Goal: Task Accomplishment & Management: Use online tool/utility

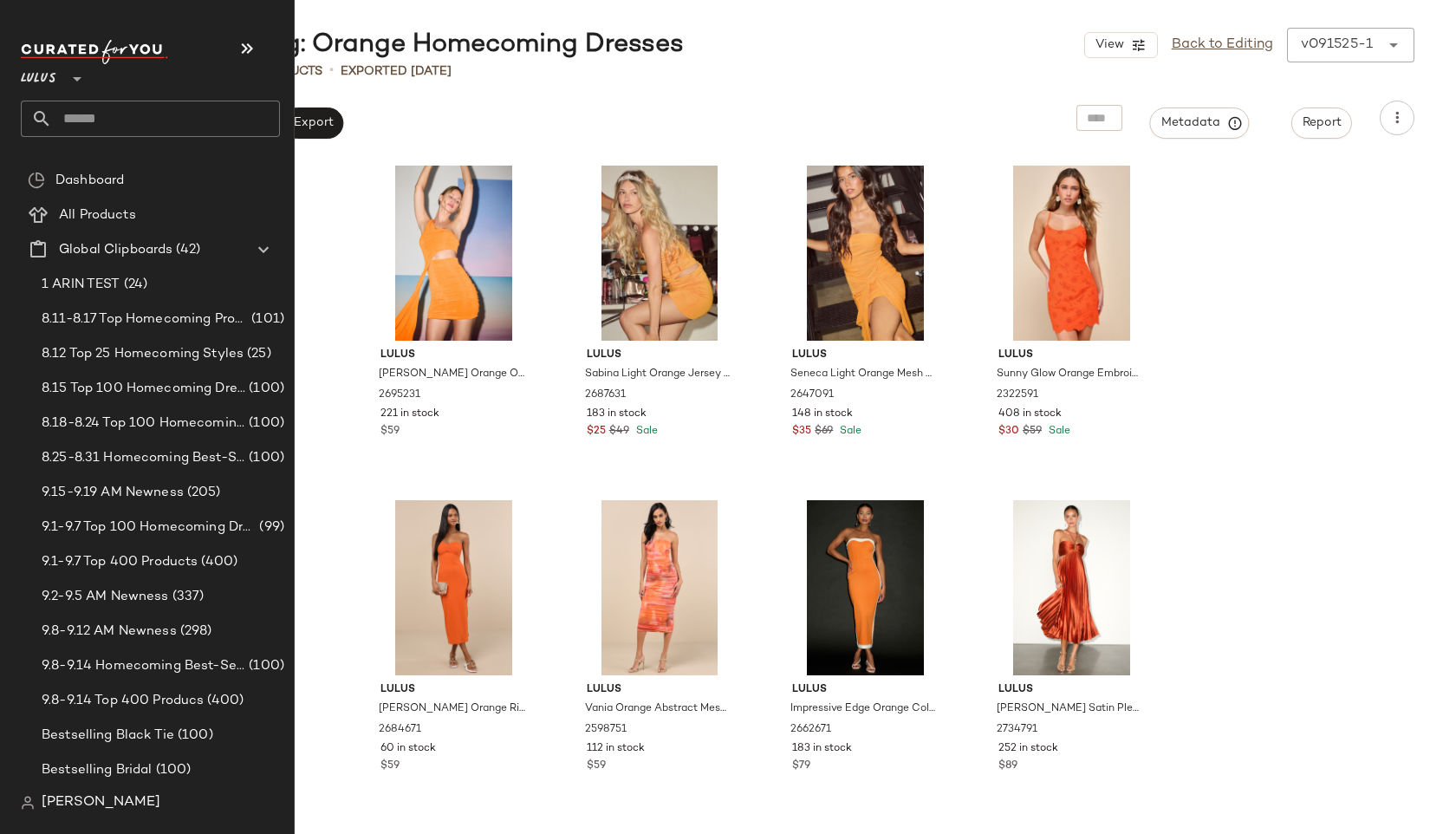
click at [105, 114] on input "text" at bounding box center [166, 119] width 228 height 36
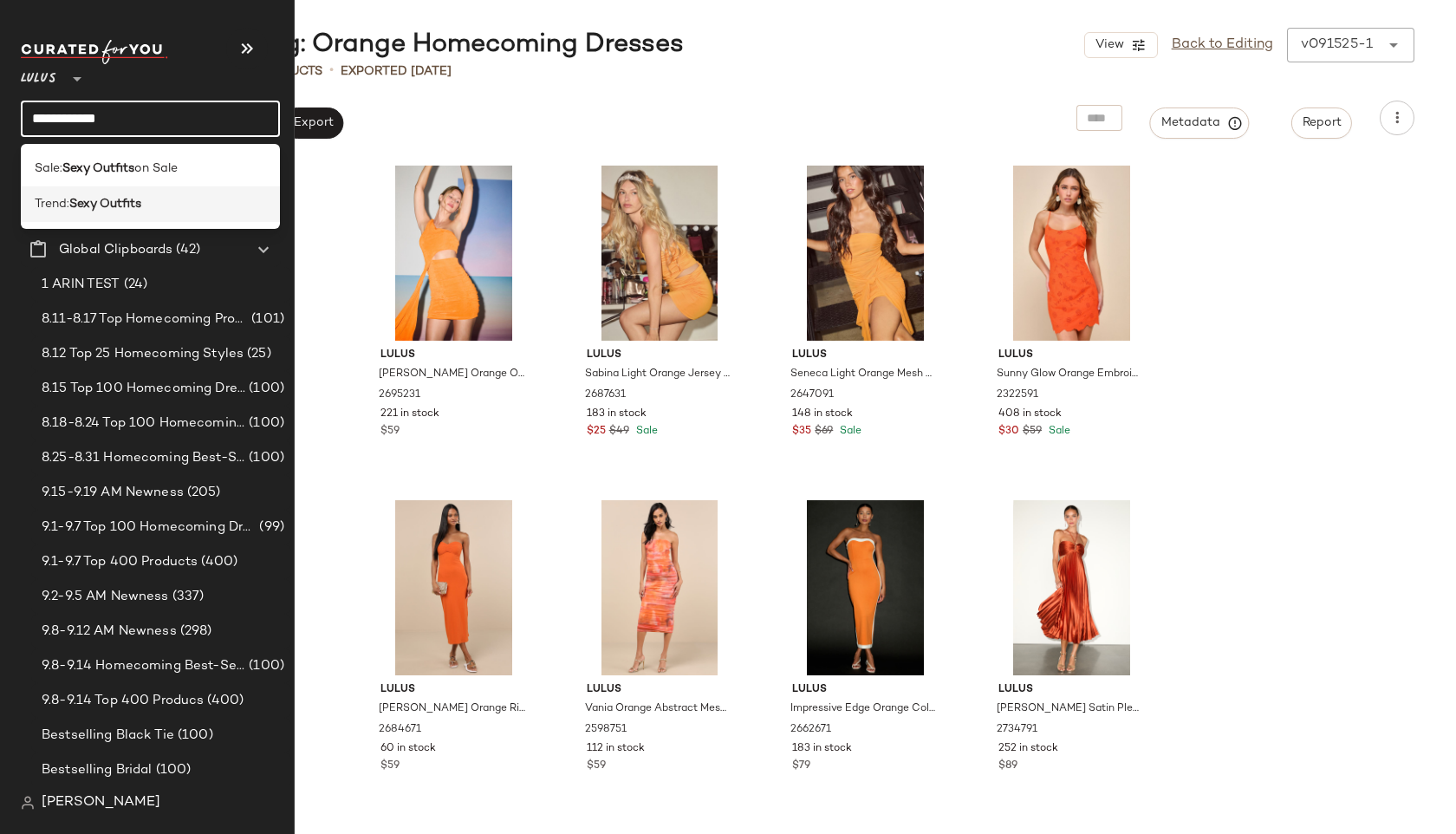
type input "**********"
click at [100, 203] on b "Sexy Outfits" at bounding box center [105, 203] width 72 height 18
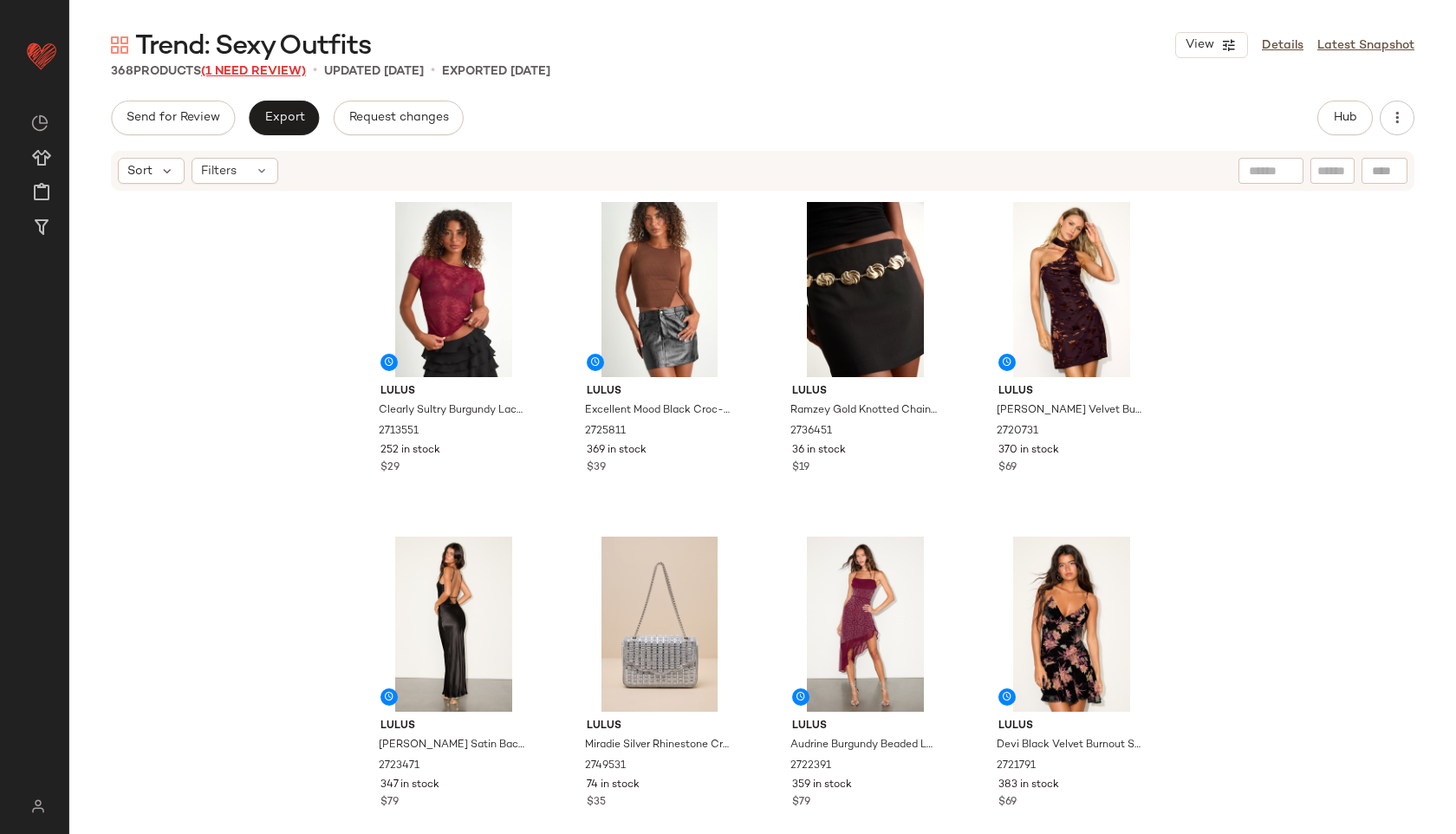
click at [269, 69] on span "(1 Need Review)" at bounding box center [253, 72] width 105 height 13
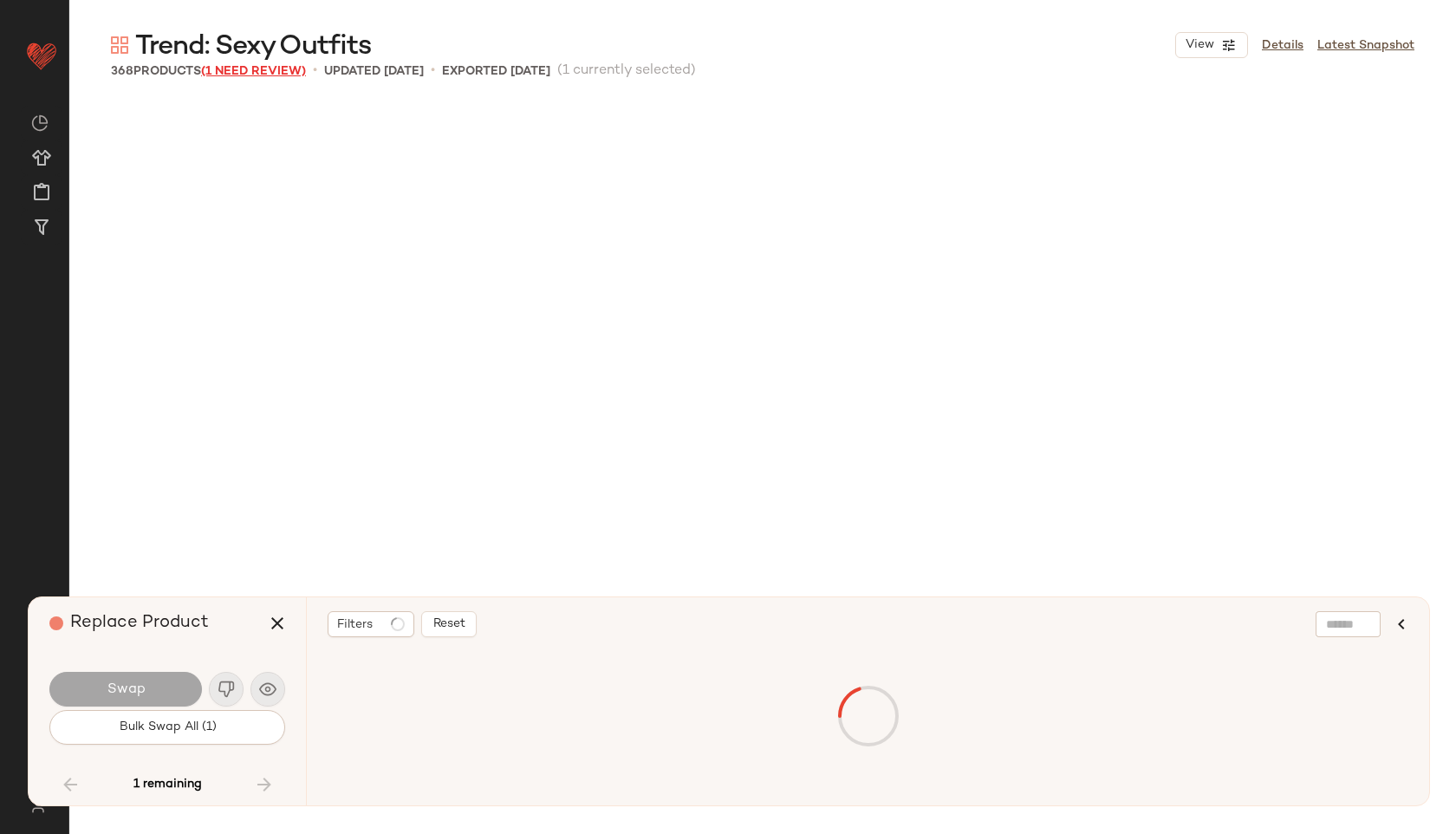
scroll to position [24433, 0]
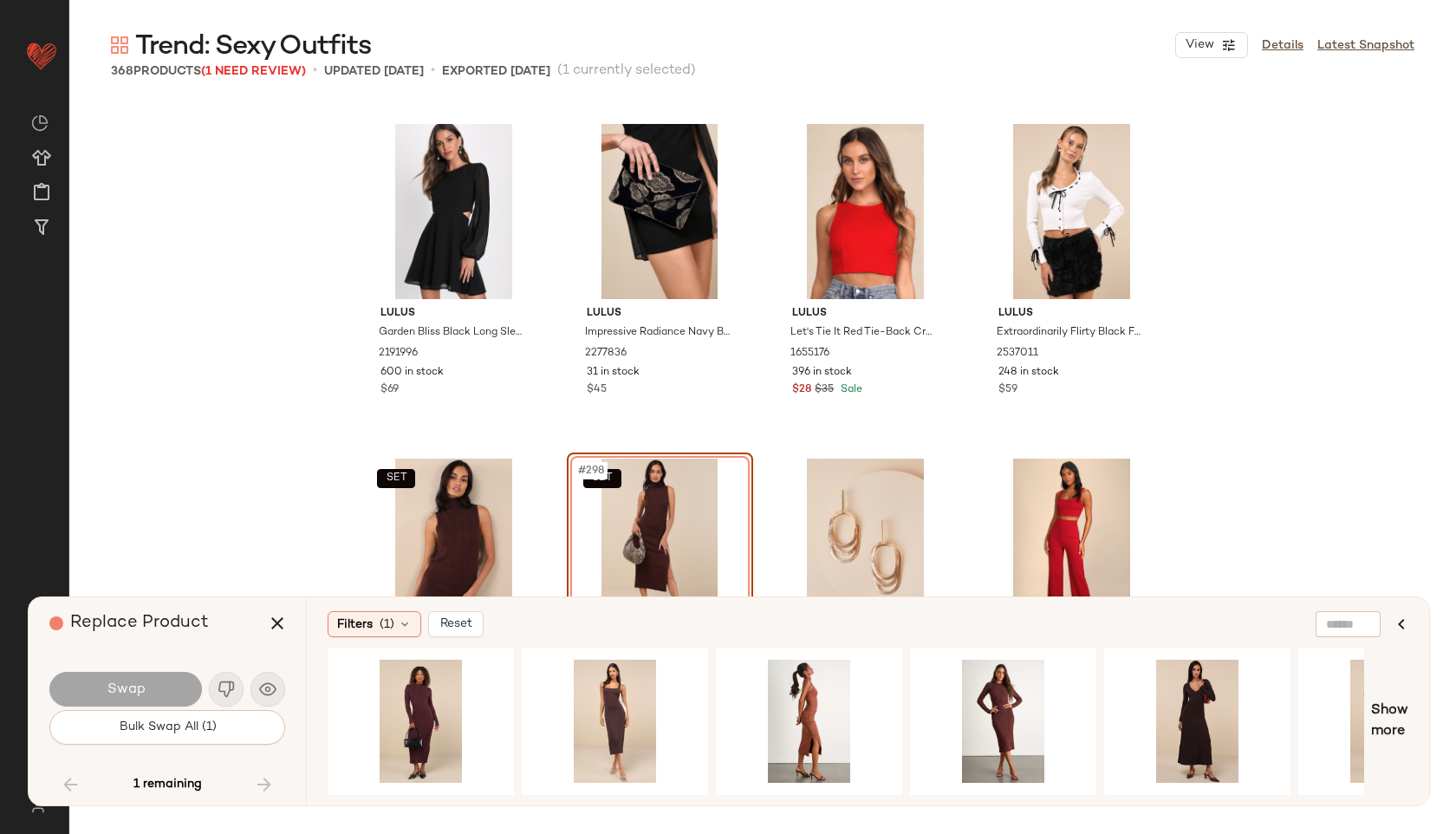
click at [662, 796] on div "Filters (1) Reset Show more" at bounding box center [867, 701] width 1123 height 208
click at [407, 631] on icon at bounding box center [405, 624] width 13 height 13
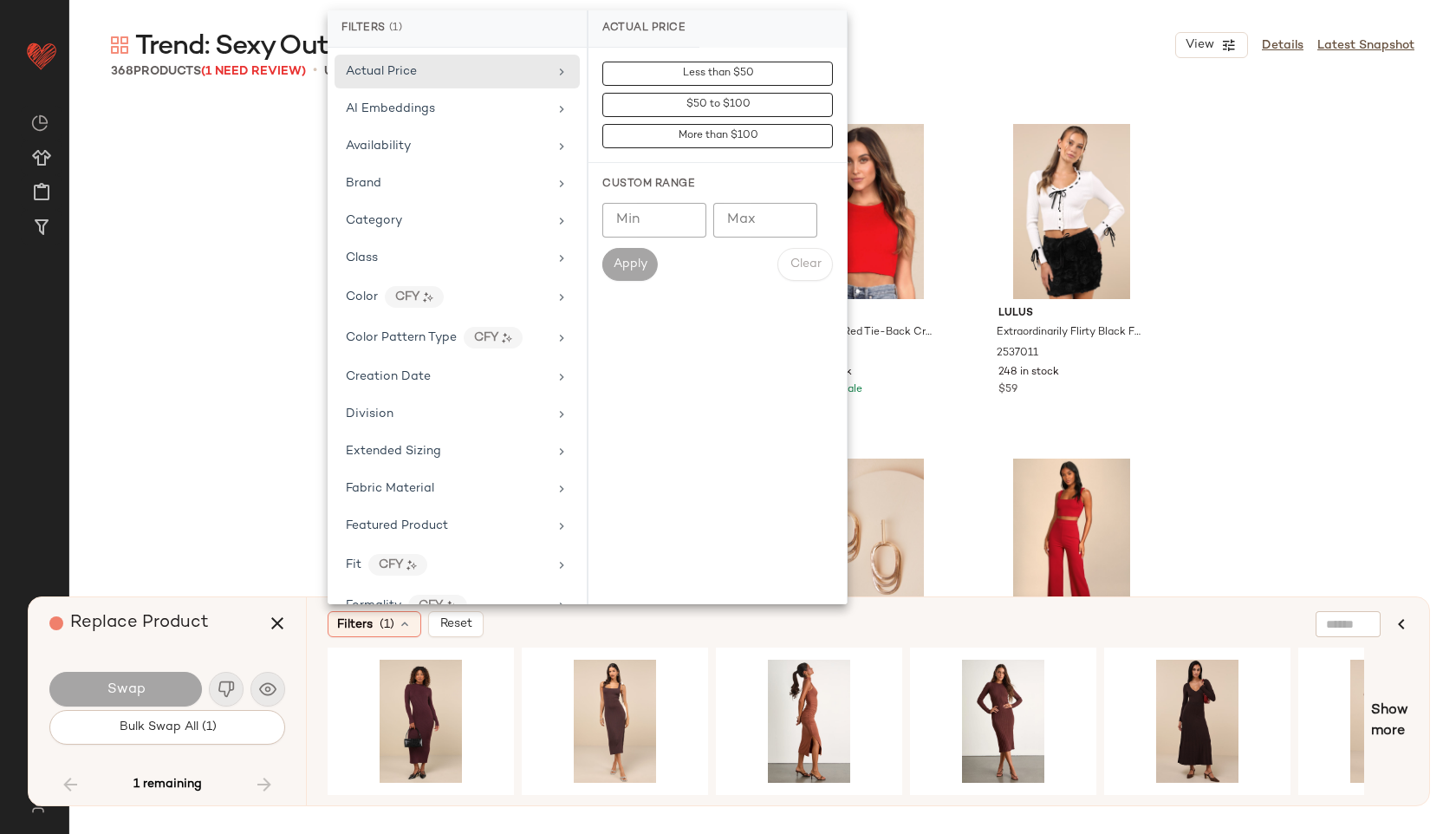
click at [239, 452] on div "Lulus Garden Bliss Black Long Sleeve Cutout Mini Dress 2191996 600 in stock $69…" at bounding box center [763, 443] width 1387 height 685
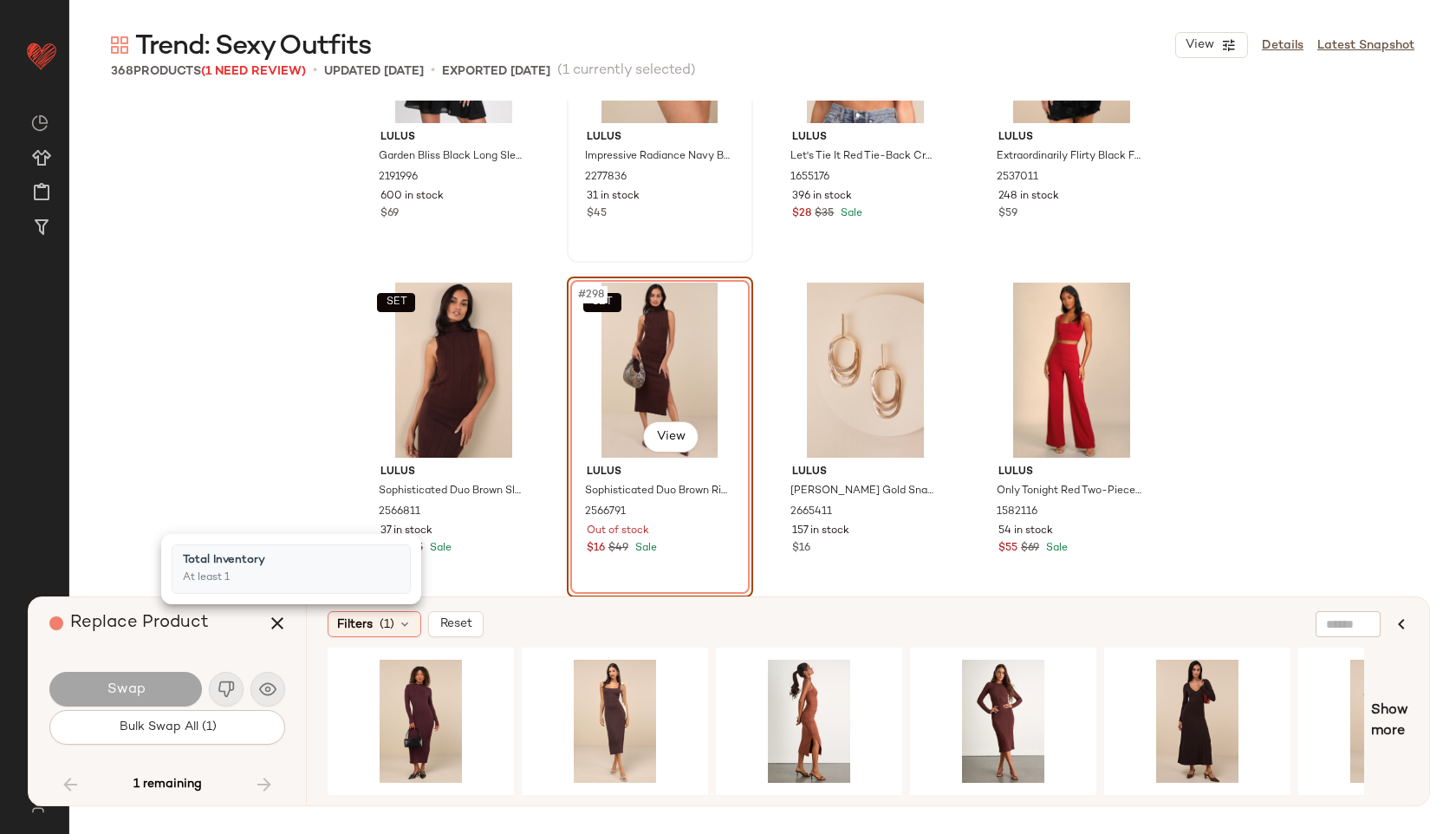
scroll to position [24616, 0]
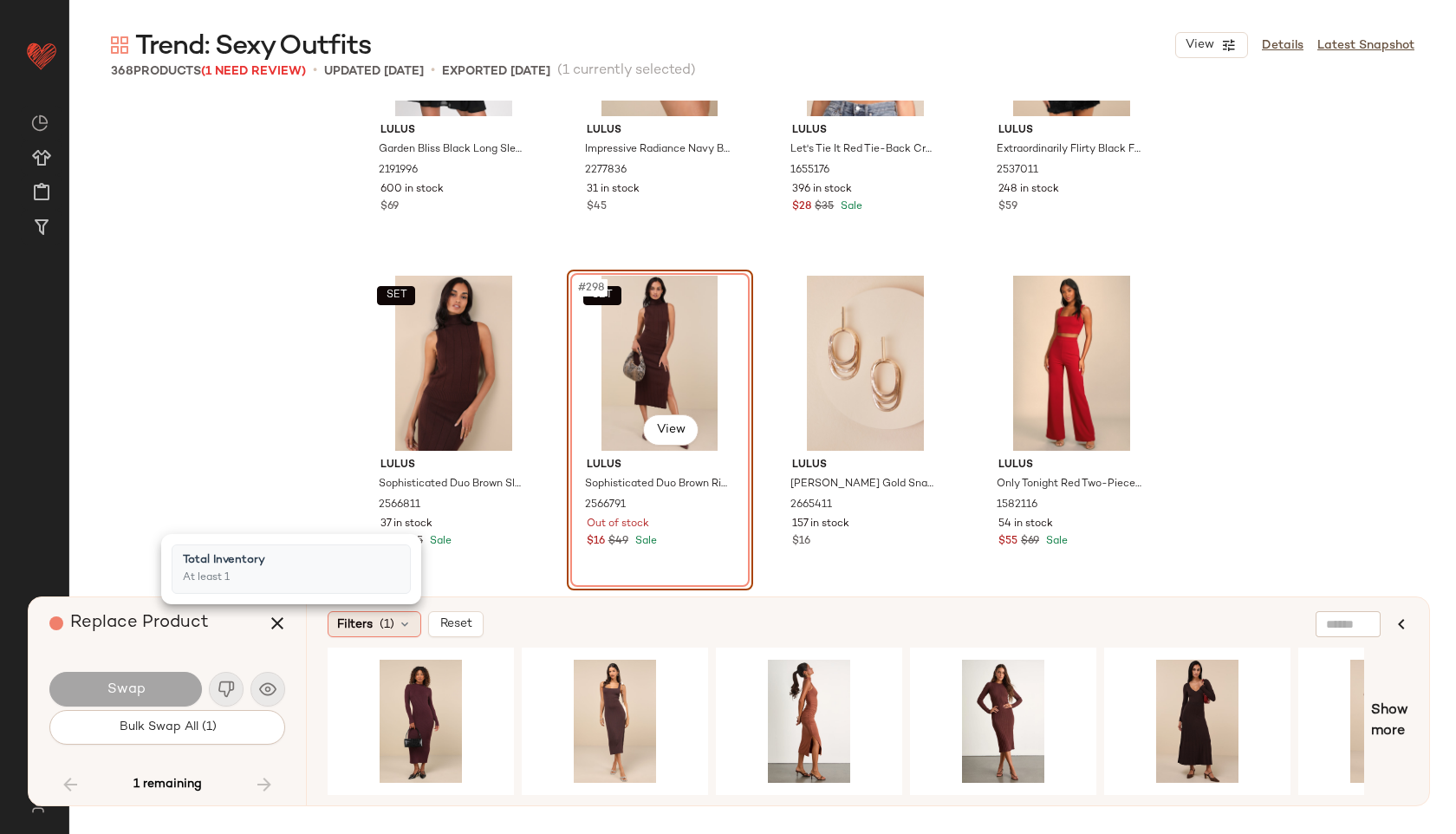
click at [413, 633] on div "Filters (1)" at bounding box center [375, 624] width 94 height 26
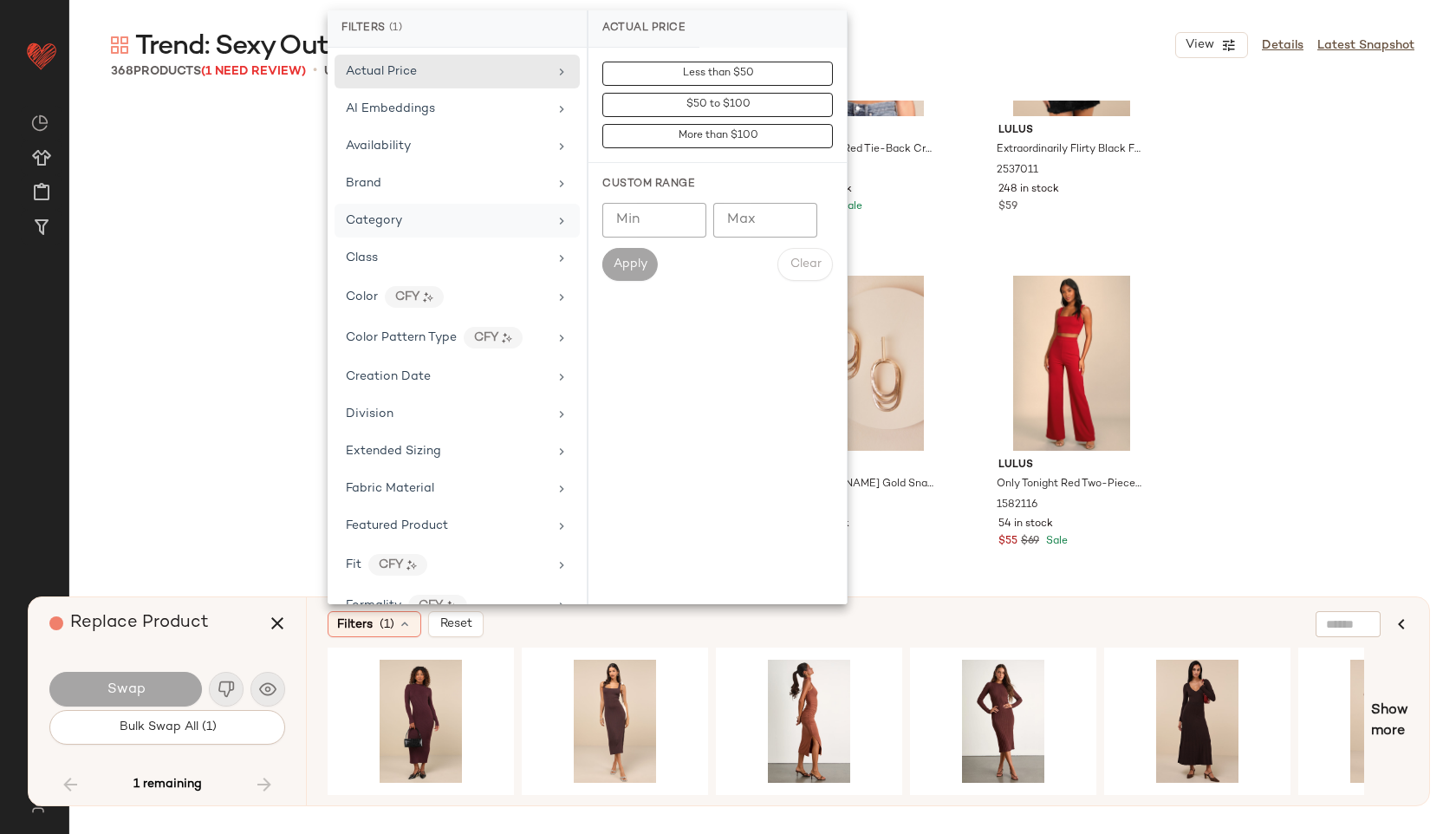
click at [453, 223] on div "Category" at bounding box center [446, 220] width 202 height 18
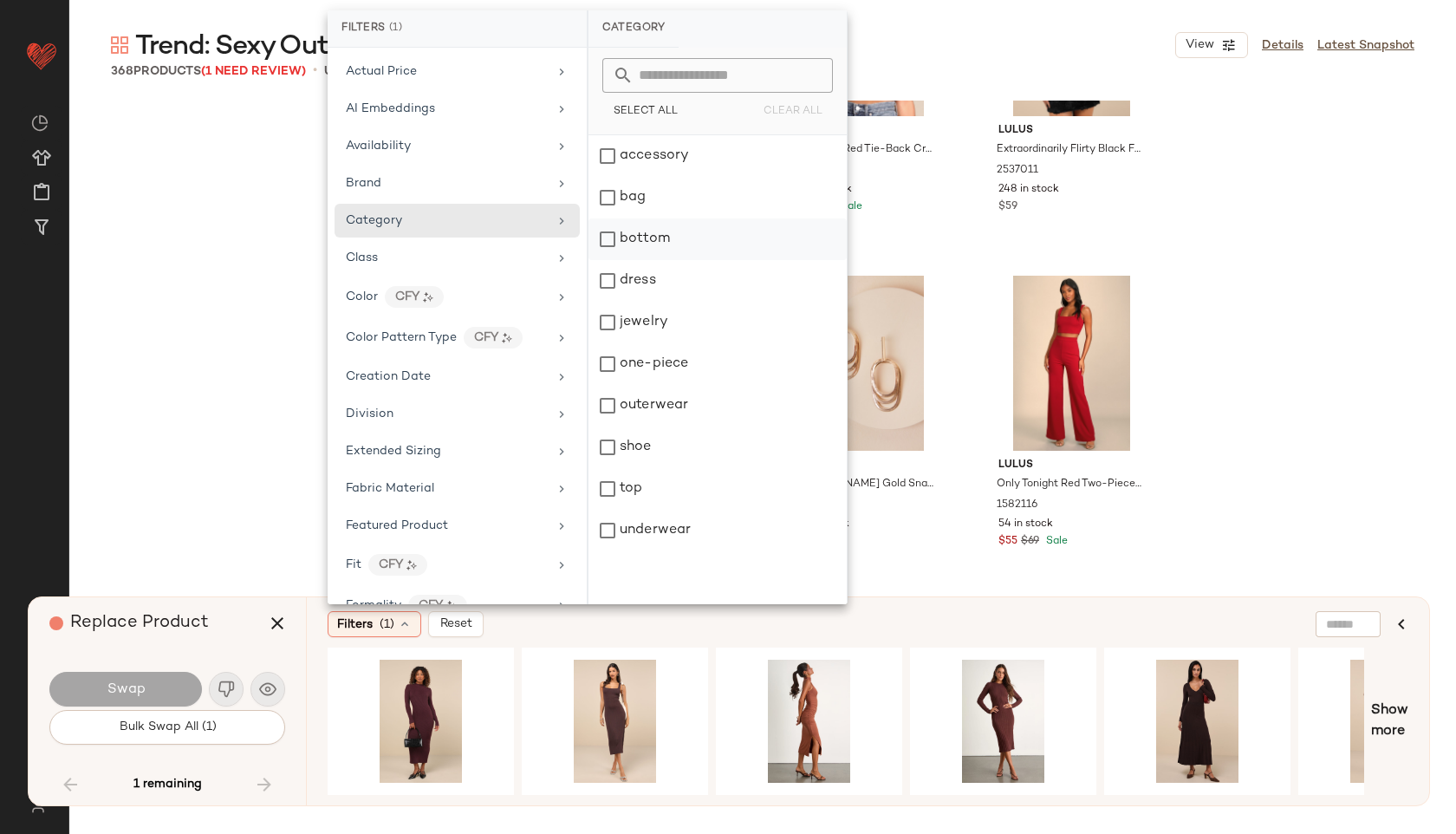
click at [624, 239] on div "bottom" at bounding box center [716, 239] width 258 height 41
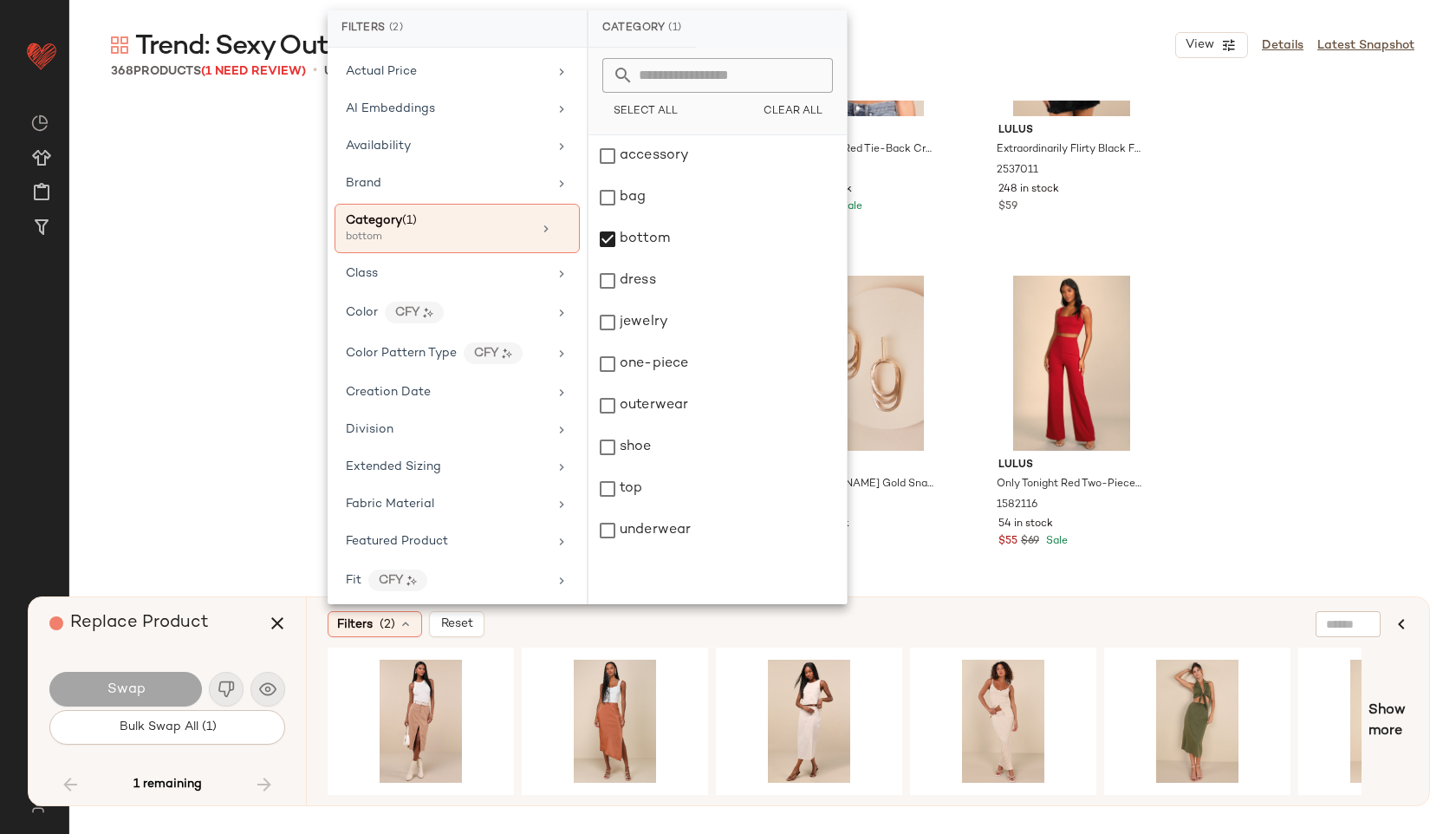
click at [973, 50] on div "Trend: Sexy Outfits View Details Latest Snapshot" at bounding box center [763, 45] width 1387 height 35
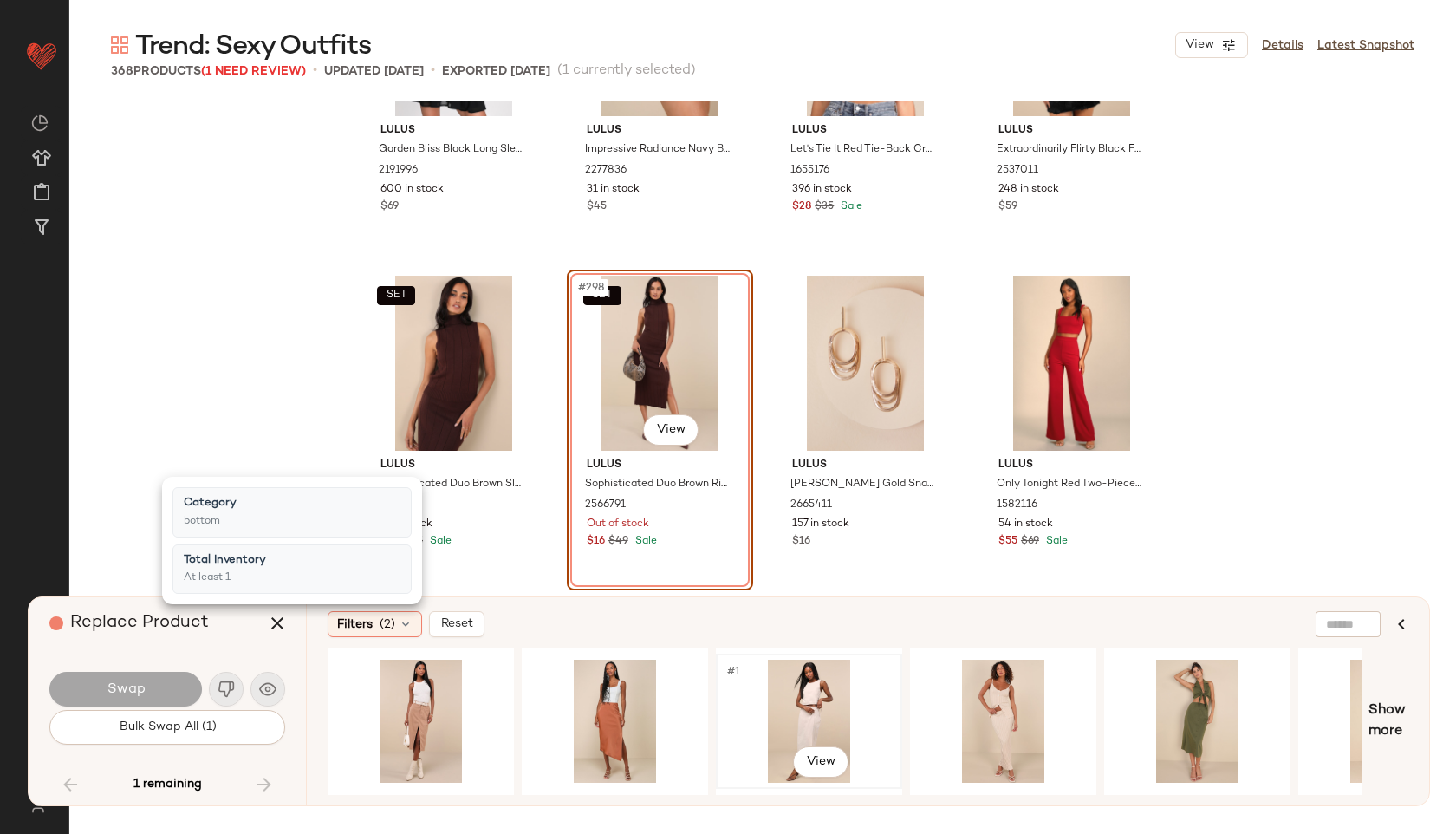
click at [805, 724] on div "#1 View" at bounding box center [810, 722] width 175 height 123
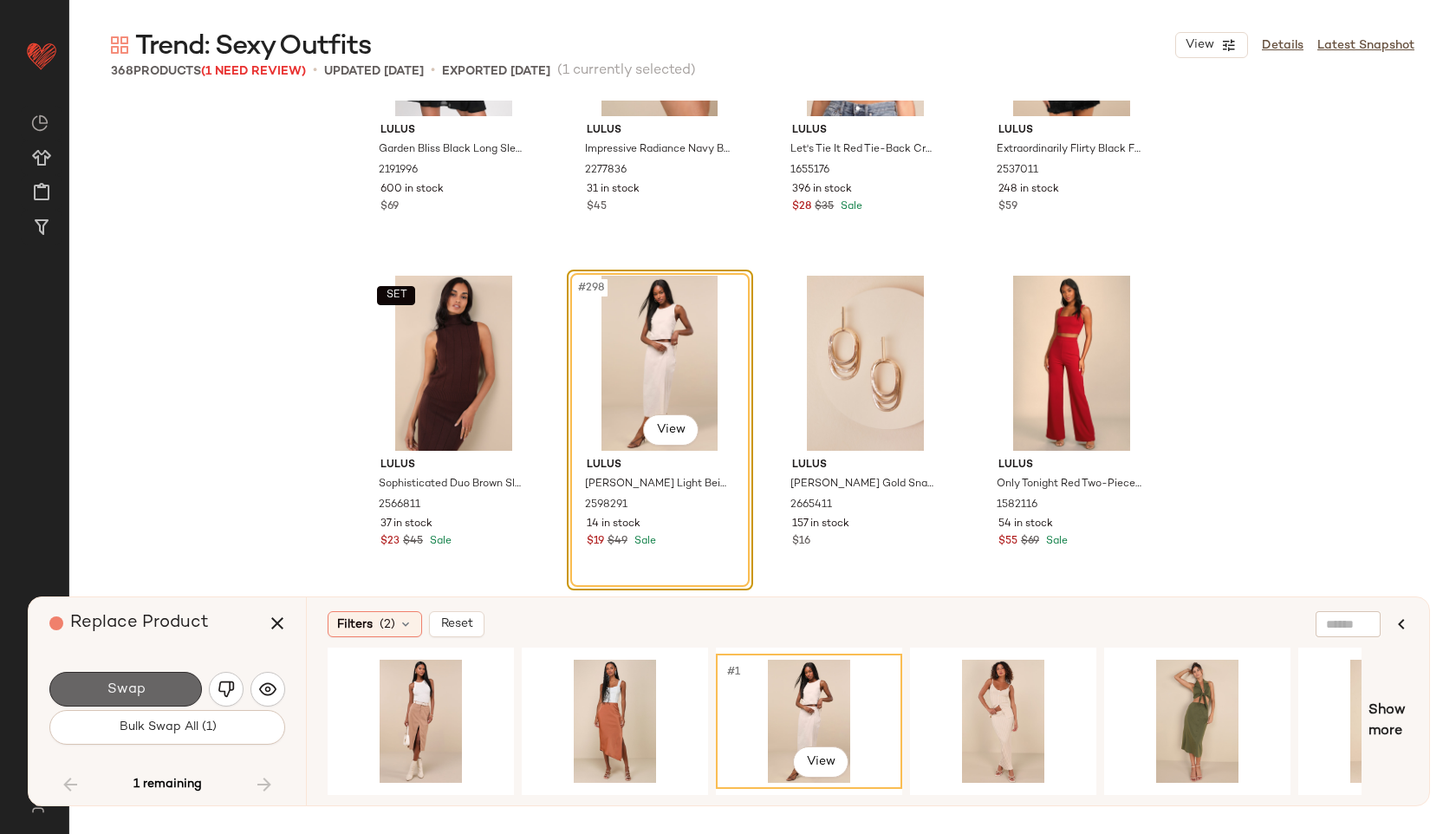
click at [147, 690] on button "Swap" at bounding box center [125, 689] width 153 height 35
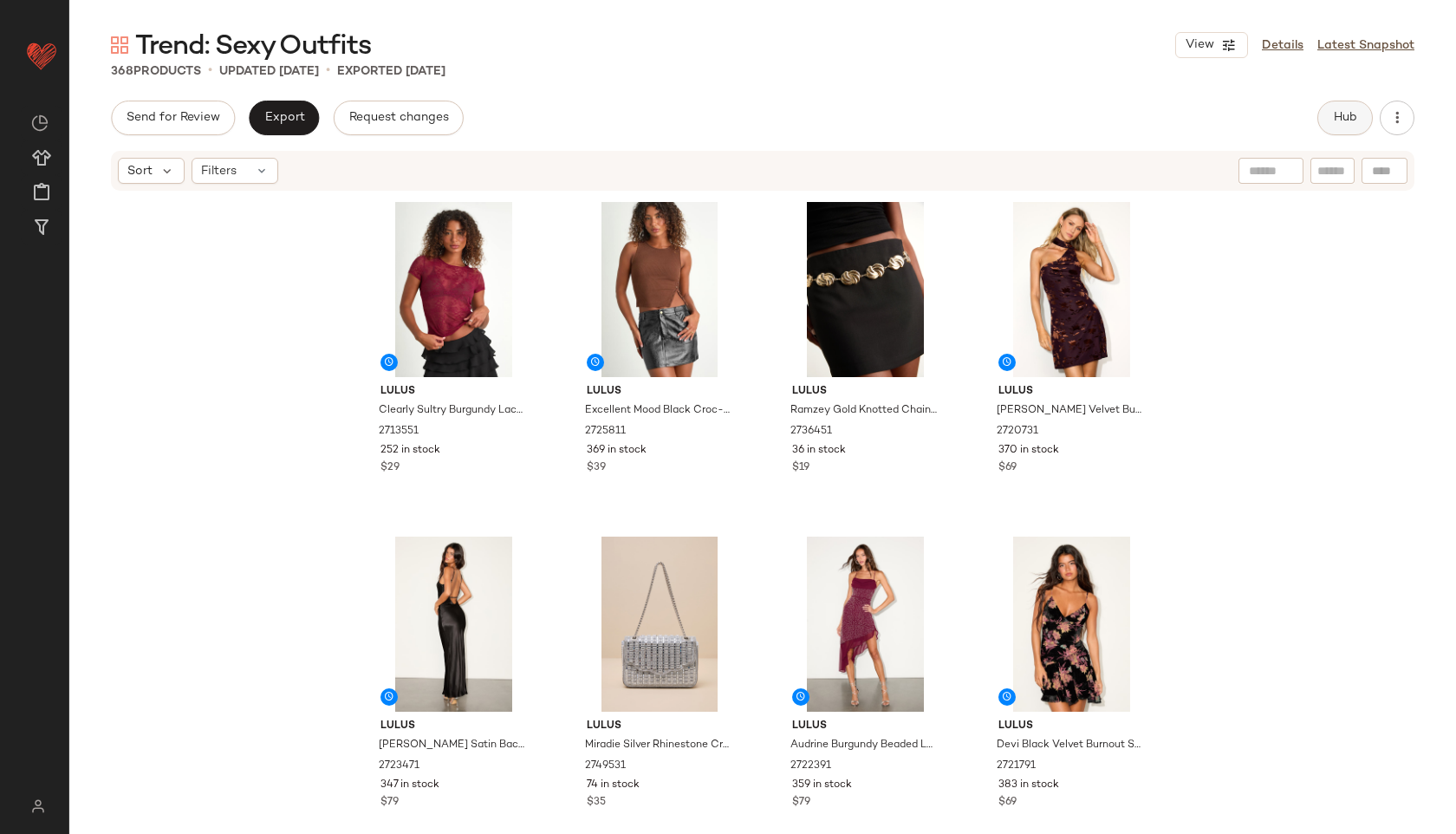
click at [1335, 118] on span "Hub" at bounding box center [1345, 118] width 24 height 13
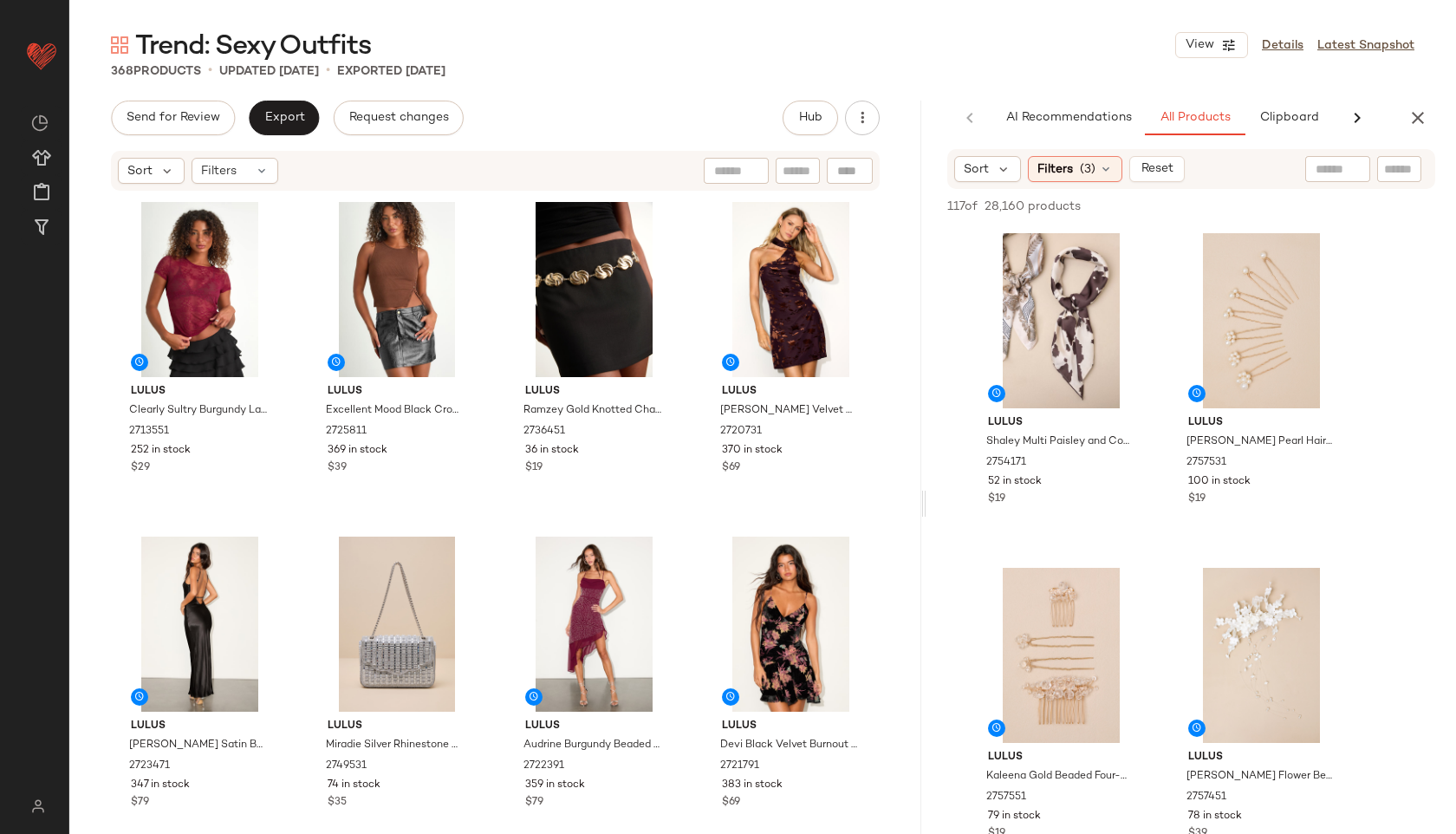
drag, startPoint x: 763, startPoint y: 500, endPoint x: 955, endPoint y: 488, distance: 192.4
click at [955, 488] on div "Trend: Sexy Outfits View Details Latest Snapshot 368 Products • updated [DATE] …" at bounding box center [763, 431] width 1387 height 806
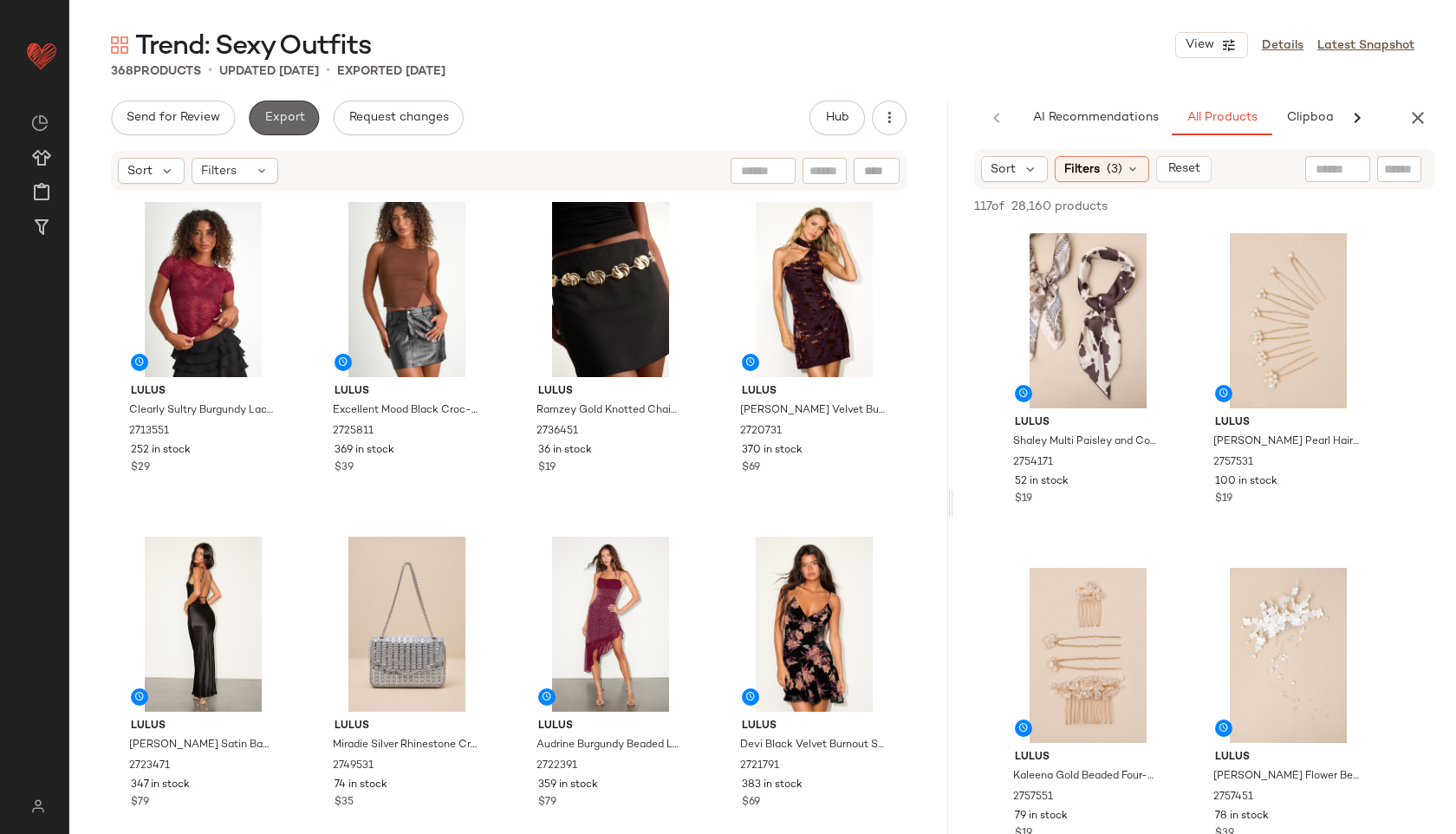
click at [270, 117] on span "Export" at bounding box center [284, 118] width 40 height 13
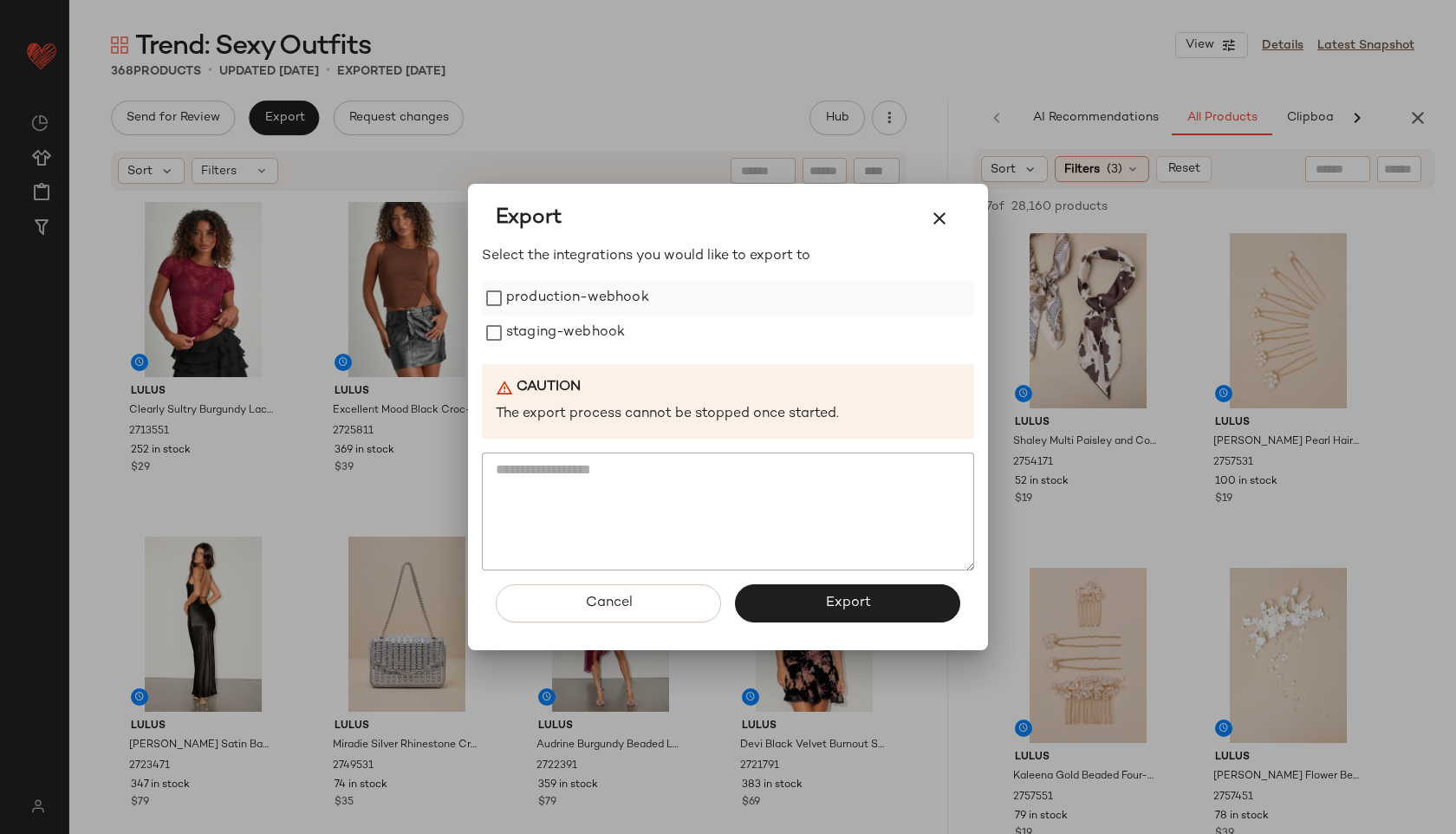
click at [609, 292] on label "production-webhook" at bounding box center [577, 298] width 143 height 35
click at [610, 333] on label "staging-webhook" at bounding box center [566, 333] width 119 height 35
click at [834, 615] on button "Export" at bounding box center [847, 604] width 225 height 38
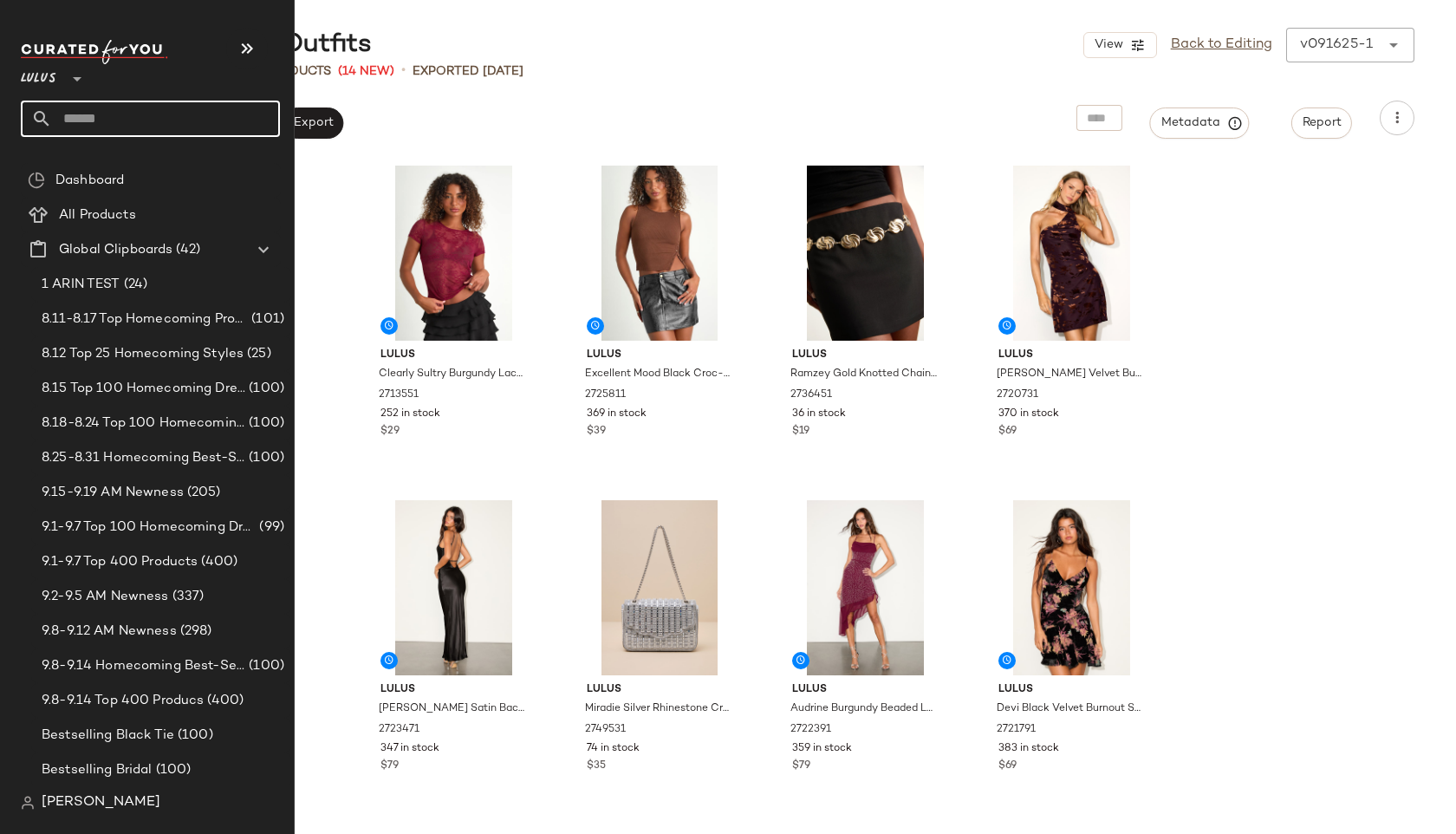
click at [78, 120] on input "text" at bounding box center [166, 119] width 228 height 36
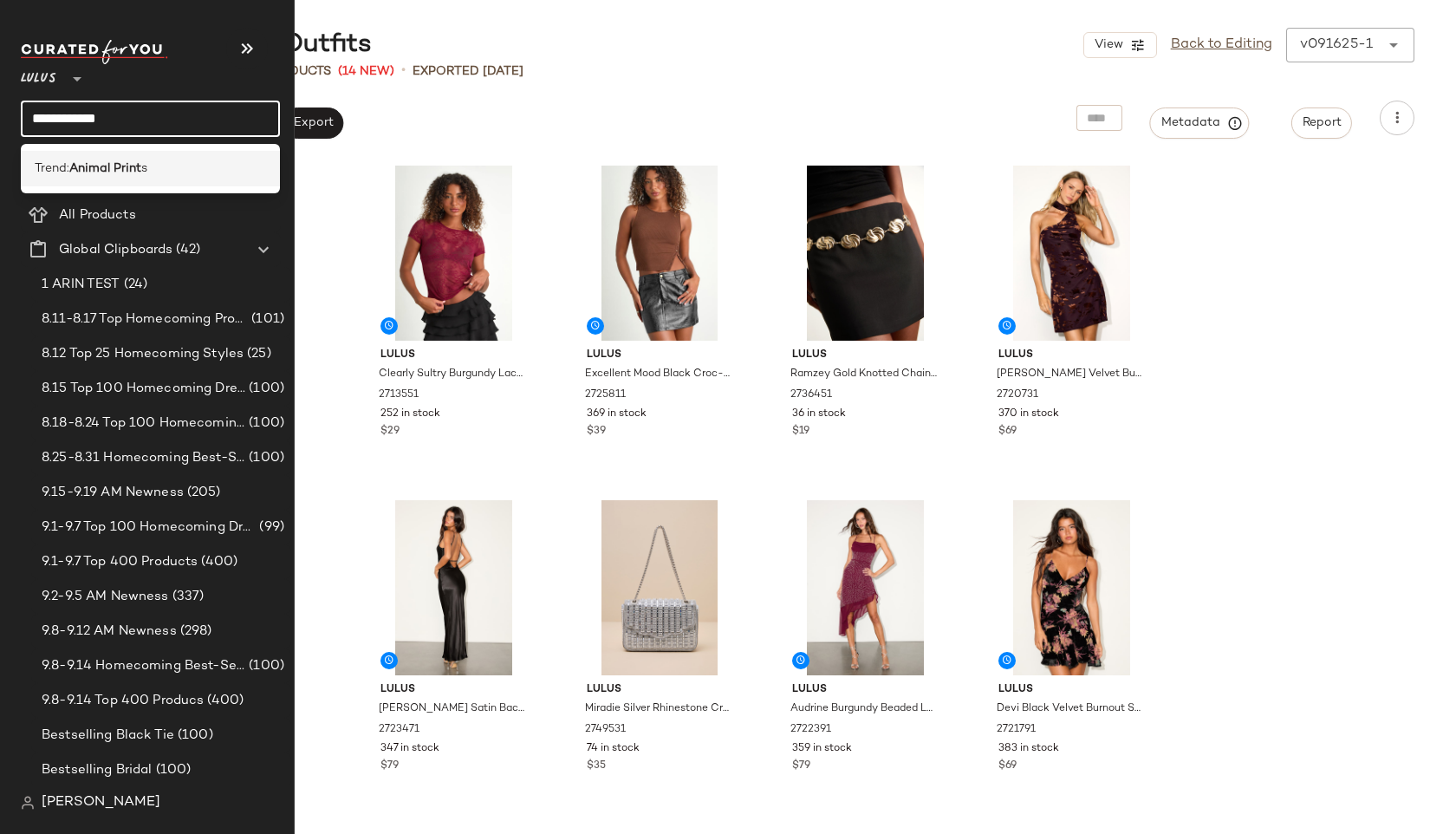
type input "**********"
click at [150, 157] on div "Trend: Animal Print s" at bounding box center [151, 168] width 259 height 36
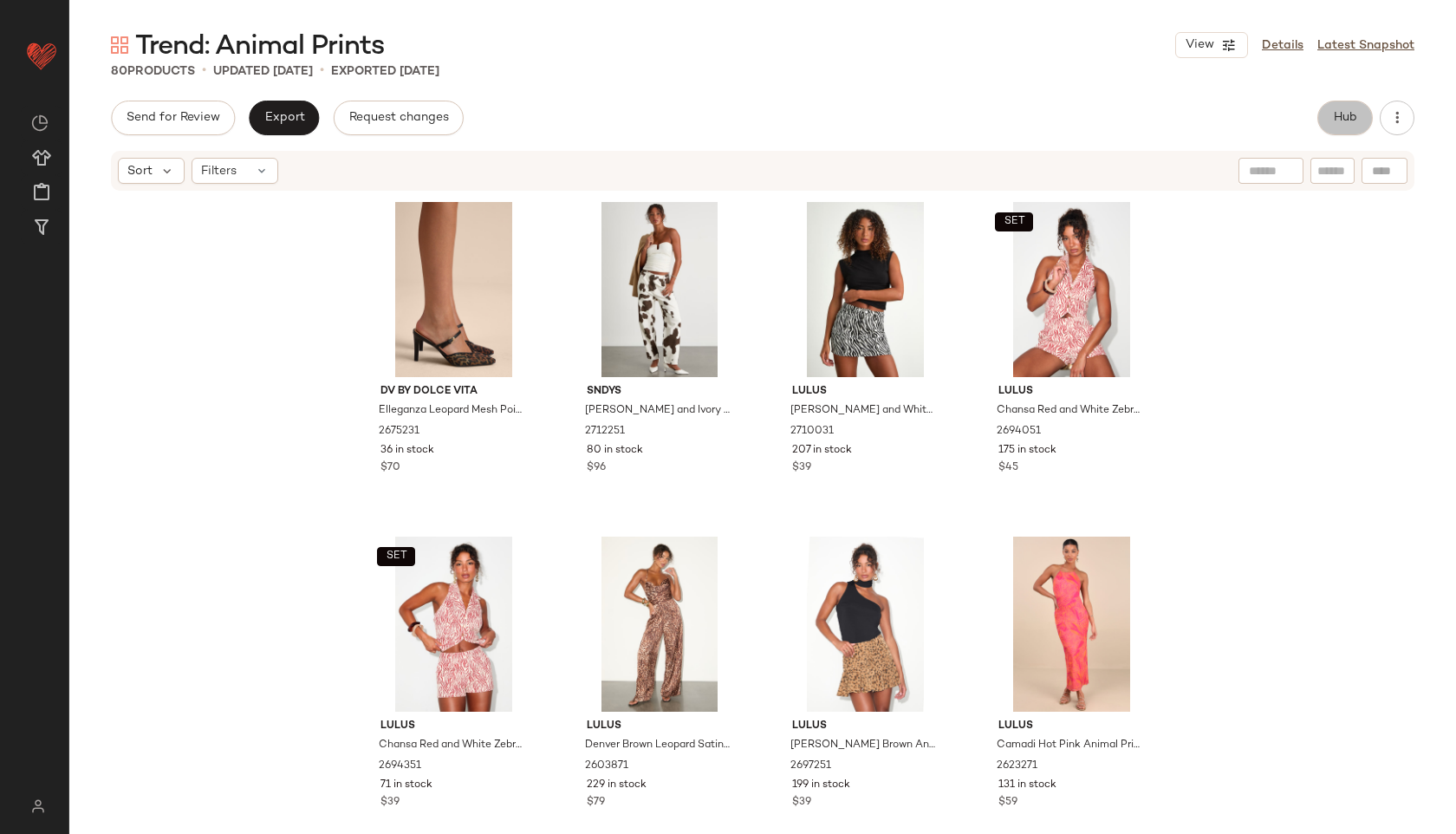
click at [1344, 120] on span "Hub" at bounding box center [1345, 118] width 24 height 13
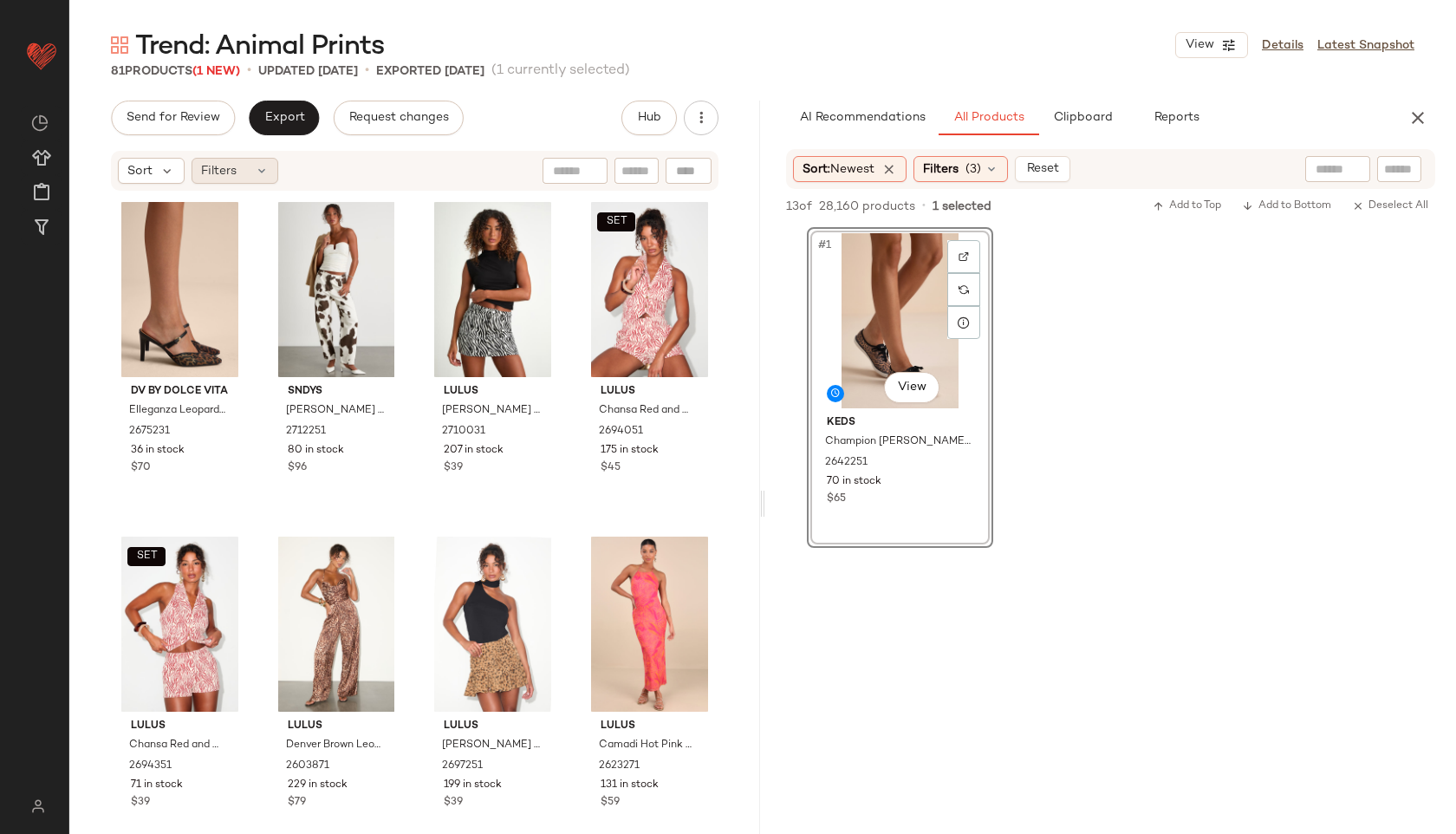
click at [246, 172] on div "Filters" at bounding box center [235, 170] width 86 height 26
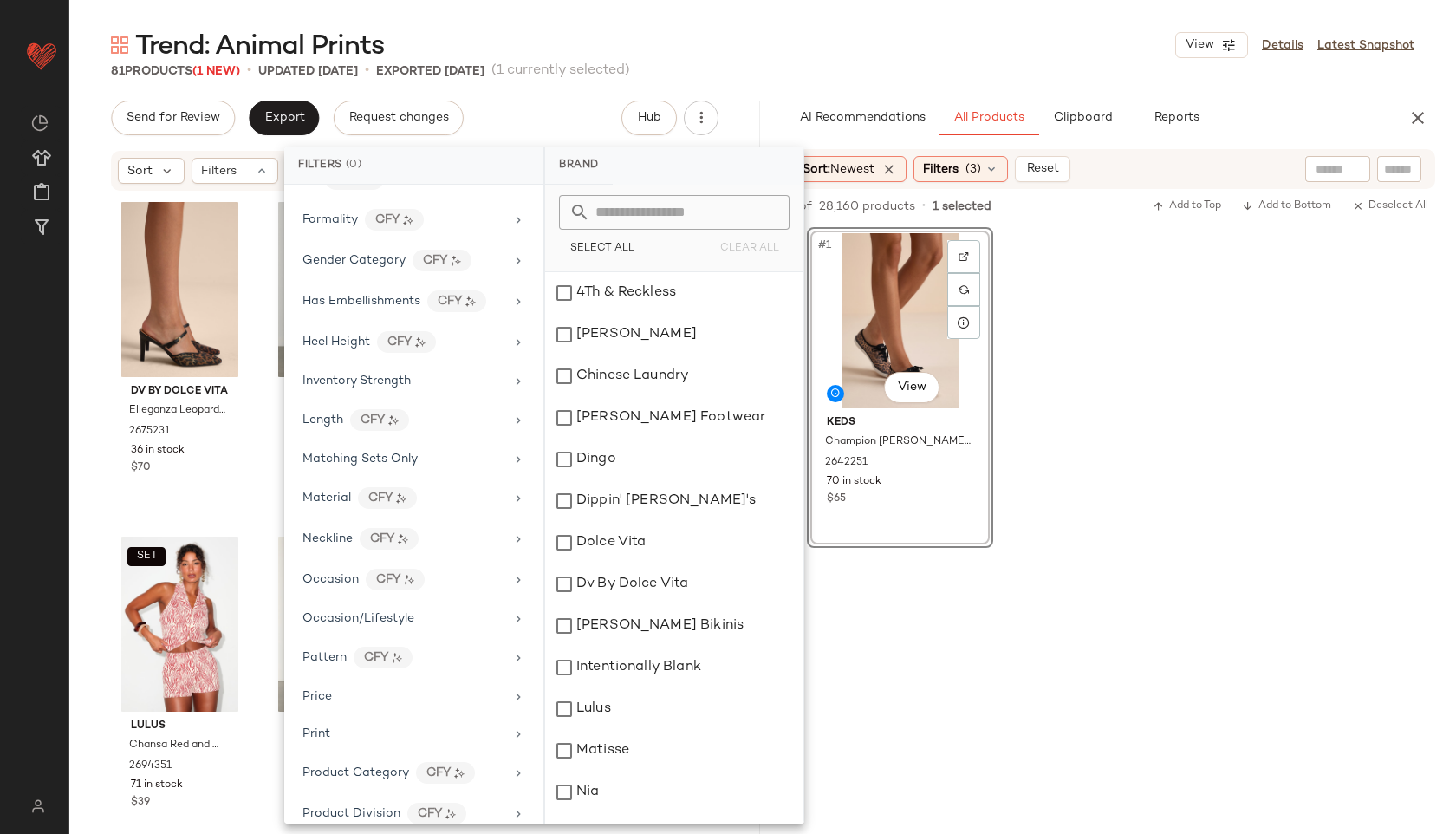
scroll to position [932, 0]
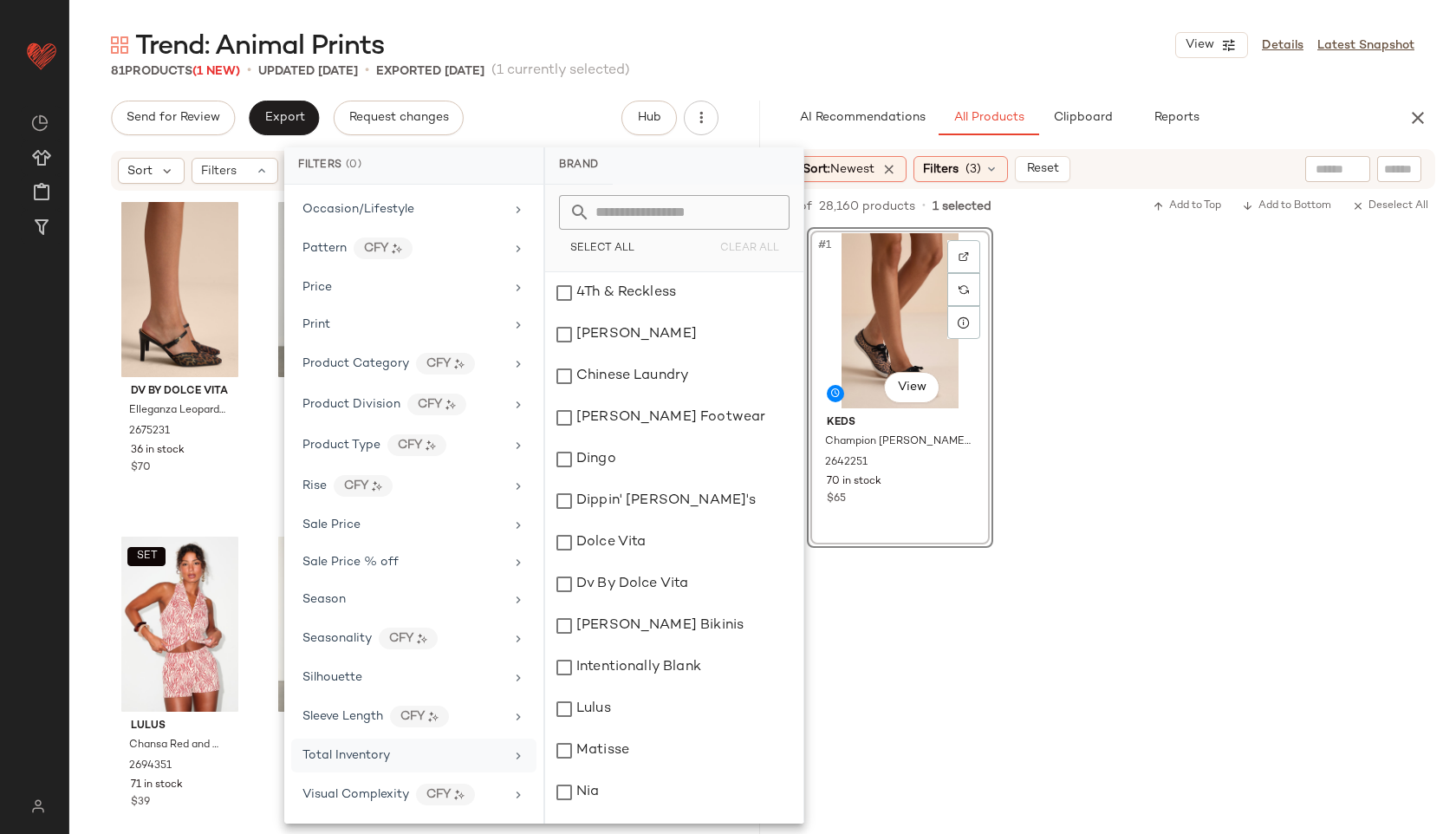
click at [361, 752] on span "Total Inventory" at bounding box center [345, 756] width 87 height 13
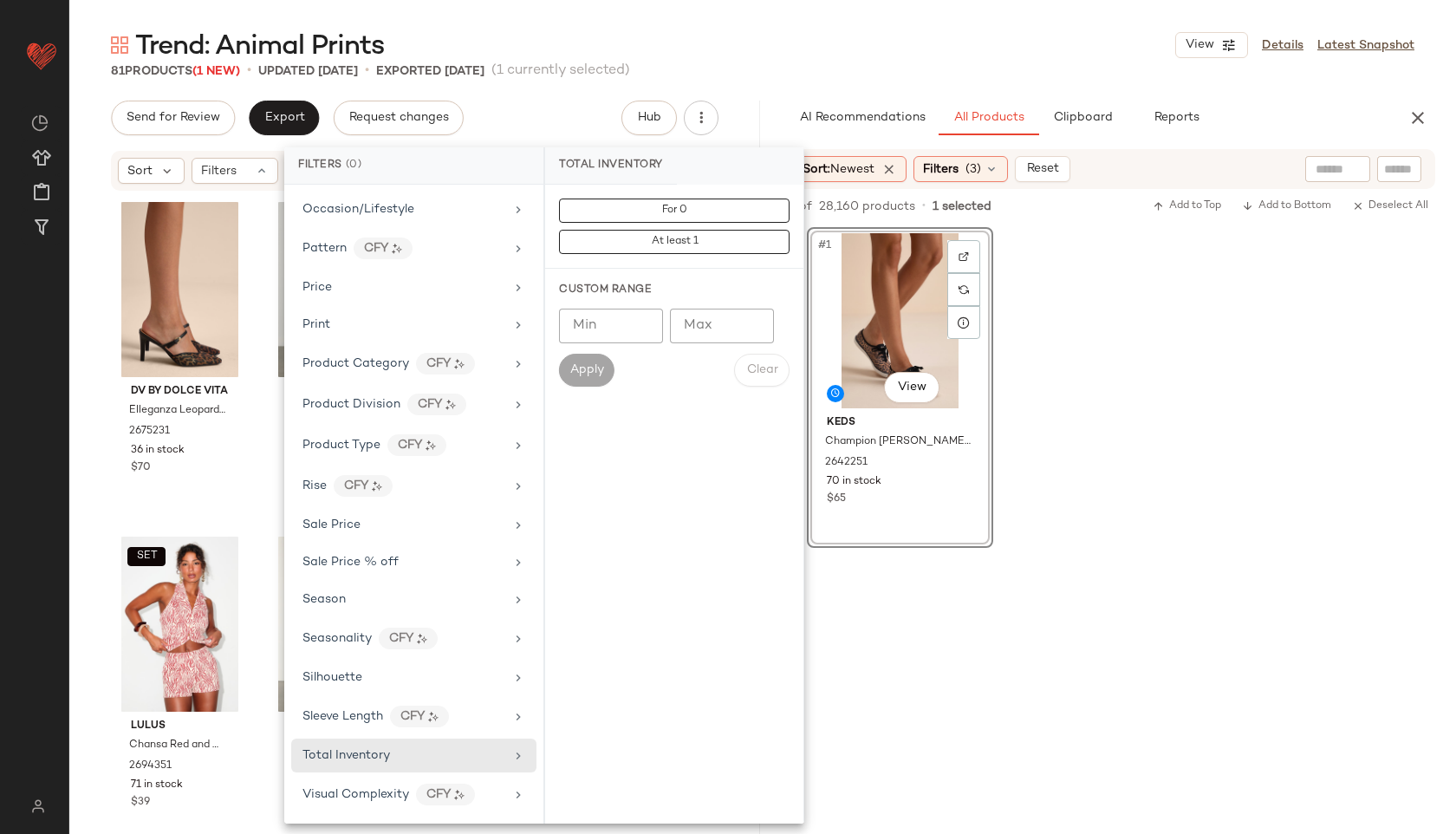
click at [718, 342] on input "Max" at bounding box center [721, 326] width 104 height 35
type input "**"
click at [598, 367] on span "Apply" at bounding box center [587, 370] width 35 height 13
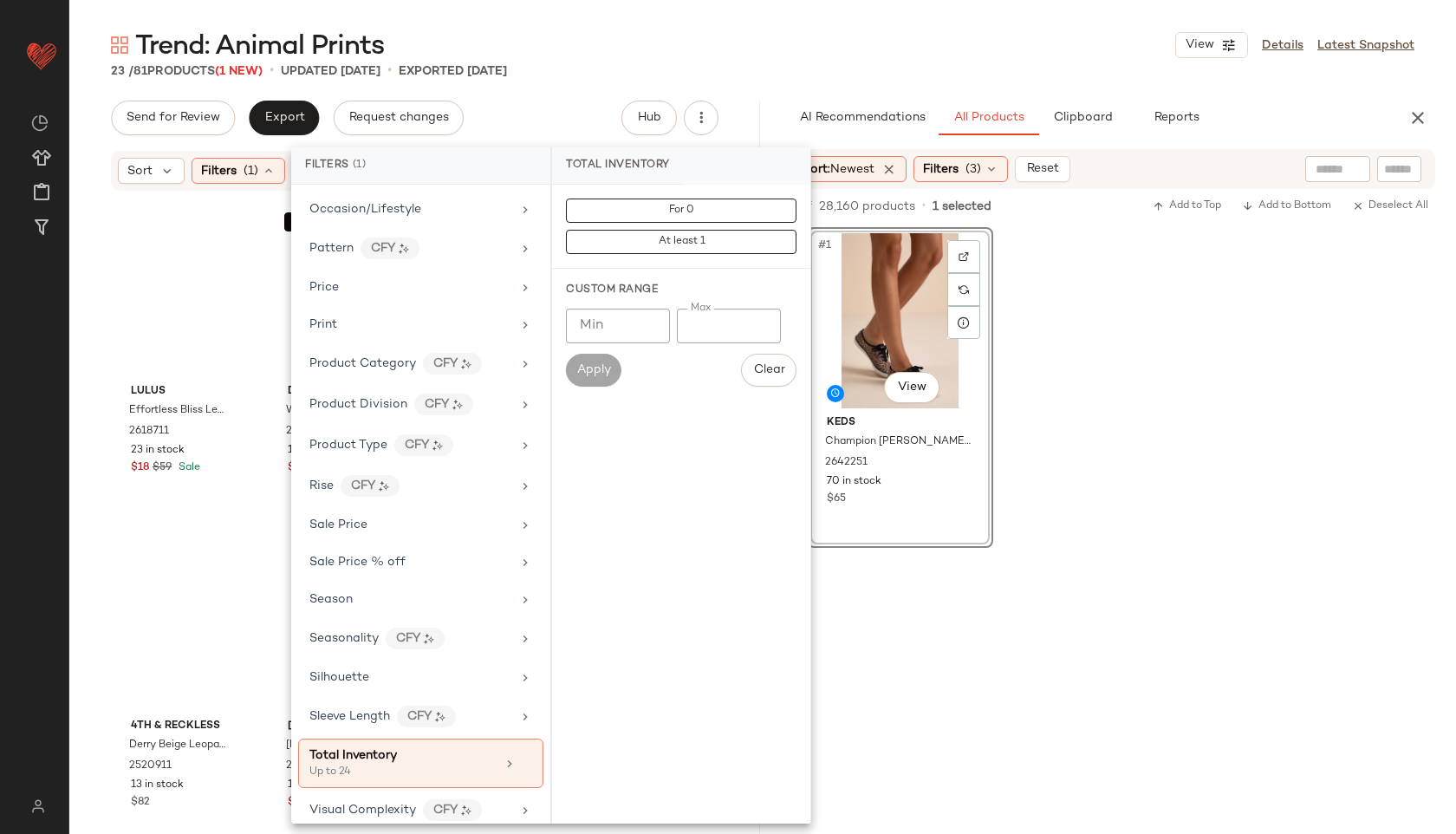
click at [766, 23] on main "Trend: Animal Prints View Details Latest Snapshot 23 / 81 Products (1 New) • up…" at bounding box center [728, 417] width 1456 height 834
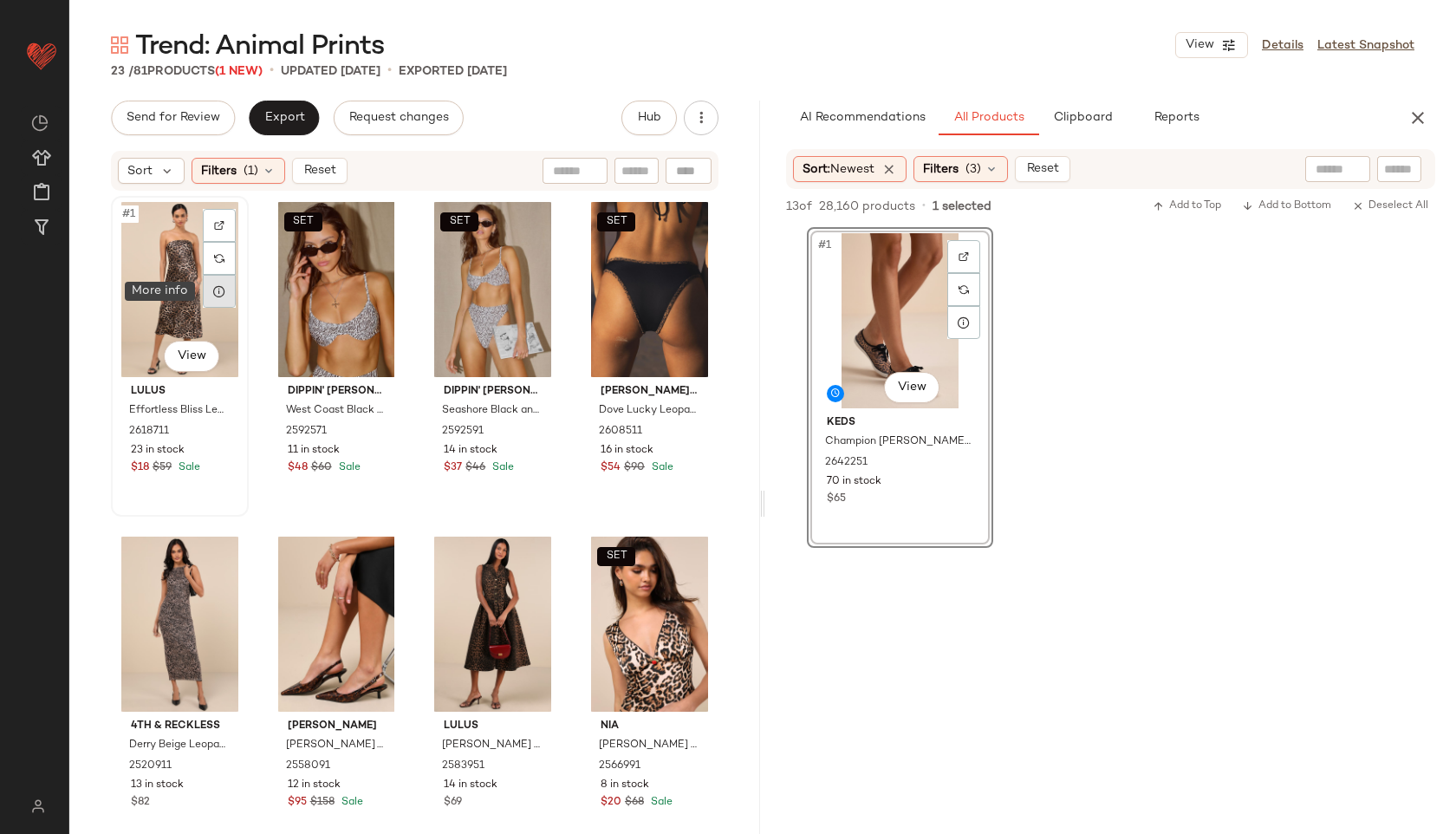
click at [211, 275] on div at bounding box center [219, 291] width 33 height 33
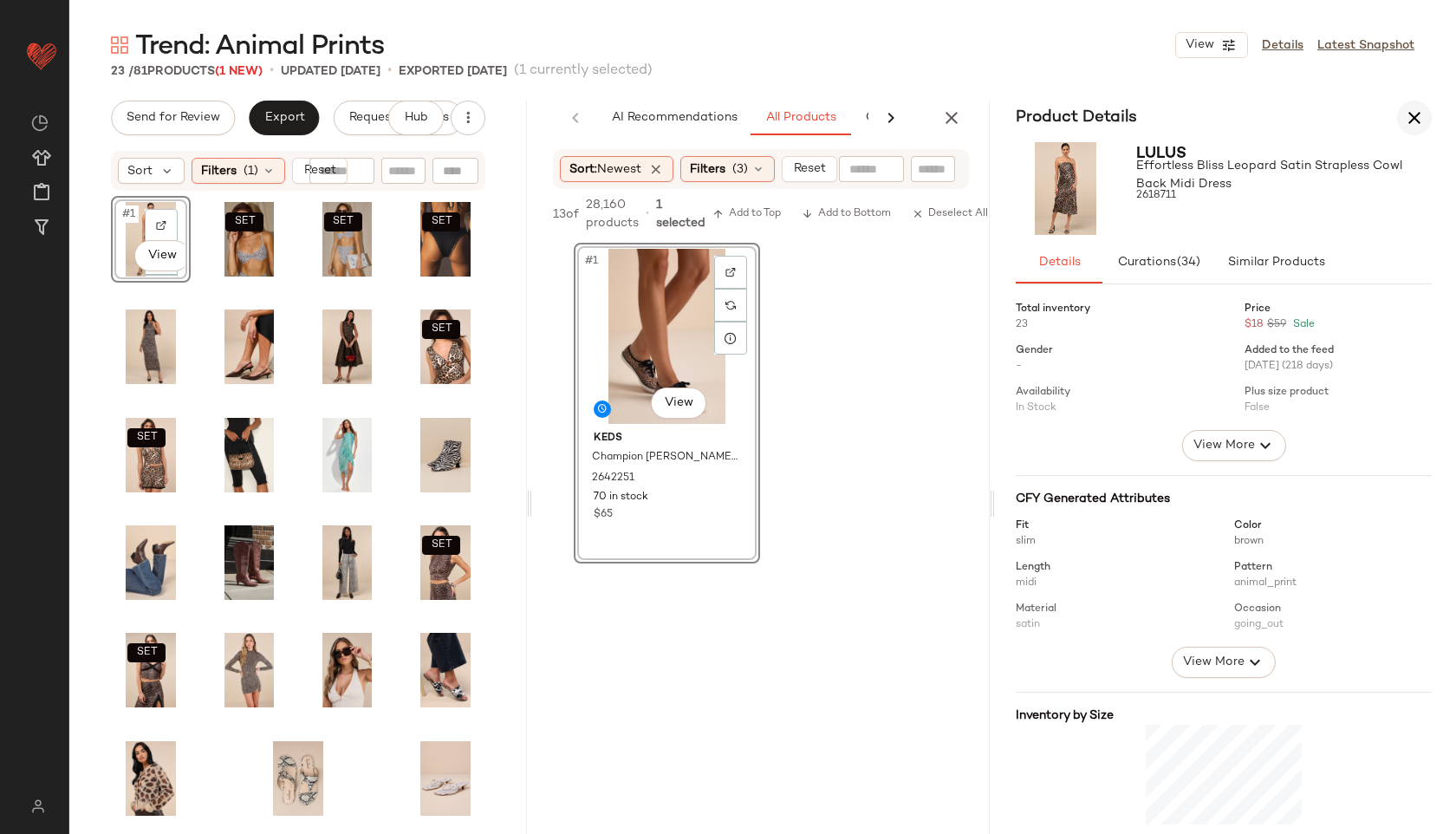
click at [1414, 114] on icon "button" at bounding box center [1415, 118] width 21 height 21
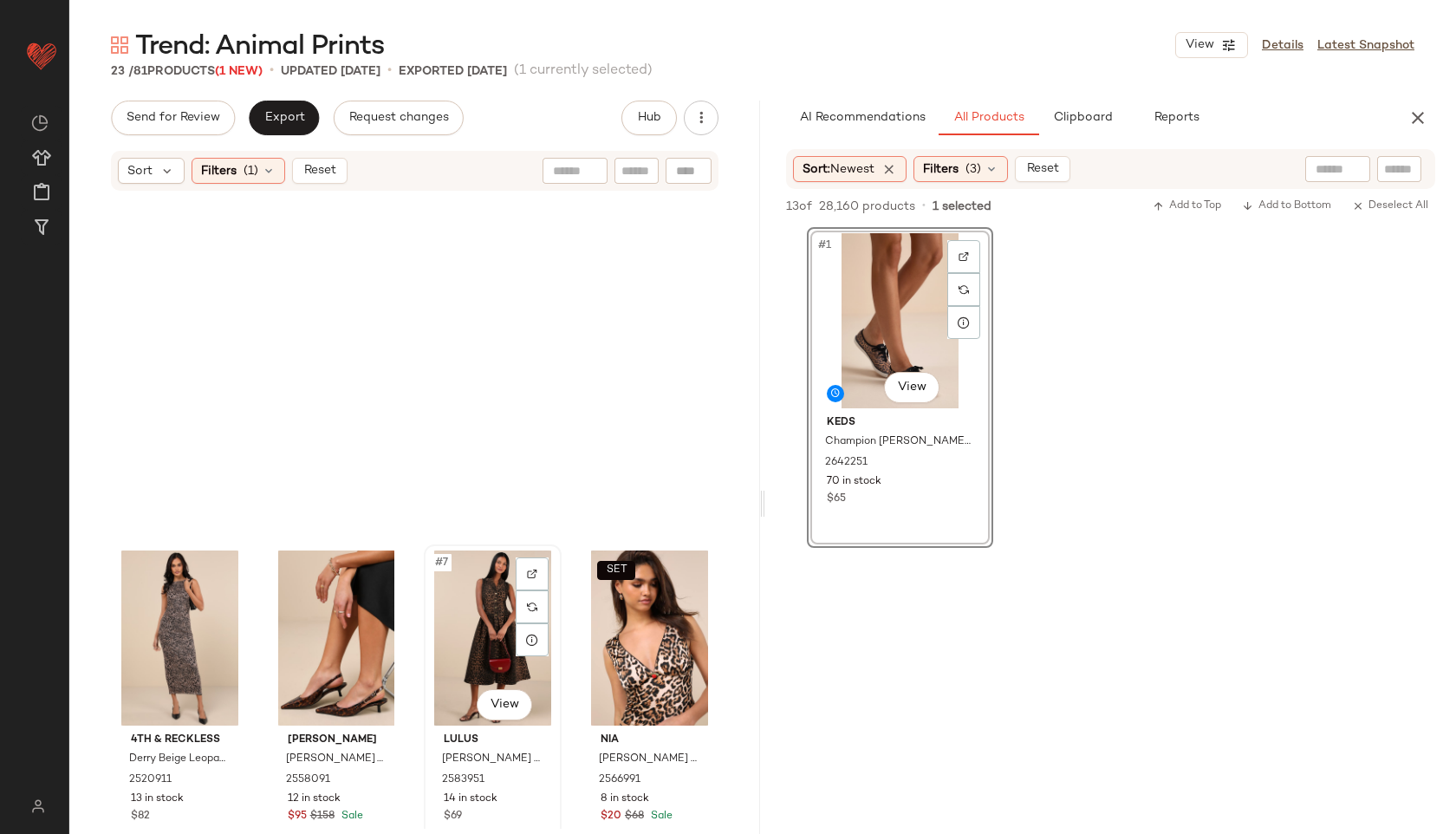
scroll to position [1375, 0]
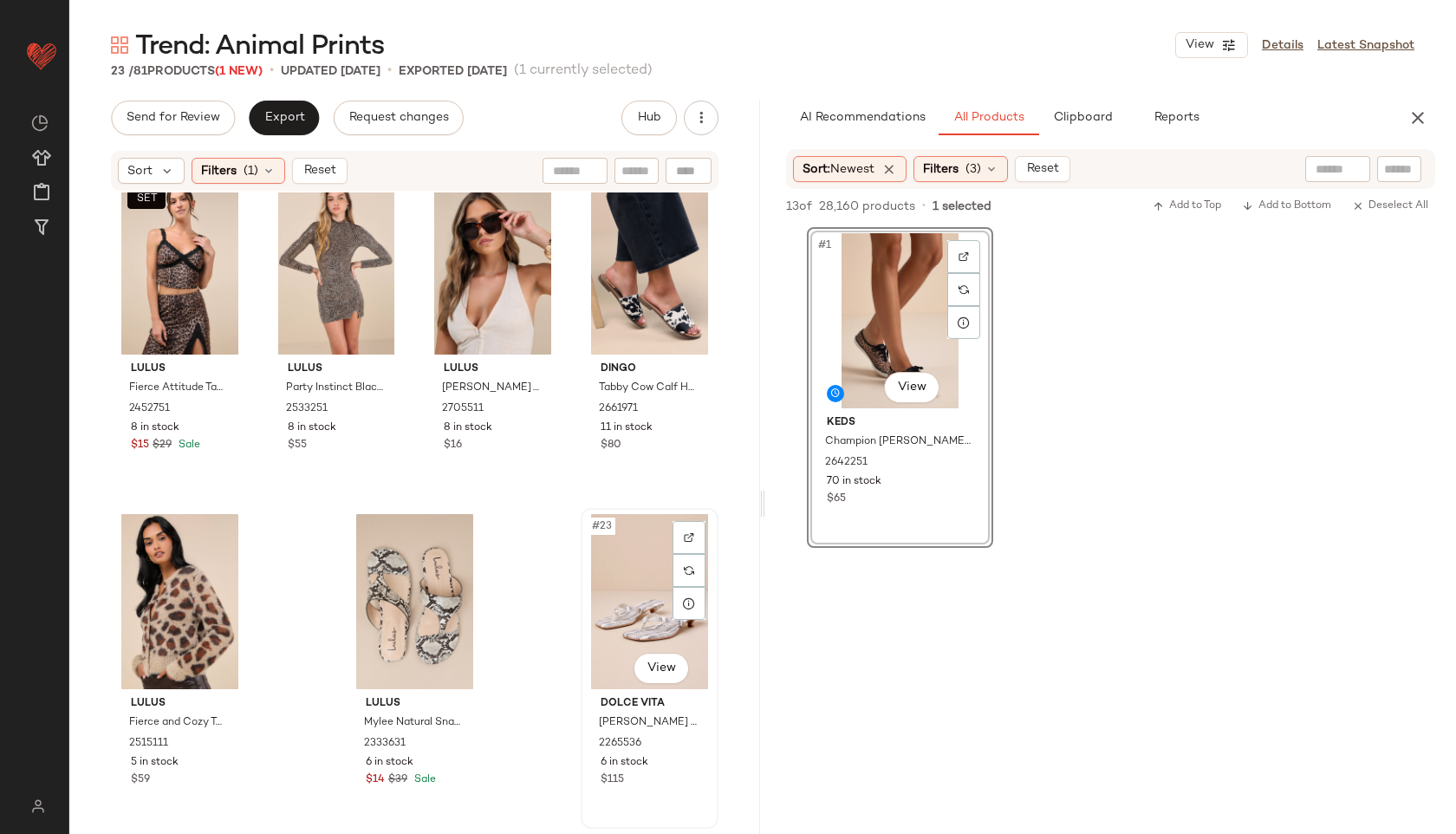
click at [623, 618] on div "#23 View" at bounding box center [649, 602] width 126 height 176
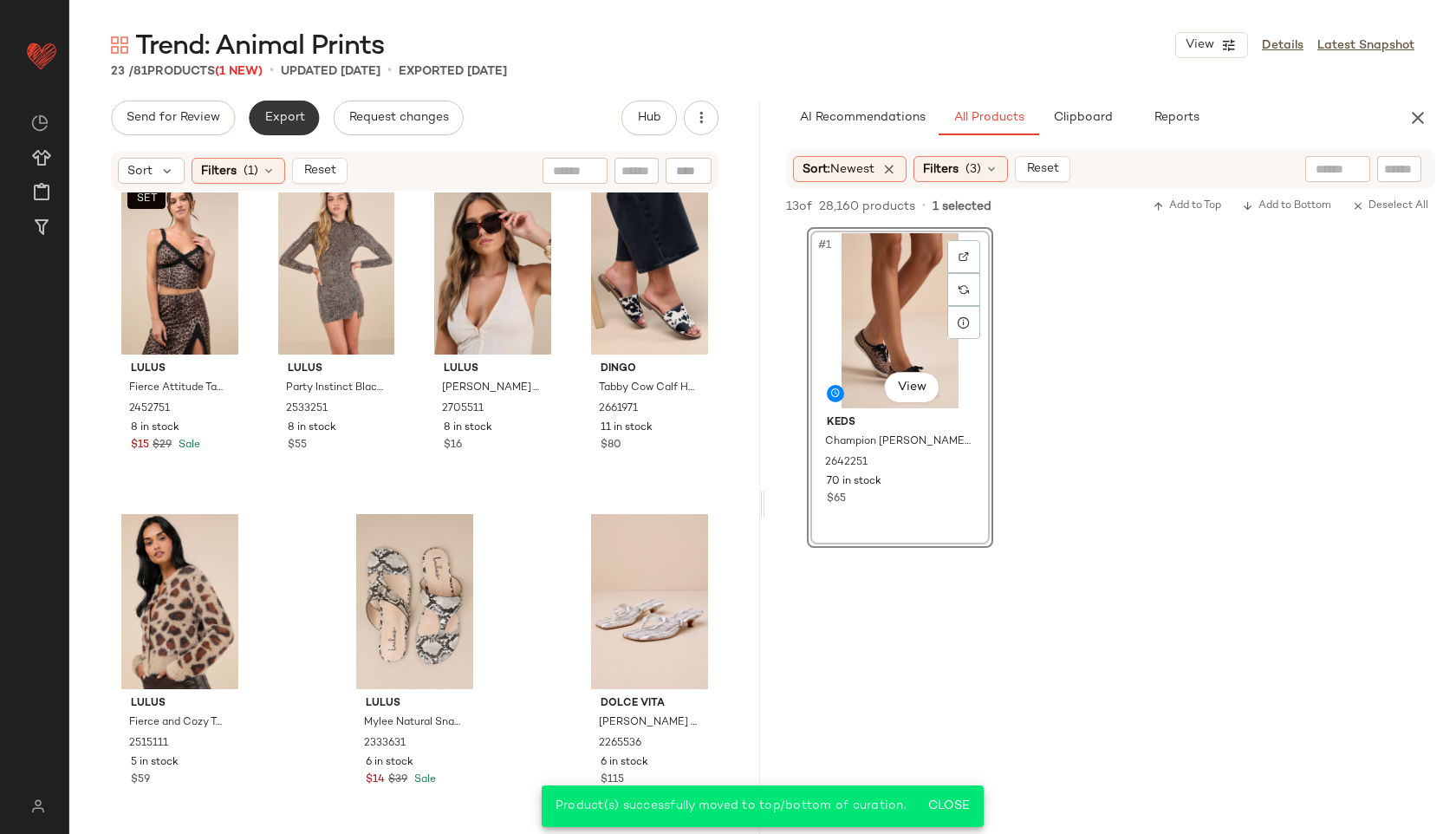
click at [297, 113] on span "Export" at bounding box center [284, 118] width 40 height 13
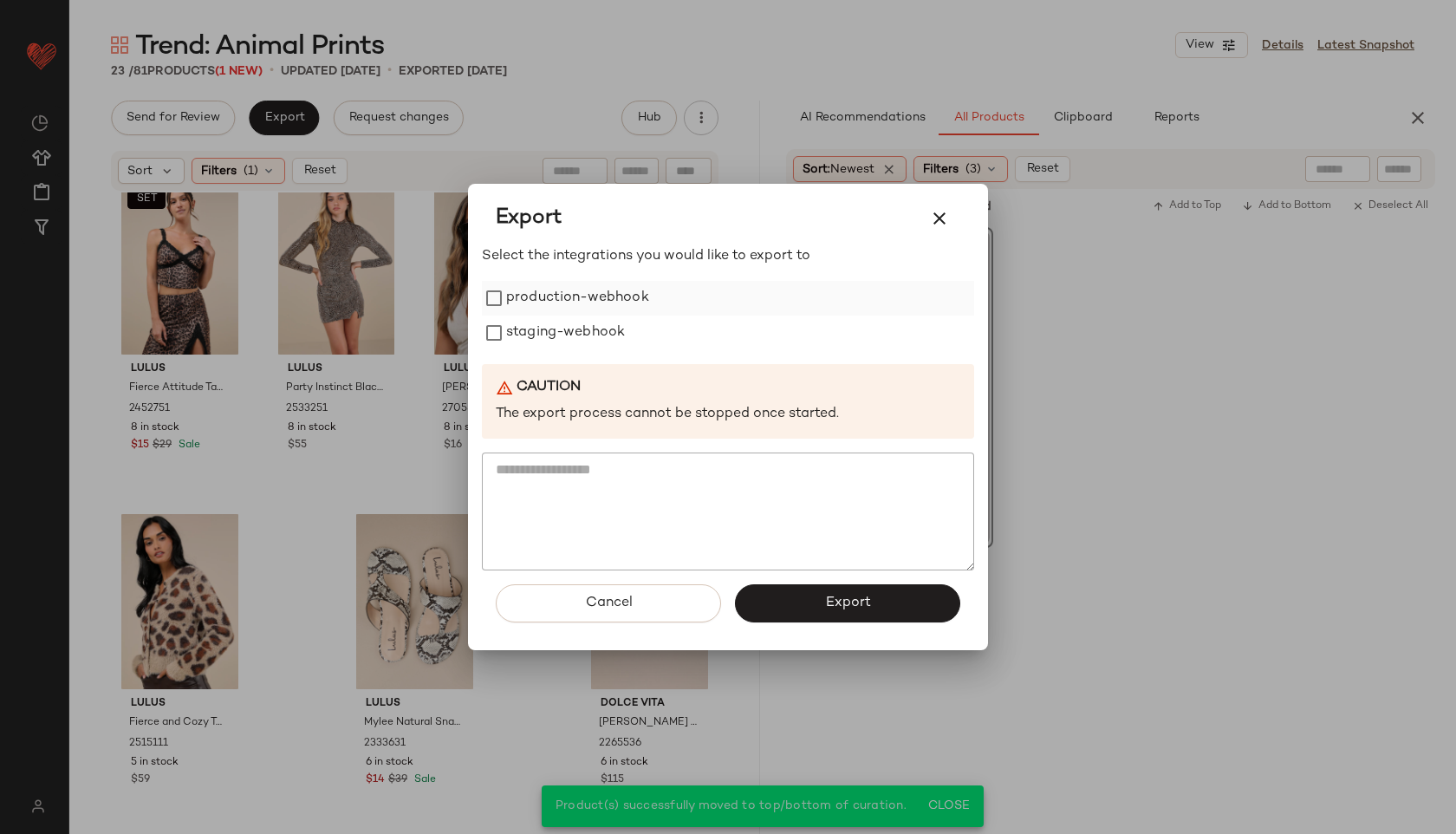
click at [544, 294] on label "production-webhook" at bounding box center [577, 298] width 143 height 35
click at [552, 324] on label "staging-webhook" at bounding box center [566, 333] width 119 height 35
click at [845, 588] on button "Export" at bounding box center [847, 604] width 225 height 38
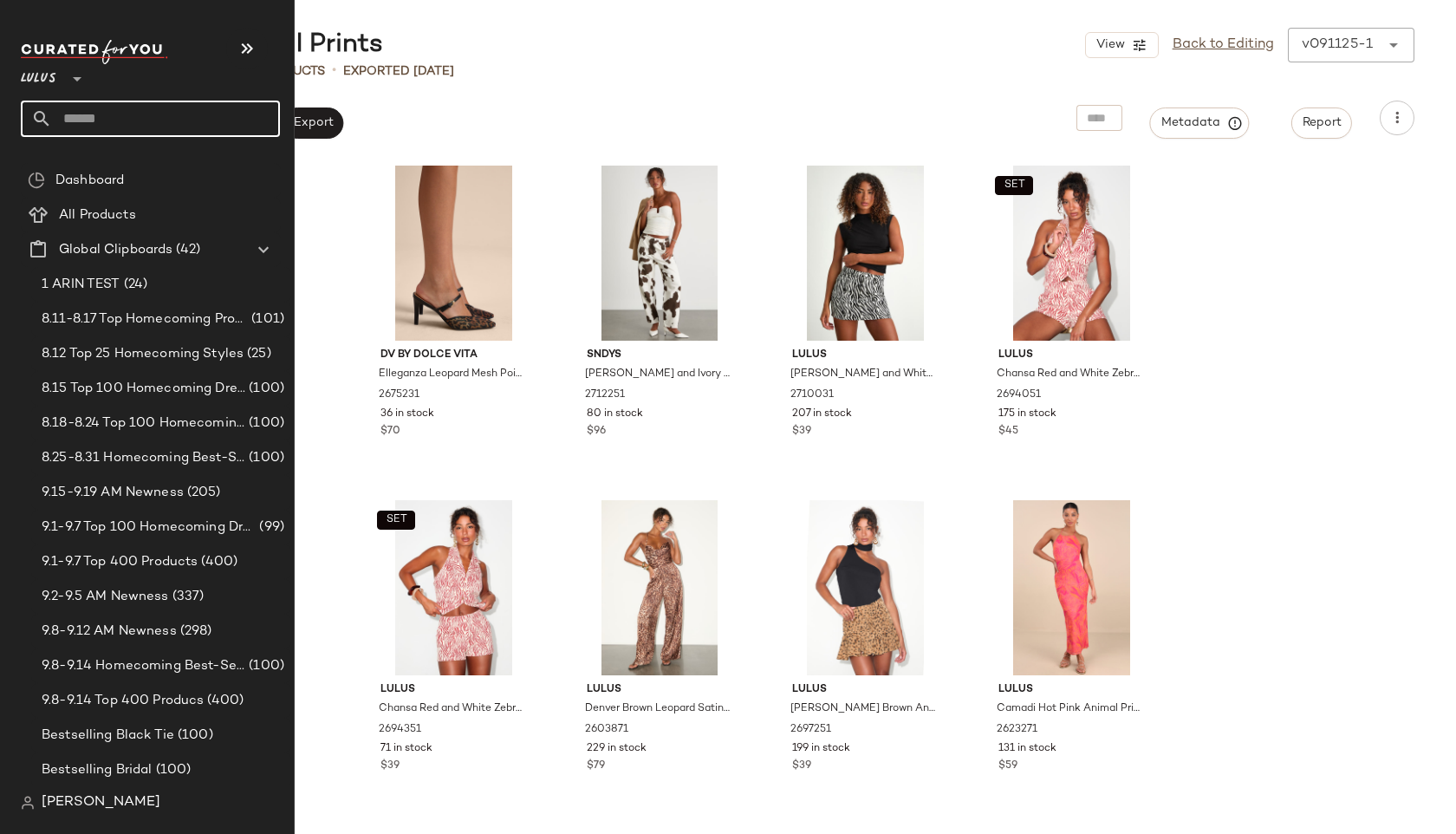
click at [90, 118] on input "text" at bounding box center [166, 119] width 228 height 36
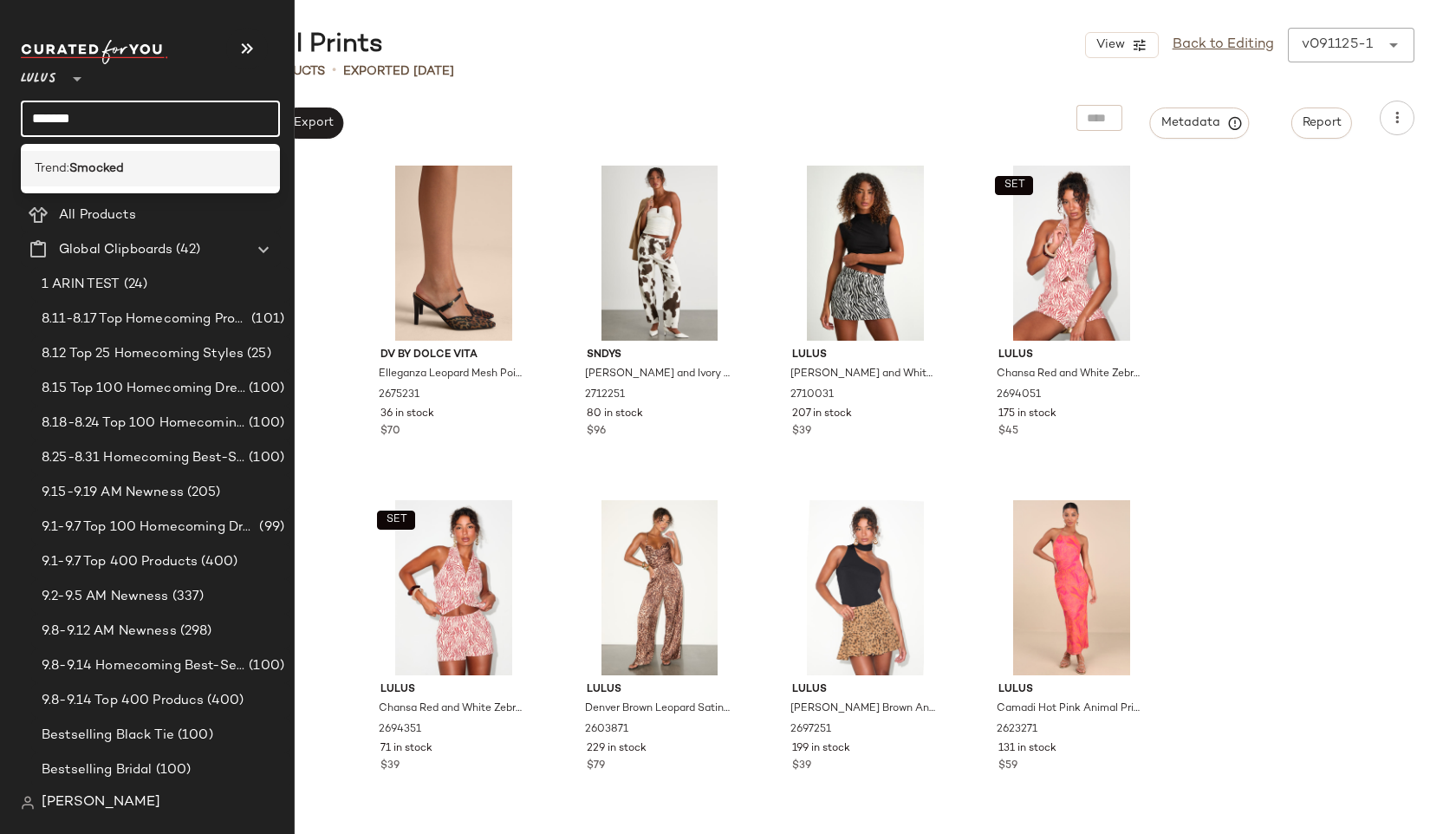
type input "*******"
click at [104, 167] on b "Smocked" at bounding box center [96, 168] width 55 height 18
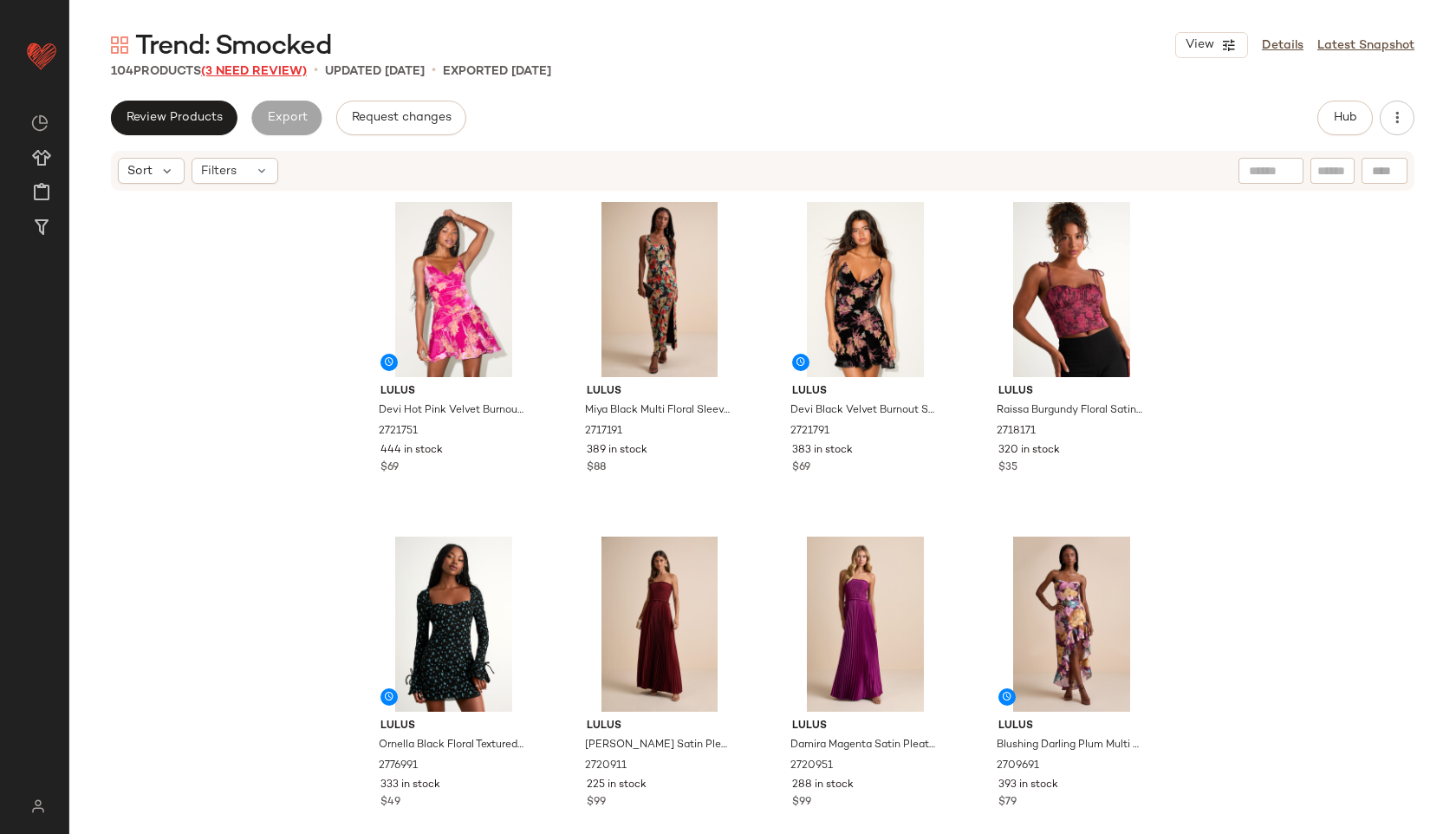
click at [281, 67] on span "(3 Need Review)" at bounding box center [254, 72] width 106 height 13
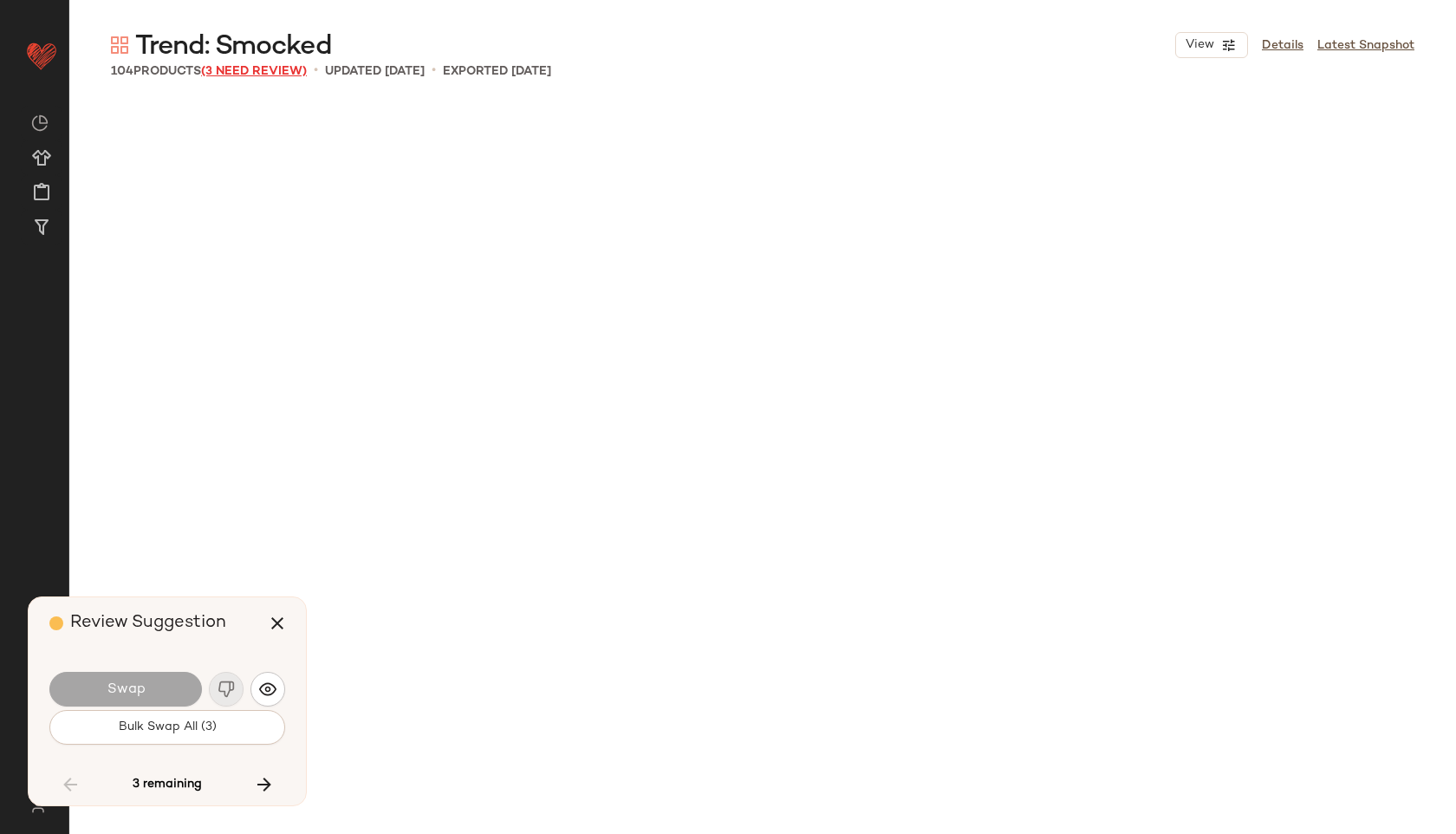
scroll to position [6694, 0]
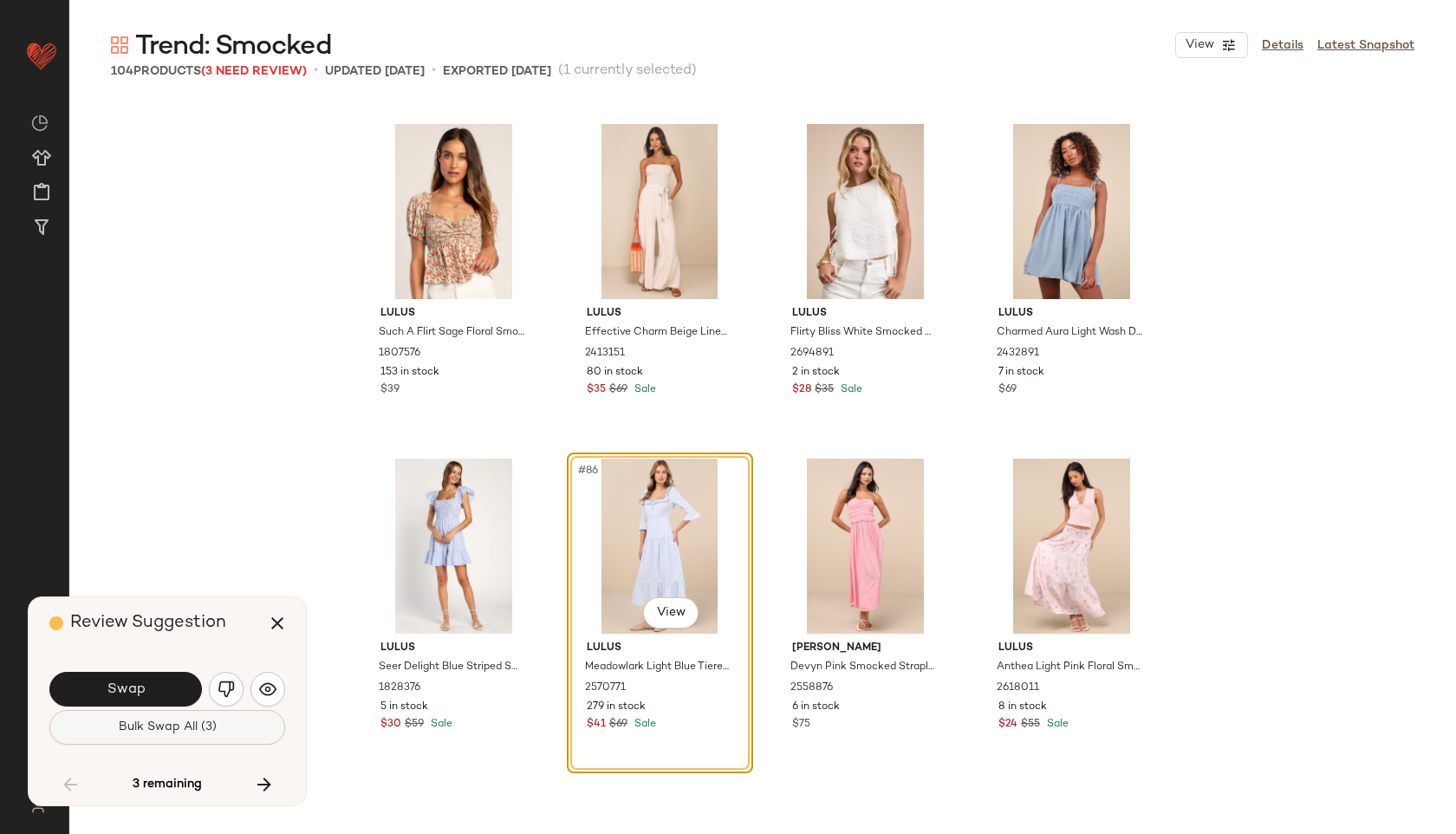
click at [174, 722] on span "Bulk Swap All (3)" at bounding box center [167, 727] width 99 height 13
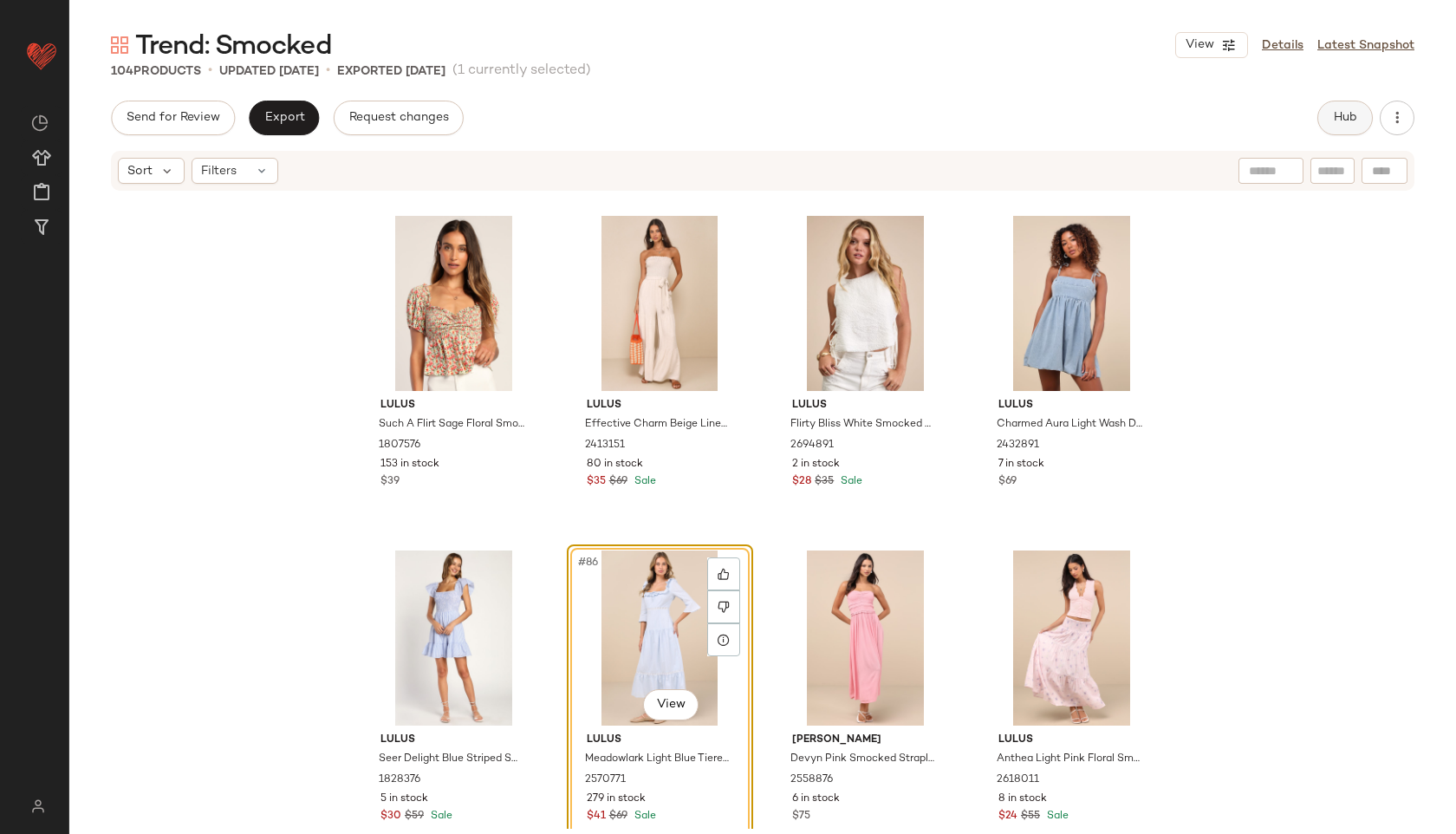
click at [1360, 121] on button "Hub" at bounding box center [1345, 118] width 56 height 35
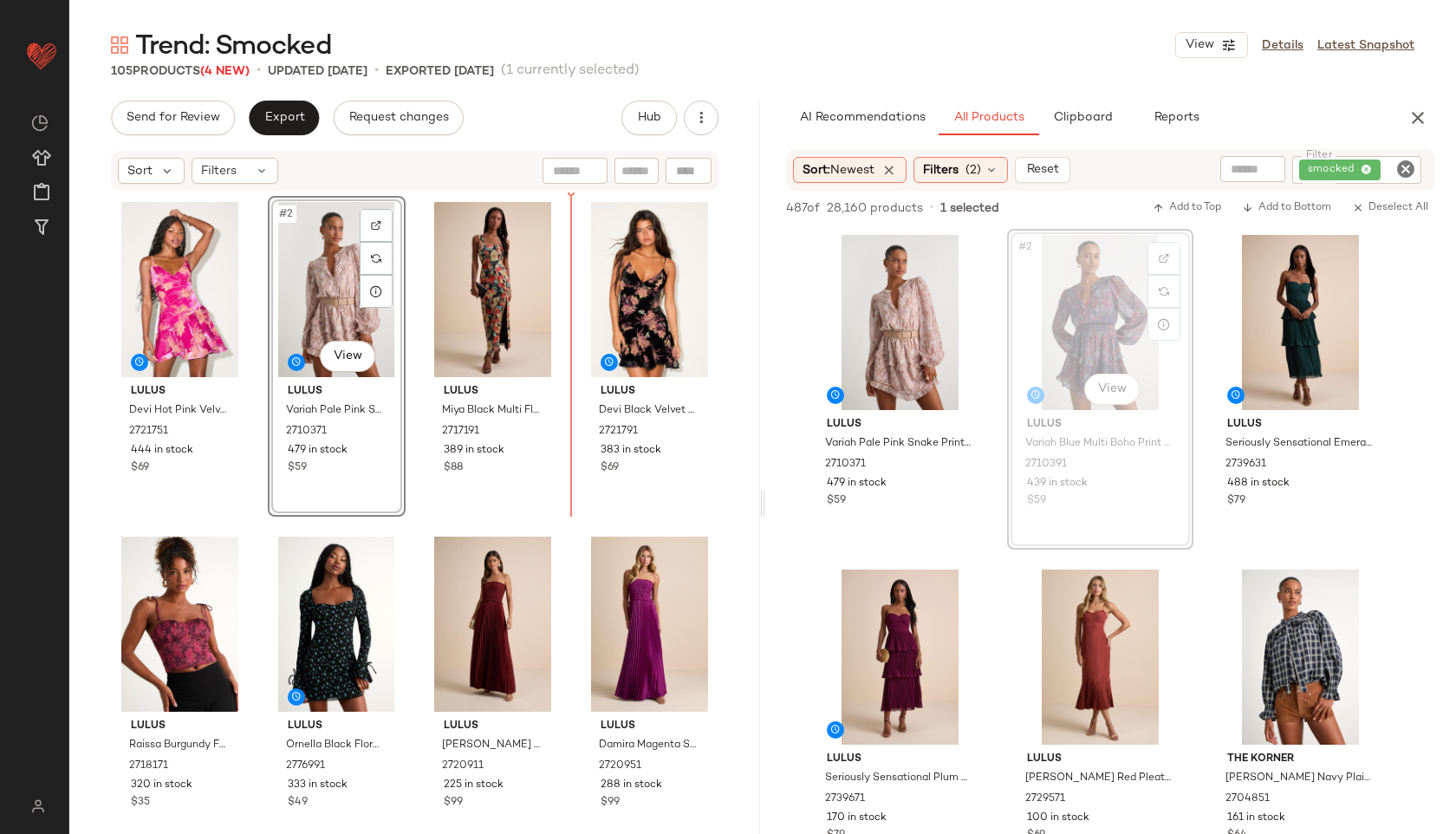
drag, startPoint x: 1121, startPoint y: 314, endPoint x: 559, endPoint y: 307, distance: 562.0
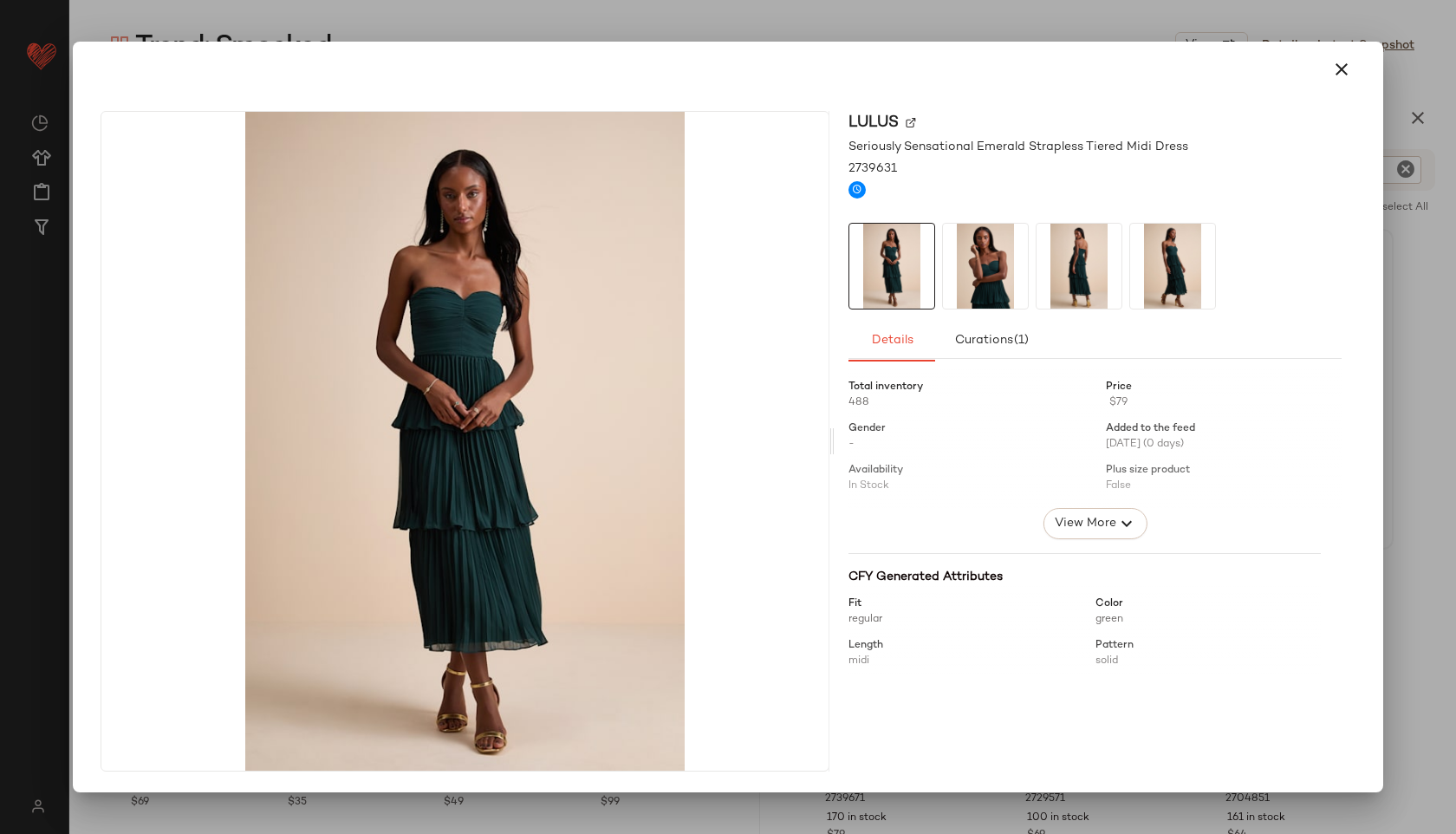
click at [1002, 277] on img at bounding box center [985, 266] width 85 height 85
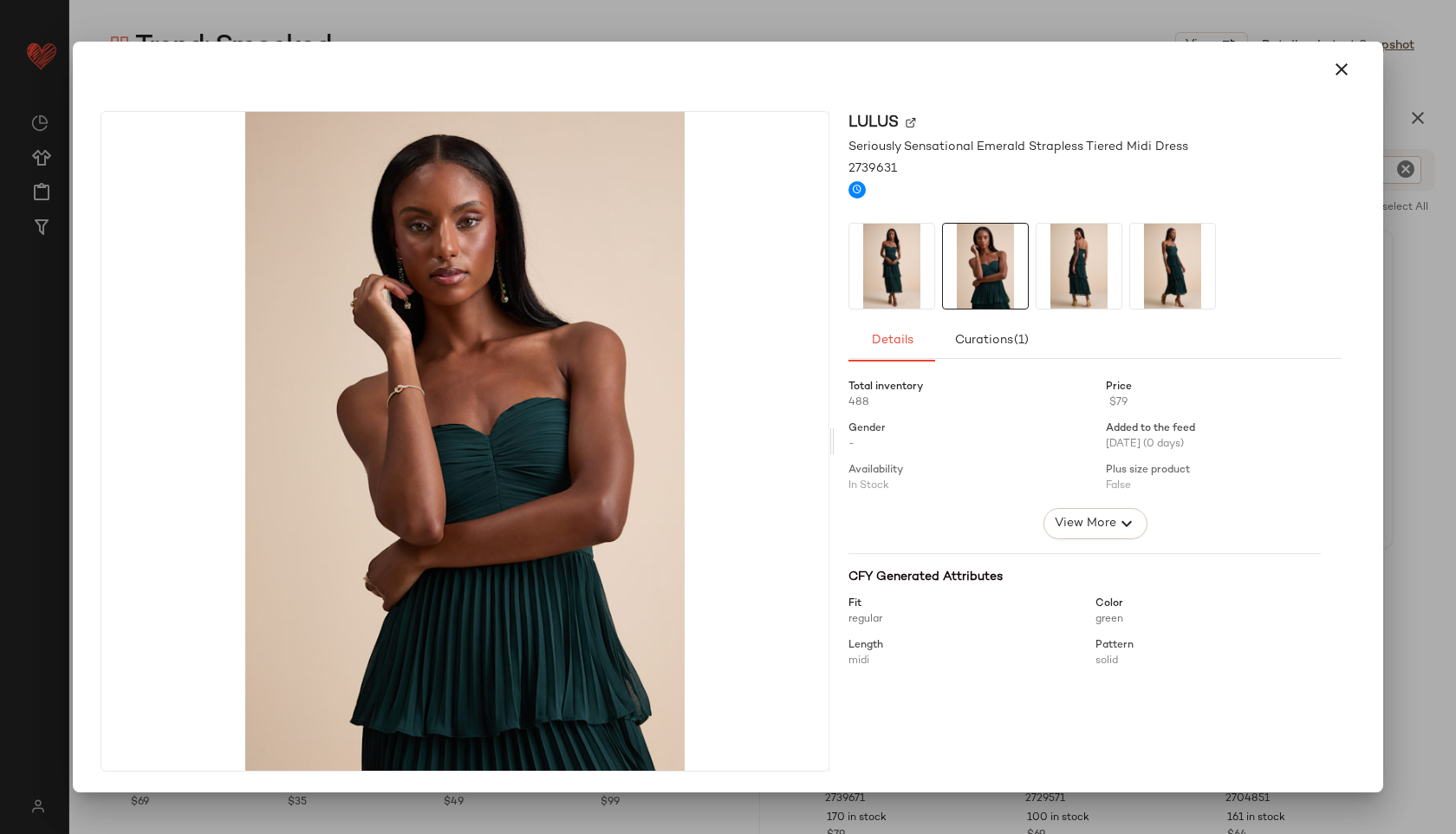
click at [1028, 274] on div at bounding box center [1095, 266] width 493 height 86
click at [1073, 272] on img at bounding box center [1079, 266] width 85 height 85
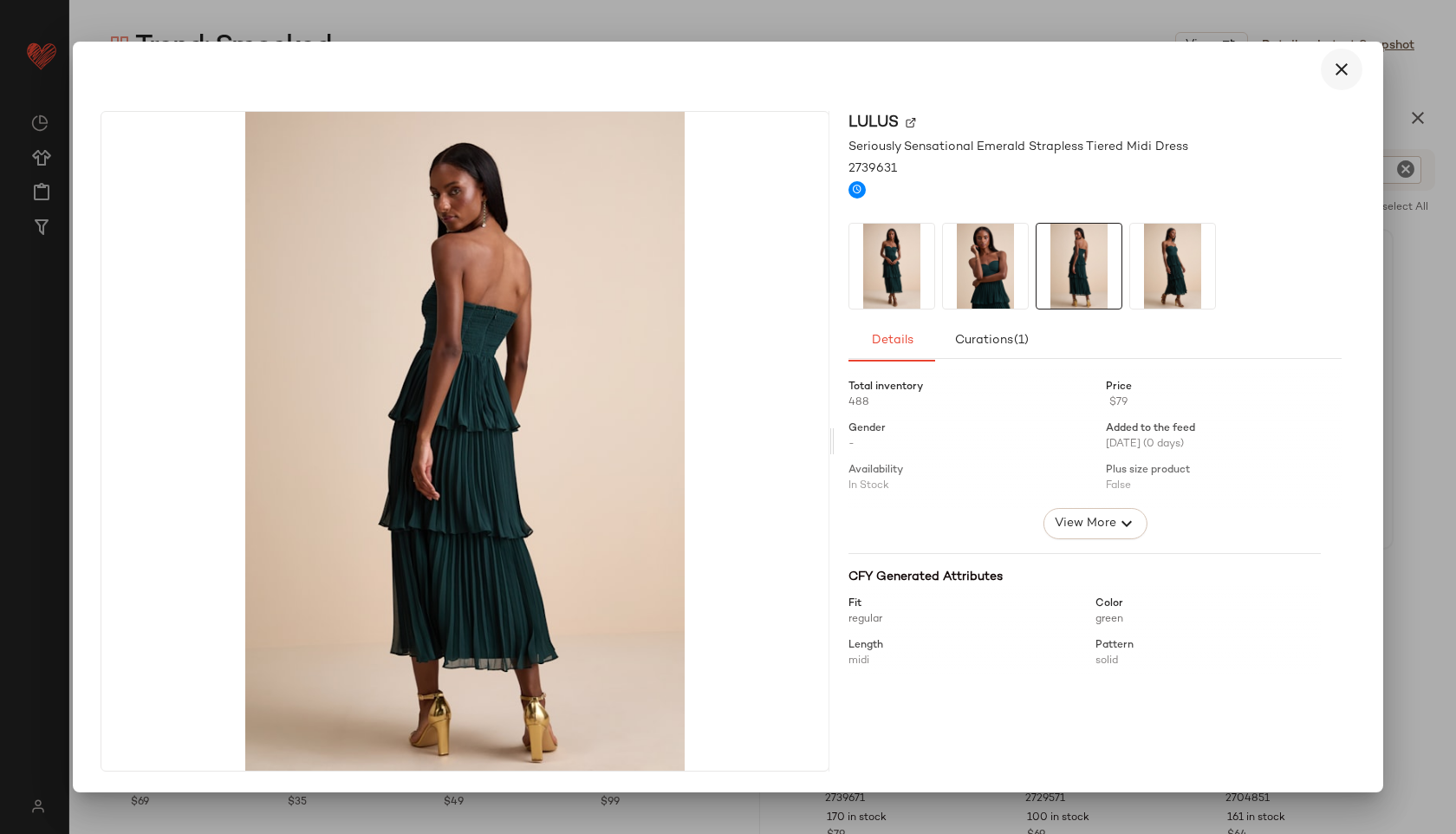
click at [1335, 73] on icon "button" at bounding box center [1342, 69] width 21 height 21
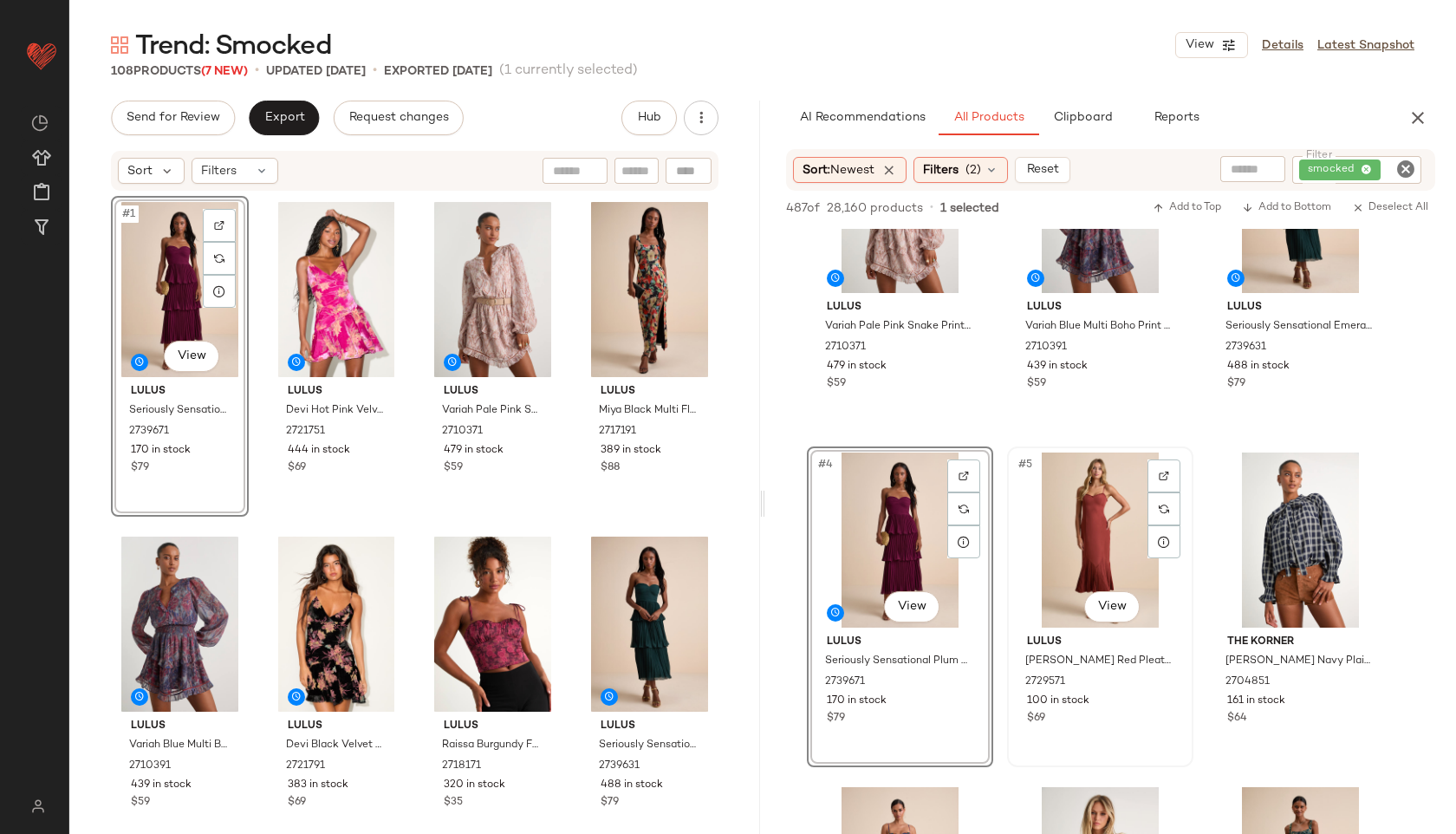
scroll to position [162, 0]
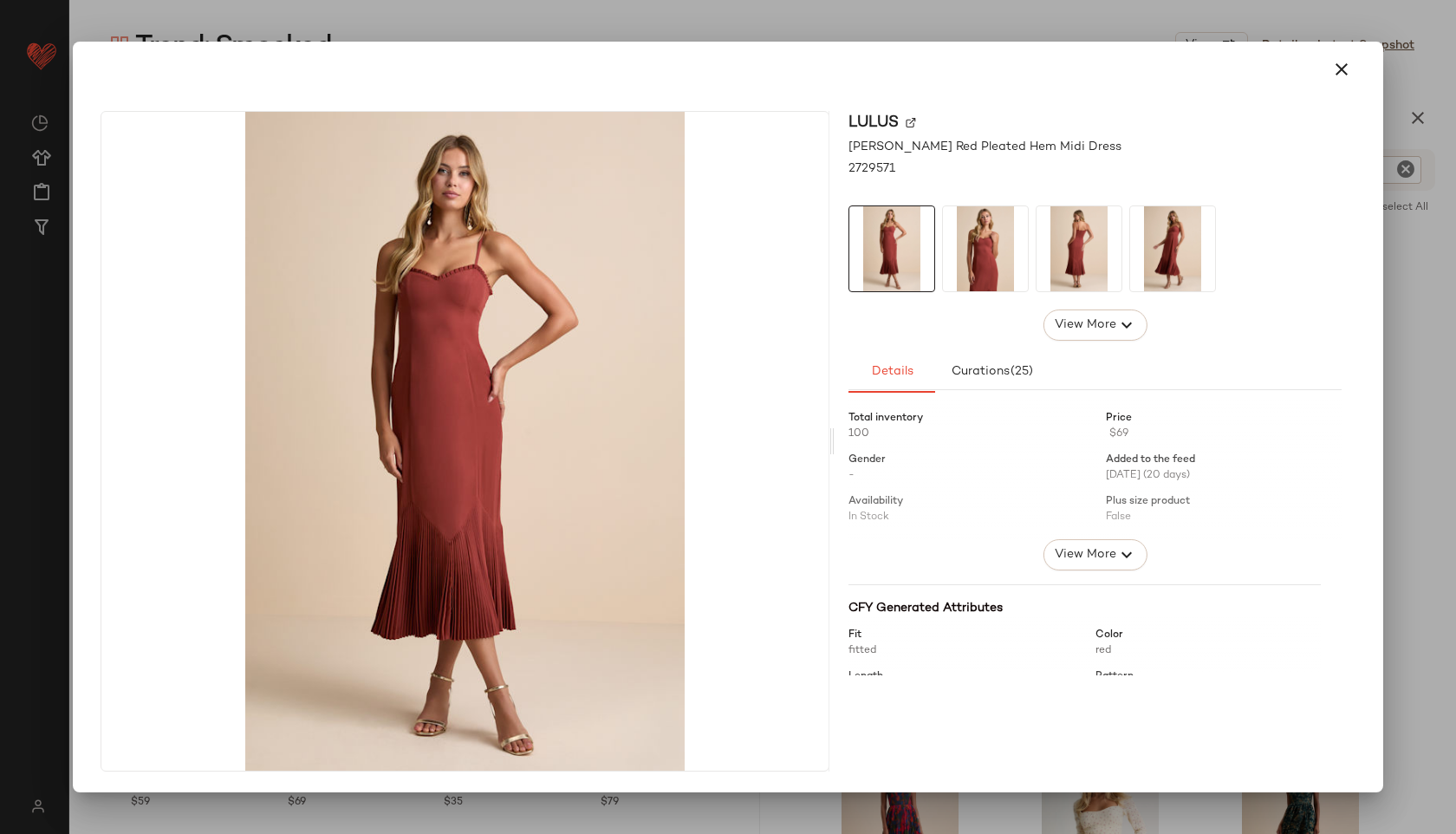
click at [983, 269] on img at bounding box center [985, 249] width 85 height 85
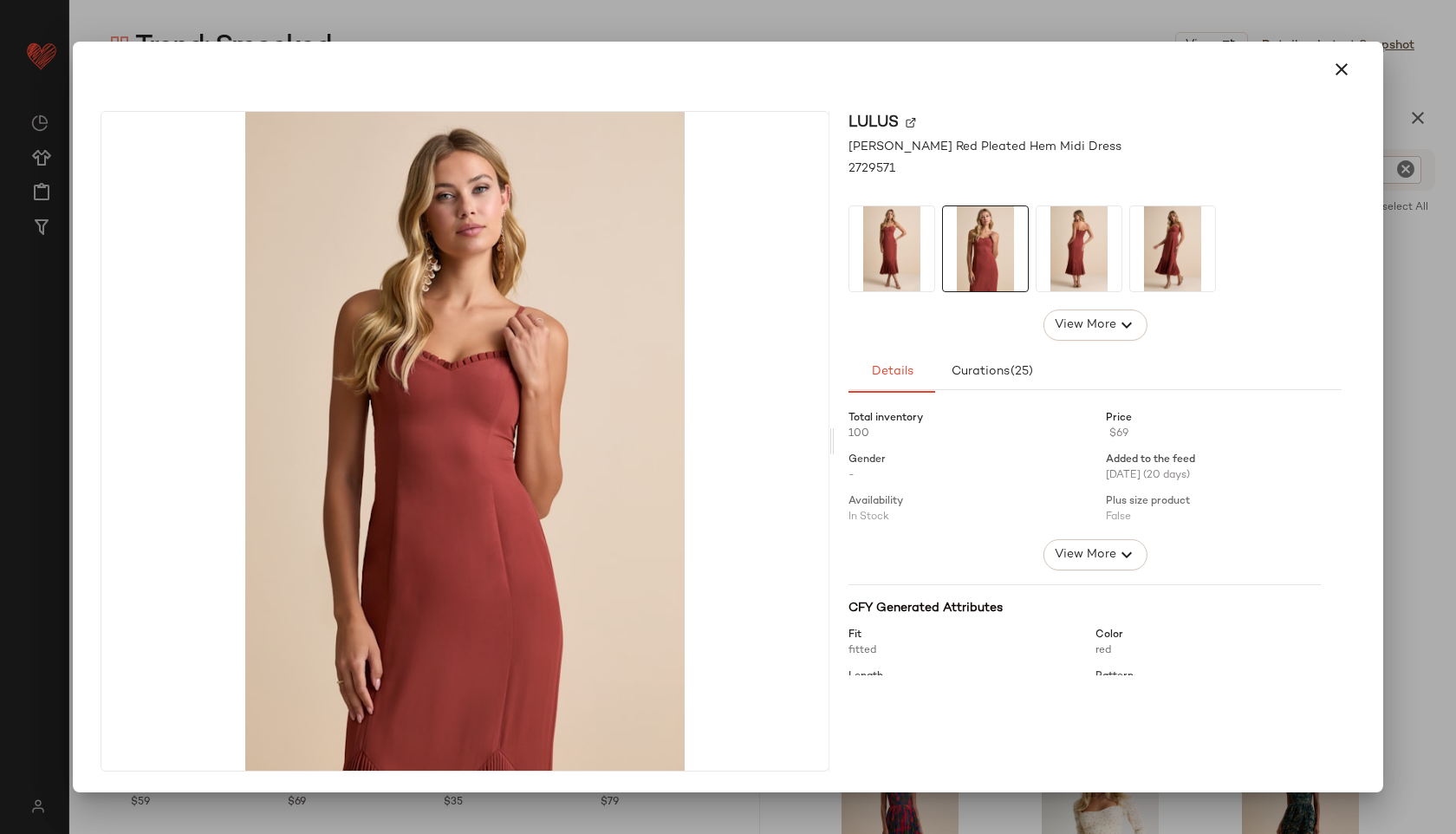
click at [1070, 261] on img at bounding box center [1079, 249] width 85 height 85
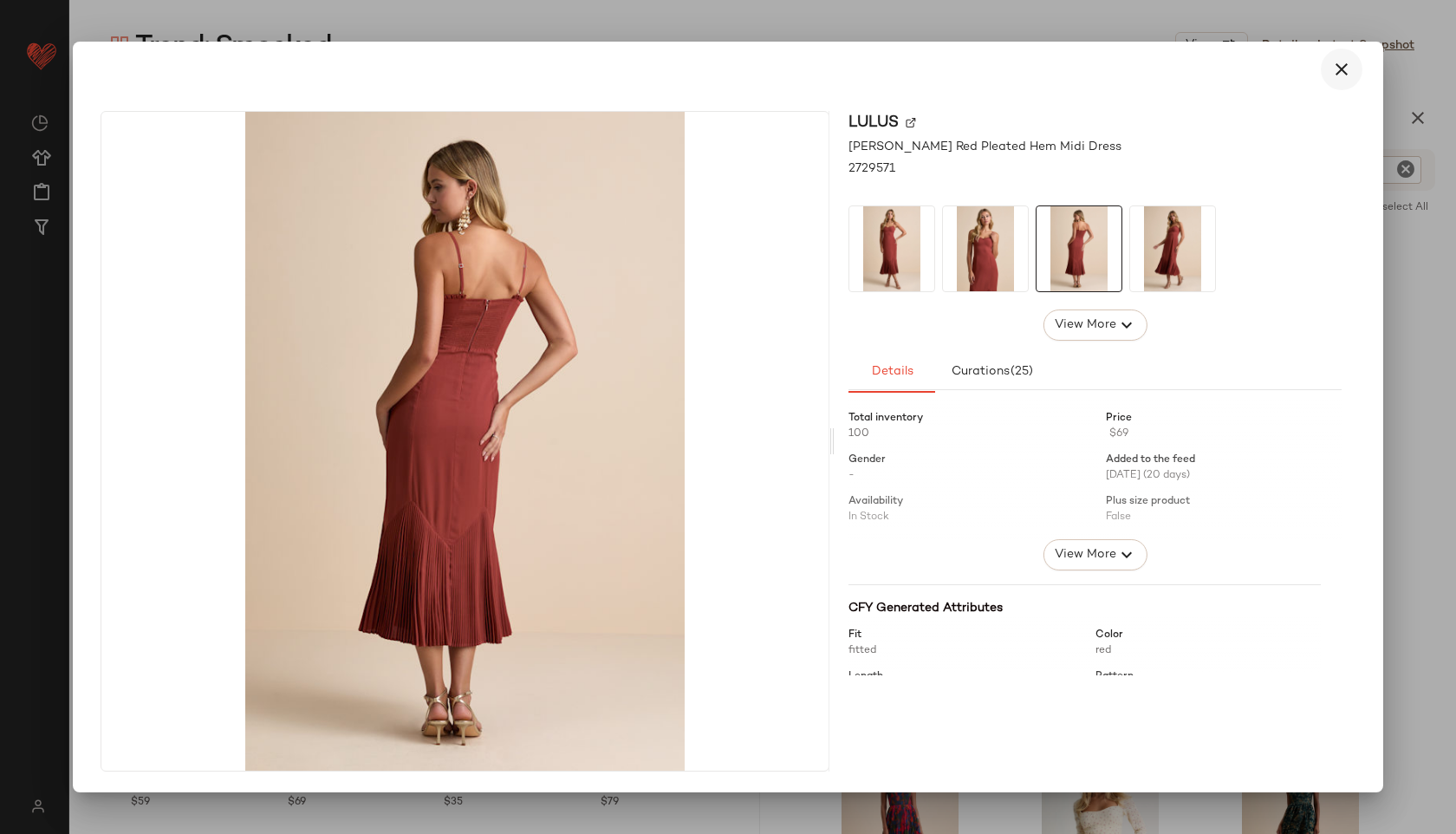
click at [1353, 66] on button "button" at bounding box center [1341, 69] width 41 height 41
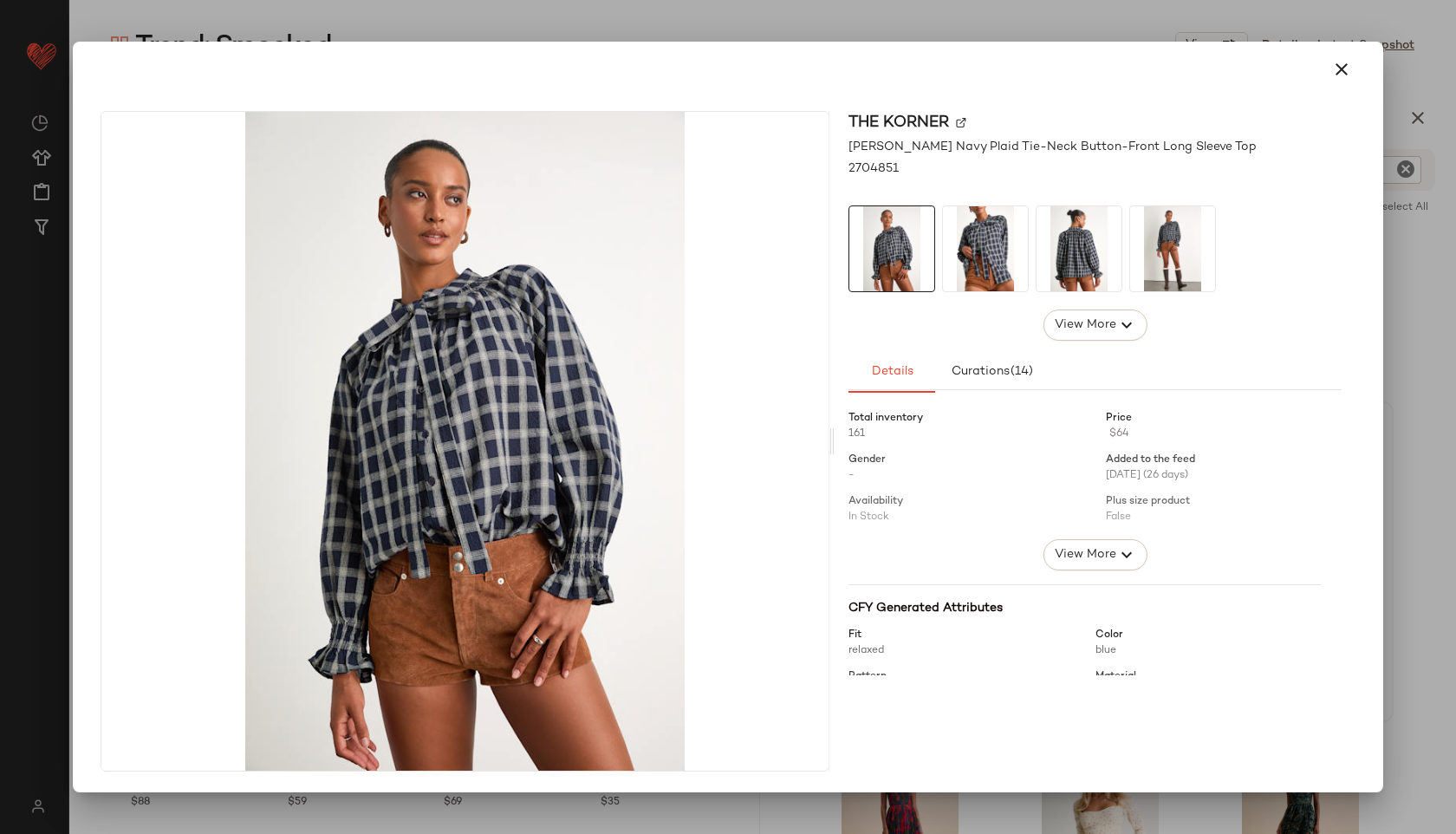
click at [1091, 267] on img at bounding box center [1079, 249] width 85 height 85
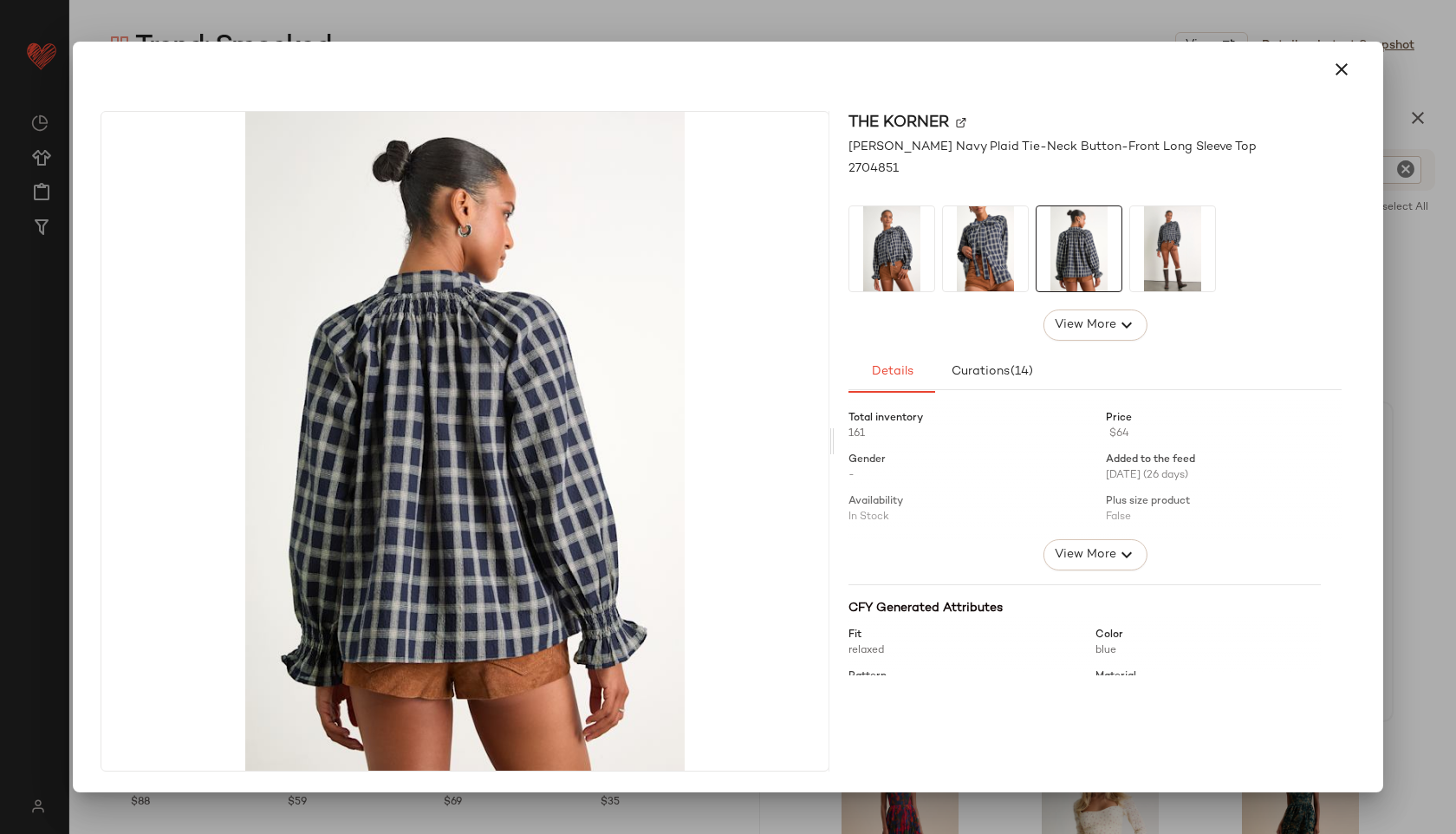
click at [1004, 258] on img at bounding box center [985, 249] width 85 height 85
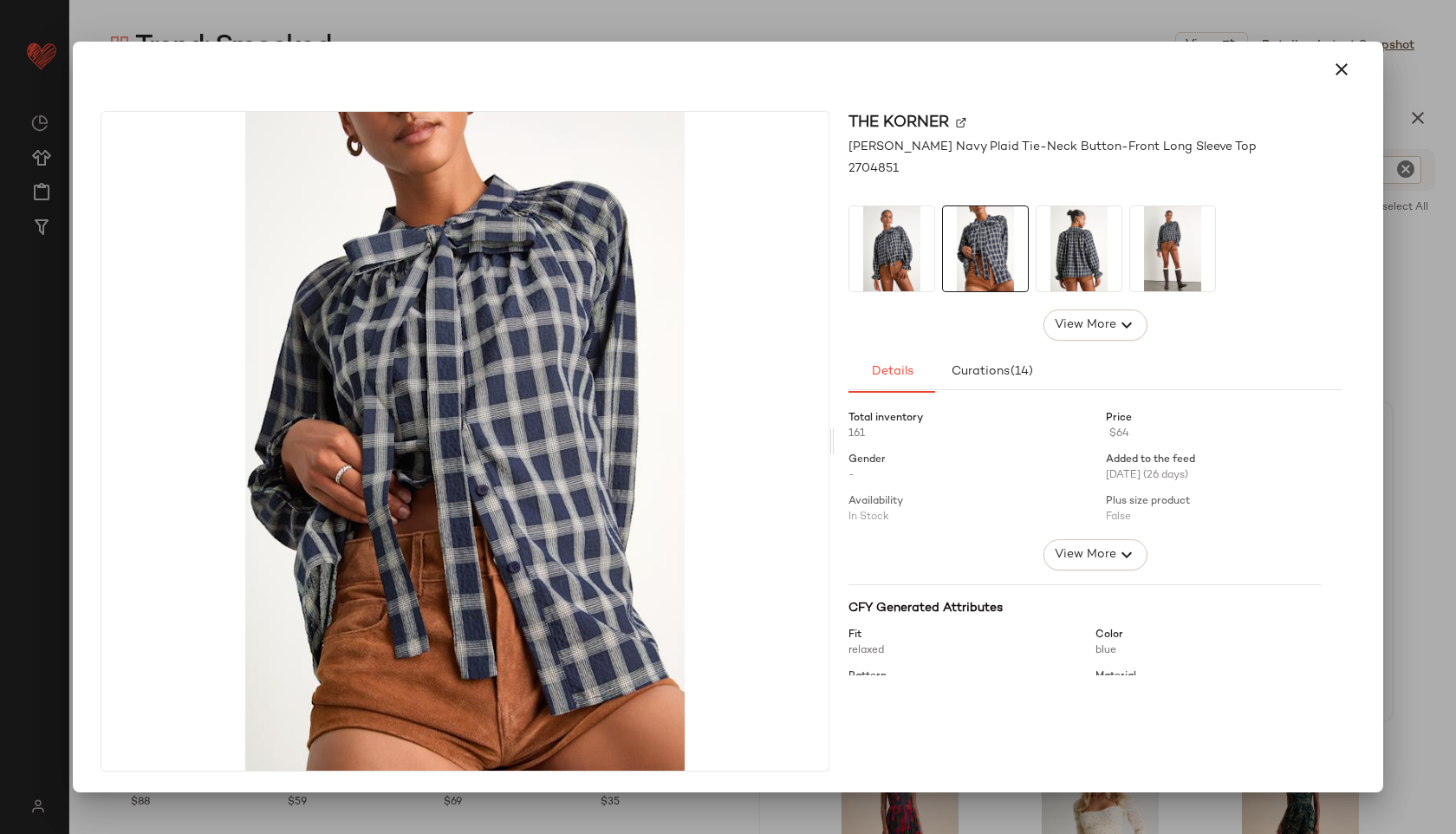
click at [1079, 249] on img at bounding box center [1079, 249] width 85 height 85
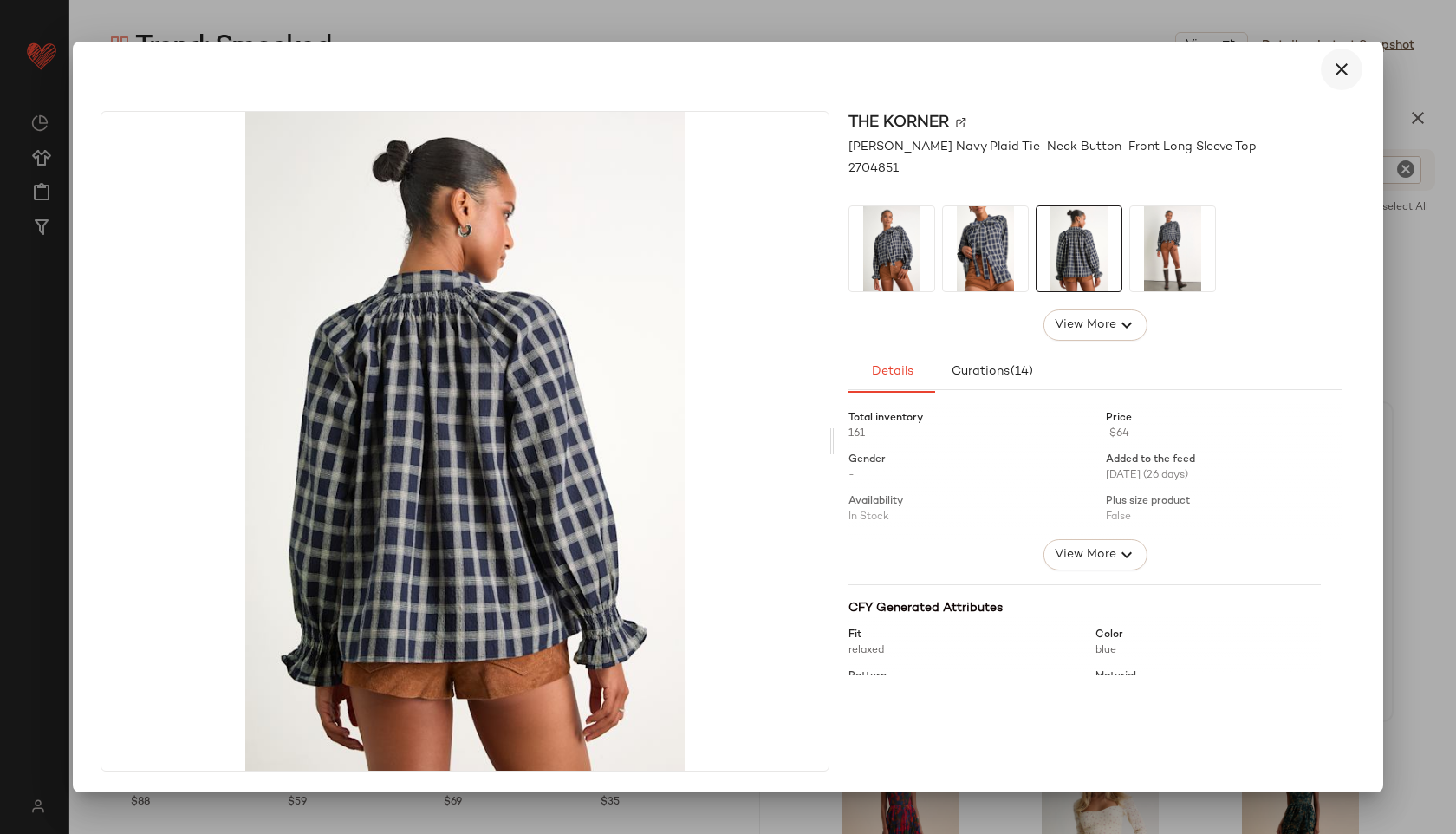
click at [1347, 66] on icon "button" at bounding box center [1342, 69] width 21 height 21
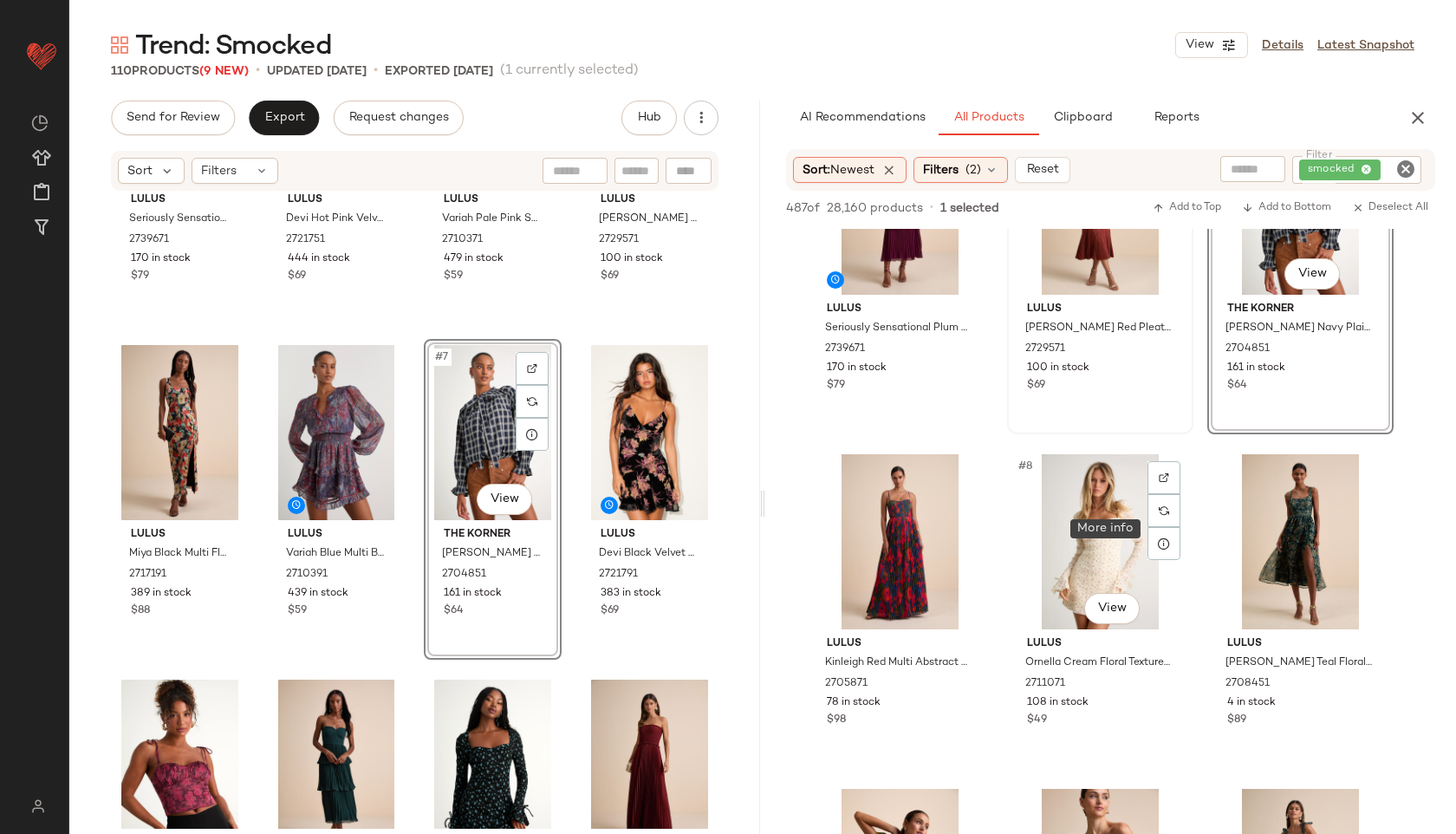
scroll to position [471, 0]
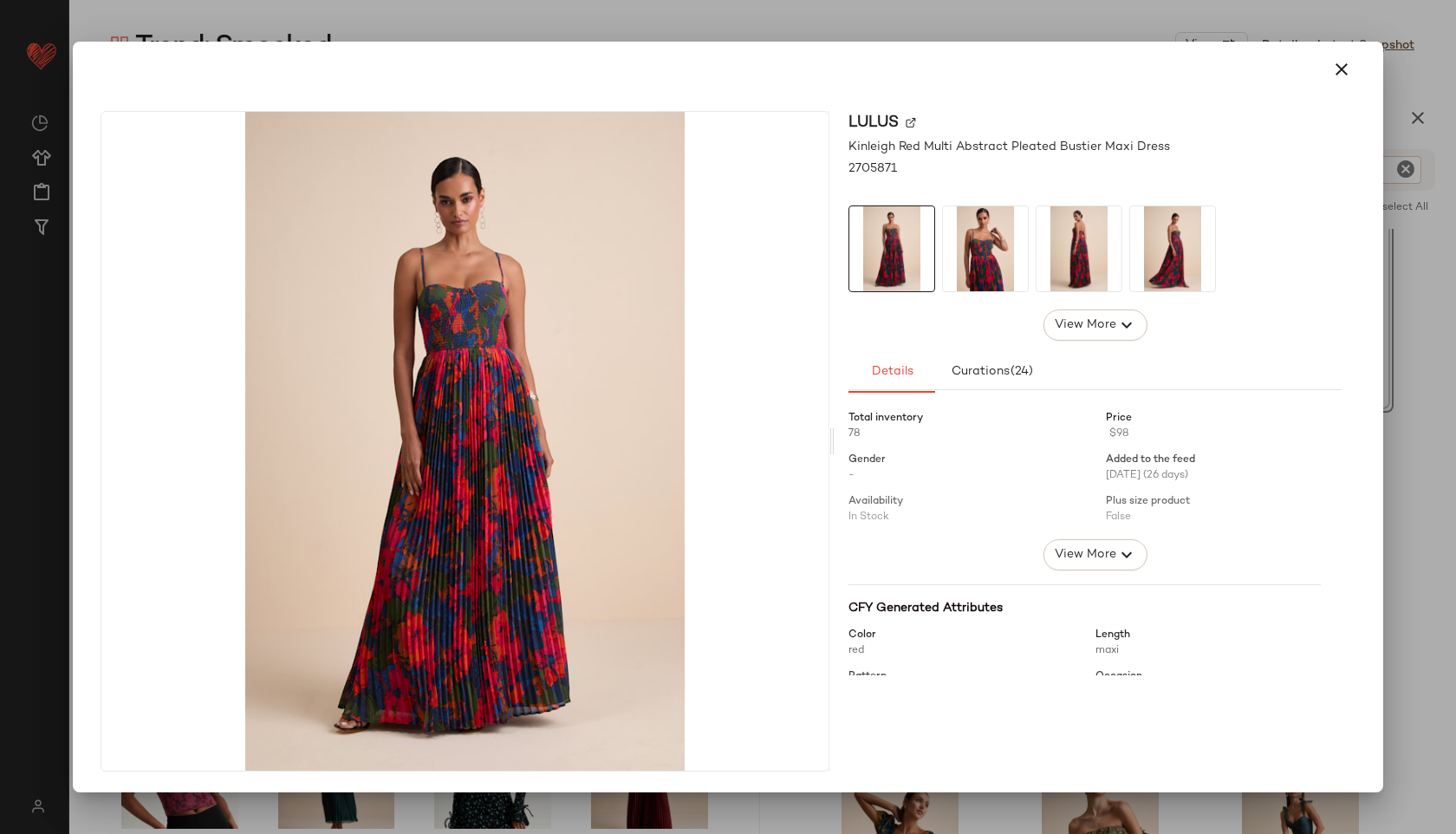
click at [1094, 256] on img at bounding box center [1079, 249] width 85 height 85
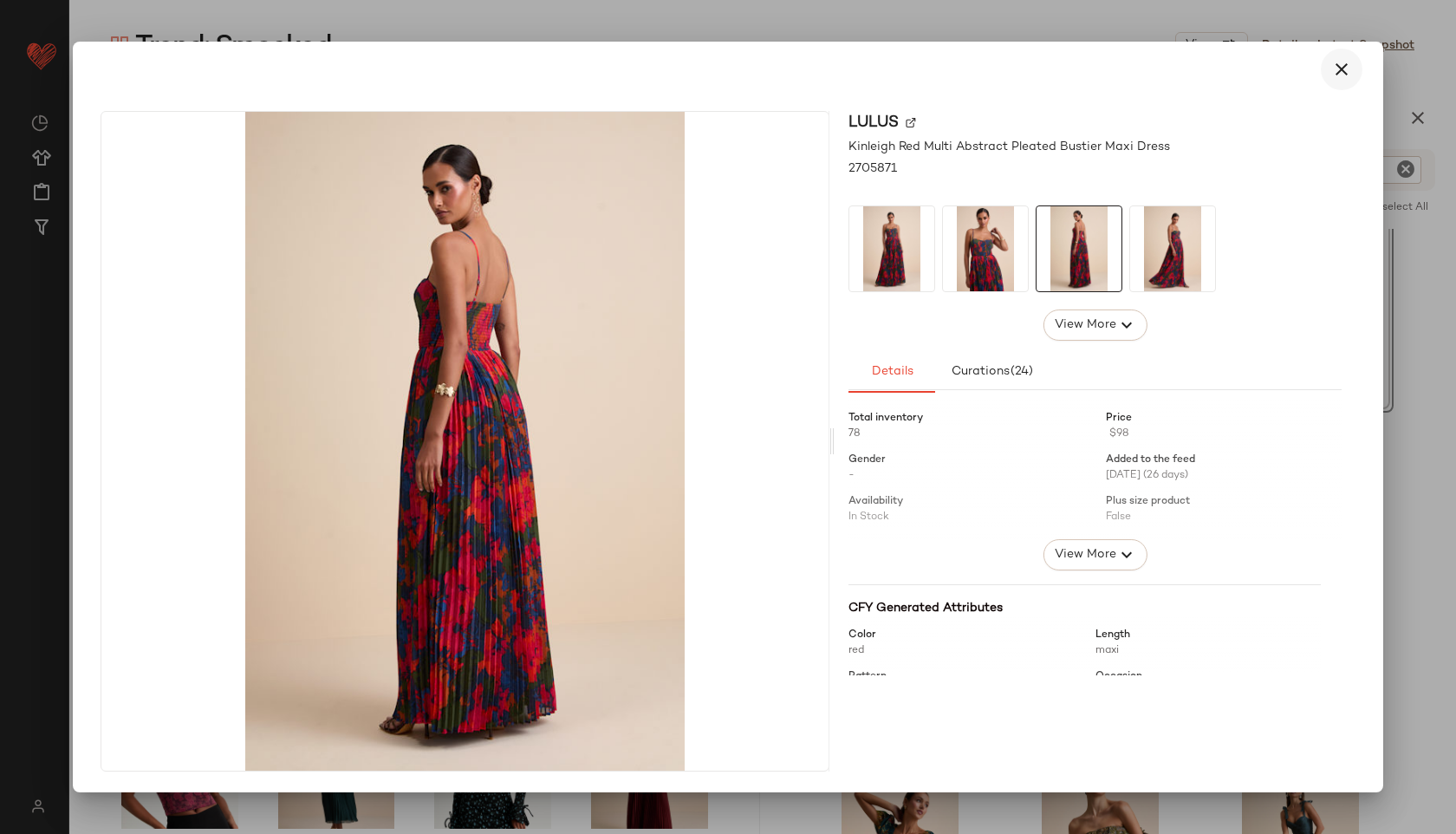
click at [1333, 67] on icon "button" at bounding box center [1342, 69] width 21 height 21
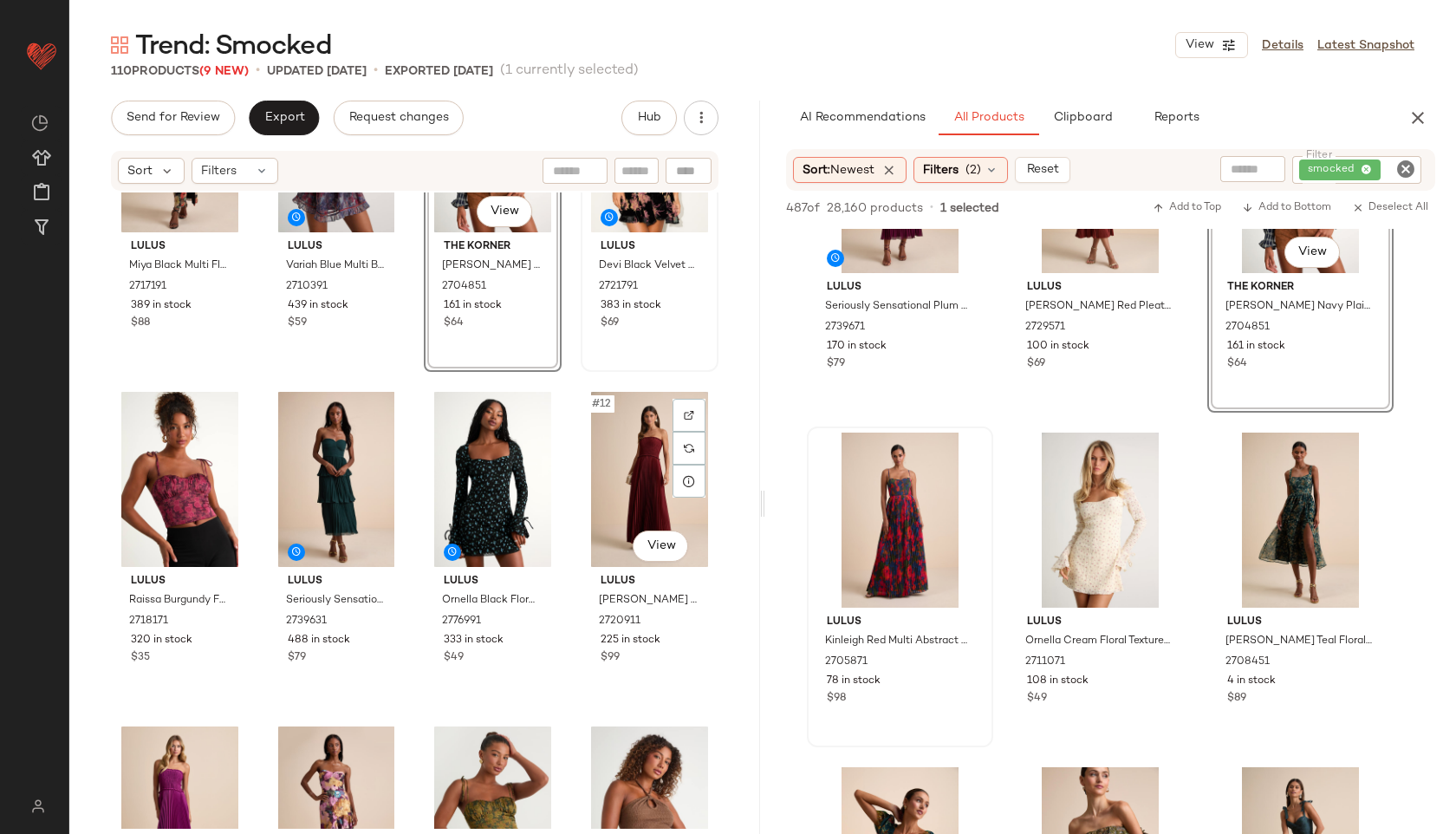
scroll to position [498, 0]
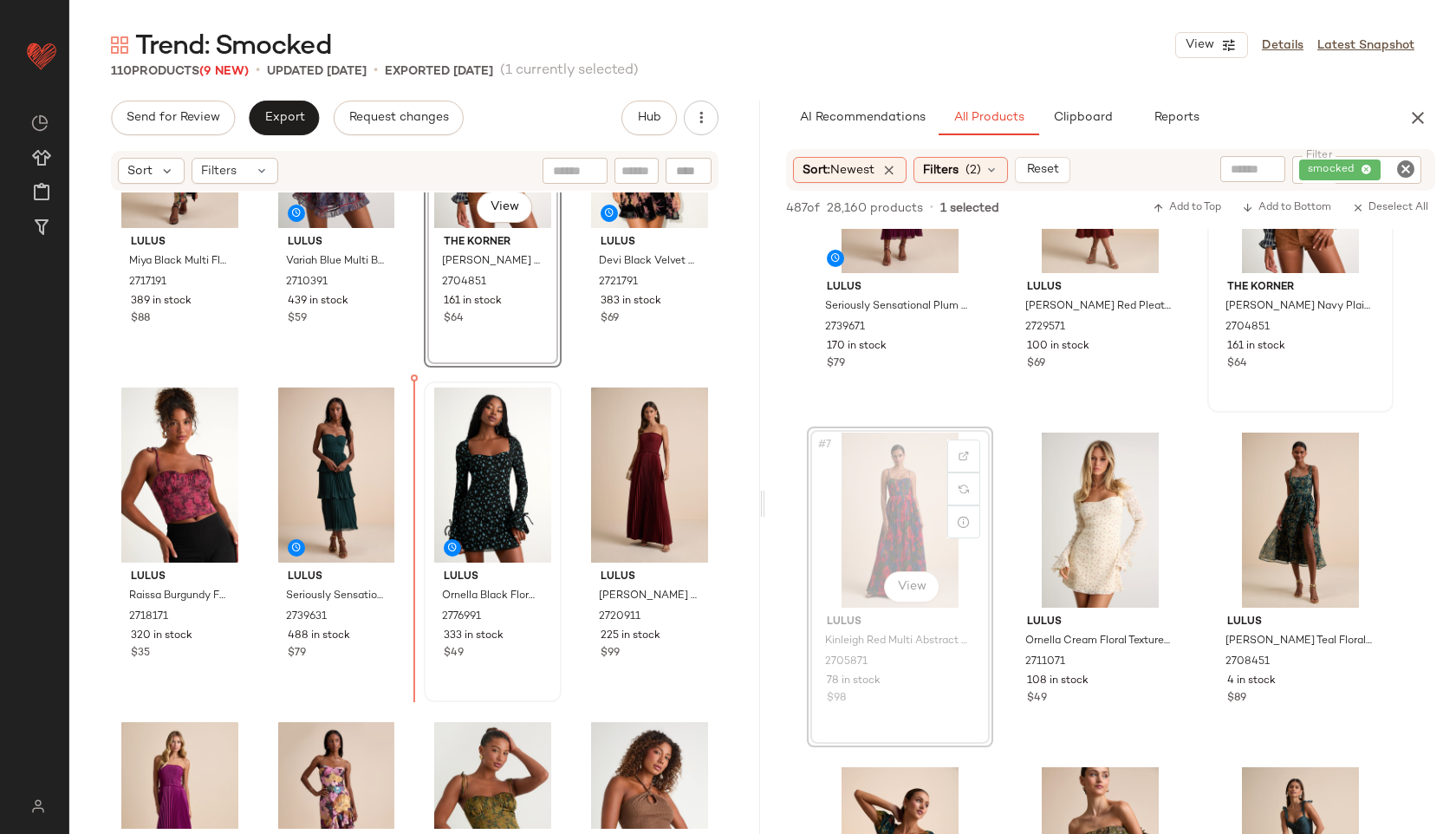
drag, startPoint x: 911, startPoint y: 543, endPoint x: 463, endPoint y: 503, distance: 449.8
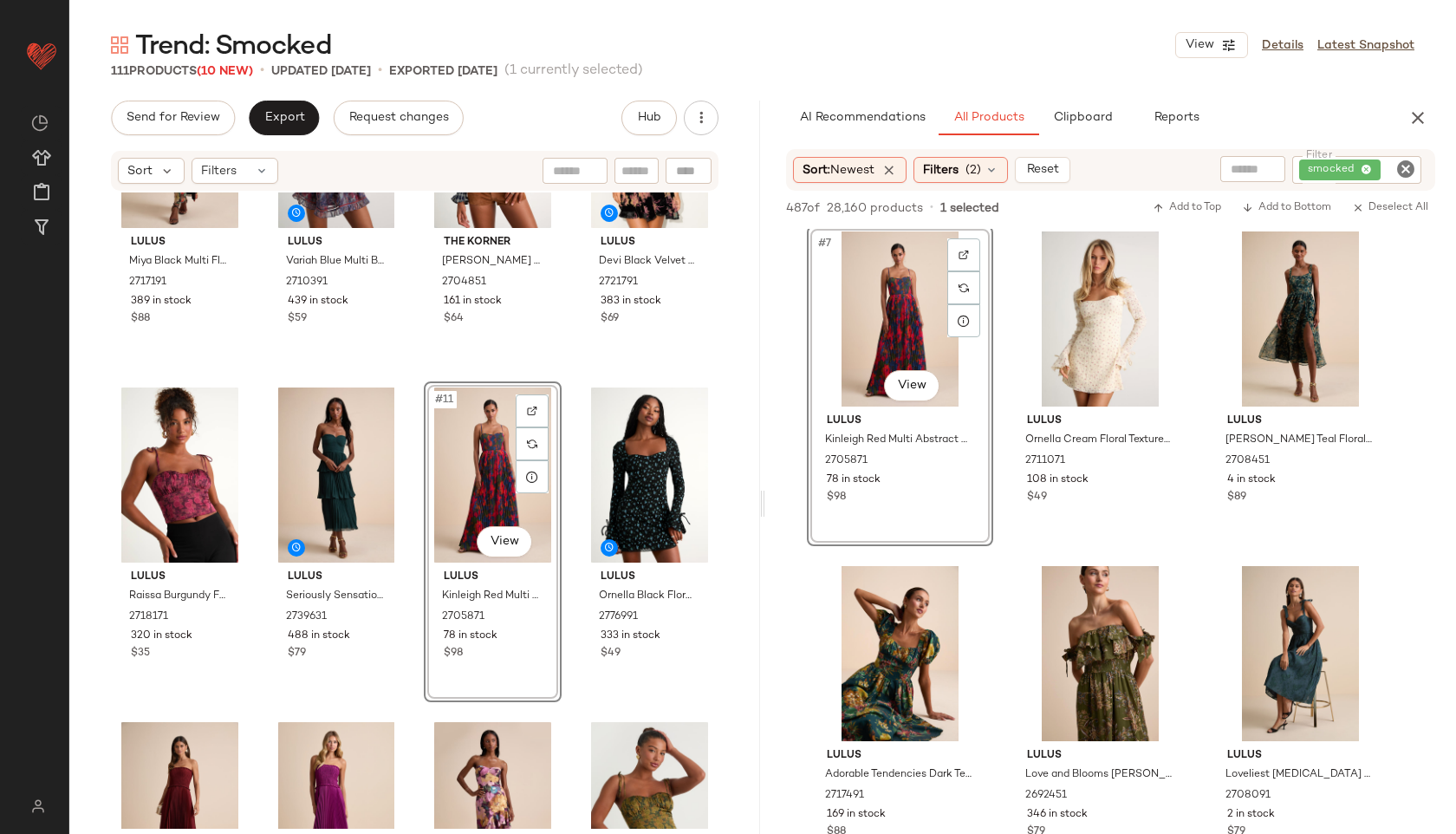
scroll to position [675, 0]
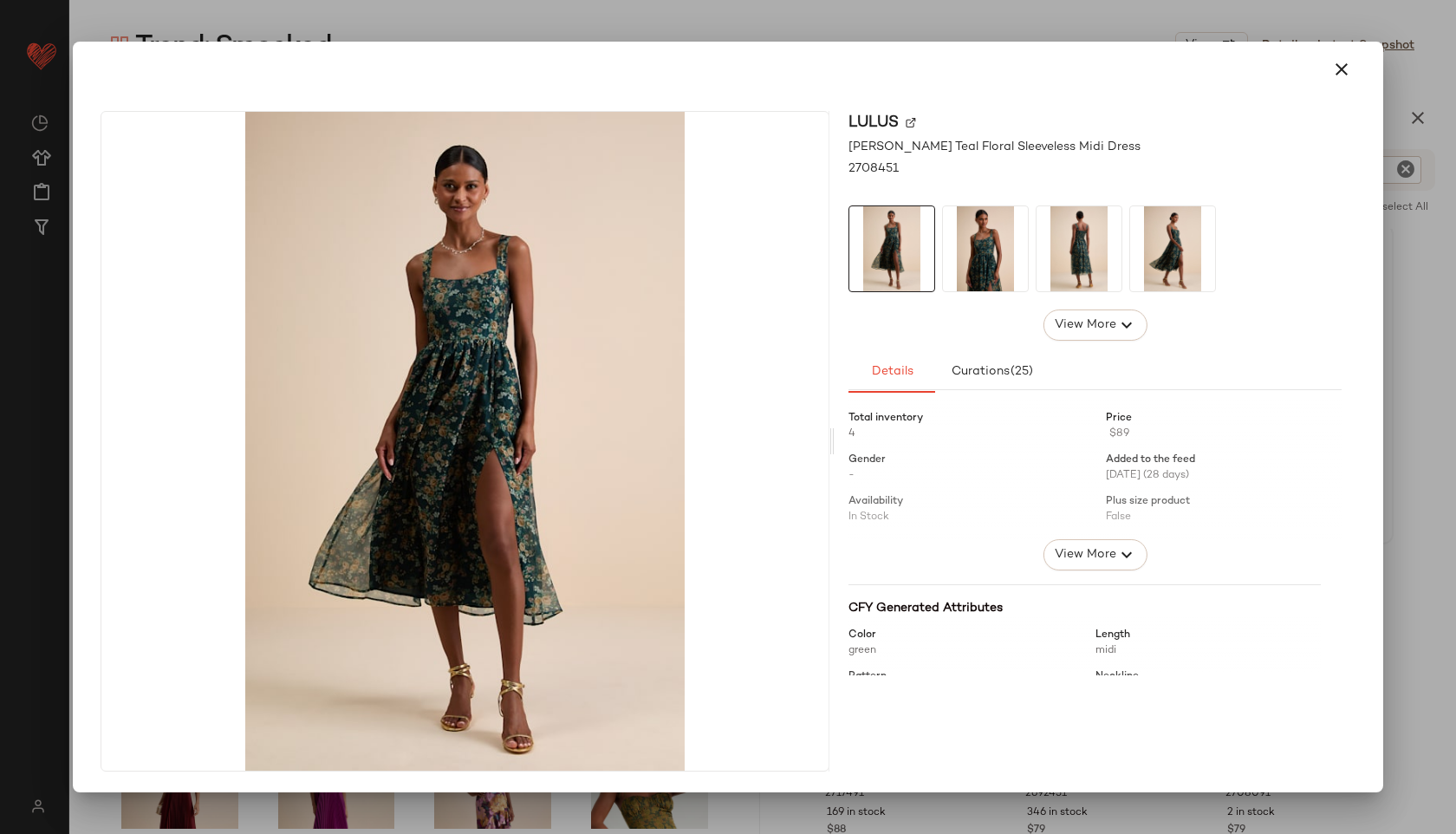
click at [1063, 247] on img at bounding box center [1079, 249] width 85 height 85
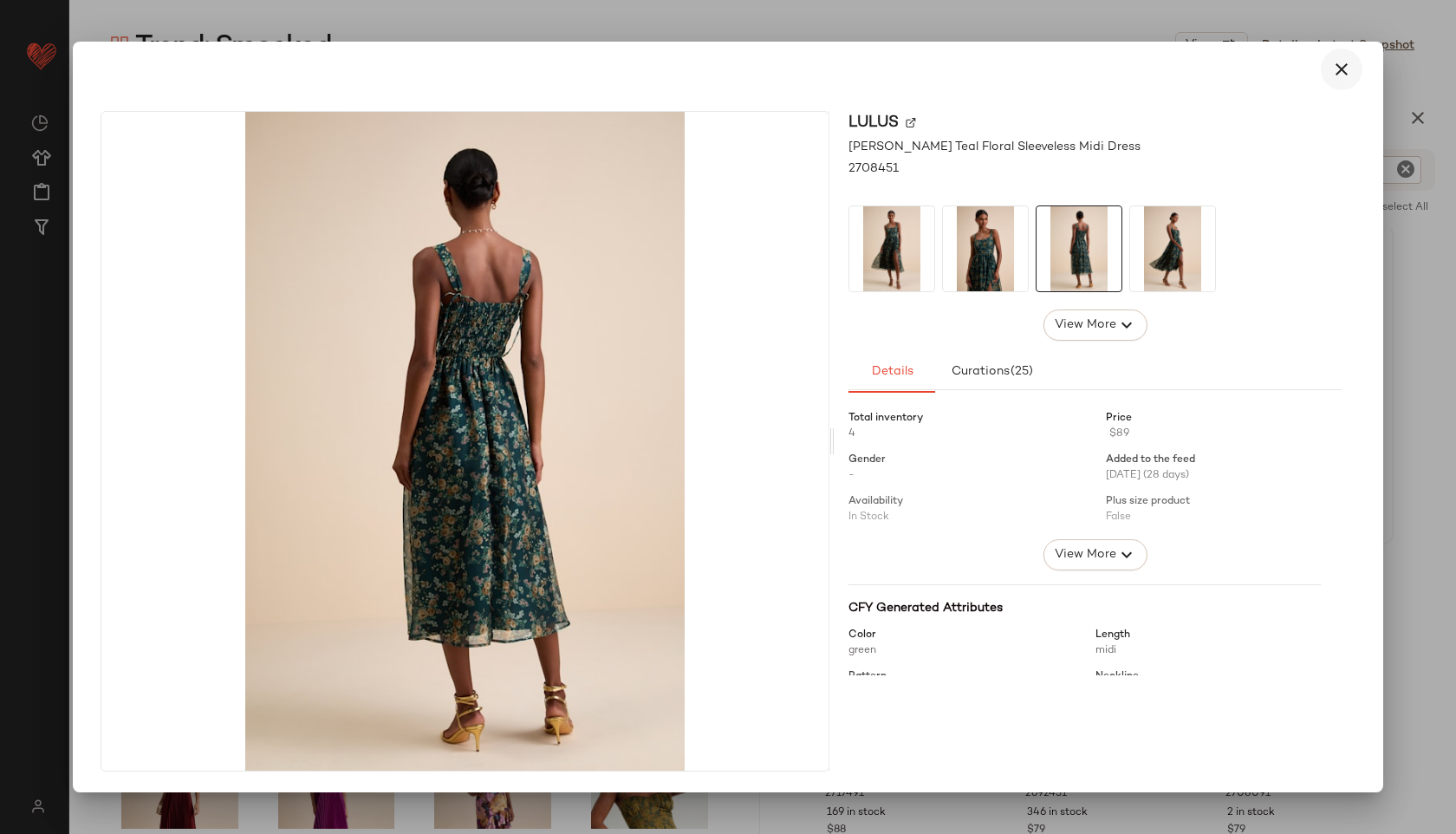
click at [1334, 72] on icon "button" at bounding box center [1342, 69] width 21 height 21
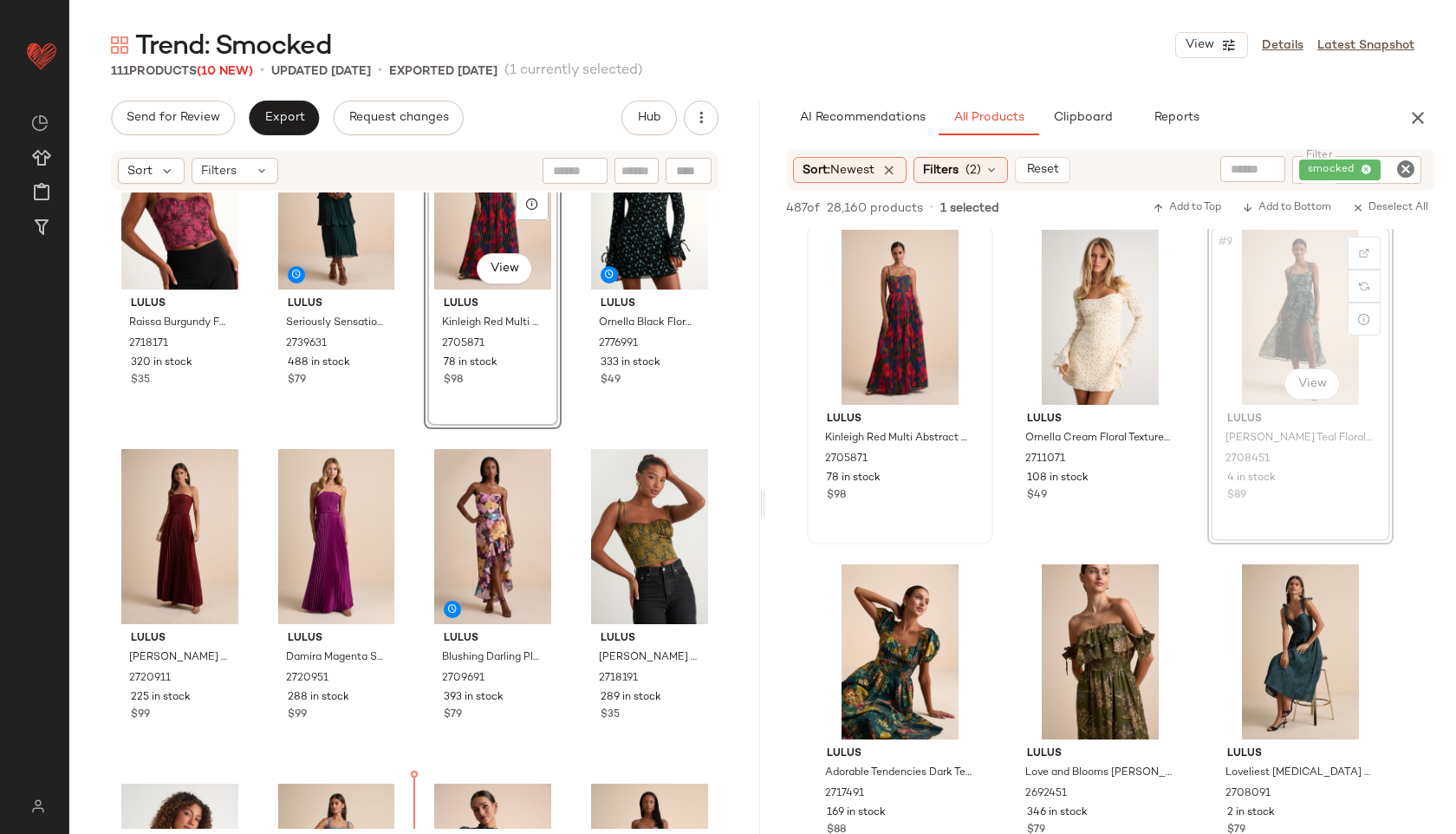
scroll to position [854, 0]
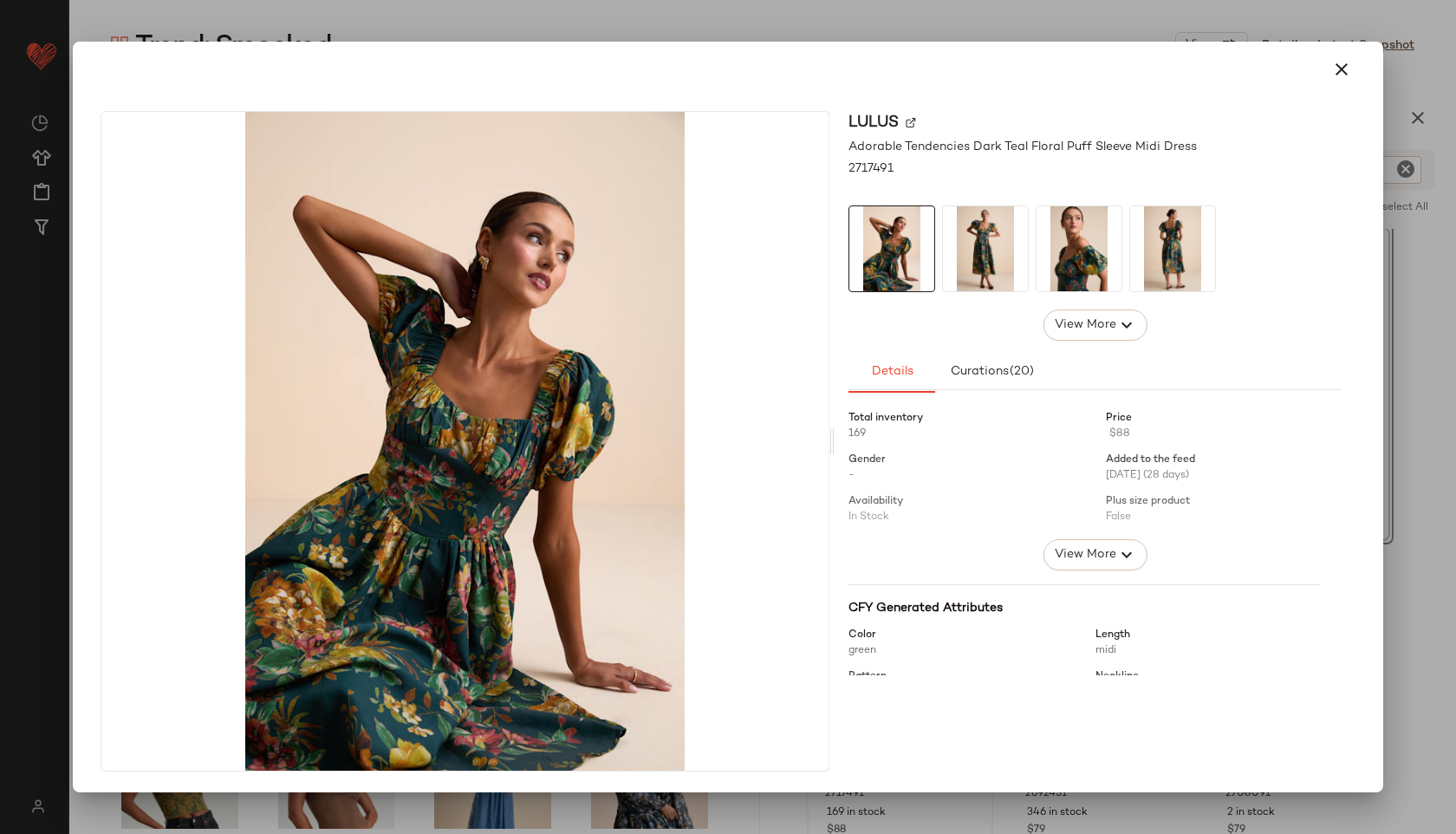
click at [974, 247] on img at bounding box center [985, 249] width 85 height 85
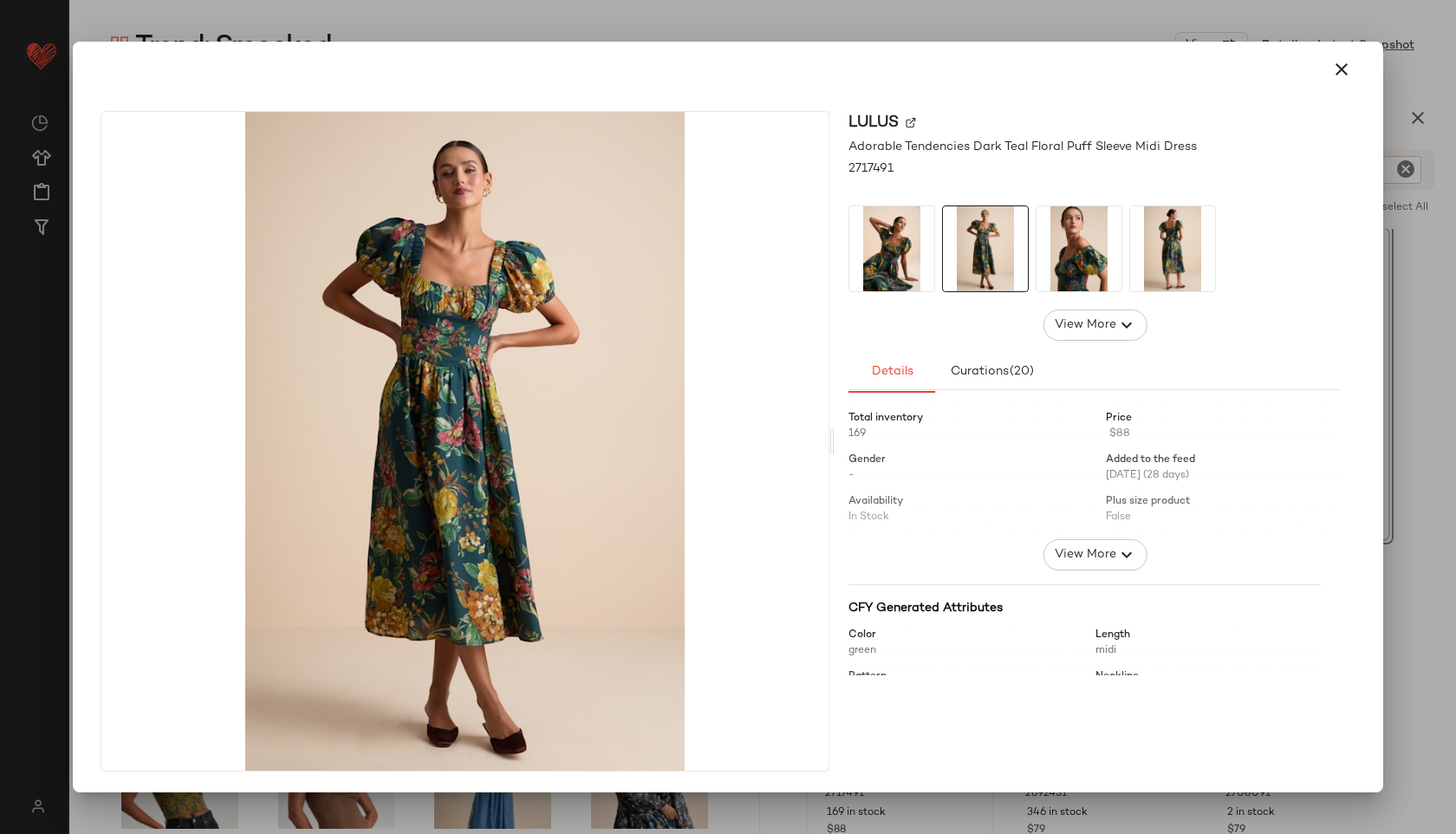
click at [1068, 244] on img at bounding box center [1079, 249] width 85 height 85
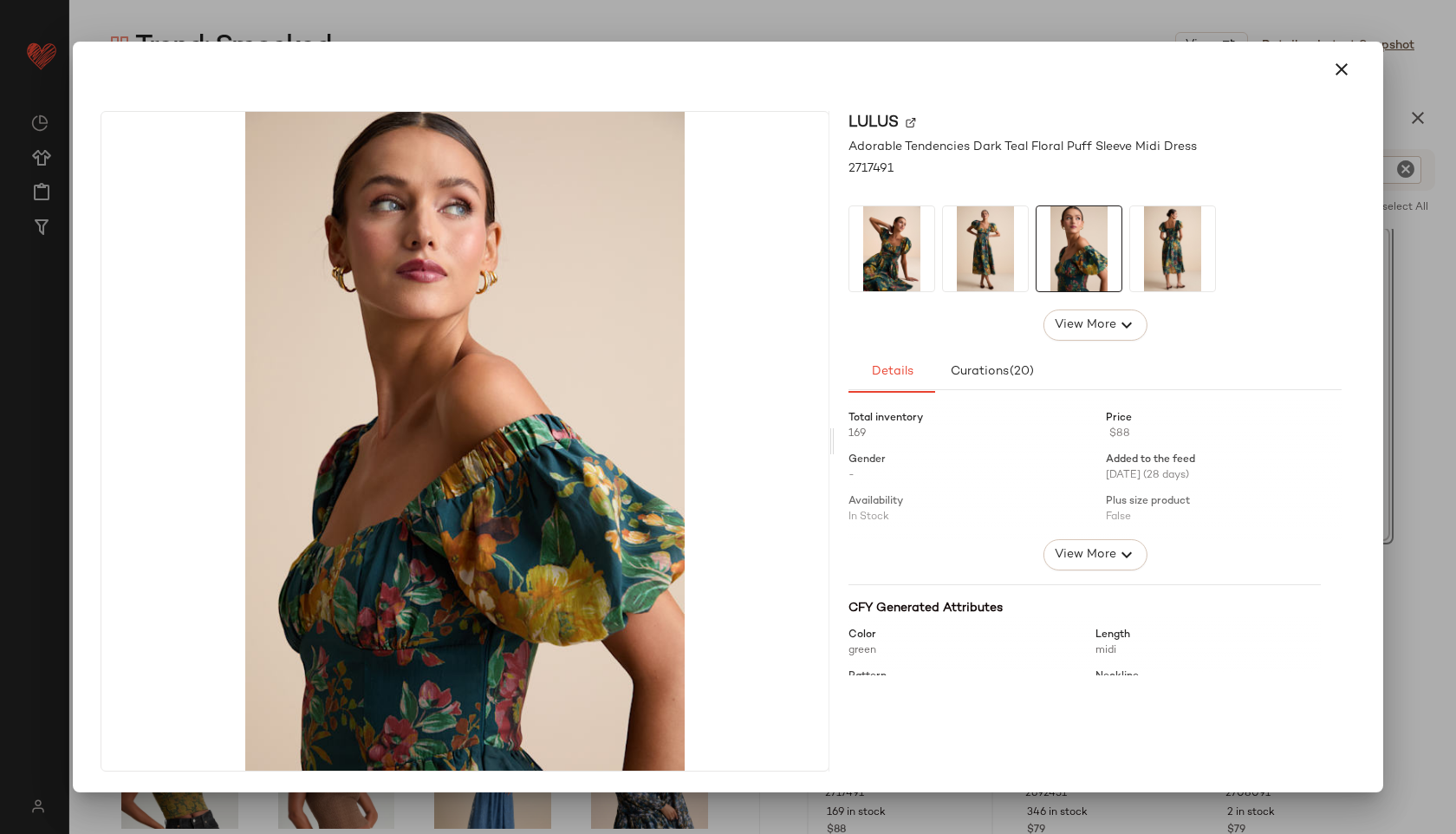
click at [1181, 233] on img at bounding box center [1172, 249] width 85 height 85
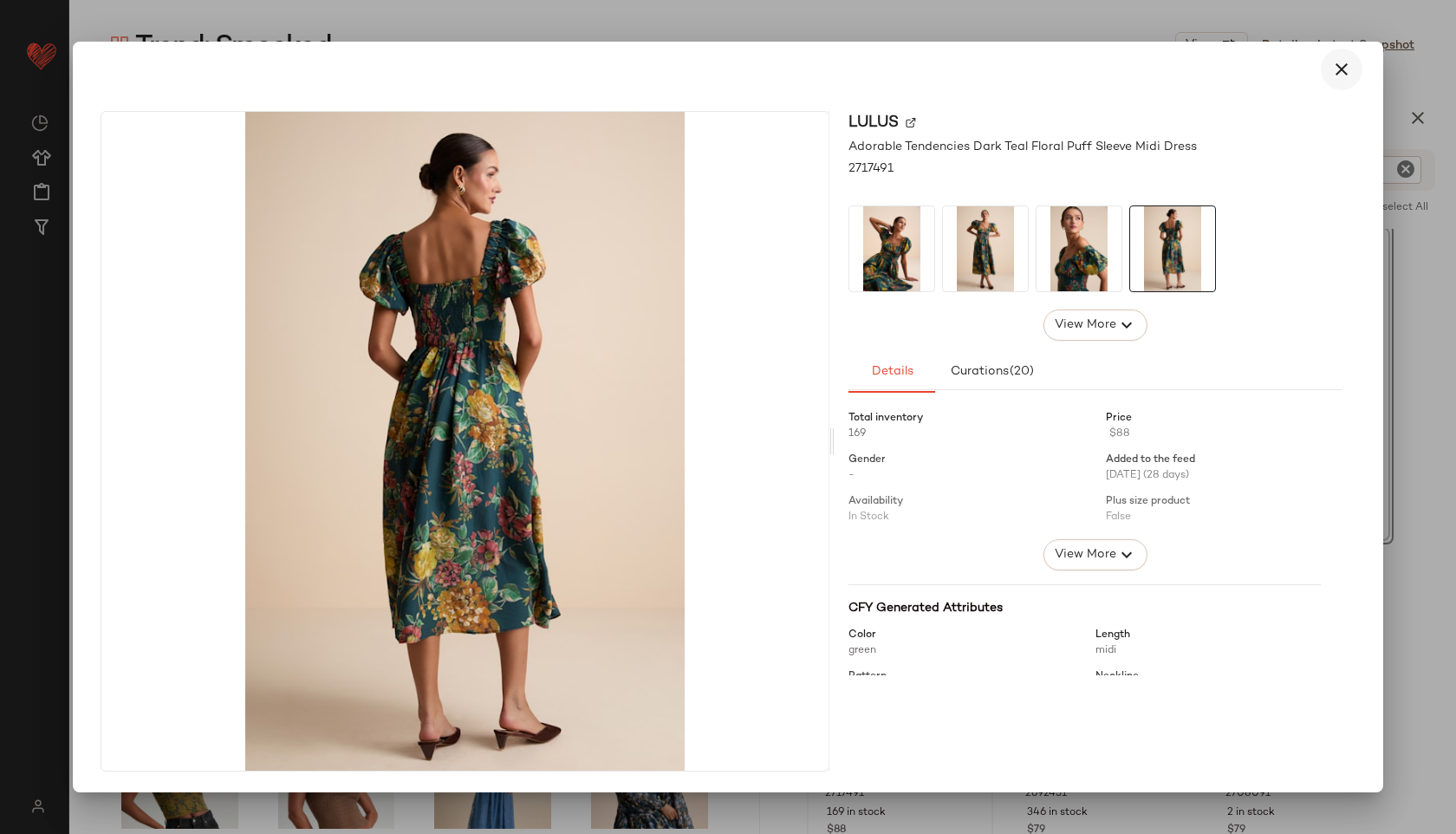
click at [1335, 70] on icon "button" at bounding box center [1342, 69] width 21 height 21
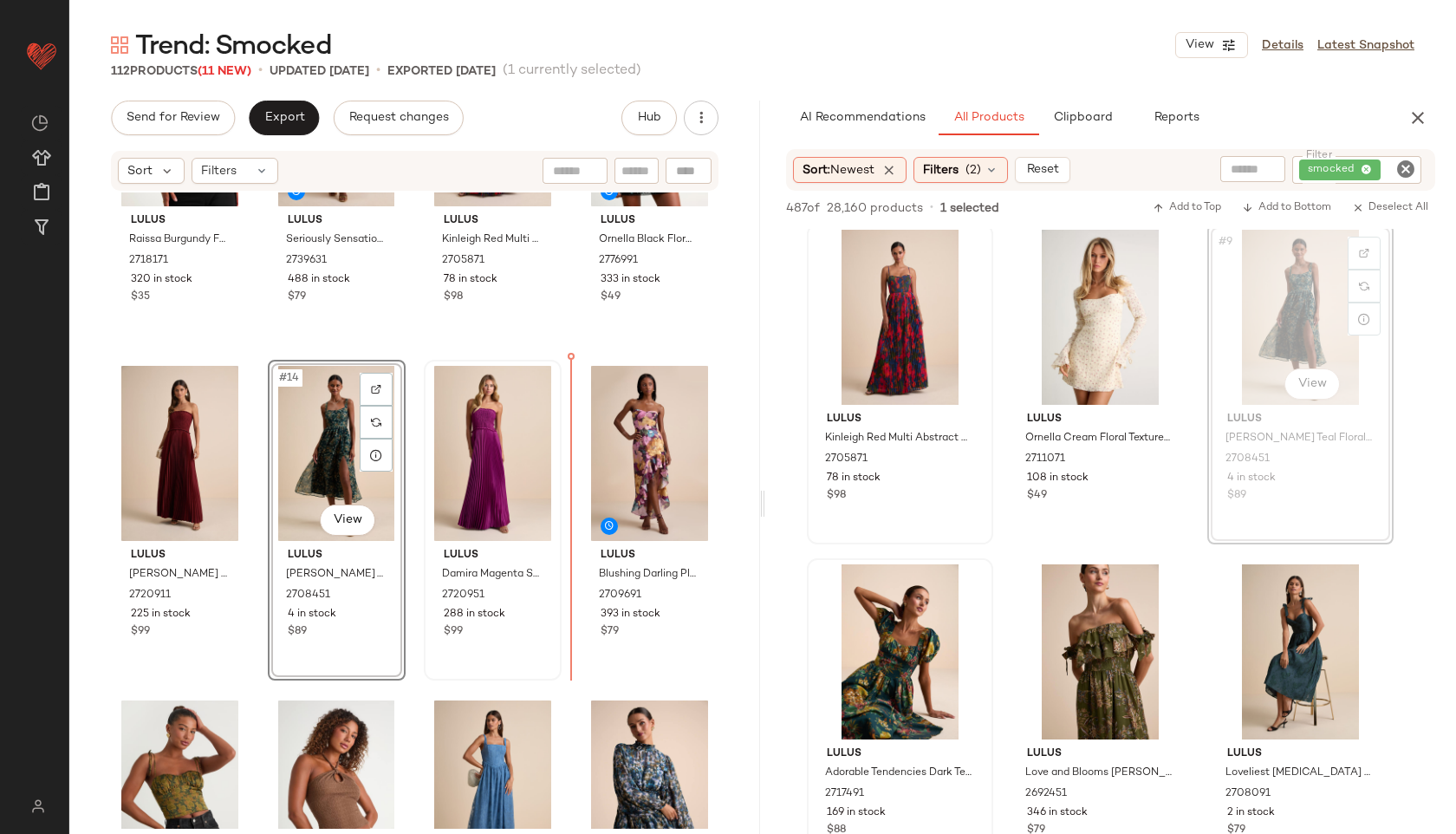
drag, startPoint x: 1315, startPoint y: 319, endPoint x: 553, endPoint y: 441, distance: 771.7
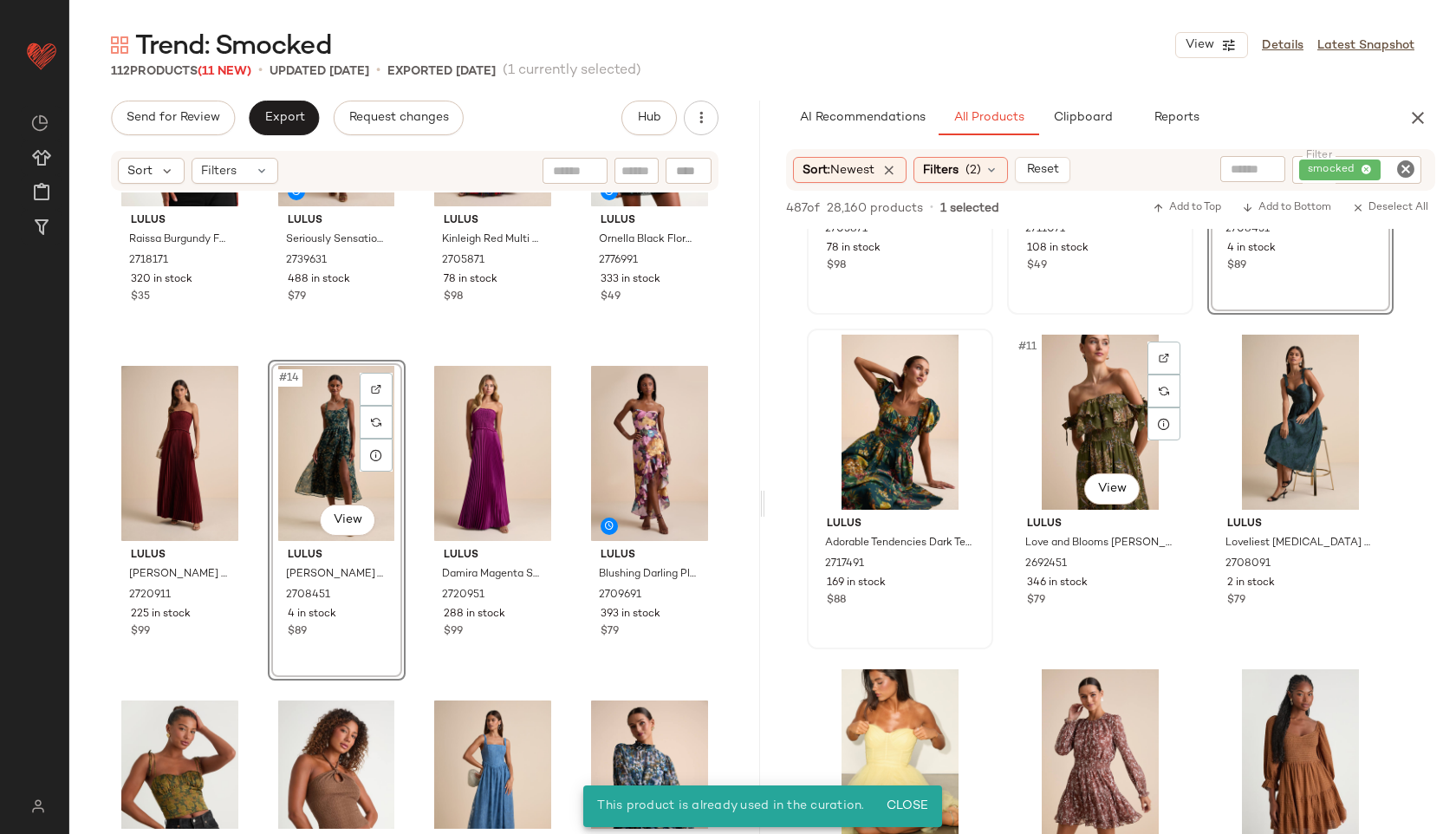
scroll to position [908, 0]
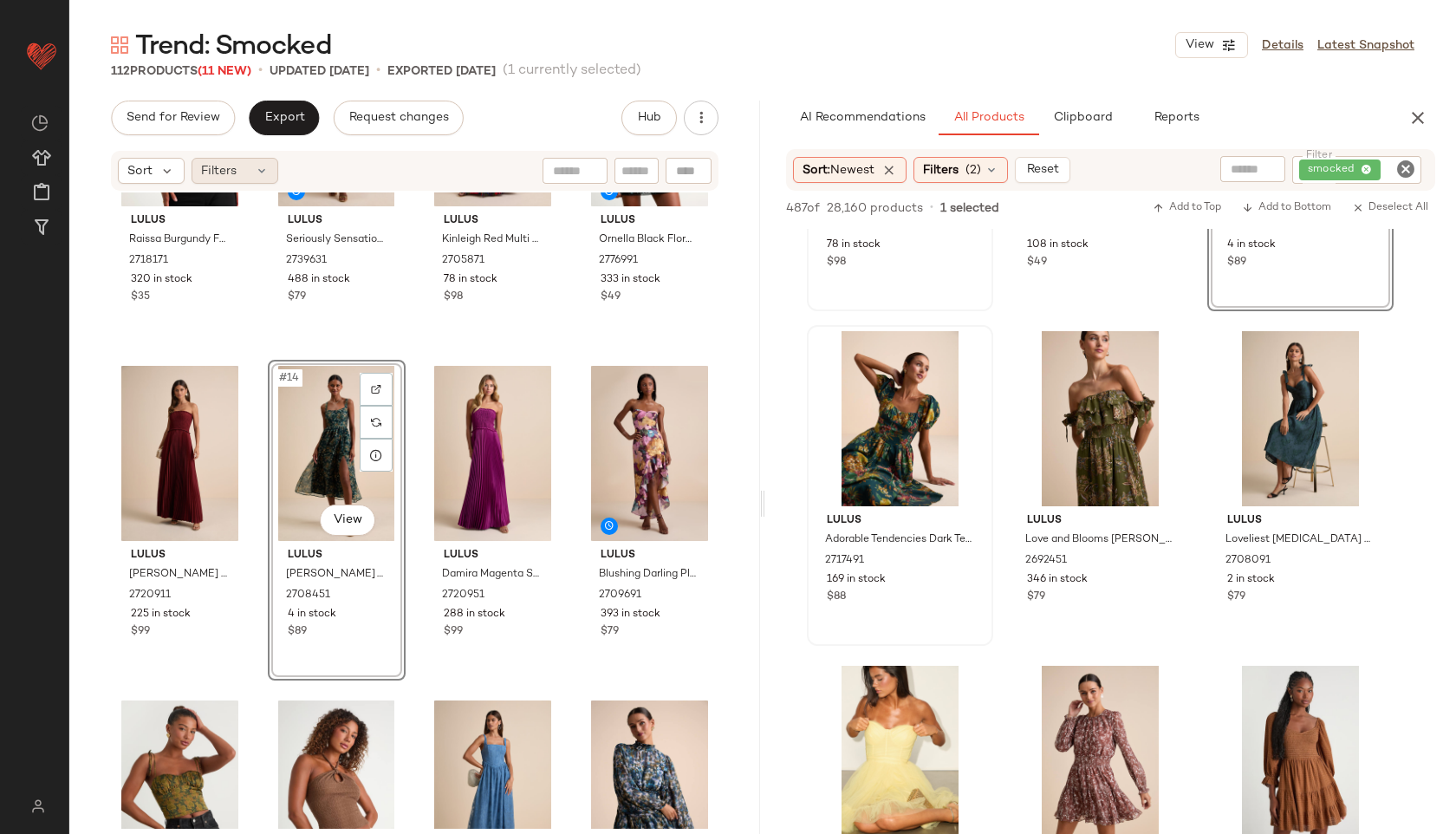
click at [261, 170] on icon at bounding box center [262, 171] width 13 height 13
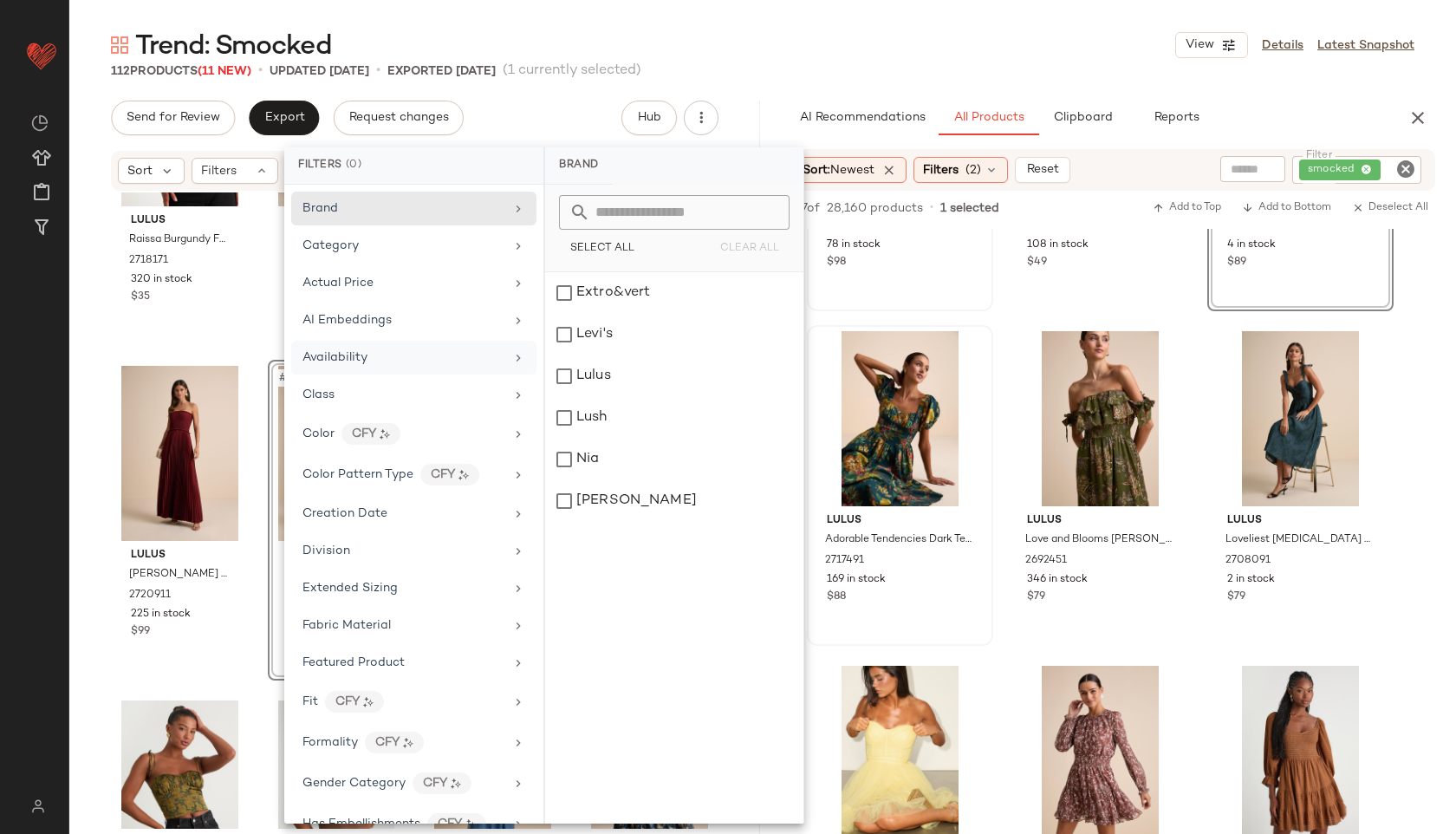
scroll to position [929, 0]
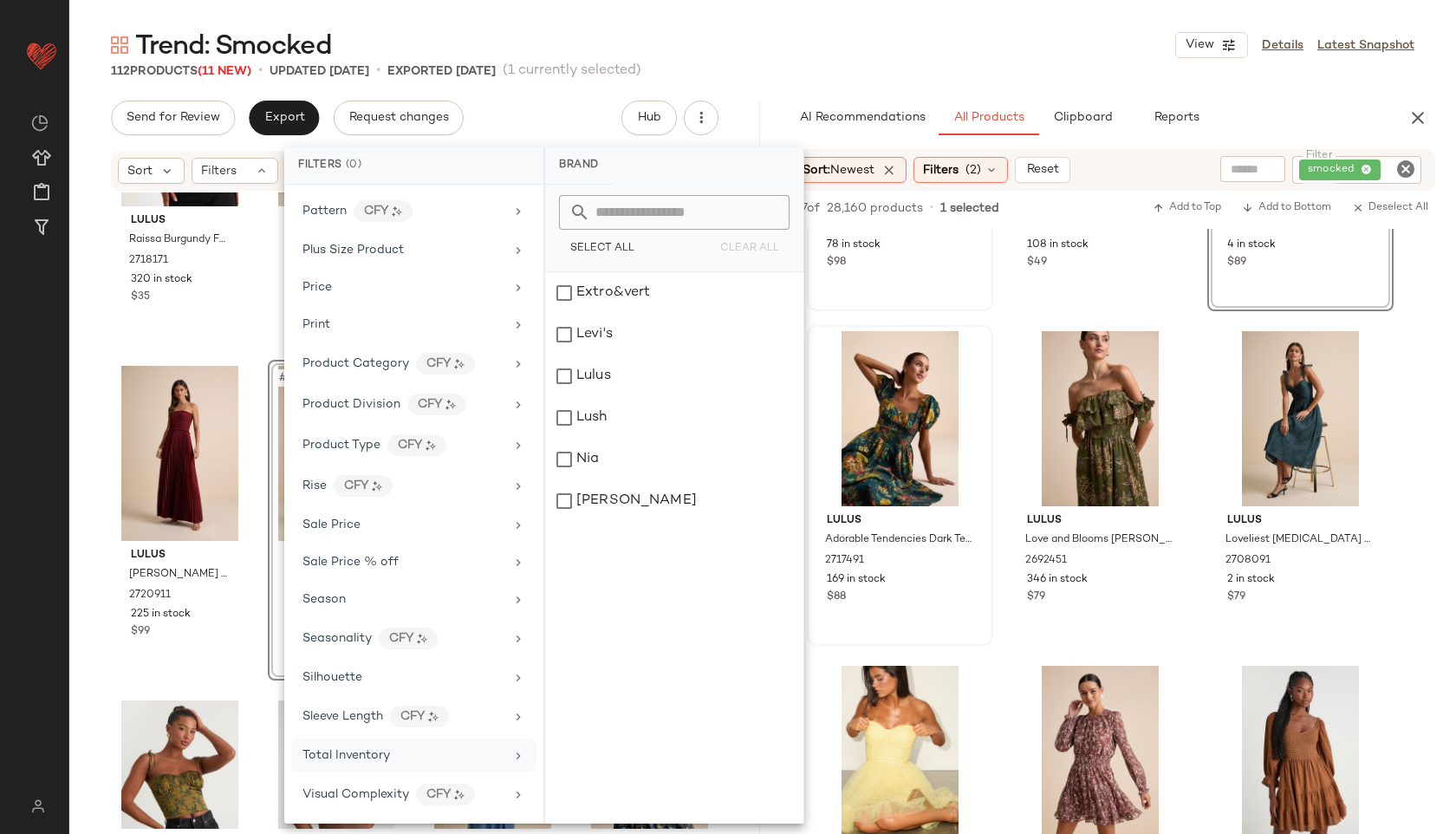
click at [378, 748] on div "Total Inventory" at bounding box center [345, 755] width 87 height 18
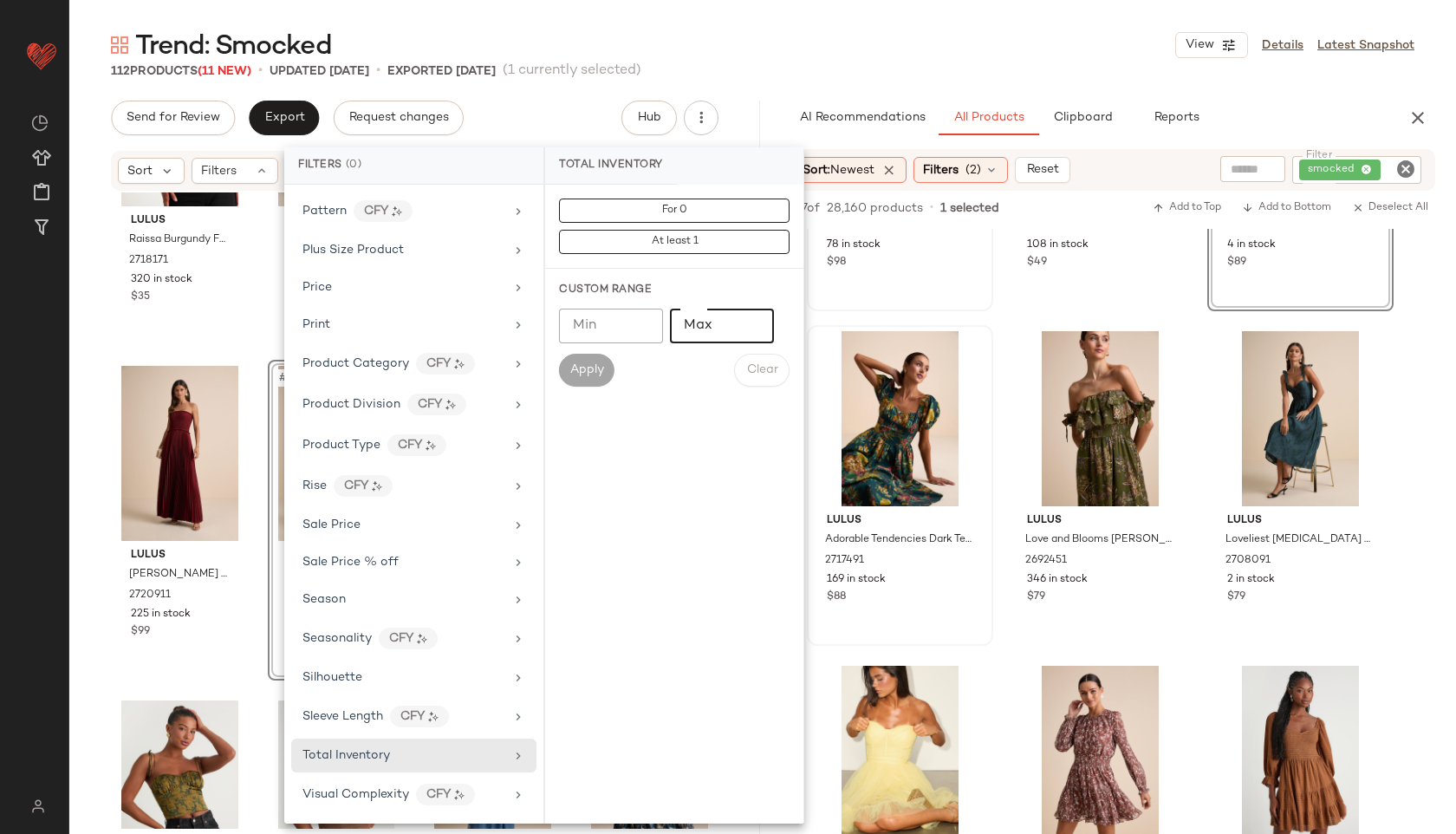
click at [722, 337] on input "Max" at bounding box center [721, 326] width 104 height 35
type input "**"
click at [590, 360] on button "Apply" at bounding box center [587, 370] width 56 height 33
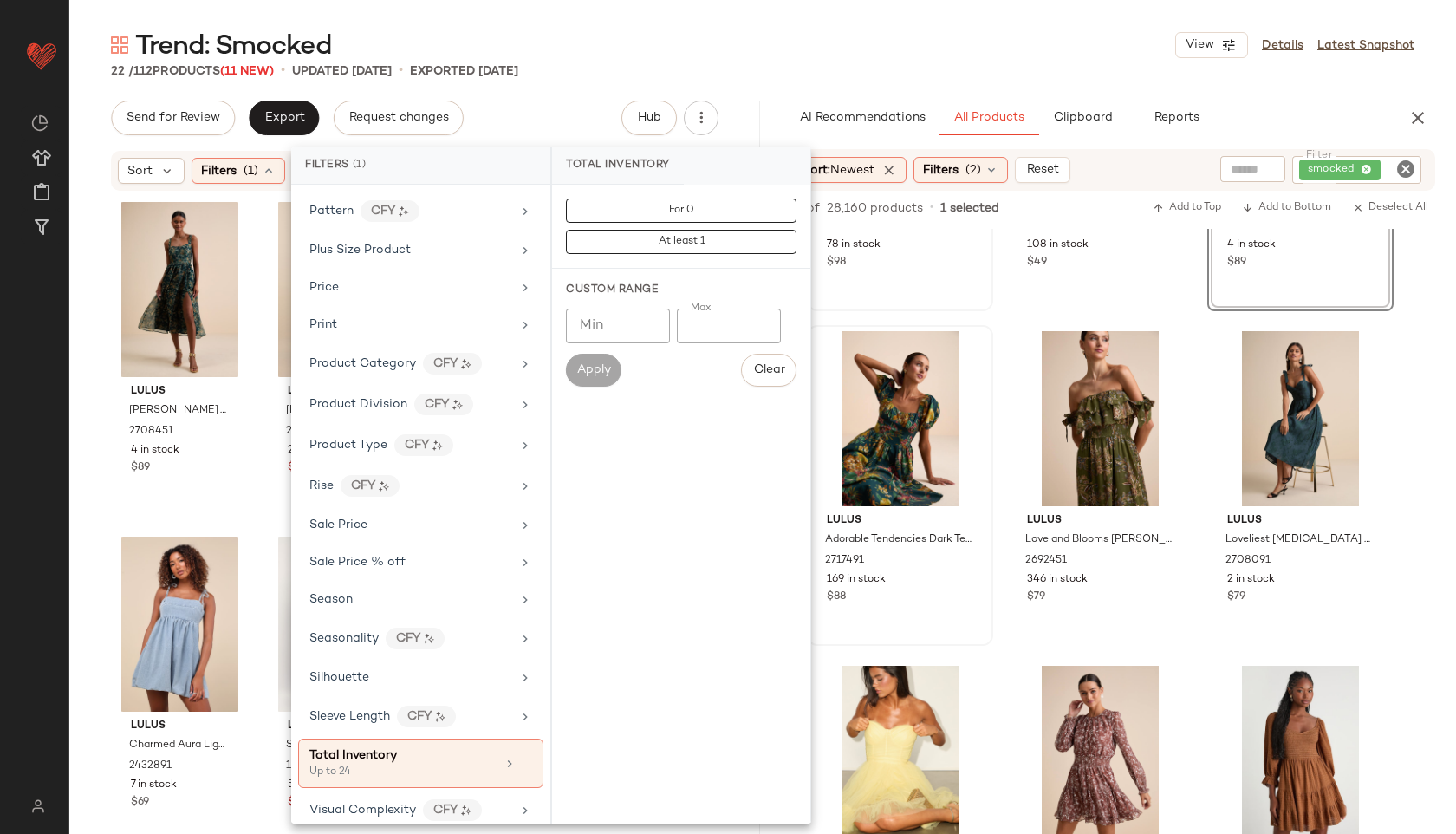
click at [745, 43] on div "Trend: Smocked View Details Latest Snapshot" at bounding box center [763, 45] width 1387 height 35
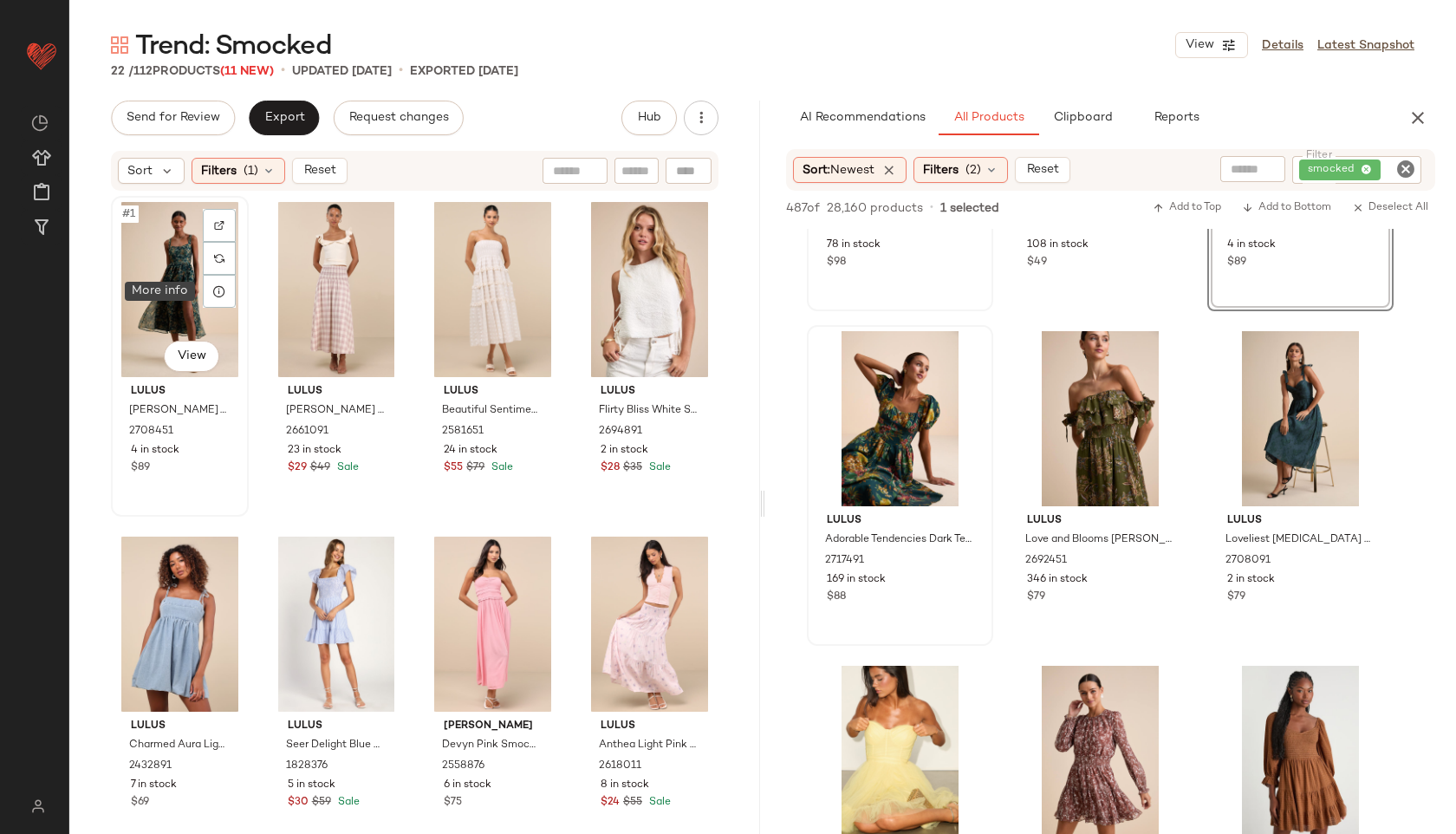
click at [213, 280] on div at bounding box center [219, 291] width 33 height 33
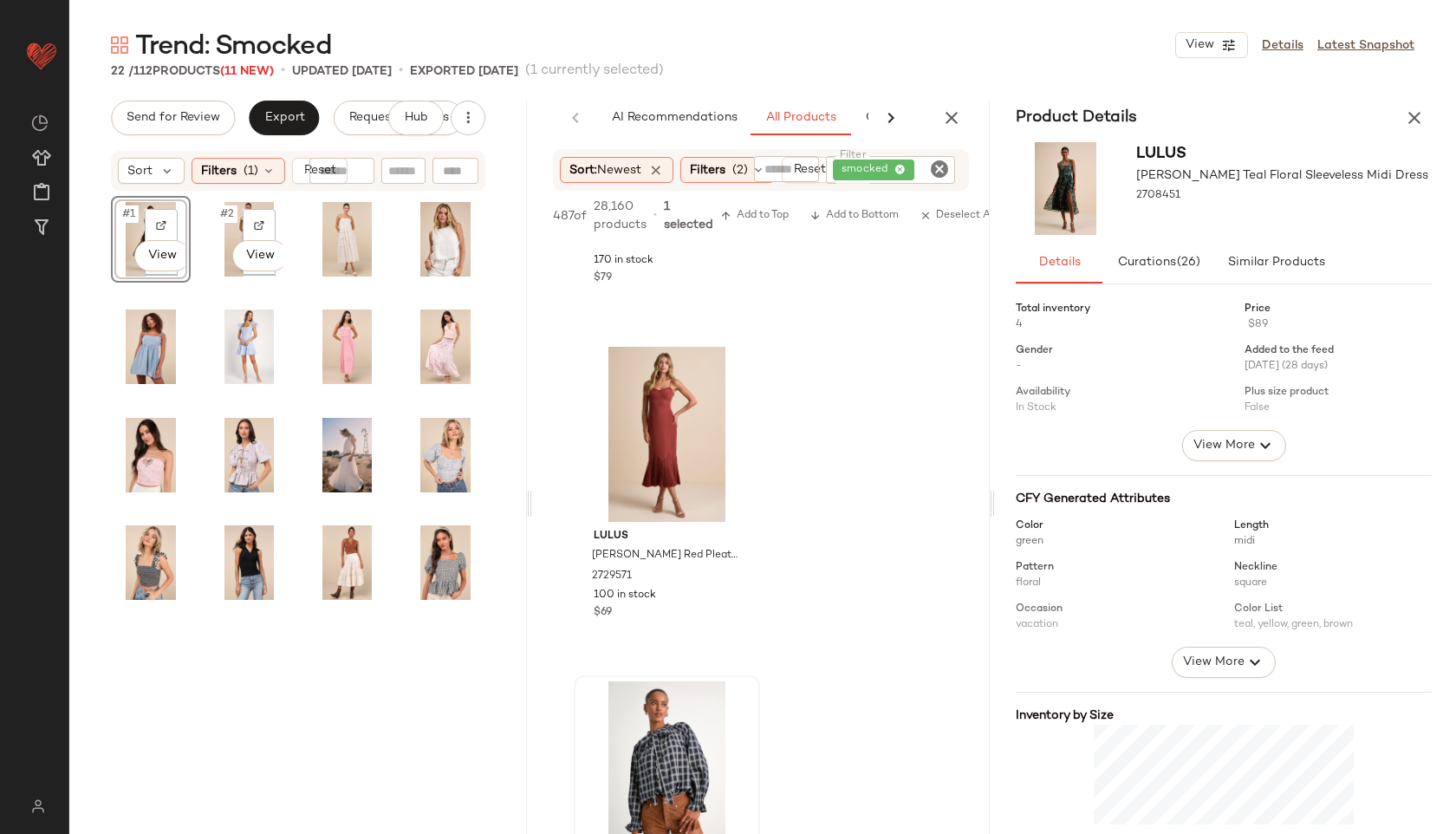
scroll to position [2247, 0]
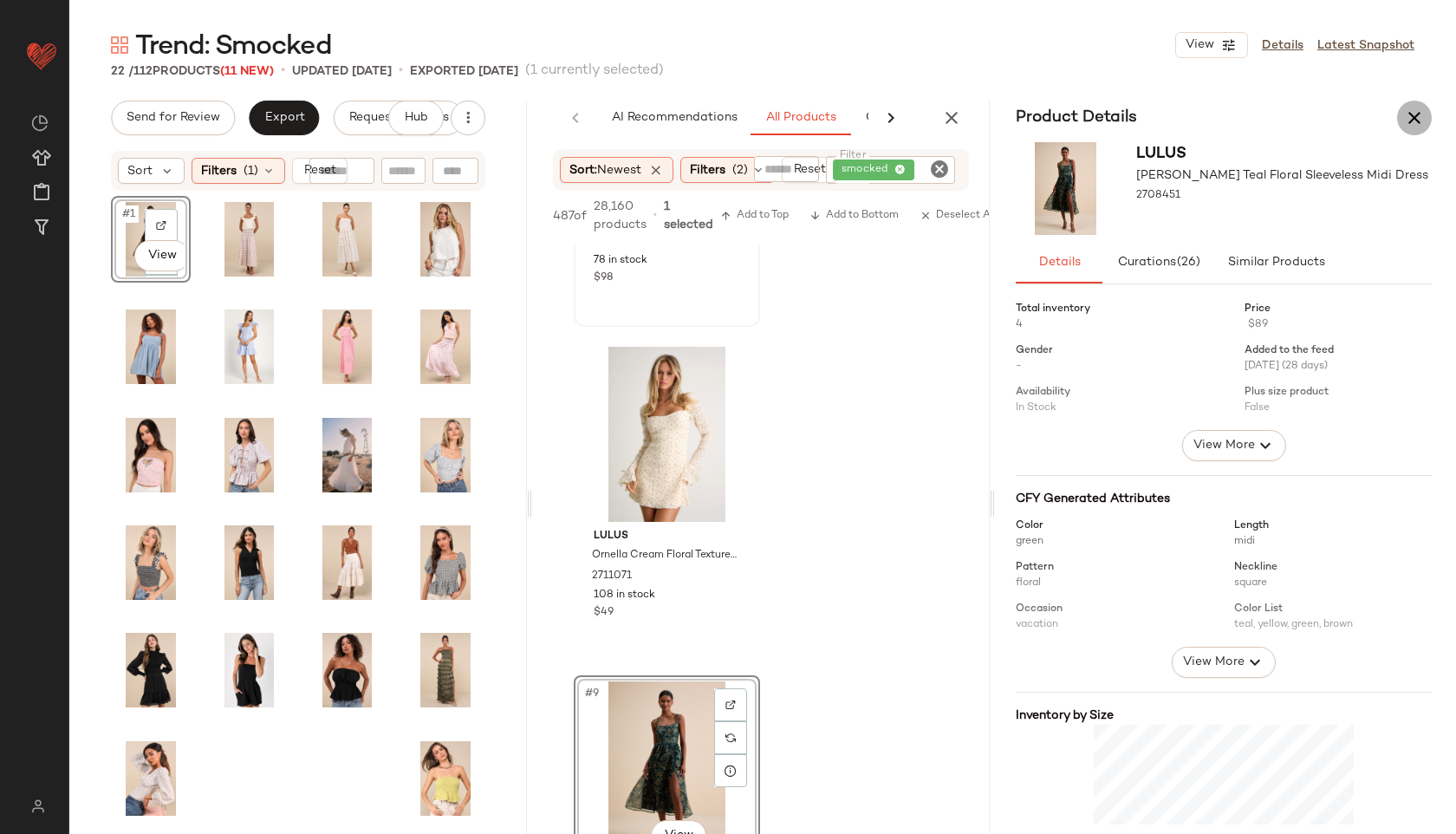
click at [1401, 118] on button "button" at bounding box center [1414, 118] width 35 height 35
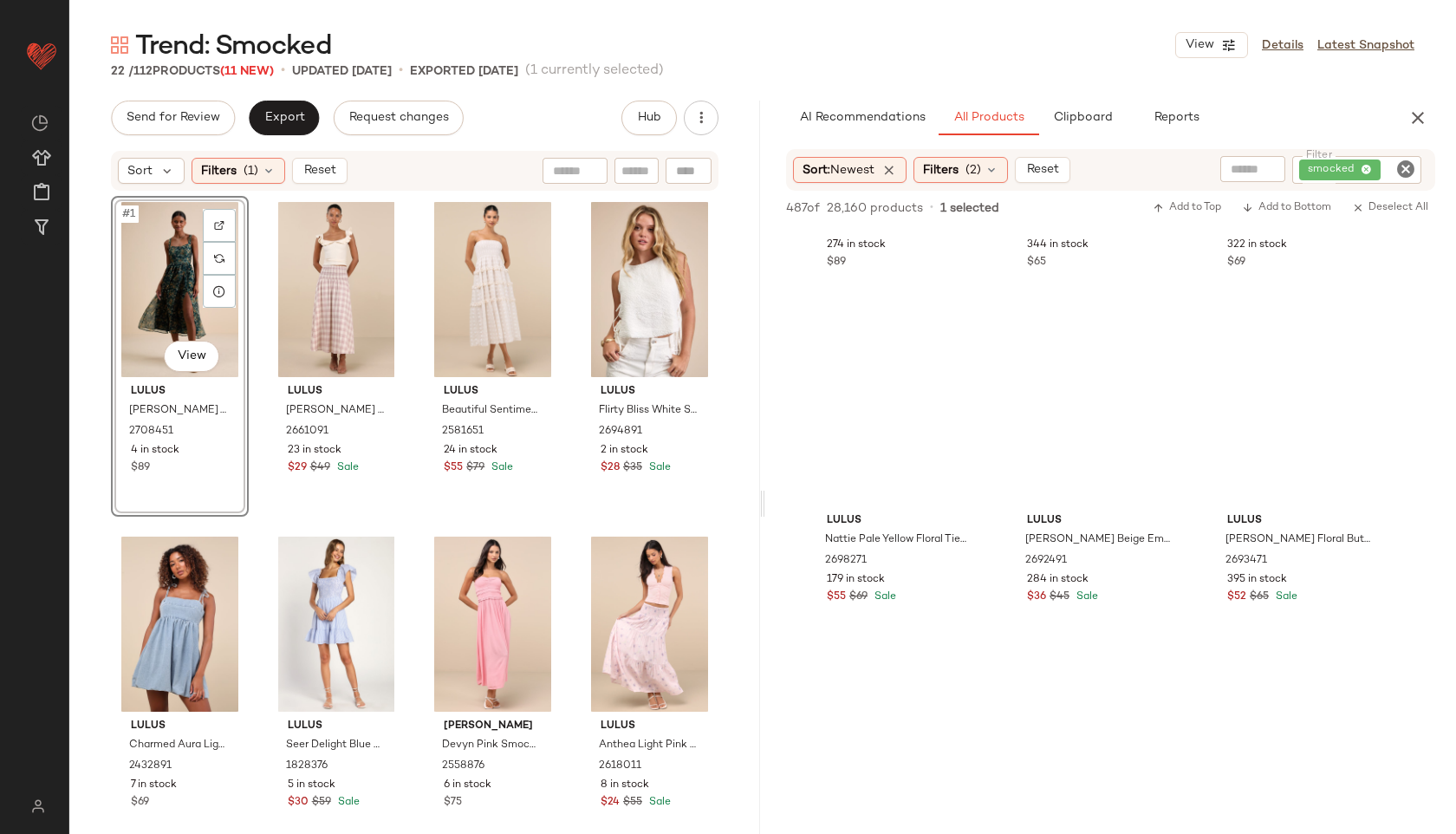
scroll to position [908, 0]
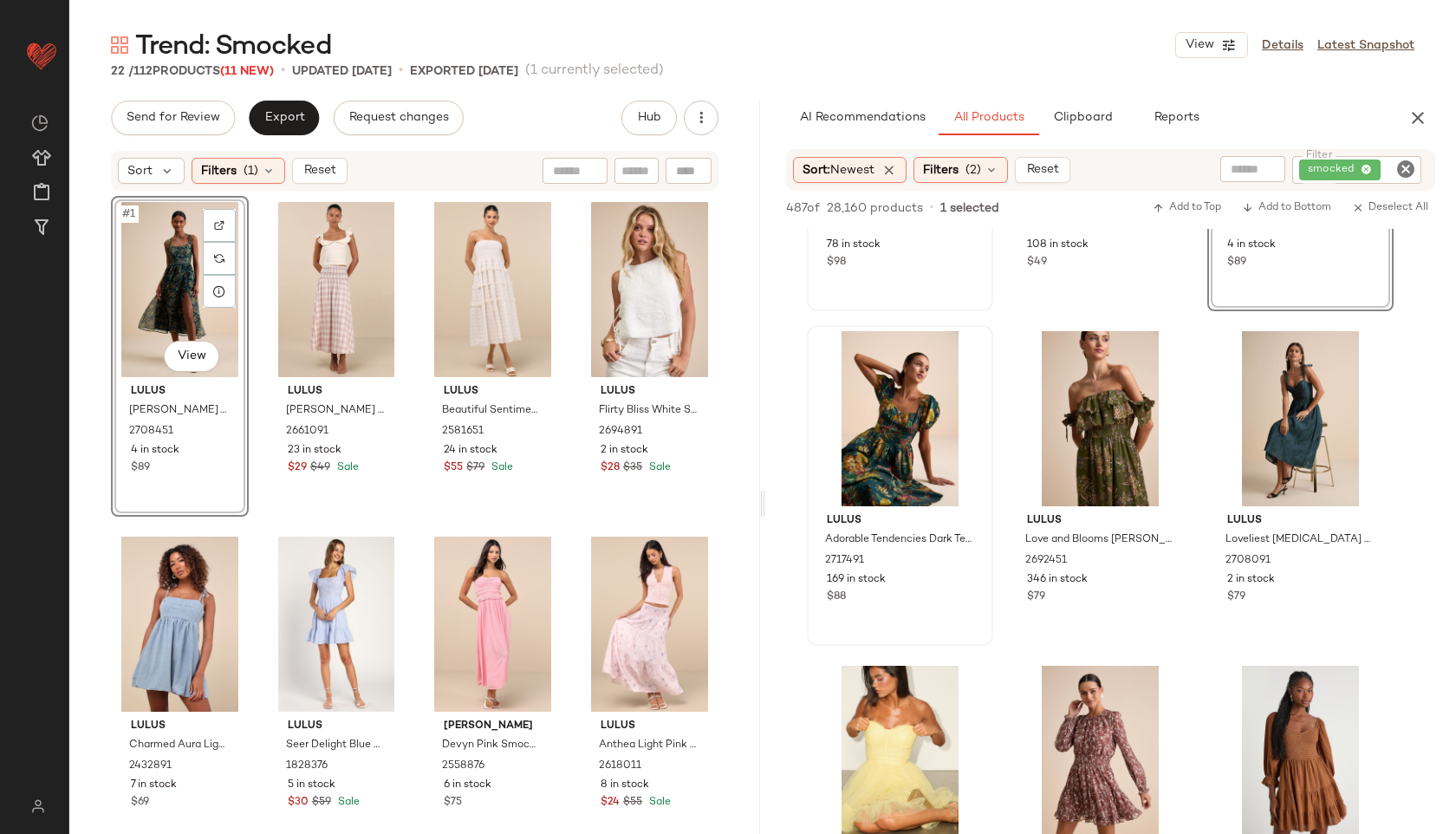
click at [163, 265] on div "#1 View" at bounding box center [179, 290] width 126 height 176
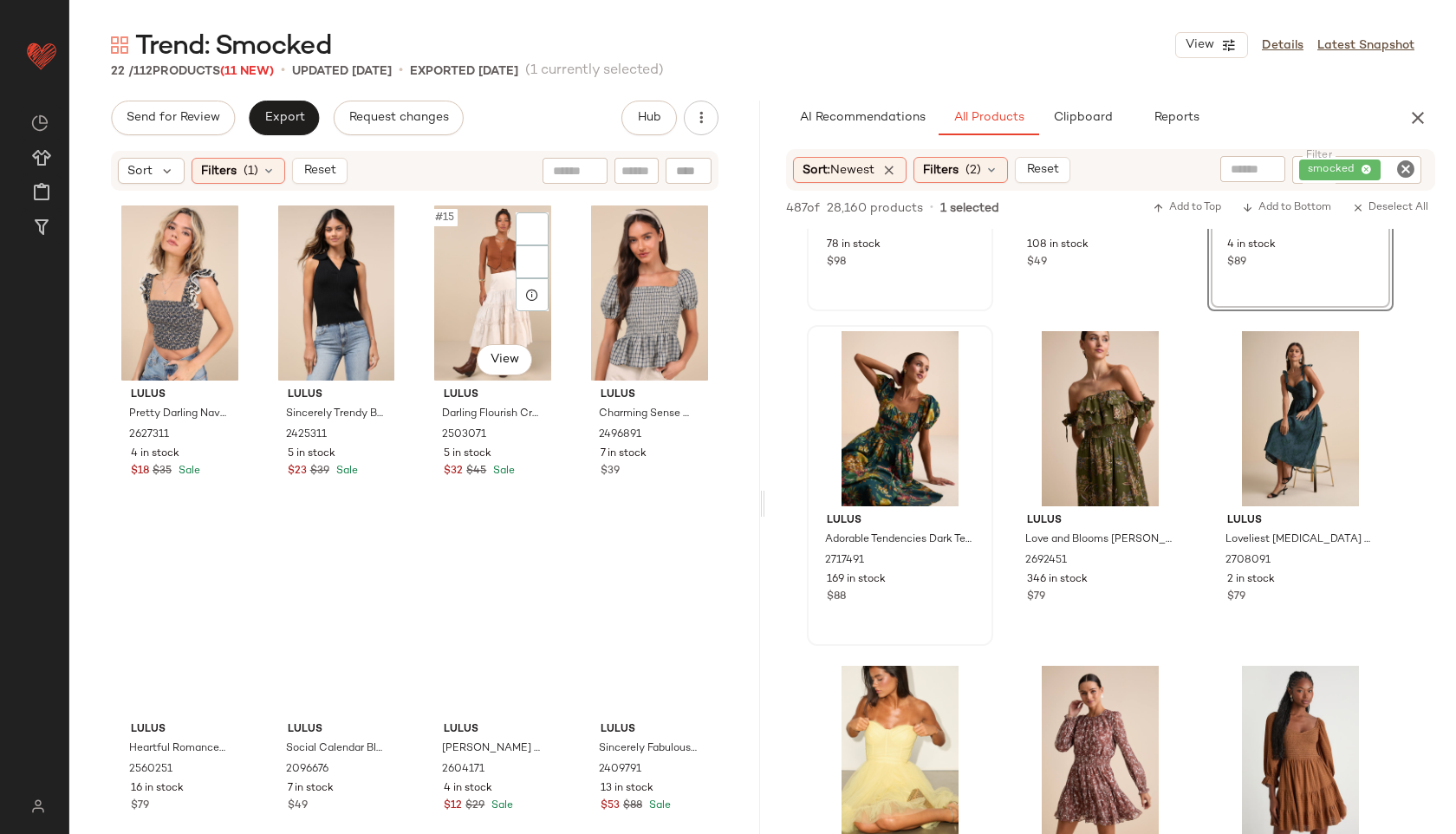
scroll to position [1375, 0]
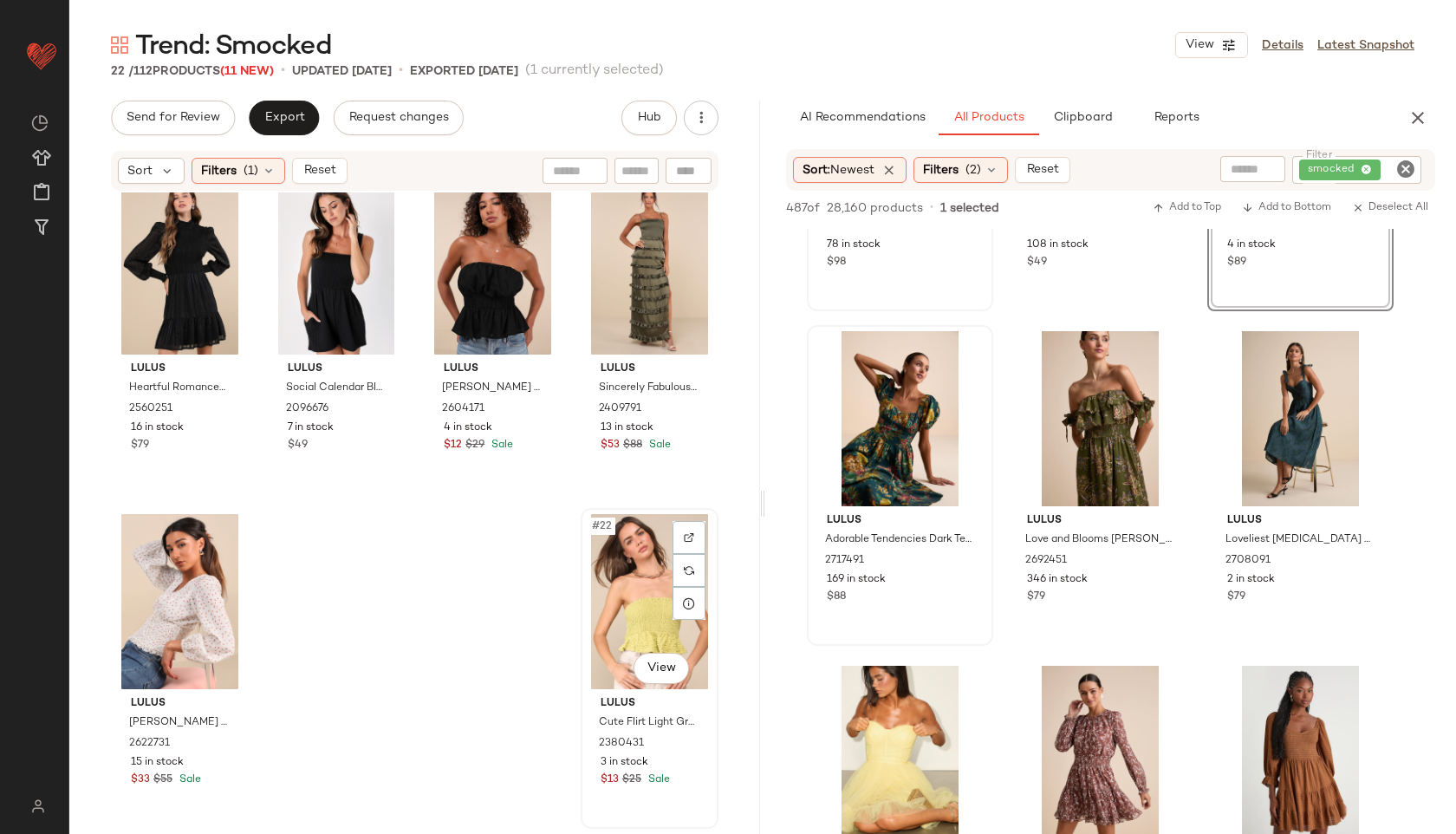
click at [627, 596] on div "#22 View" at bounding box center [649, 602] width 126 height 176
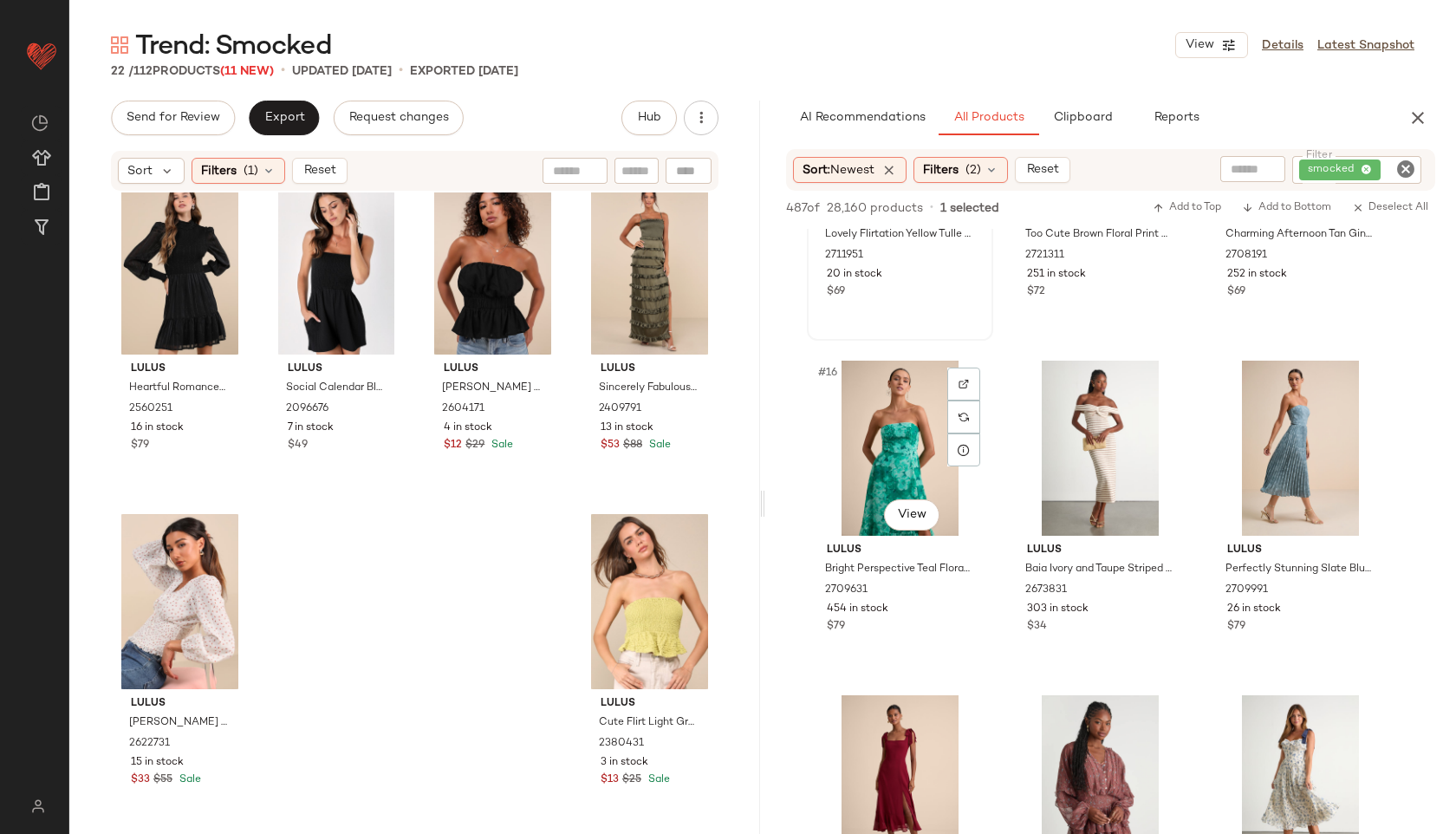
scroll to position [1550, 0]
click at [303, 112] on button "Export" at bounding box center [283, 118] width 70 height 35
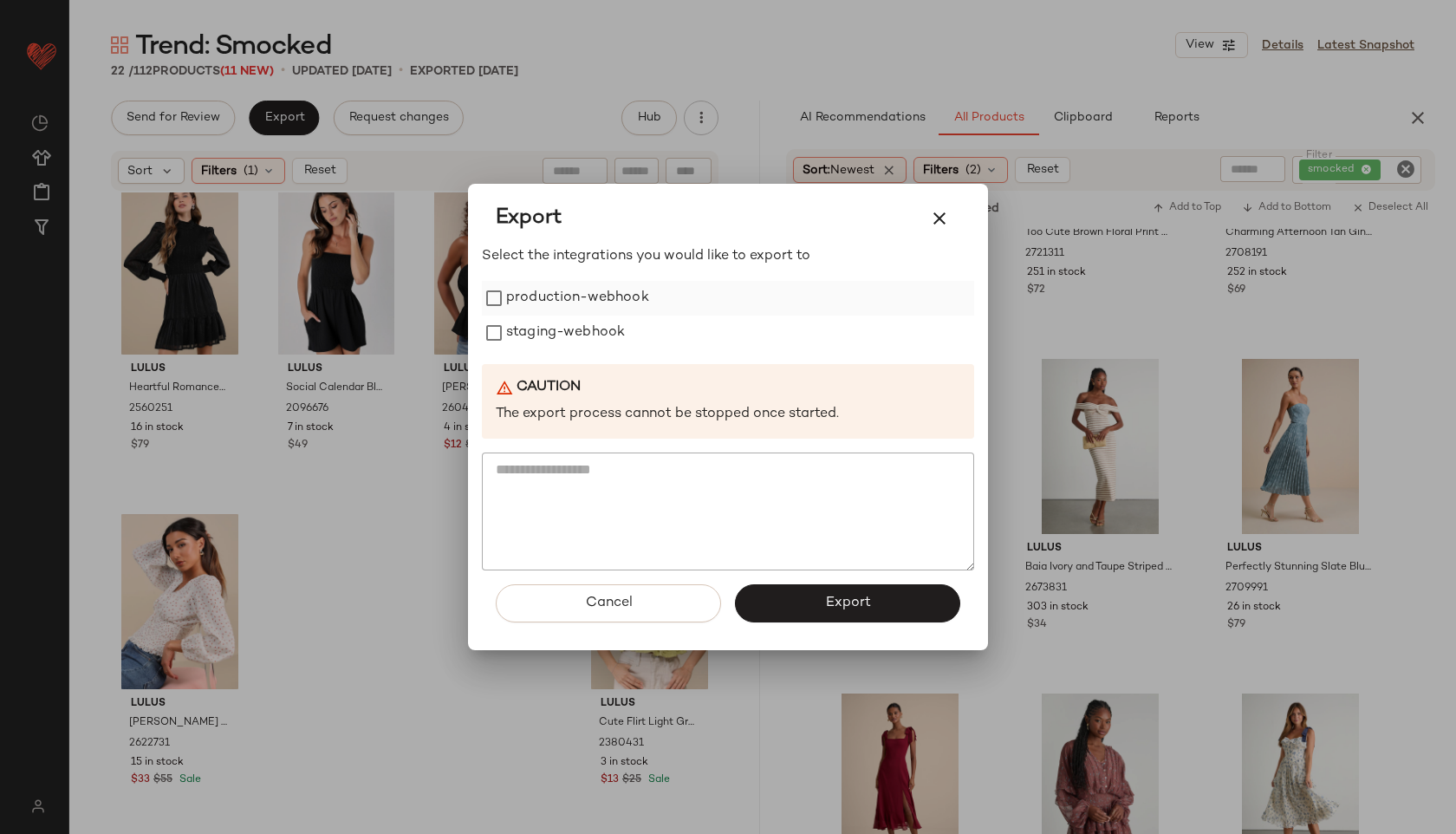
click at [567, 302] on label "production-webhook" at bounding box center [577, 298] width 143 height 35
click at [570, 343] on label "staging-webhook" at bounding box center [566, 333] width 119 height 35
click at [837, 597] on span "Export" at bounding box center [847, 603] width 46 height 16
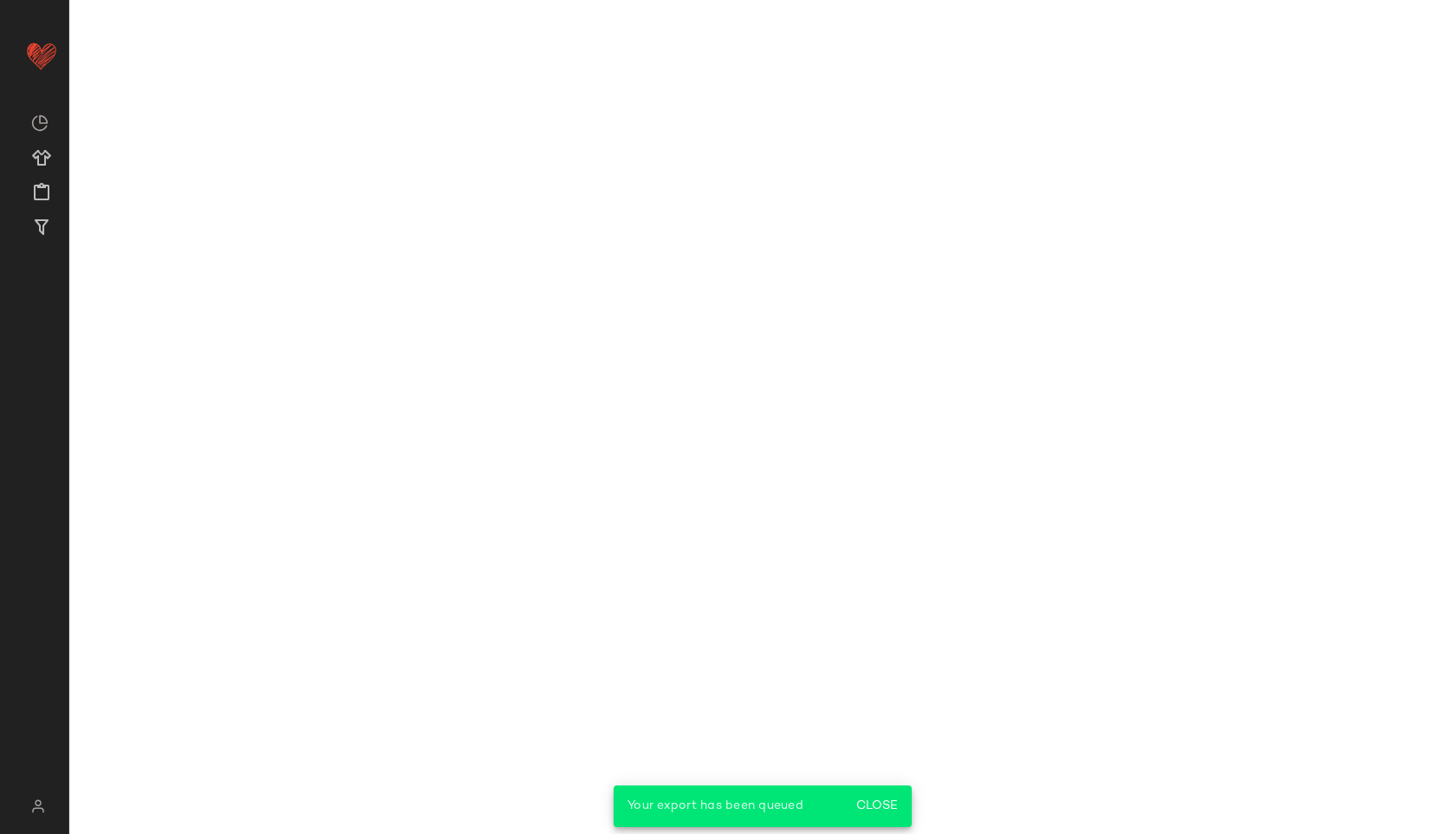
scroll to position [2219, 0]
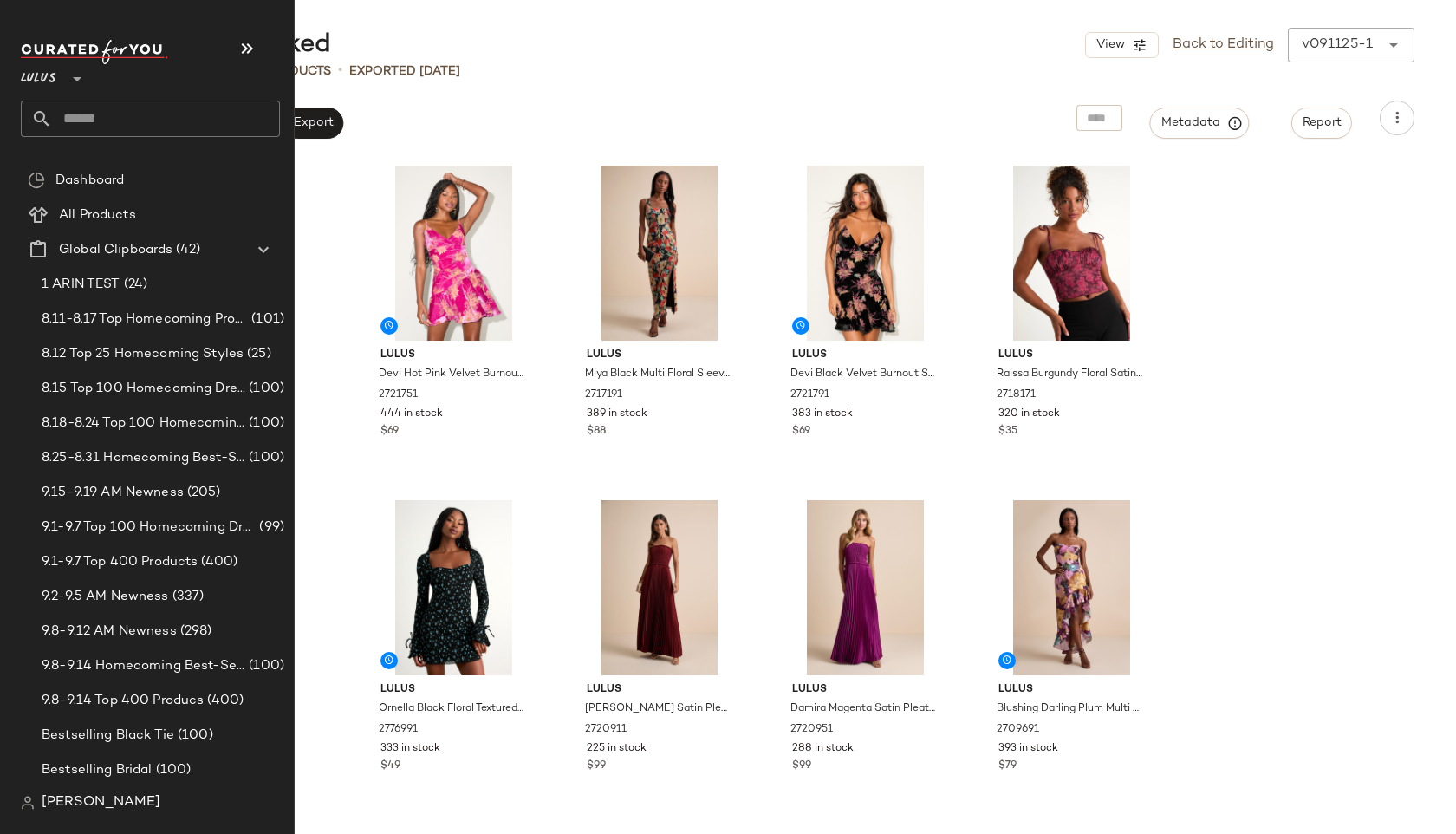
click at [86, 109] on input "text" at bounding box center [166, 119] width 228 height 36
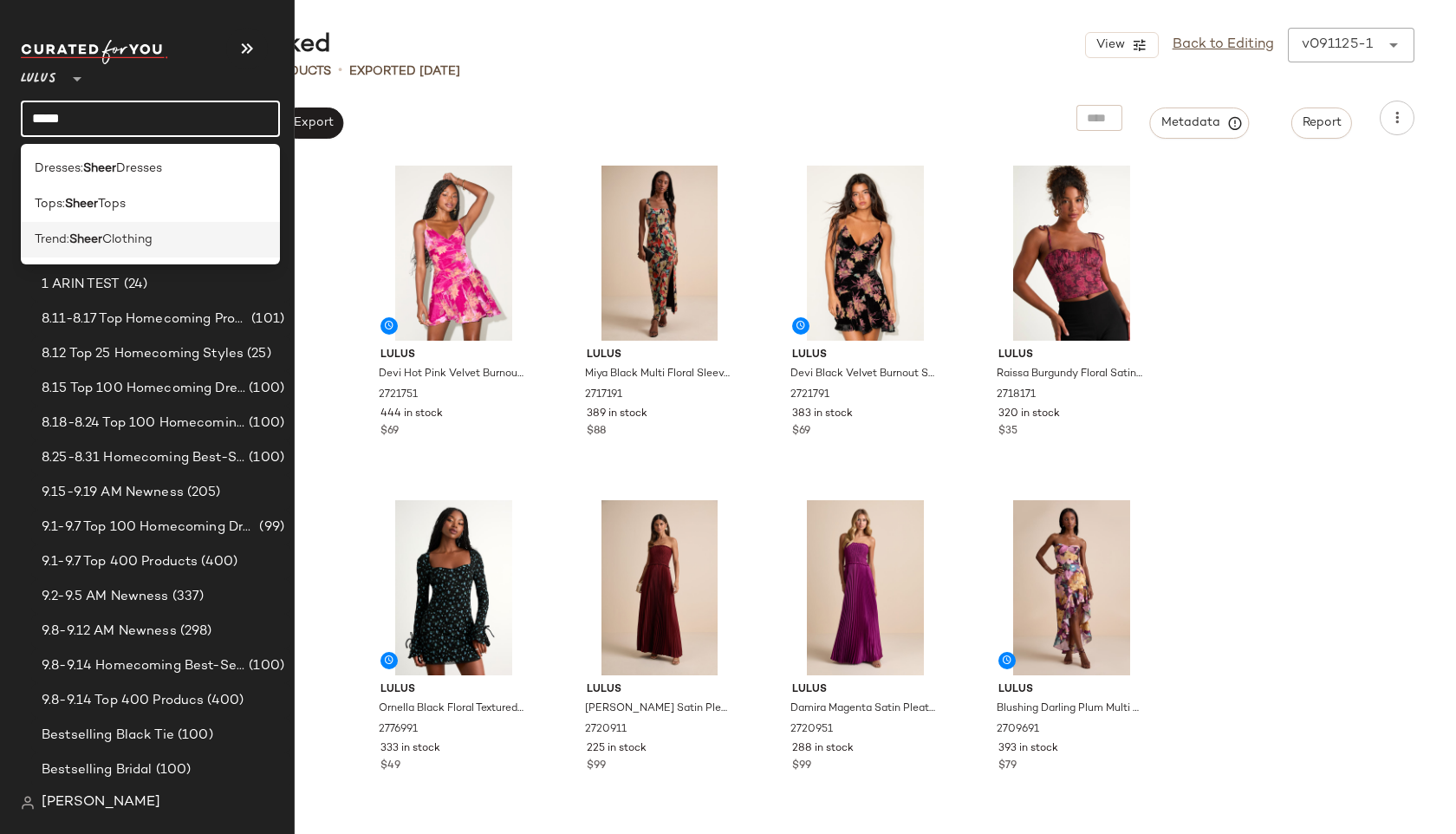
type input "*****"
click at [67, 240] on span "Trend:" at bounding box center [52, 239] width 35 height 18
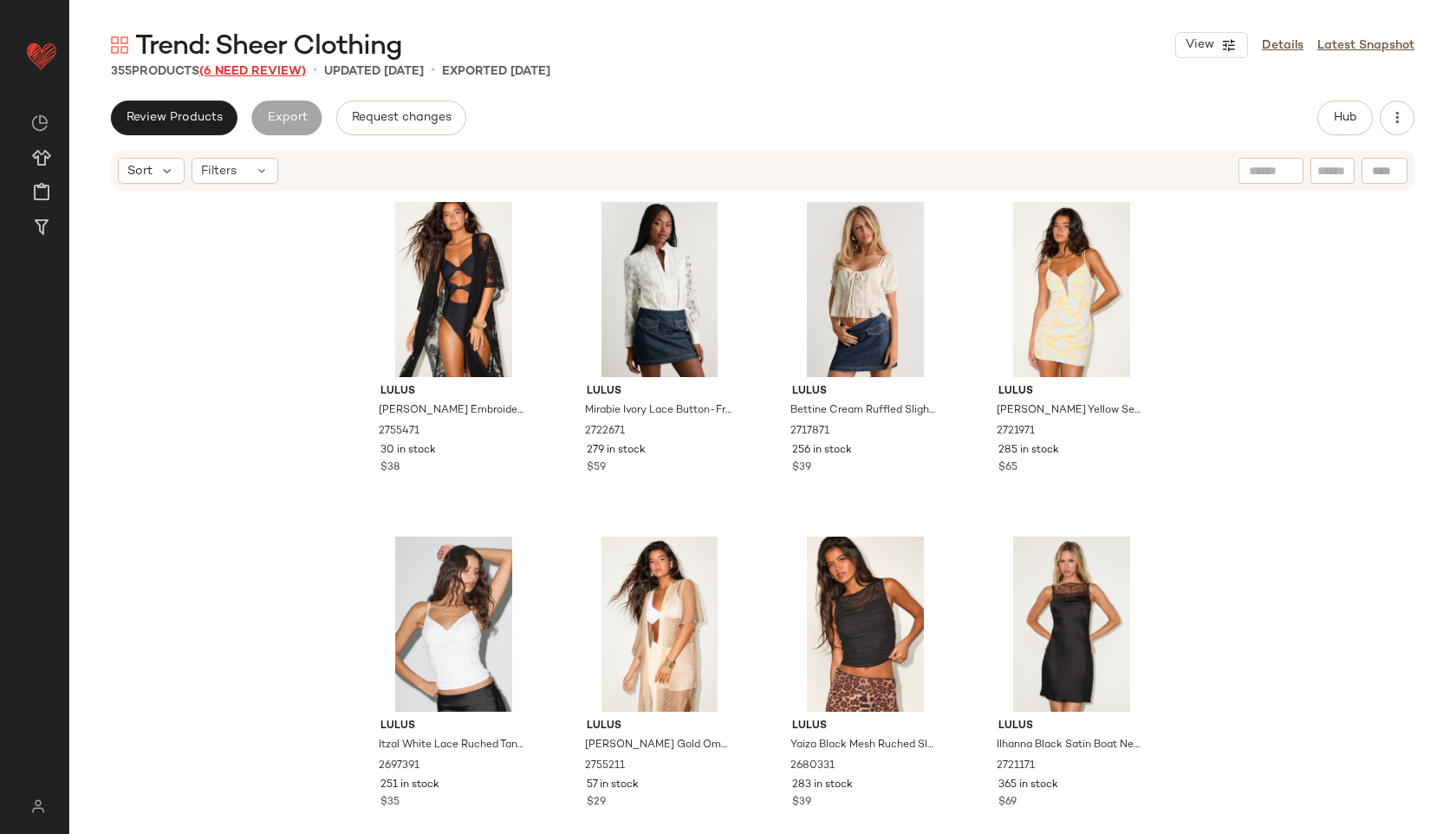
click at [265, 70] on span "(6 Need Review)" at bounding box center [252, 72] width 106 height 13
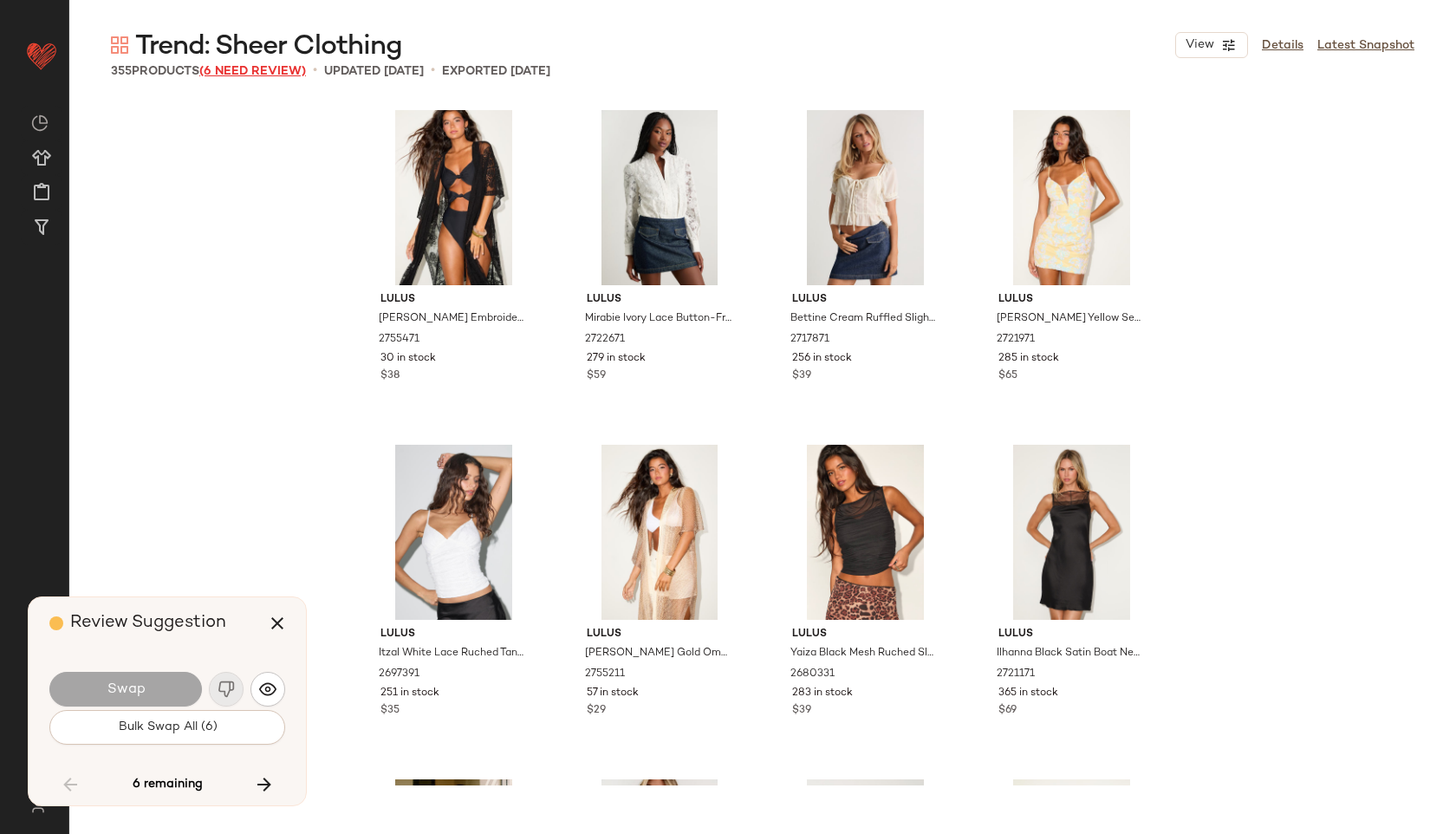
scroll to position [23429, 0]
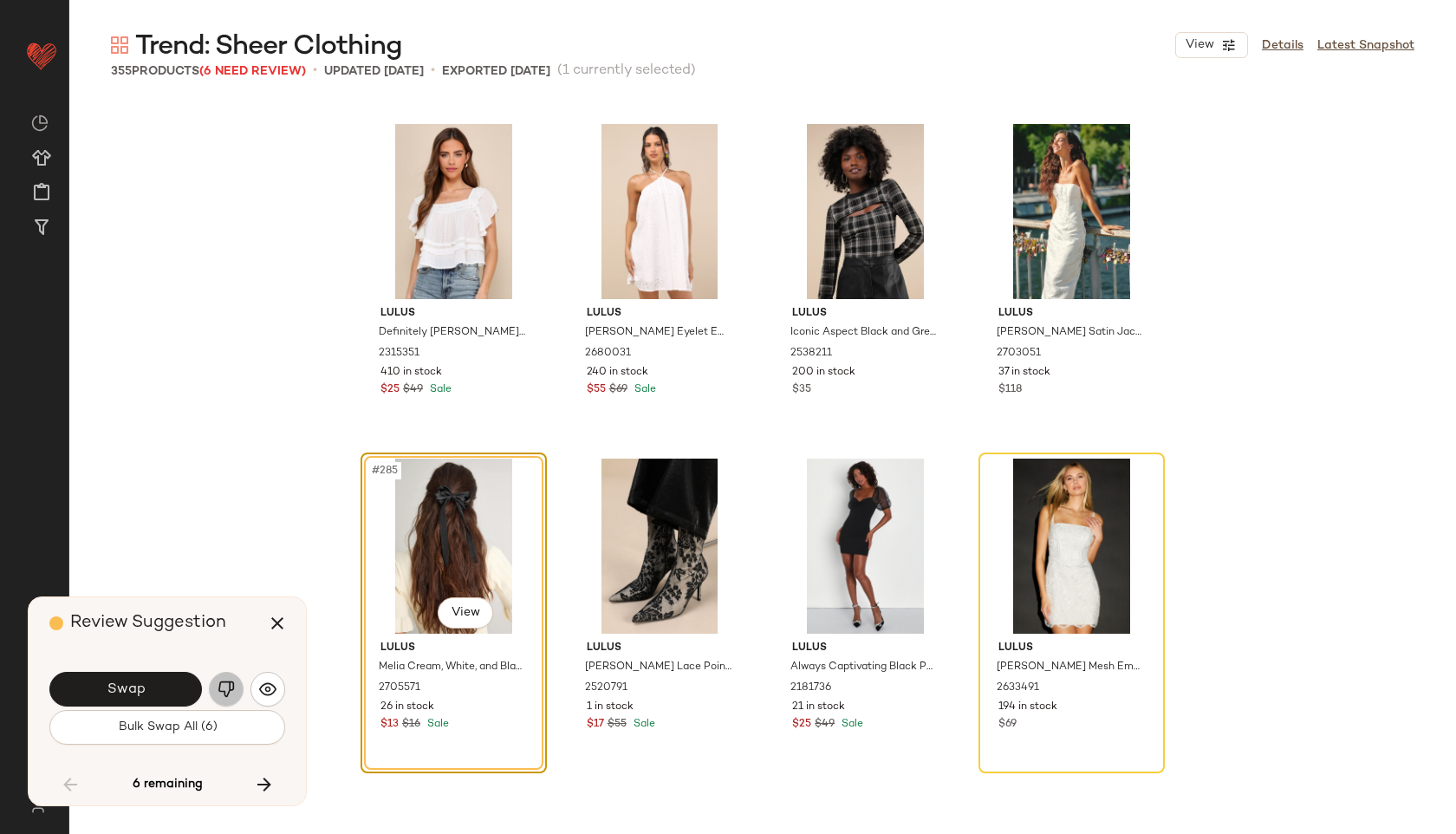
click at [223, 695] on img "button" at bounding box center [226, 689] width 17 height 17
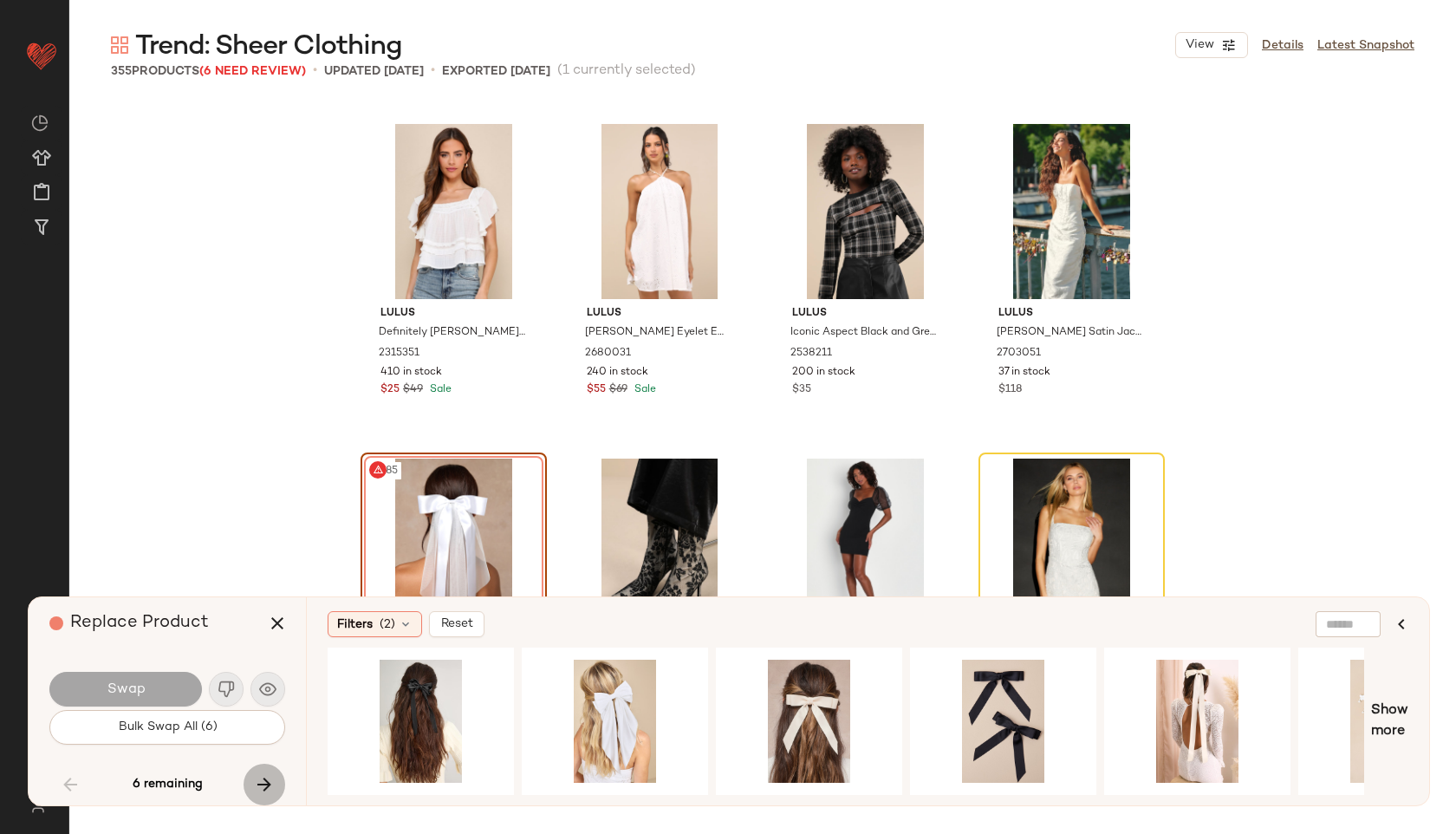
click at [265, 773] on button "button" at bounding box center [264, 784] width 41 height 41
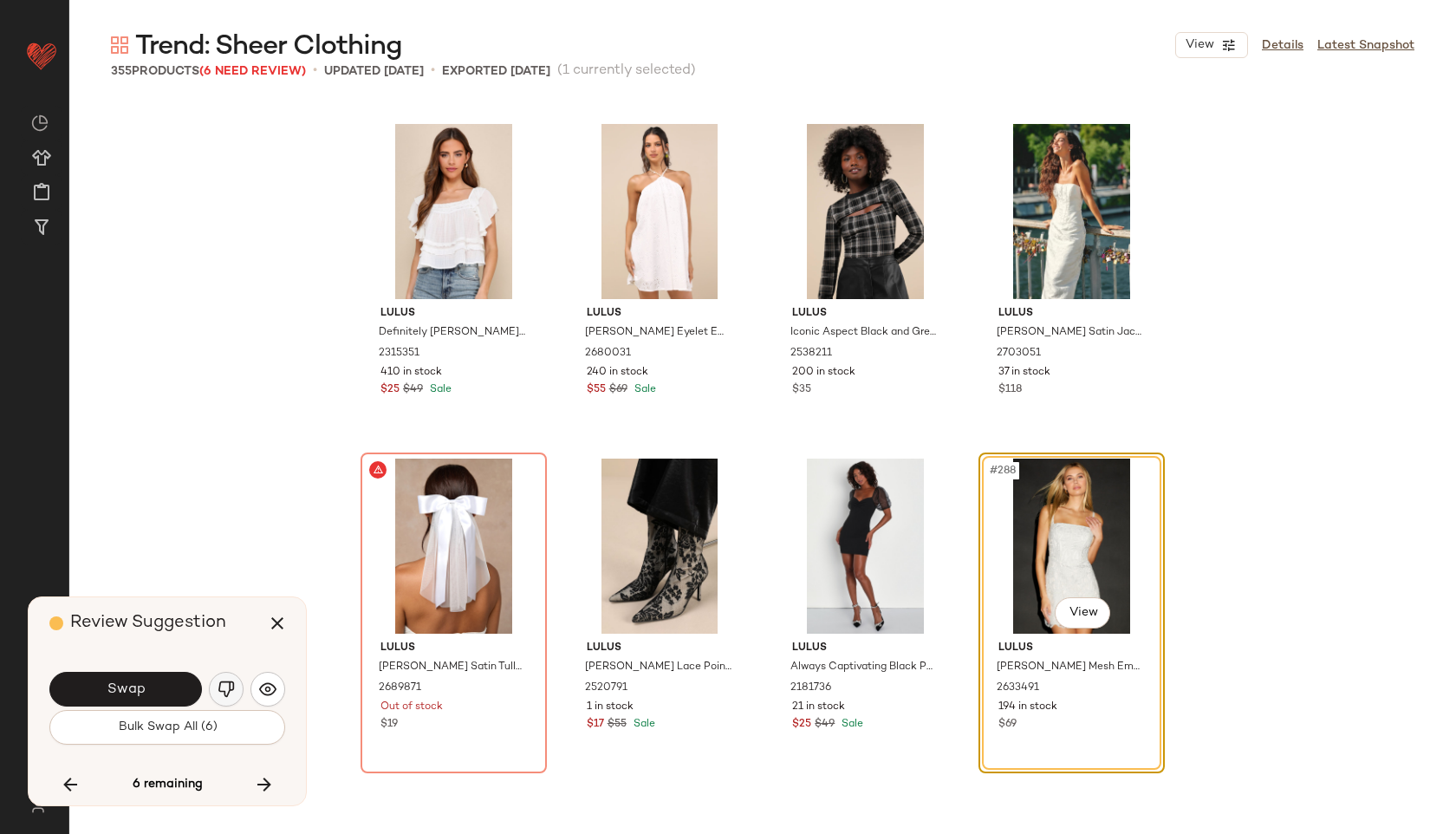
click at [223, 691] on img "button" at bounding box center [226, 689] width 17 height 17
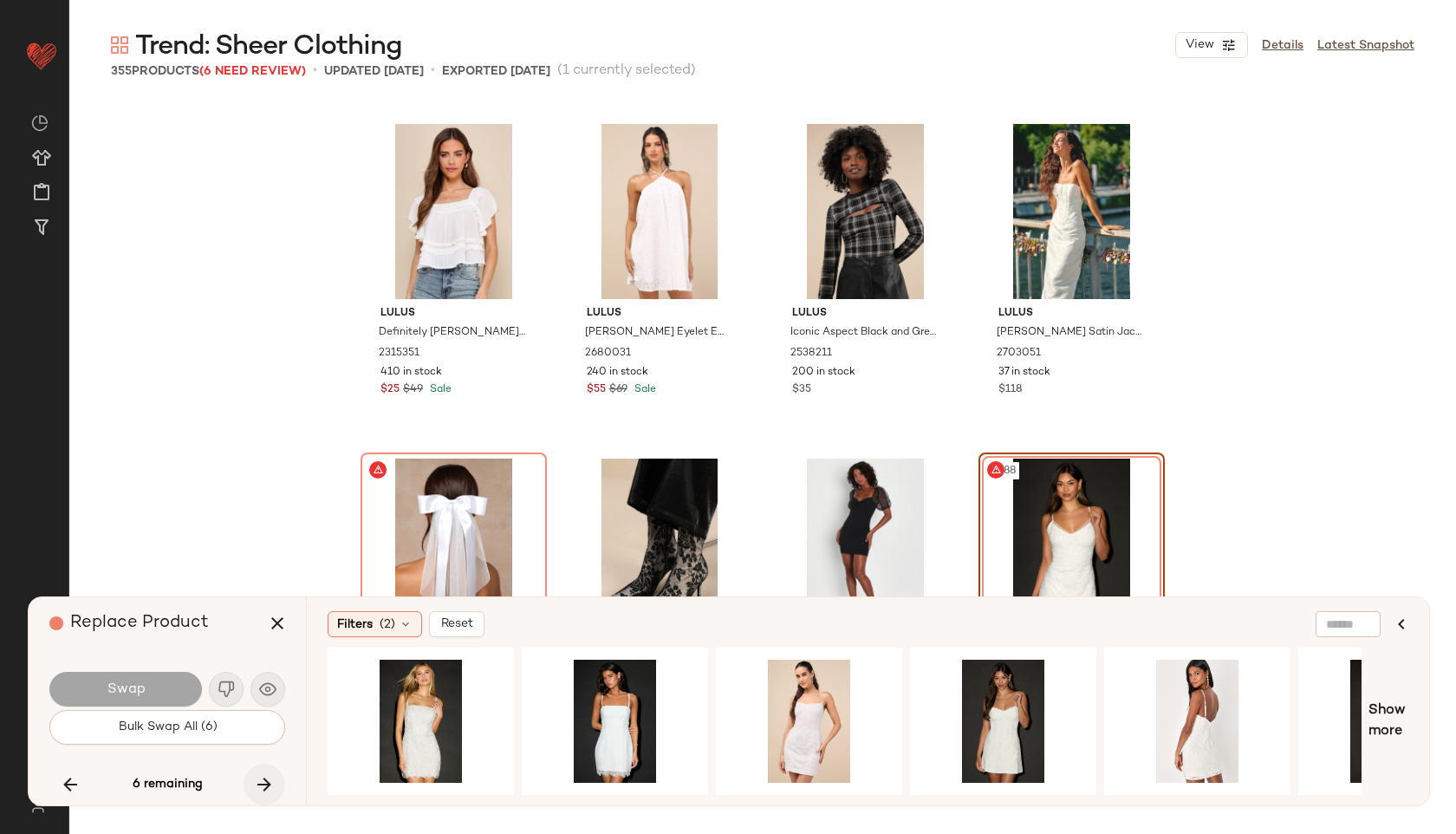
click at [264, 782] on icon "button" at bounding box center [265, 785] width 21 height 21
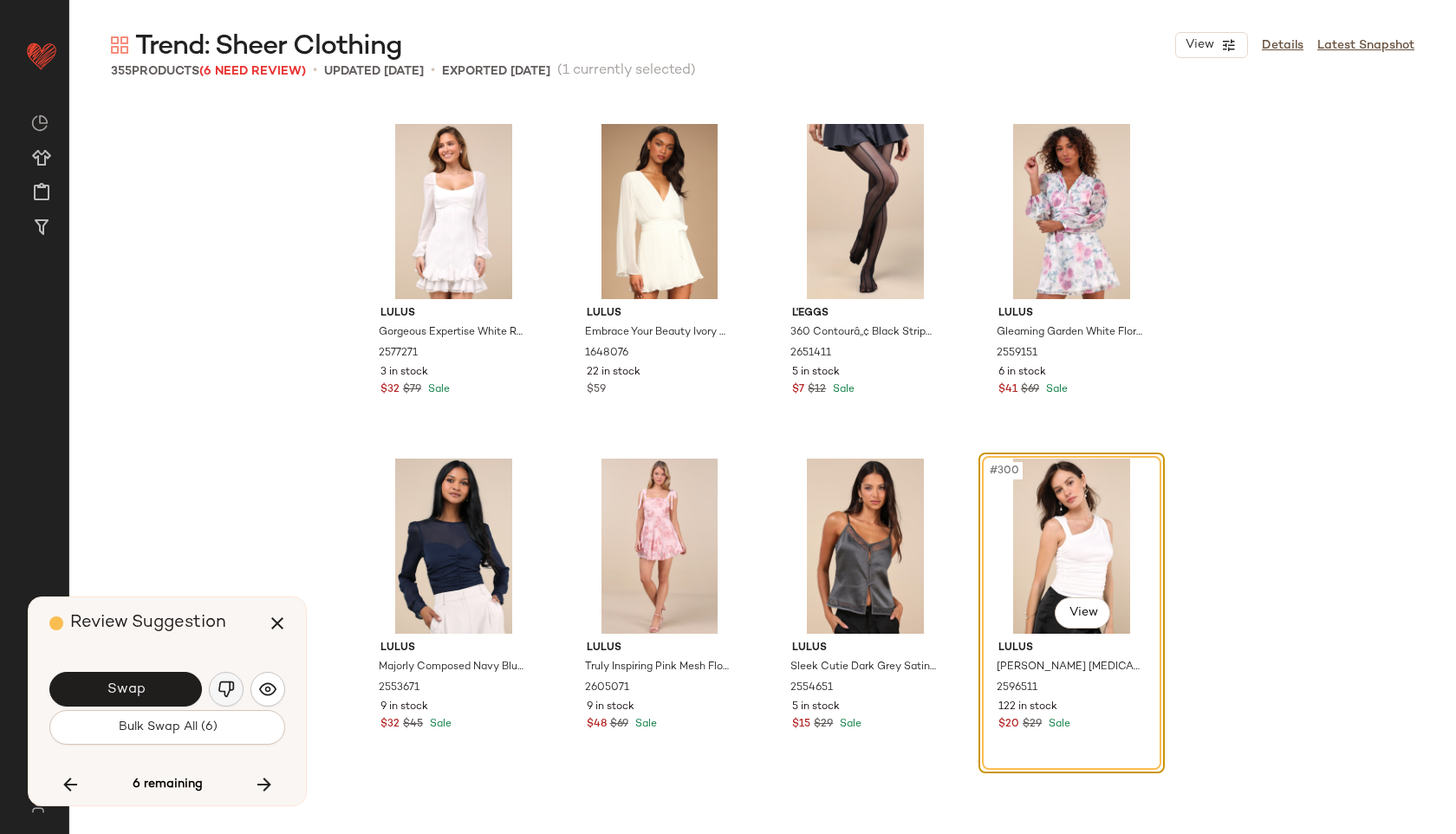
click at [219, 686] on img "button" at bounding box center [226, 689] width 17 height 17
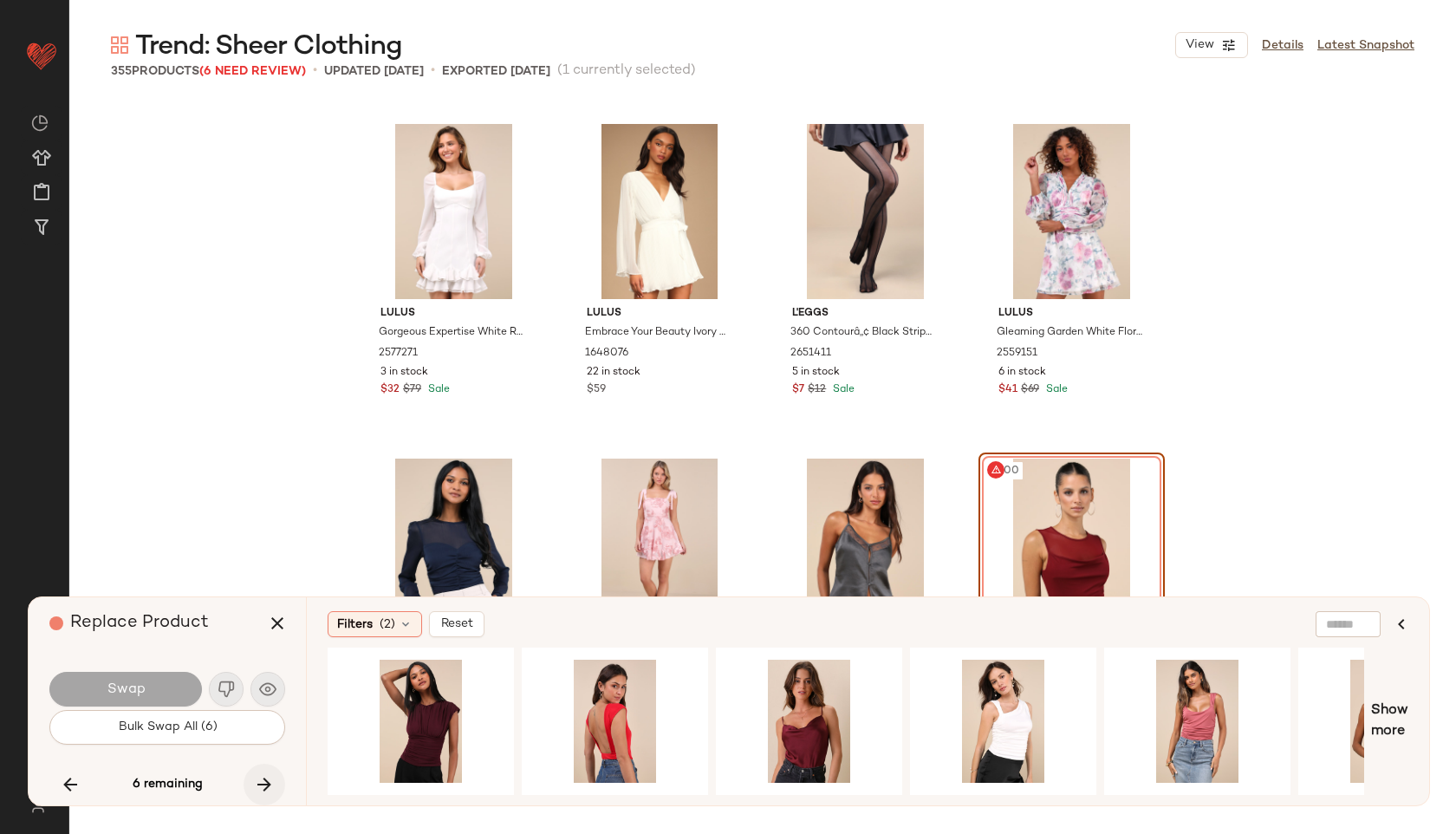
click at [266, 781] on icon "button" at bounding box center [265, 785] width 21 height 21
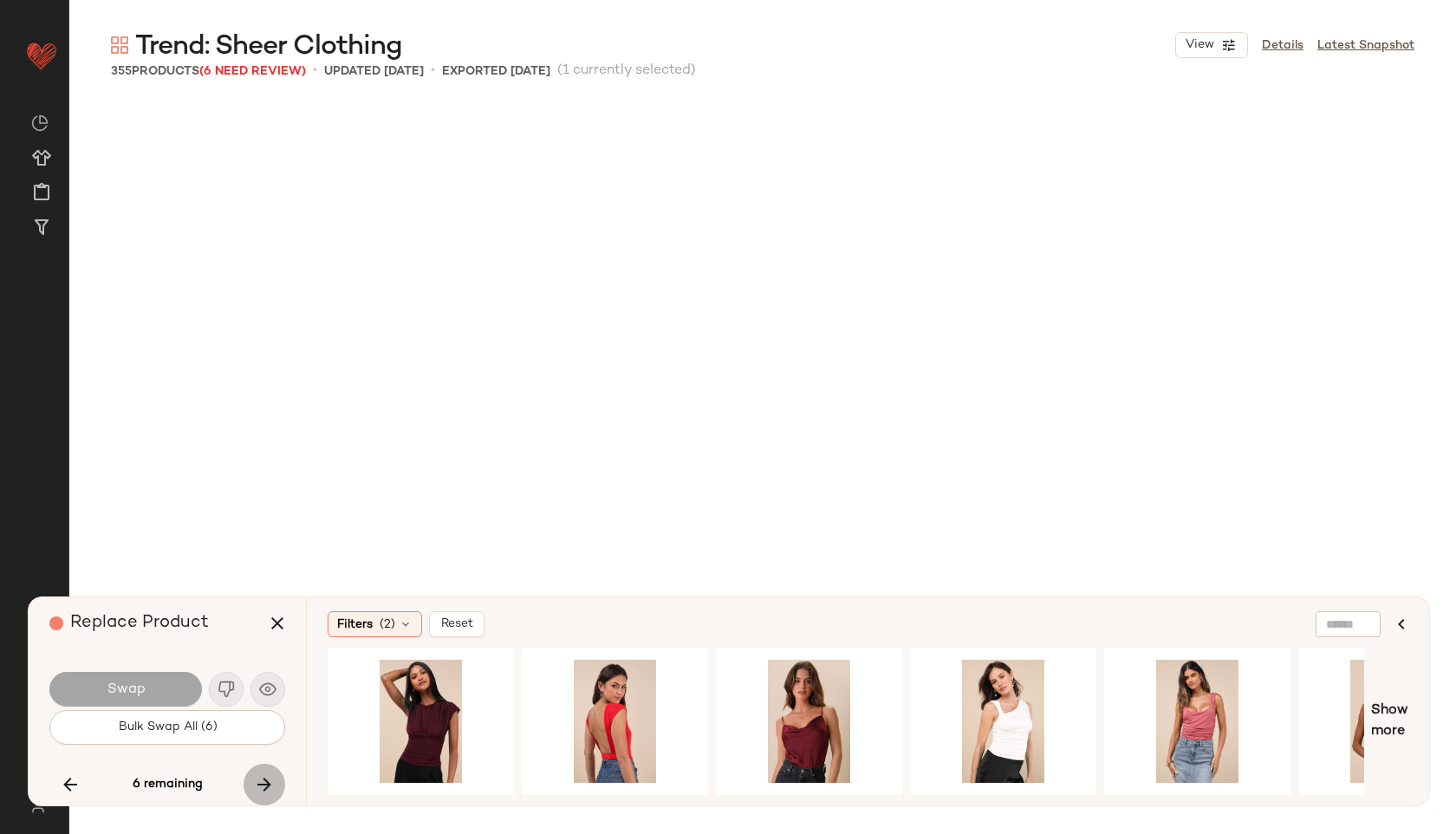
scroll to position [26106, 0]
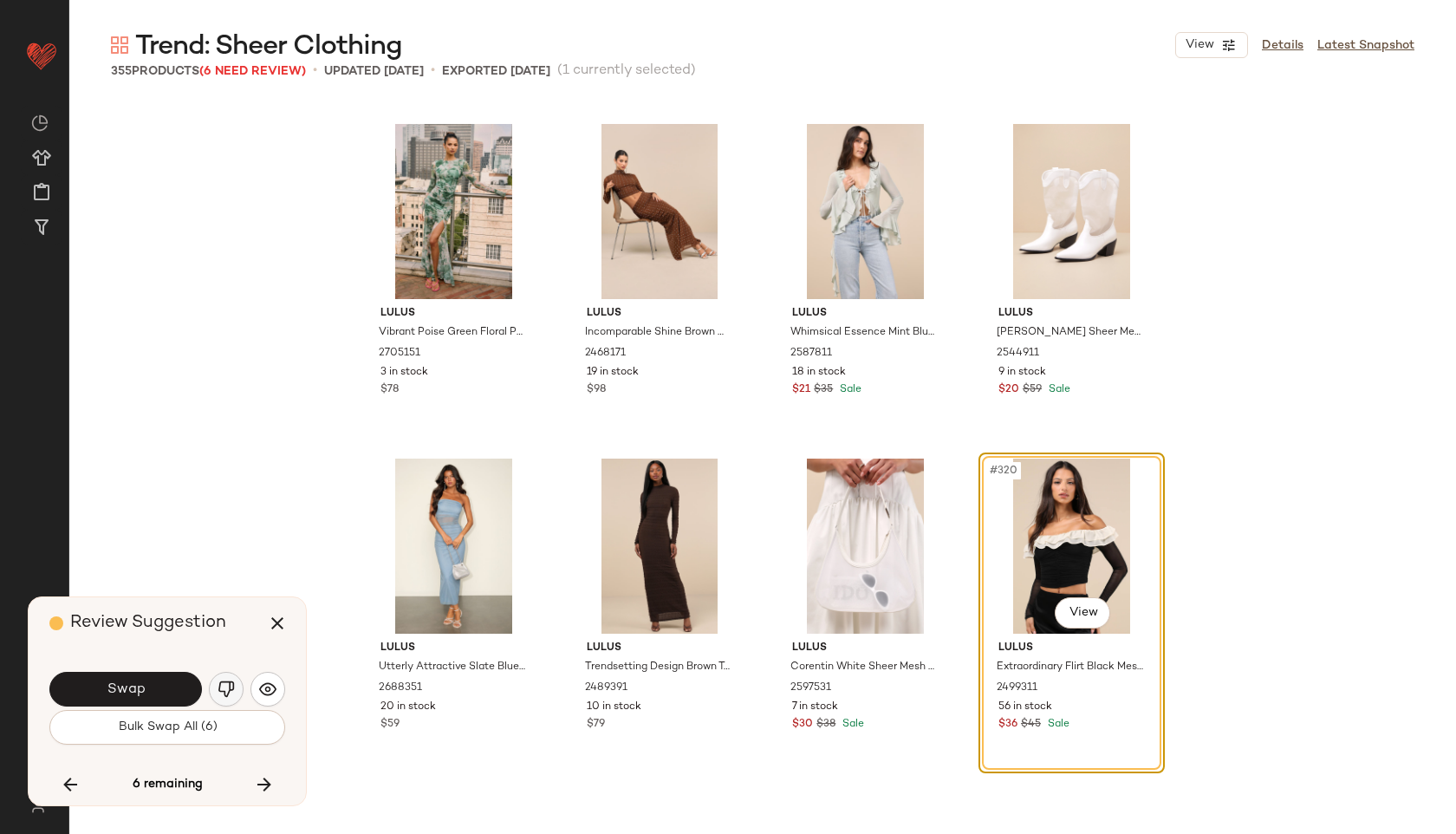
click at [220, 687] on img "button" at bounding box center [226, 689] width 17 height 17
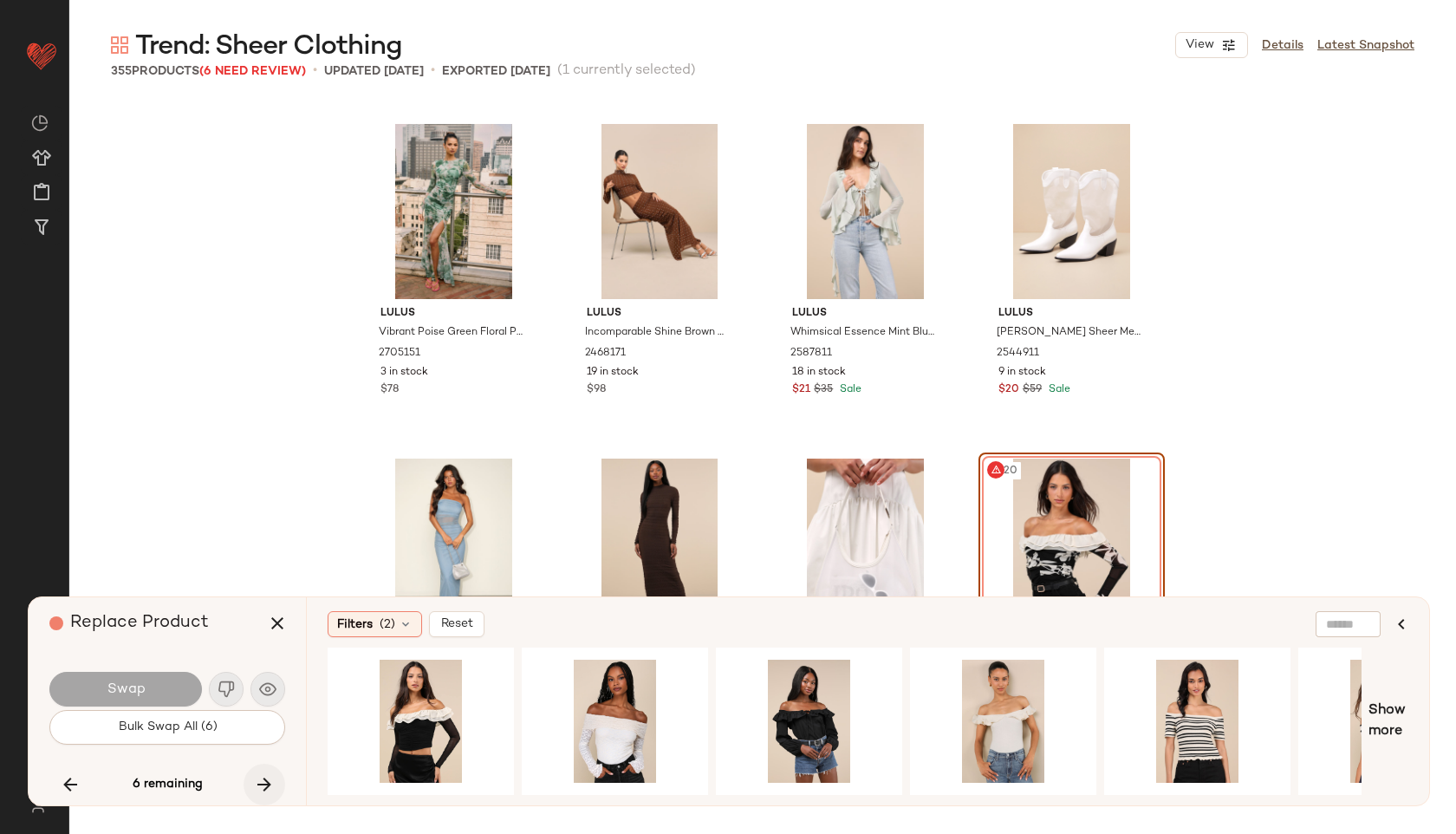
click at [266, 788] on icon "button" at bounding box center [265, 785] width 21 height 21
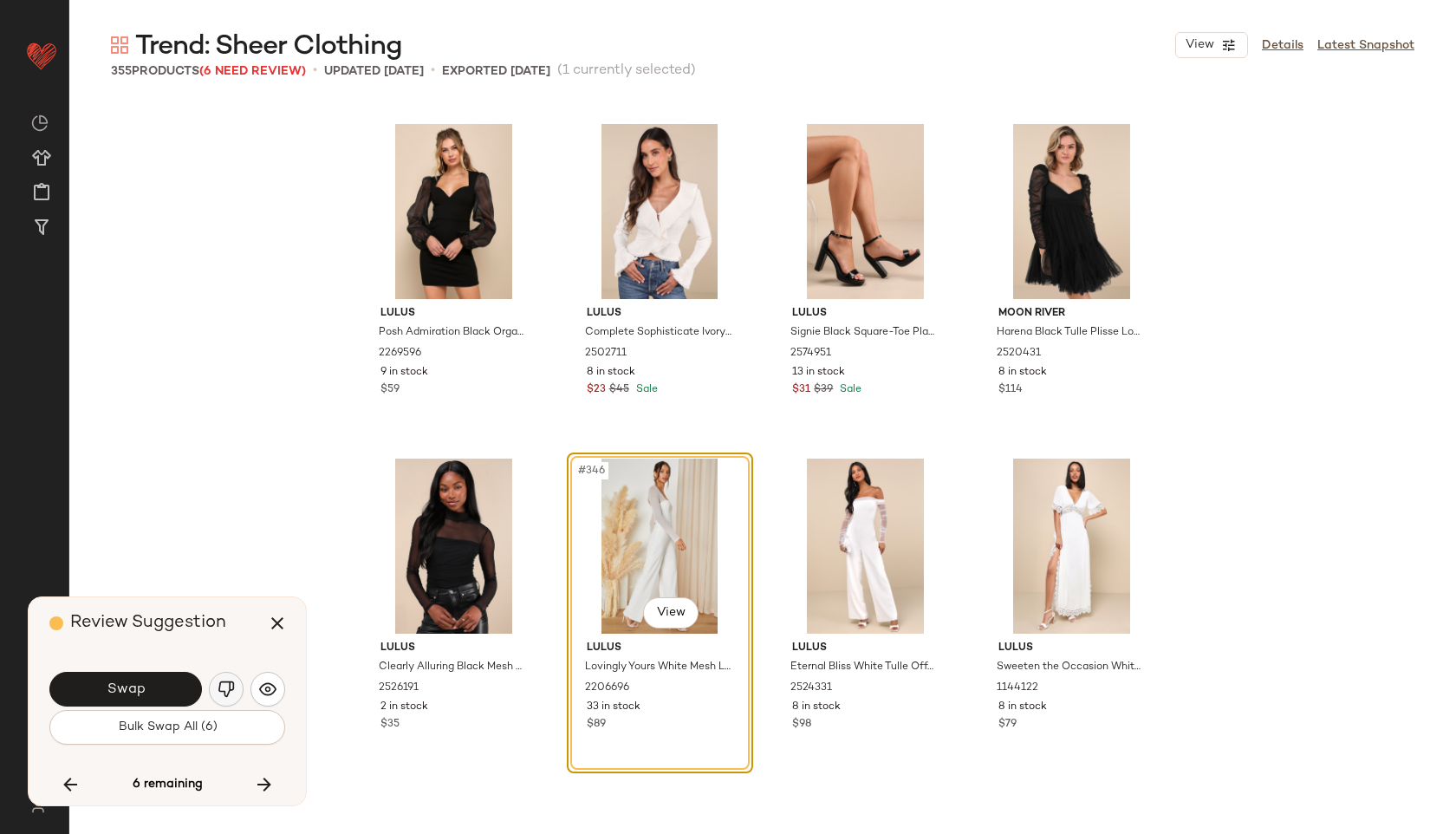
click at [219, 692] on img "button" at bounding box center [226, 689] width 17 height 17
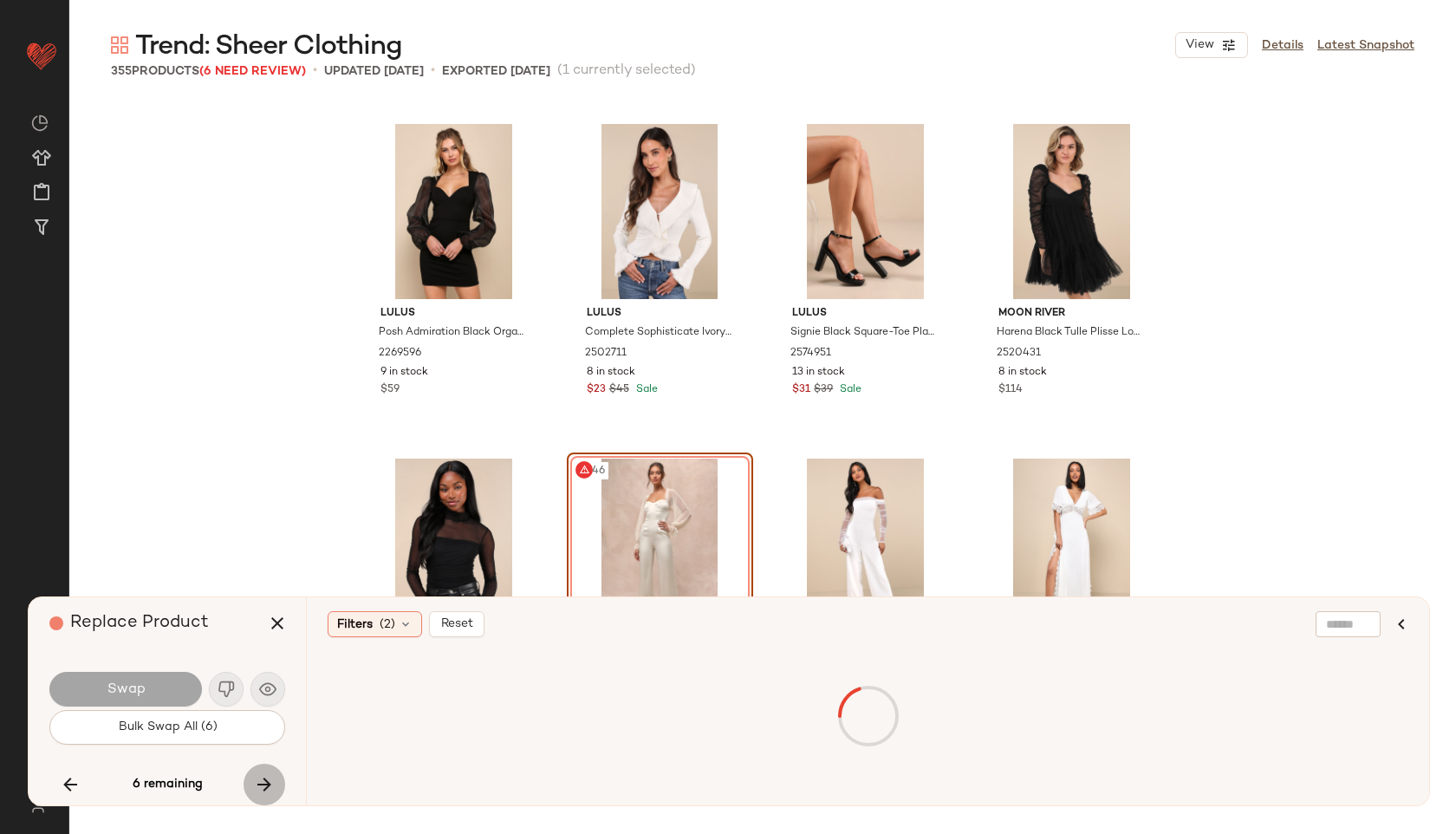
click at [268, 773] on button "button" at bounding box center [264, 784] width 41 height 41
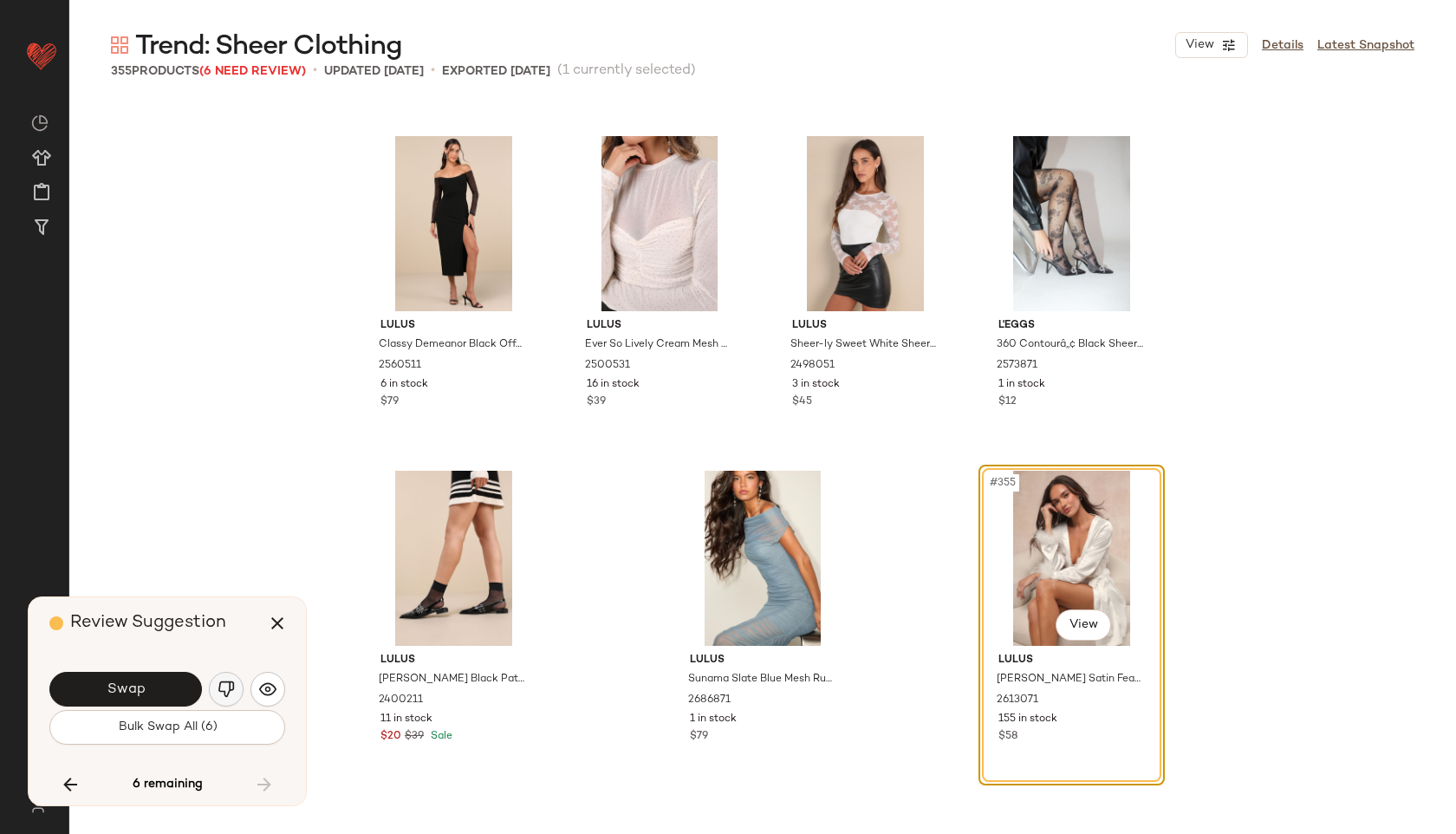
click at [226, 688] on img "button" at bounding box center [226, 689] width 17 height 17
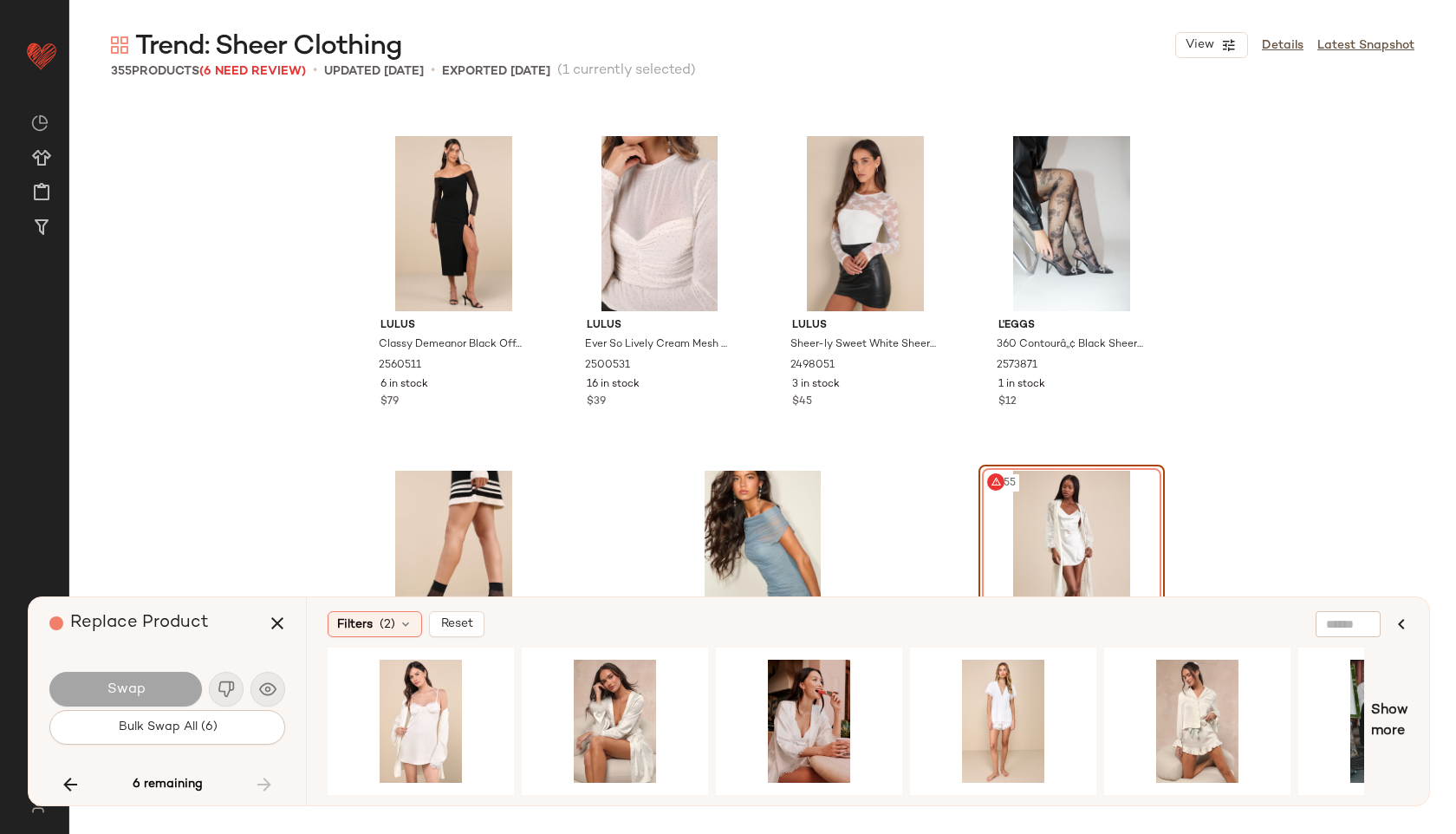
click at [266, 784] on div "6 remaining" at bounding box center [167, 784] width 236 height 41
click at [276, 621] on icon "button" at bounding box center [277, 624] width 21 height 21
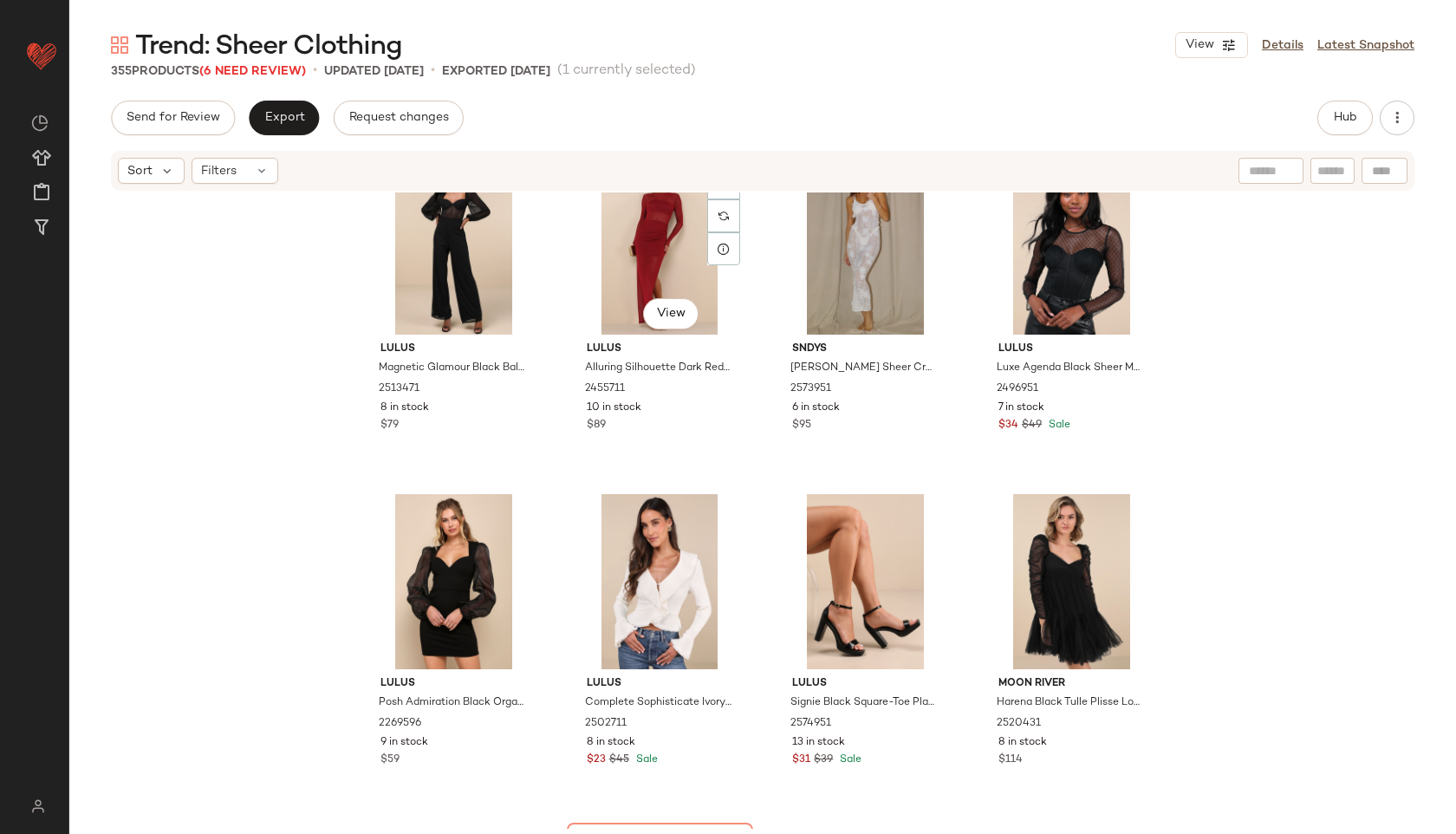
scroll to position [29155, 0]
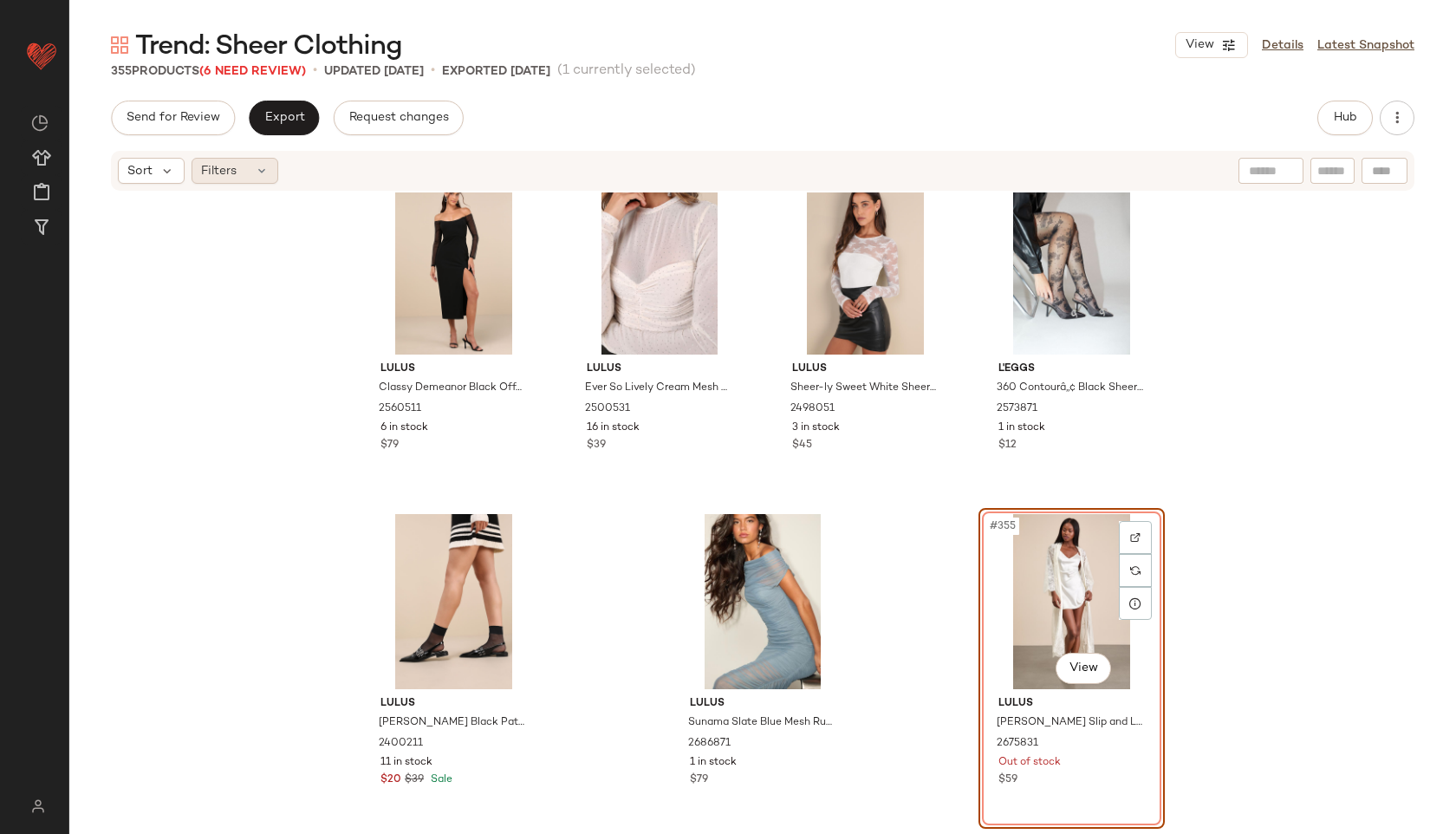
click at [259, 166] on icon at bounding box center [262, 171] width 13 height 13
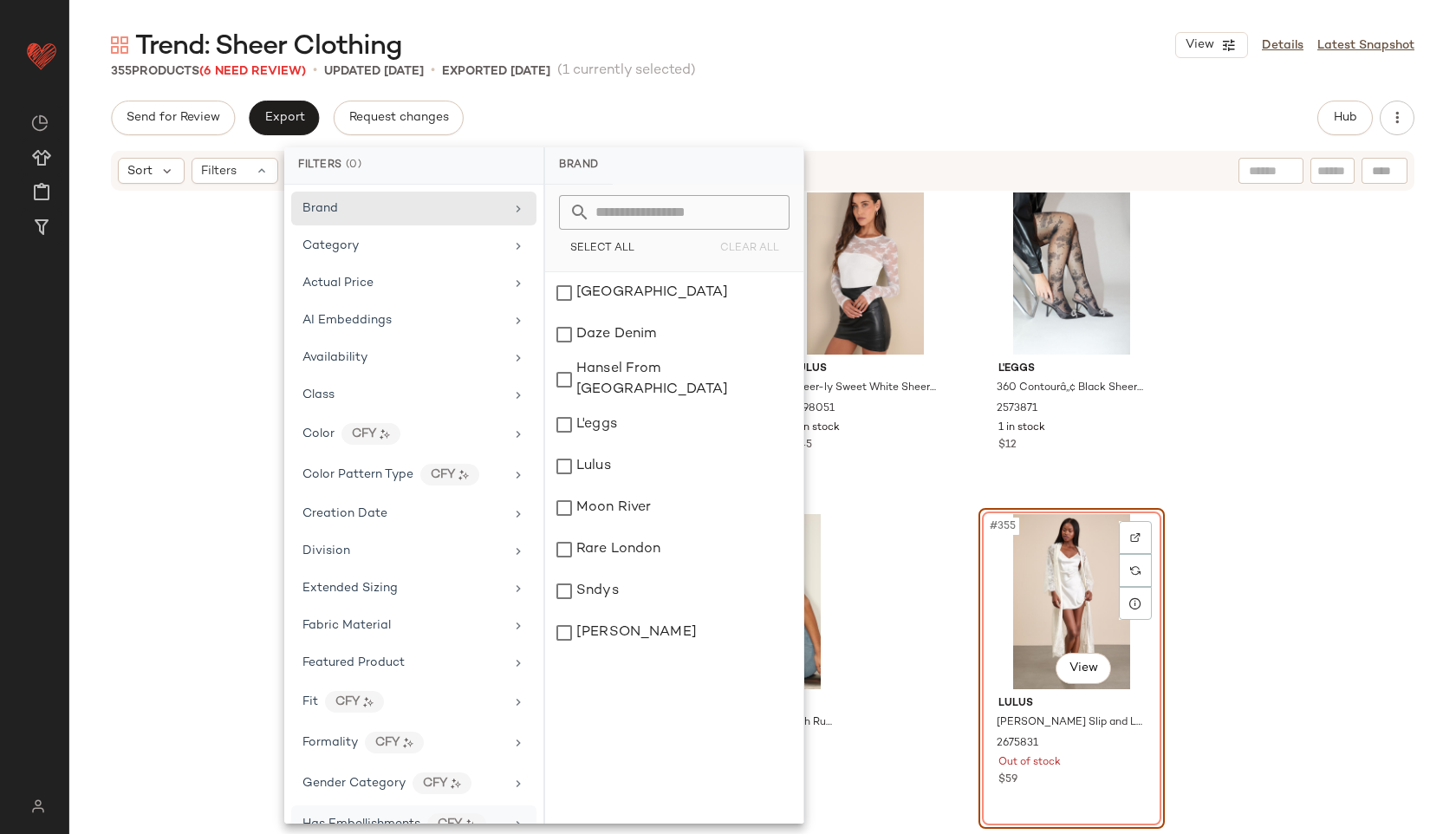
scroll to position [969, 0]
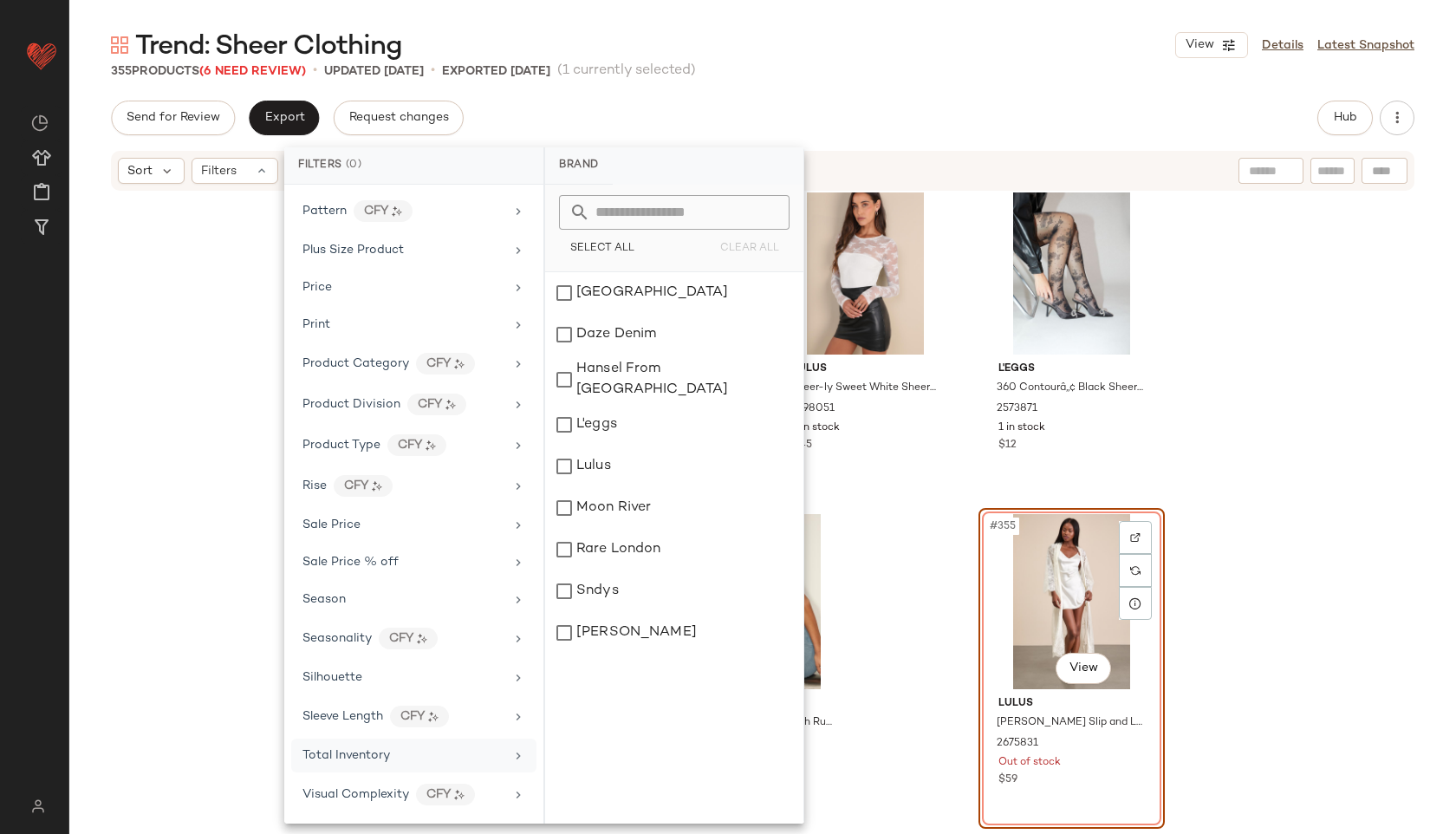
click at [364, 756] on span "Total Inventory" at bounding box center [345, 756] width 87 height 13
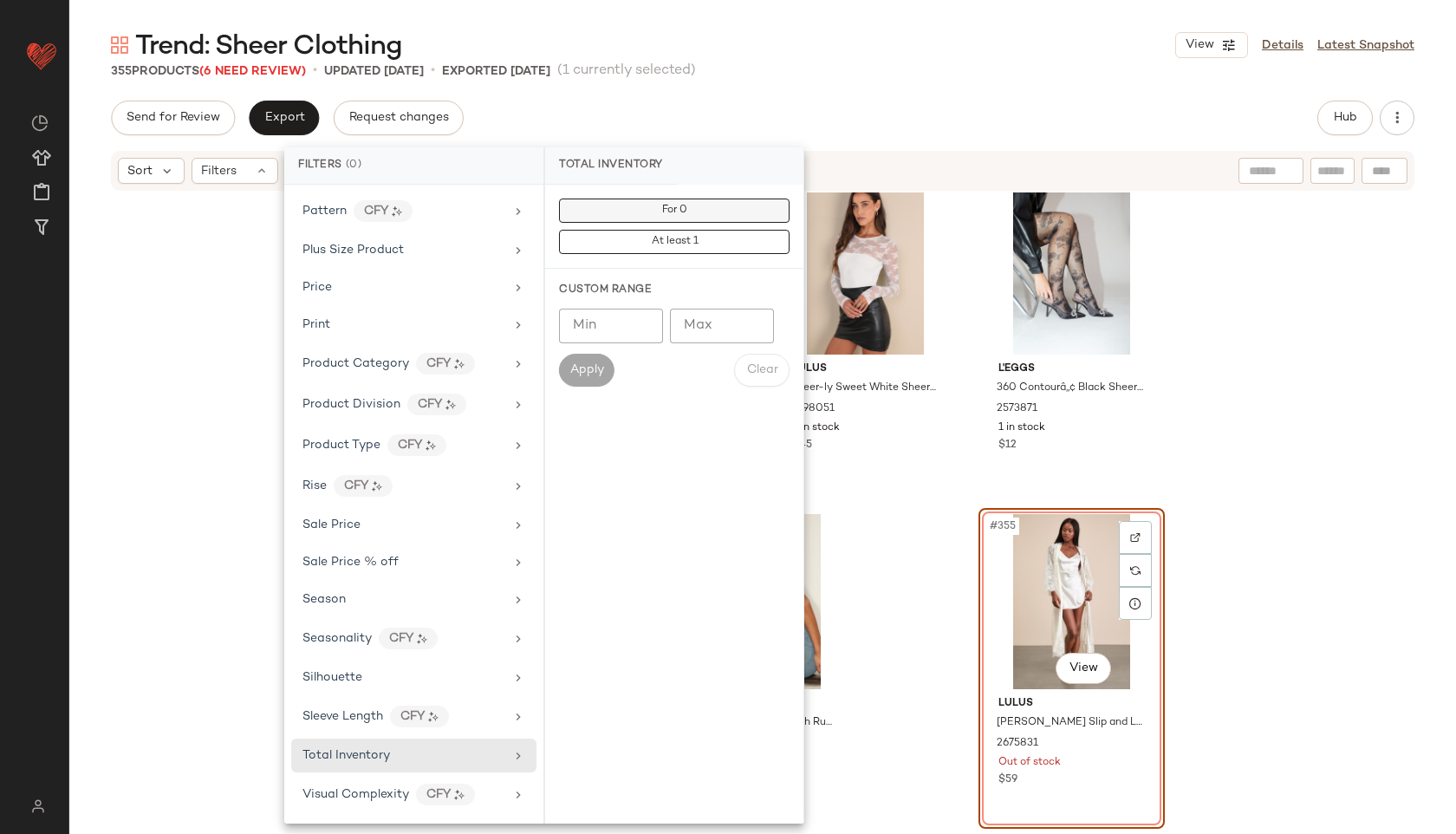
click at [658, 213] on button "For 0" at bounding box center [674, 210] width 230 height 24
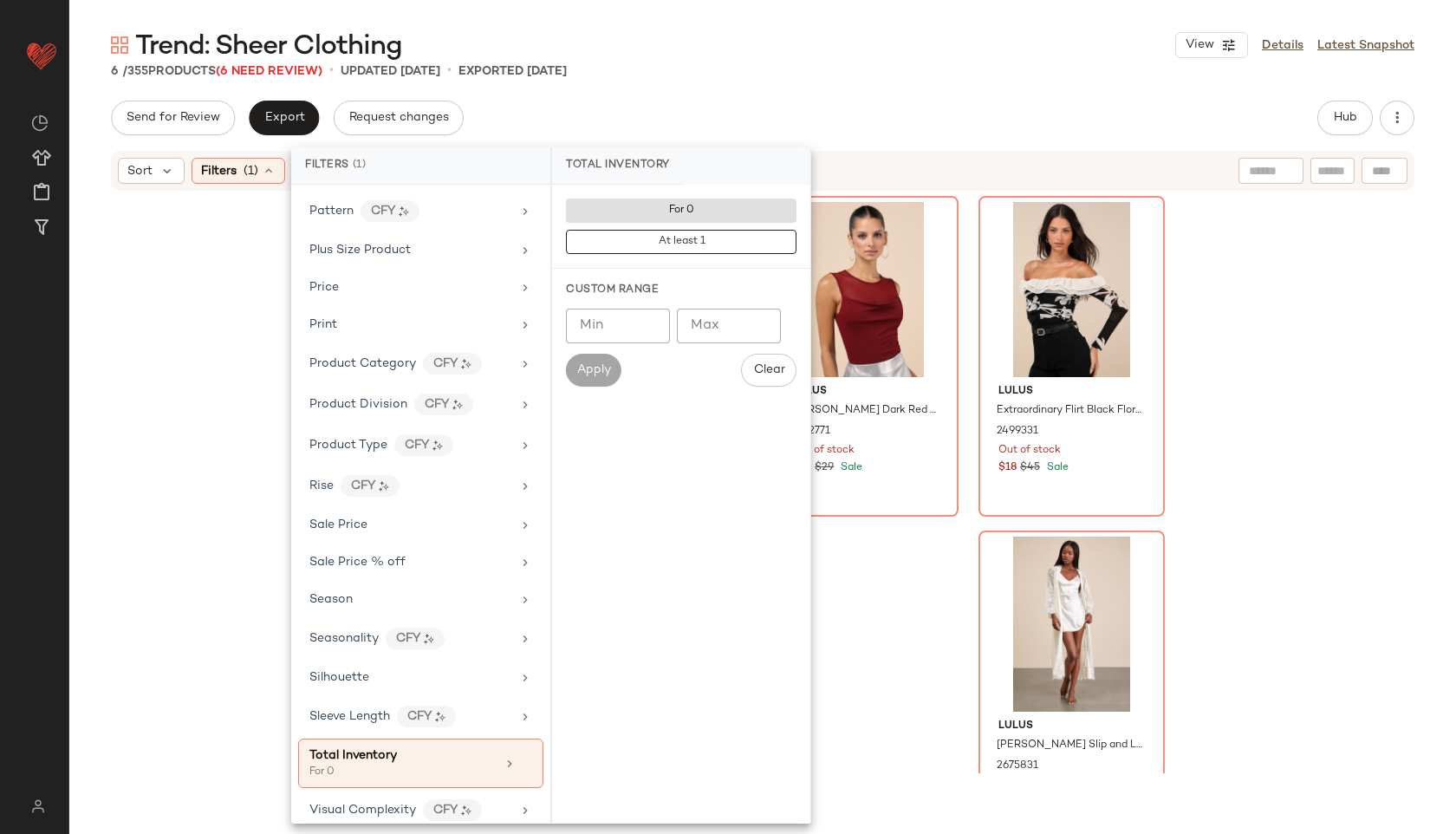
click at [792, 70] on div "6 / 355 Products (6 Need Review) • updated [DATE] • Exported [DATE]" at bounding box center [763, 71] width 1387 height 17
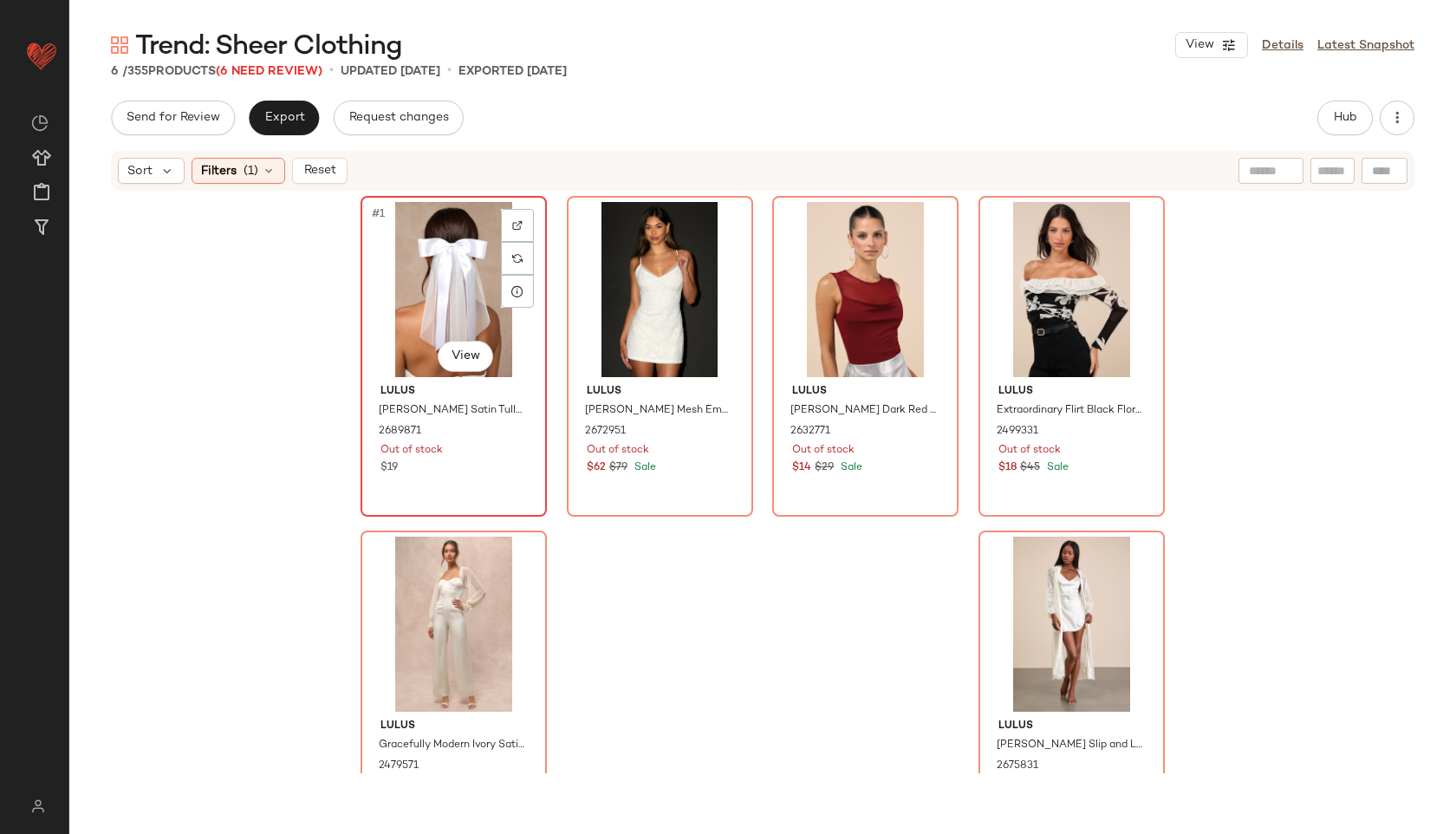
click at [420, 265] on div "#1 View" at bounding box center [454, 290] width 175 height 176
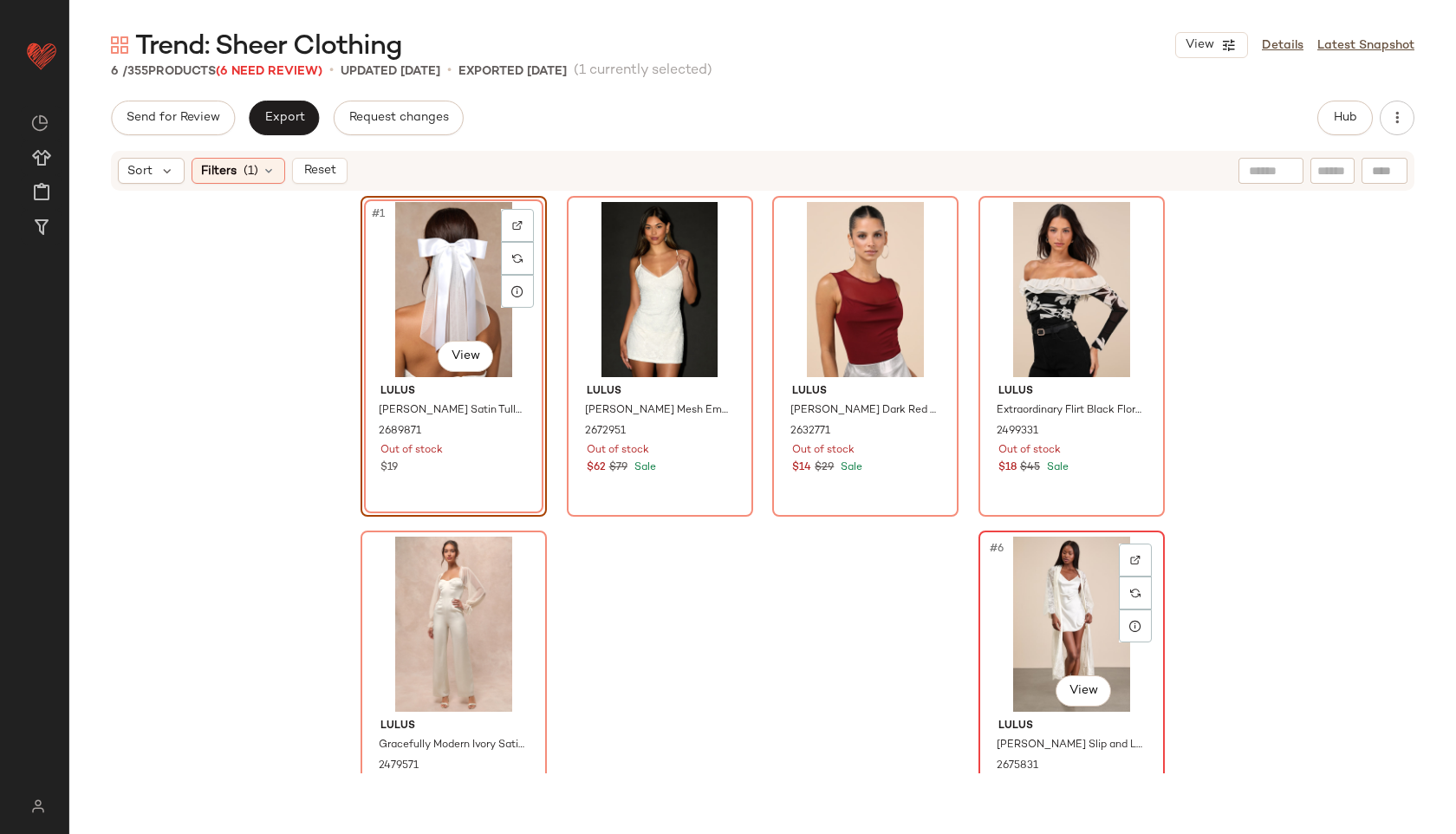
click at [1058, 614] on div "#6 View" at bounding box center [1071, 624] width 175 height 176
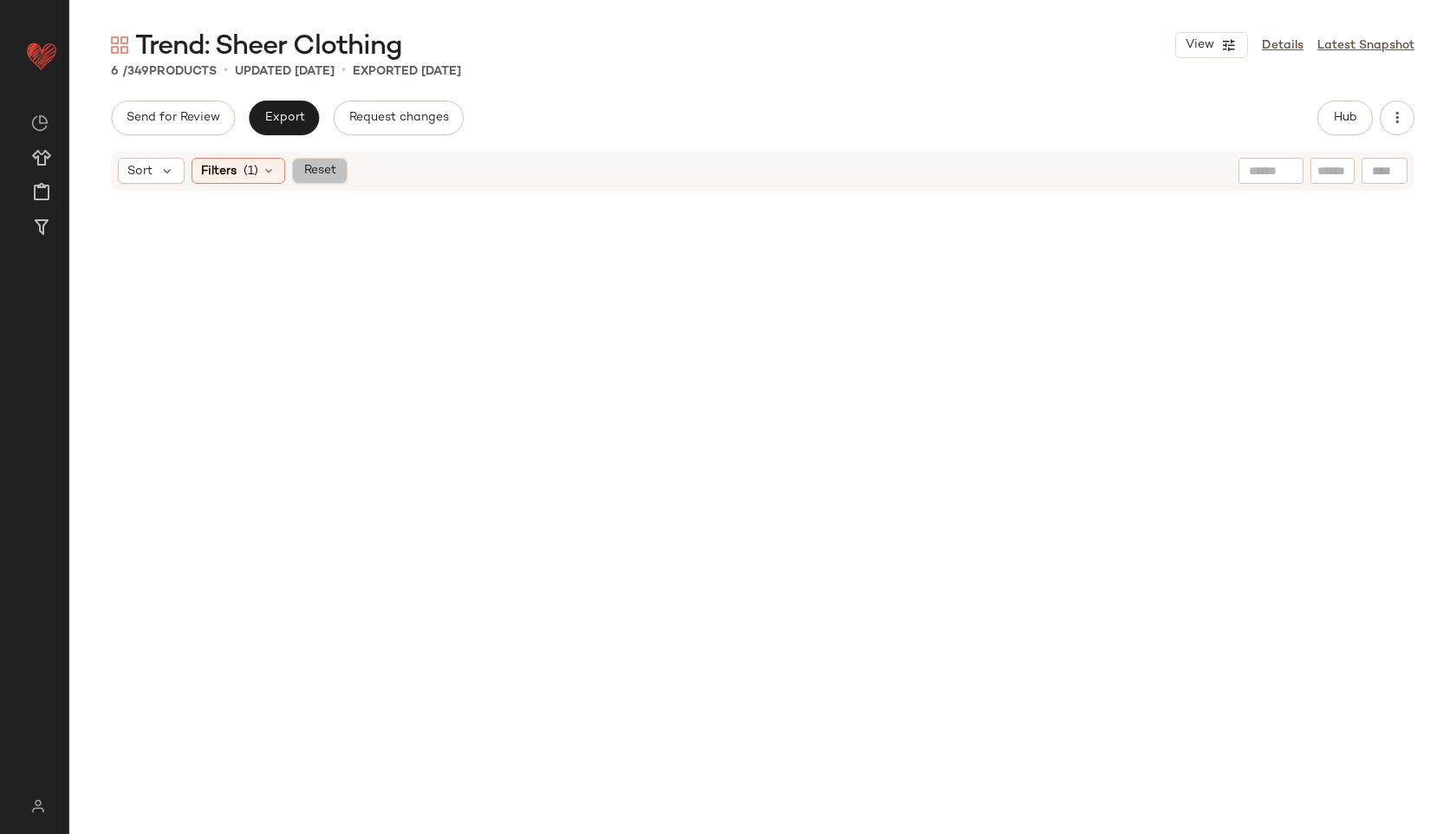
click at [312, 179] on button "Reset" at bounding box center [319, 170] width 56 height 26
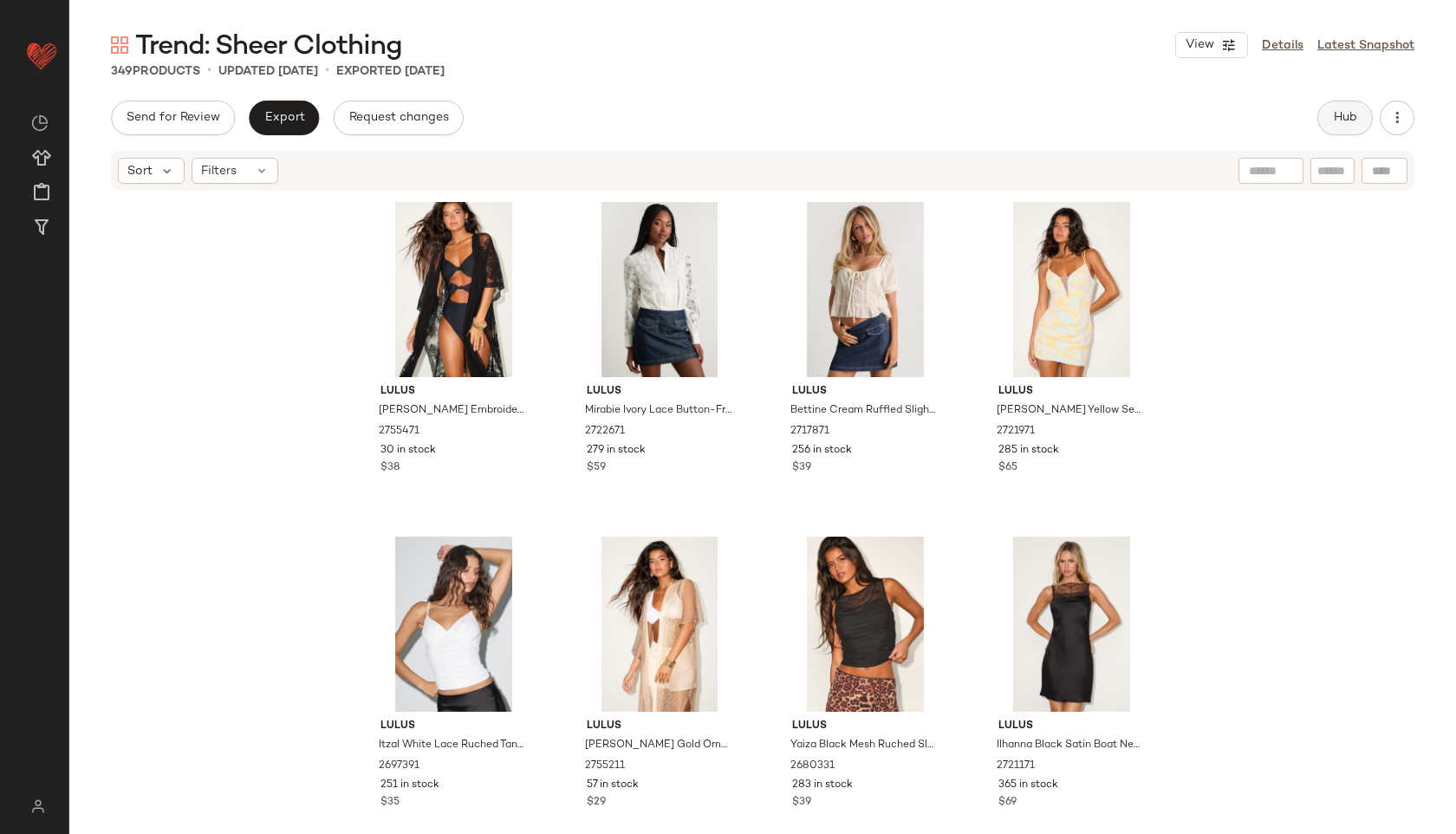
click at [1339, 117] on span "Hub" at bounding box center [1345, 118] width 24 height 13
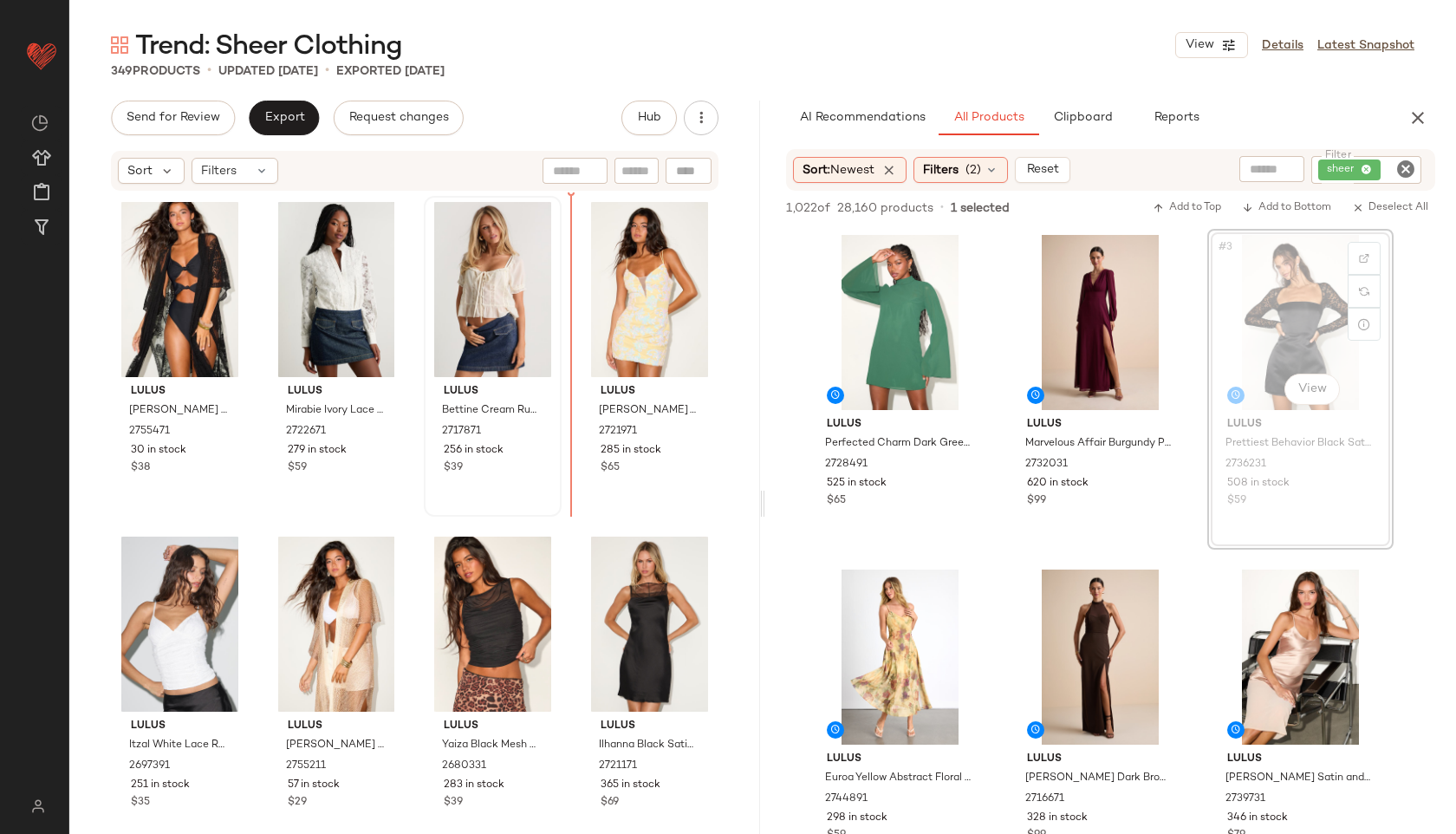
drag, startPoint x: 1271, startPoint y: 354, endPoint x: 535, endPoint y: 382, distance: 736.5
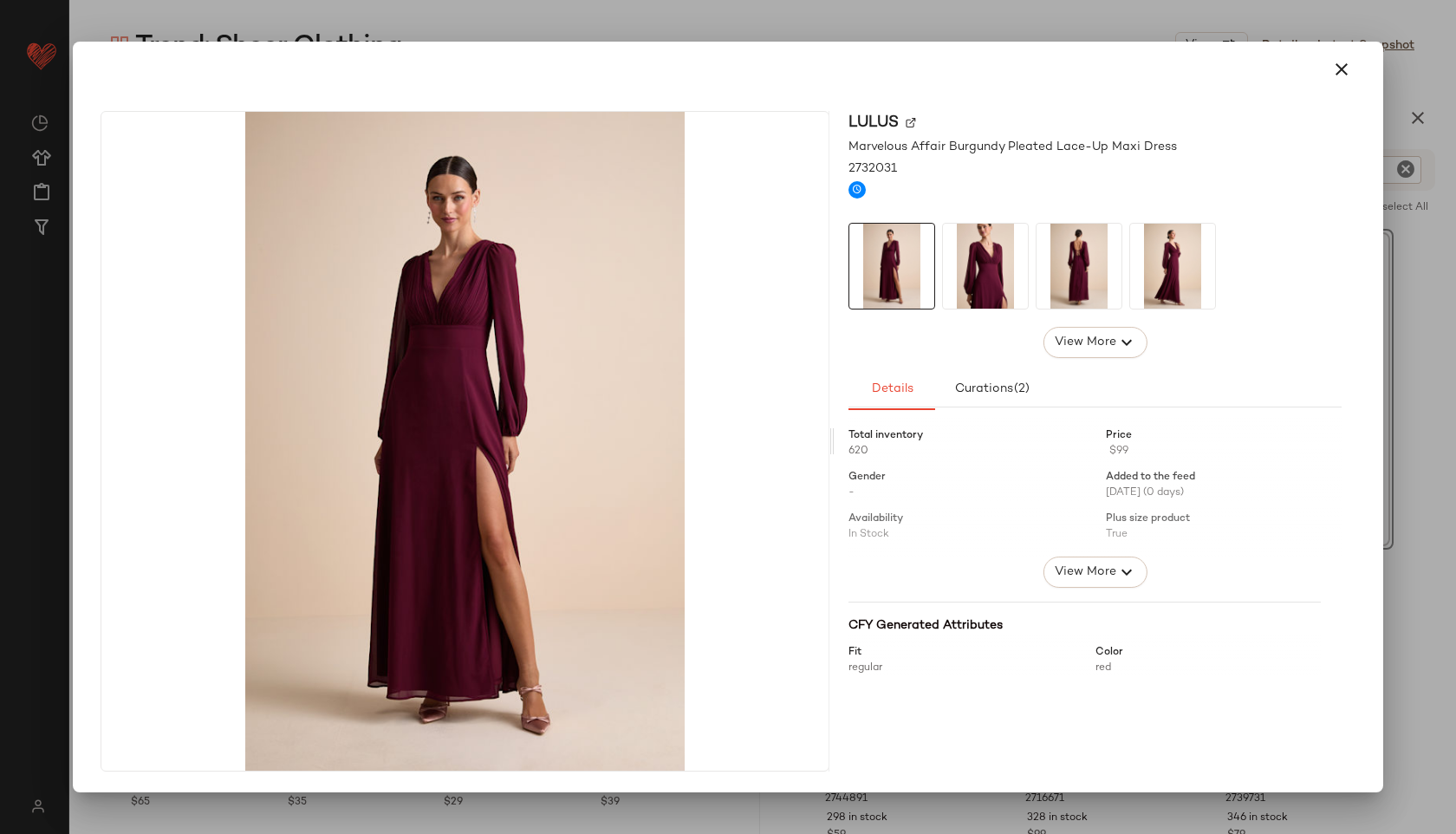
click at [1072, 277] on img at bounding box center [1079, 266] width 85 height 85
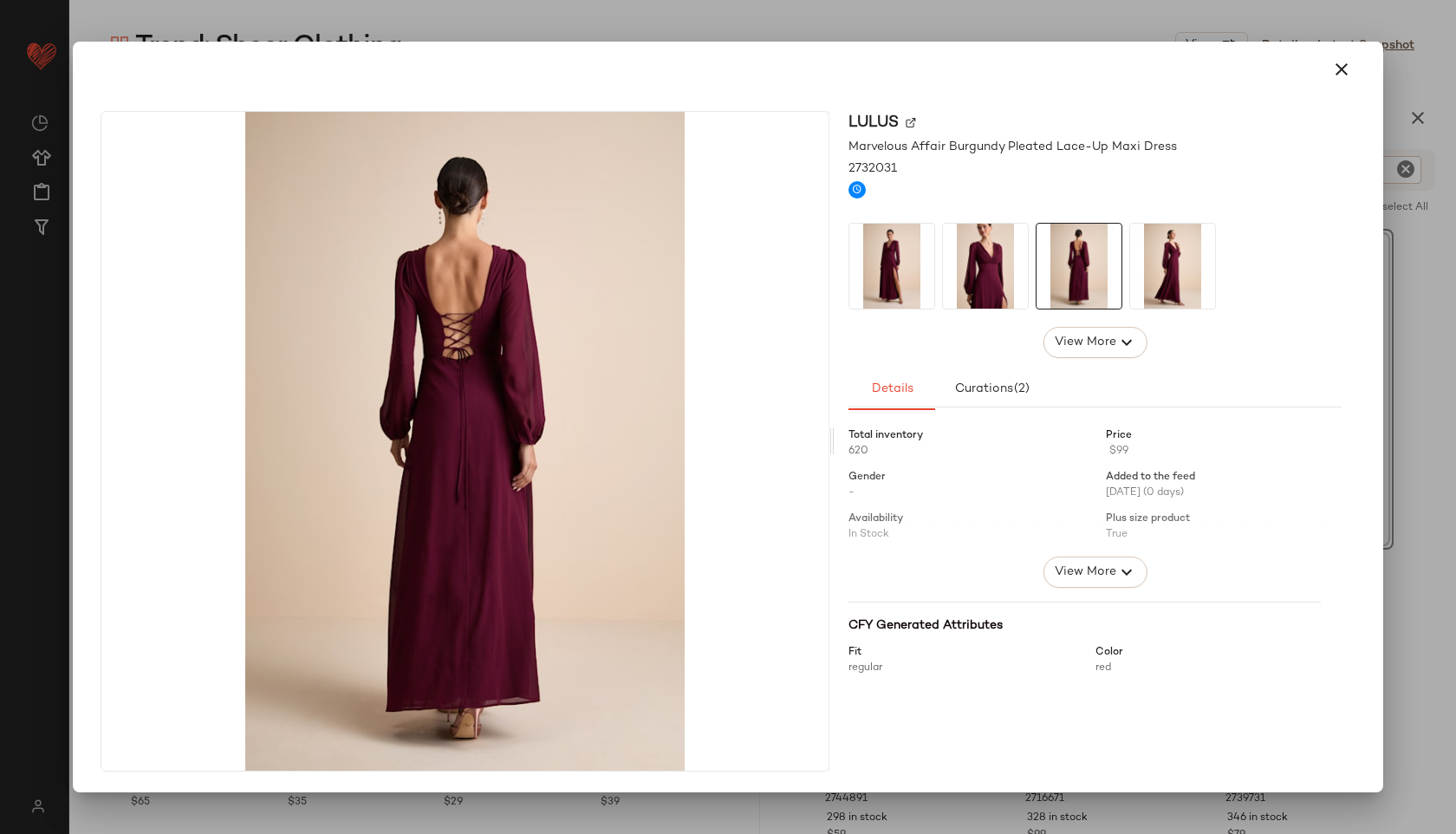
click at [1128, 272] on div at bounding box center [1095, 266] width 493 height 86
click at [1327, 75] on button "button" at bounding box center [1341, 69] width 41 height 41
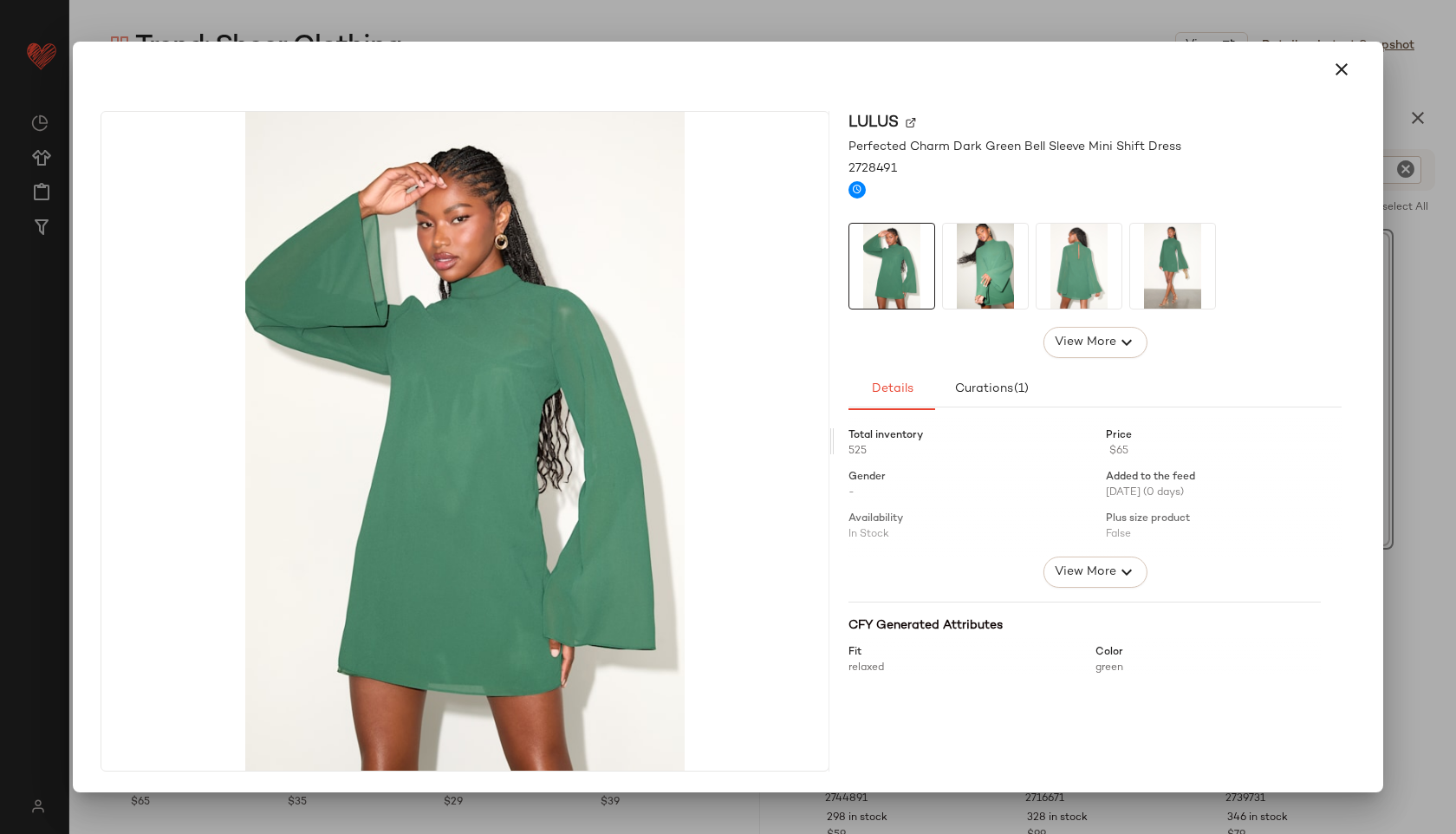
click at [996, 260] on img at bounding box center [985, 266] width 85 height 85
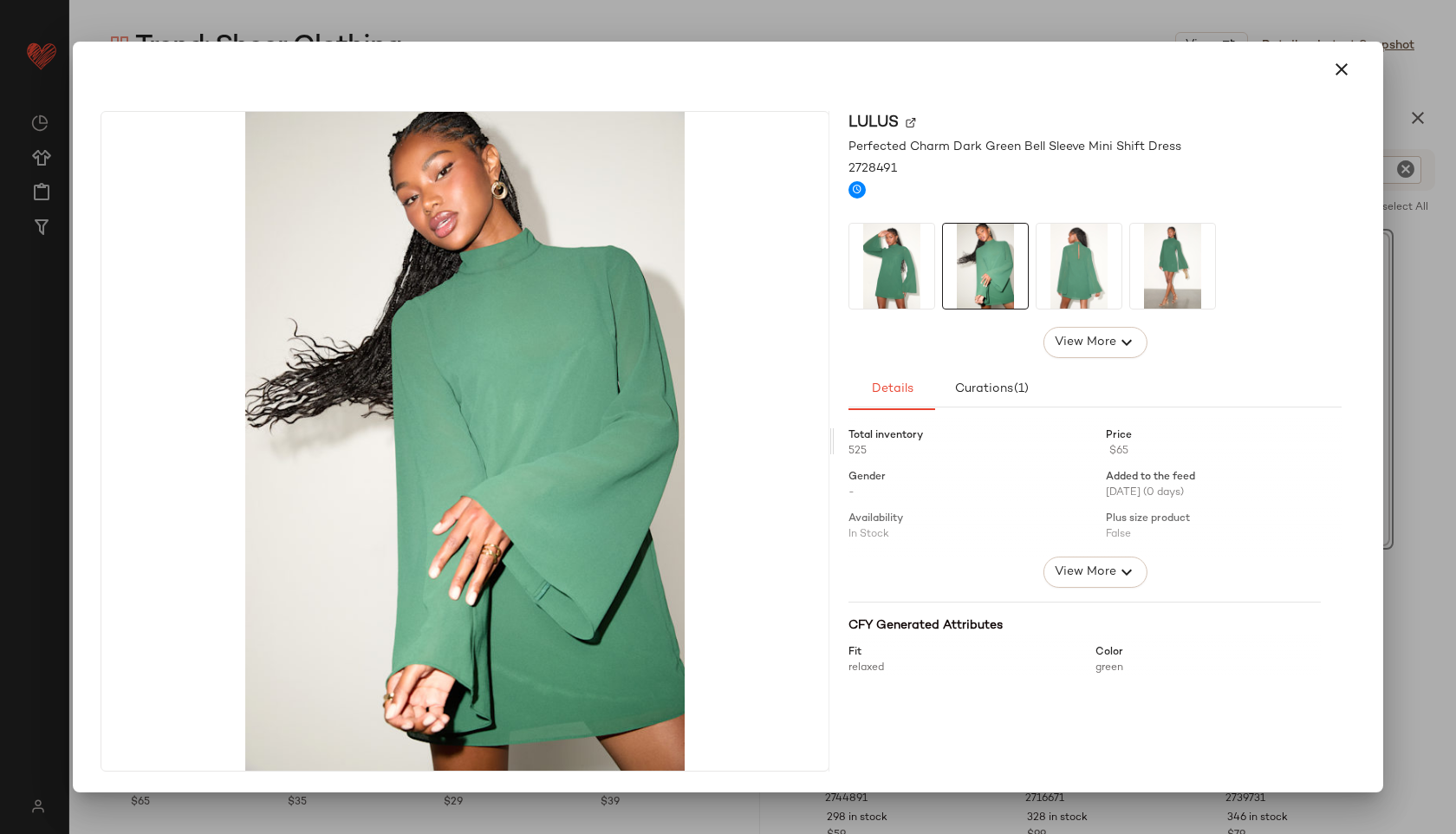
click at [1055, 254] on img at bounding box center [1079, 266] width 85 height 85
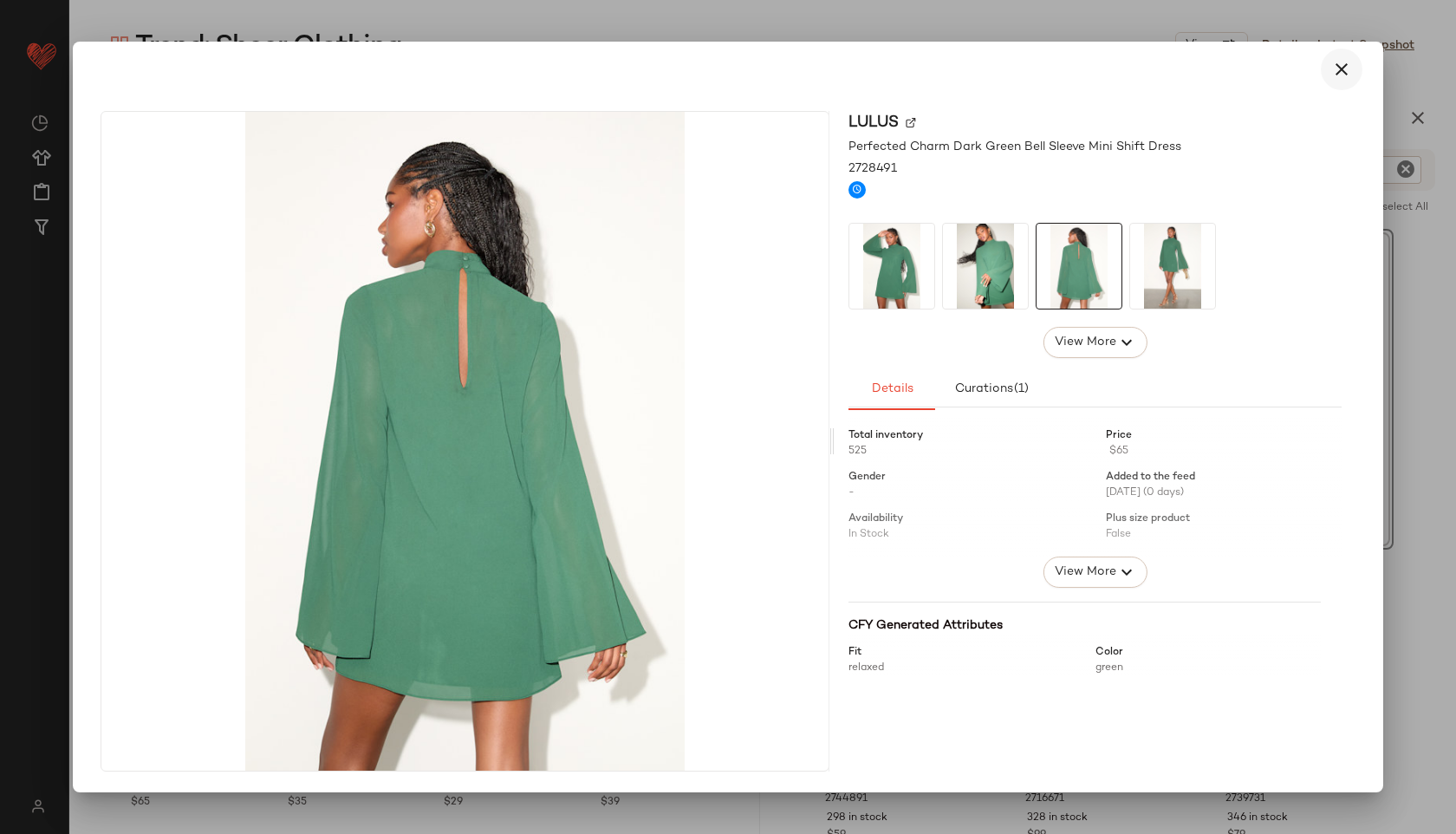
click at [1338, 67] on icon "button" at bounding box center [1342, 69] width 21 height 21
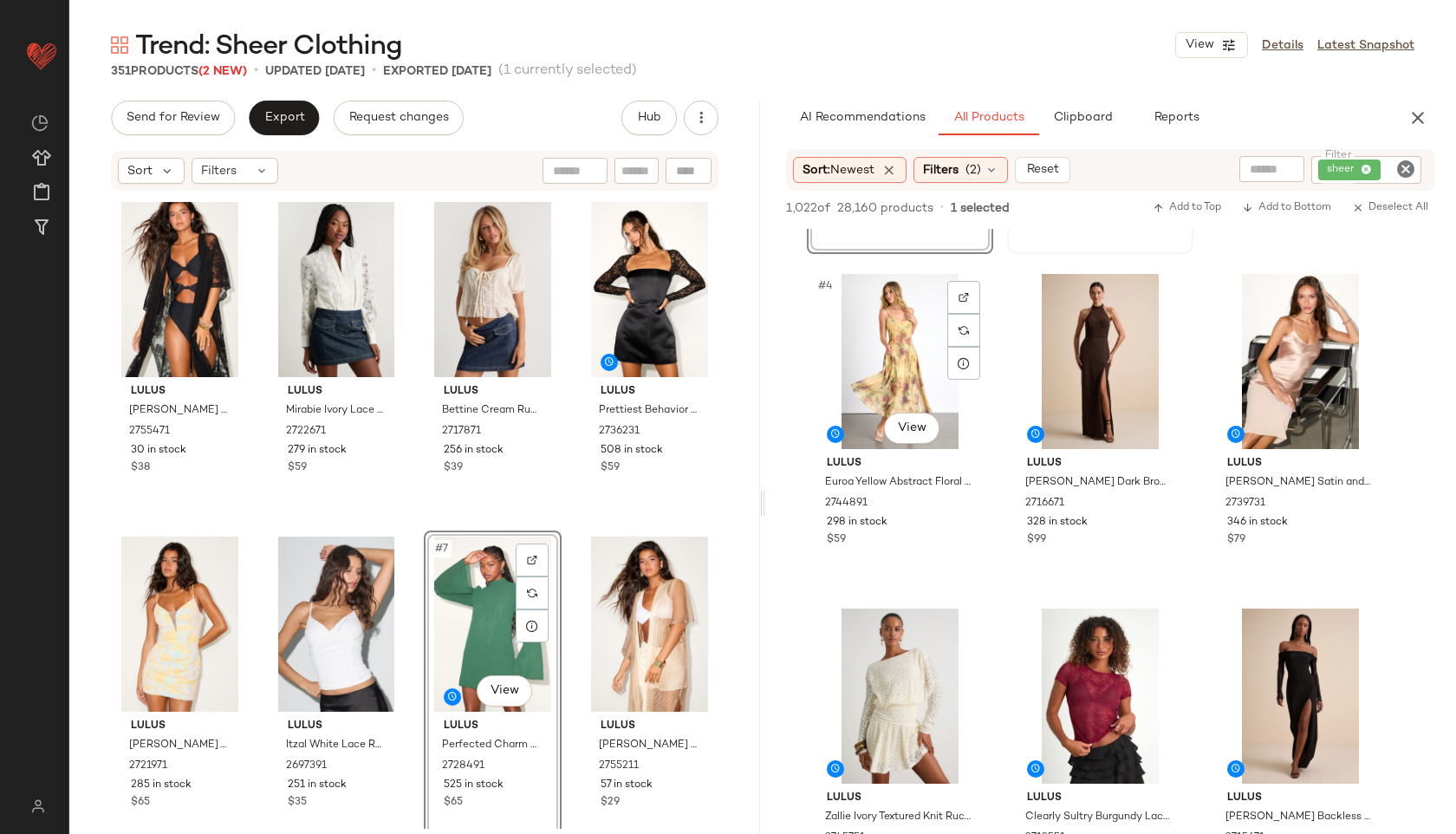
scroll to position [305, 0]
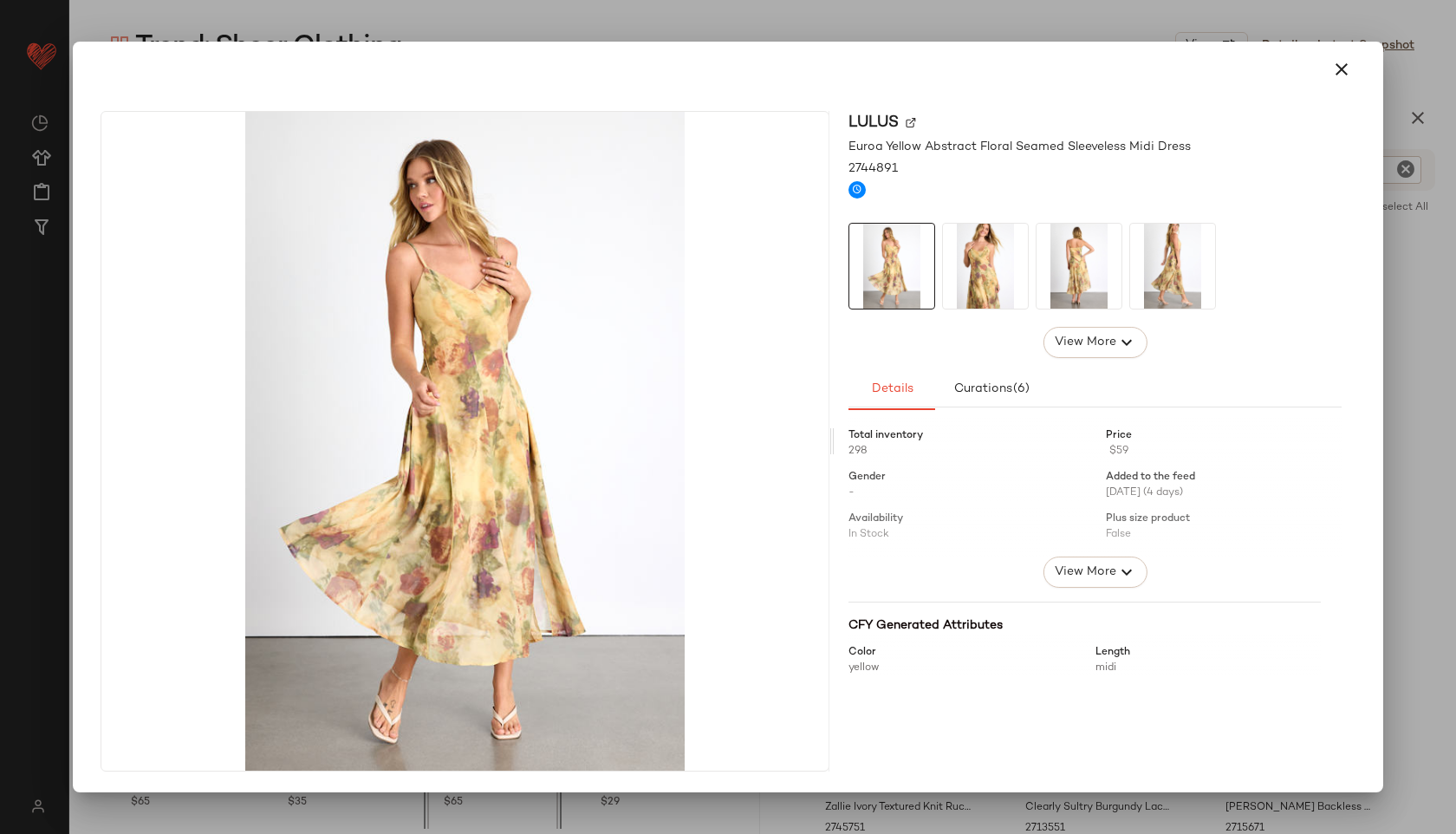
click at [974, 283] on img at bounding box center [985, 266] width 85 height 85
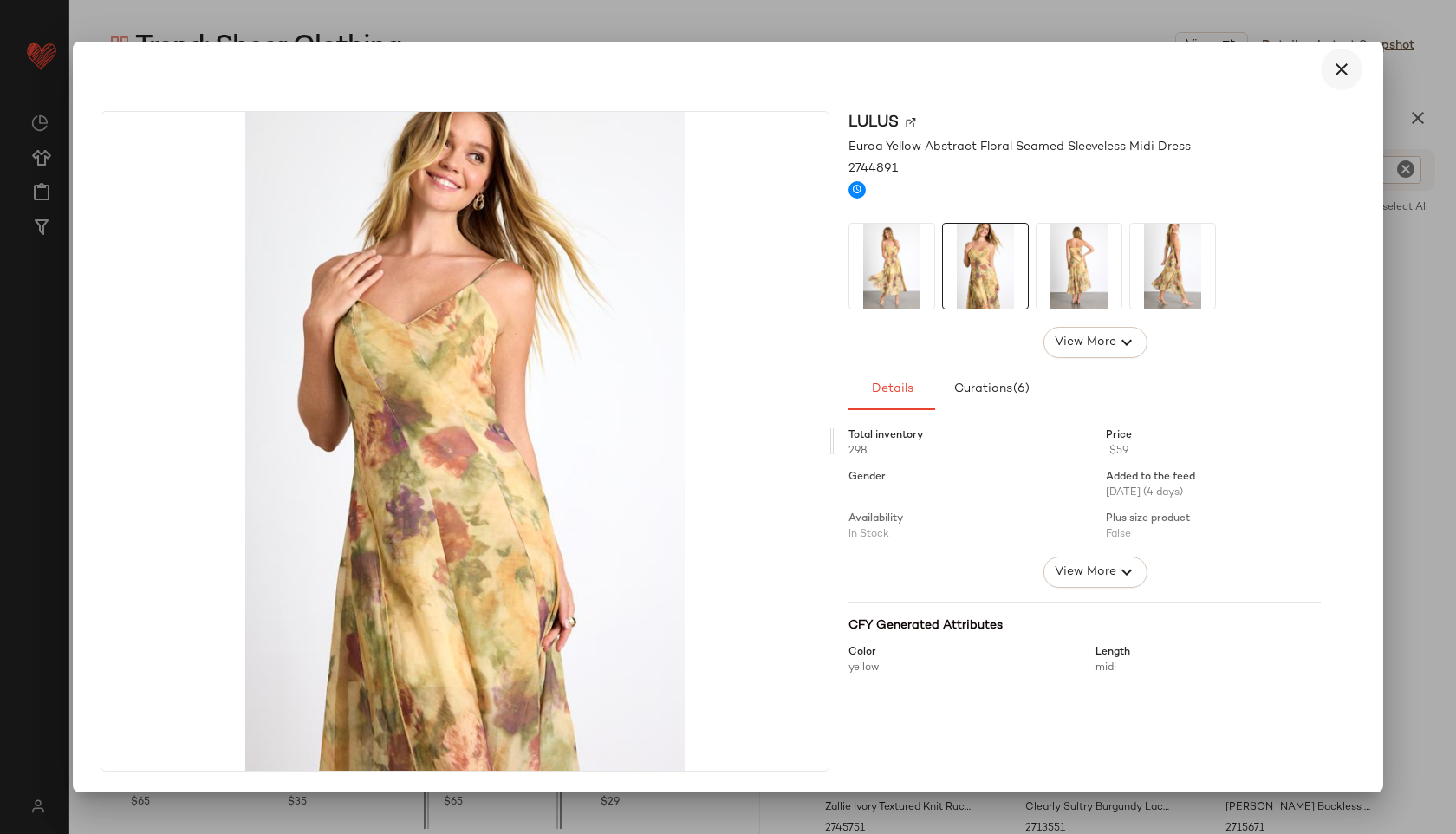
click at [1344, 69] on icon "button" at bounding box center [1342, 69] width 21 height 21
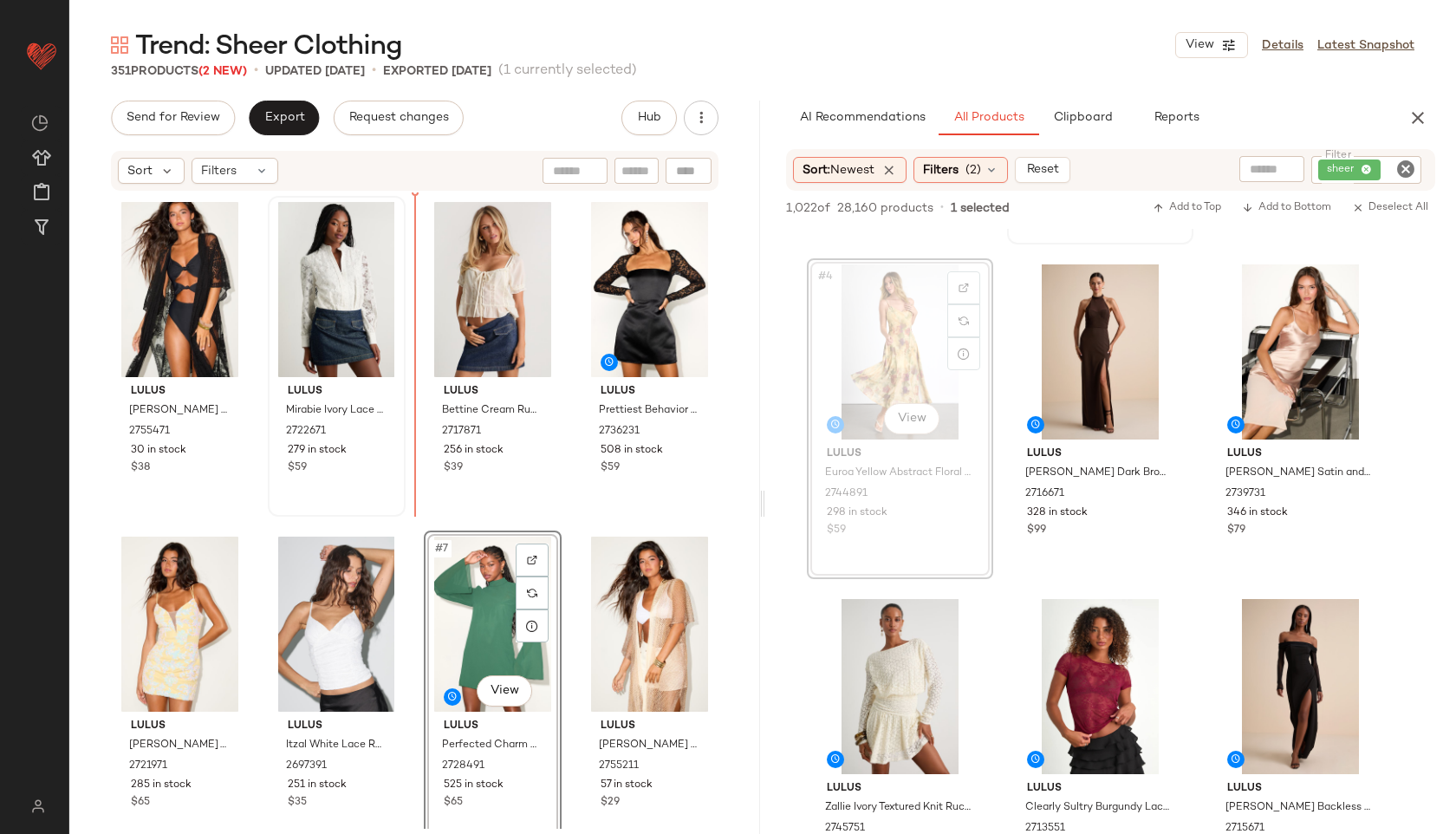
drag, startPoint x: 895, startPoint y: 365, endPoint x: 366, endPoint y: 313, distance: 531.5
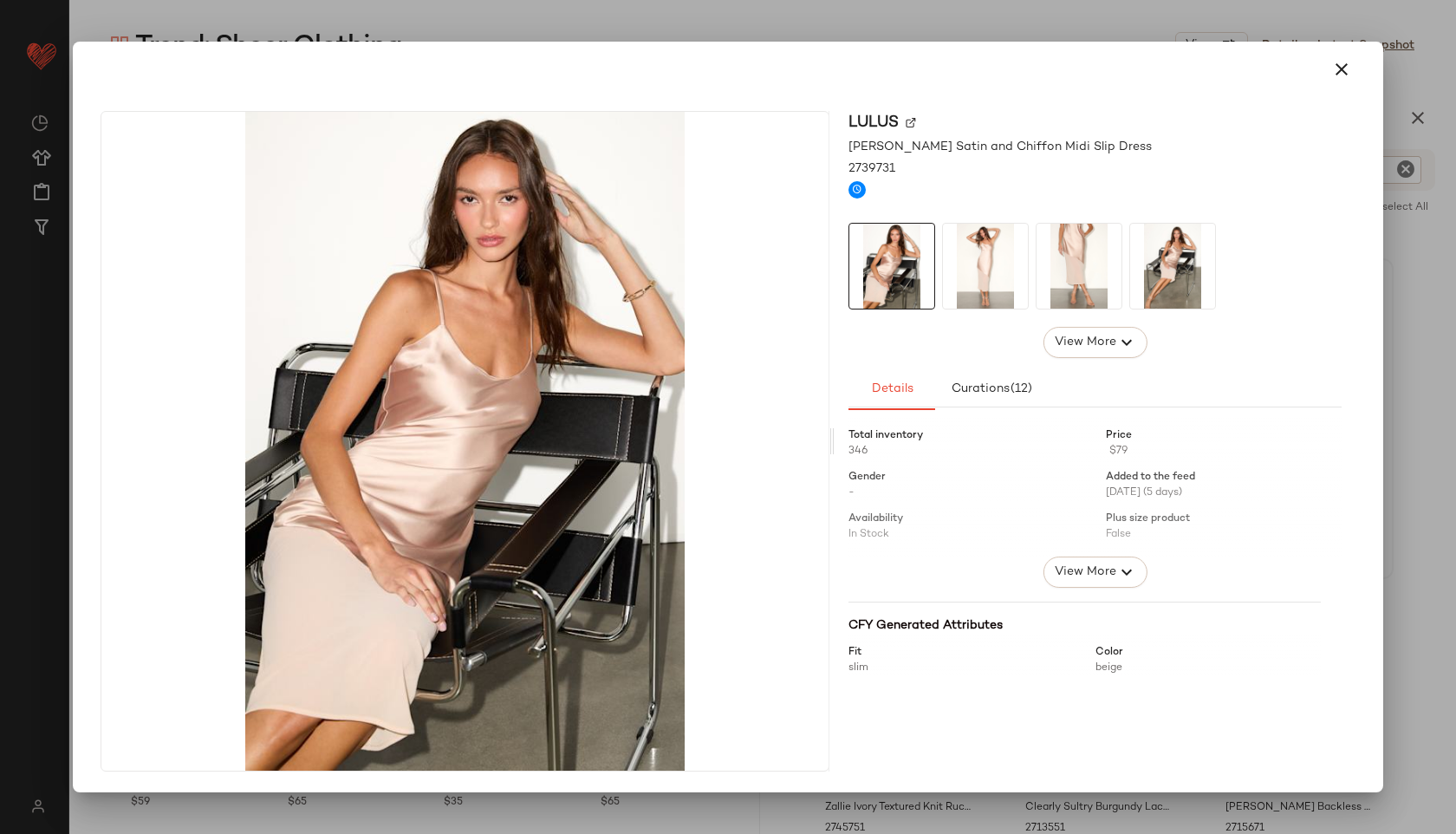
click at [1083, 266] on img at bounding box center [1079, 266] width 85 height 85
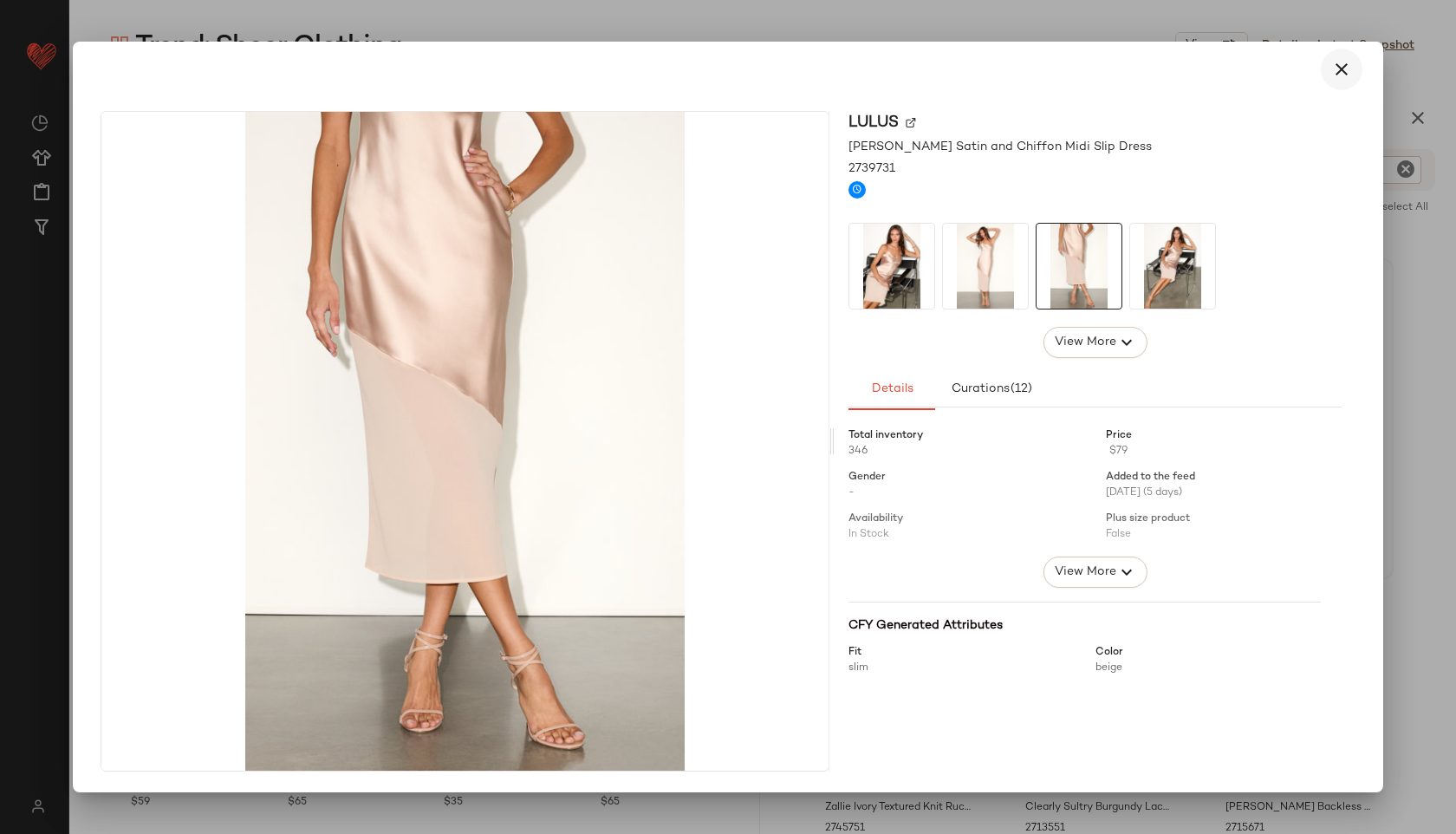
click at [1347, 62] on icon "button" at bounding box center [1342, 69] width 21 height 21
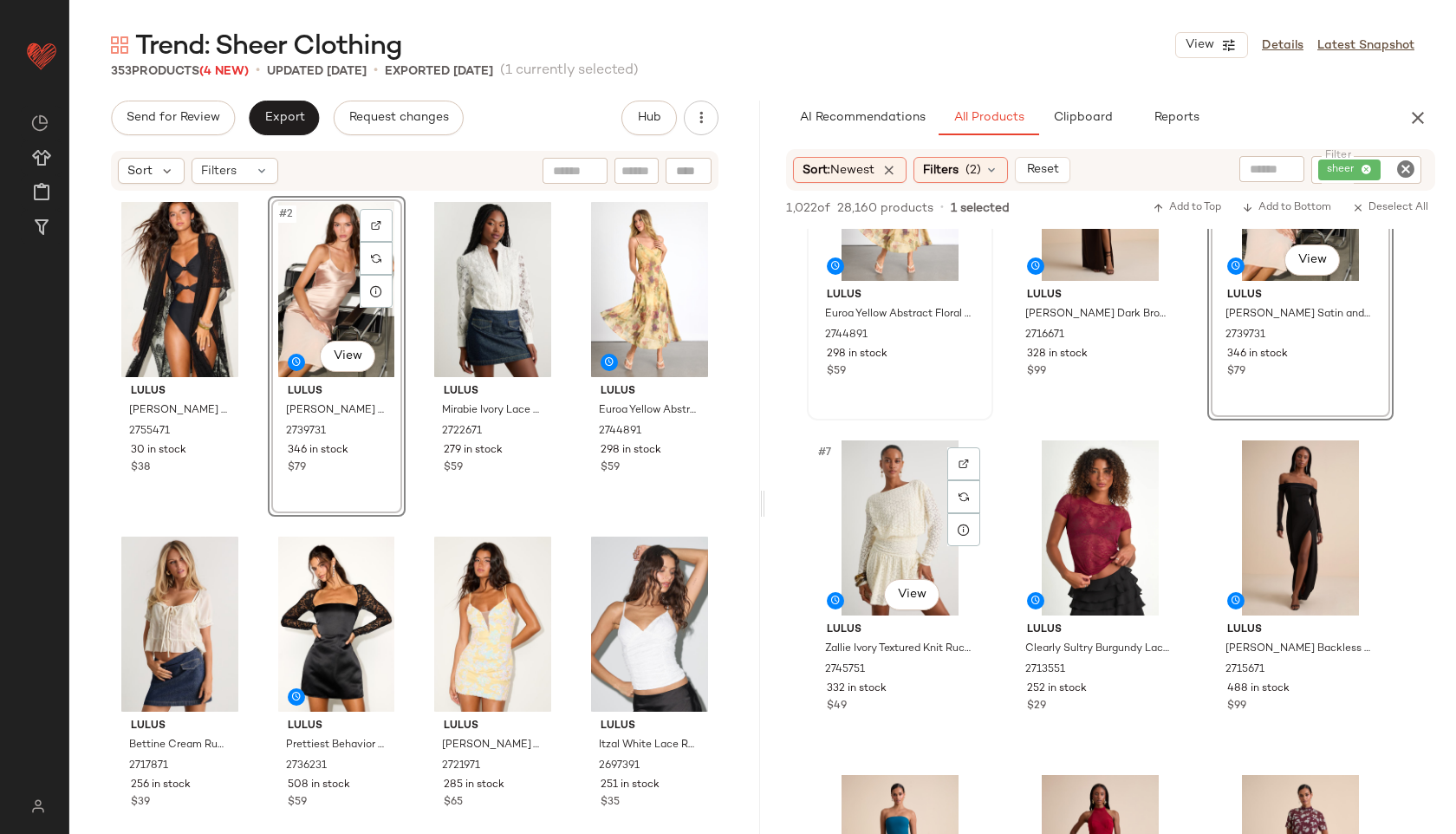
scroll to position [465, 0]
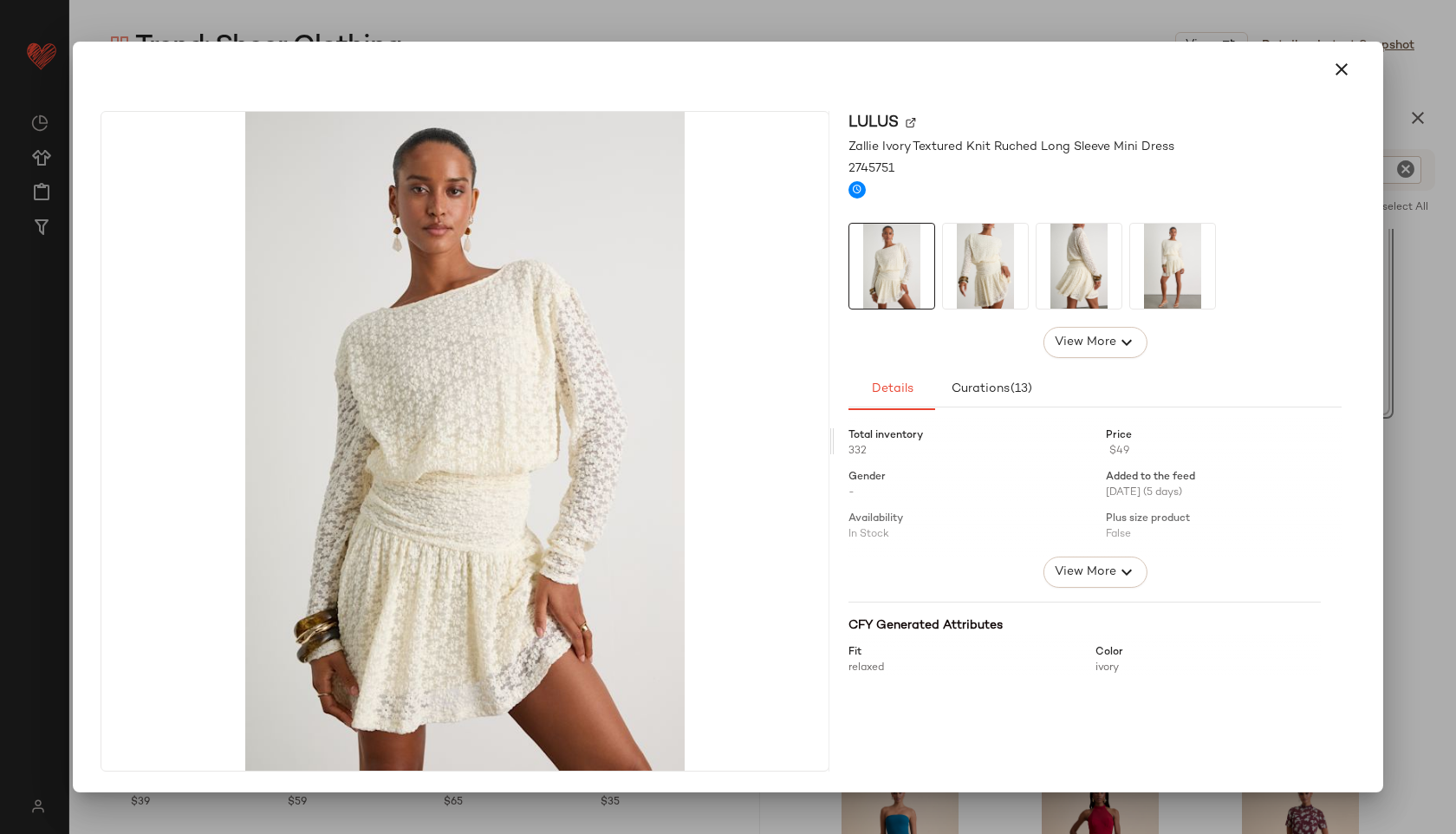
click at [963, 240] on img at bounding box center [985, 266] width 85 height 85
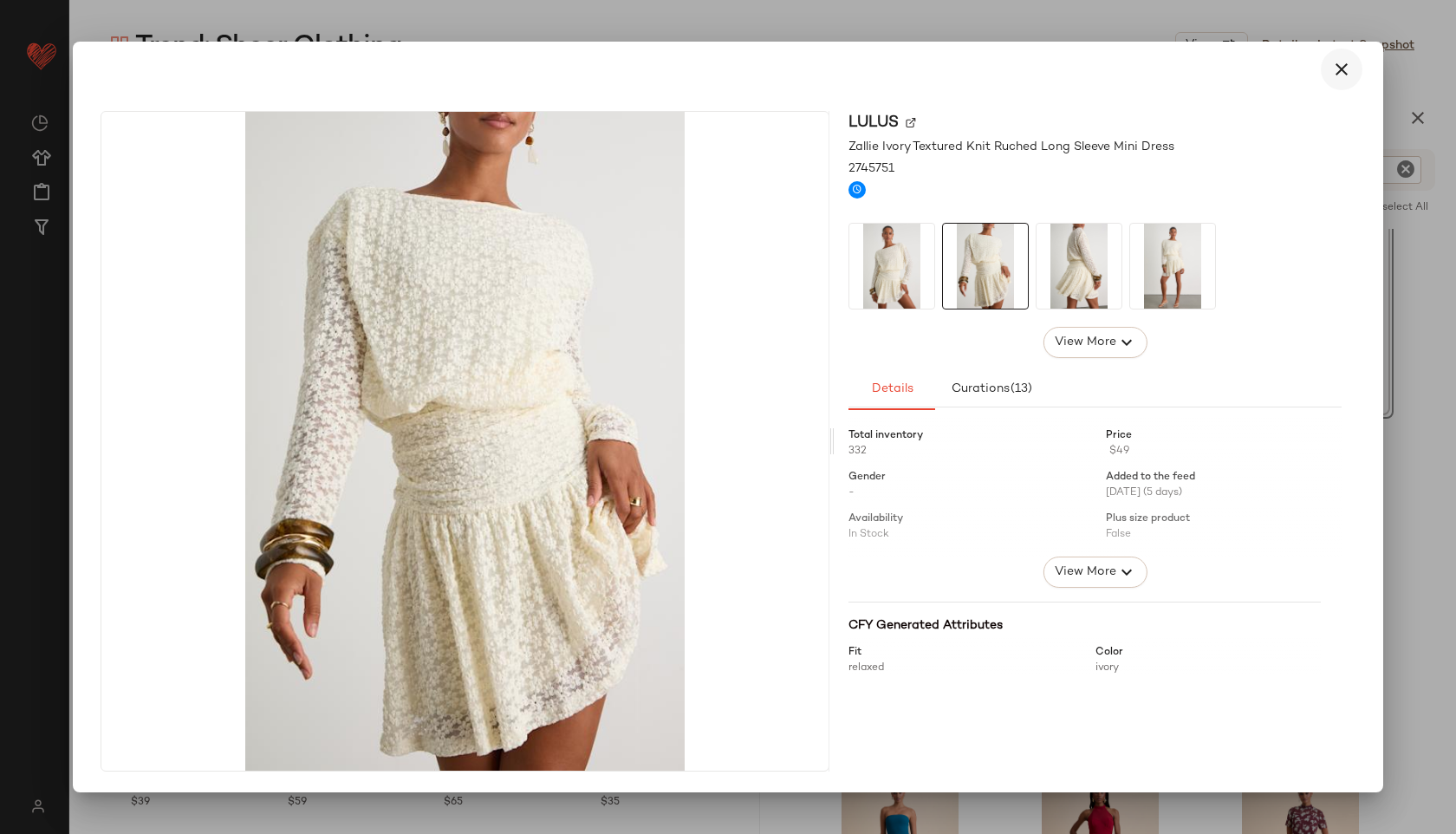
click at [1343, 57] on button "button" at bounding box center [1341, 69] width 41 height 41
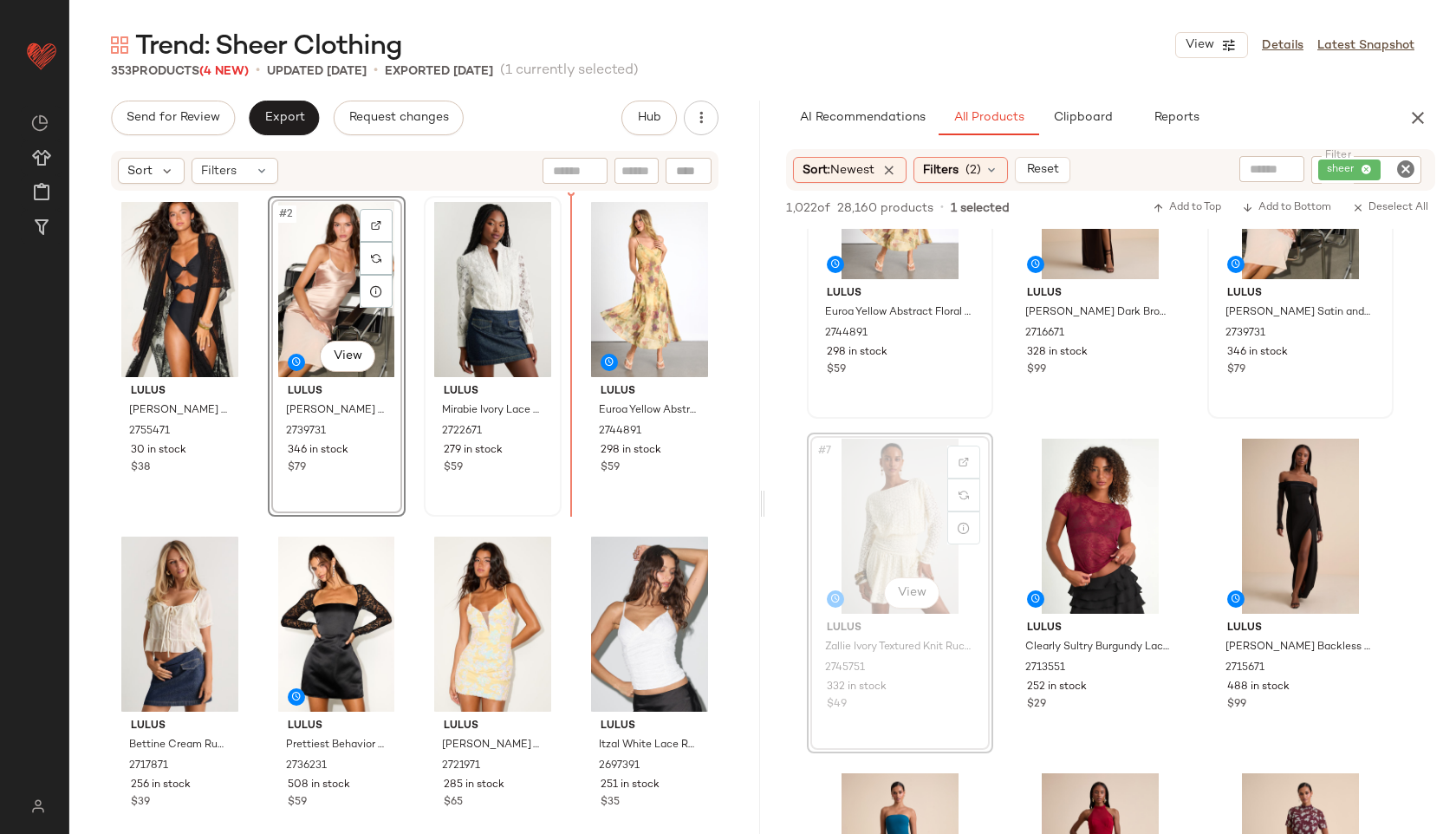
drag, startPoint x: 879, startPoint y: 517, endPoint x: 507, endPoint y: 320, distance: 420.9
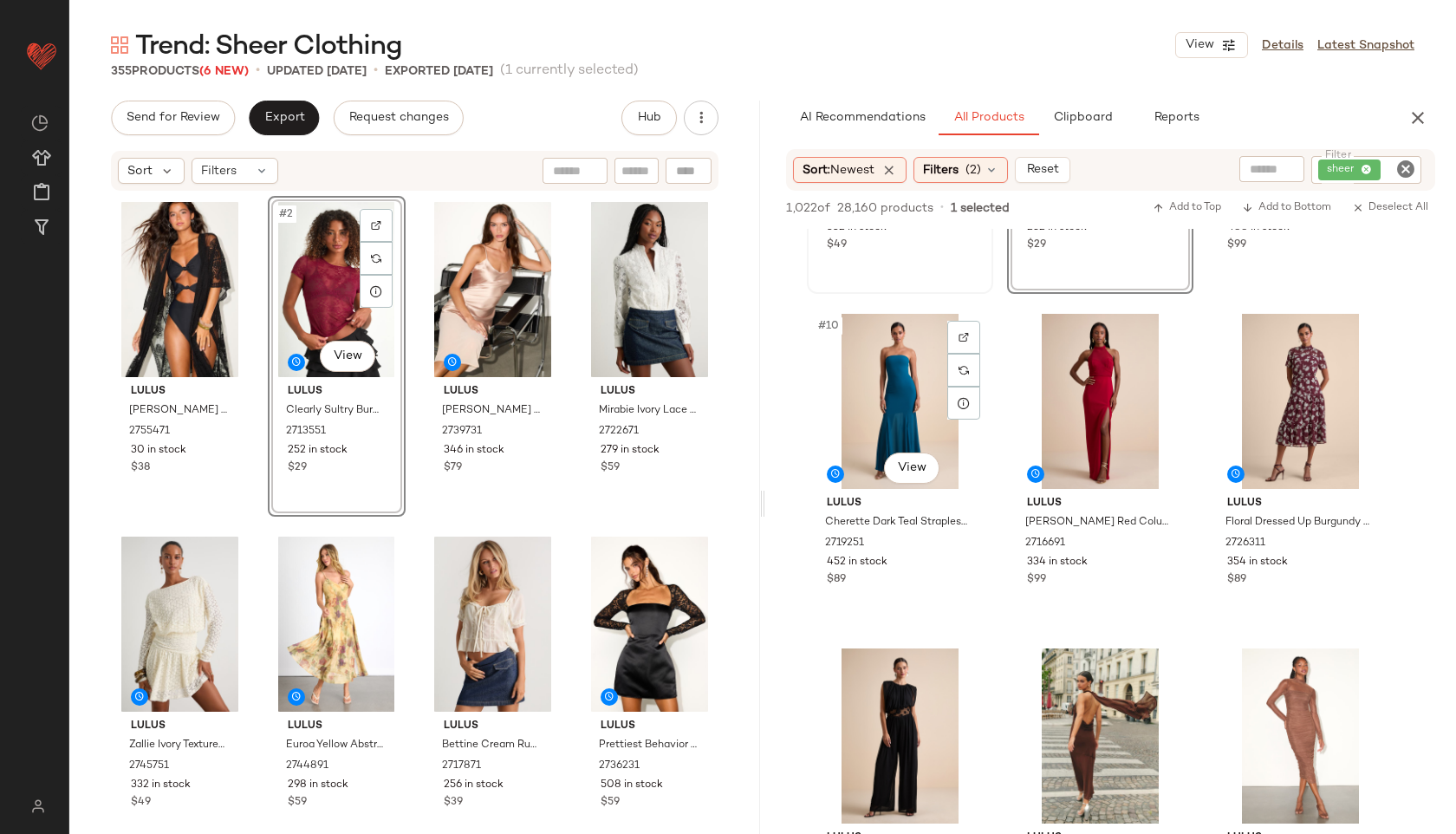
scroll to position [927, 0]
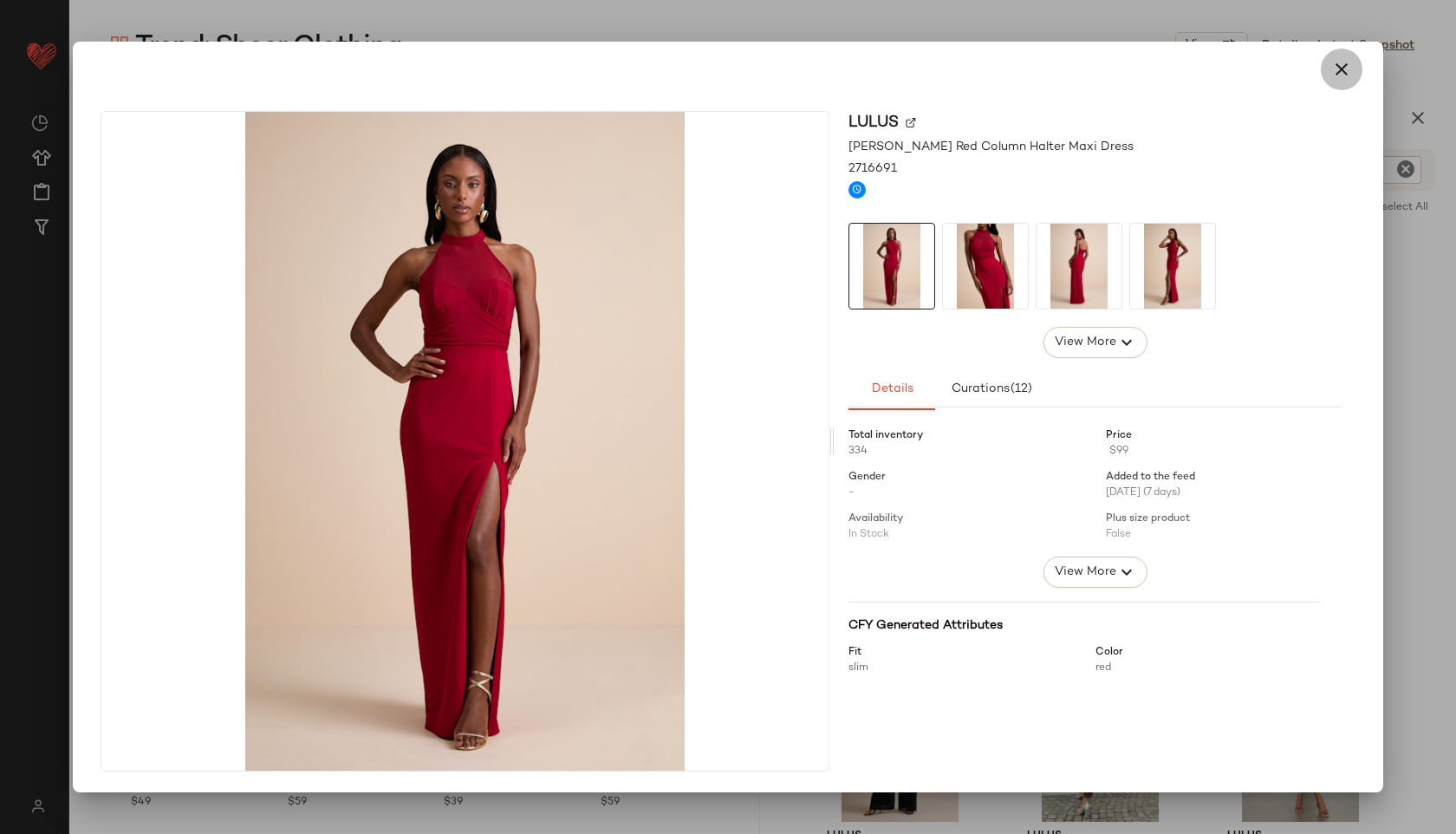
click at [1347, 67] on icon "button" at bounding box center [1342, 69] width 21 height 21
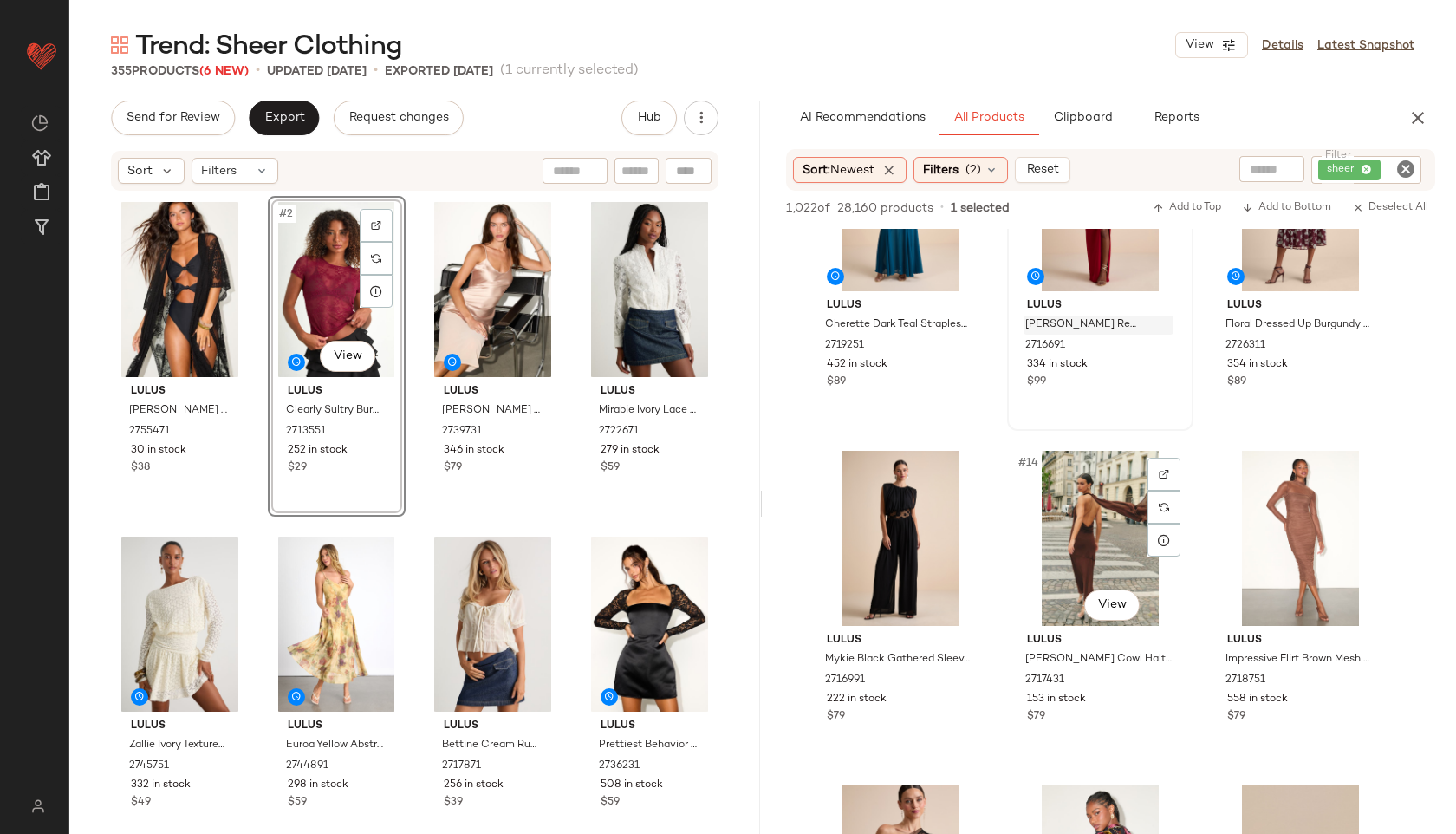
scroll to position [1127, 0]
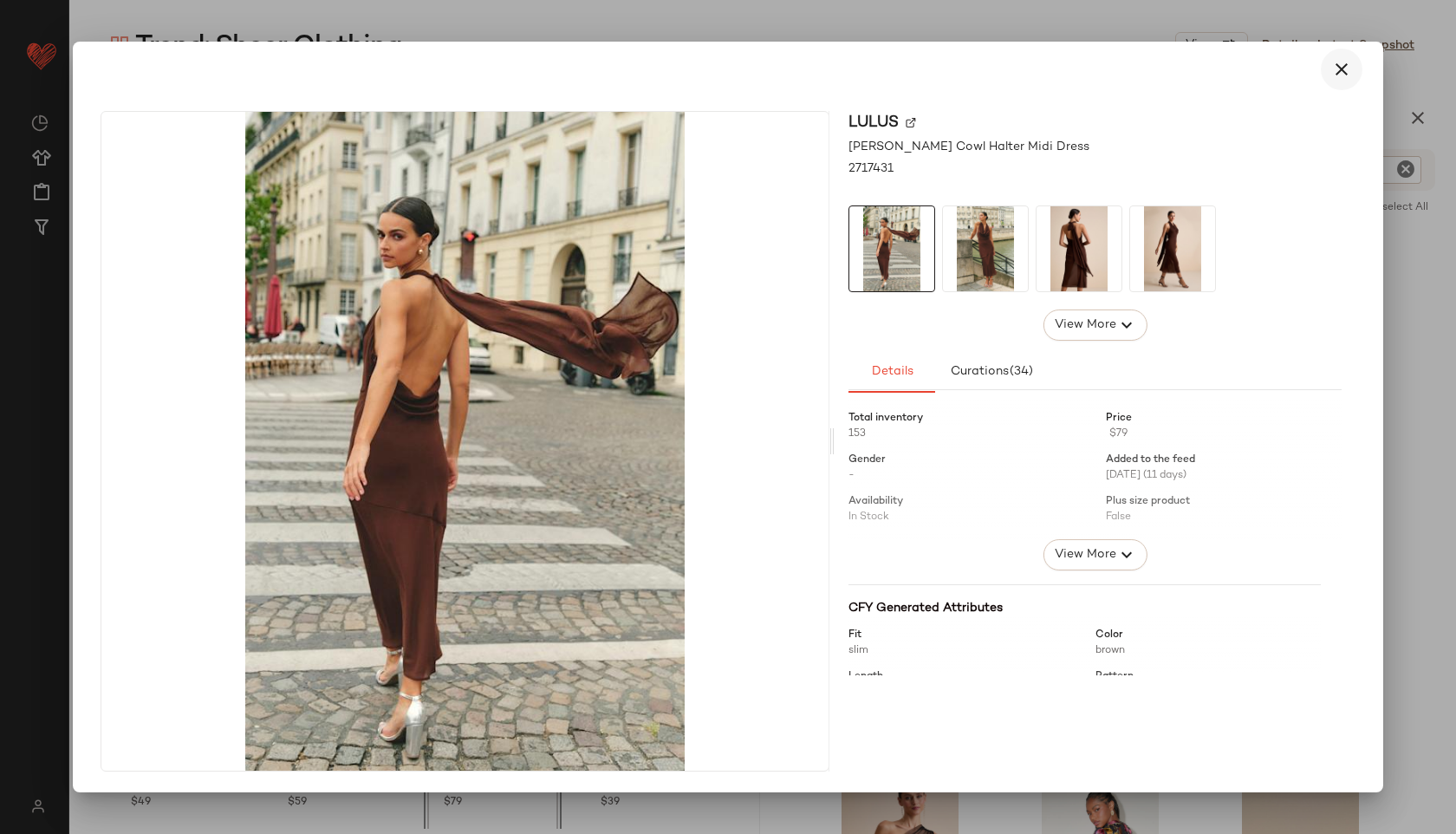
click at [1337, 60] on icon "button" at bounding box center [1342, 69] width 21 height 21
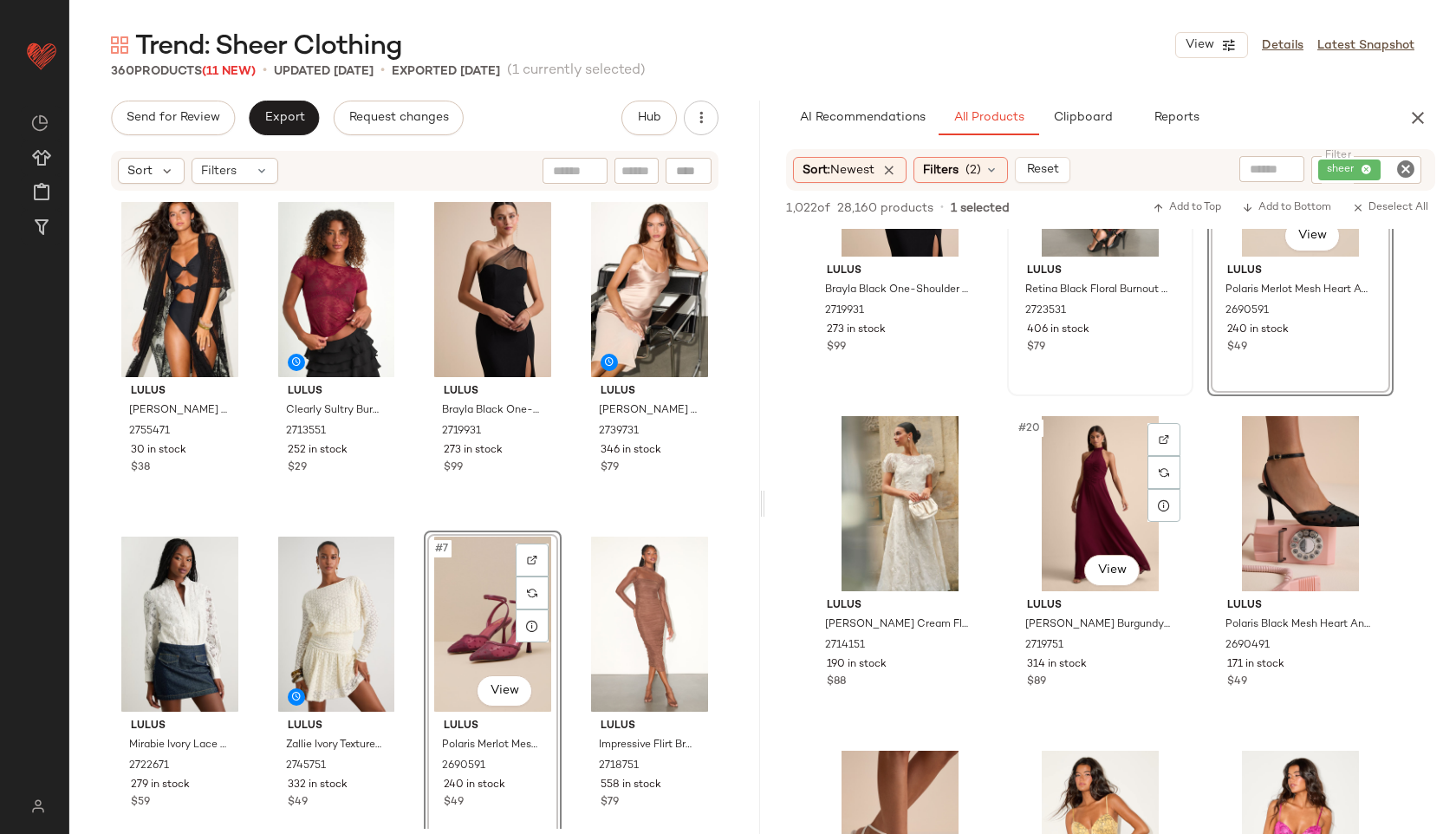
scroll to position [1828, 0]
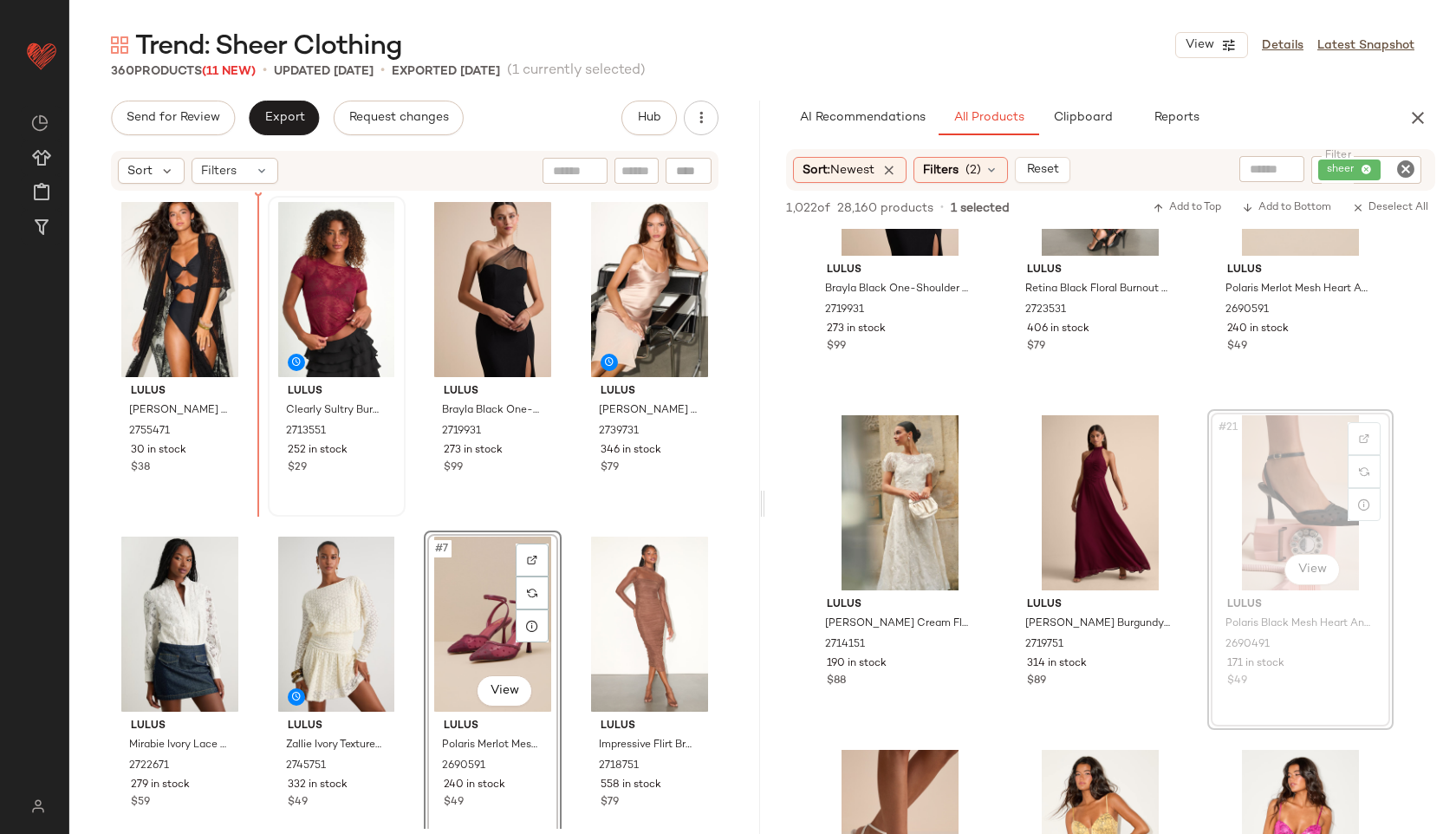
drag, startPoint x: 1299, startPoint y: 502, endPoint x: 290, endPoint y: 290, distance: 1031.0
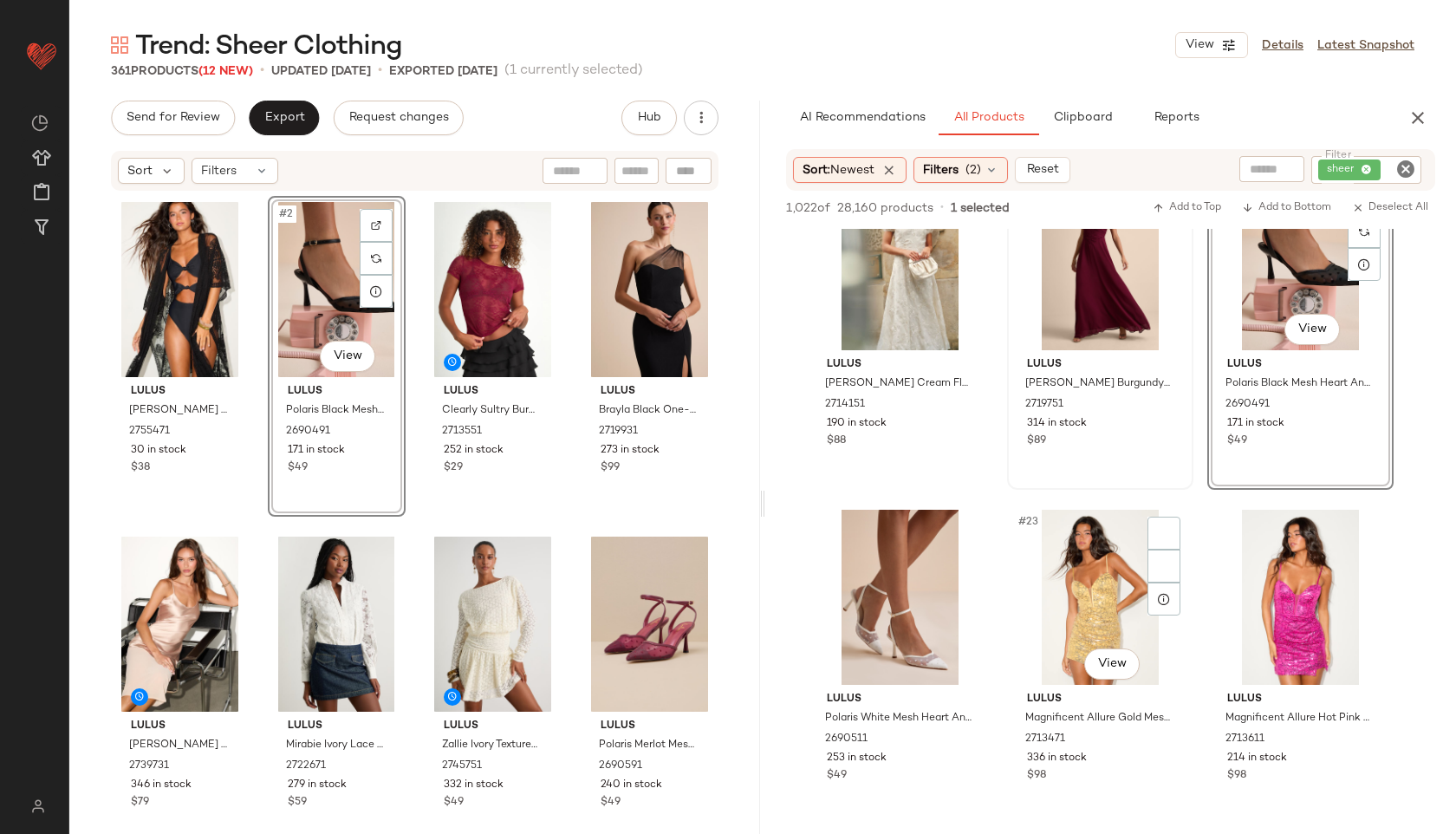
scroll to position [2069, 0]
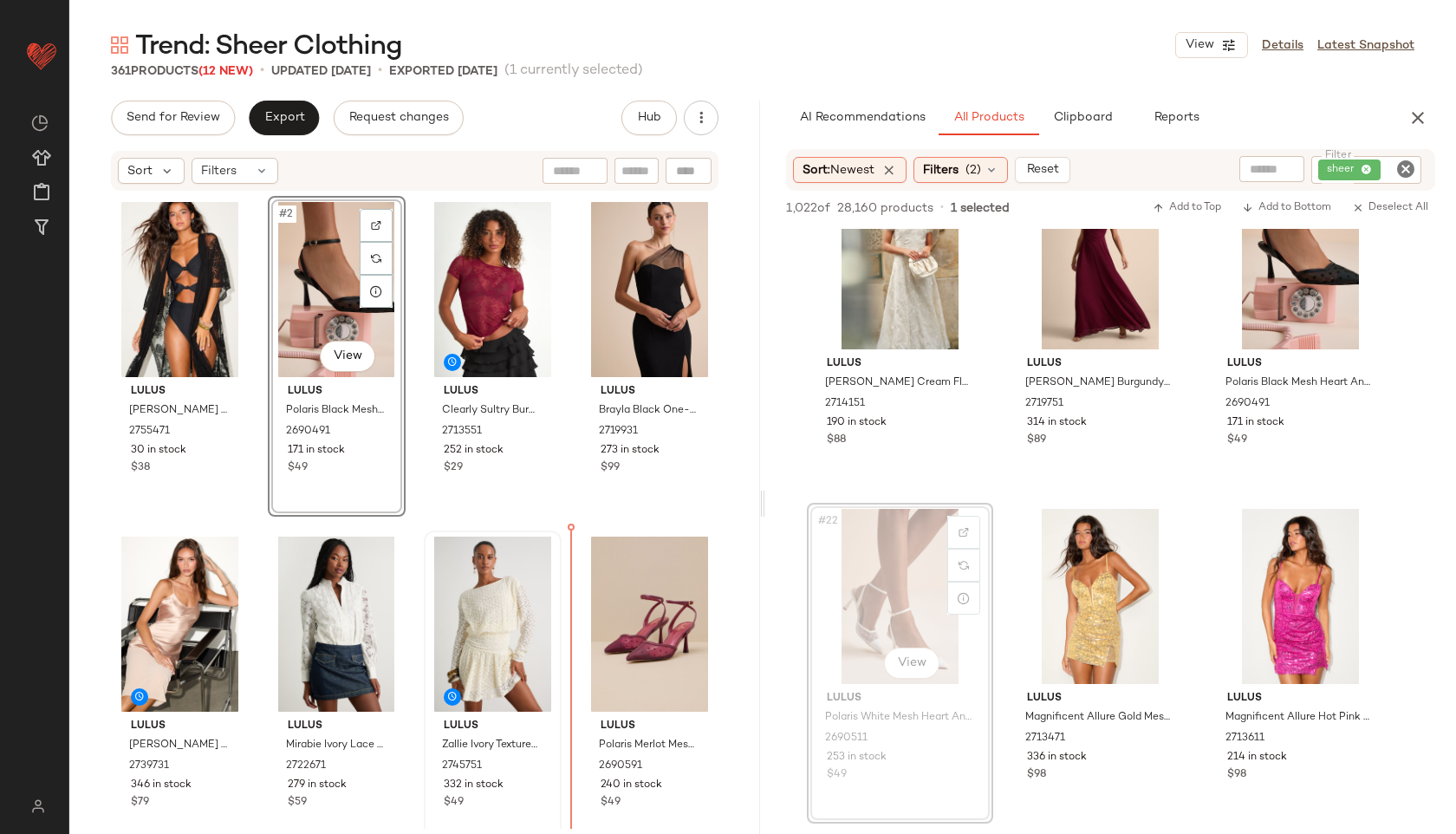
drag, startPoint x: 898, startPoint y: 592, endPoint x: 552, endPoint y: 607, distance: 346.3
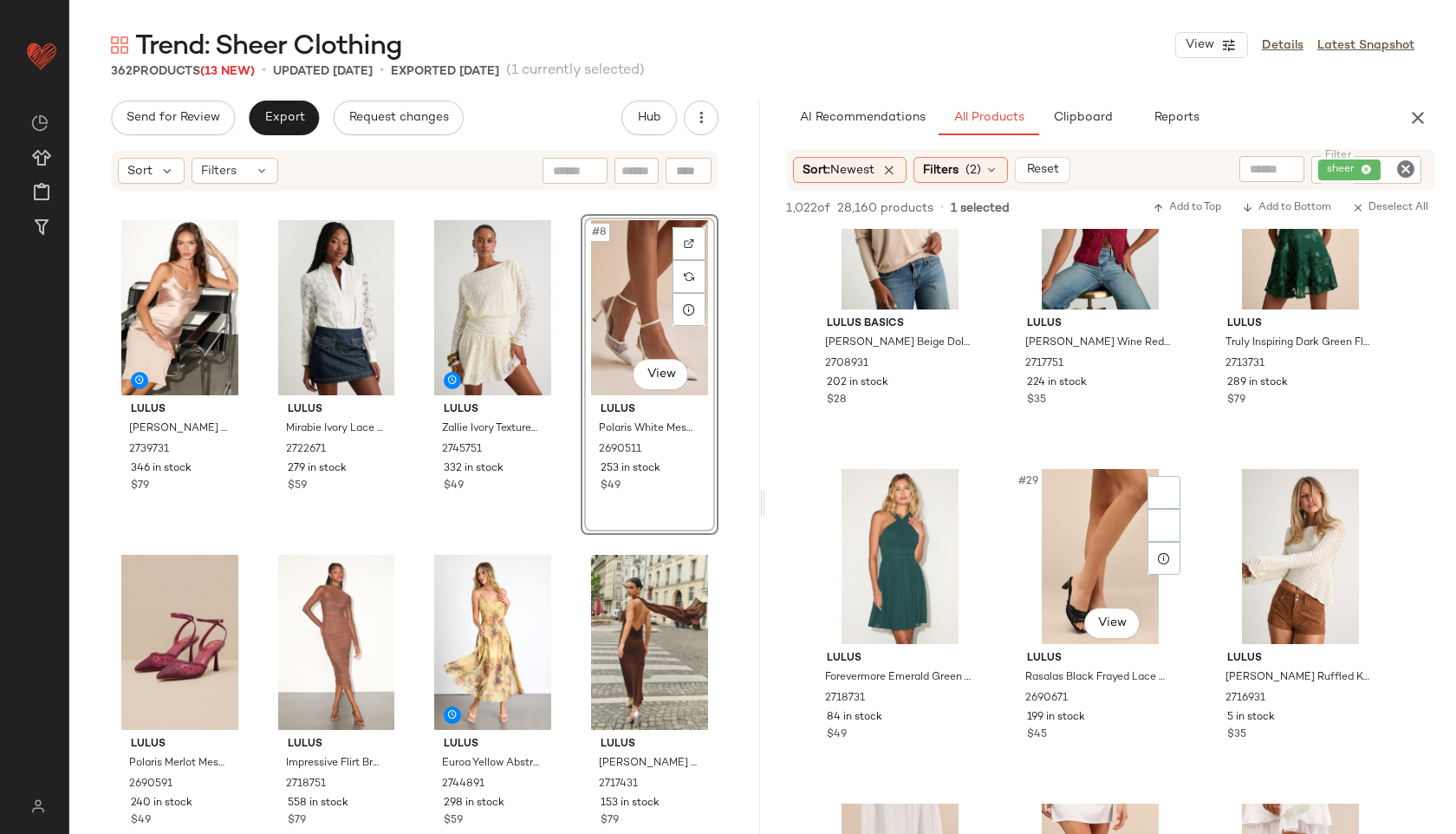
scroll to position [2798, 0]
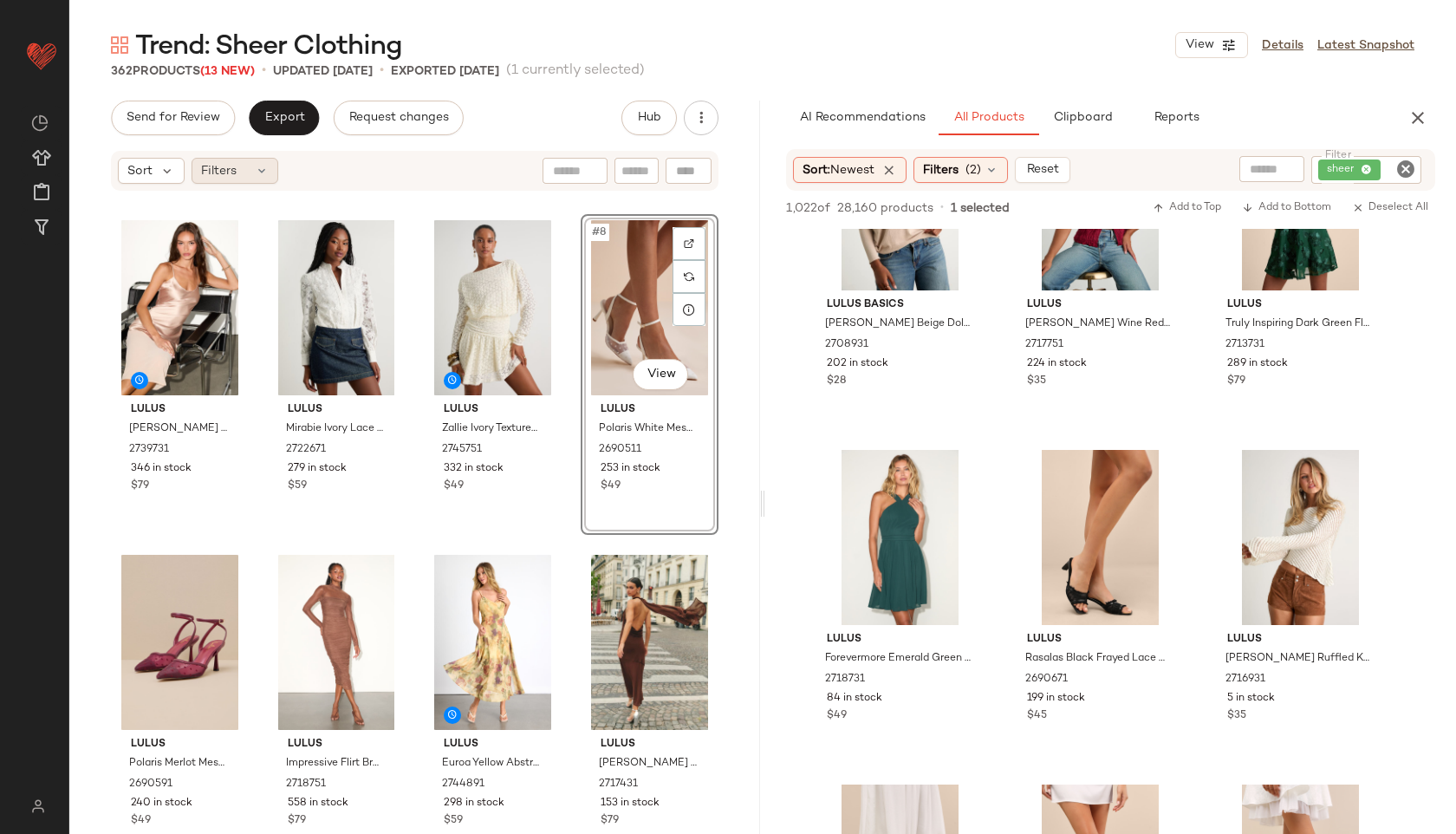
click at [249, 163] on div "Filters" at bounding box center [235, 170] width 86 height 26
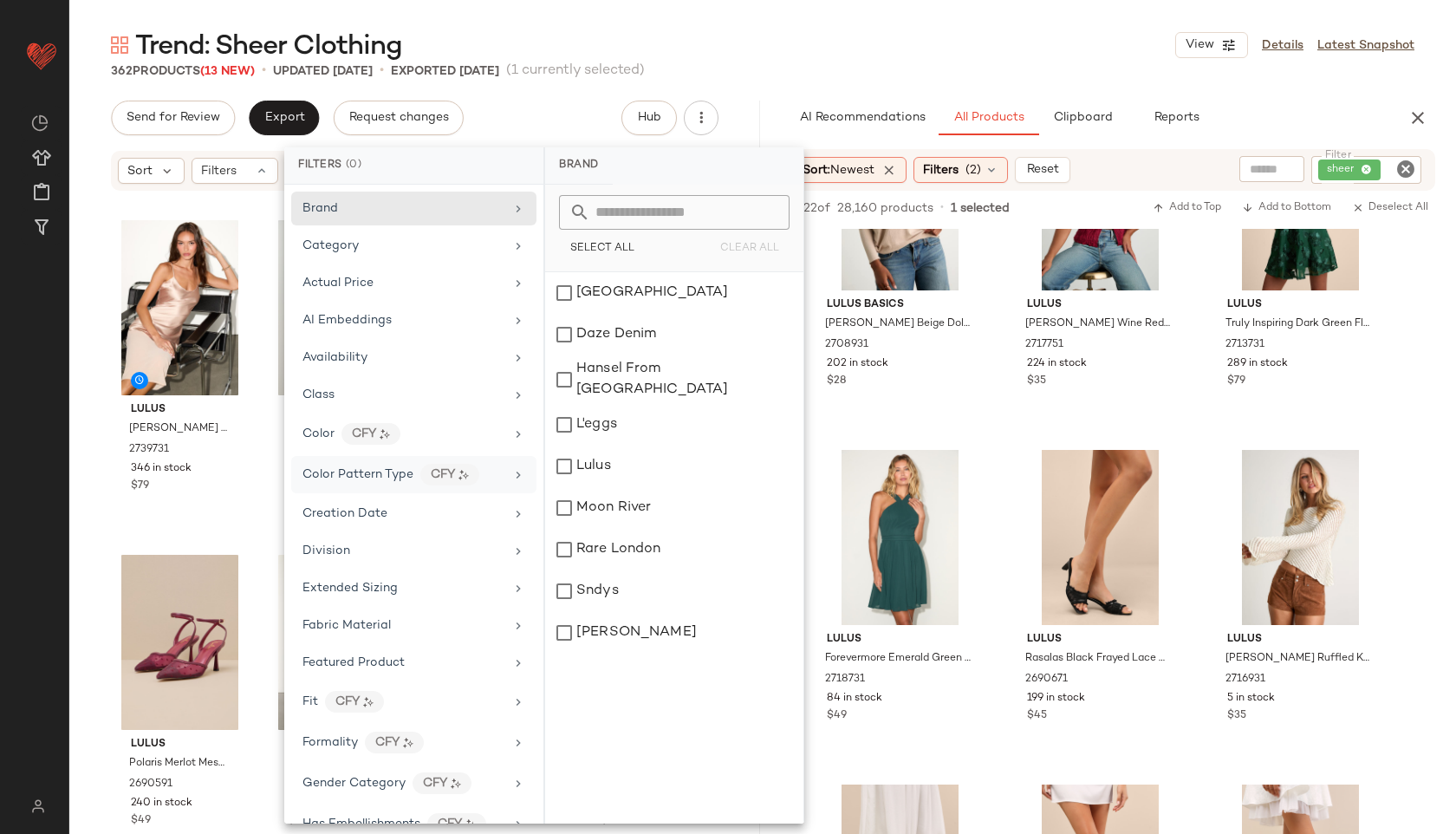
scroll to position [969, 0]
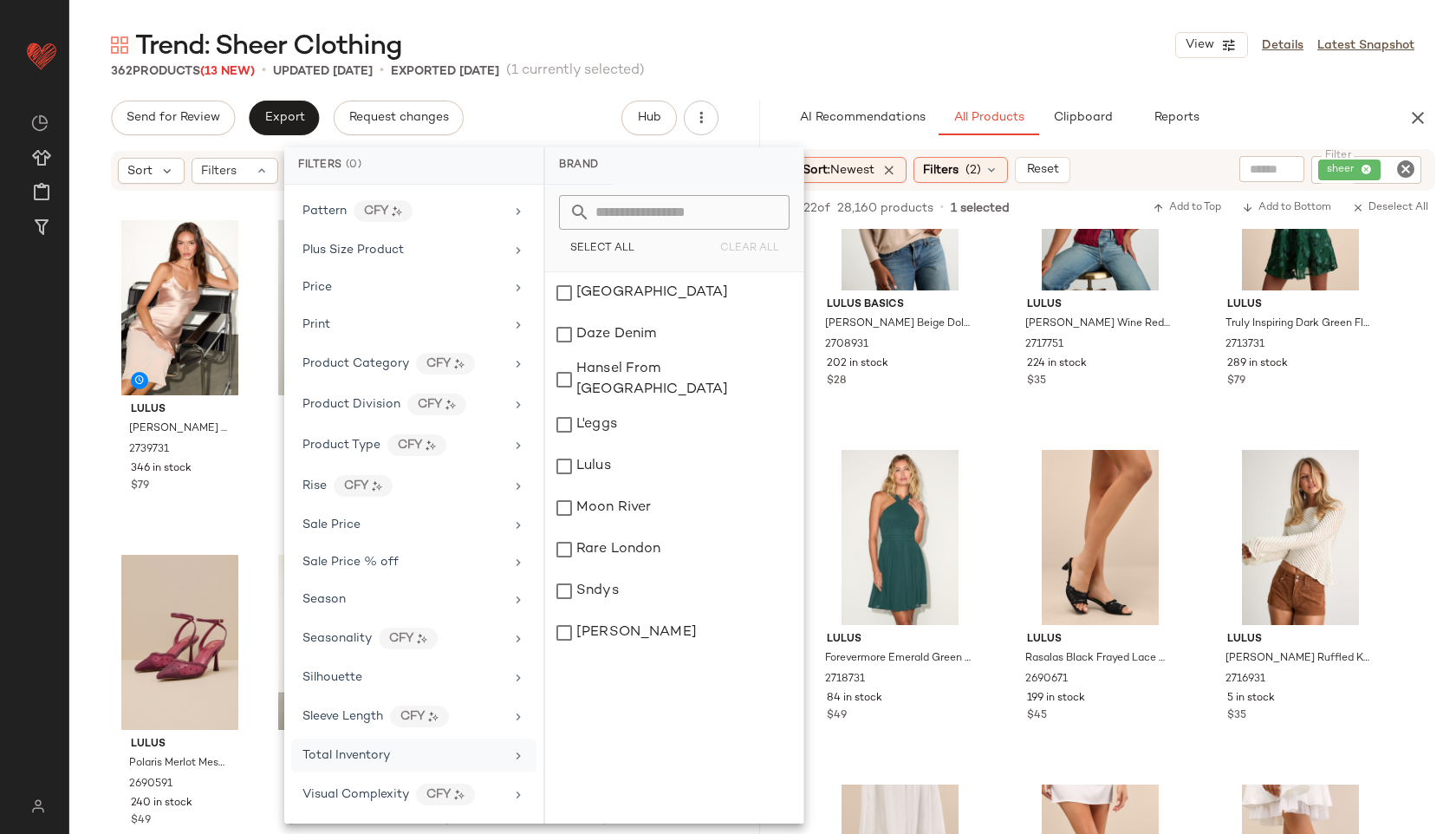
click at [366, 758] on span "Total Inventory" at bounding box center [345, 756] width 87 height 13
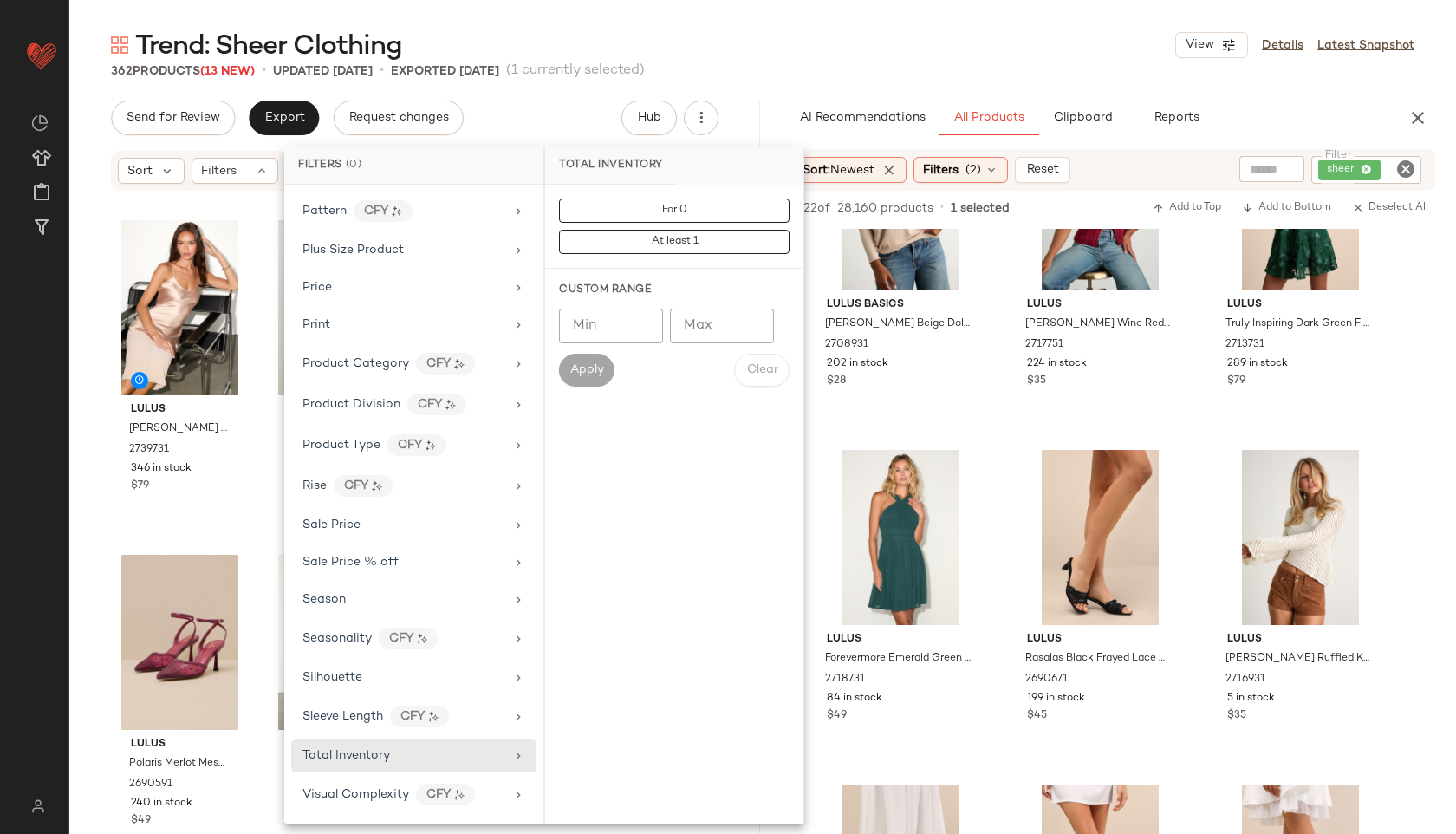
click at [723, 333] on input "Max" at bounding box center [721, 326] width 104 height 35
type input "**"
click at [598, 356] on button "Apply" at bounding box center [587, 370] width 56 height 33
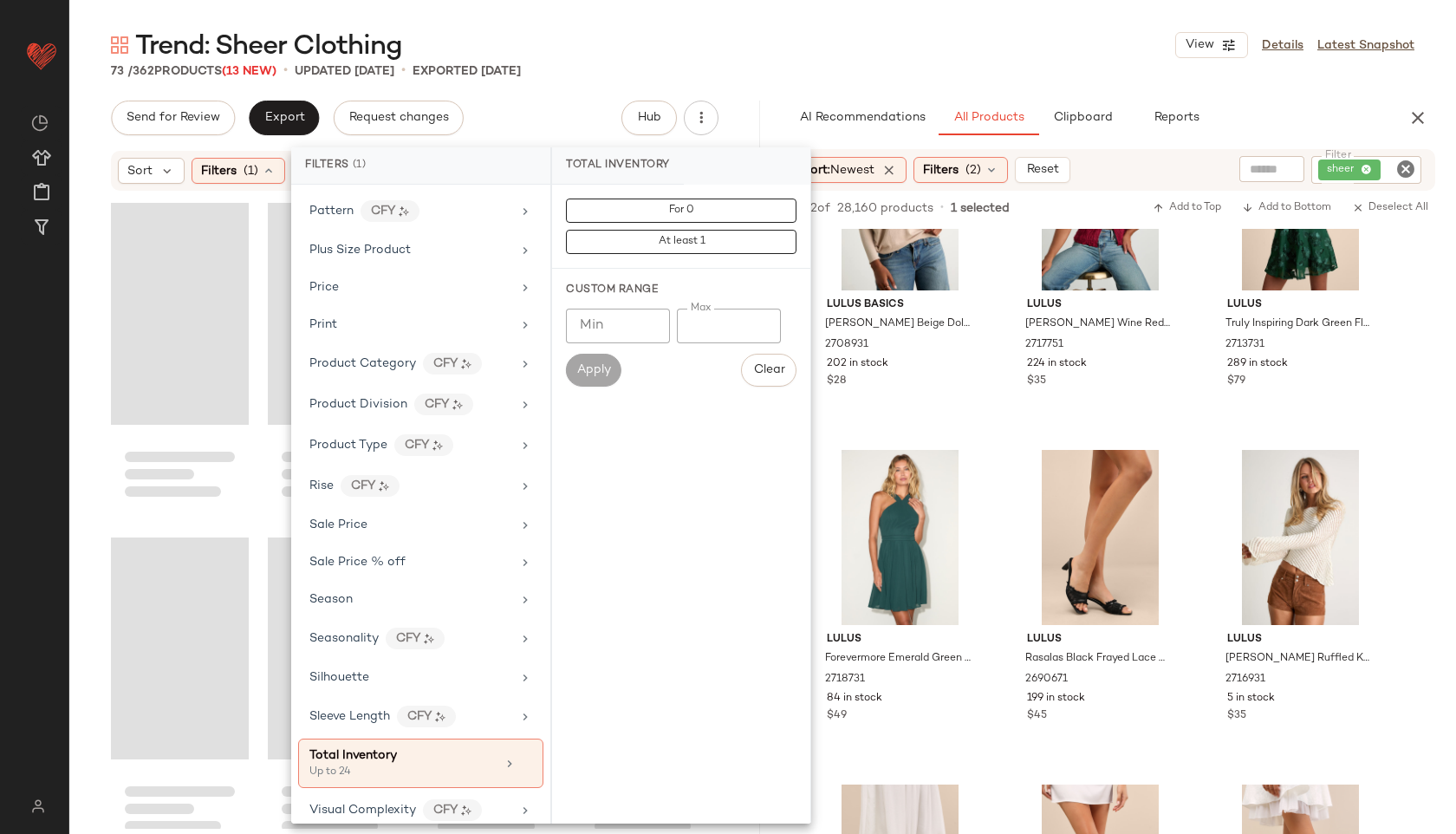
click at [760, 83] on div "Trend: Sheer Clothing View Details Latest Snapshot 73 / 362 Products (13 New) •…" at bounding box center [763, 431] width 1387 height 806
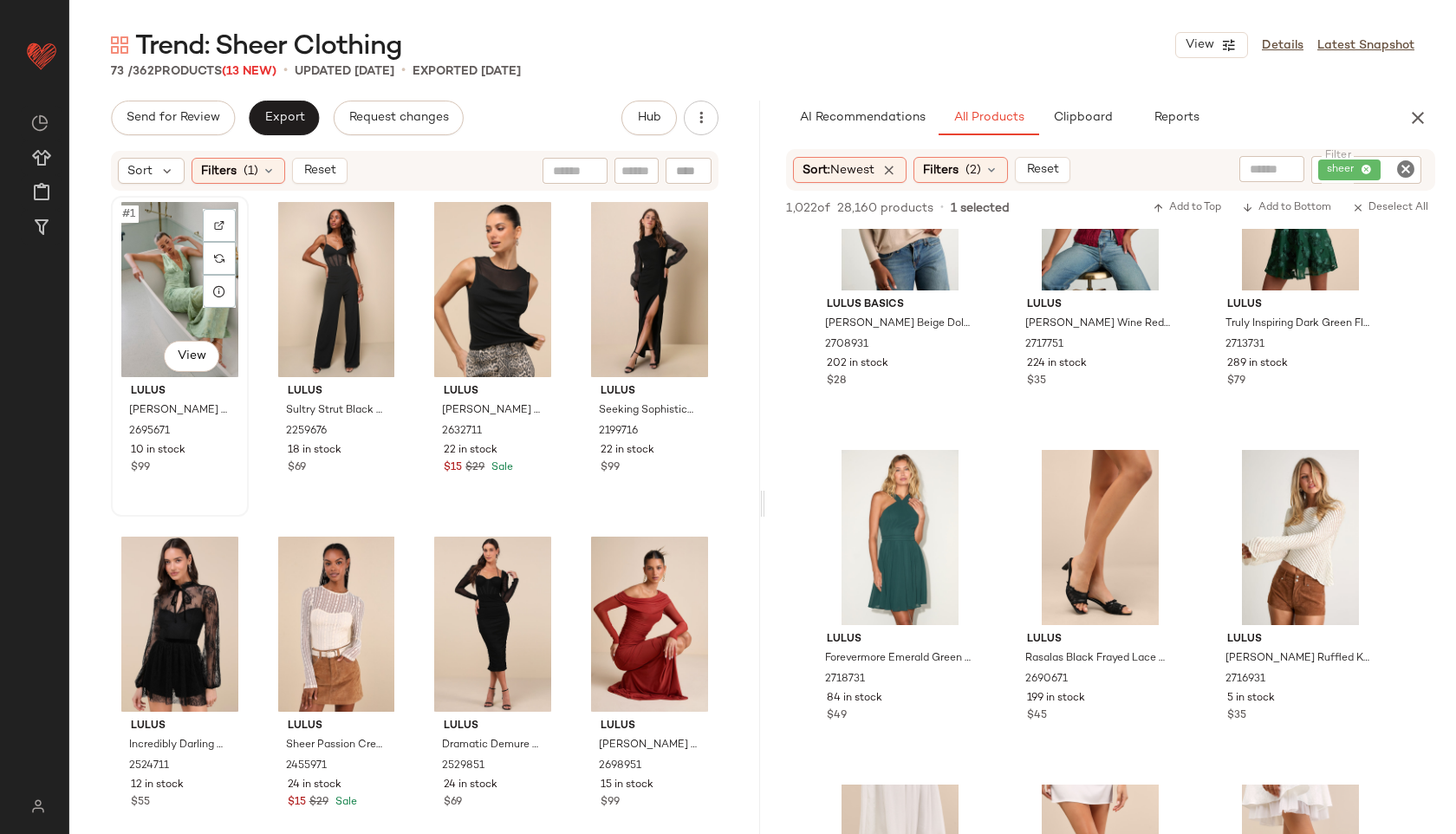
click at [181, 250] on div "#1 View" at bounding box center [179, 290] width 126 height 176
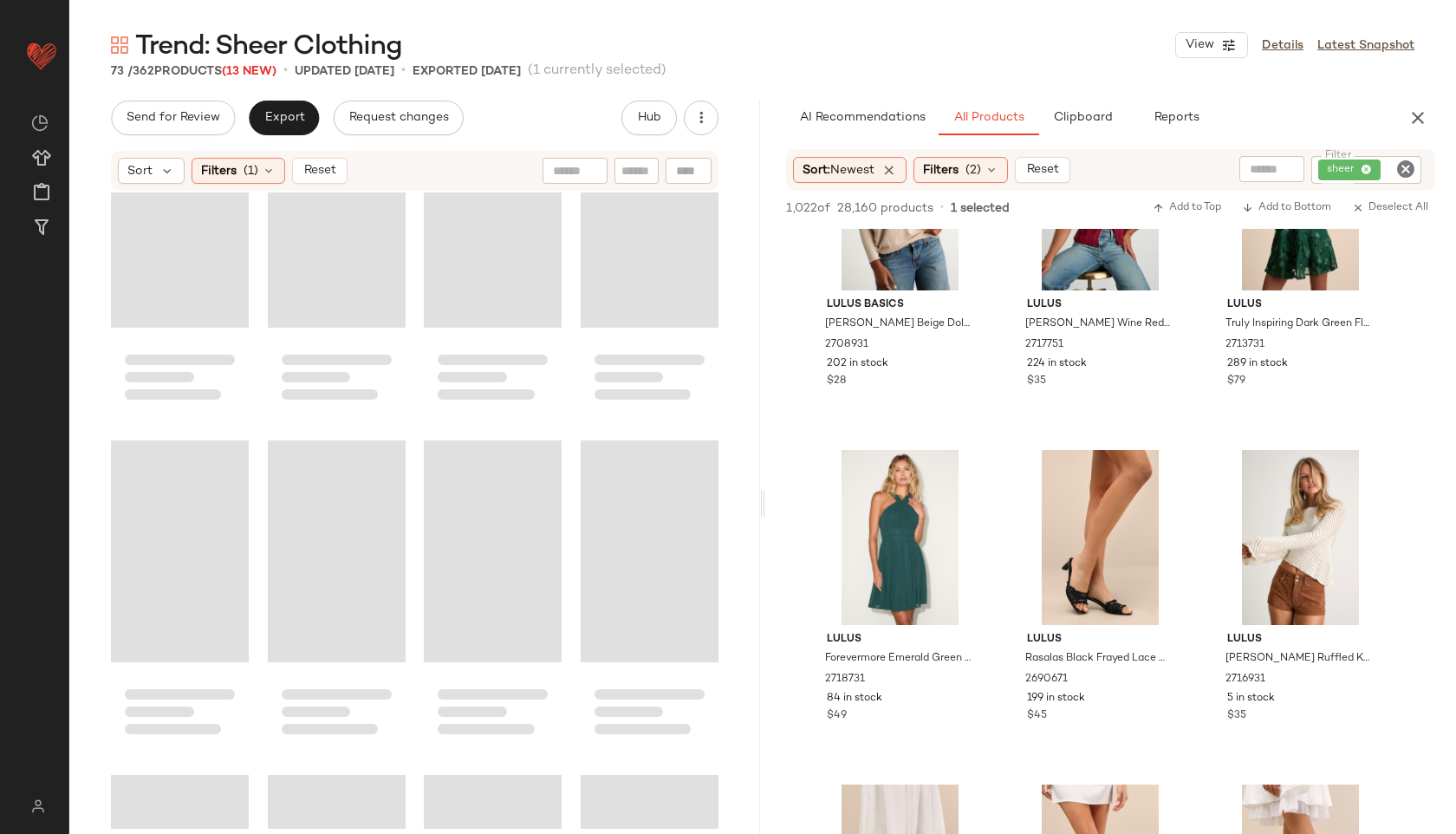
scroll to position [5727, 0]
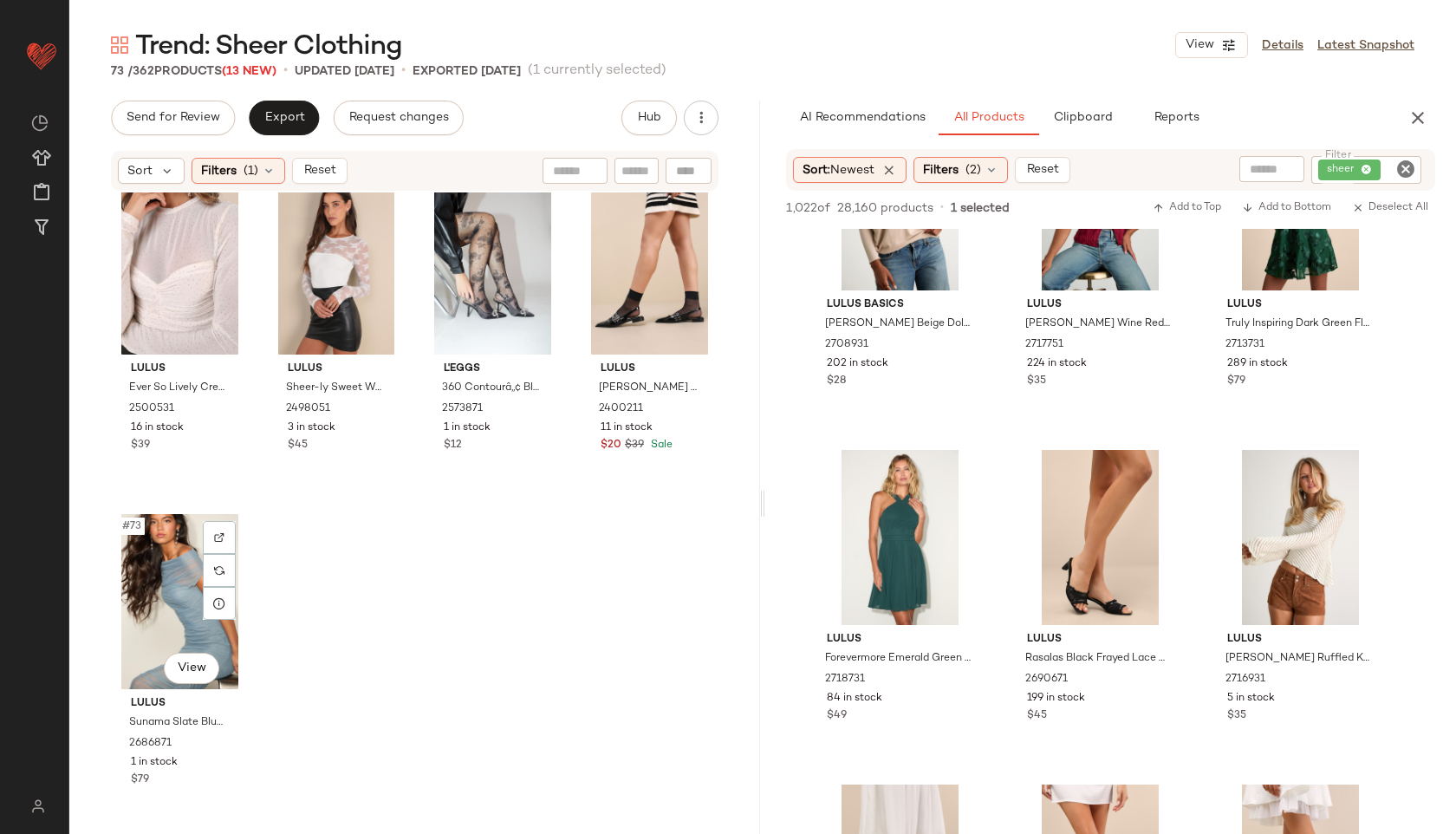
click at [153, 636] on div "#73 View" at bounding box center [179, 602] width 126 height 176
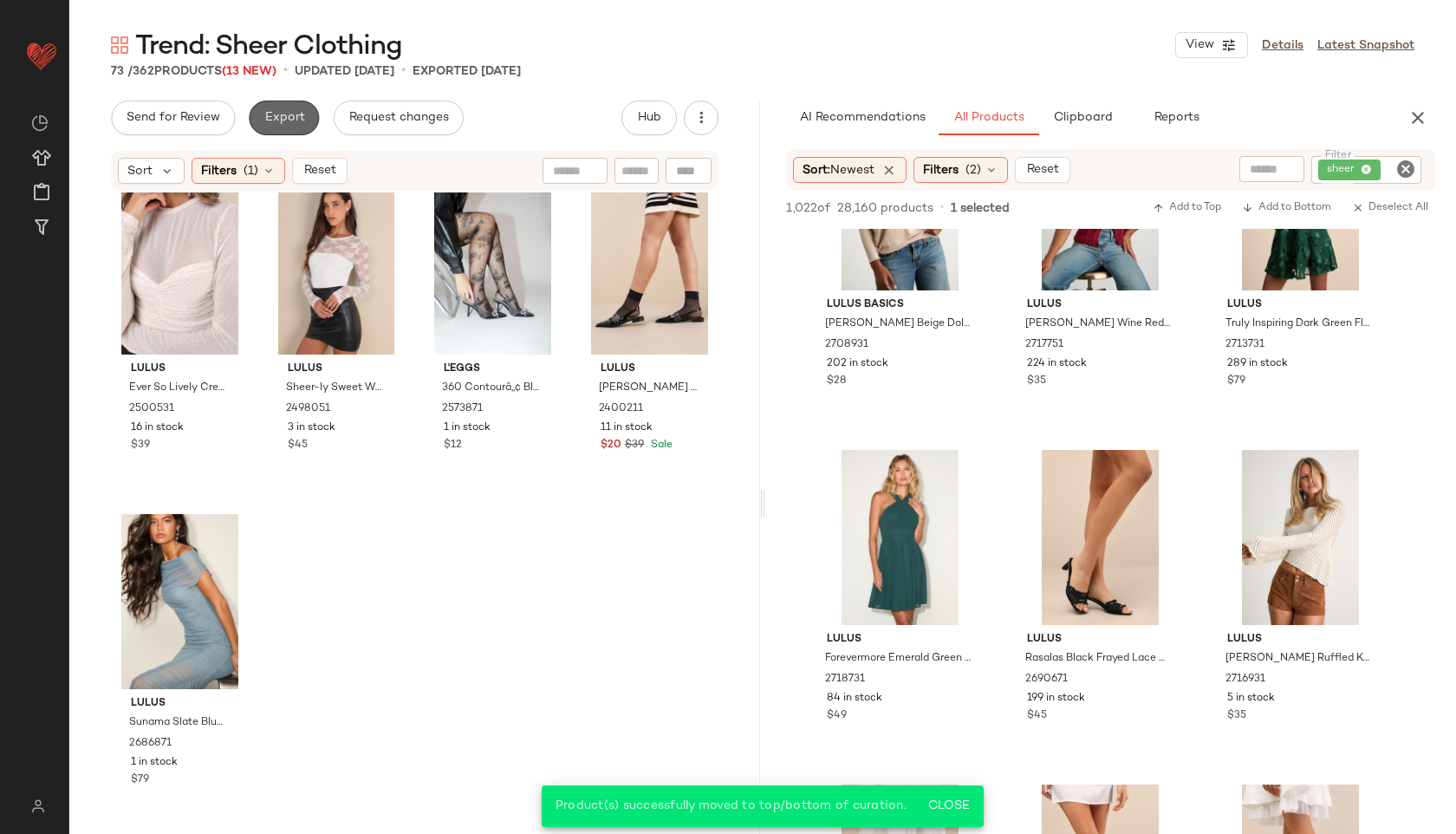
click at [286, 116] on span "Export" at bounding box center [284, 118] width 40 height 13
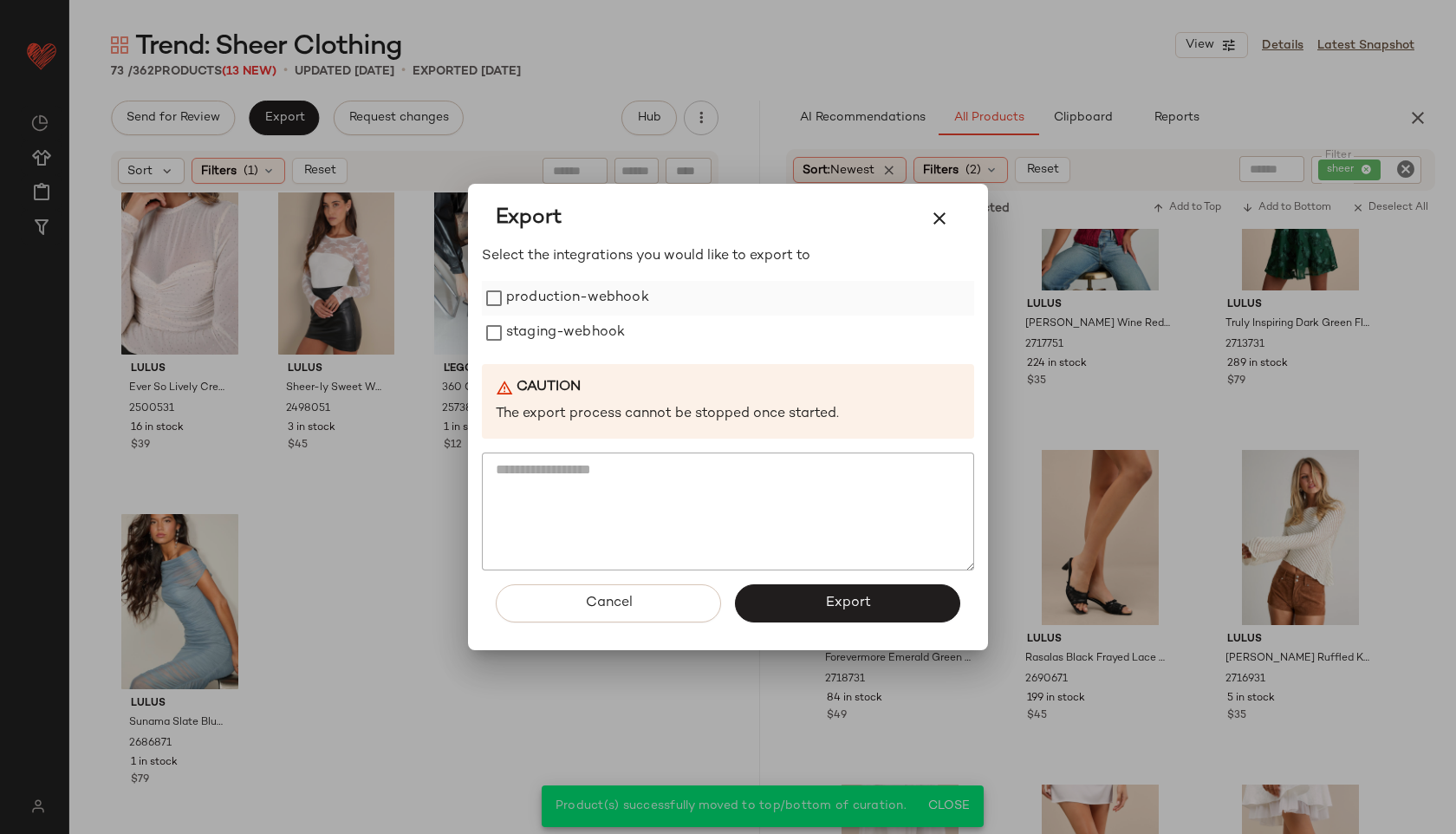
click at [598, 289] on label "production-webhook" at bounding box center [577, 298] width 143 height 35
click at [590, 334] on label "staging-webhook" at bounding box center [566, 333] width 119 height 35
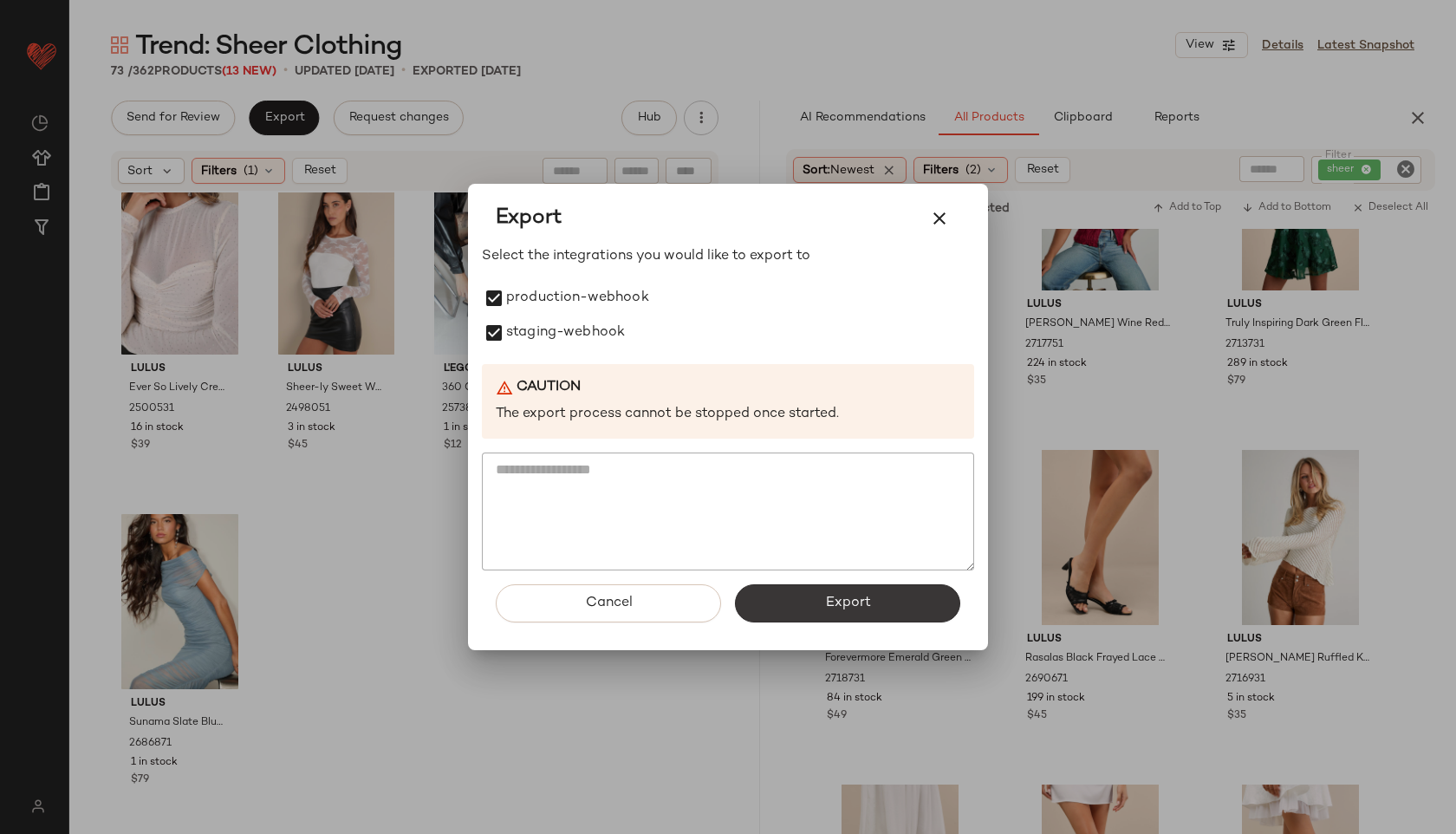
click at [857, 598] on span "Export" at bounding box center [847, 603] width 46 height 16
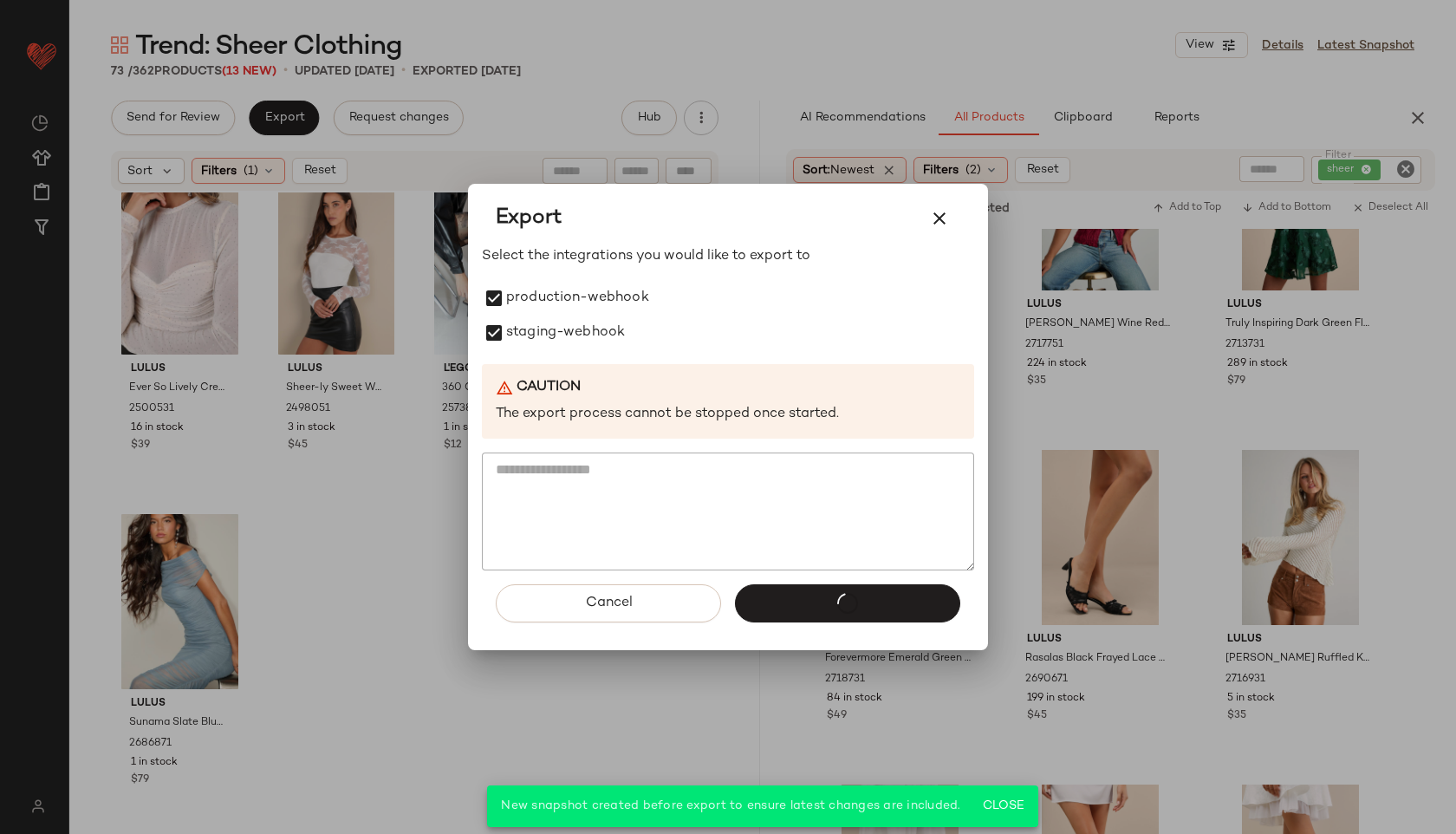
scroll to position [4136, 0]
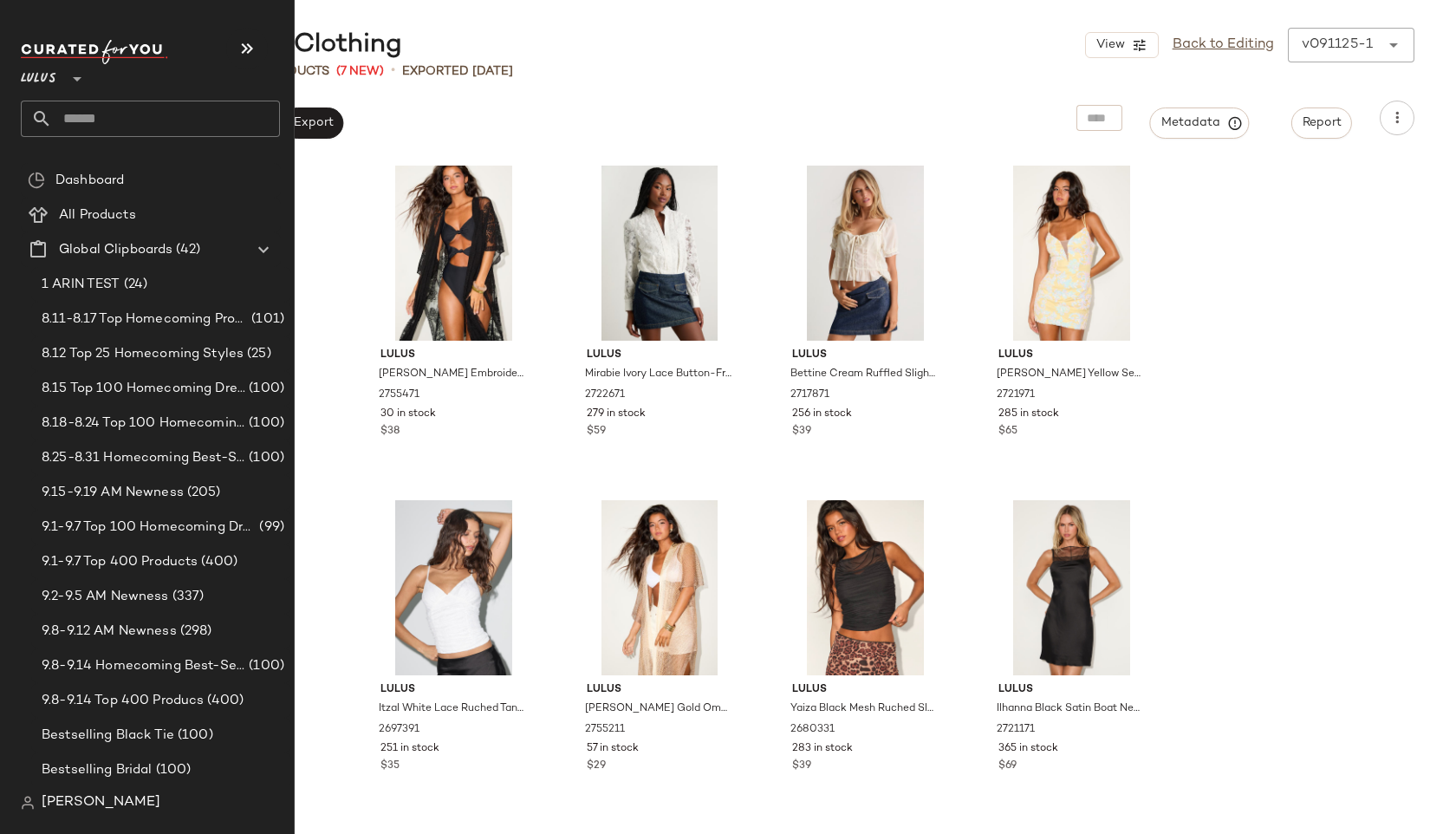
click at [94, 122] on input "text" at bounding box center [166, 119] width 228 height 36
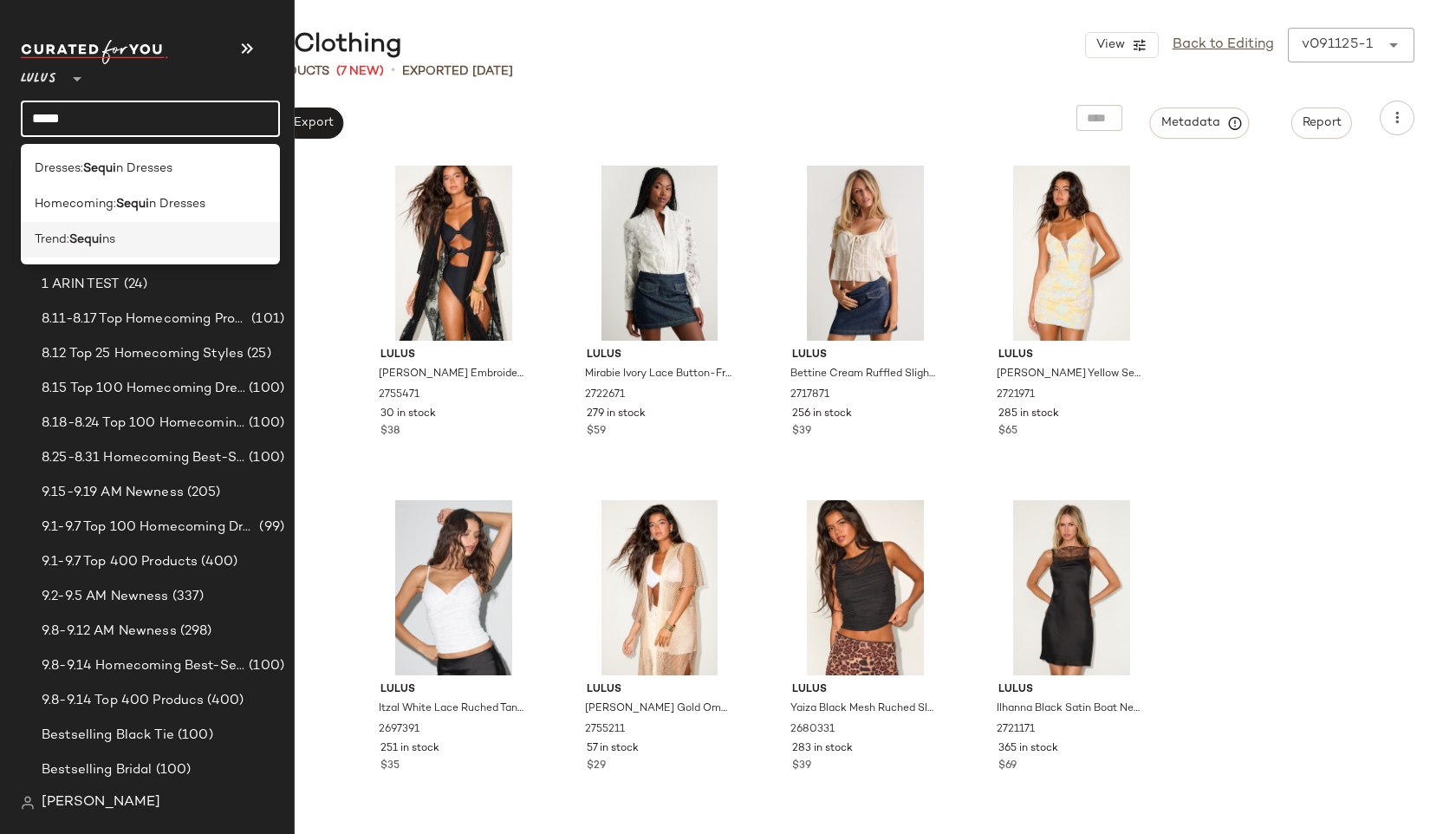
type input "*****"
click at [76, 240] on b "Sequi" at bounding box center [85, 239] width 33 height 18
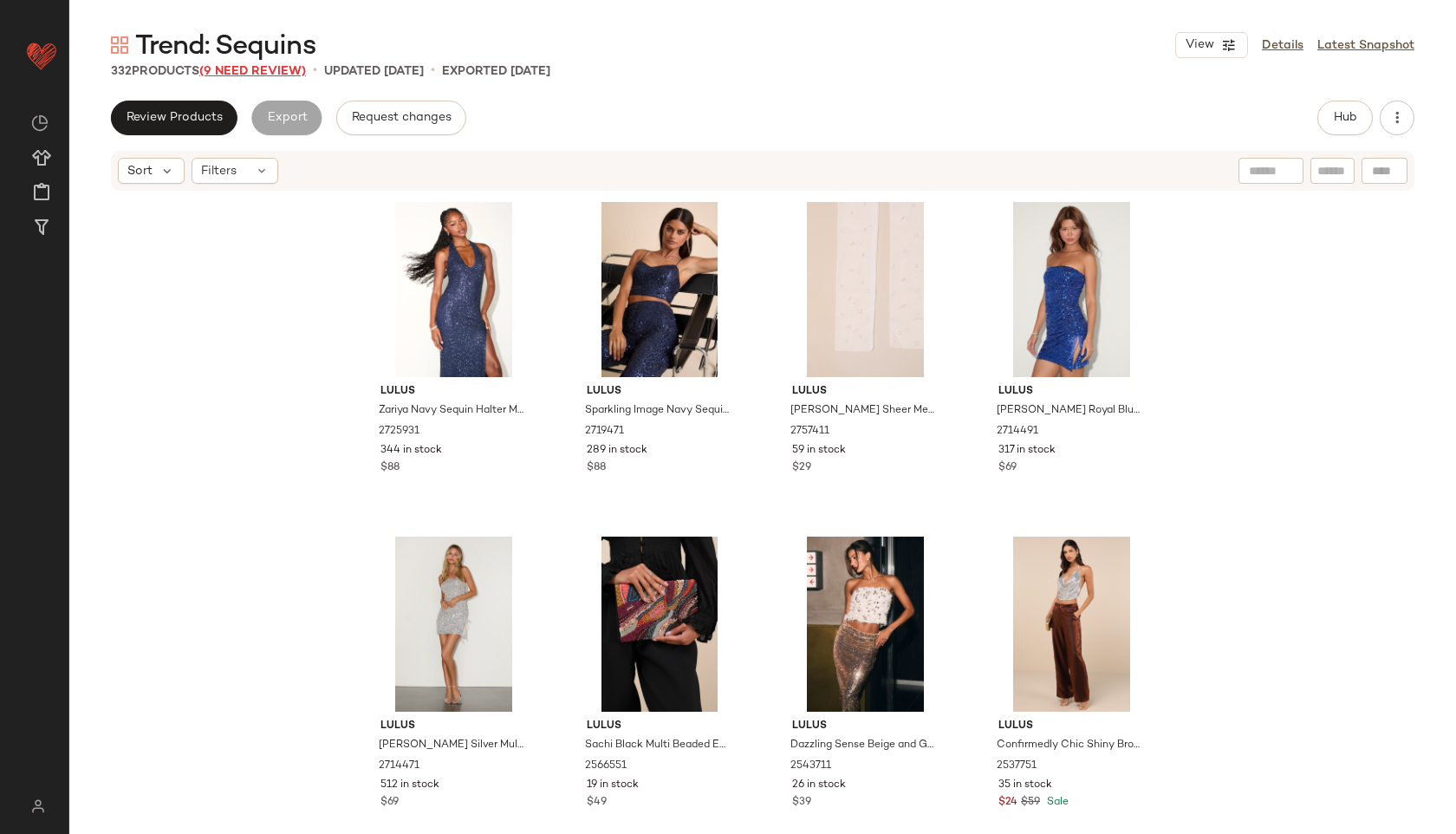
click at [274, 68] on span "(9 Need Review)" at bounding box center [252, 72] width 106 height 13
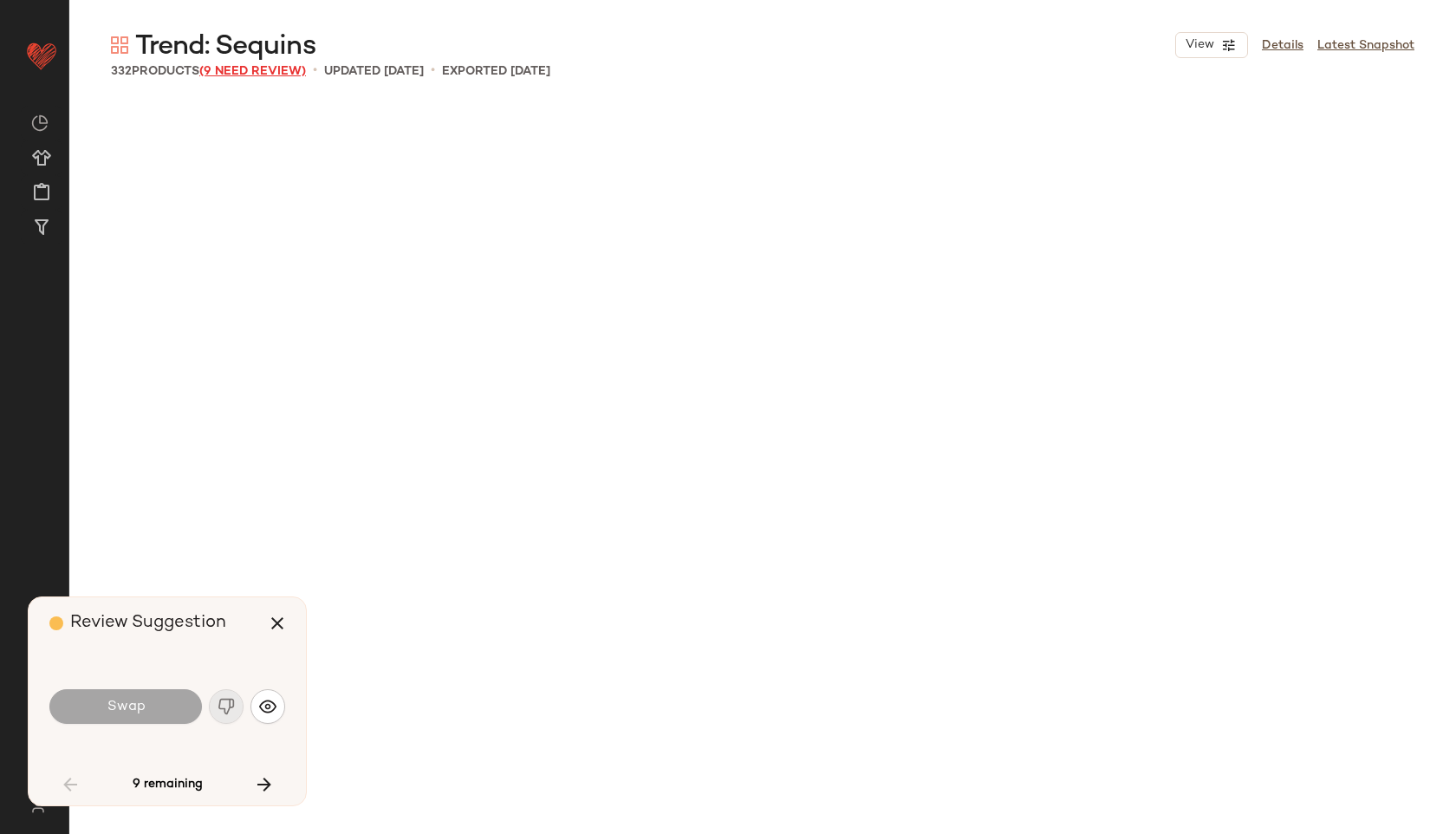
scroll to position [3013, 0]
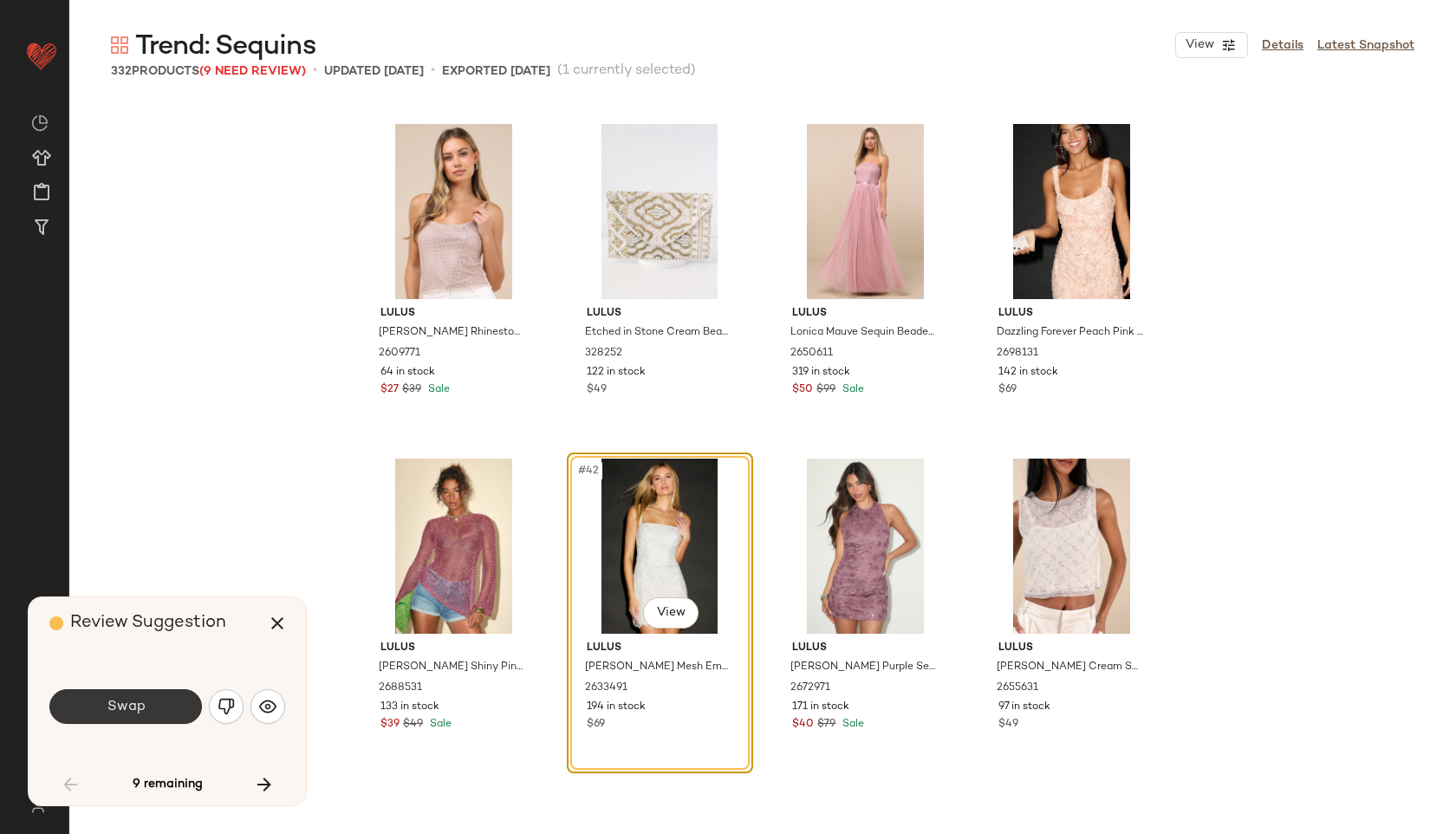
click at [153, 699] on button "Swap" at bounding box center [125, 706] width 153 height 35
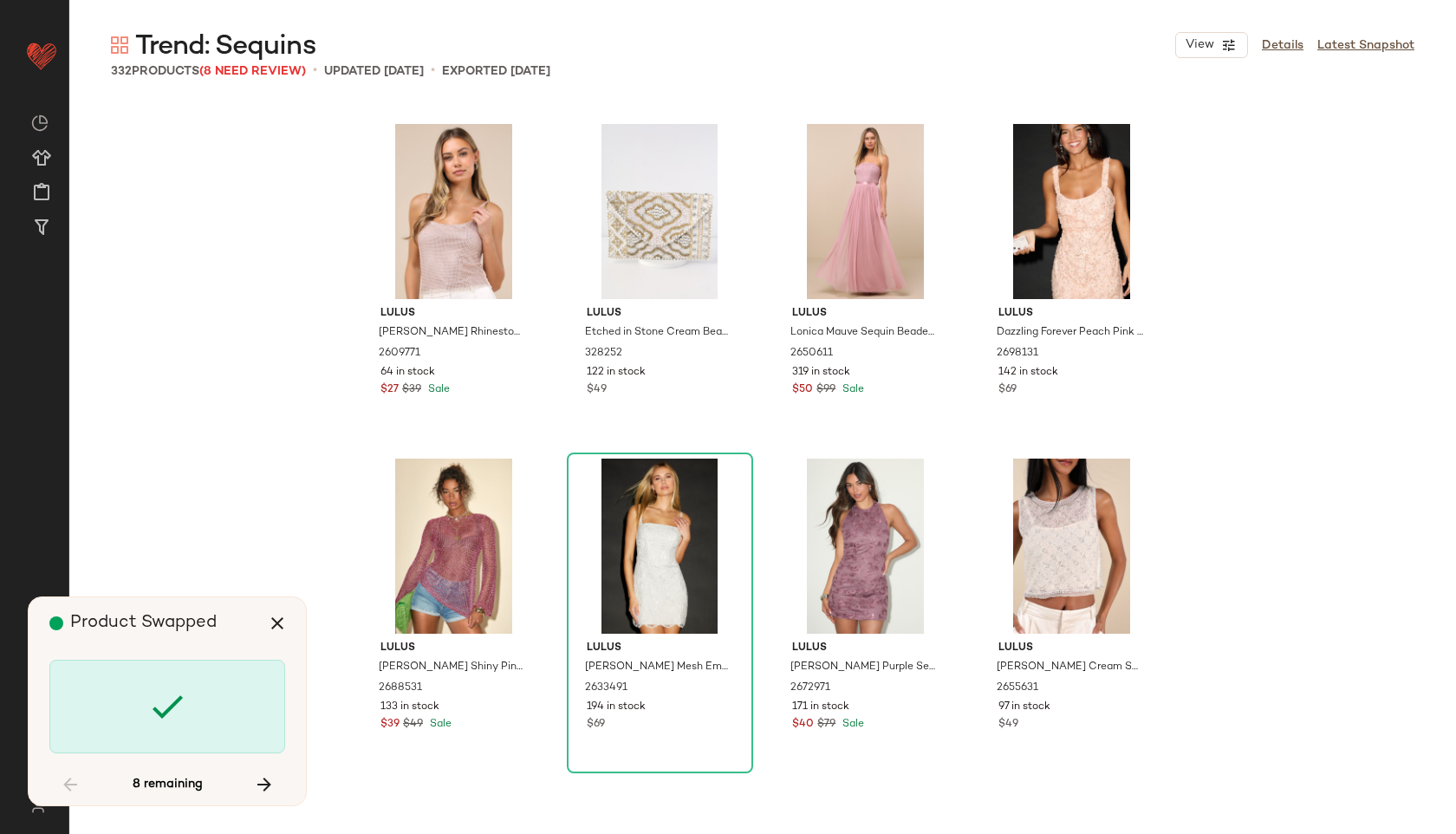
scroll to position [7363, 0]
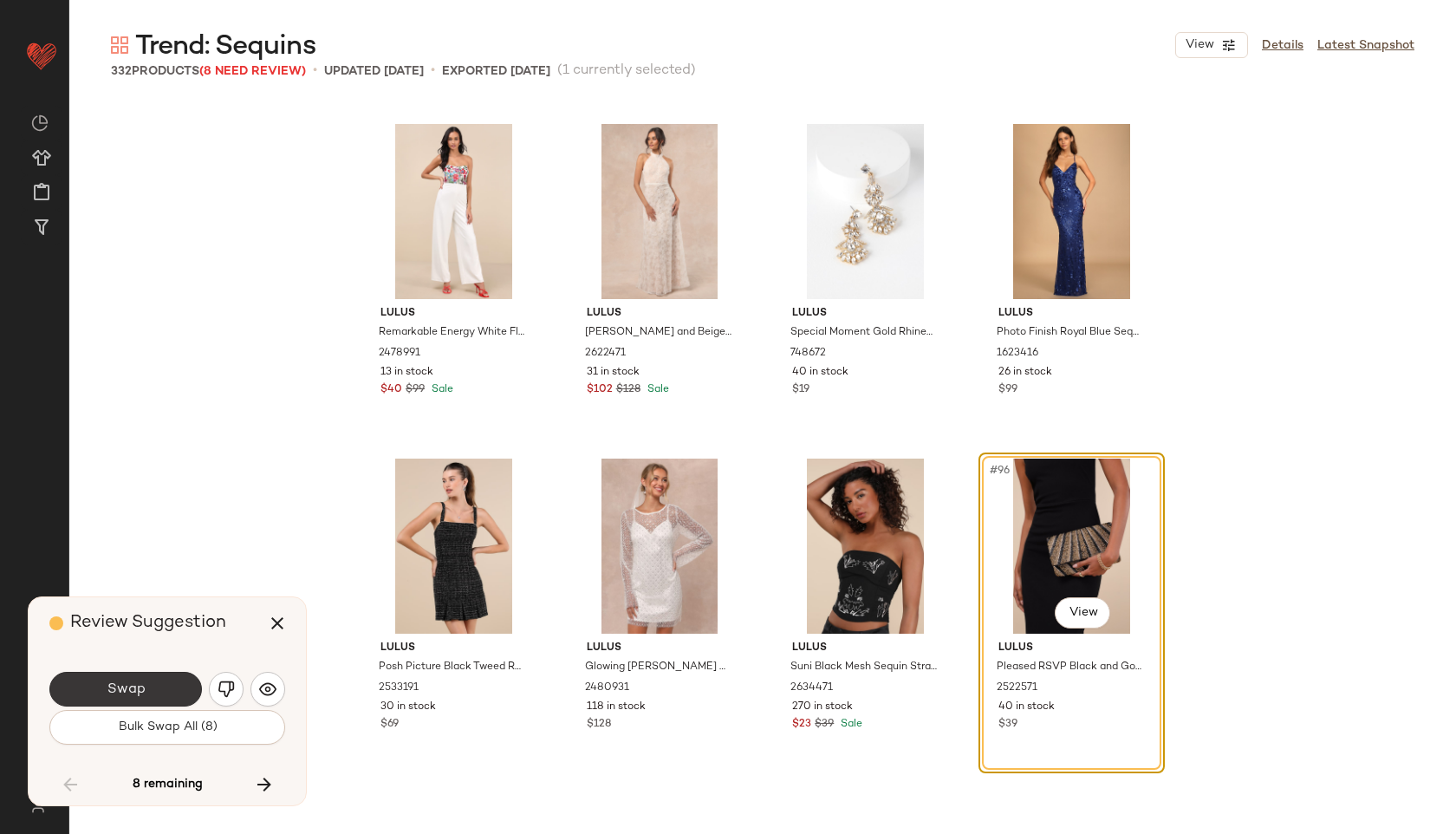
click at [168, 697] on button "Swap" at bounding box center [125, 689] width 153 height 35
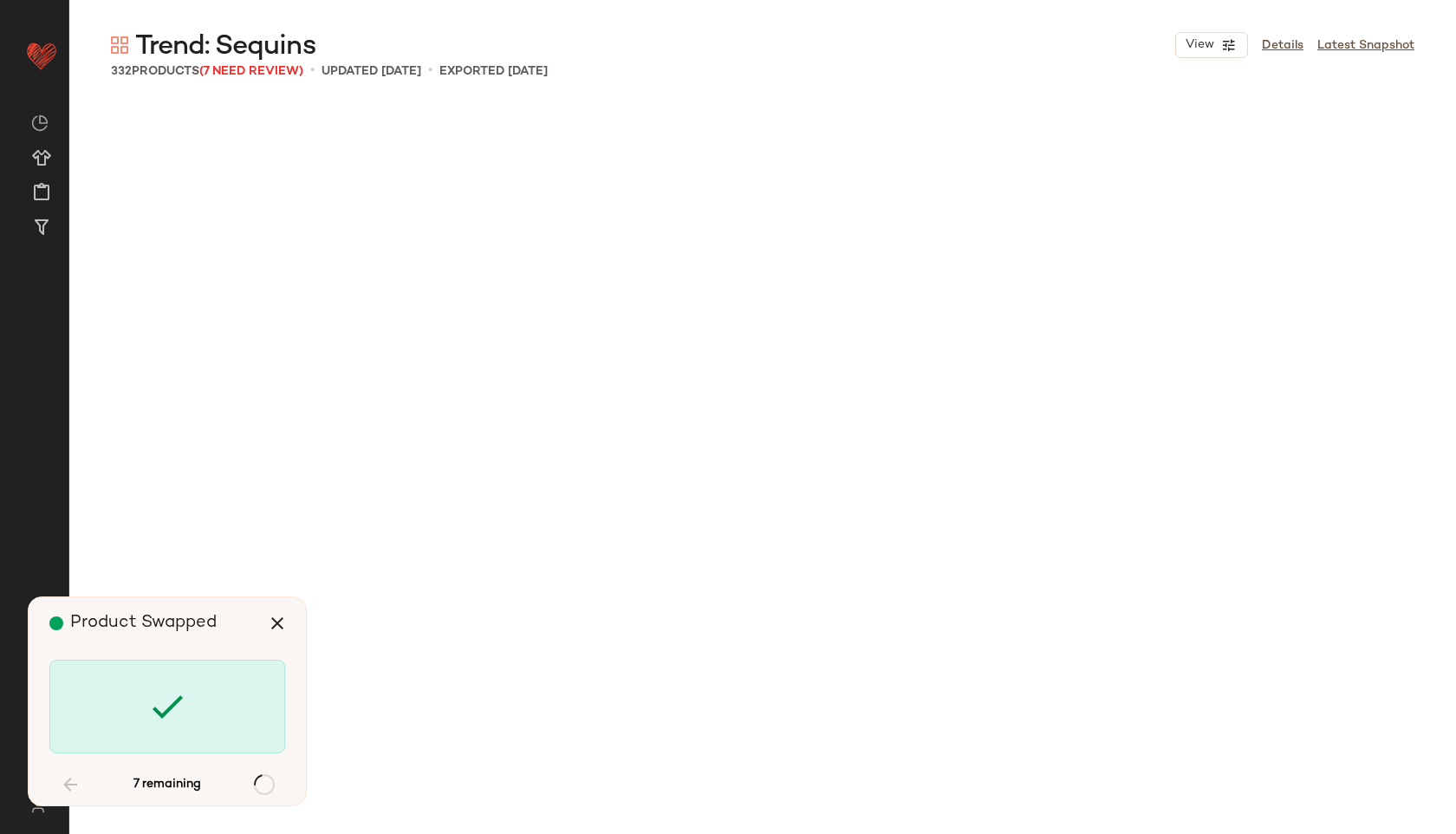
scroll to position [10376, 0]
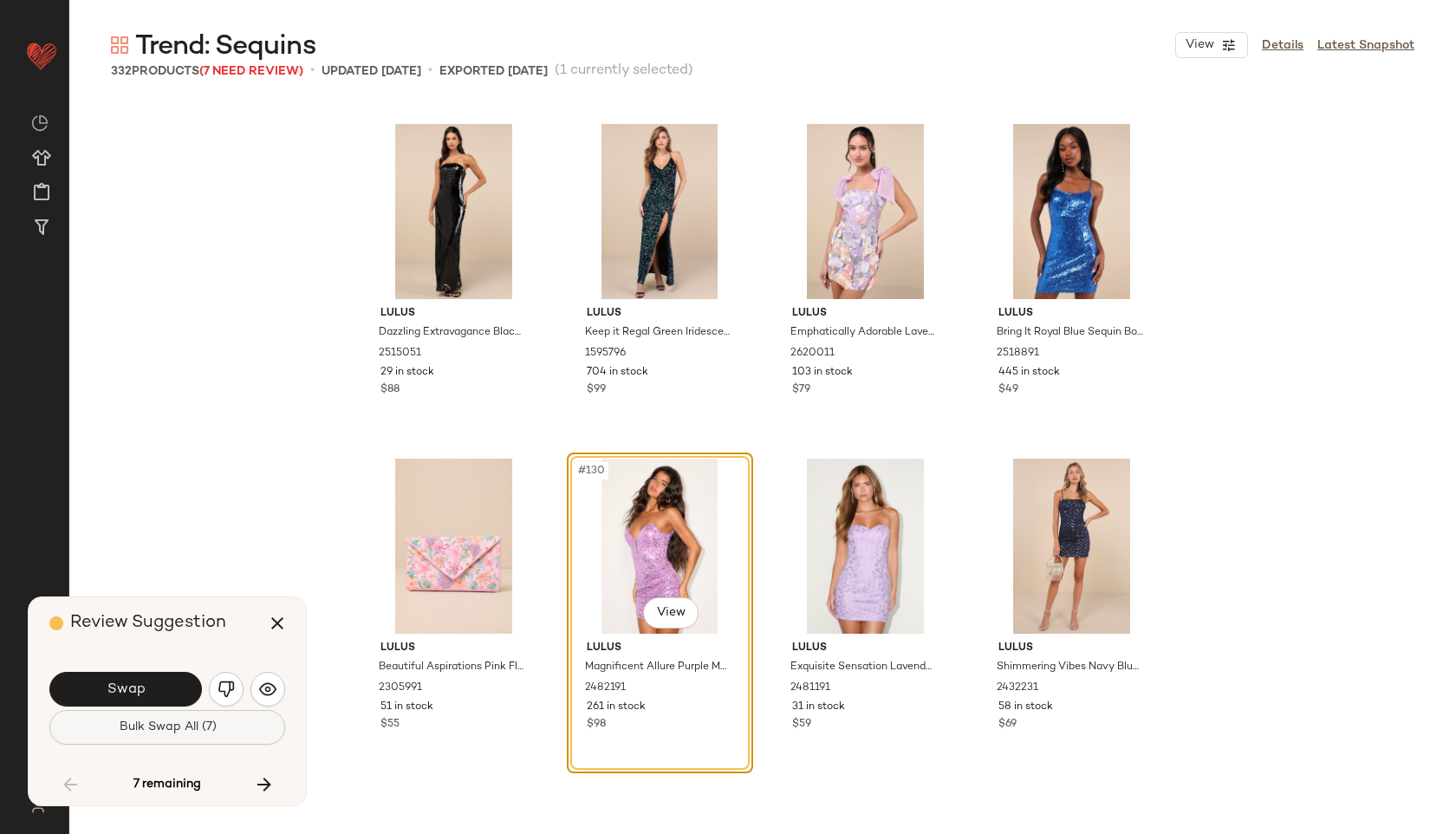
click at [165, 733] on span "Bulk Swap All (7)" at bounding box center [167, 727] width 98 height 13
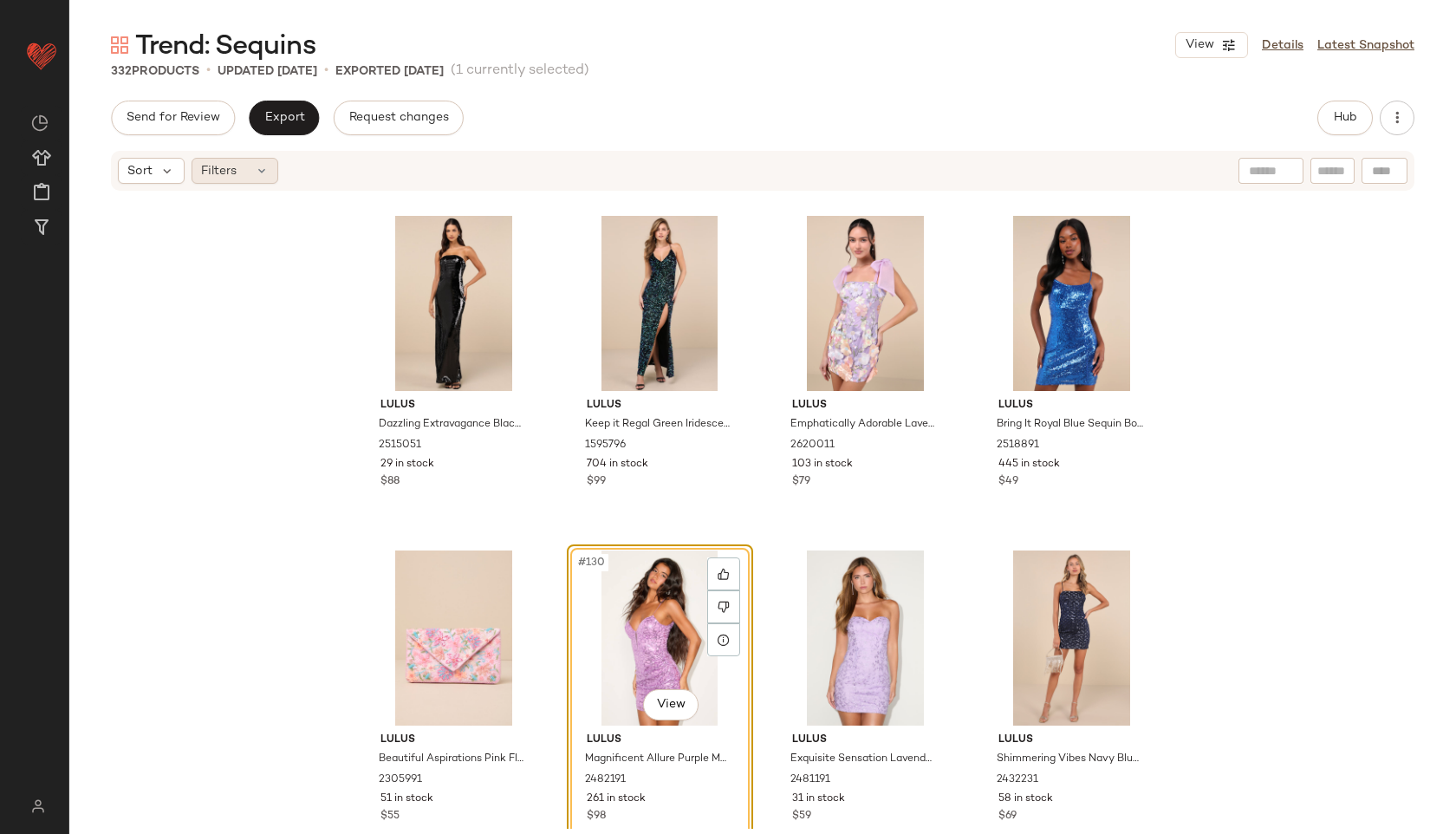
click at [263, 181] on div "Filters" at bounding box center [235, 170] width 86 height 26
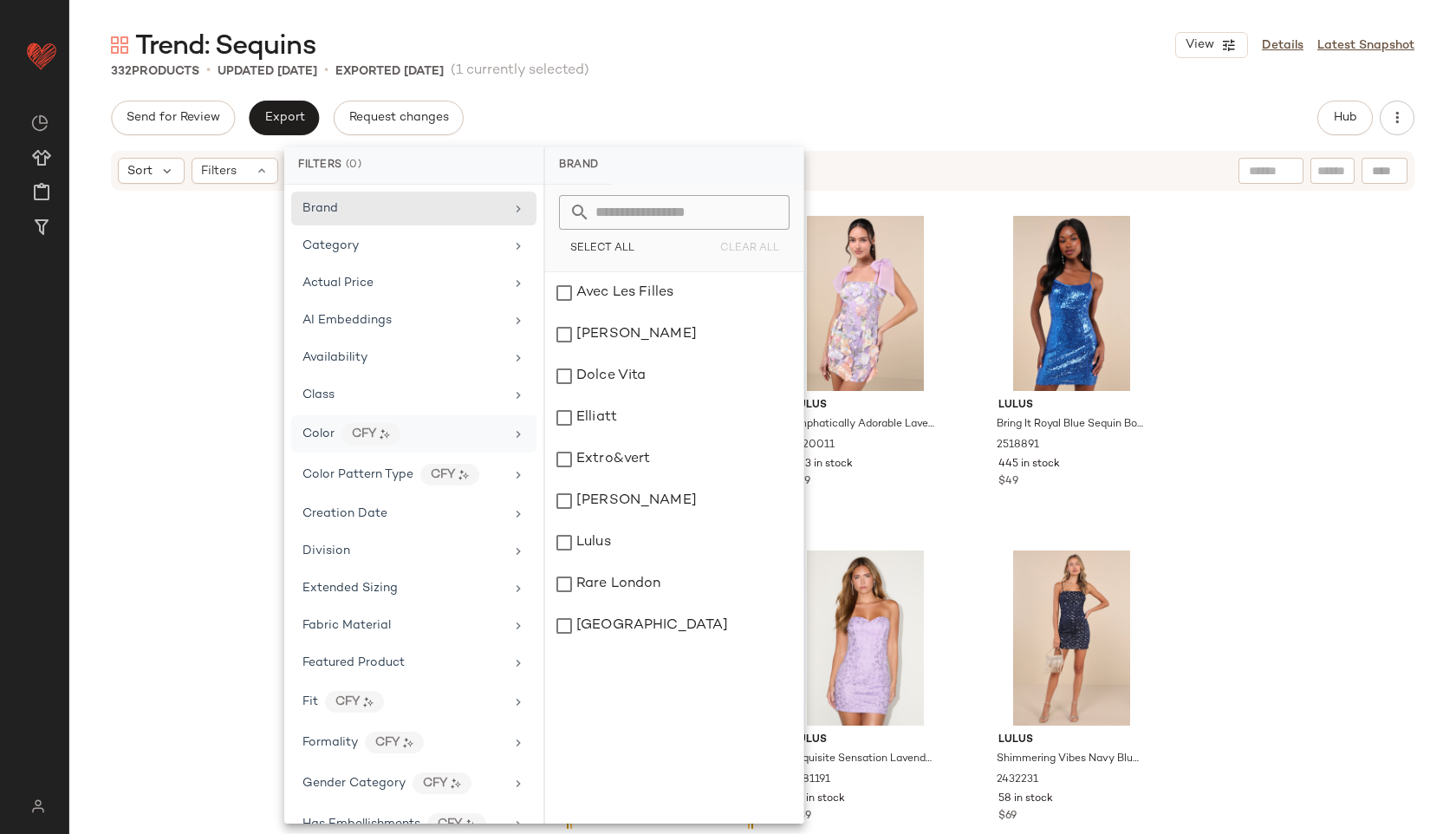
scroll to position [969, 0]
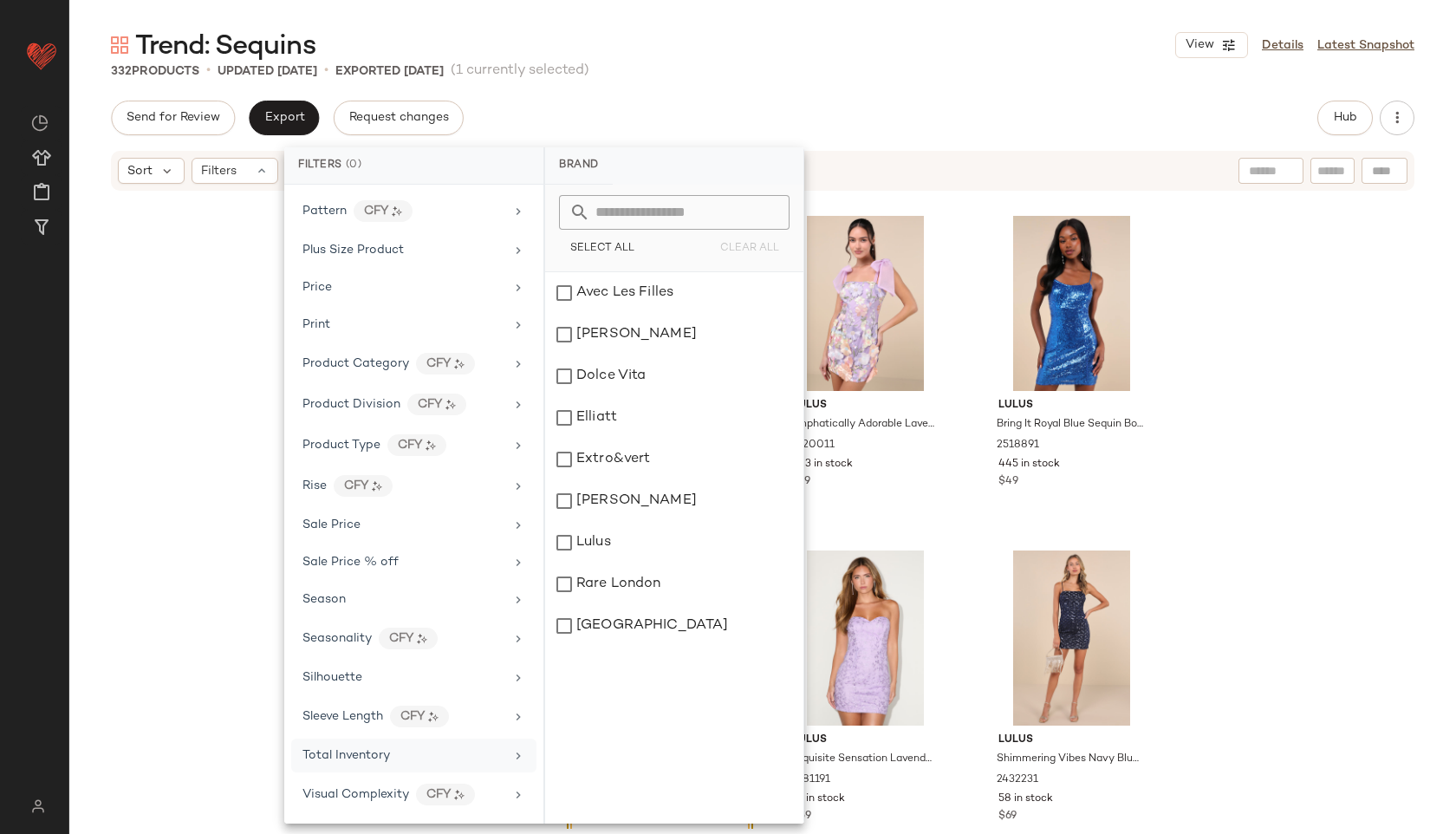
click at [336, 751] on span "Total Inventory" at bounding box center [345, 756] width 87 height 13
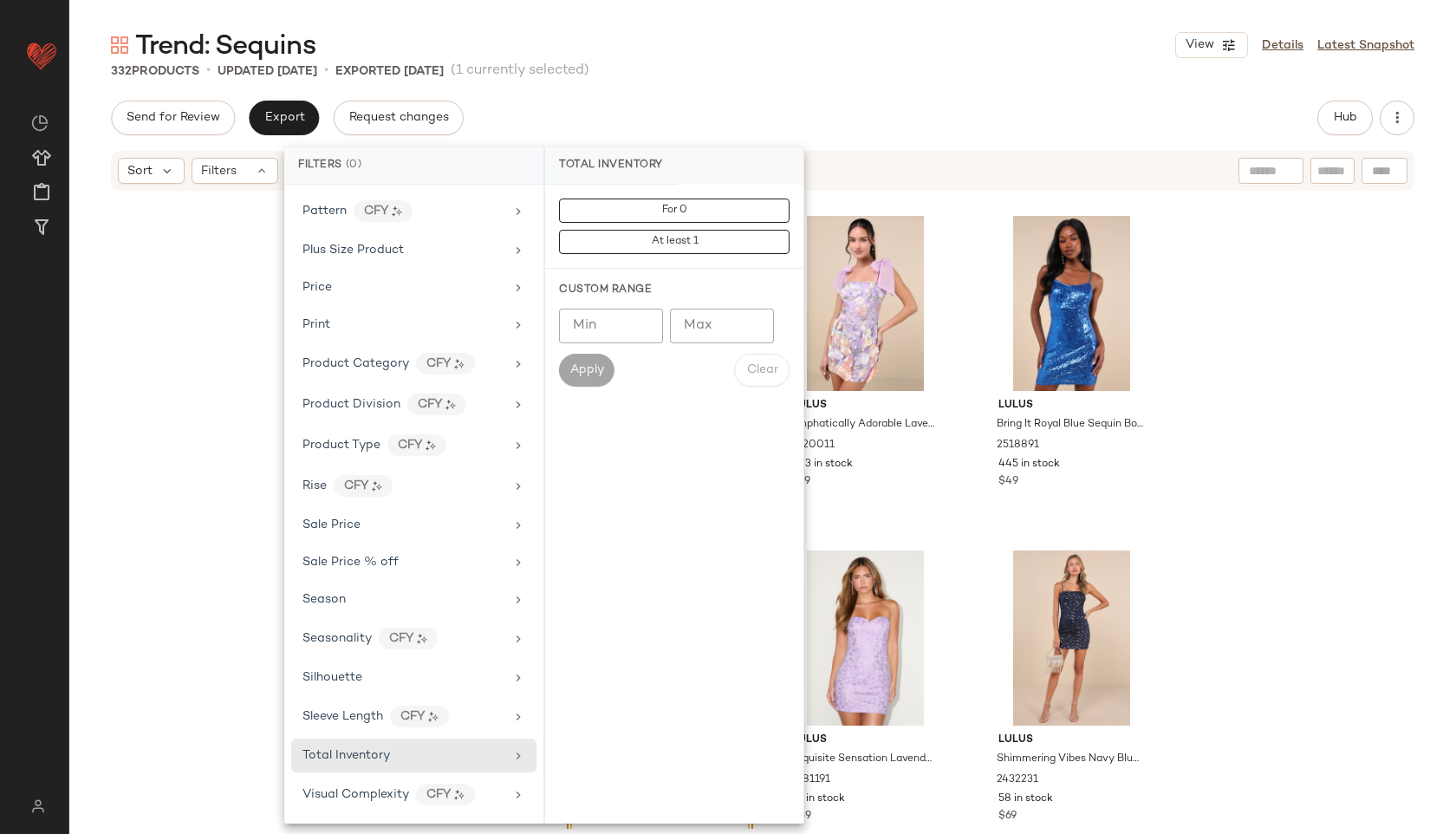
click at [705, 344] on div "Min Min Max Max Apply Clear" at bounding box center [674, 347] width 230 height 78
click at [706, 337] on input "Max" at bounding box center [721, 326] width 104 height 35
type input "**"
click at [597, 362] on button "Apply" at bounding box center [587, 370] width 56 height 33
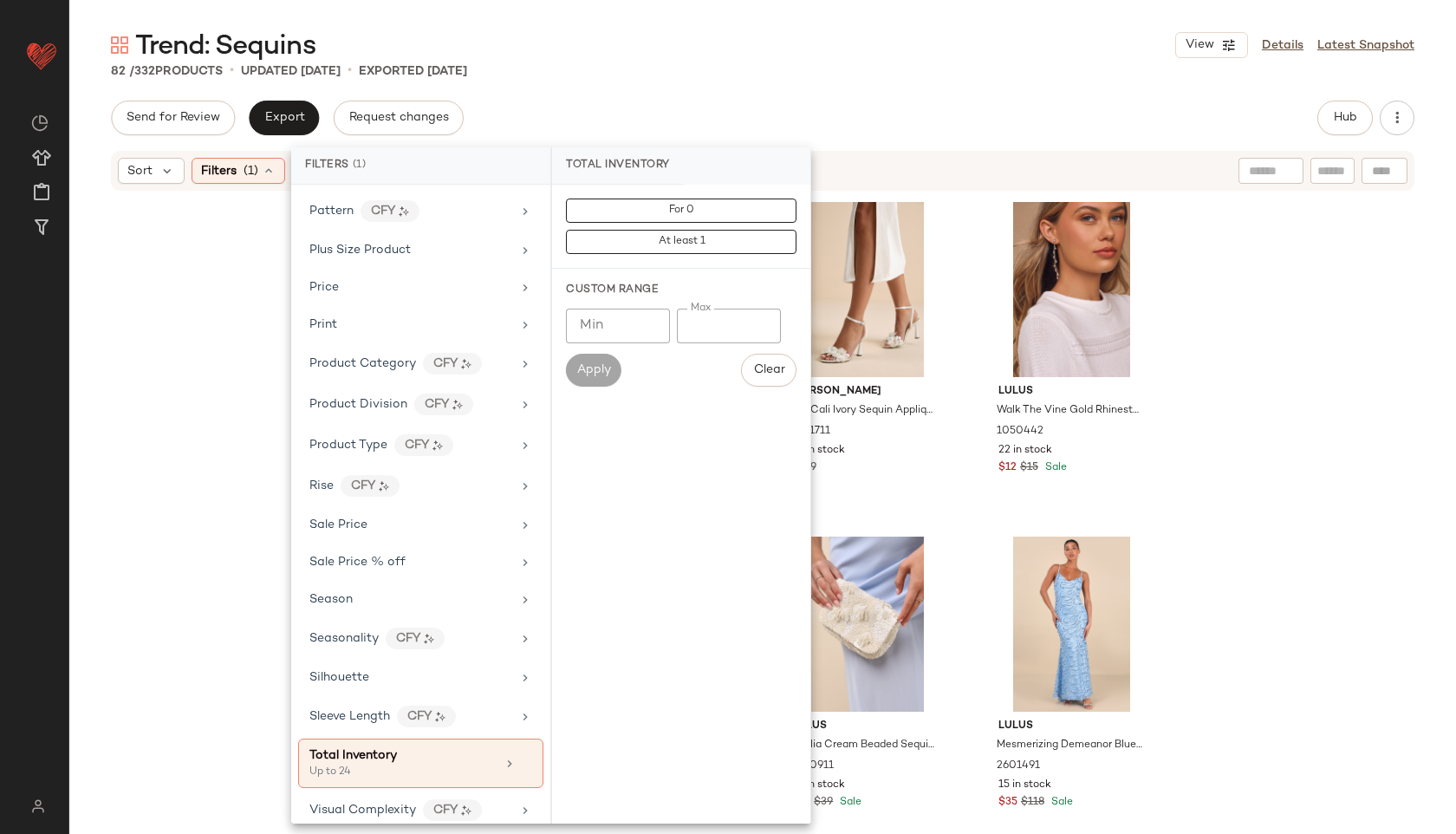
click at [777, 123] on div "Send for Review Export Request changes Hub" at bounding box center [763, 118] width 1303 height 35
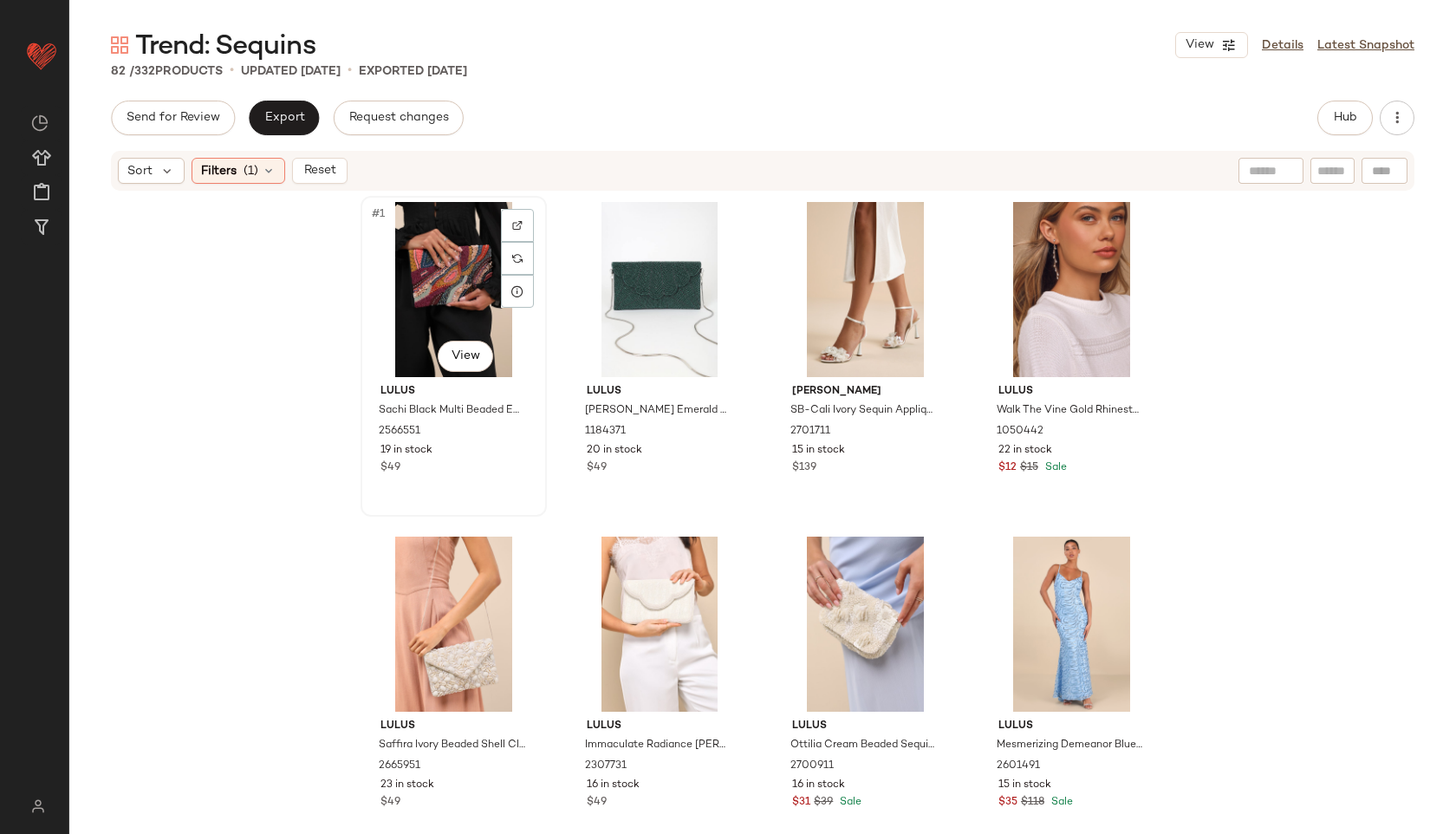
click at [468, 306] on div "#1 View" at bounding box center [454, 290] width 175 height 176
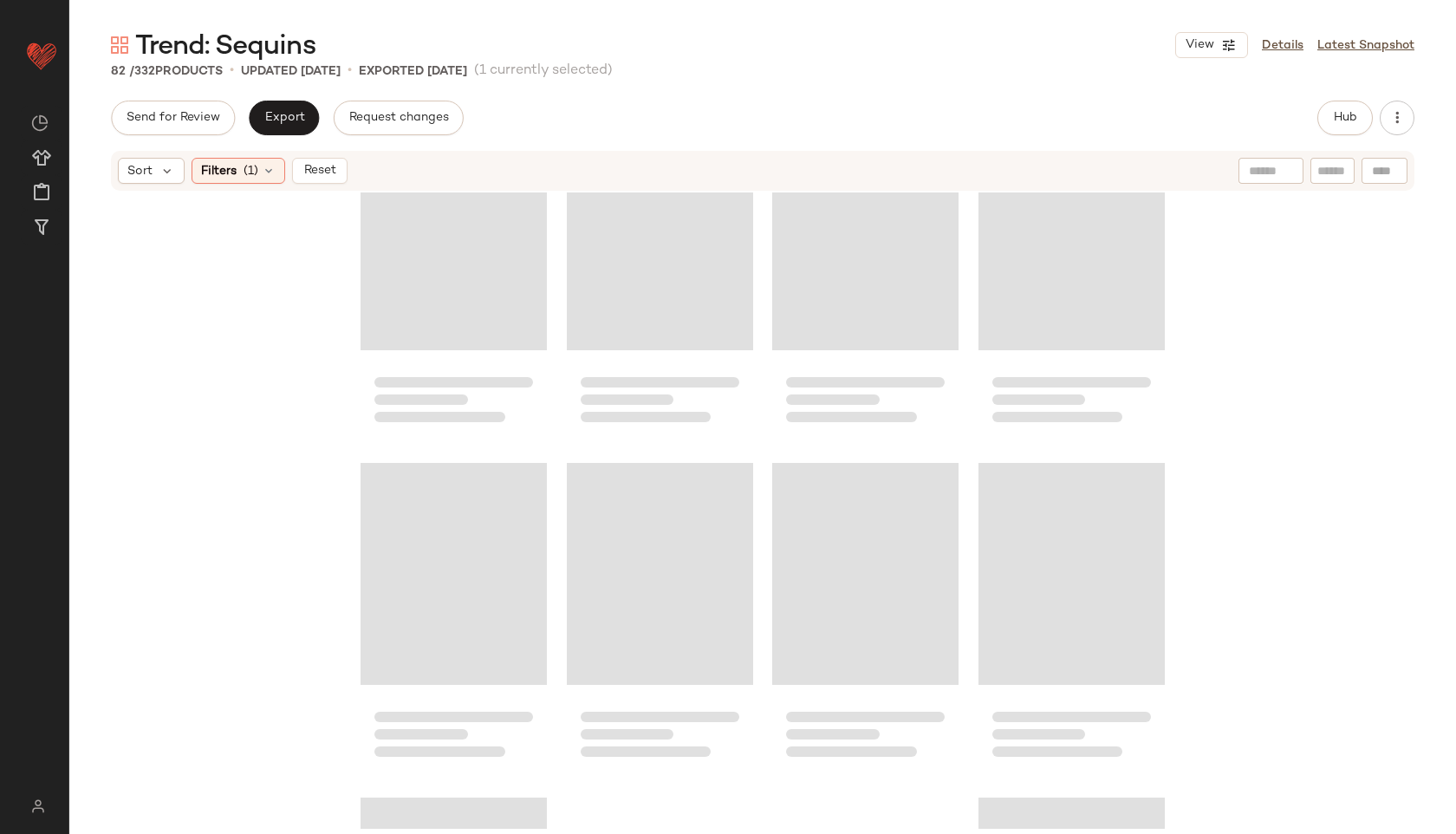
scroll to position [6396, 0]
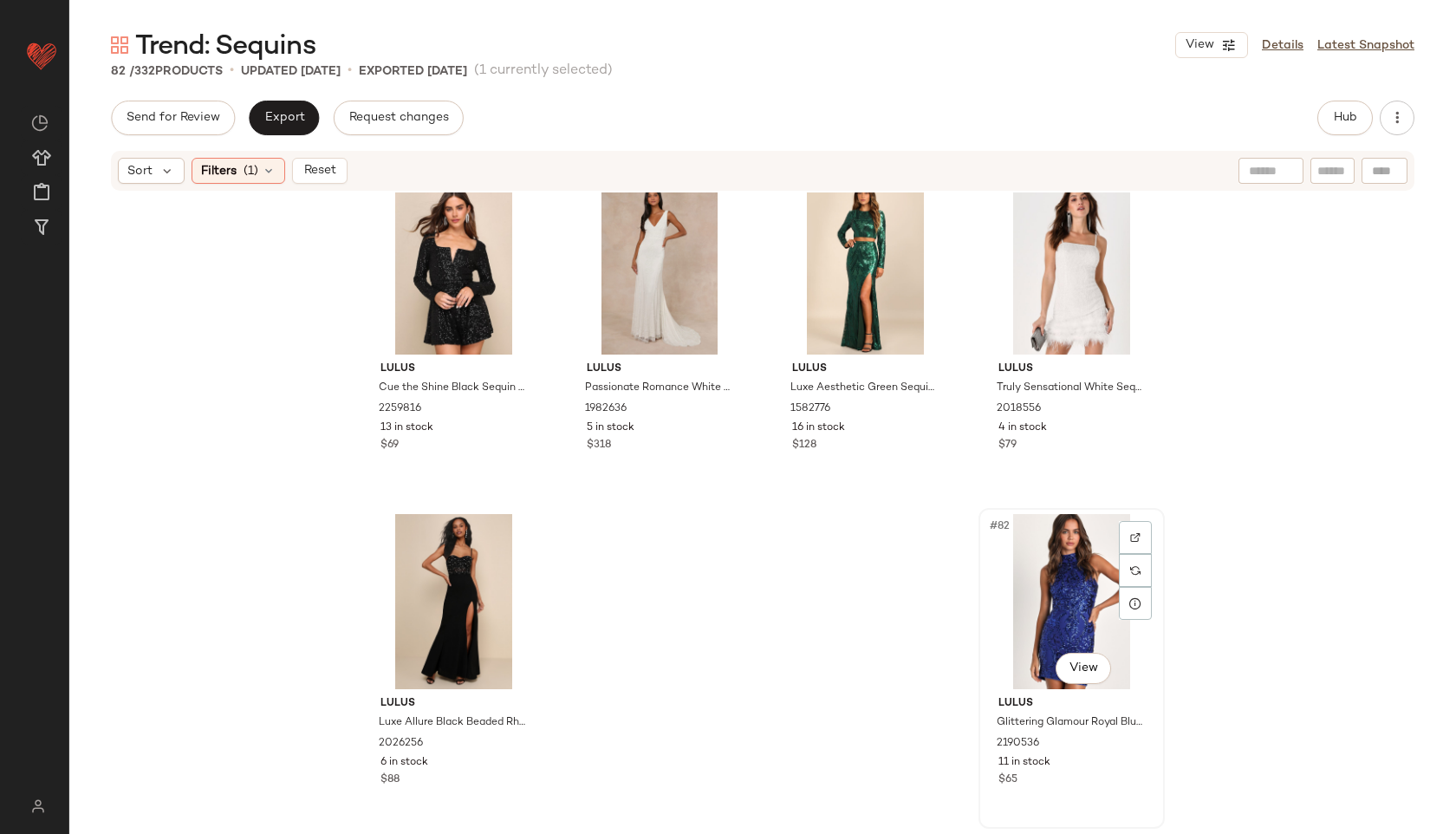
click at [1050, 582] on div "#82 View" at bounding box center [1071, 602] width 175 height 176
click at [328, 167] on span "Reset" at bounding box center [318, 171] width 33 height 13
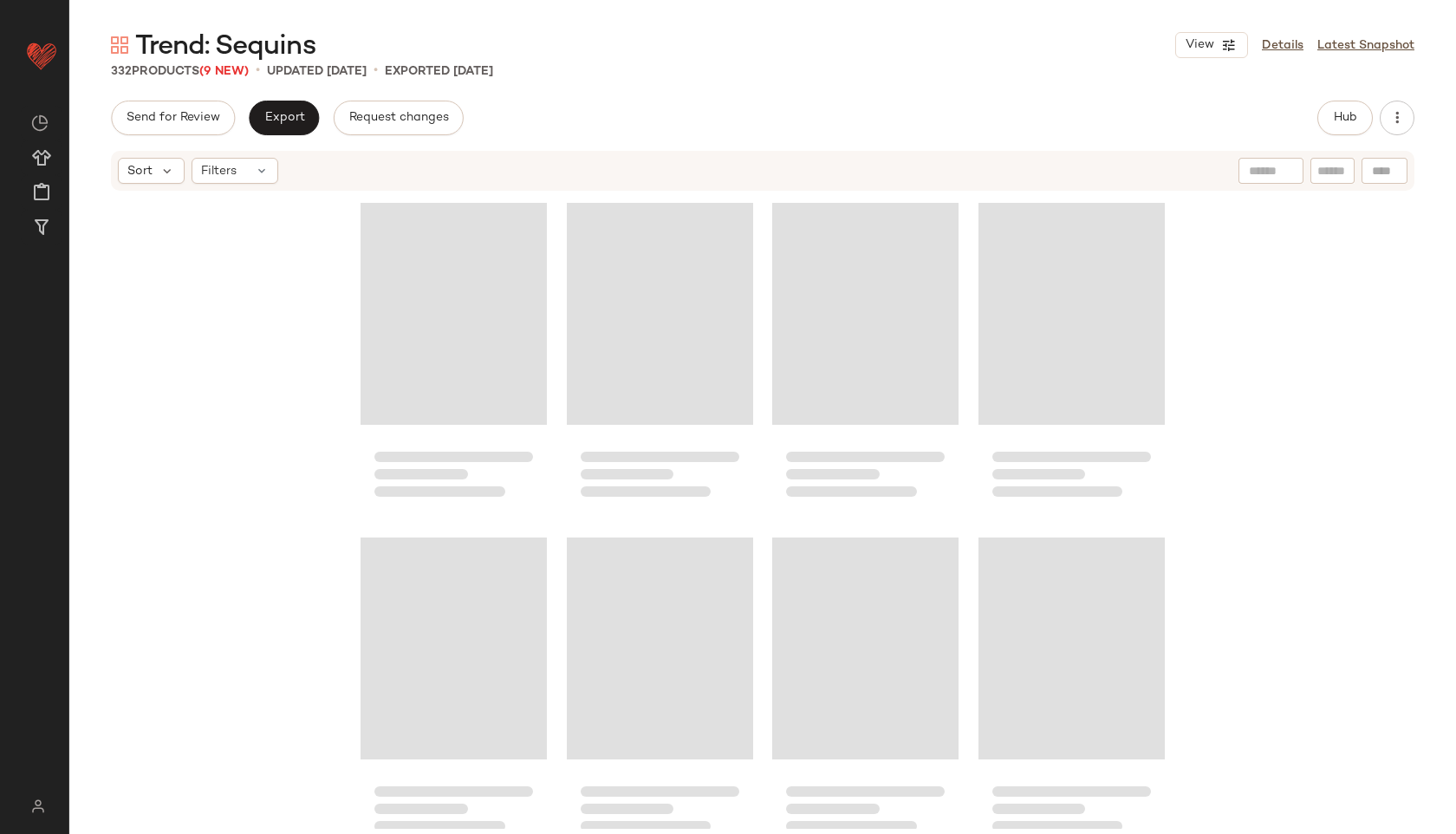
scroll to position [27147, 0]
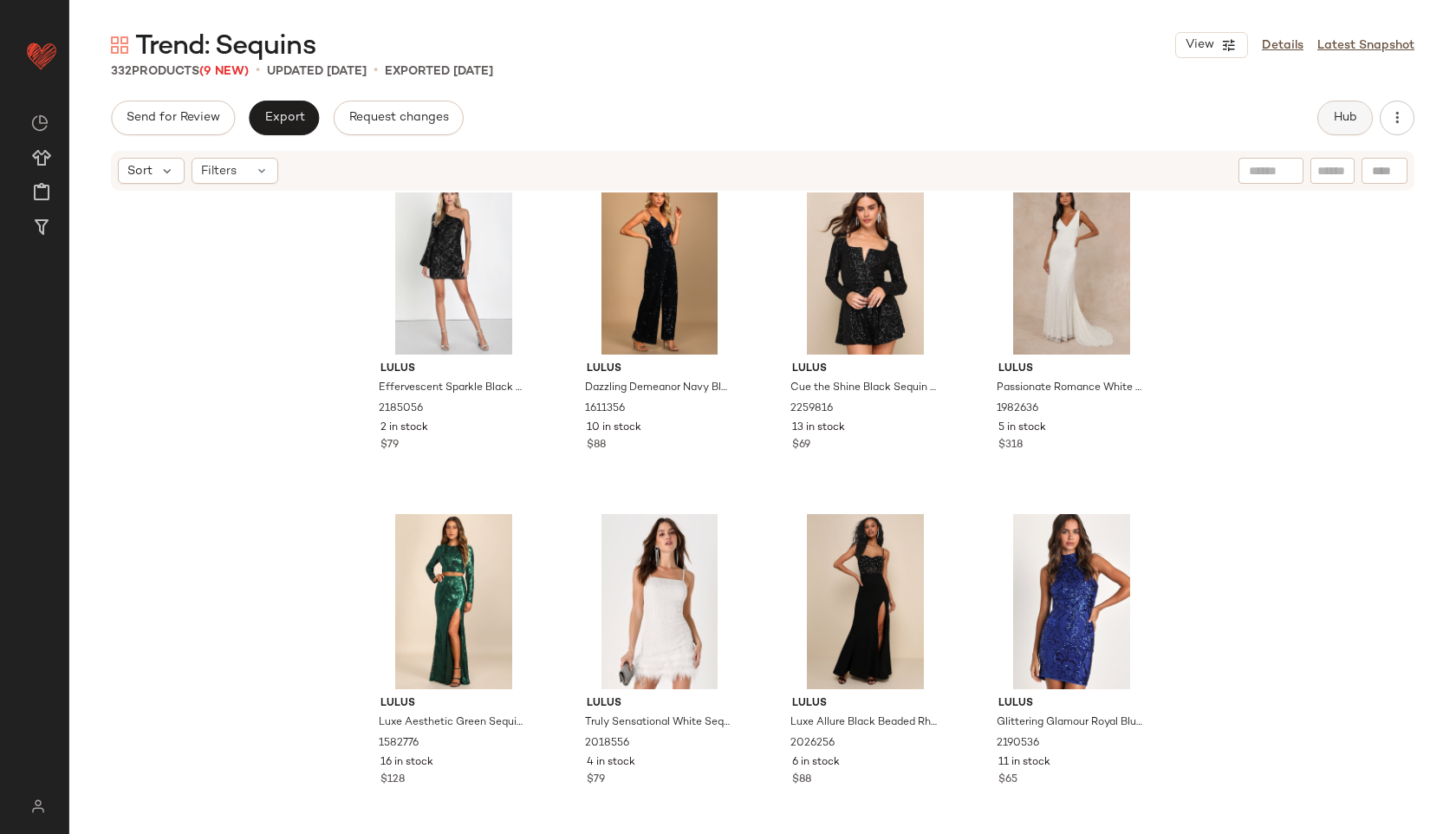
click at [1346, 107] on button "Hub" at bounding box center [1345, 118] width 56 height 35
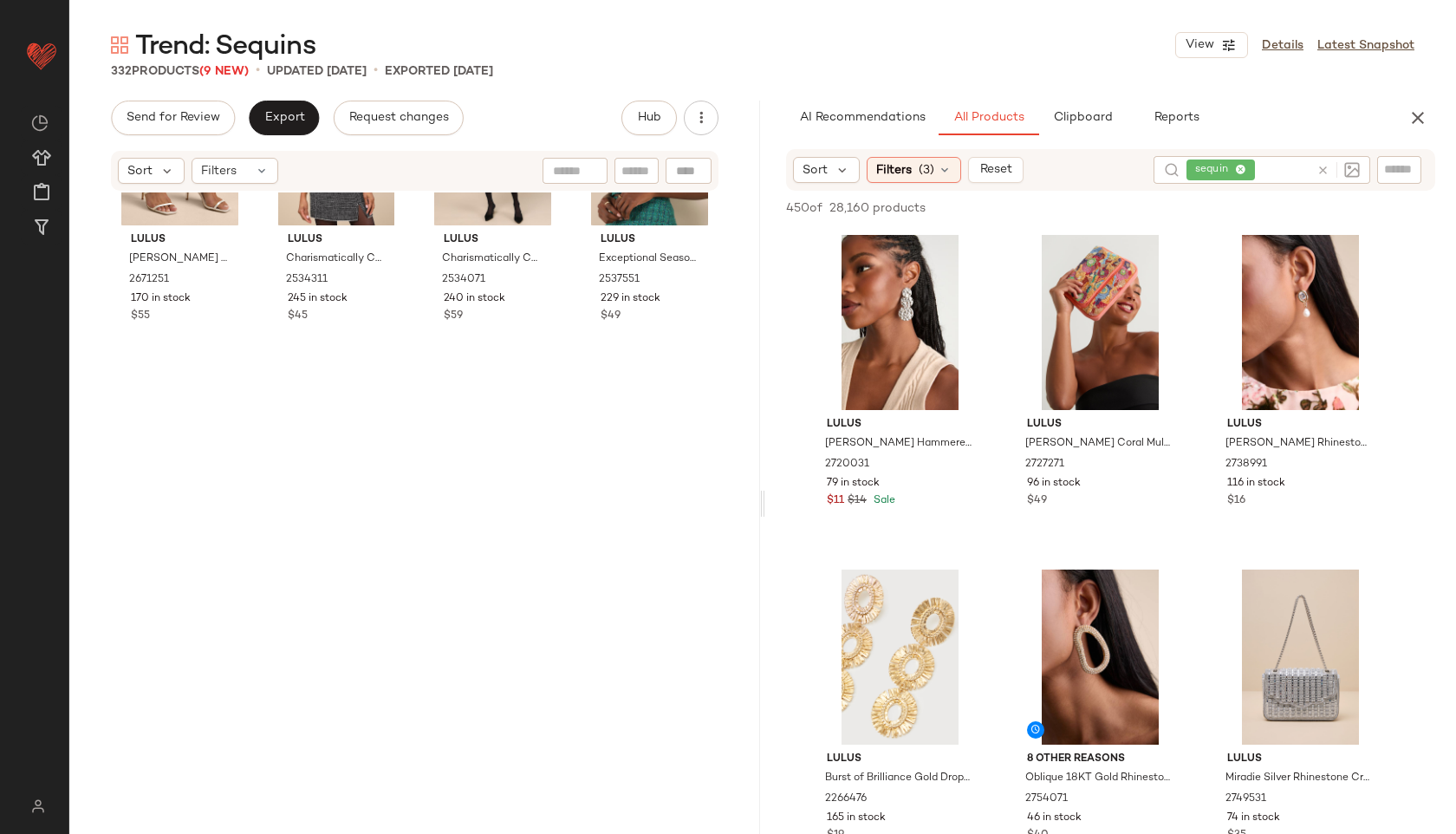
scroll to position [0, 0]
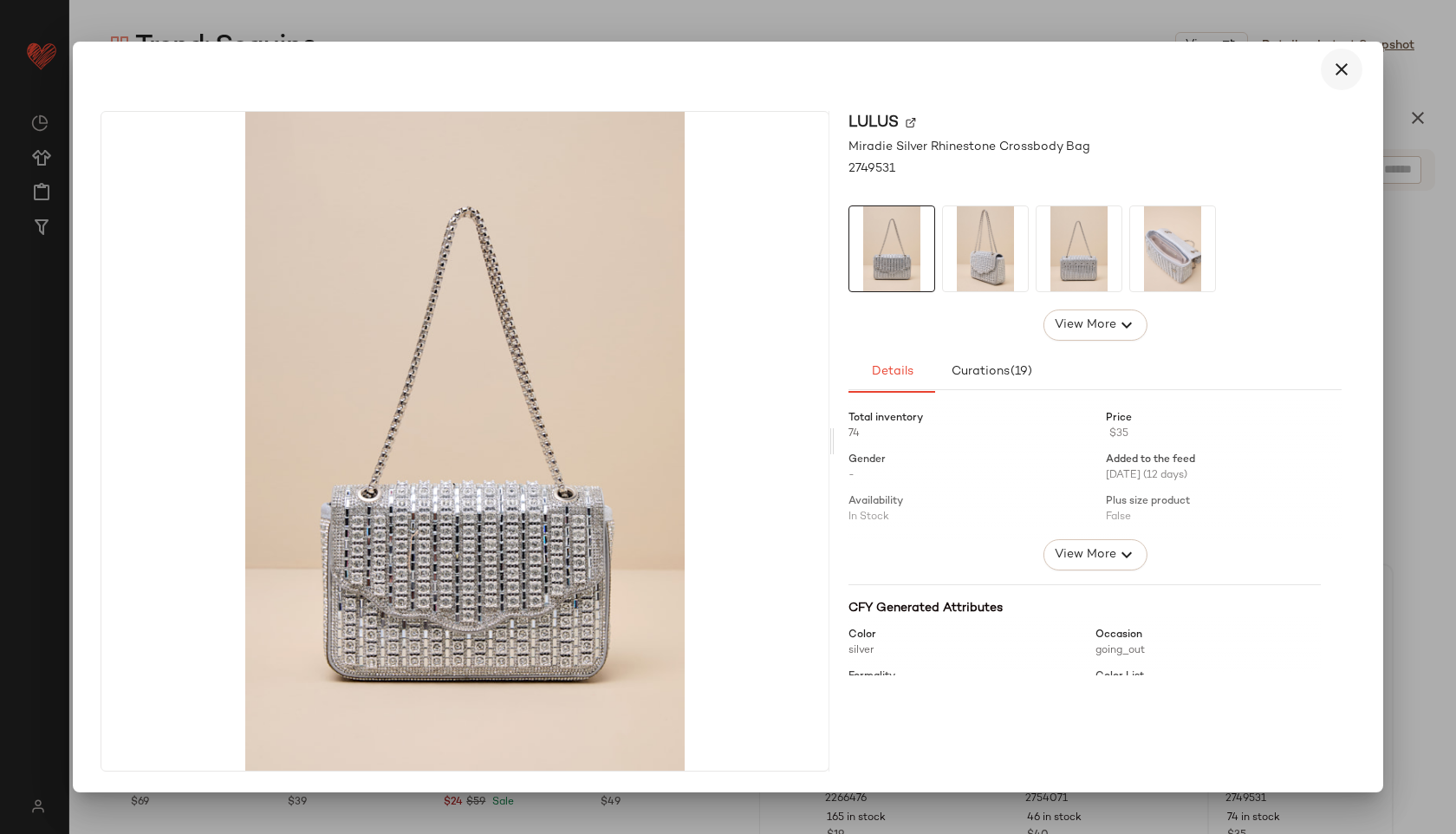
click at [1340, 63] on icon "button" at bounding box center [1342, 69] width 21 height 21
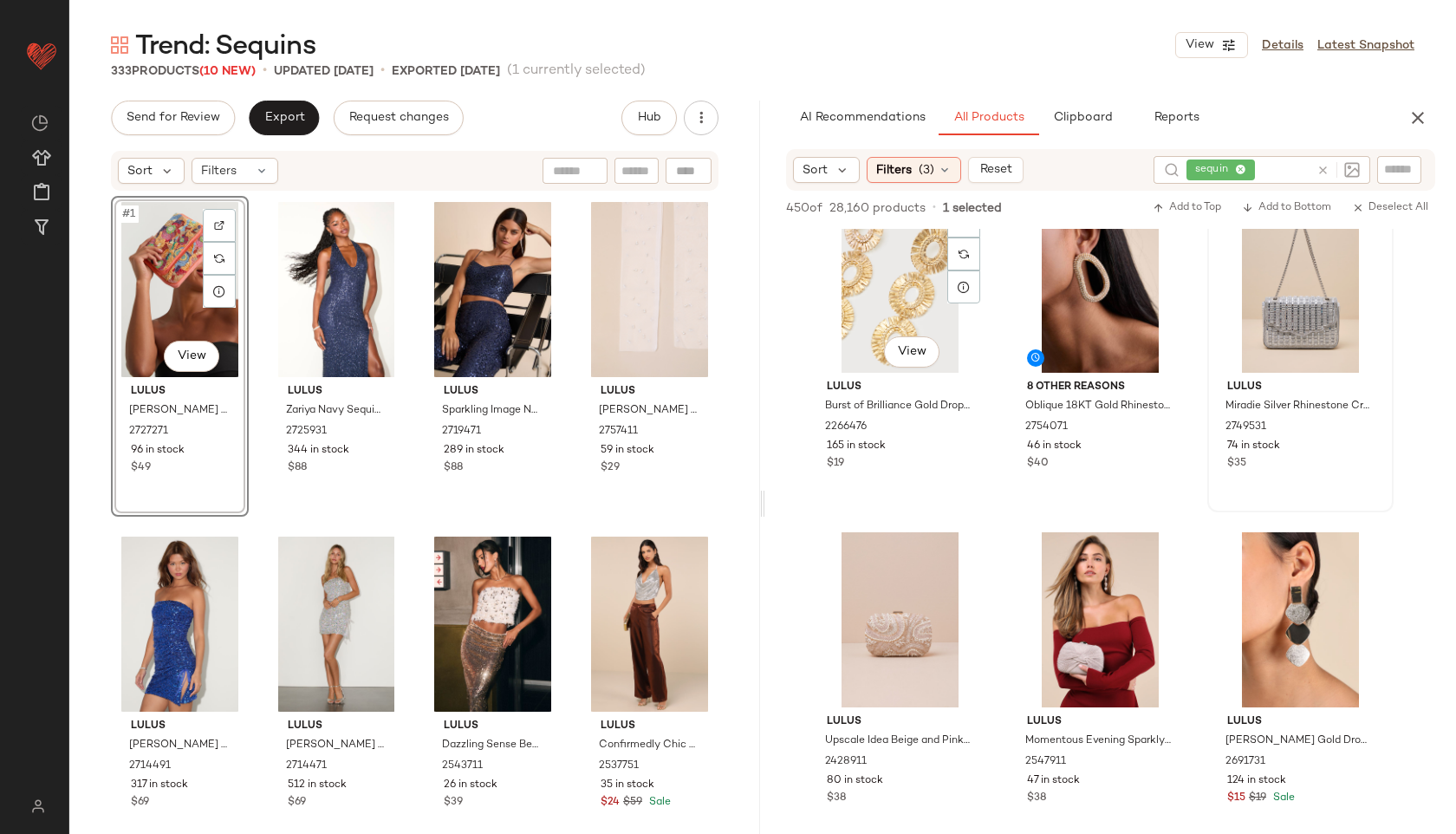
scroll to position [372, 0]
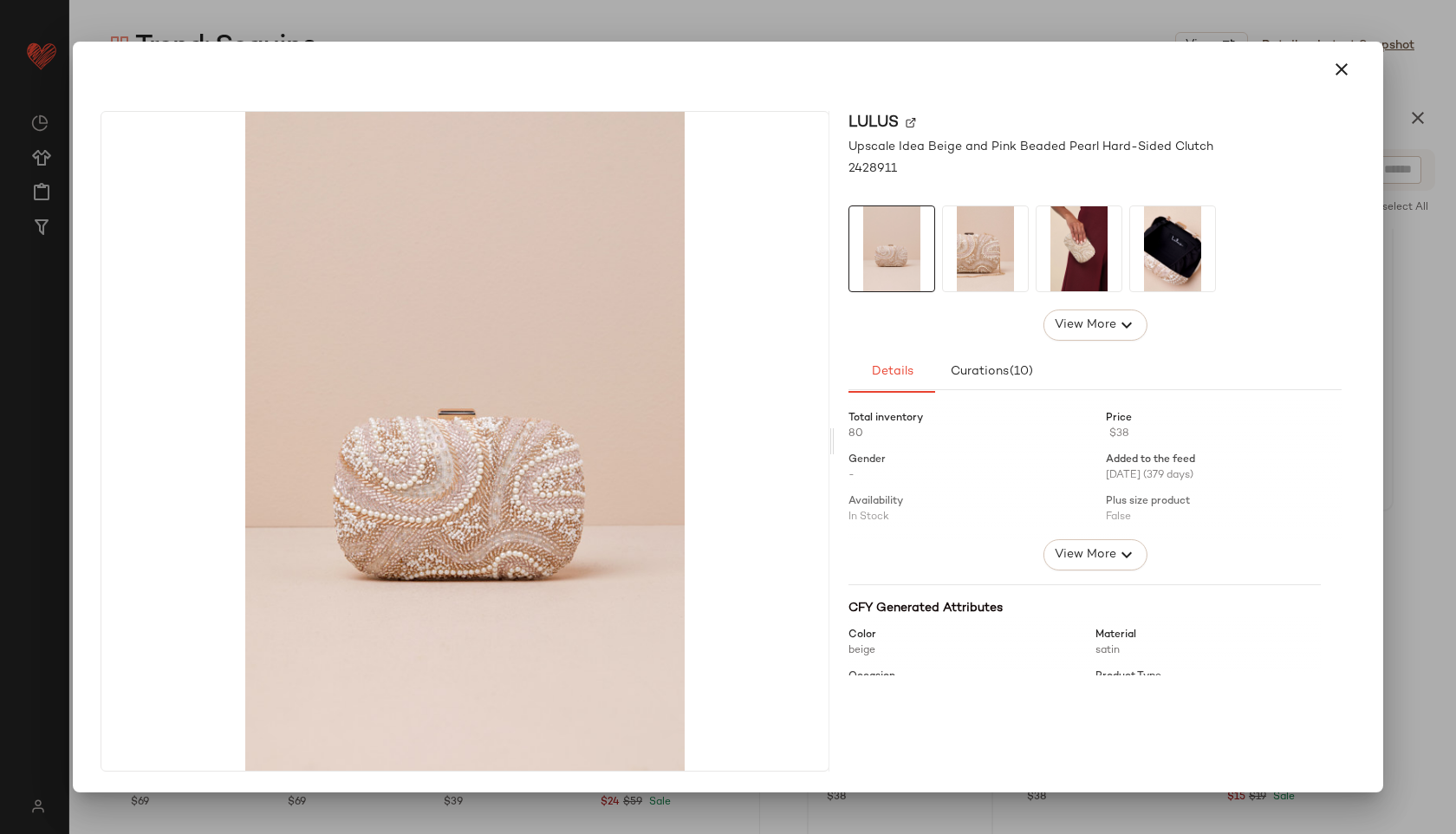
drag, startPoint x: 870, startPoint y: 662, endPoint x: 588, endPoint y: 698, distance: 284.3
click at [1335, 75] on icon "button" at bounding box center [1342, 69] width 21 height 21
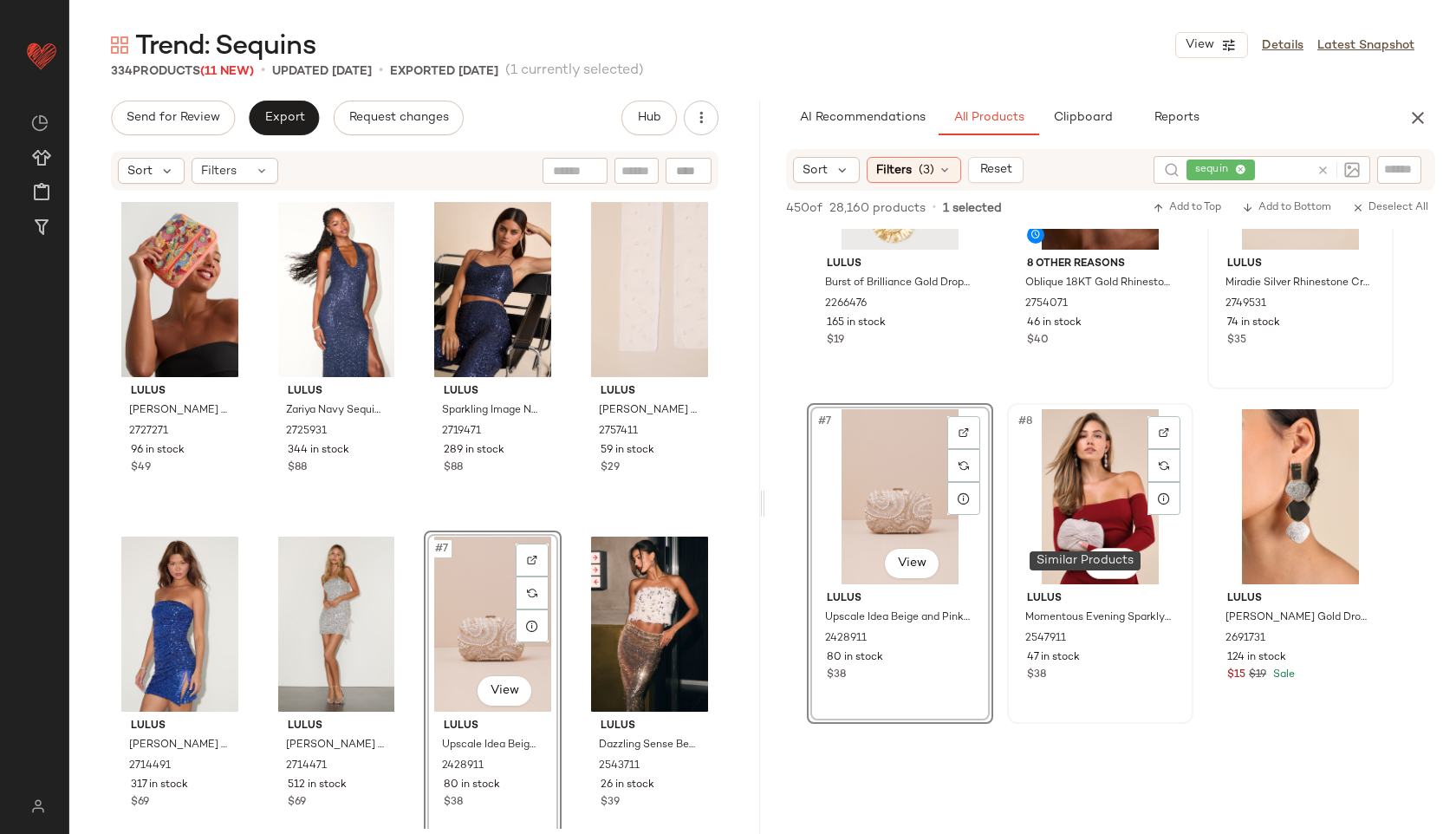
scroll to position [510, 0]
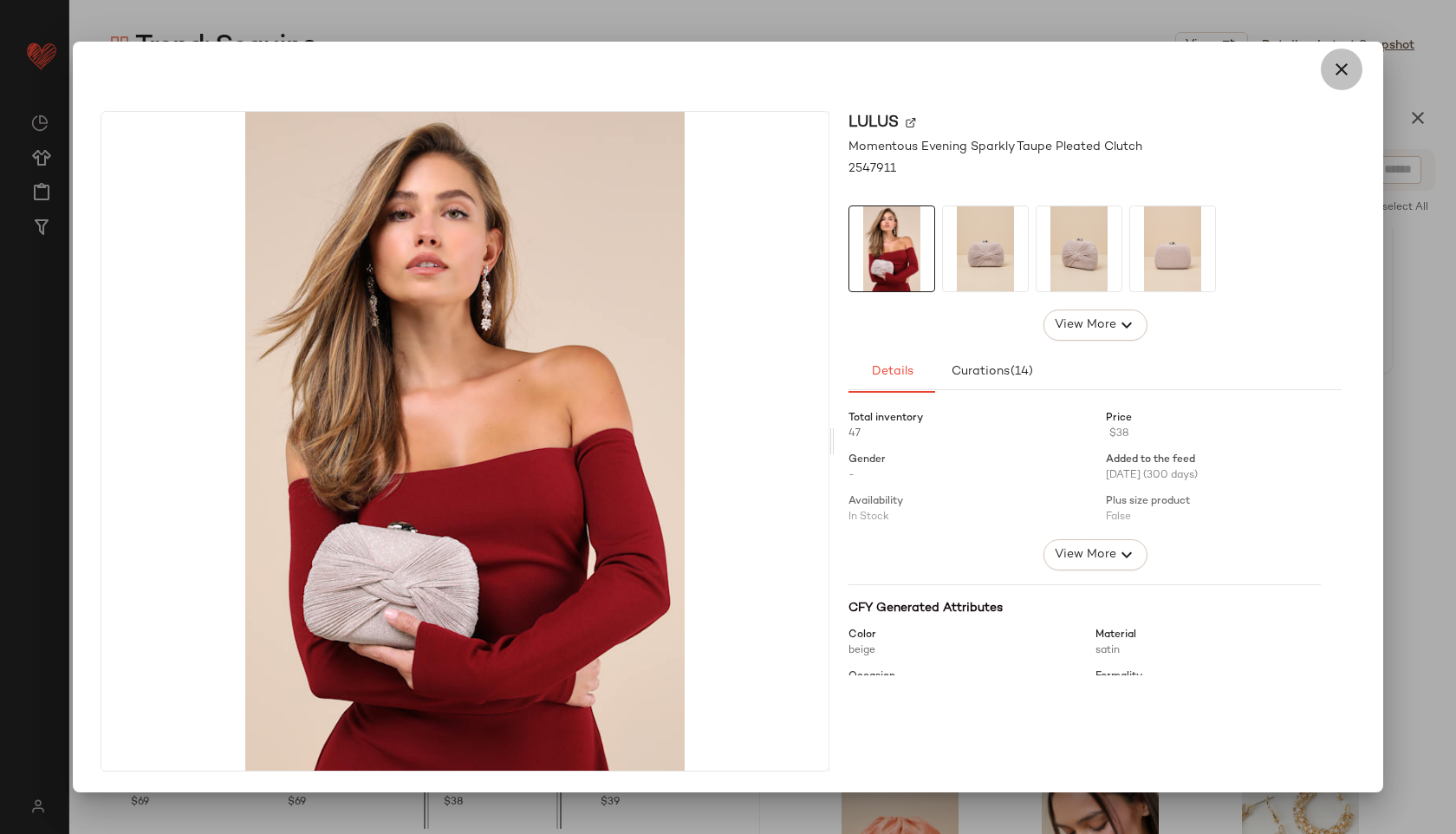
click at [1344, 70] on icon "button" at bounding box center [1342, 69] width 21 height 21
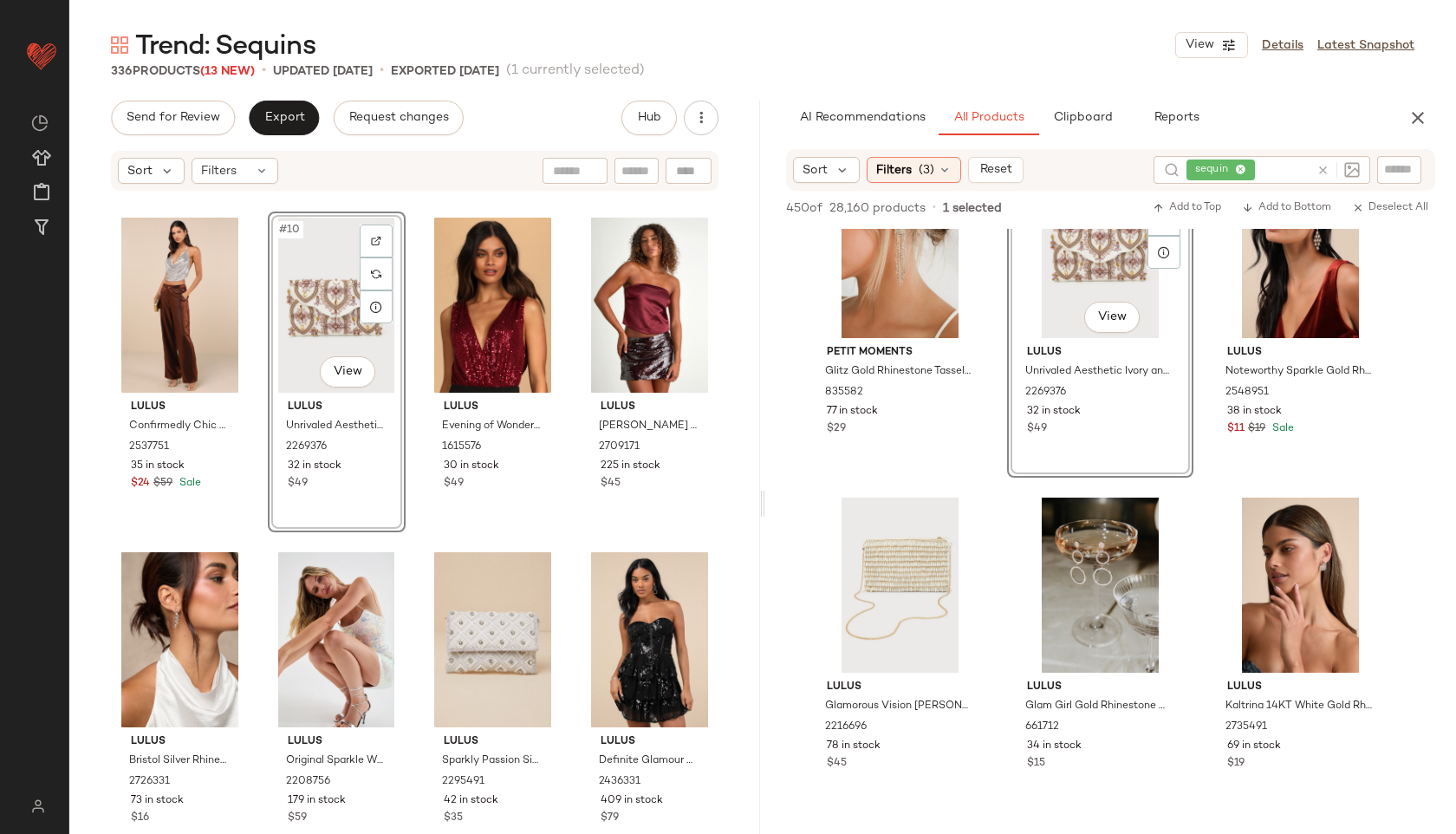
scroll to position [1748, 0]
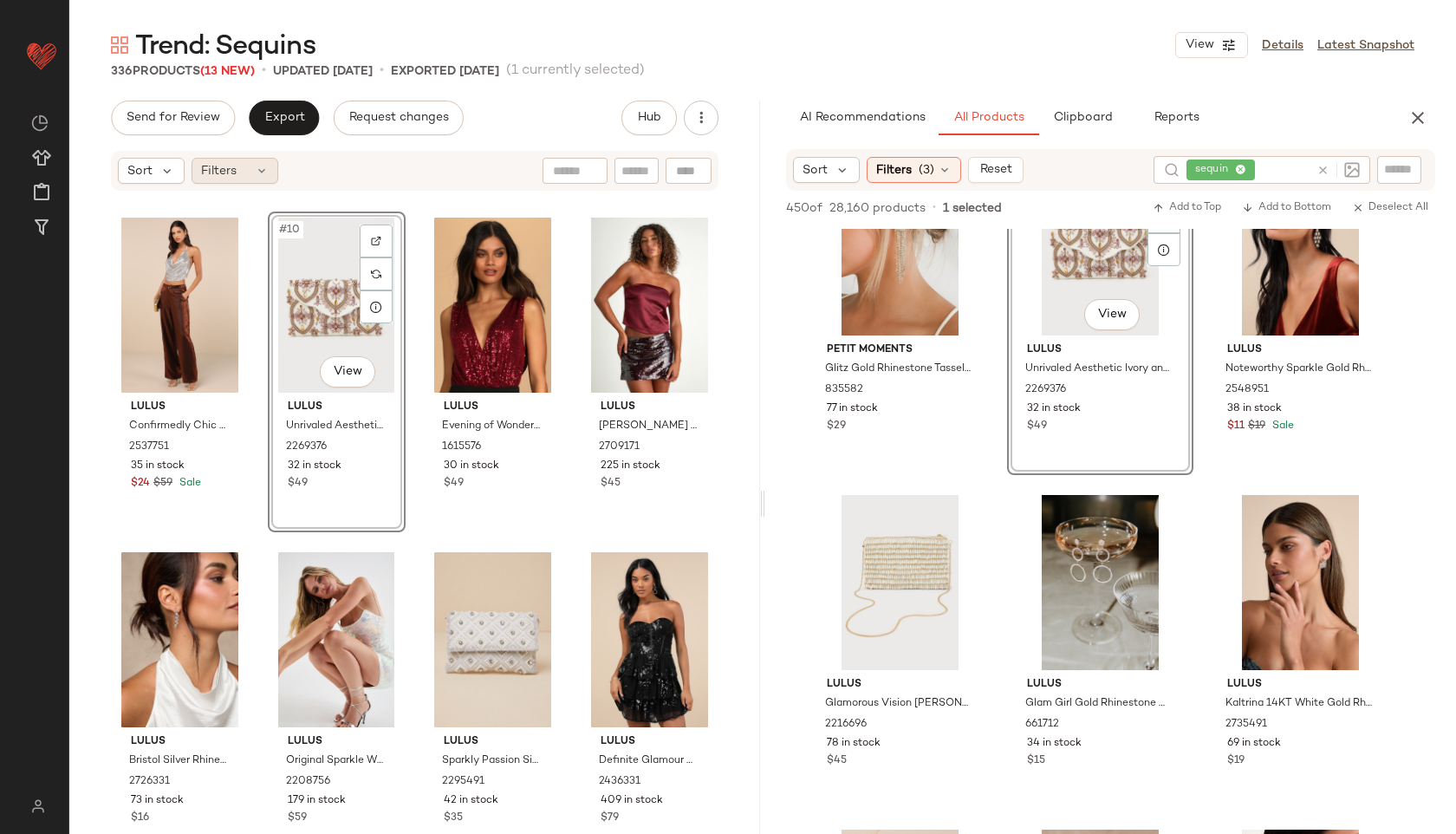
click at [242, 167] on div "Filters" at bounding box center [235, 170] width 86 height 26
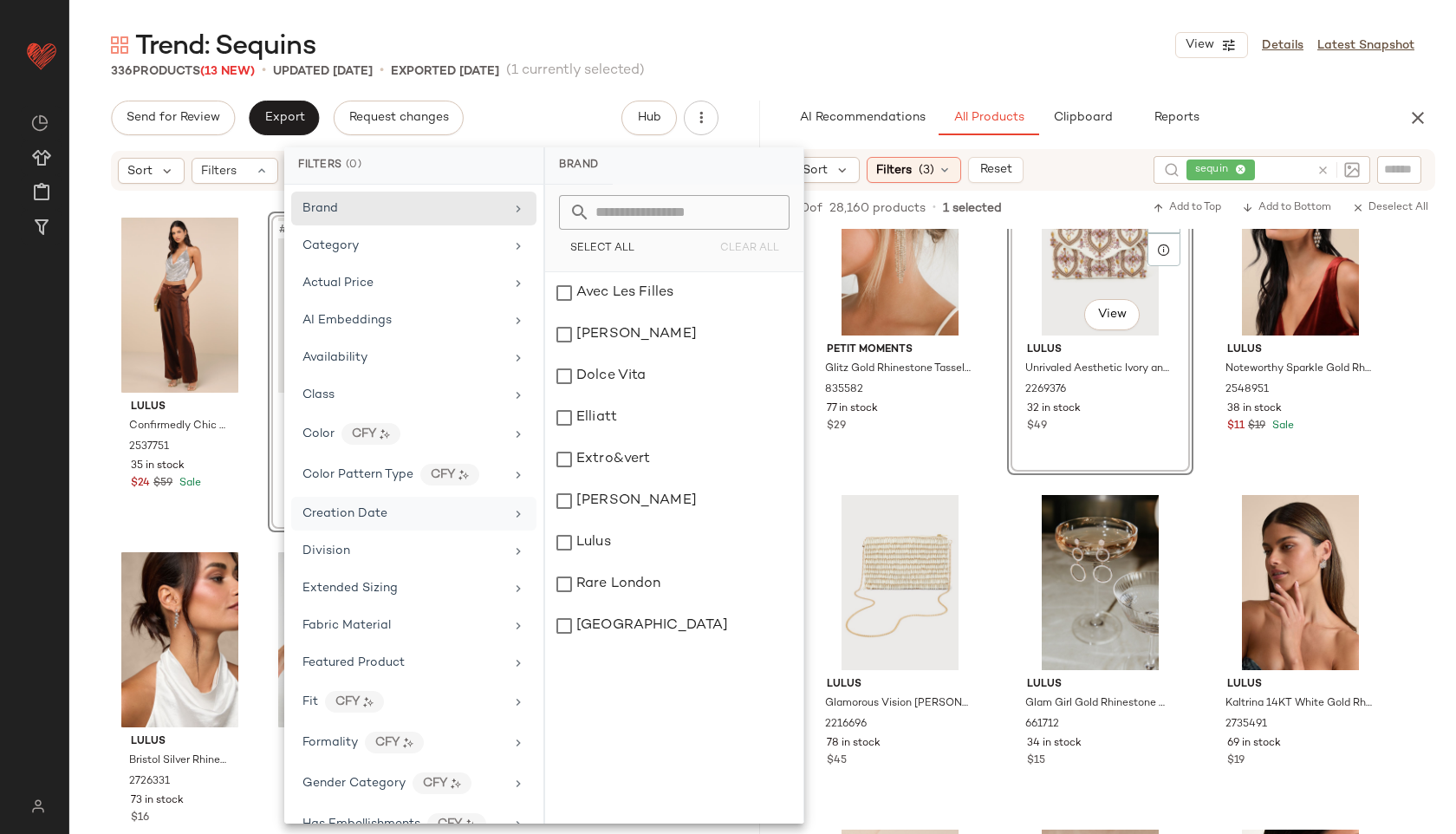
scroll to position [969, 0]
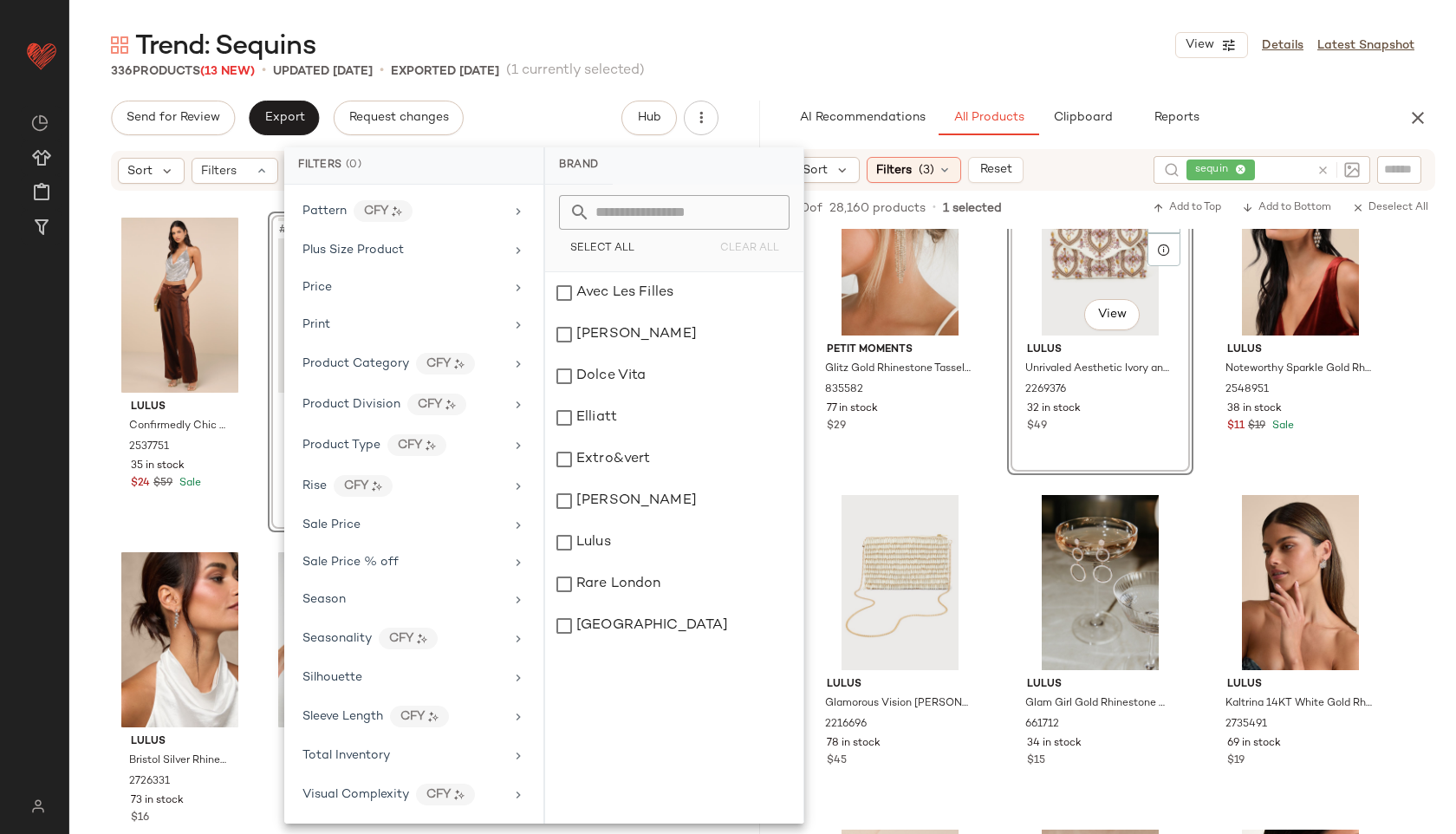
click at [372, 737] on div "Brand Category Actual Price AI Embeddings Availability Class Color CFY Color Pa…" at bounding box center [413, 504] width 259 height 639
click at [379, 752] on span "Total Inventory" at bounding box center [345, 756] width 87 height 13
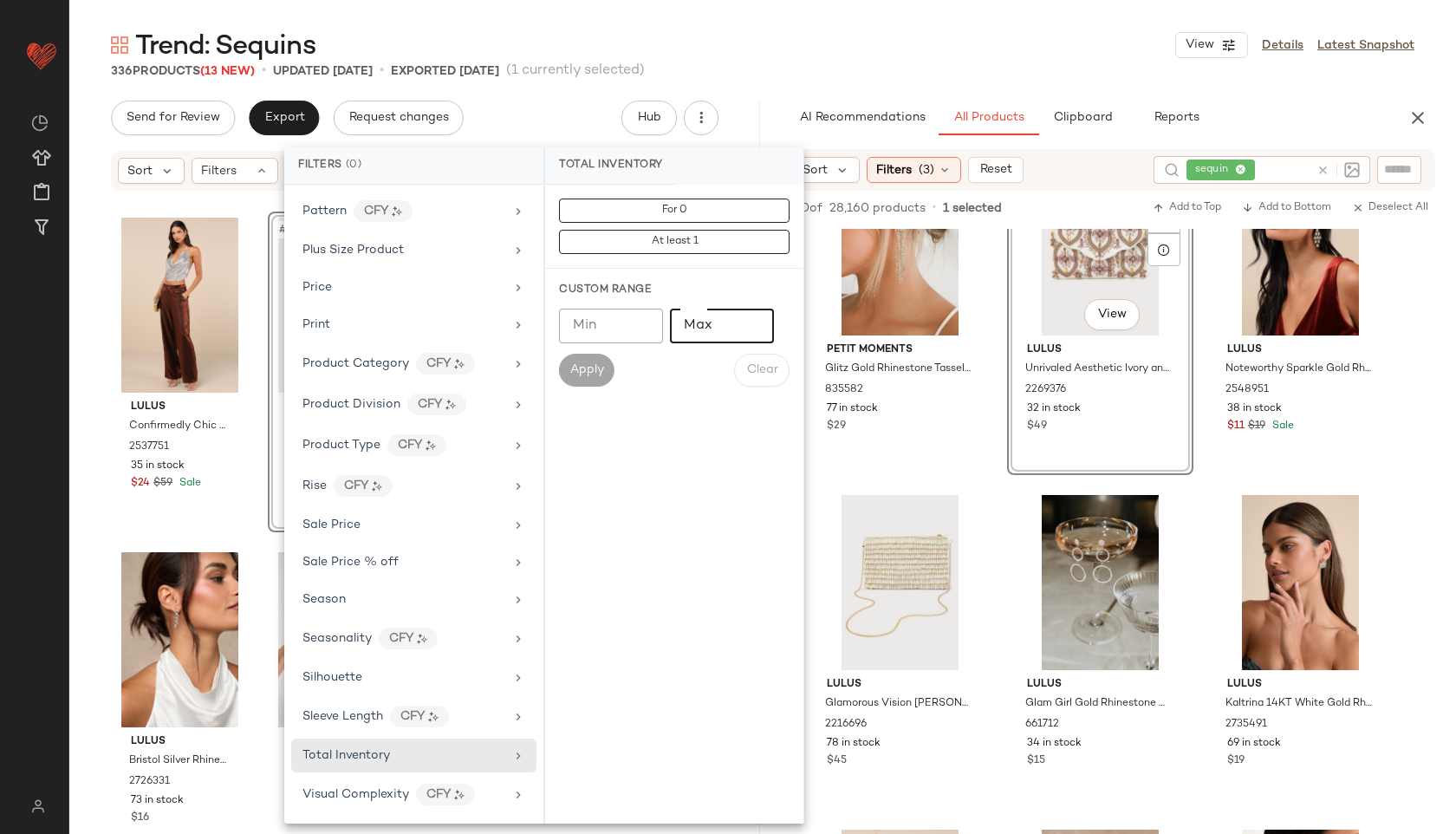
click at [700, 328] on input "Max" at bounding box center [721, 326] width 104 height 35
type input "**"
click at [588, 380] on button "Apply" at bounding box center [587, 370] width 56 height 33
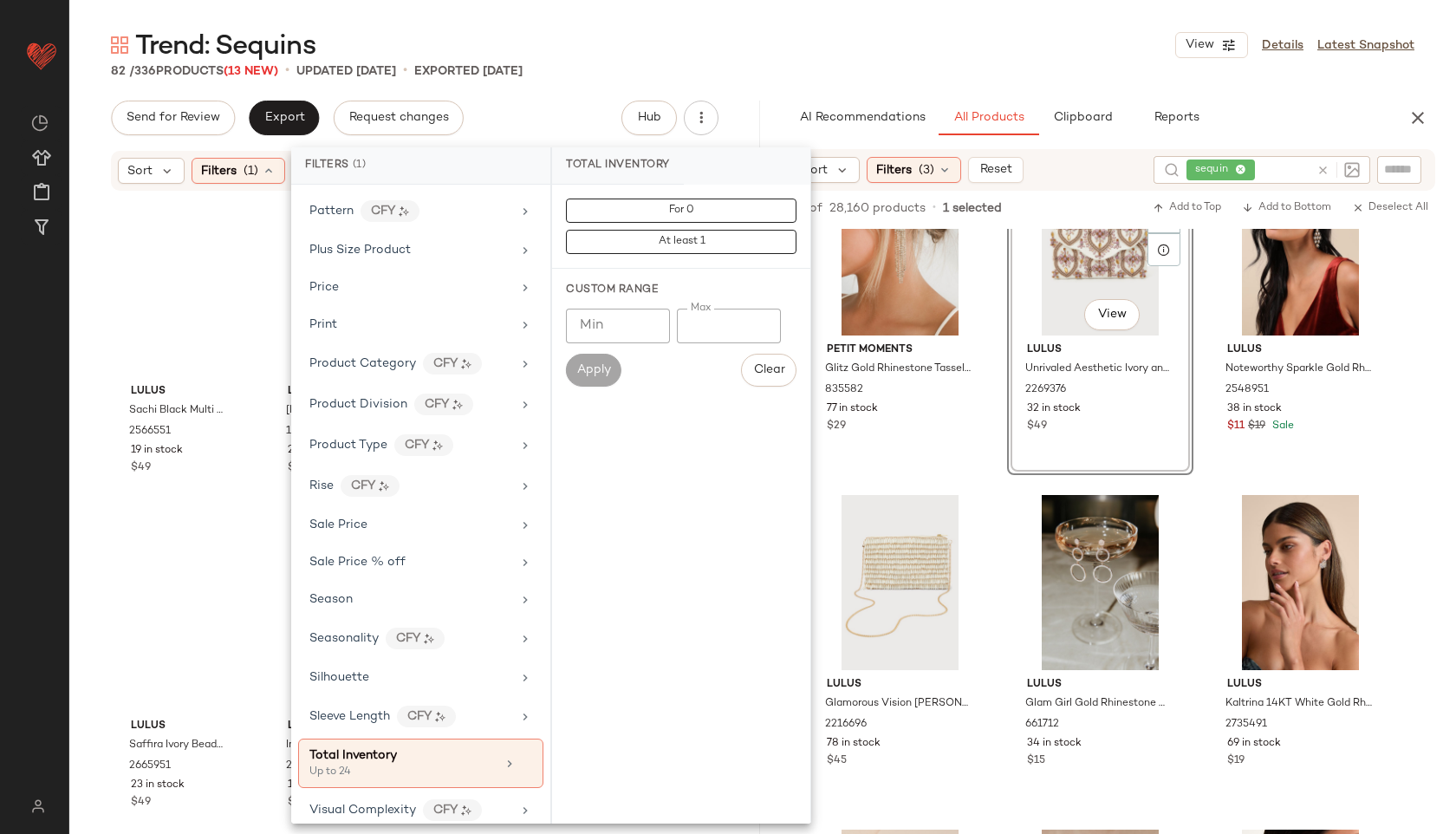
click at [787, 31] on div "Trend: Sequins View Details Latest Snapshot" at bounding box center [763, 45] width 1387 height 35
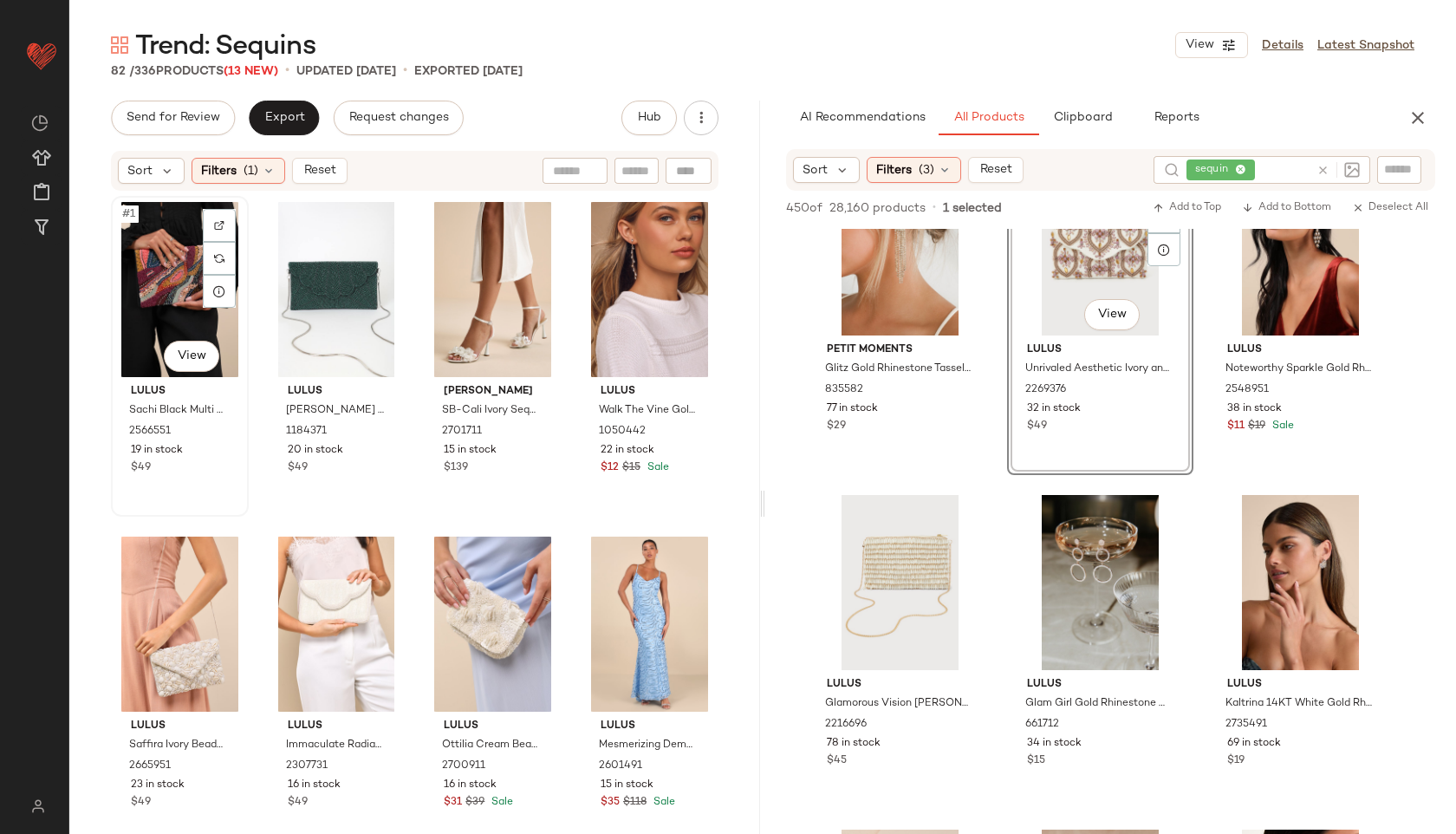
click at [169, 287] on div "#1 View" at bounding box center [179, 290] width 126 height 176
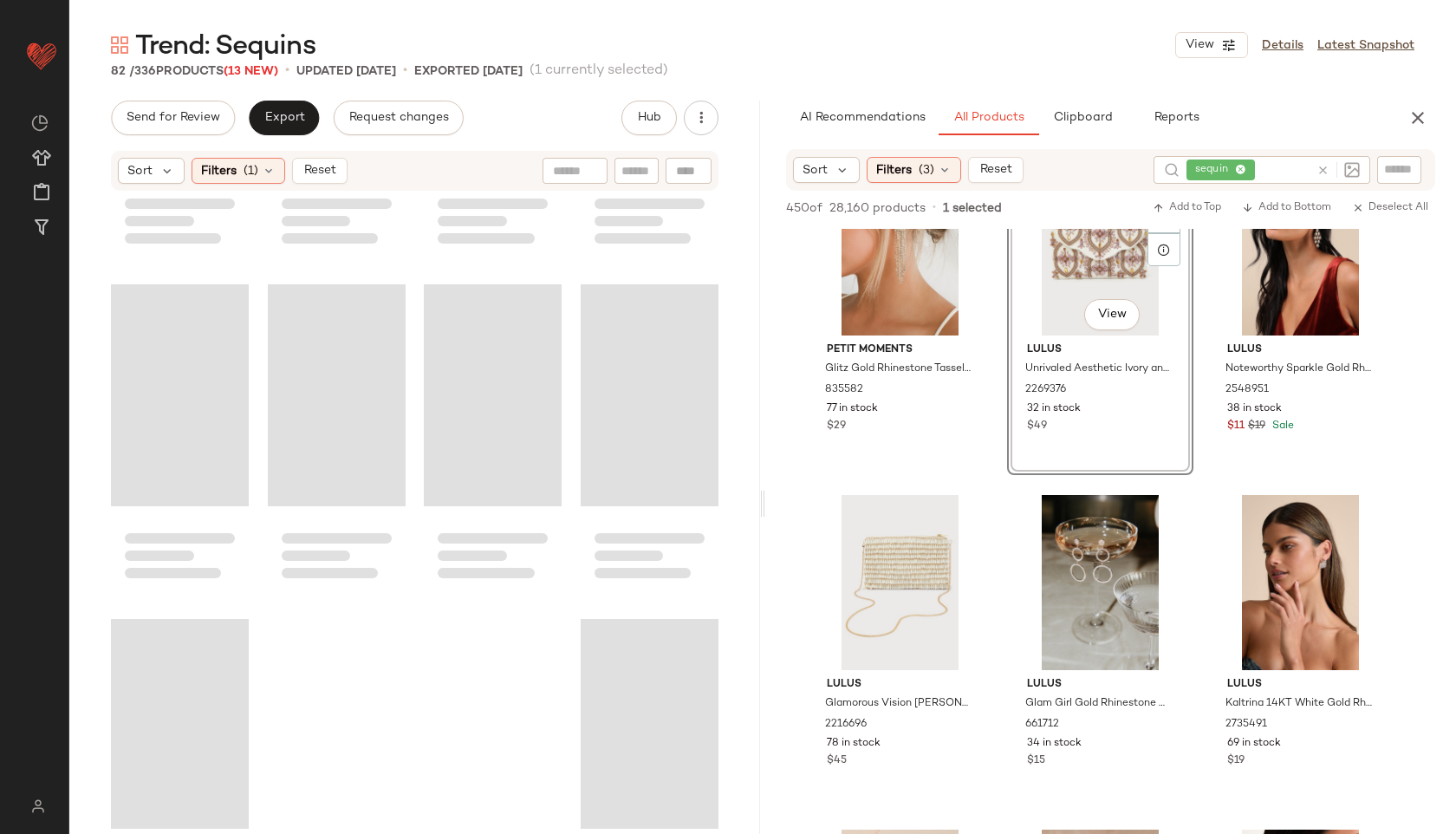
scroll to position [6396, 0]
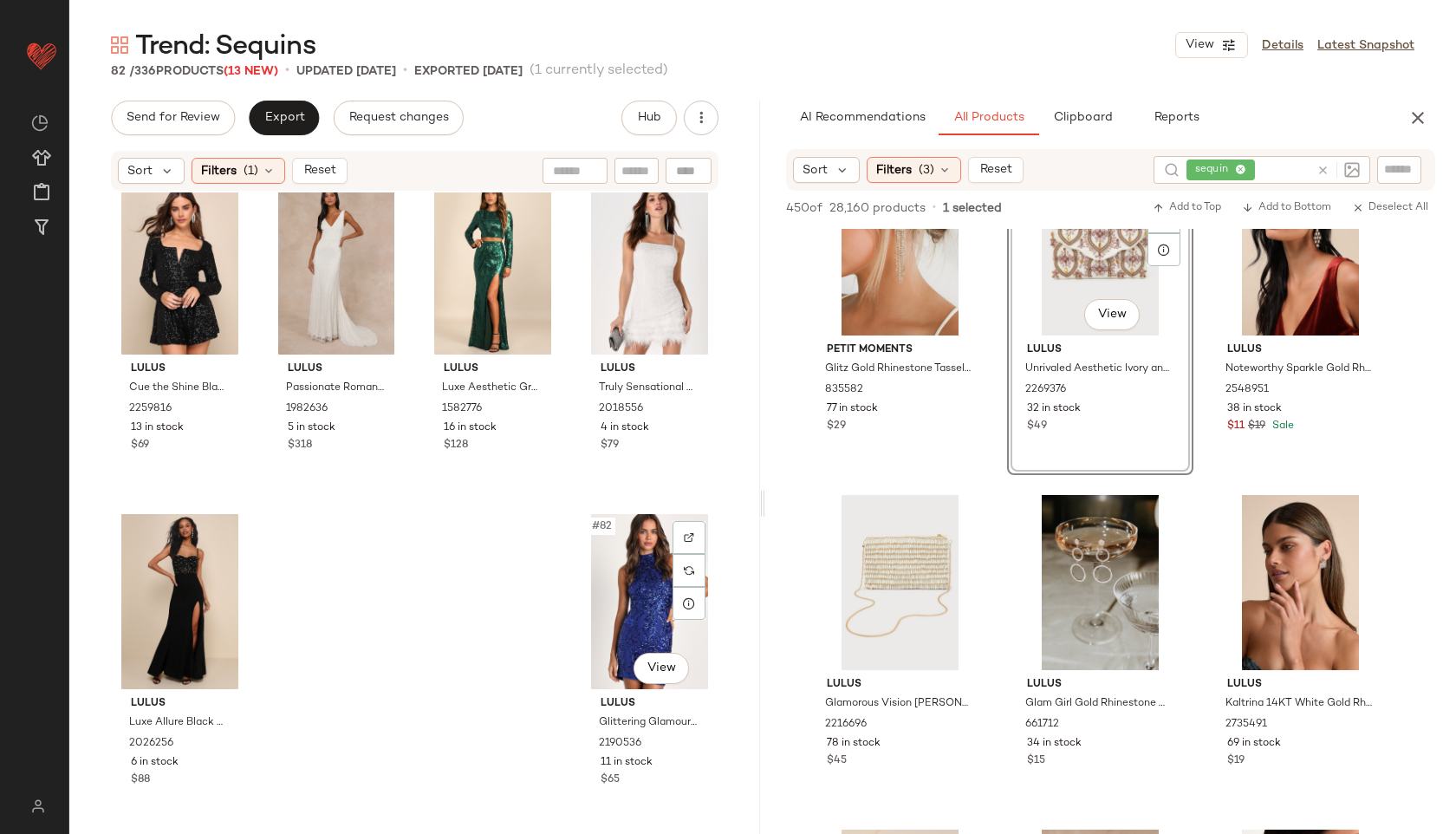
click at [647, 589] on div "#82 View" at bounding box center [649, 602] width 126 height 176
click at [295, 114] on span "Export" at bounding box center [284, 118] width 40 height 13
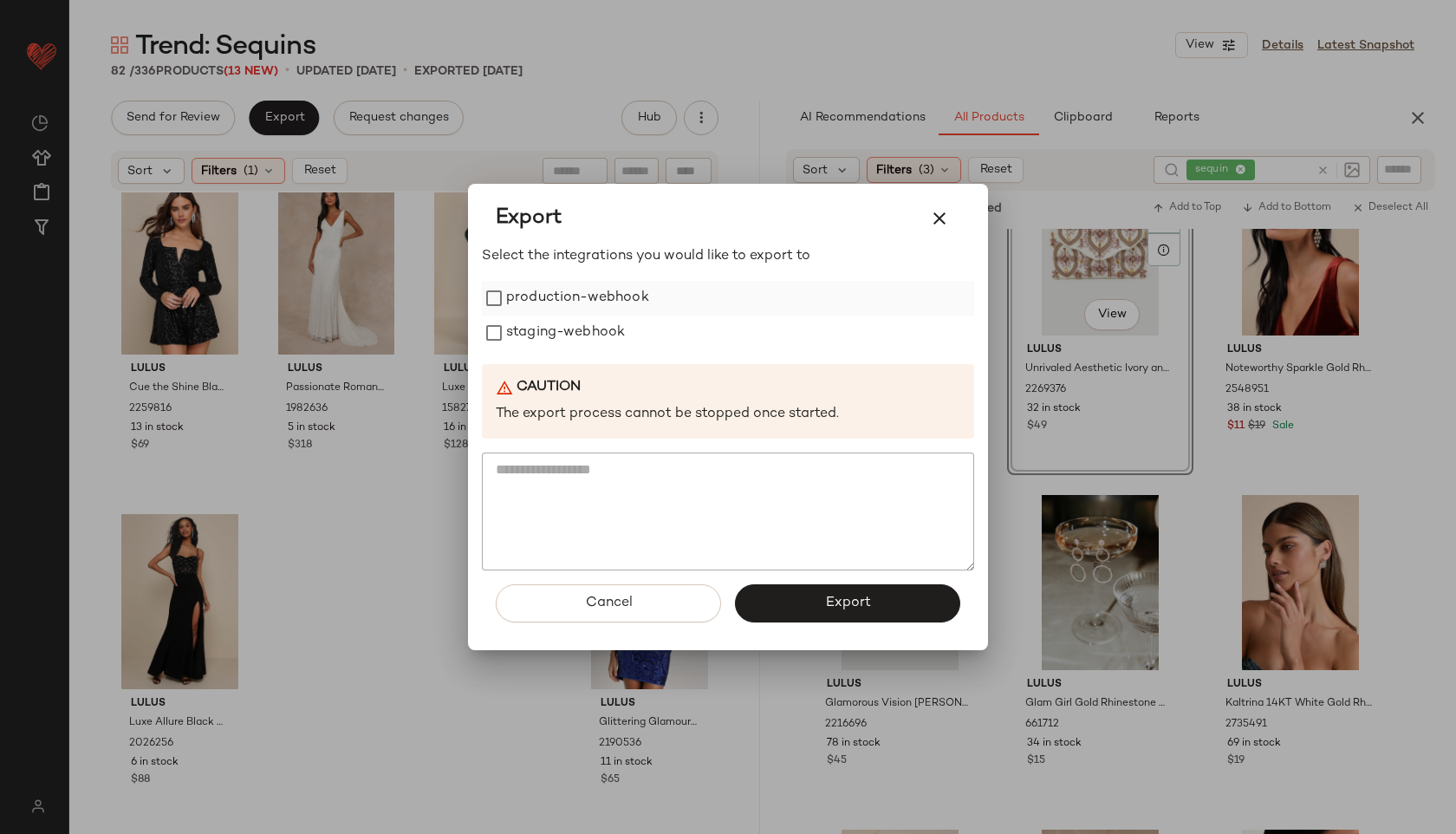
click at [588, 295] on label "production-webhook" at bounding box center [577, 298] width 143 height 35
click at [573, 343] on label "staging-webhook" at bounding box center [566, 333] width 119 height 35
click at [830, 613] on button "Export" at bounding box center [847, 604] width 225 height 38
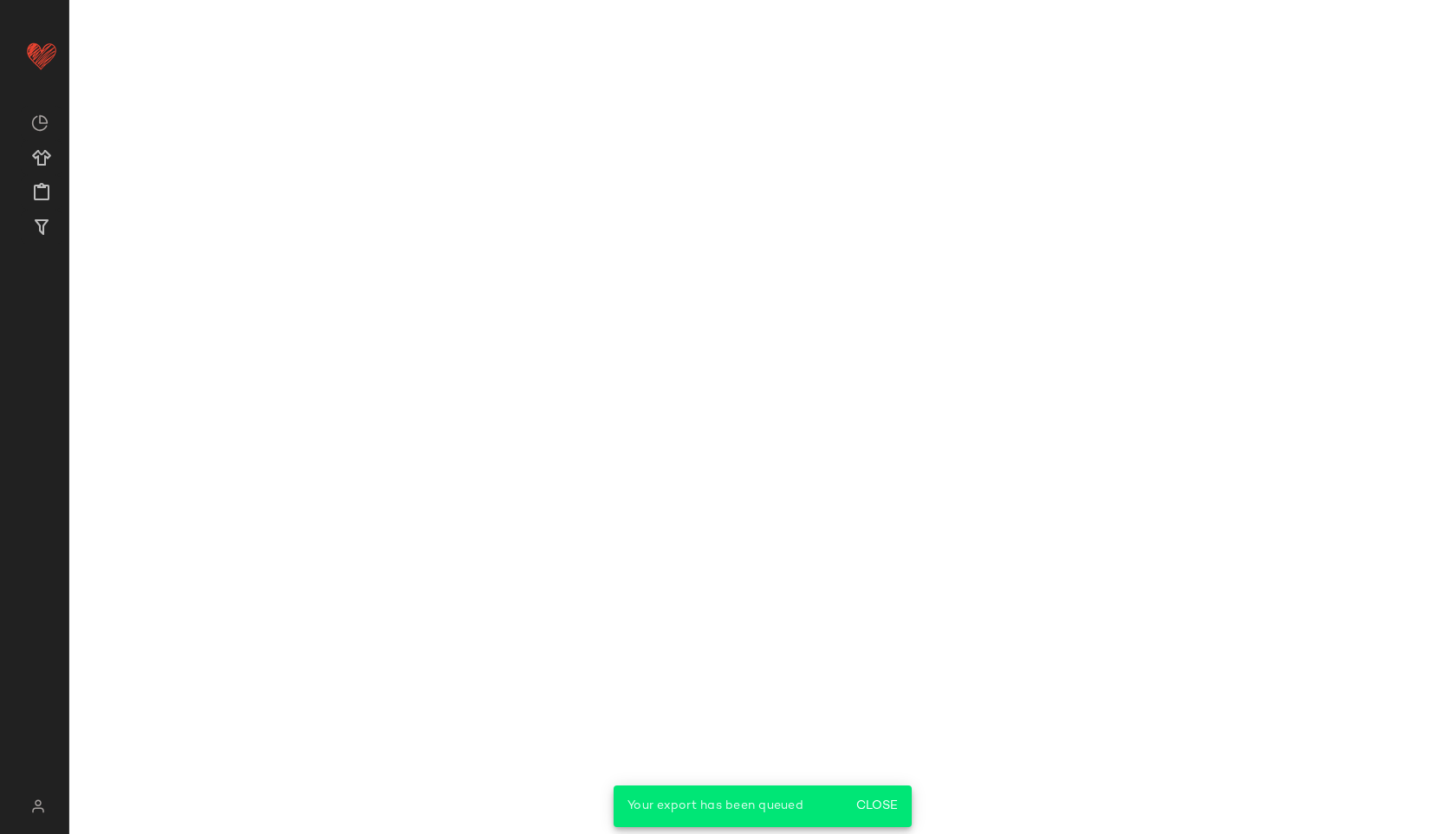
scroll to position [2418, 0]
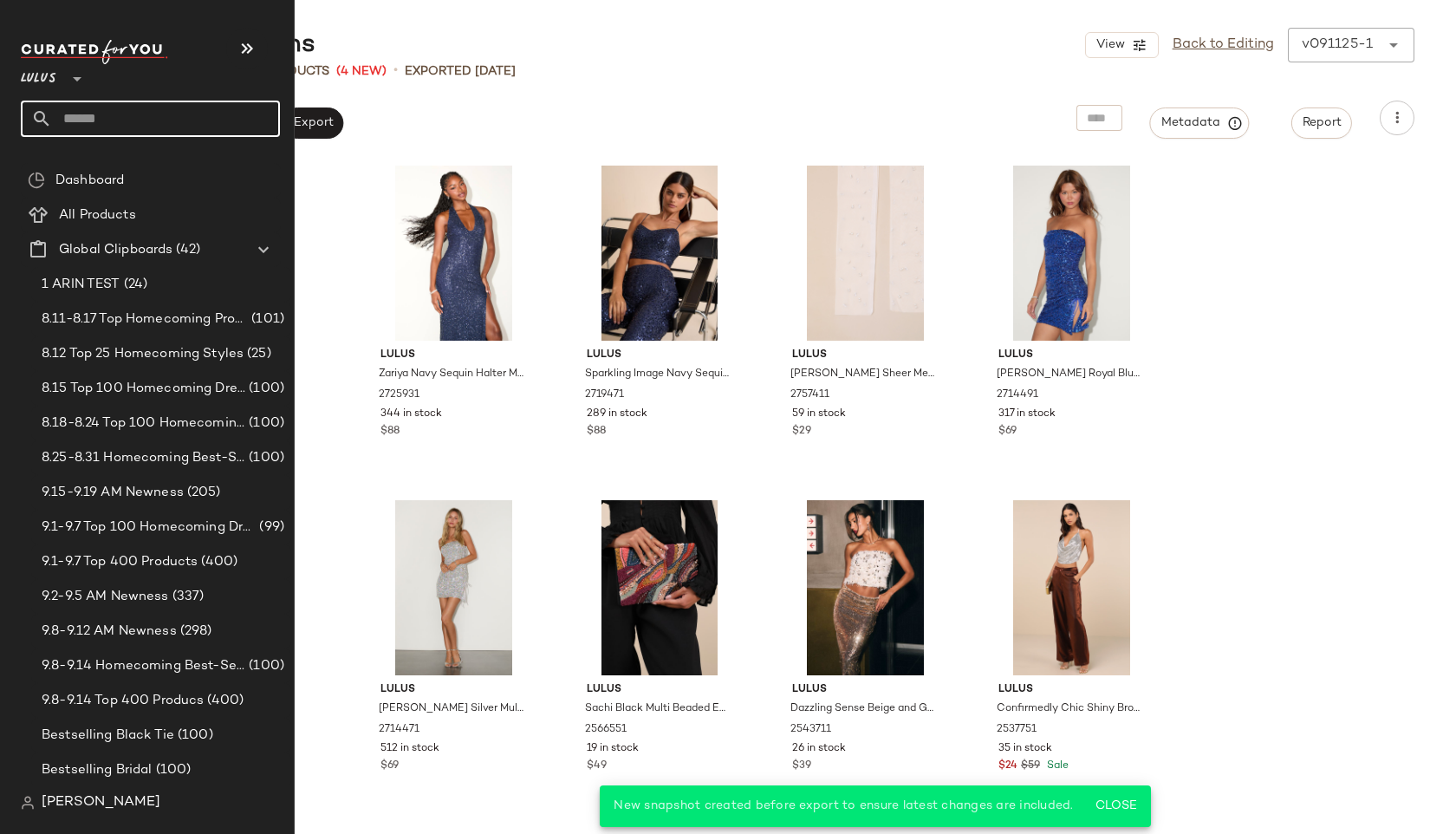
click at [134, 106] on input "text" at bounding box center [166, 119] width 228 height 36
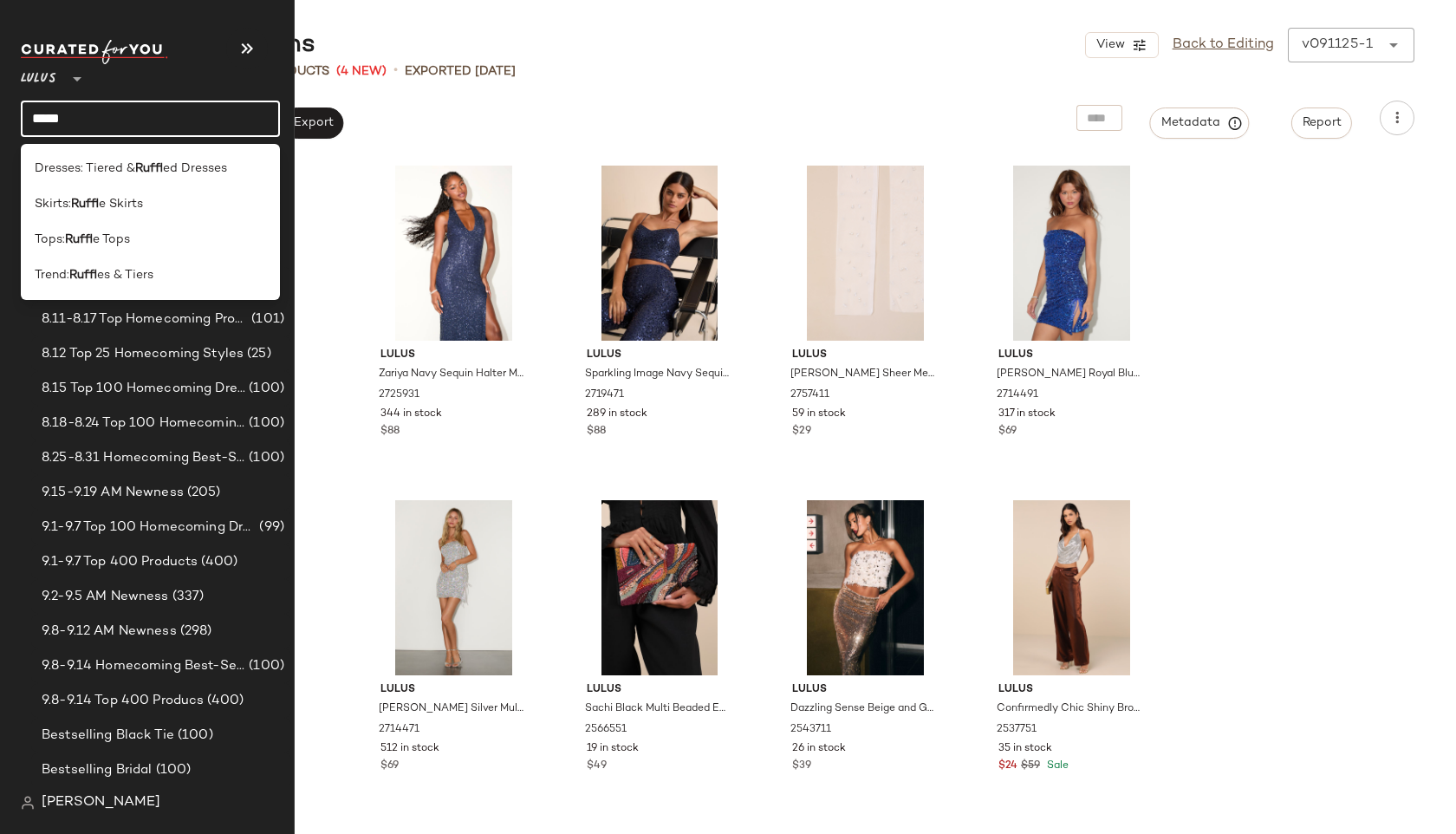
type input "******"
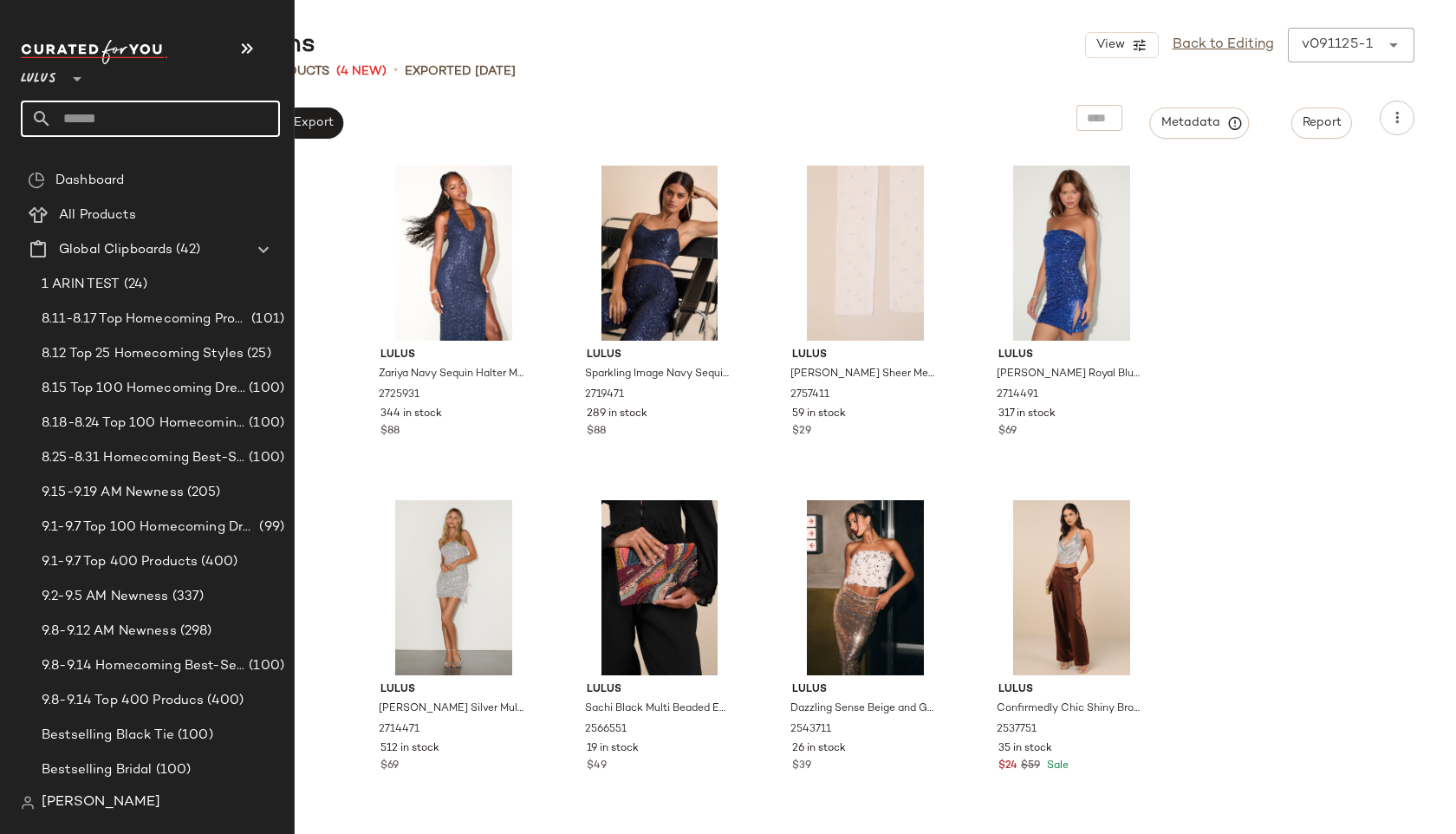
click at [85, 112] on input "text" at bounding box center [166, 119] width 228 height 36
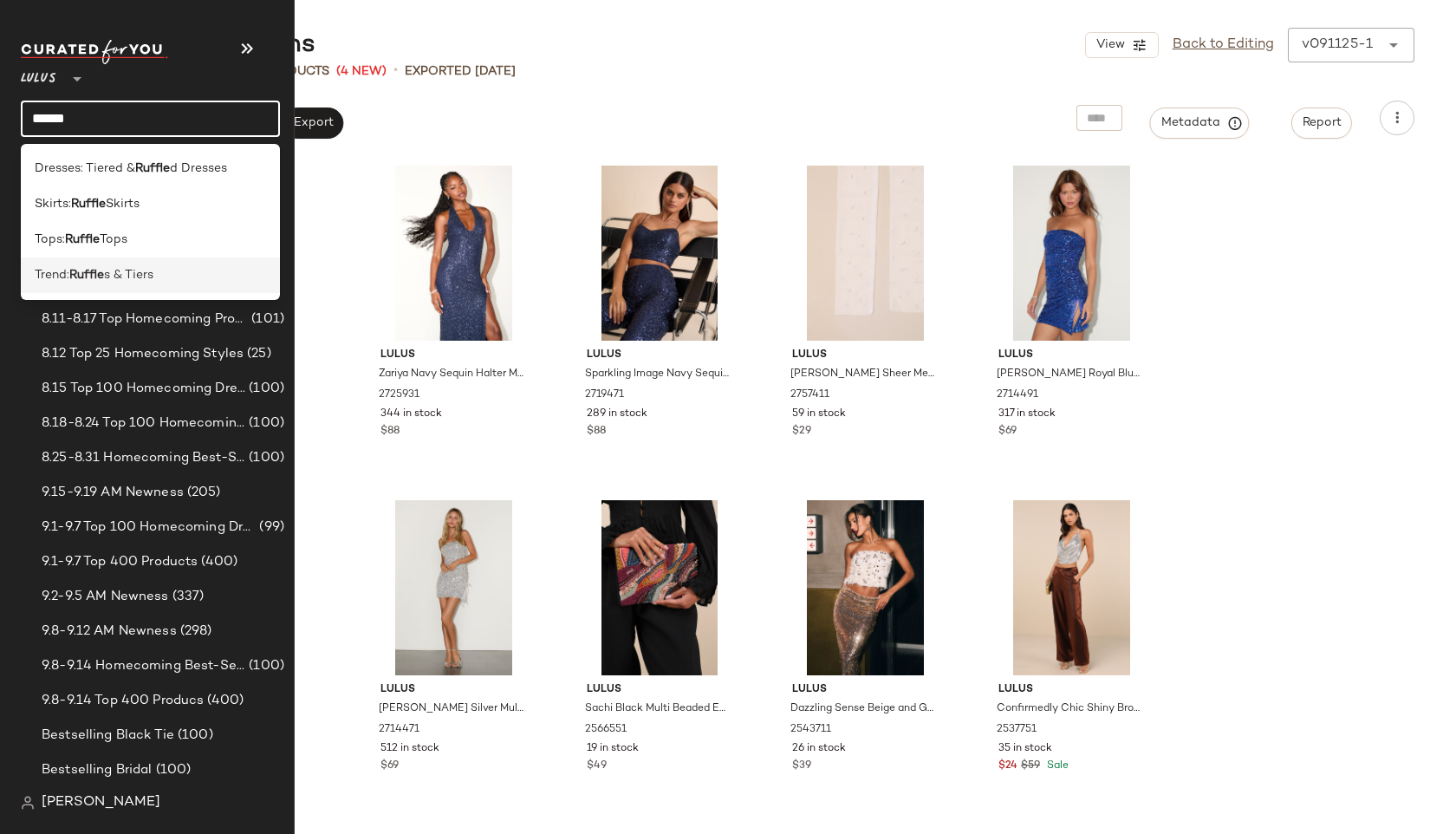
type input "******"
click at [63, 273] on span "Trend:" at bounding box center [52, 274] width 35 height 18
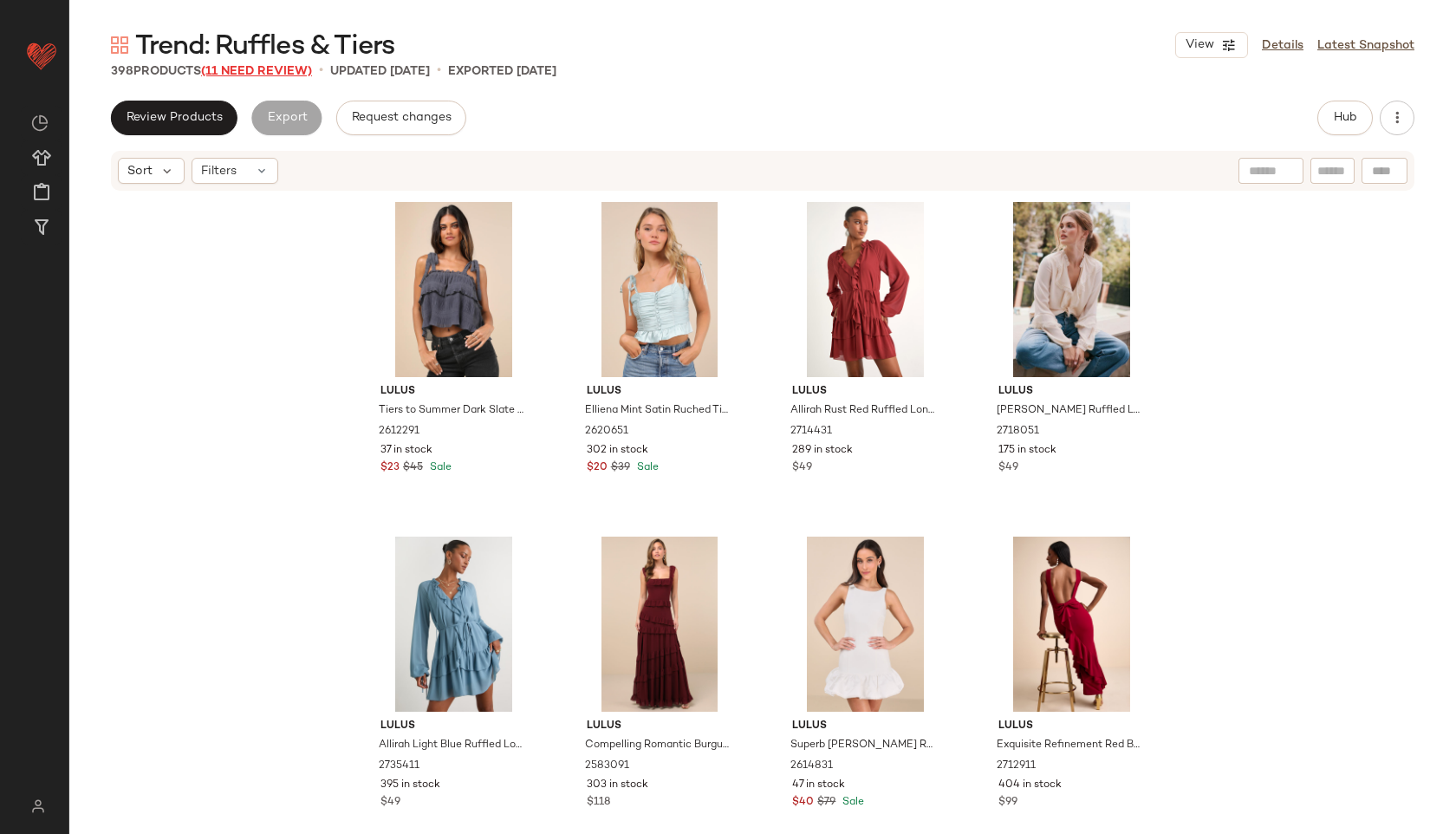
click at [294, 75] on span "(11 Need Review)" at bounding box center [257, 72] width 111 height 13
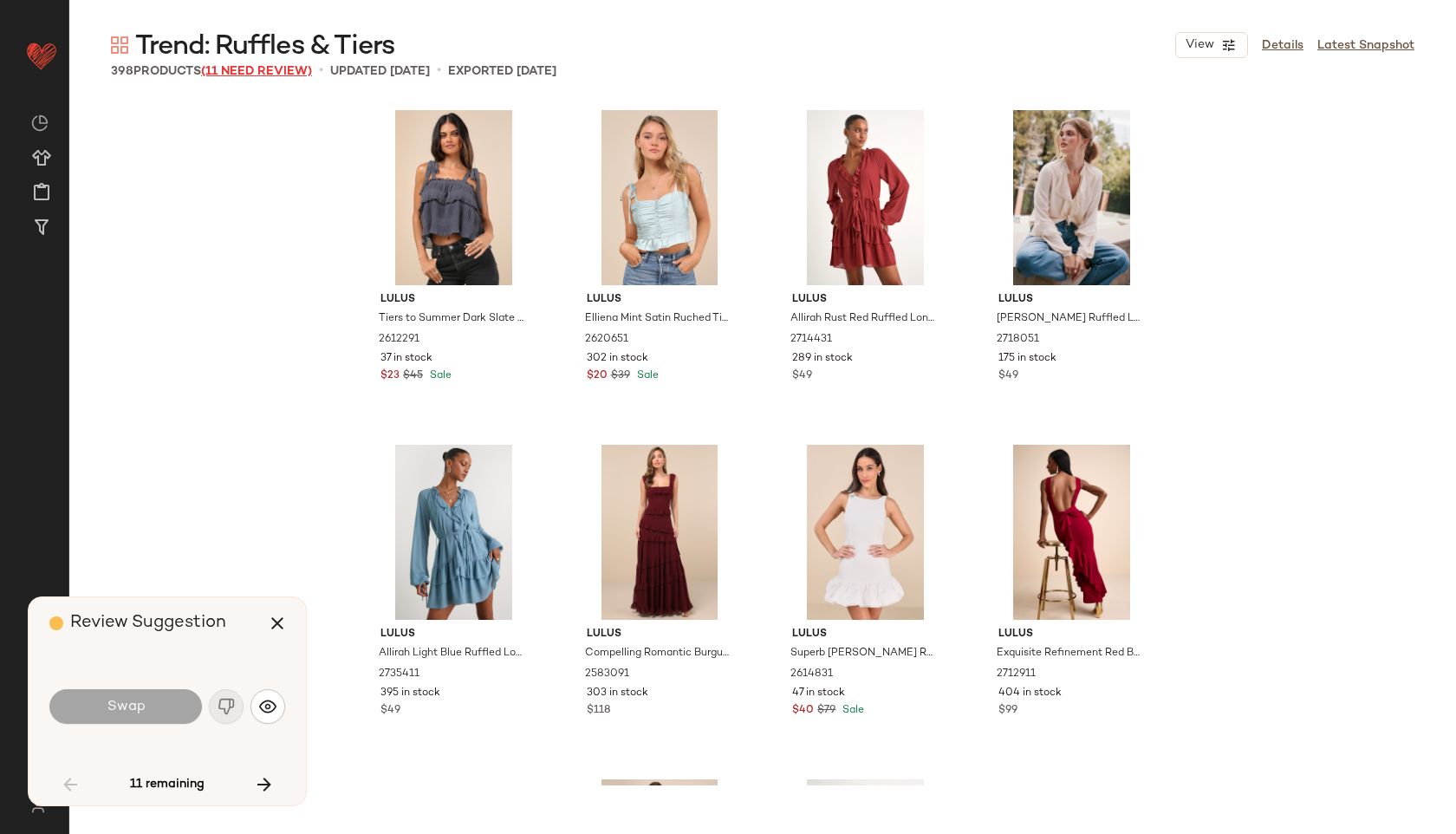
scroll to position [1674, 0]
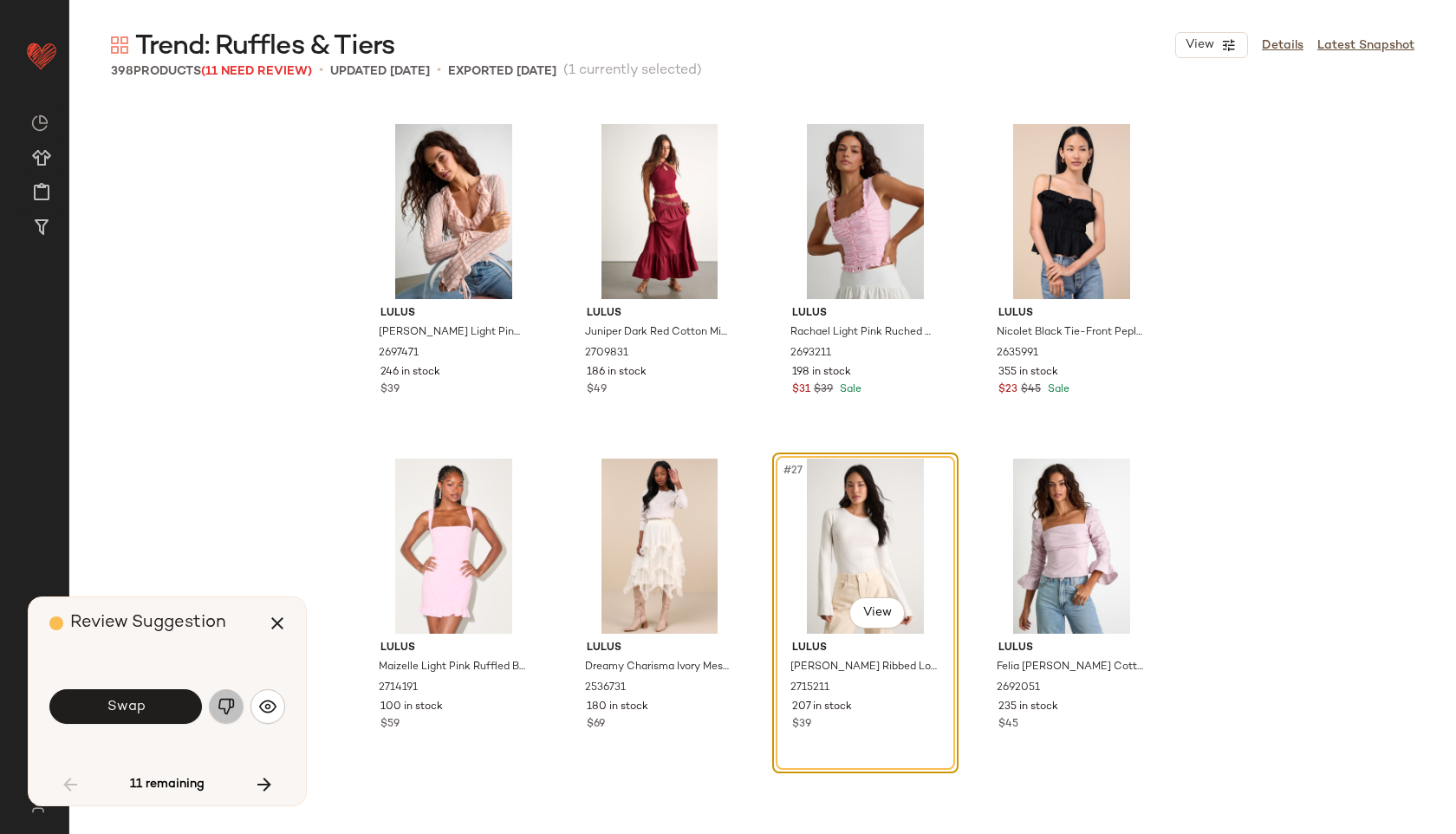
click at [212, 712] on button "button" at bounding box center [226, 706] width 35 height 35
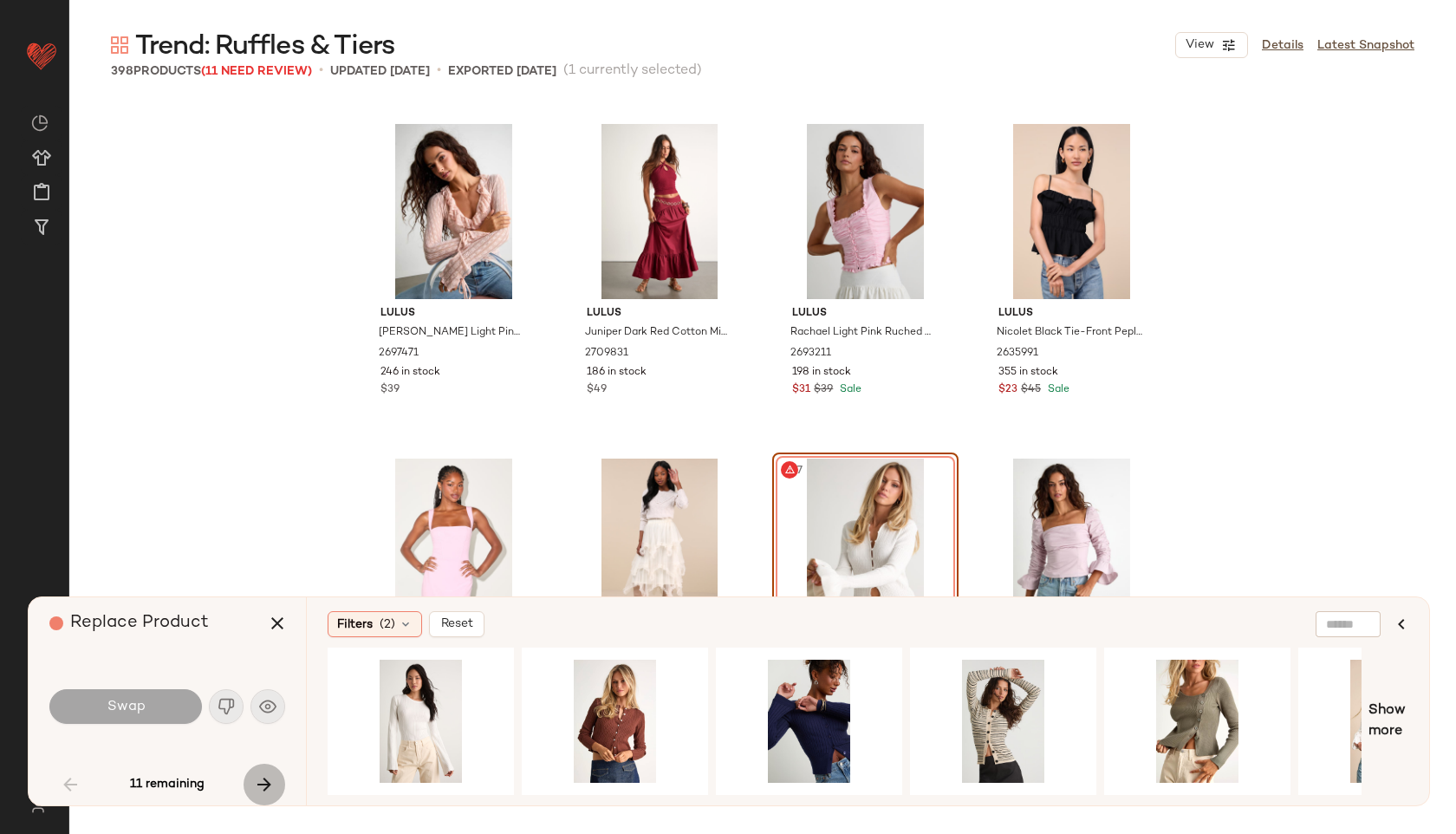
click at [261, 771] on button "button" at bounding box center [264, 784] width 41 height 41
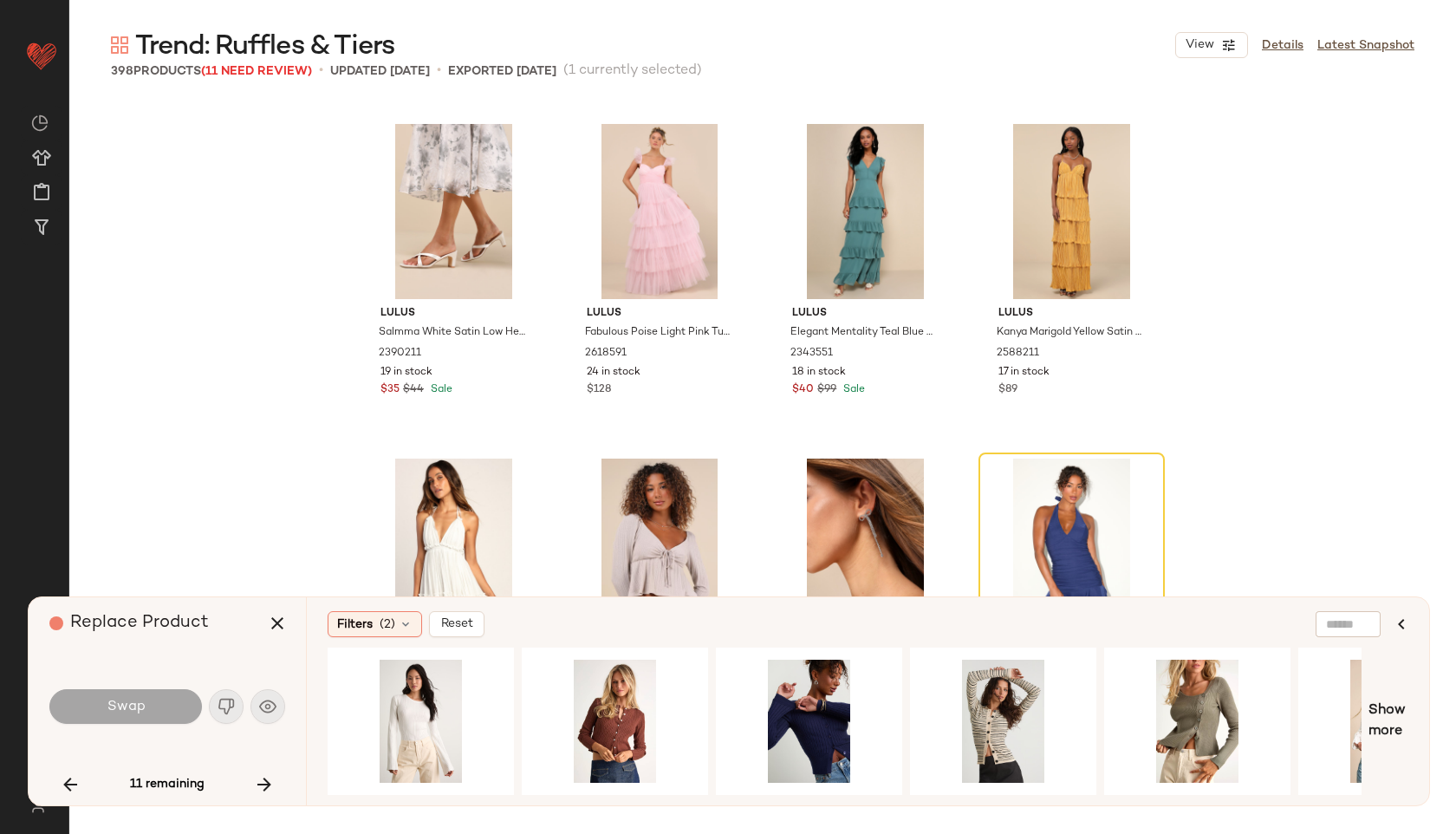
click at [220, 707] on img "button" at bounding box center [226, 706] width 17 height 17
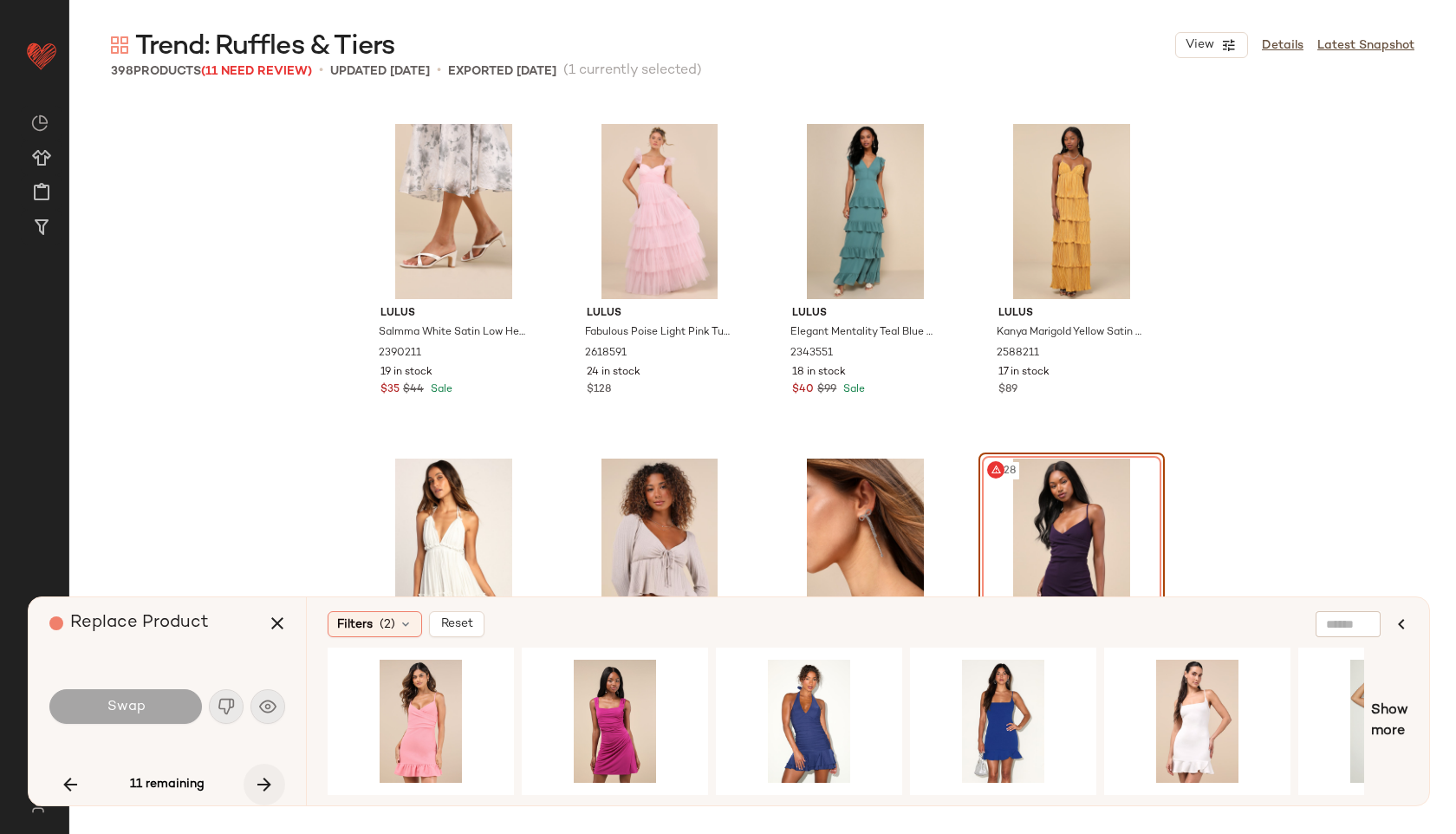
click at [269, 783] on icon "button" at bounding box center [265, 785] width 21 height 21
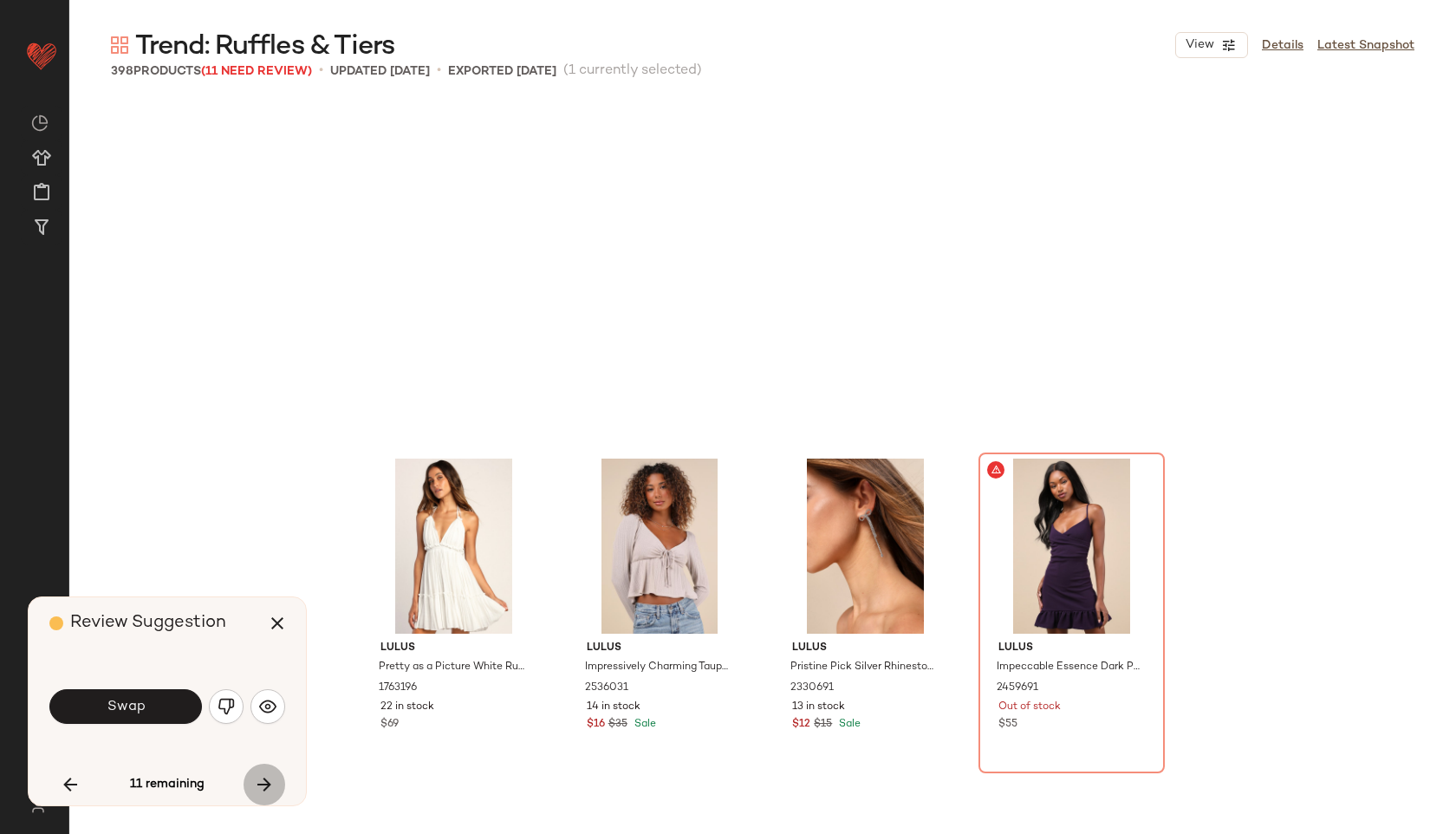
scroll to position [27110, 0]
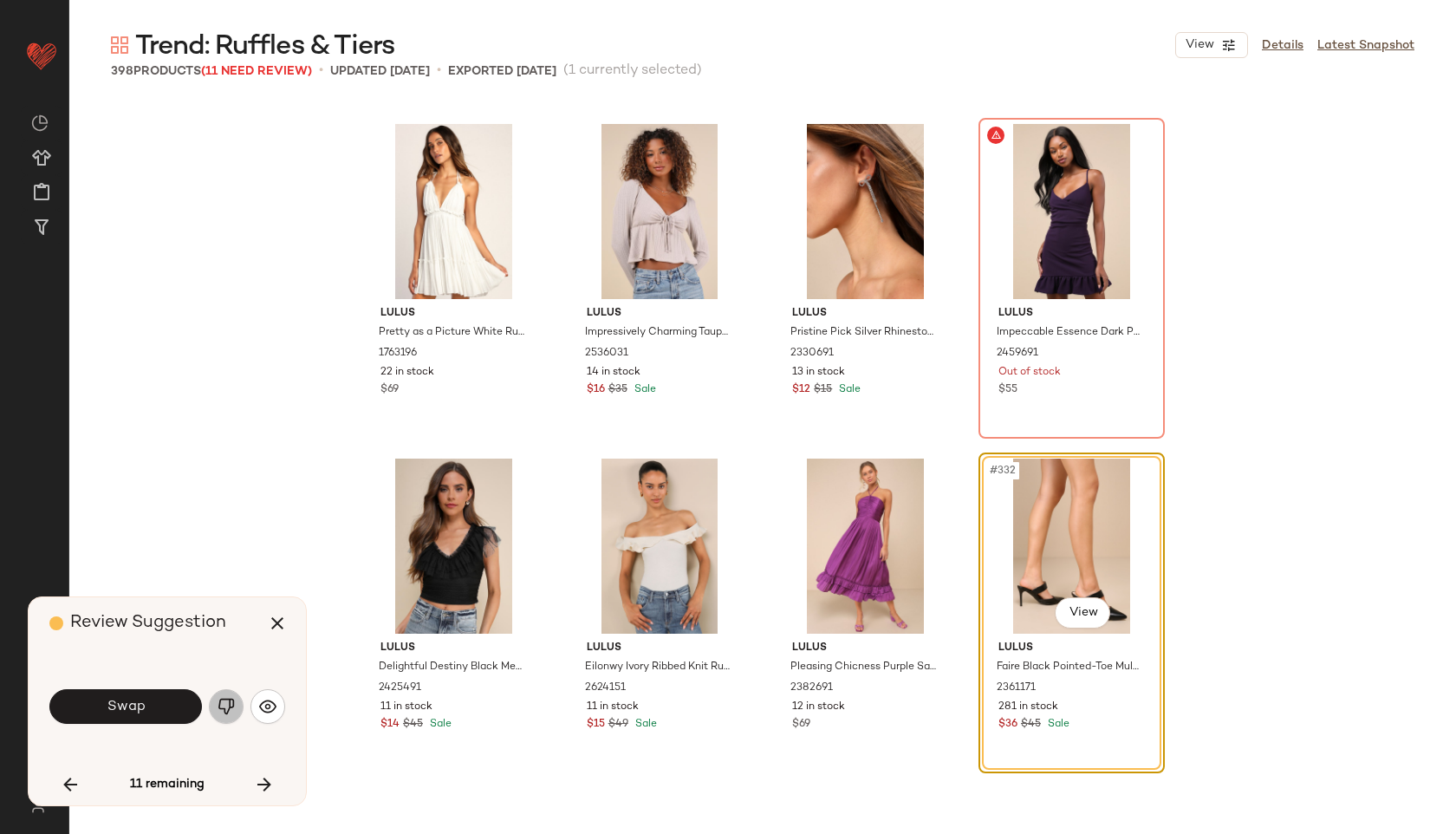
click at [229, 706] on img "button" at bounding box center [226, 706] width 17 height 17
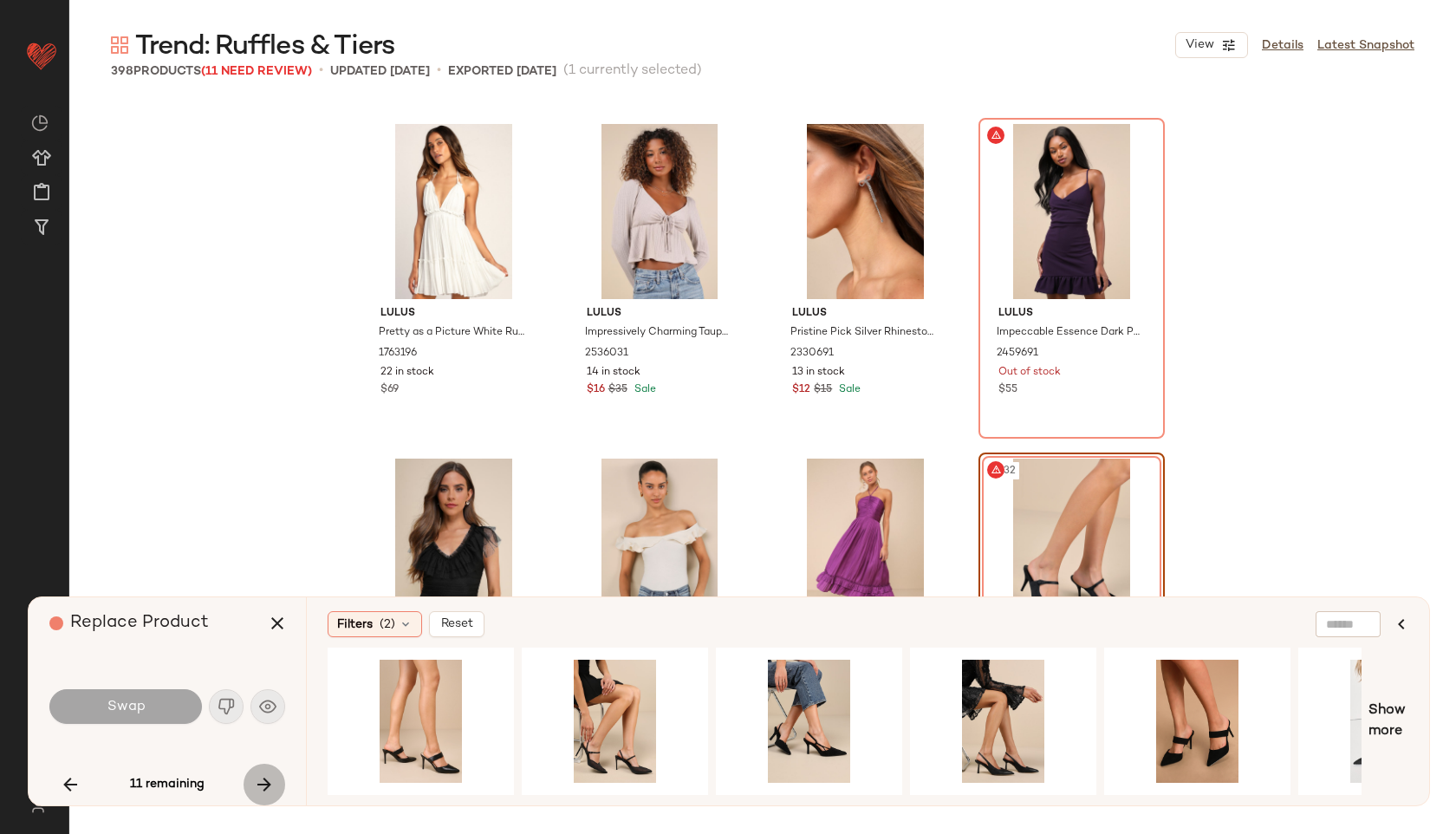
click at [259, 774] on icon "button" at bounding box center [265, 785] width 21 height 21
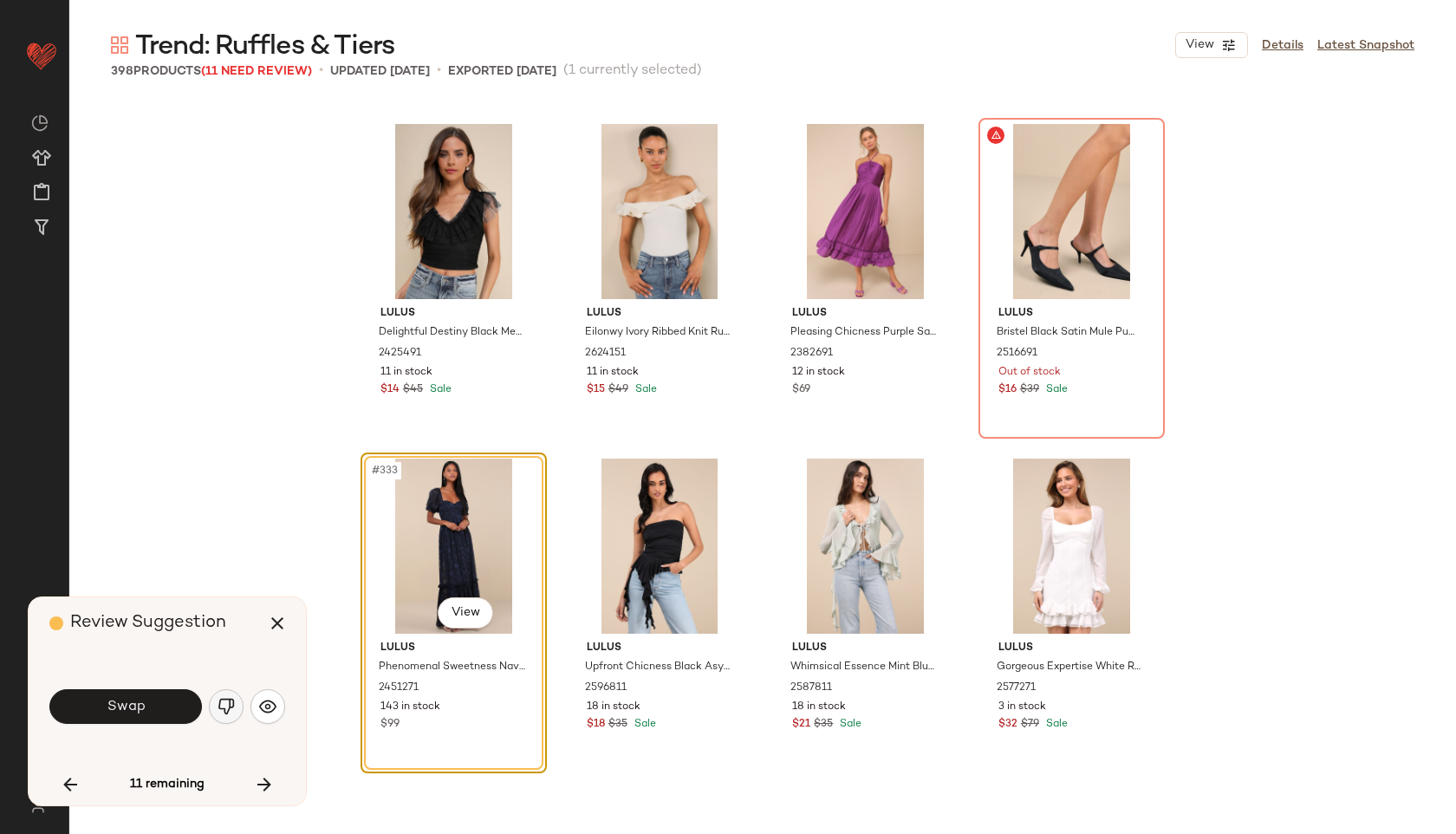
click at [214, 700] on button "button" at bounding box center [226, 706] width 35 height 35
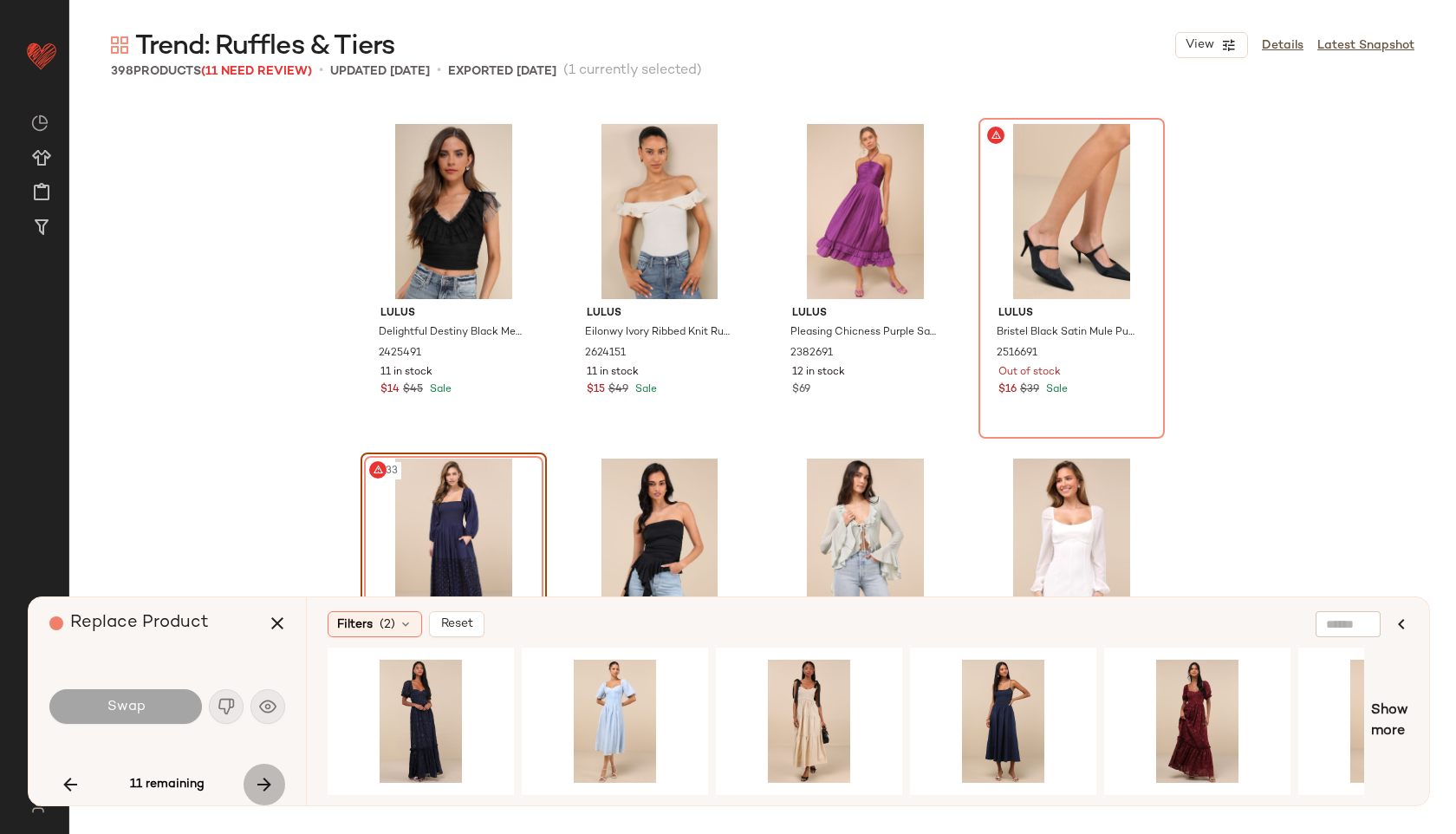
click at [263, 786] on icon "button" at bounding box center [265, 785] width 21 height 21
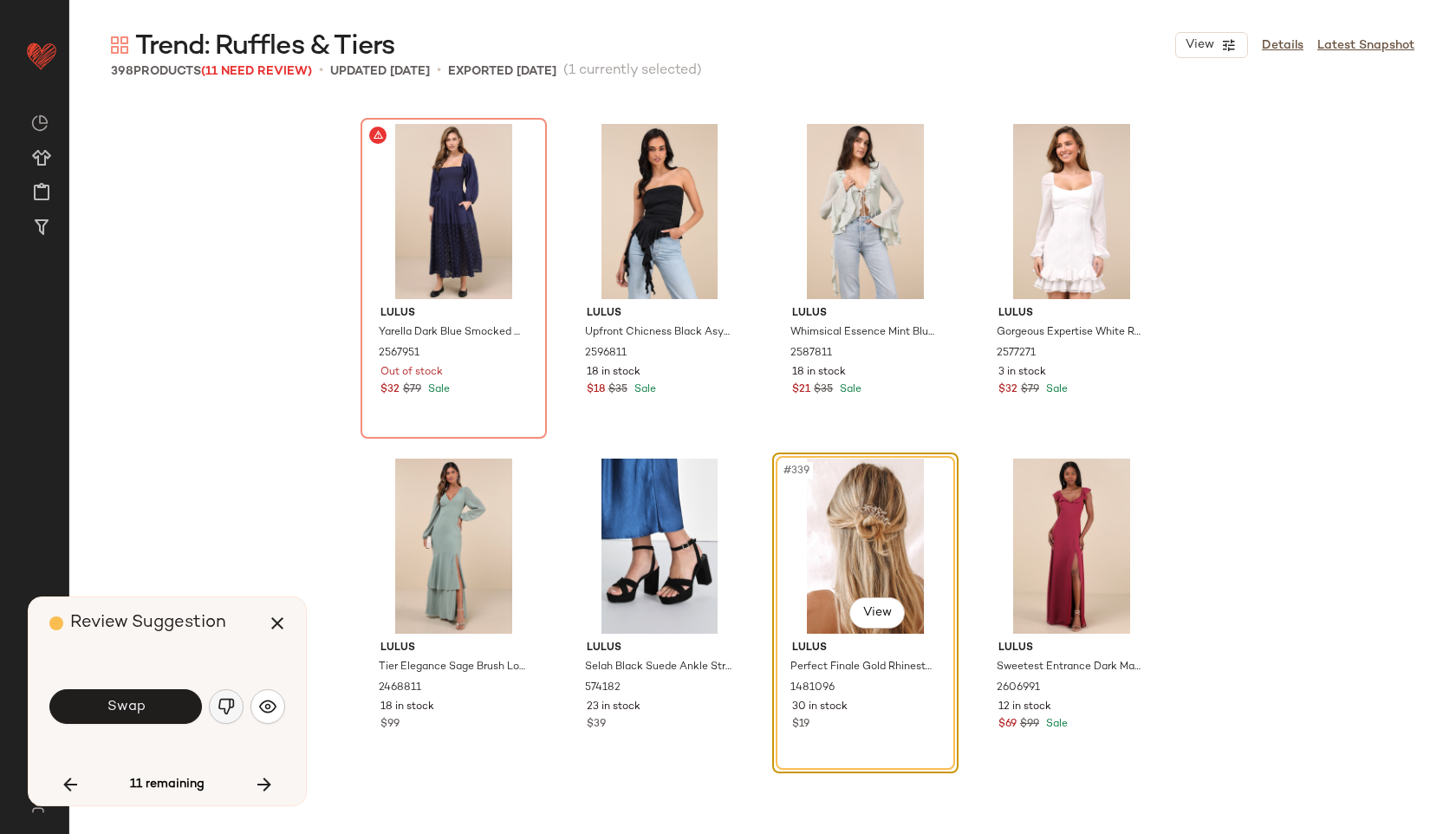
click at [226, 705] on img "button" at bounding box center [226, 706] width 17 height 17
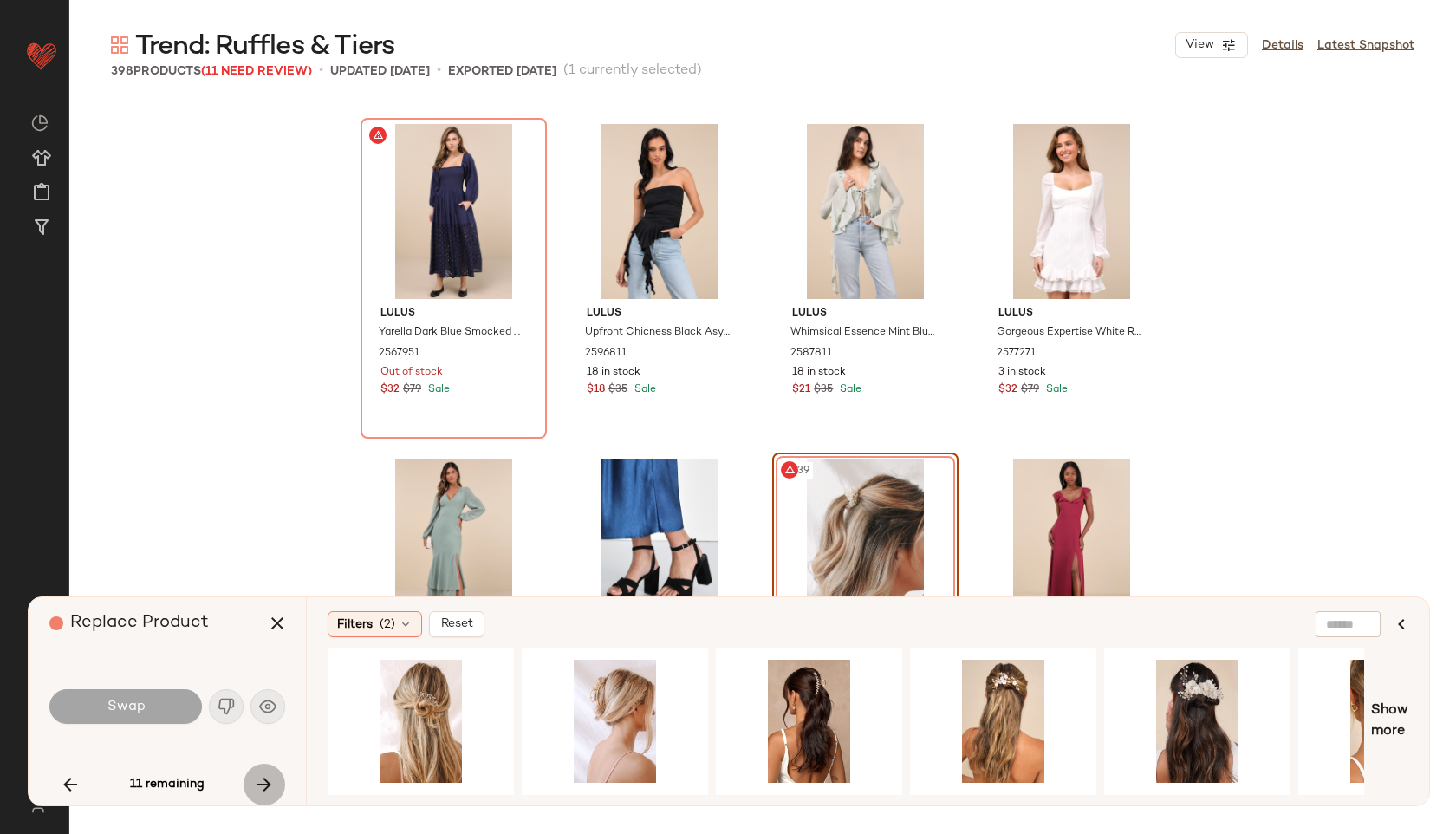
click at [261, 781] on icon "button" at bounding box center [265, 785] width 21 height 21
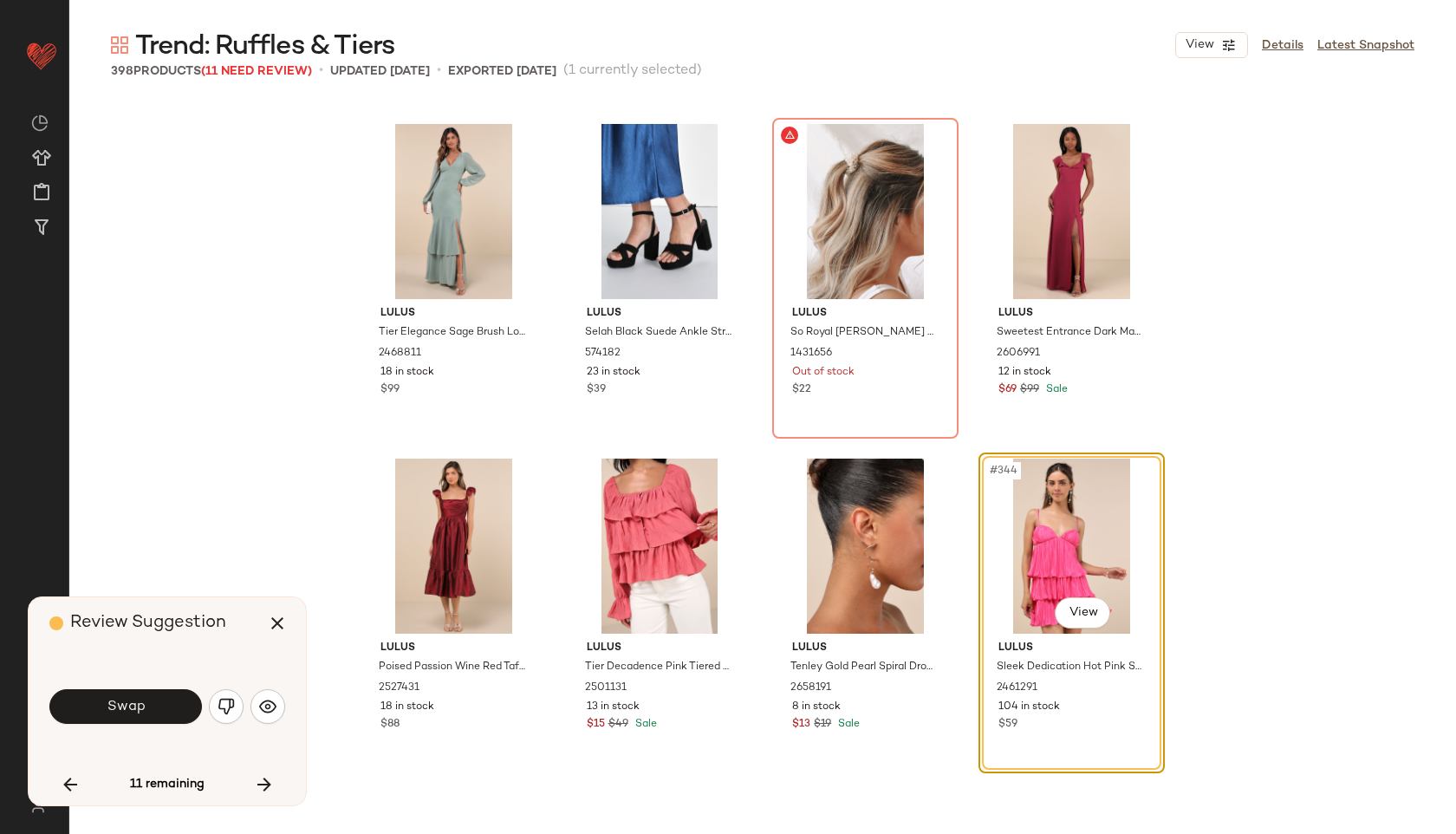
click at [230, 714] on img "button" at bounding box center [226, 706] width 17 height 17
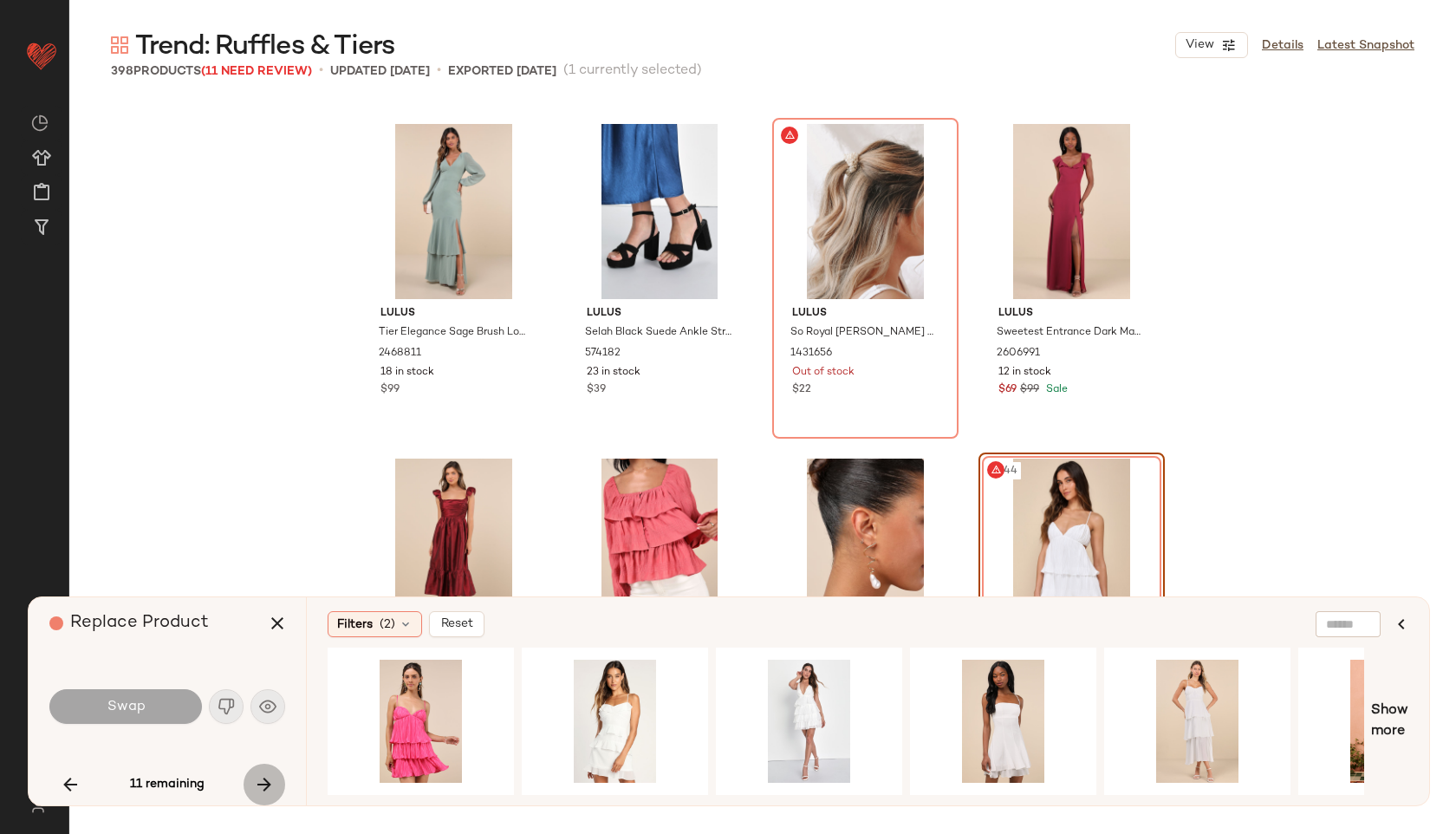
click at [268, 787] on icon "button" at bounding box center [265, 785] width 21 height 21
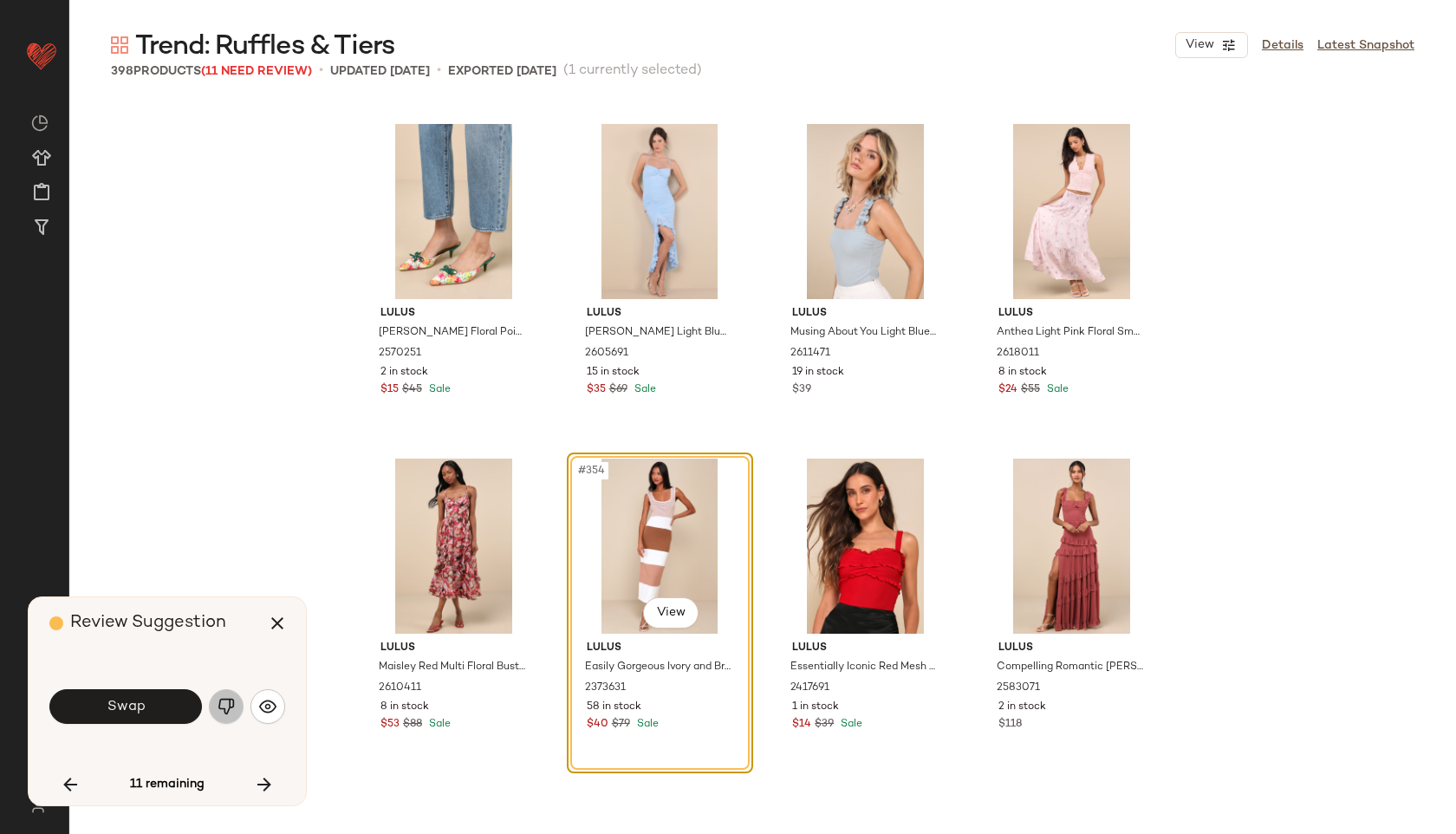
click at [231, 708] on img "button" at bounding box center [226, 706] width 17 height 17
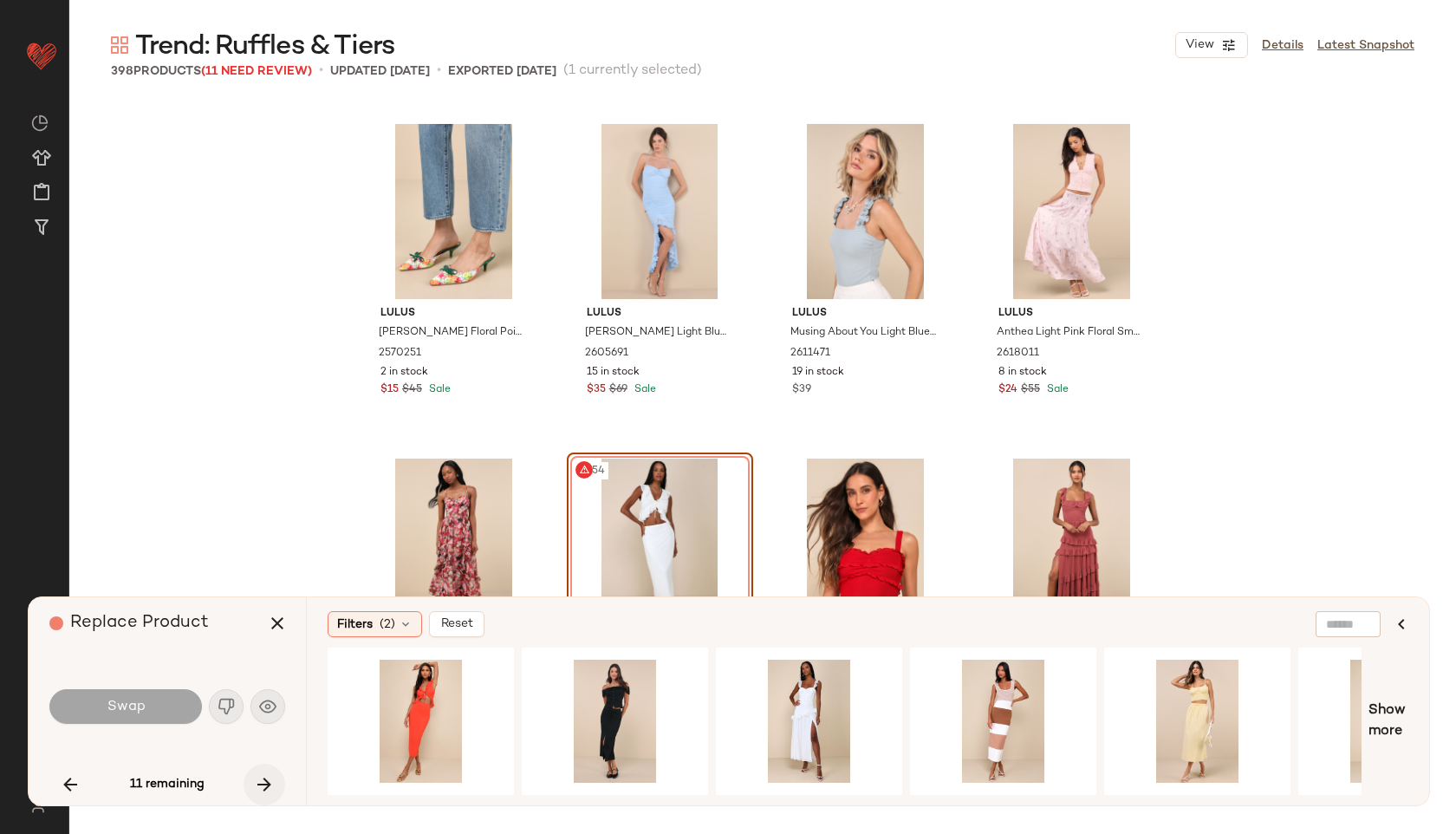
click at [252, 780] on button "button" at bounding box center [264, 784] width 41 height 41
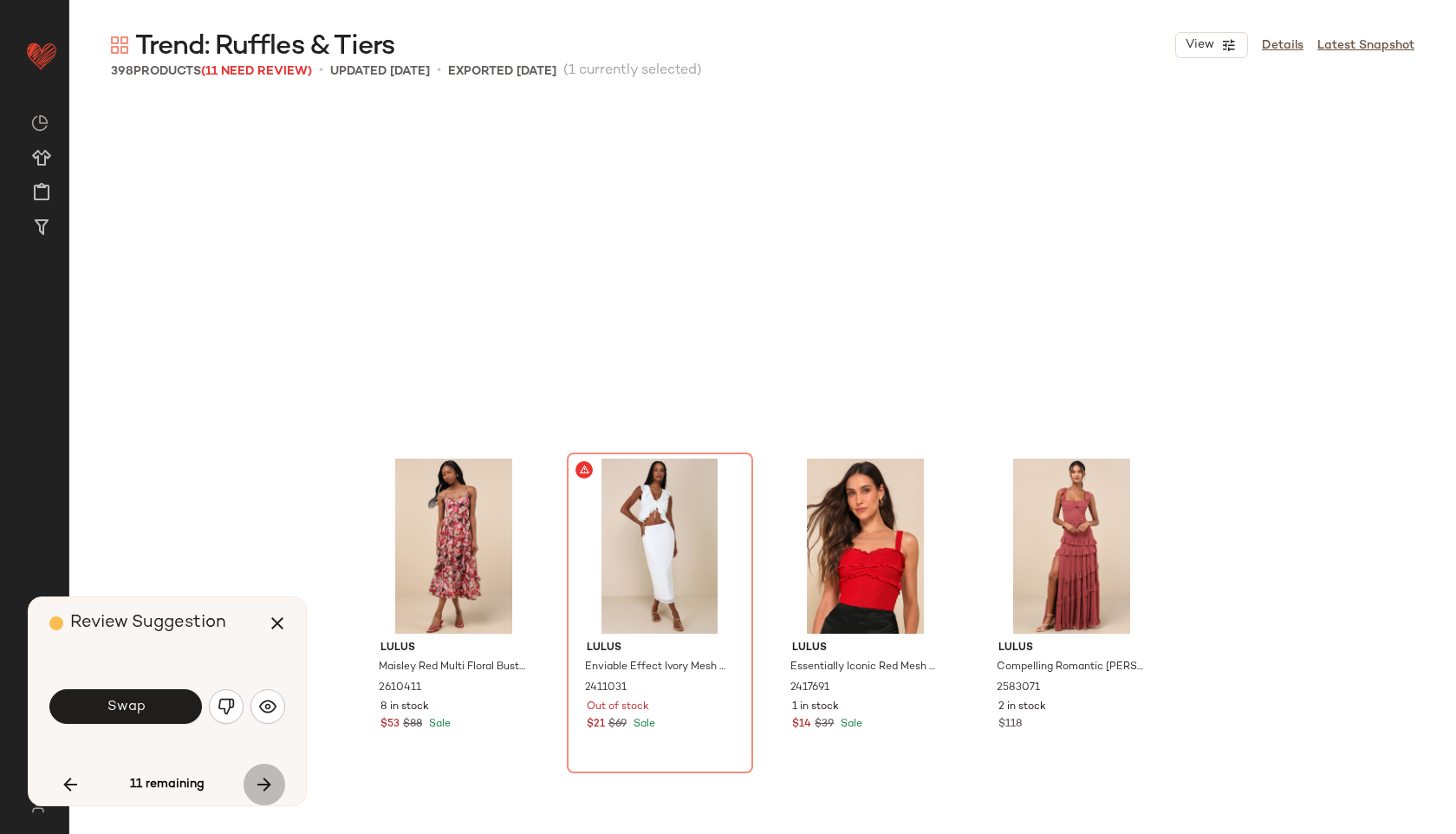
scroll to position [29453, 0]
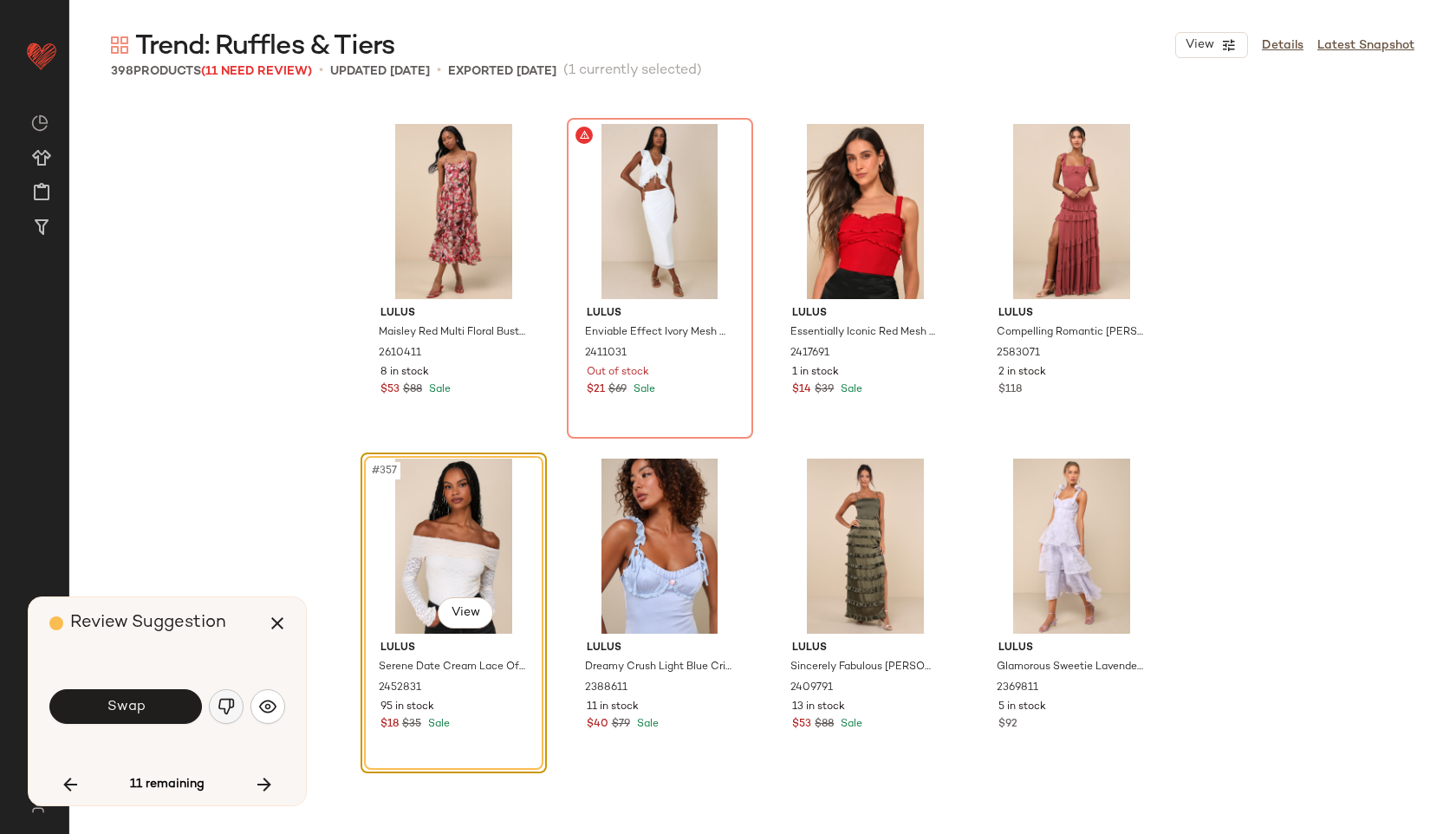
click at [218, 703] on img "button" at bounding box center [226, 706] width 17 height 17
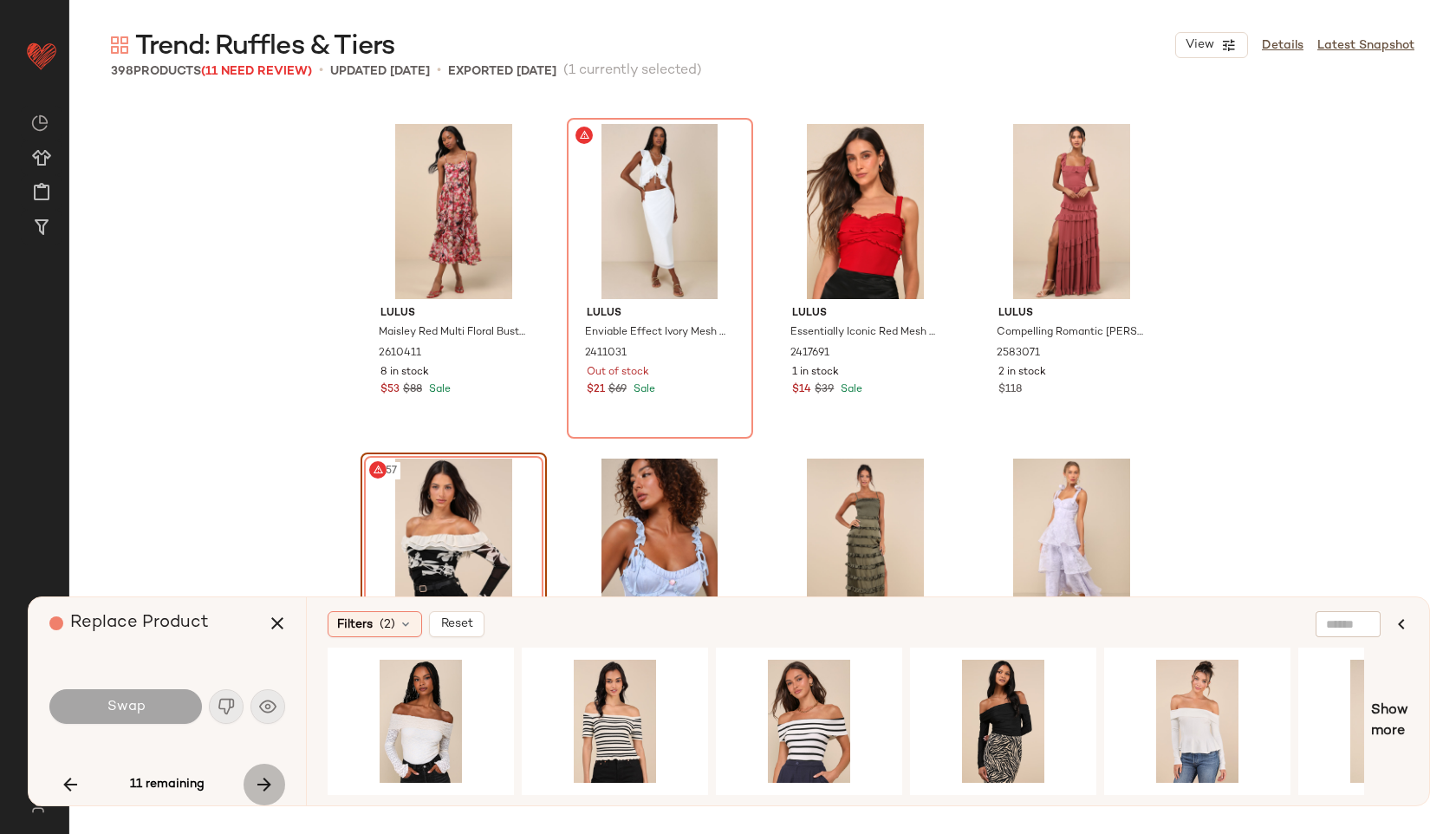
click at [267, 791] on icon "button" at bounding box center [265, 785] width 21 height 21
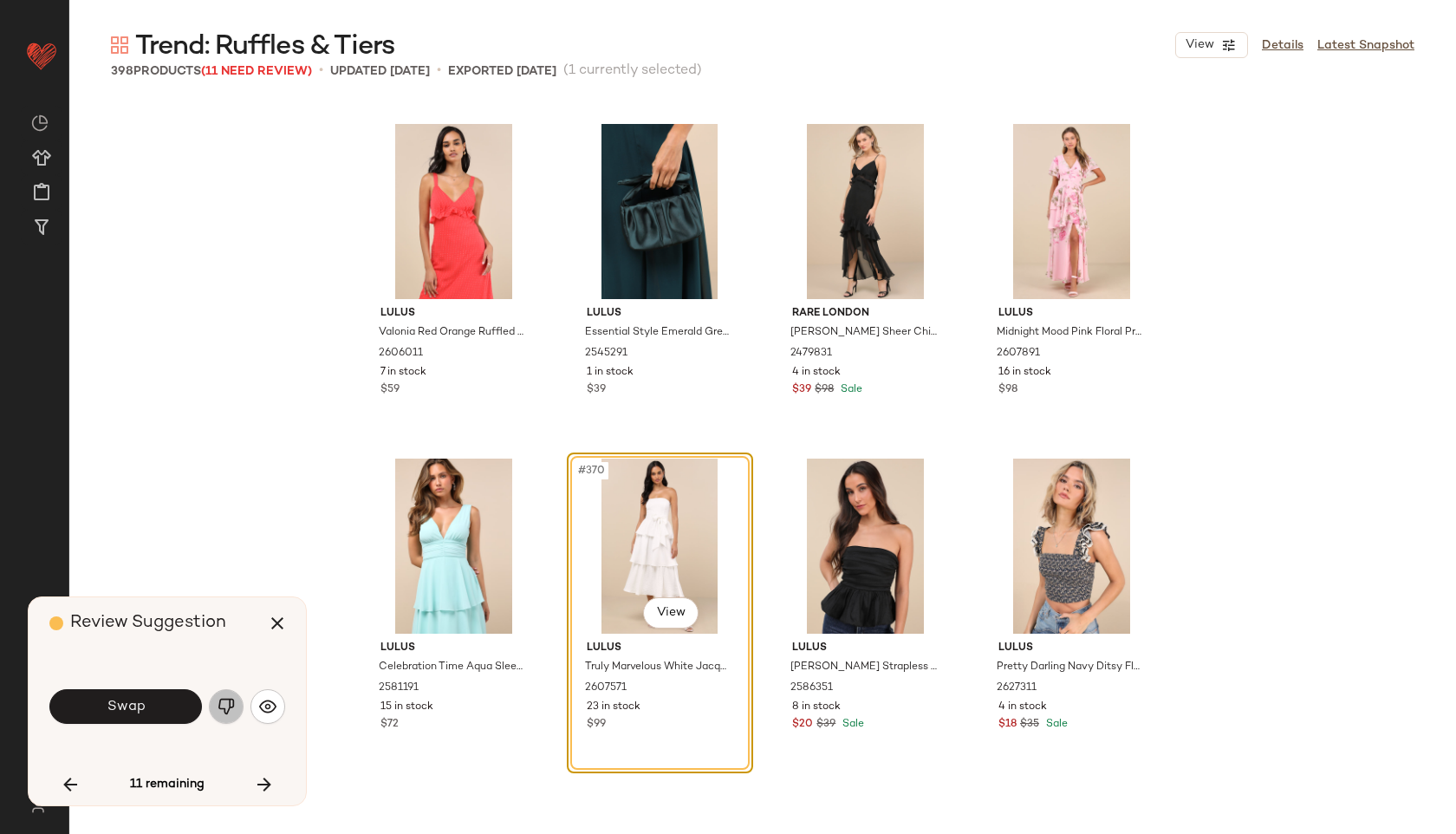
click at [225, 703] on img "button" at bounding box center [226, 706] width 17 height 17
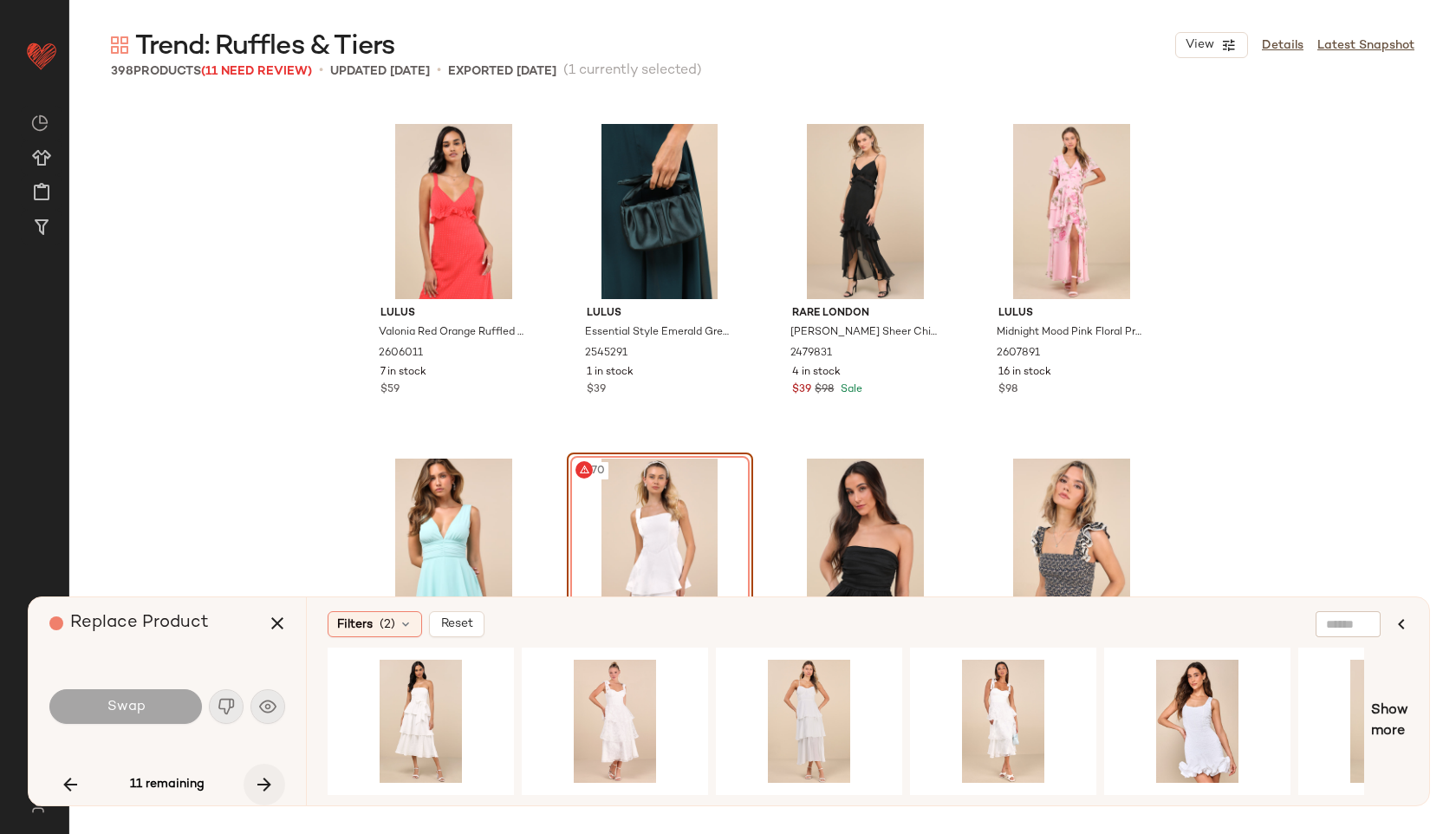
click at [253, 777] on button "button" at bounding box center [264, 784] width 41 height 41
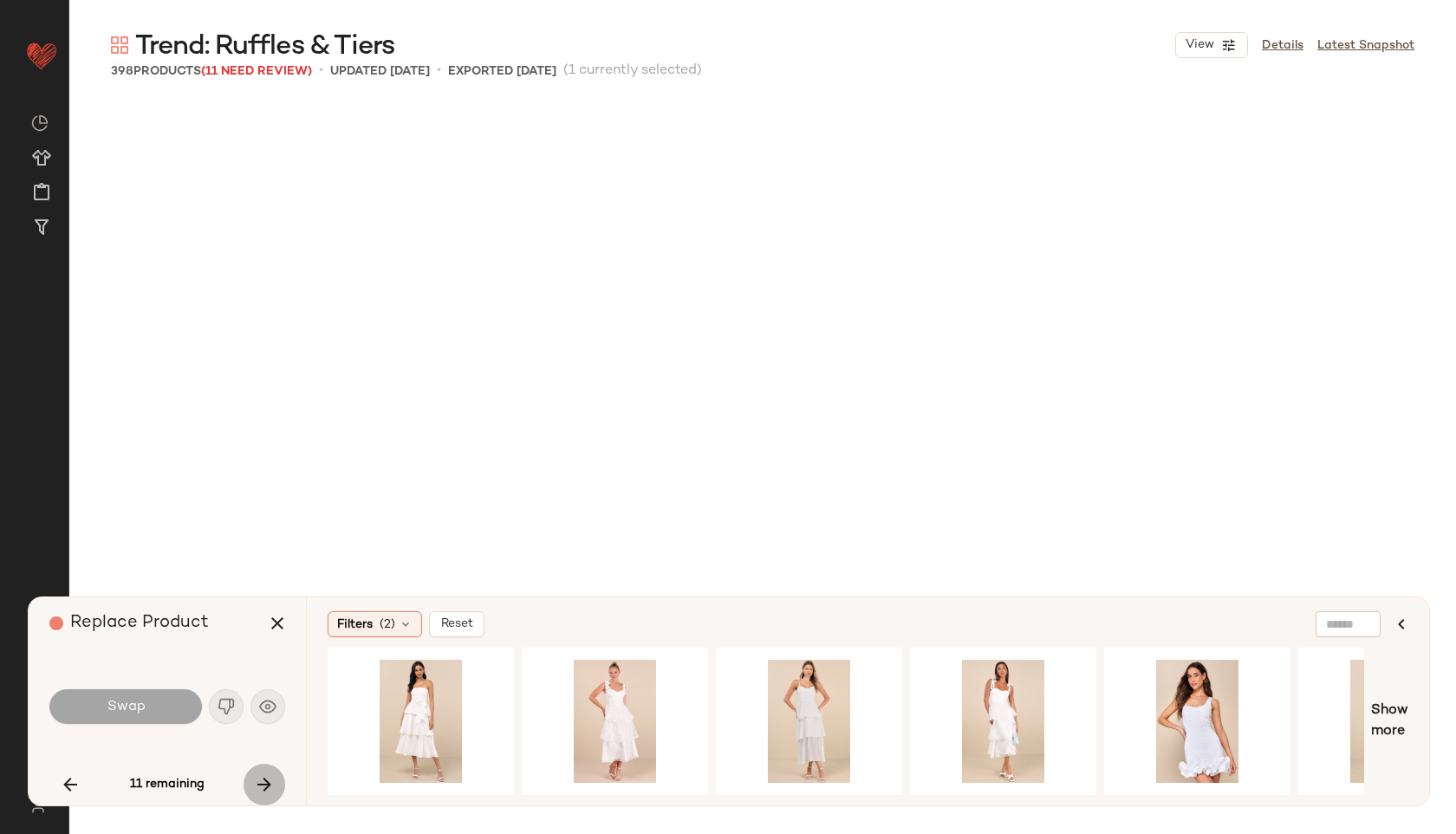
scroll to position [31797, 0]
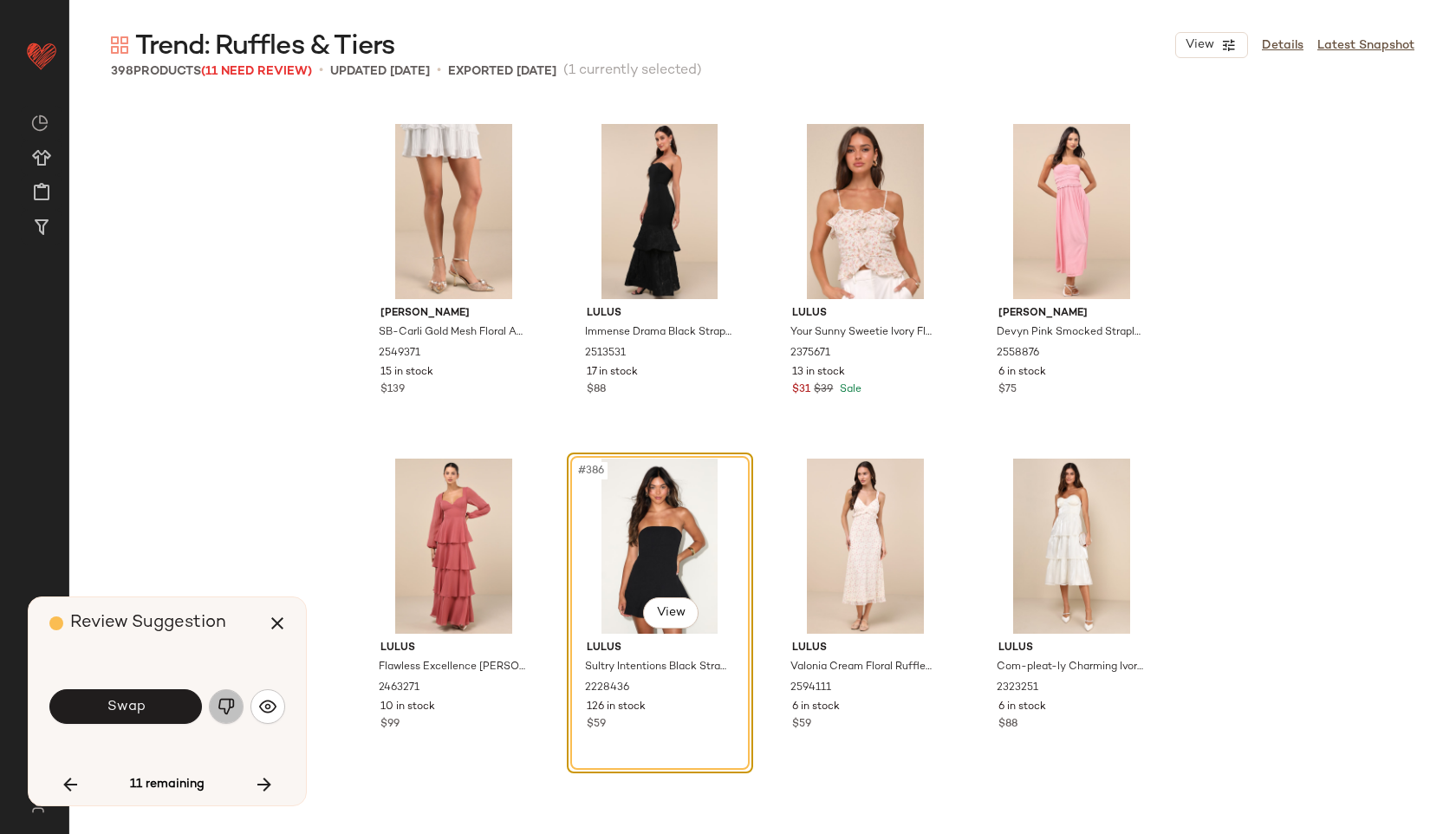
click at [232, 708] on img "button" at bounding box center [226, 706] width 17 height 17
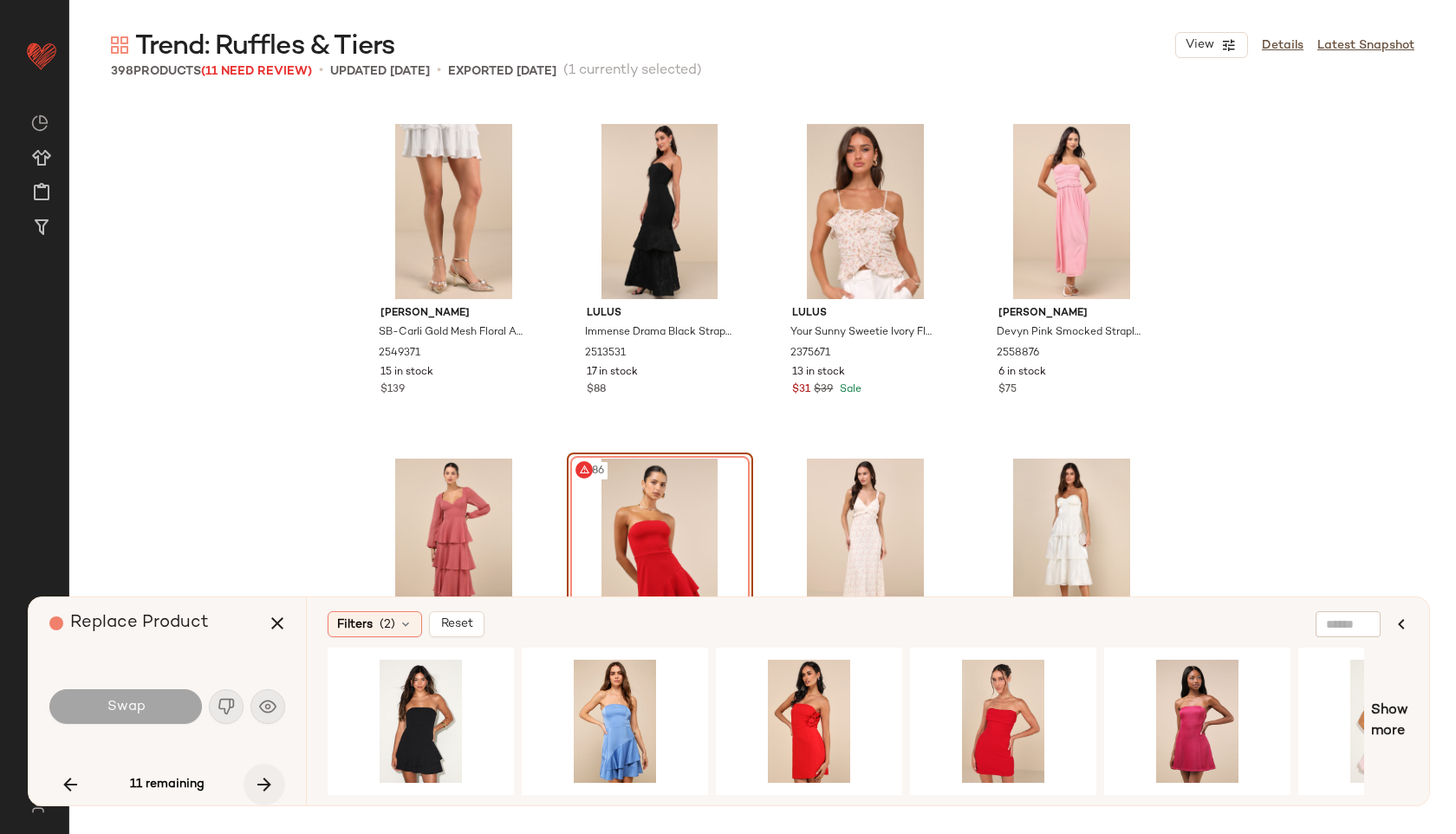
click at [265, 783] on icon "button" at bounding box center [265, 785] width 21 height 21
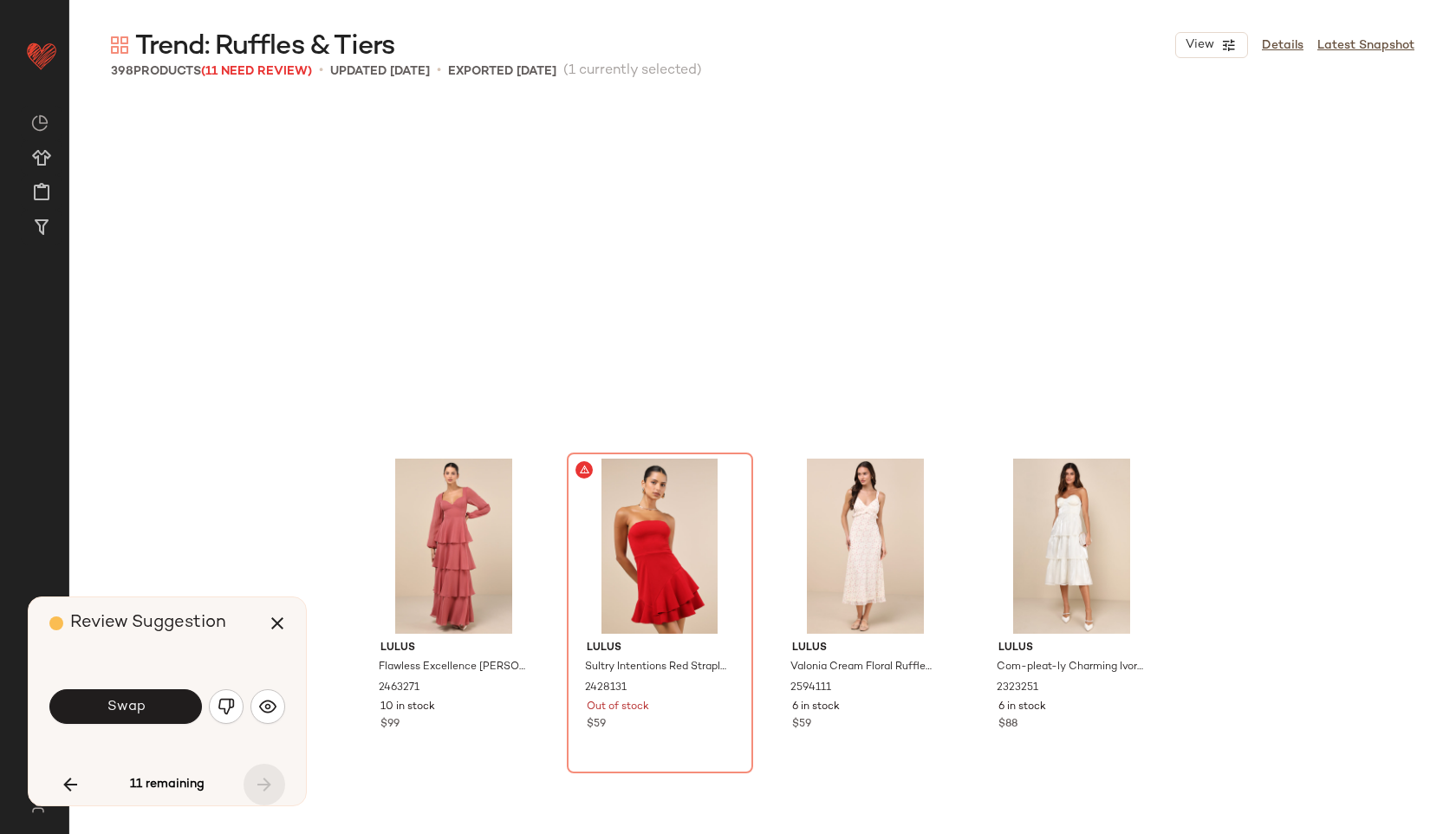
scroll to position [32131, 0]
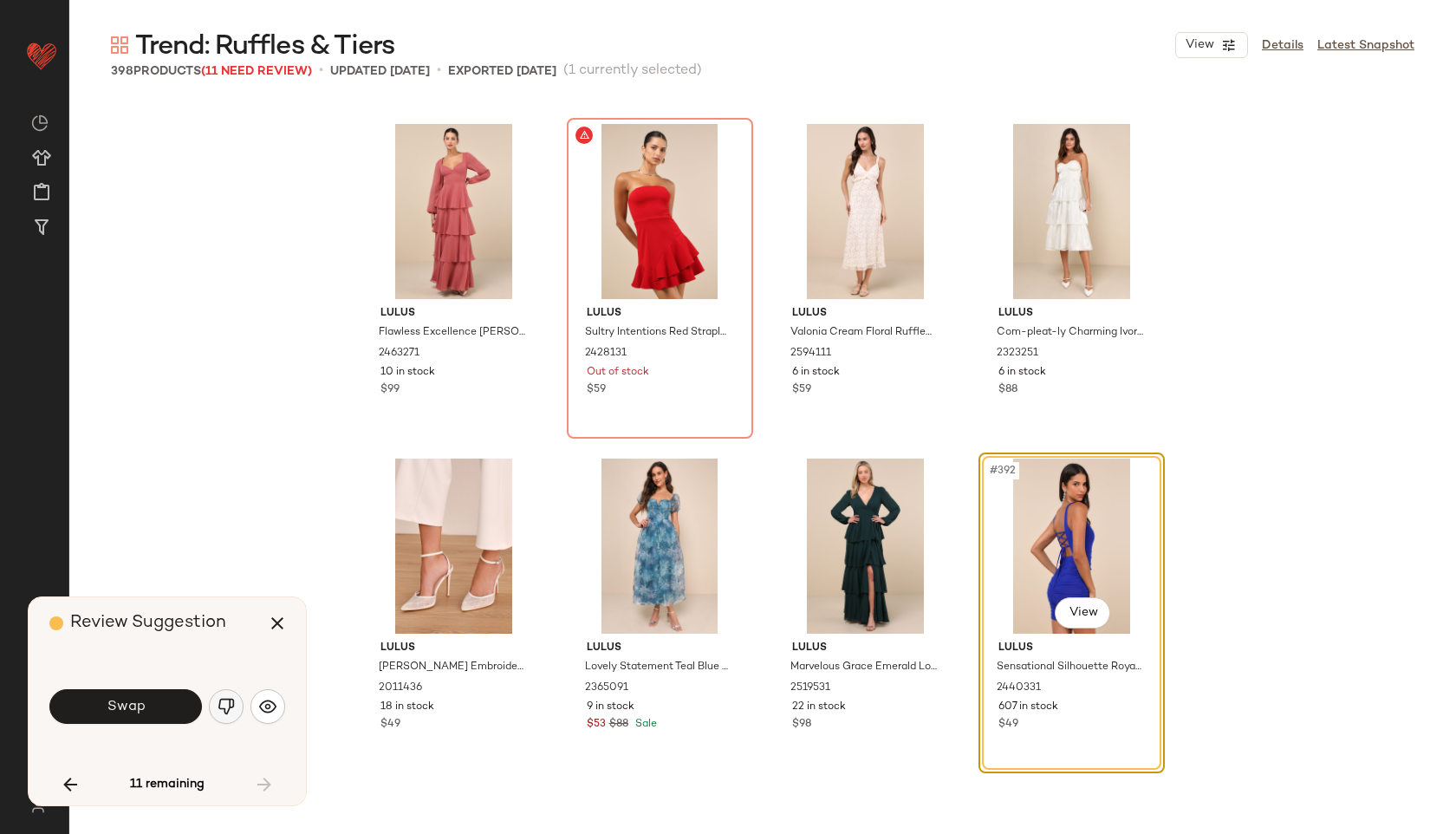
click at [223, 703] on img "button" at bounding box center [226, 706] width 17 height 17
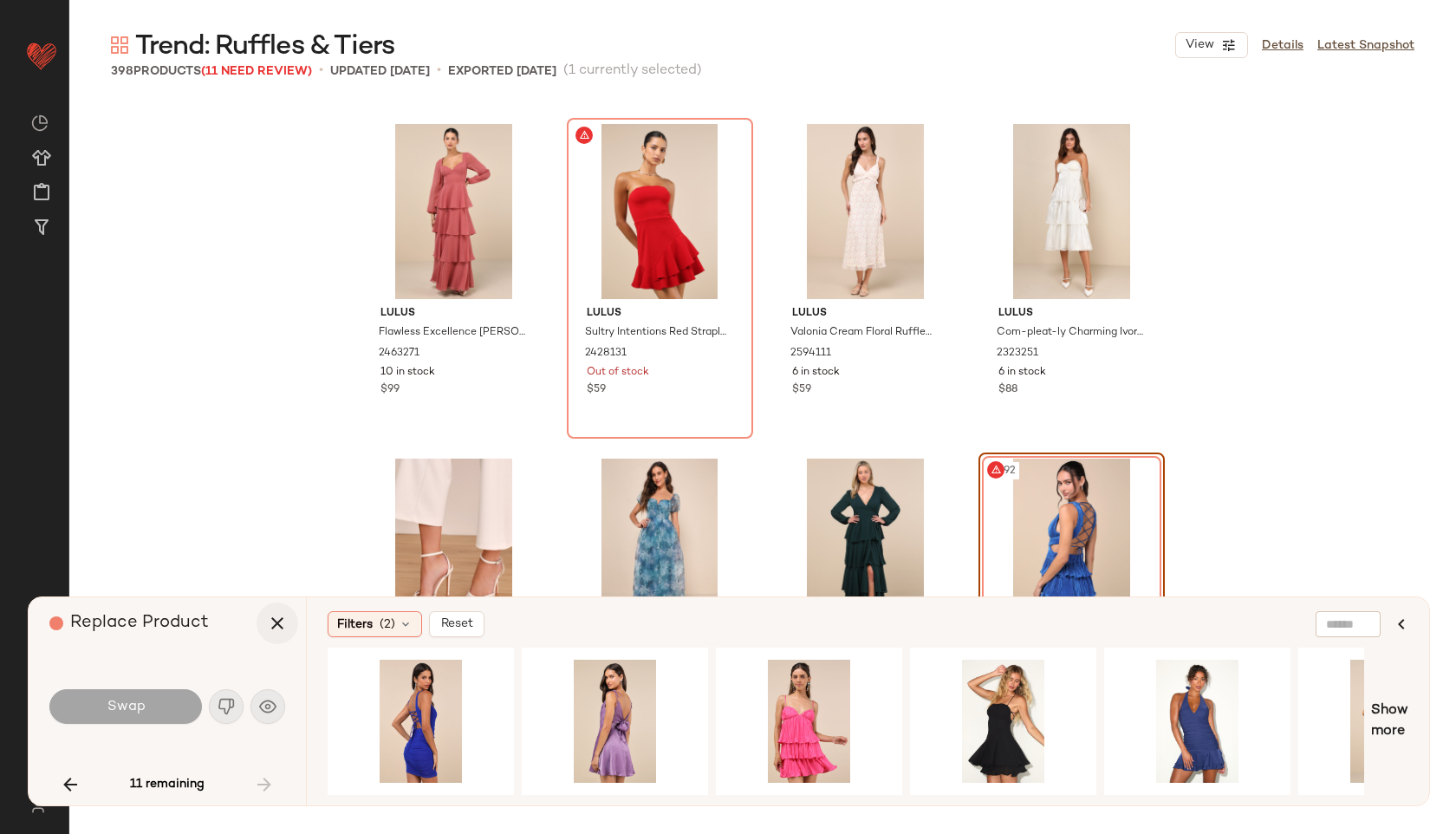
click at [283, 625] on icon "button" at bounding box center [277, 624] width 21 height 21
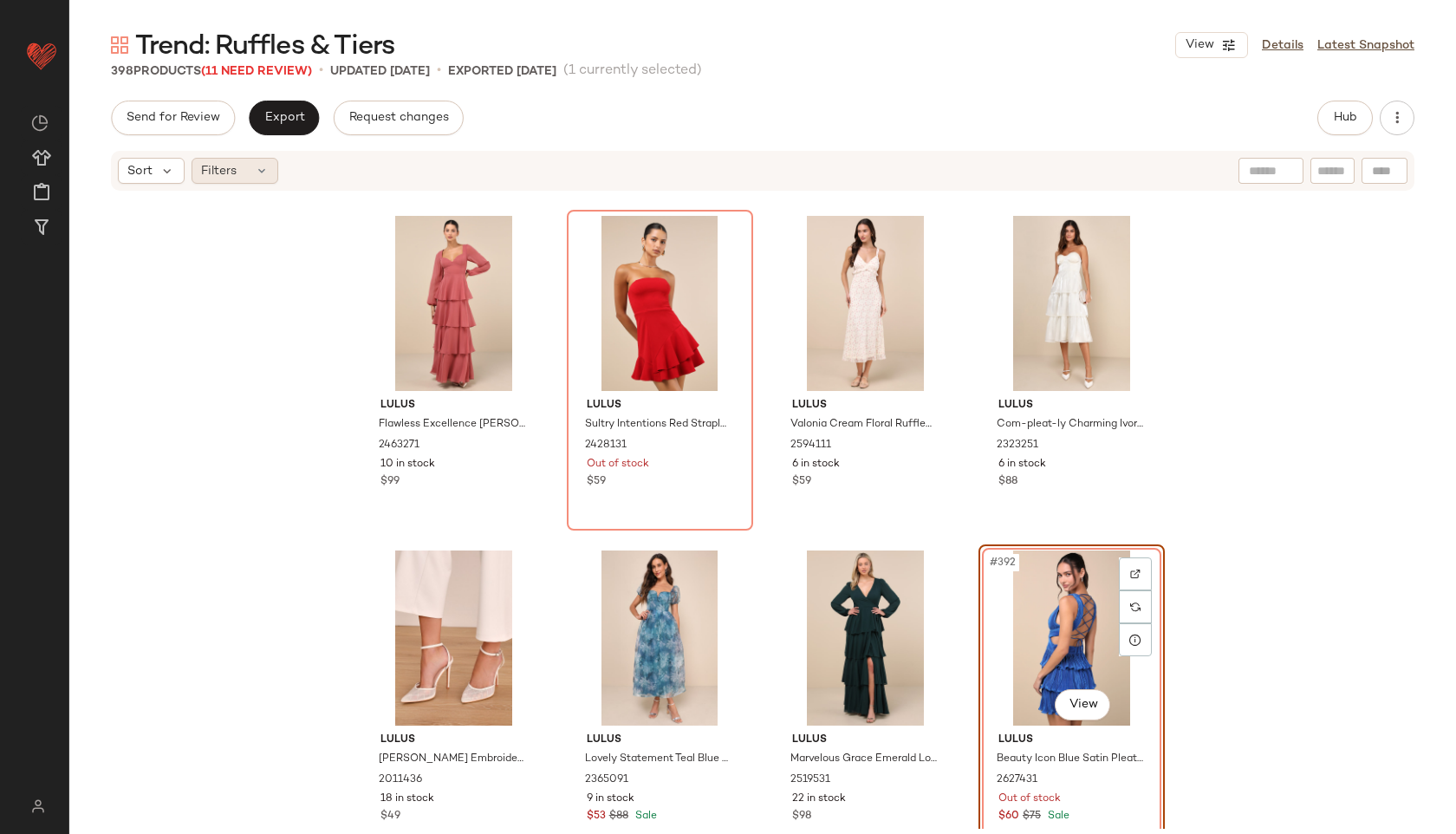
click at [230, 159] on div "Filters" at bounding box center [235, 170] width 86 height 26
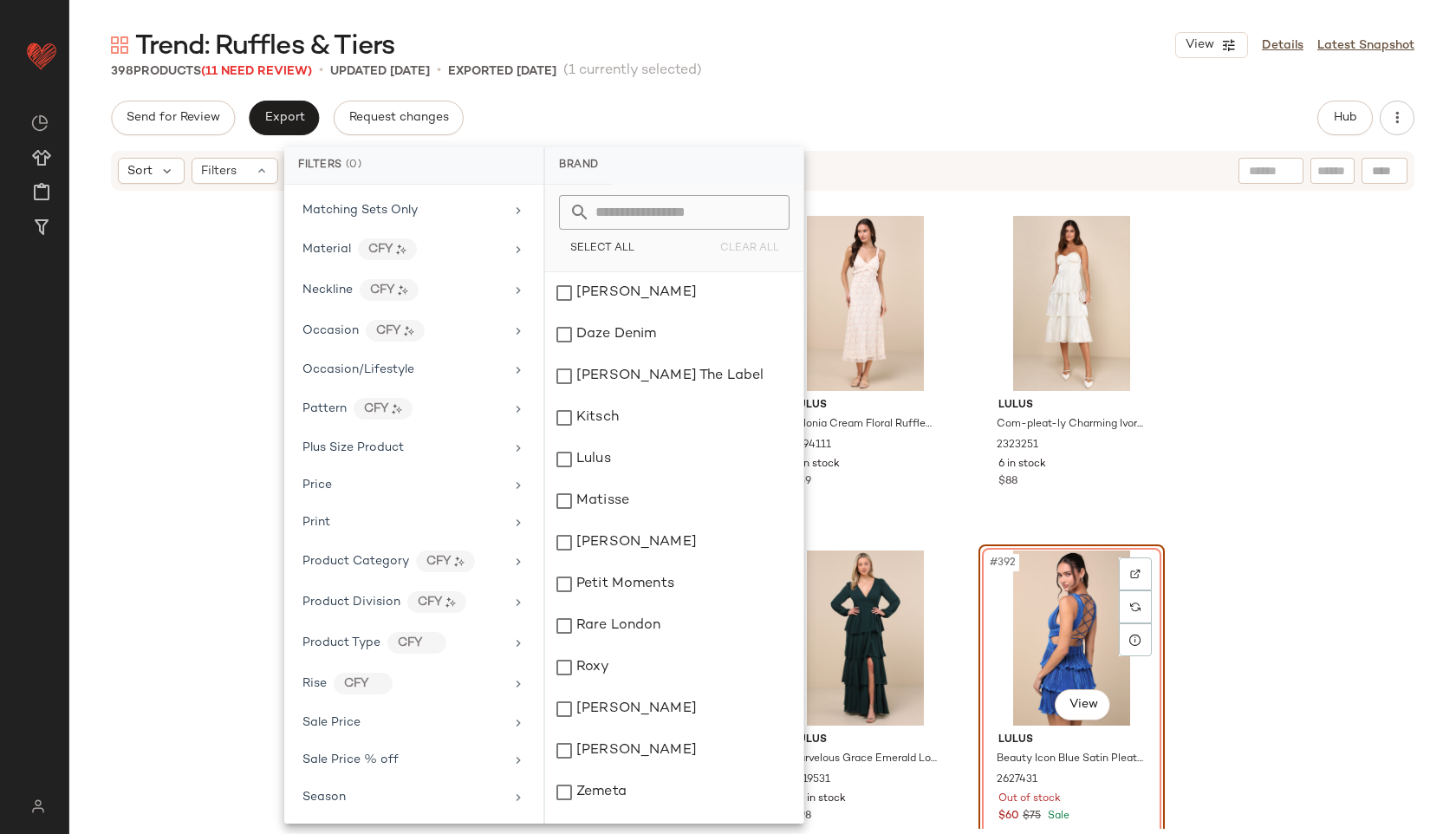
scroll to position [969, 0]
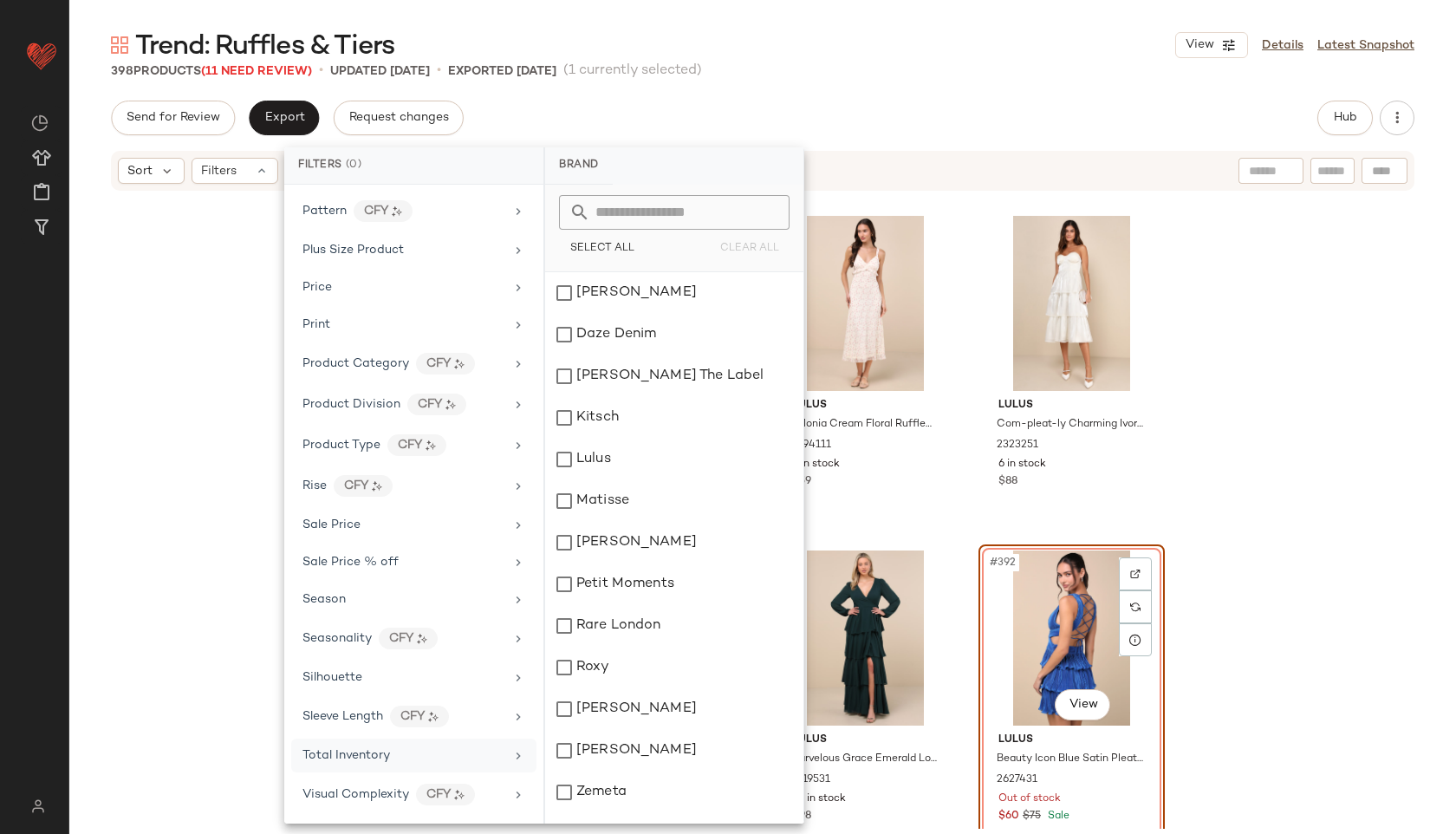
click at [397, 772] on div "Total Inventory" at bounding box center [414, 755] width 246 height 34
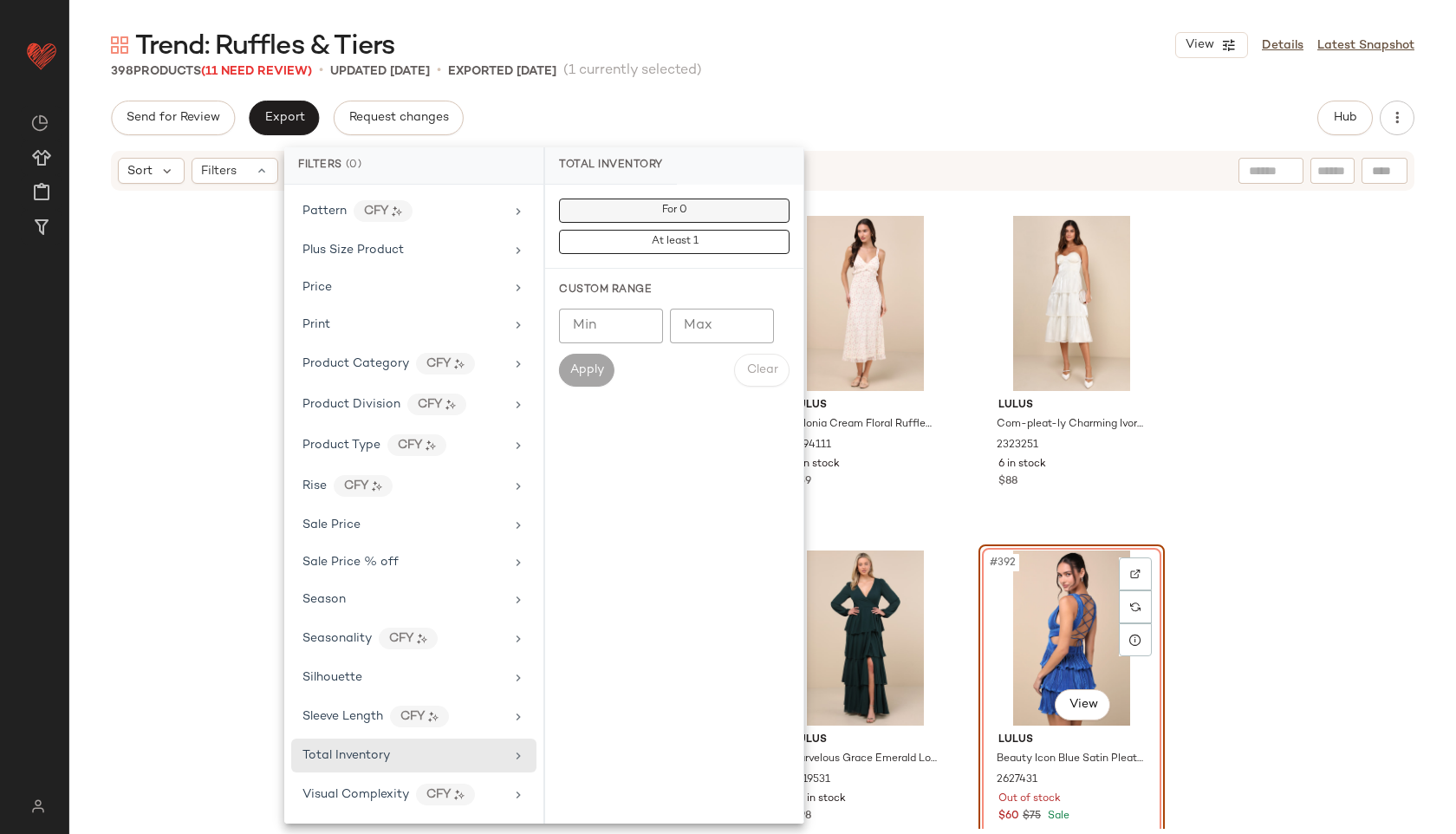
click at [656, 209] on button "For 0" at bounding box center [674, 210] width 230 height 24
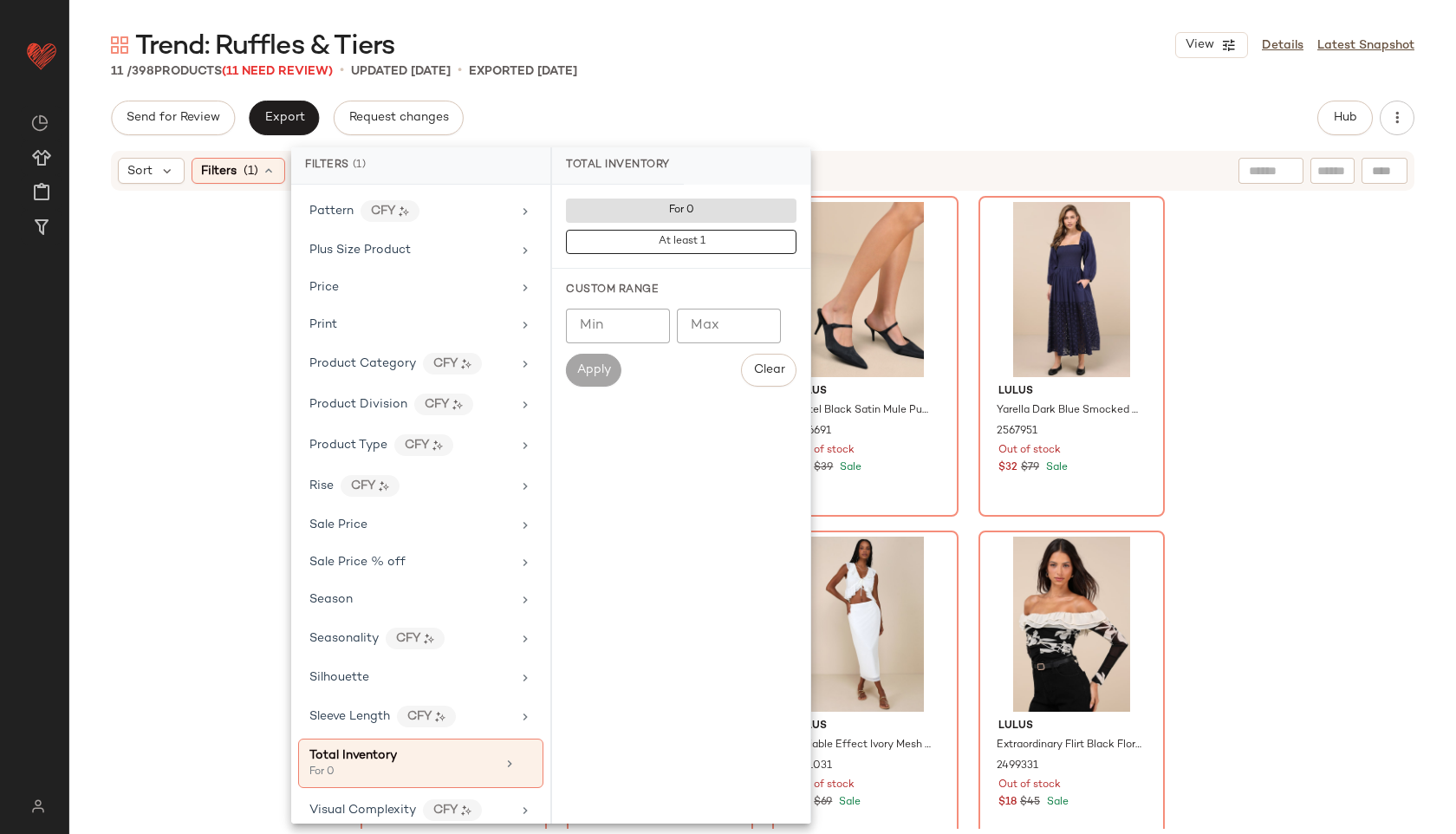
click at [820, 83] on div "Trend: Ruffles & Tiers View Details Latest Snapshot 11 / 398 Products (11 Need …" at bounding box center [763, 431] width 1387 height 806
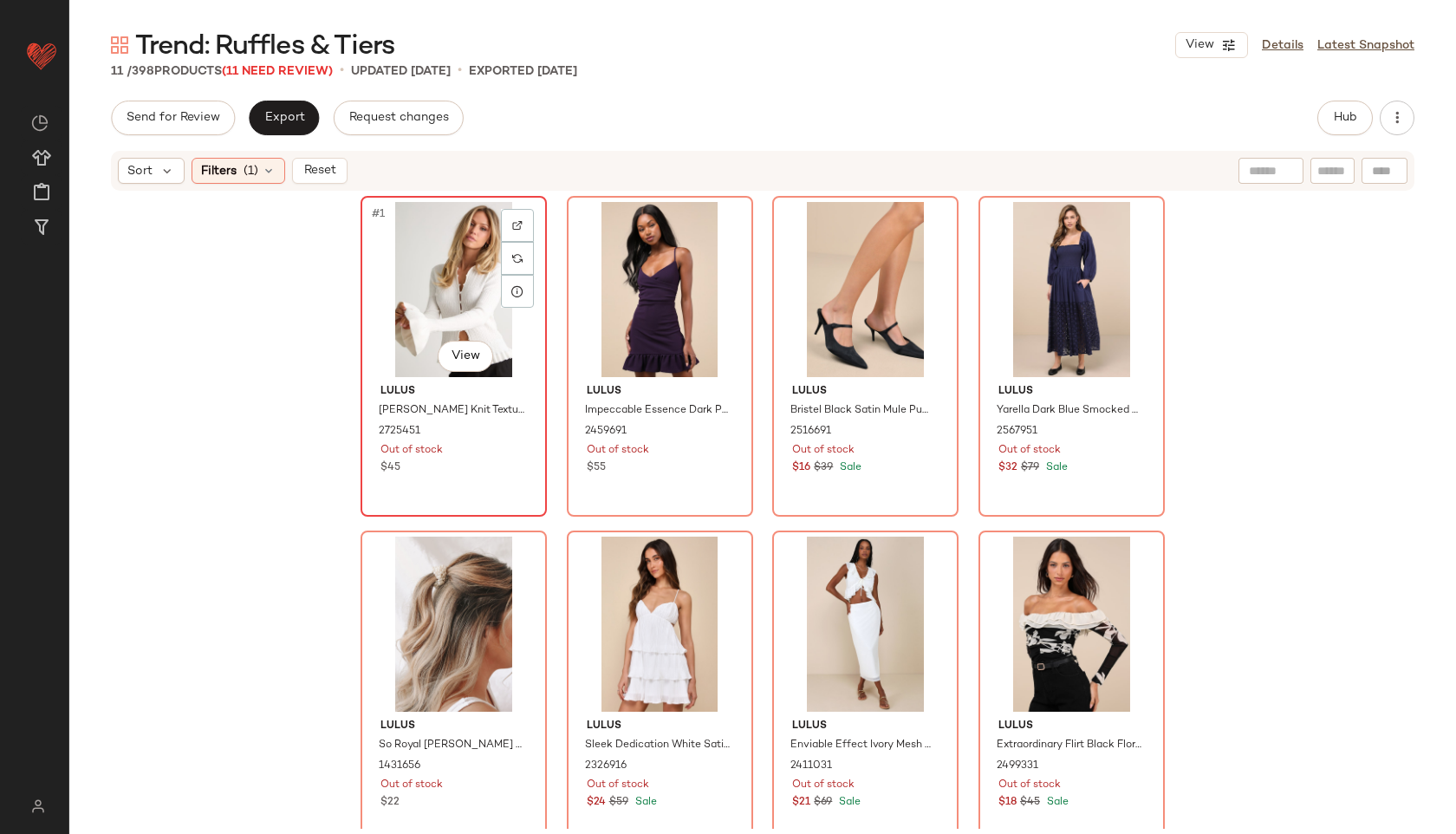
click at [451, 294] on div "#1 View" at bounding box center [454, 290] width 175 height 176
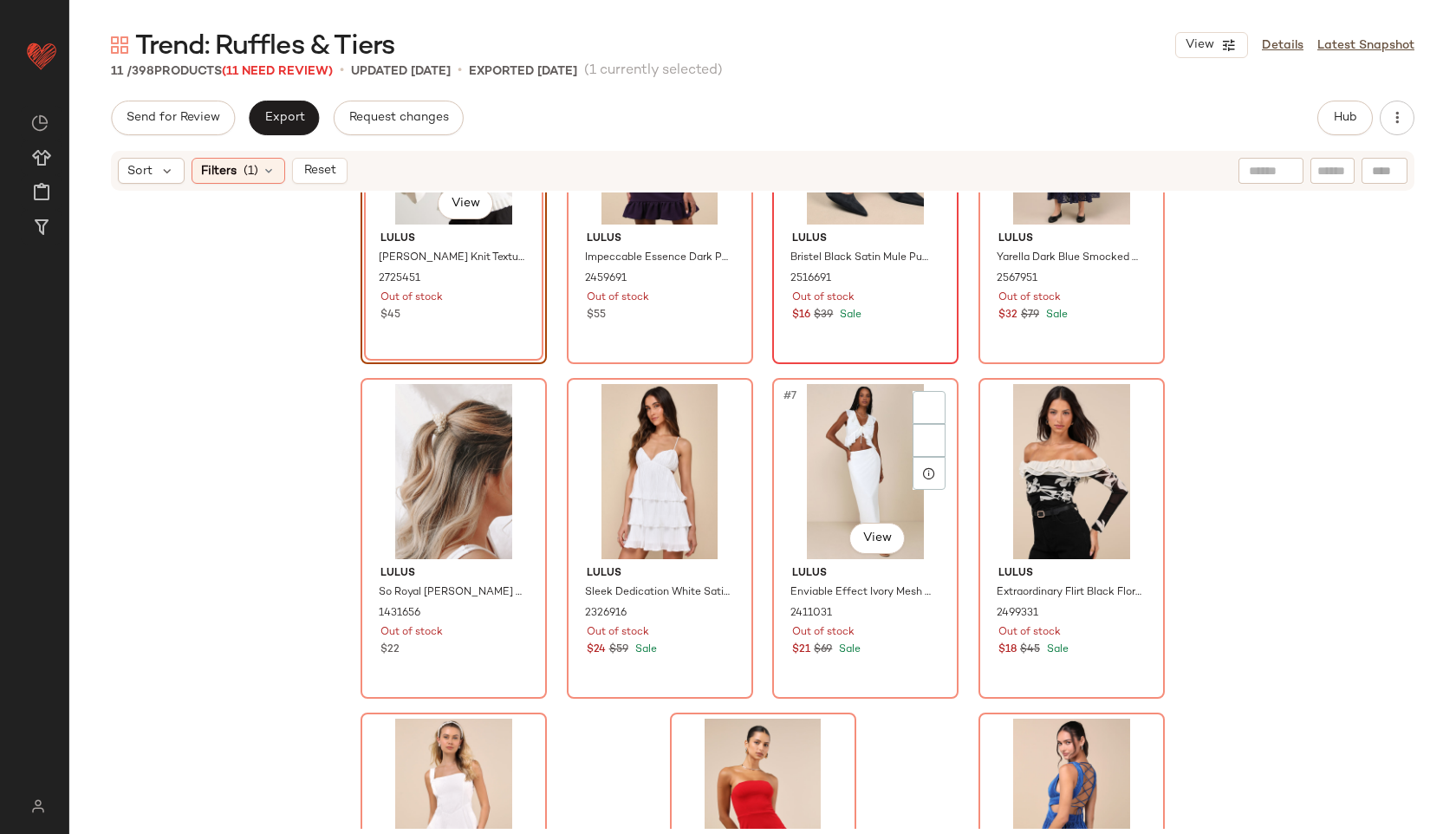
scroll to position [357, 0]
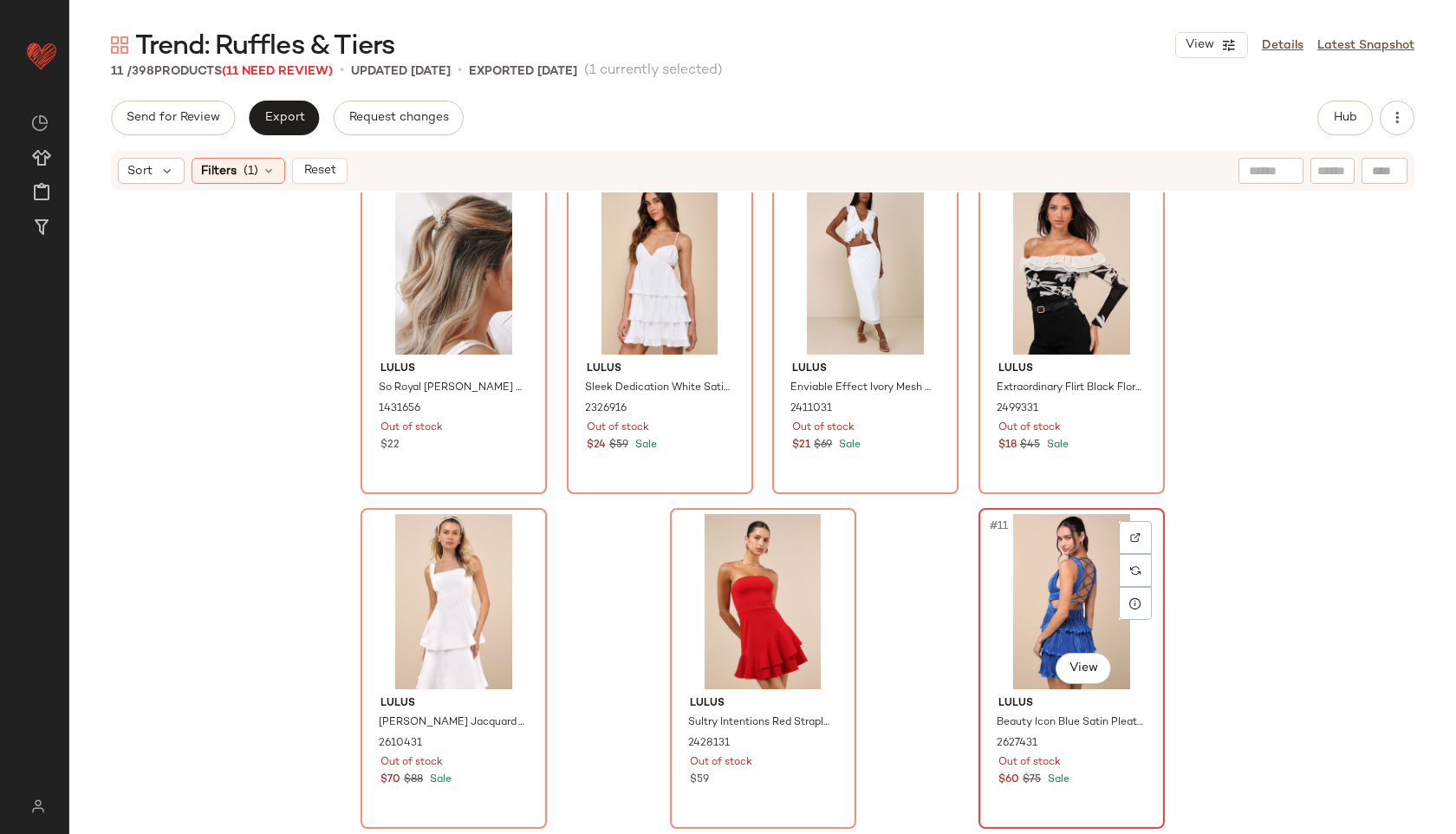
click at [1055, 607] on div "#11 View" at bounding box center [1071, 602] width 175 height 176
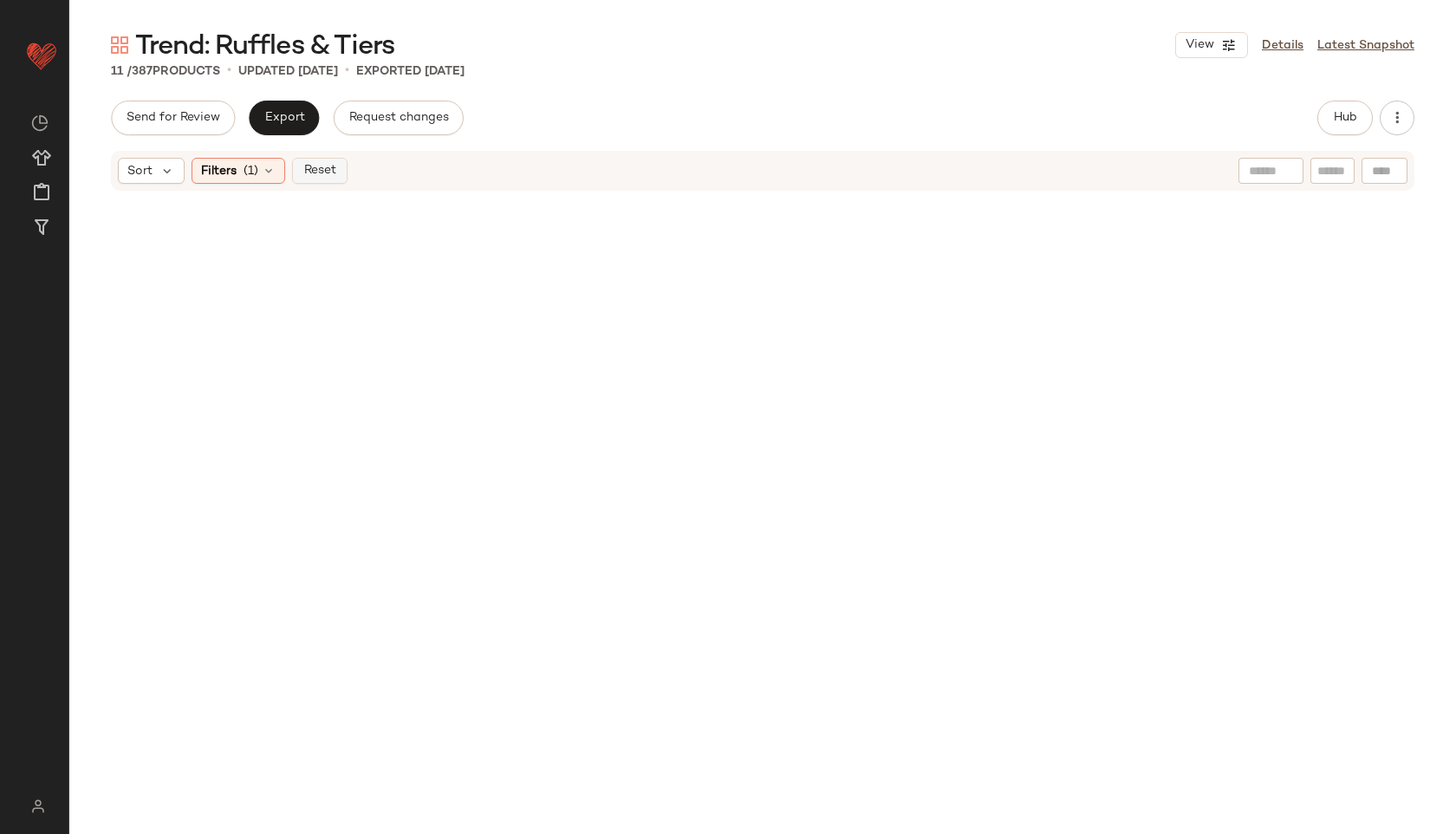
click at [322, 167] on span "Reset" at bounding box center [318, 171] width 33 height 13
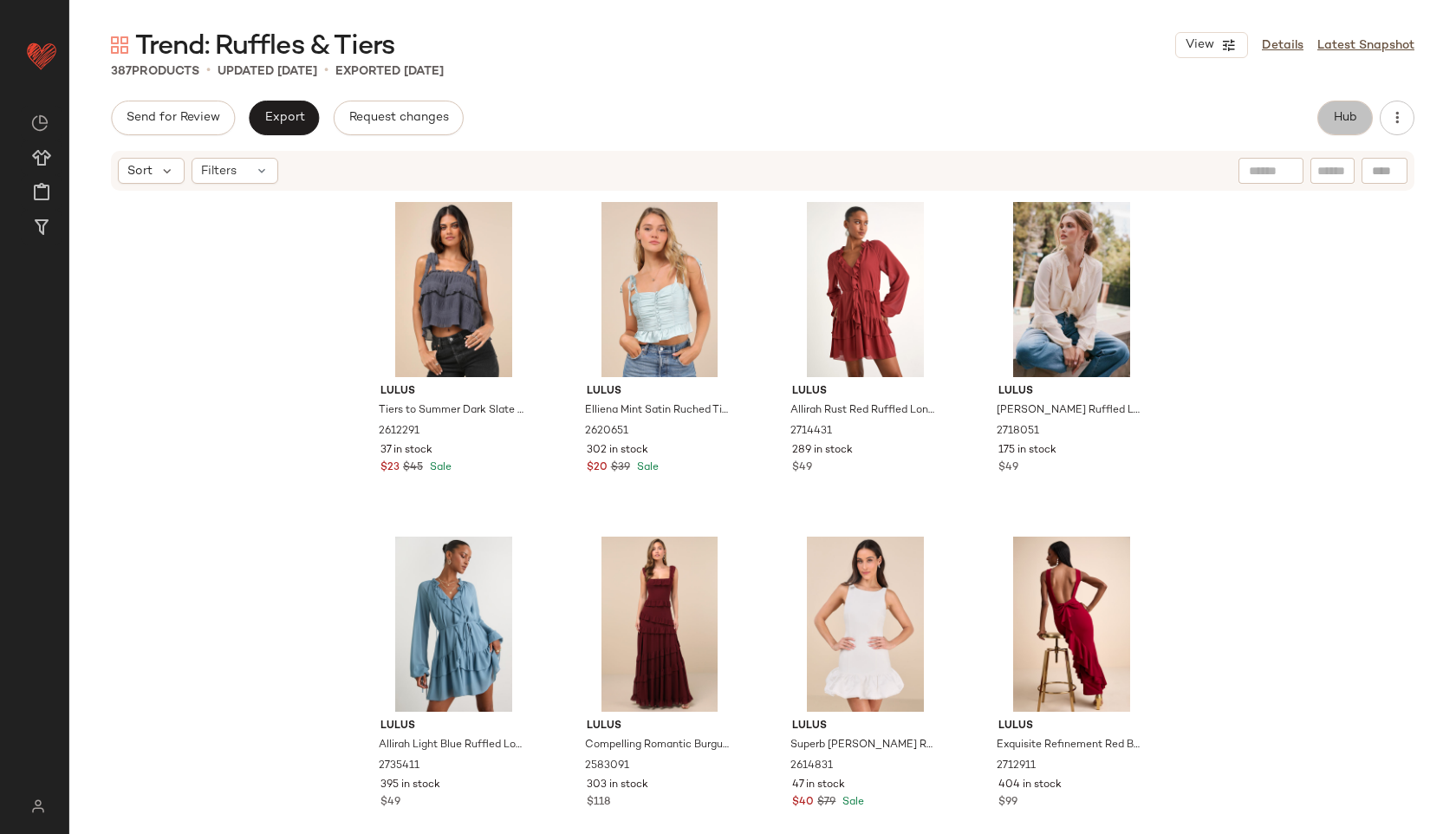
click at [1342, 112] on span "Hub" at bounding box center [1345, 118] width 24 height 13
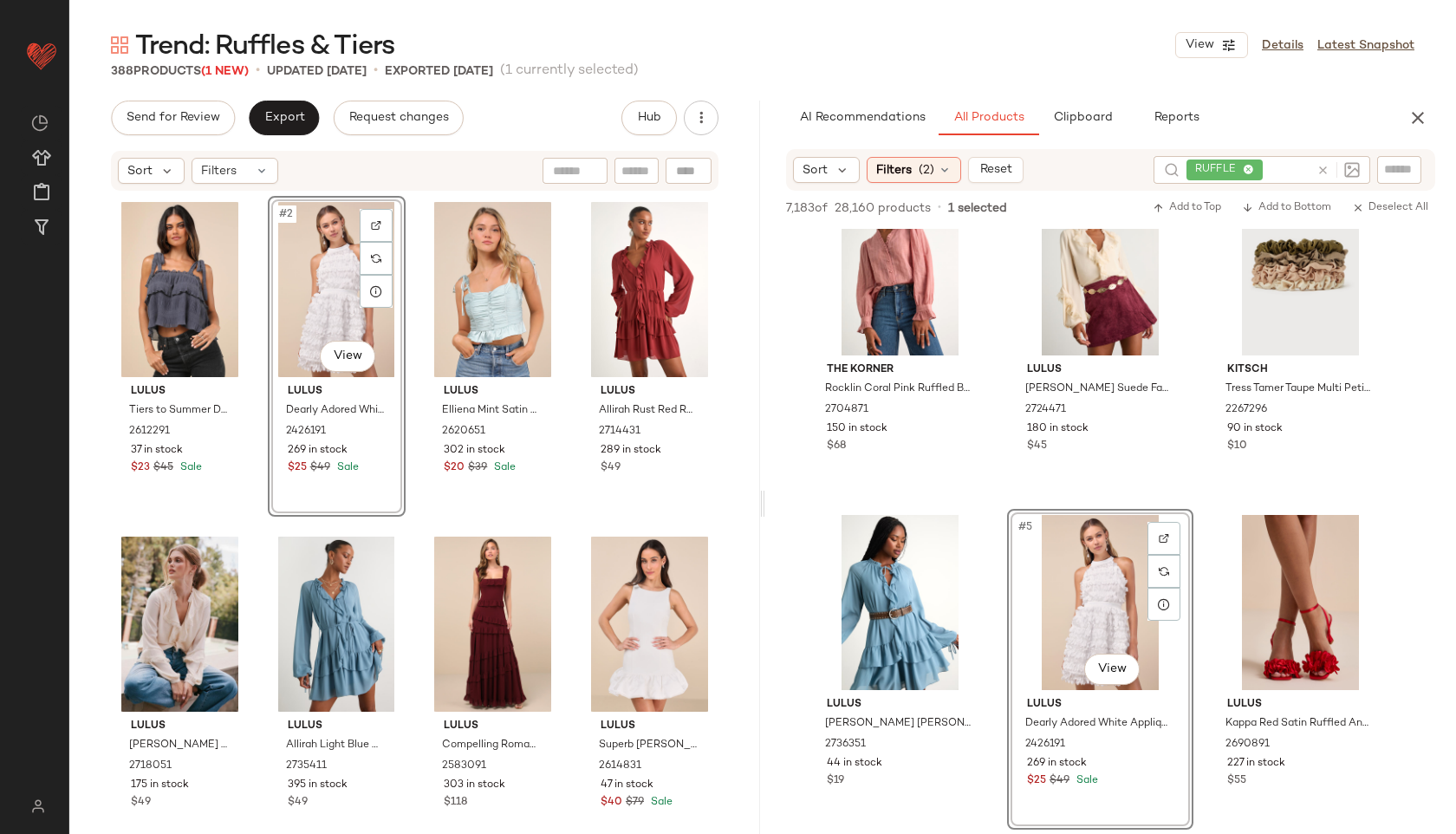
scroll to position [67, 0]
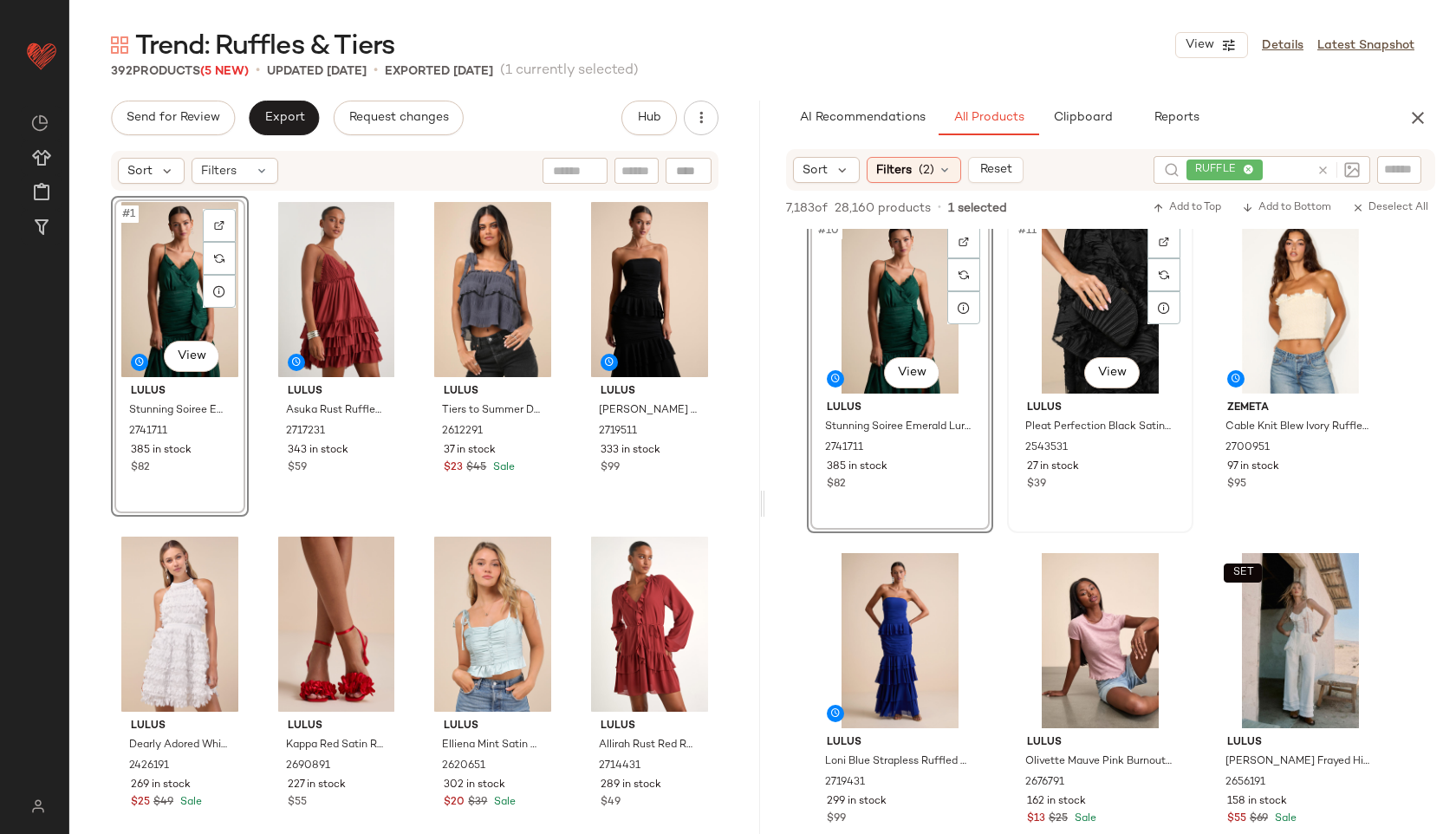
scroll to position [1070, 0]
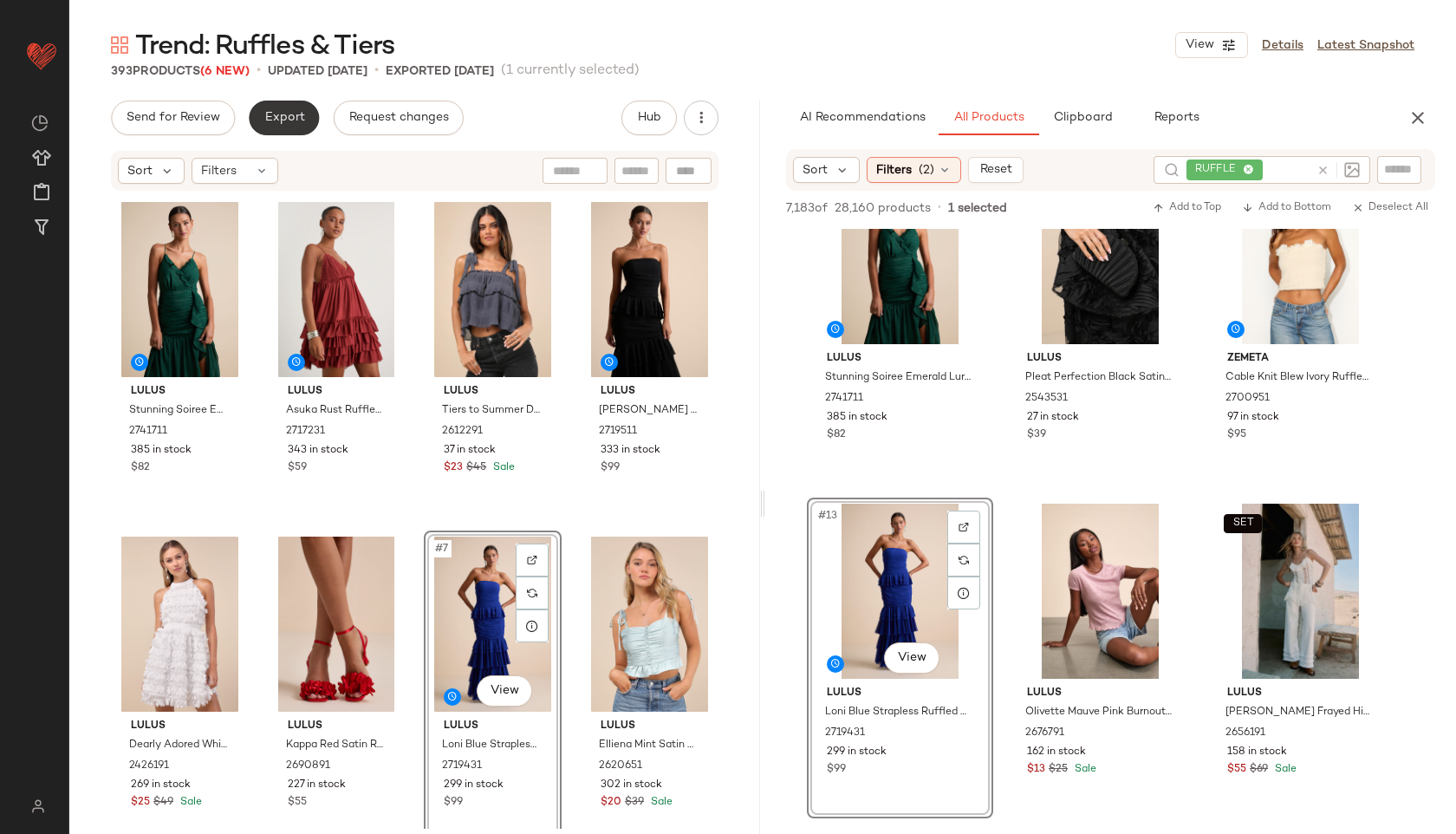
click at [294, 116] on span "Export" at bounding box center [284, 118] width 40 height 13
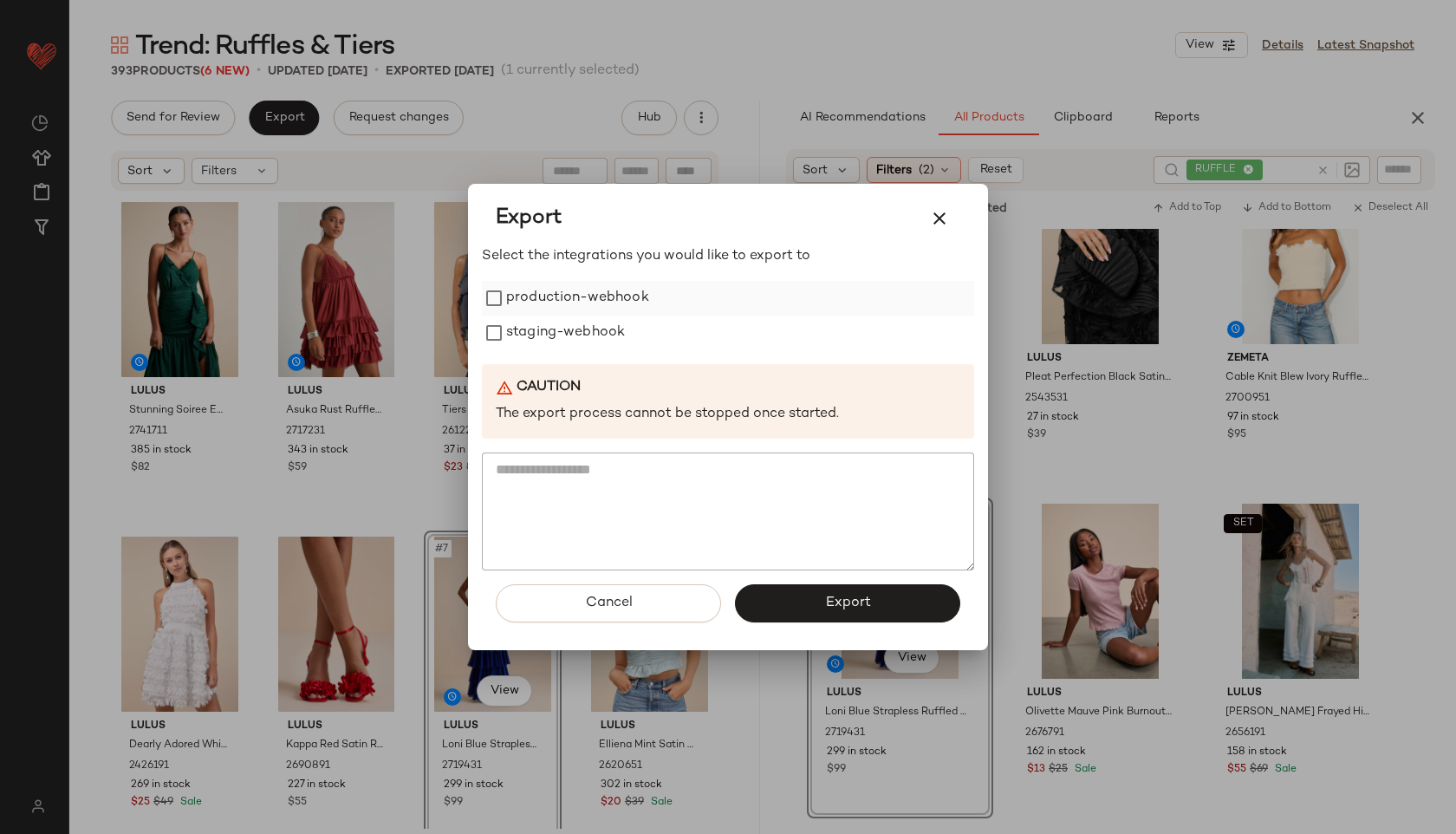
click at [540, 298] on label "production-webhook" at bounding box center [577, 298] width 143 height 35
click at [549, 328] on label "staging-webhook" at bounding box center [566, 333] width 119 height 35
click at [831, 588] on button "Export" at bounding box center [847, 604] width 225 height 38
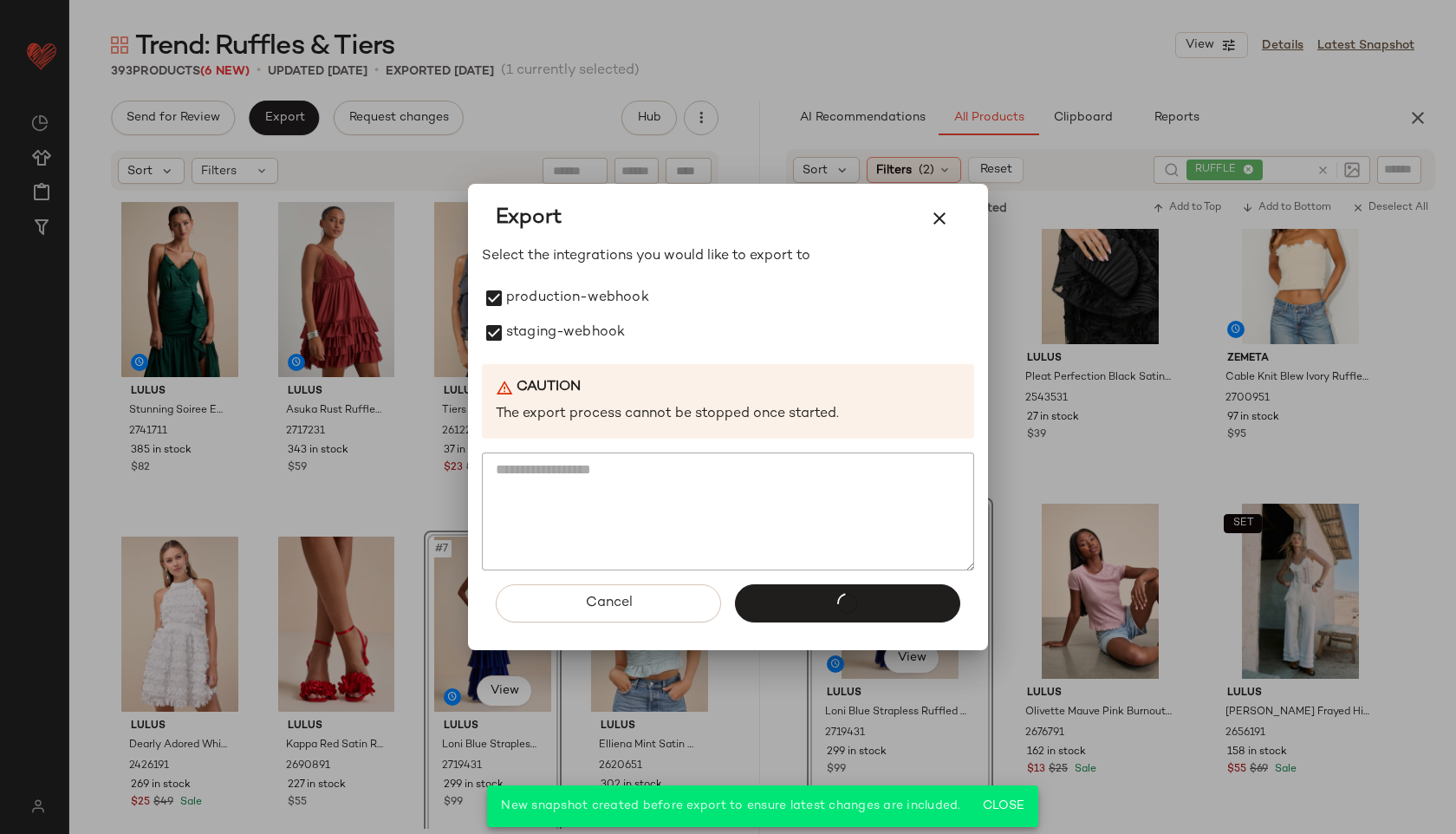
scroll to position [1405, 0]
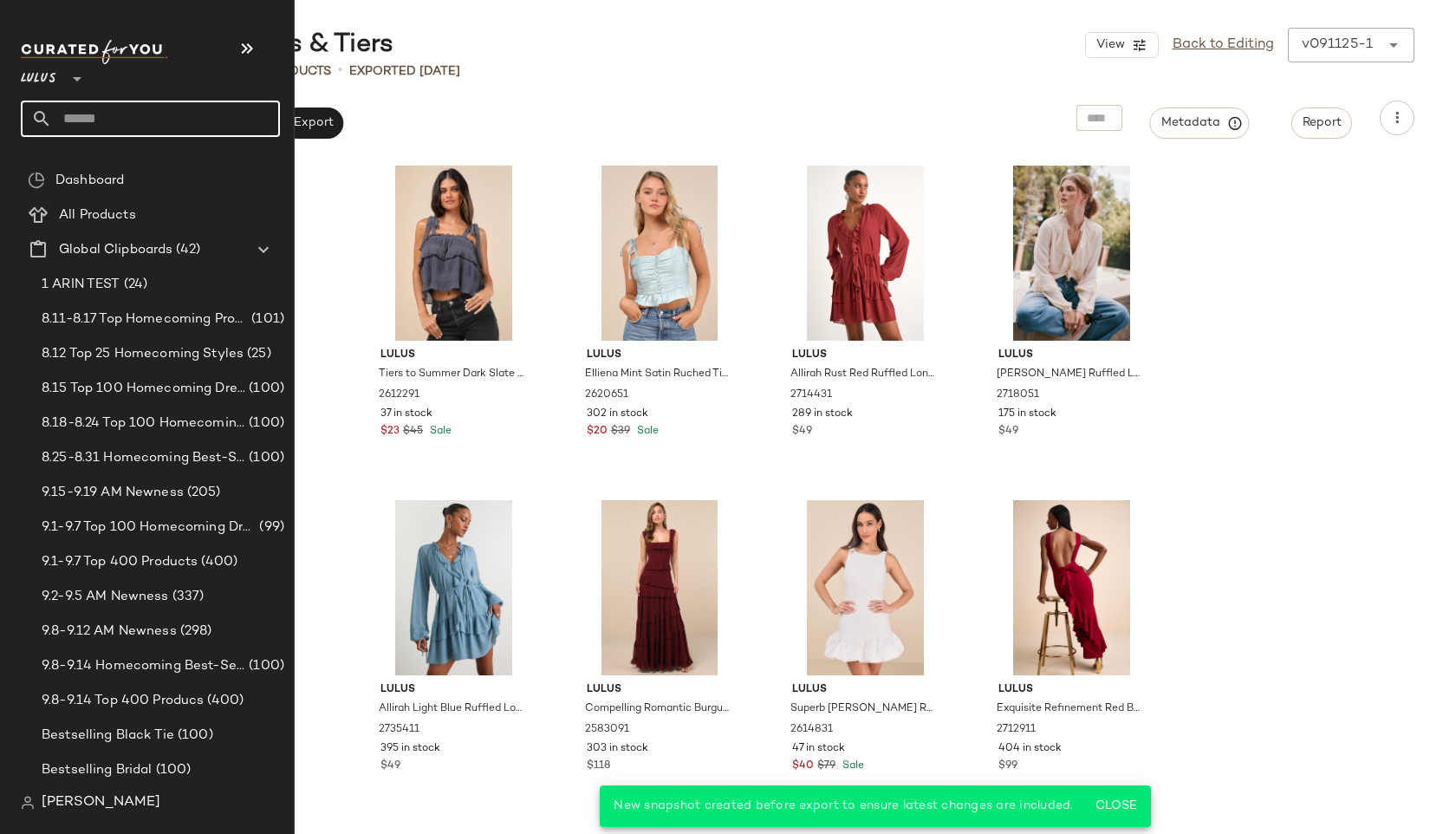
click at [110, 112] on input "text" at bounding box center [166, 119] width 228 height 36
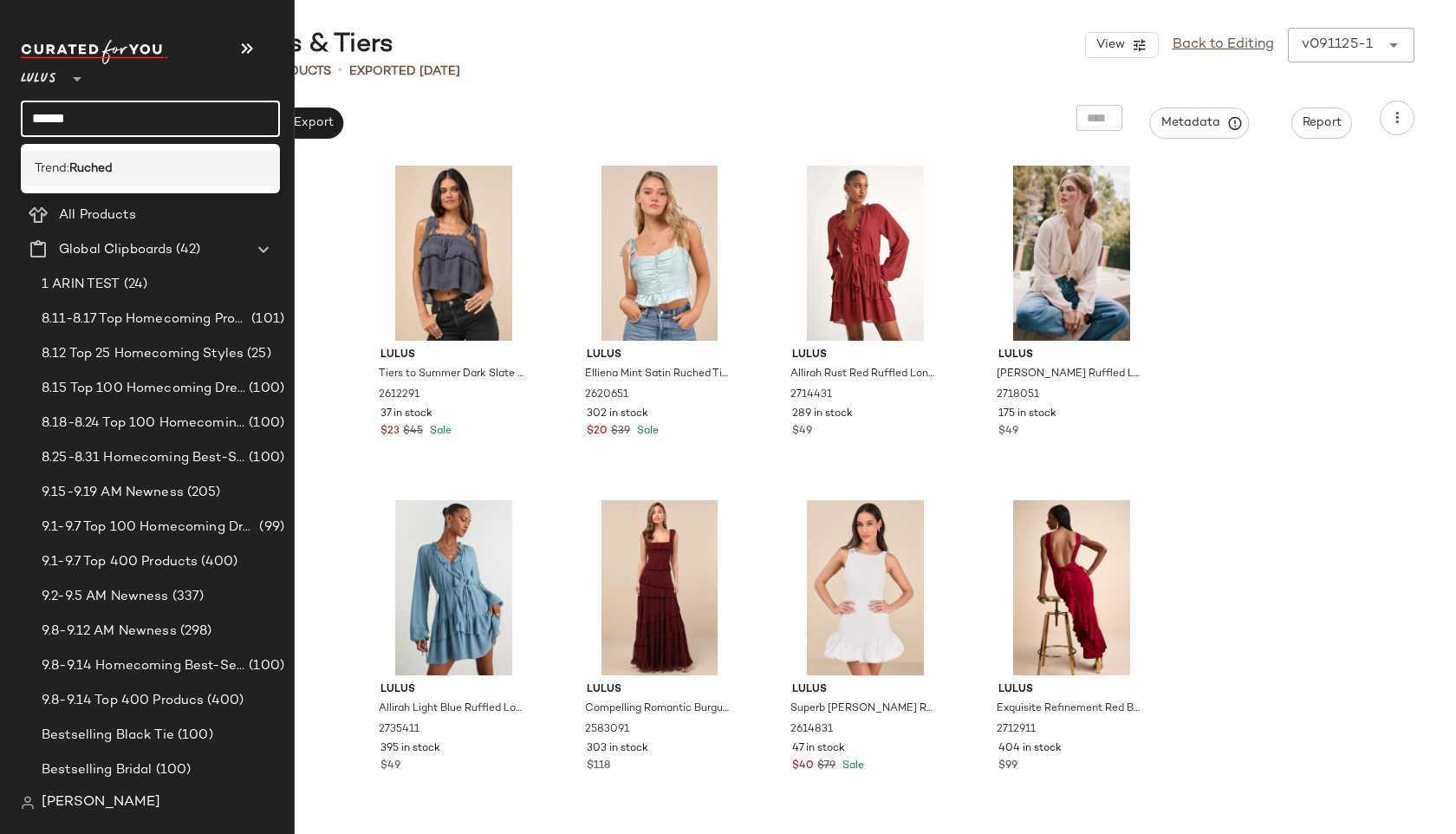
type input "******"
click at [120, 155] on div "Trend: Ruched" at bounding box center [151, 168] width 259 height 36
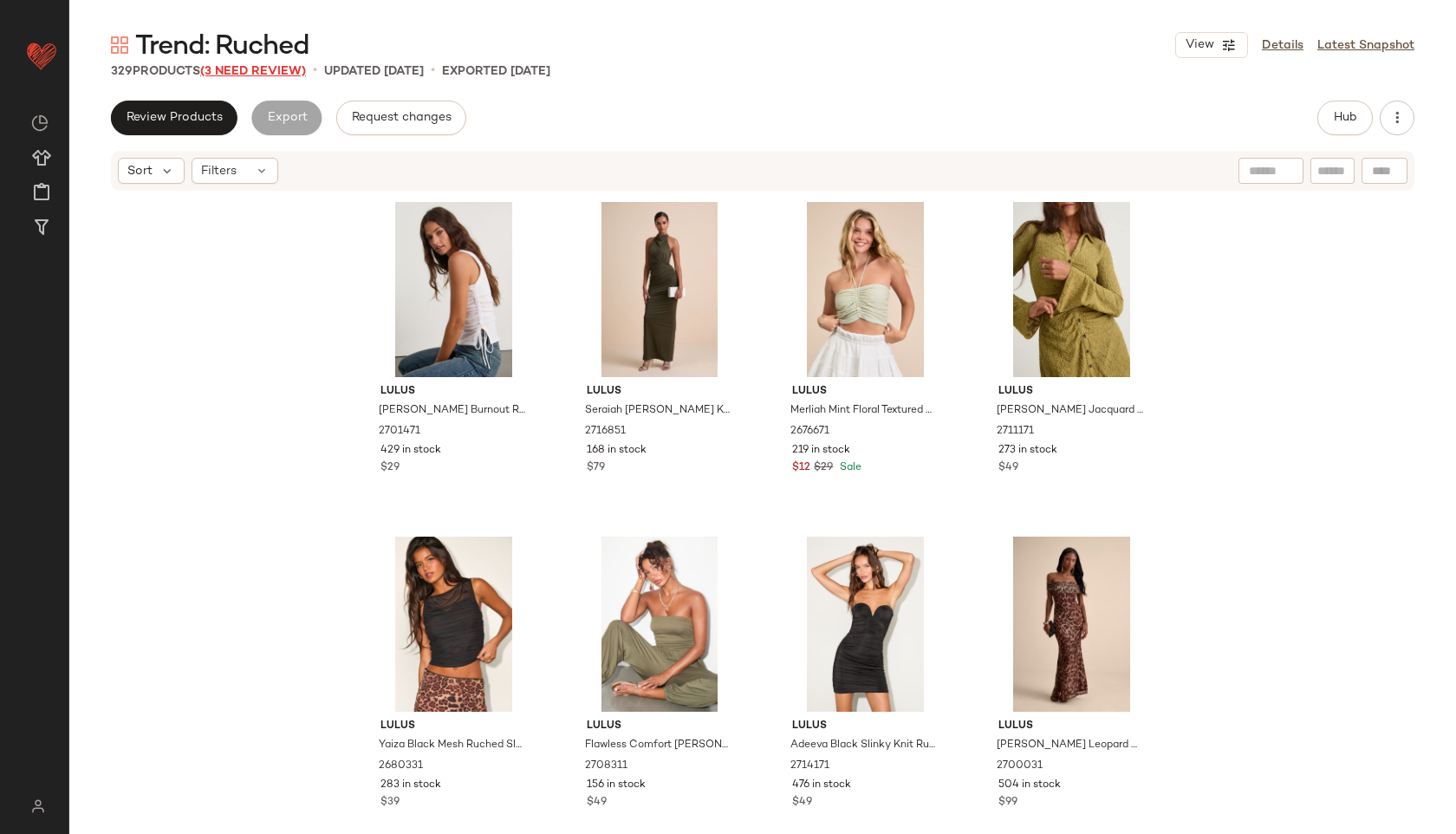
click at [247, 72] on span "(3 Need Review)" at bounding box center [253, 72] width 106 height 13
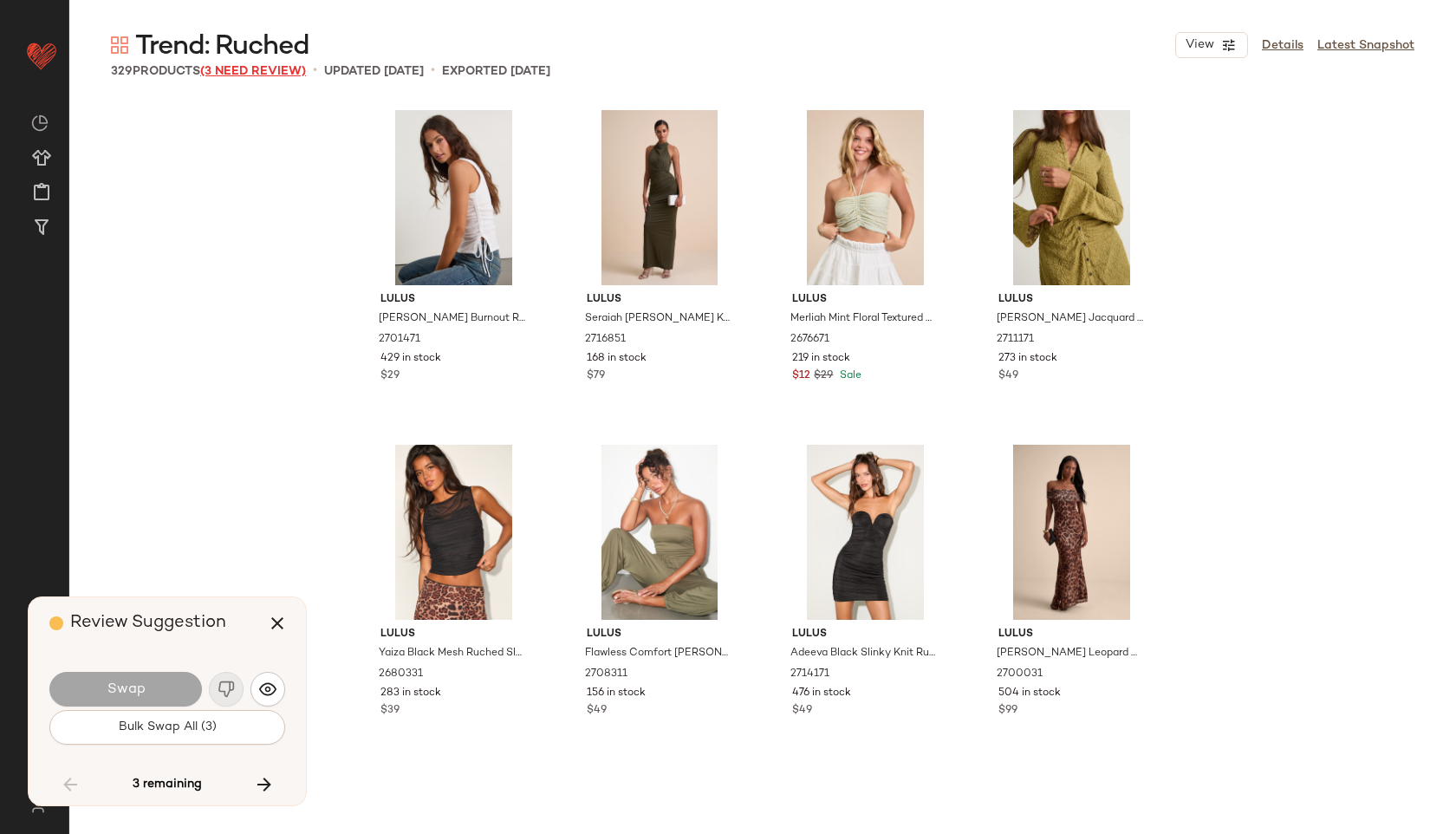
scroll to position [24098, 0]
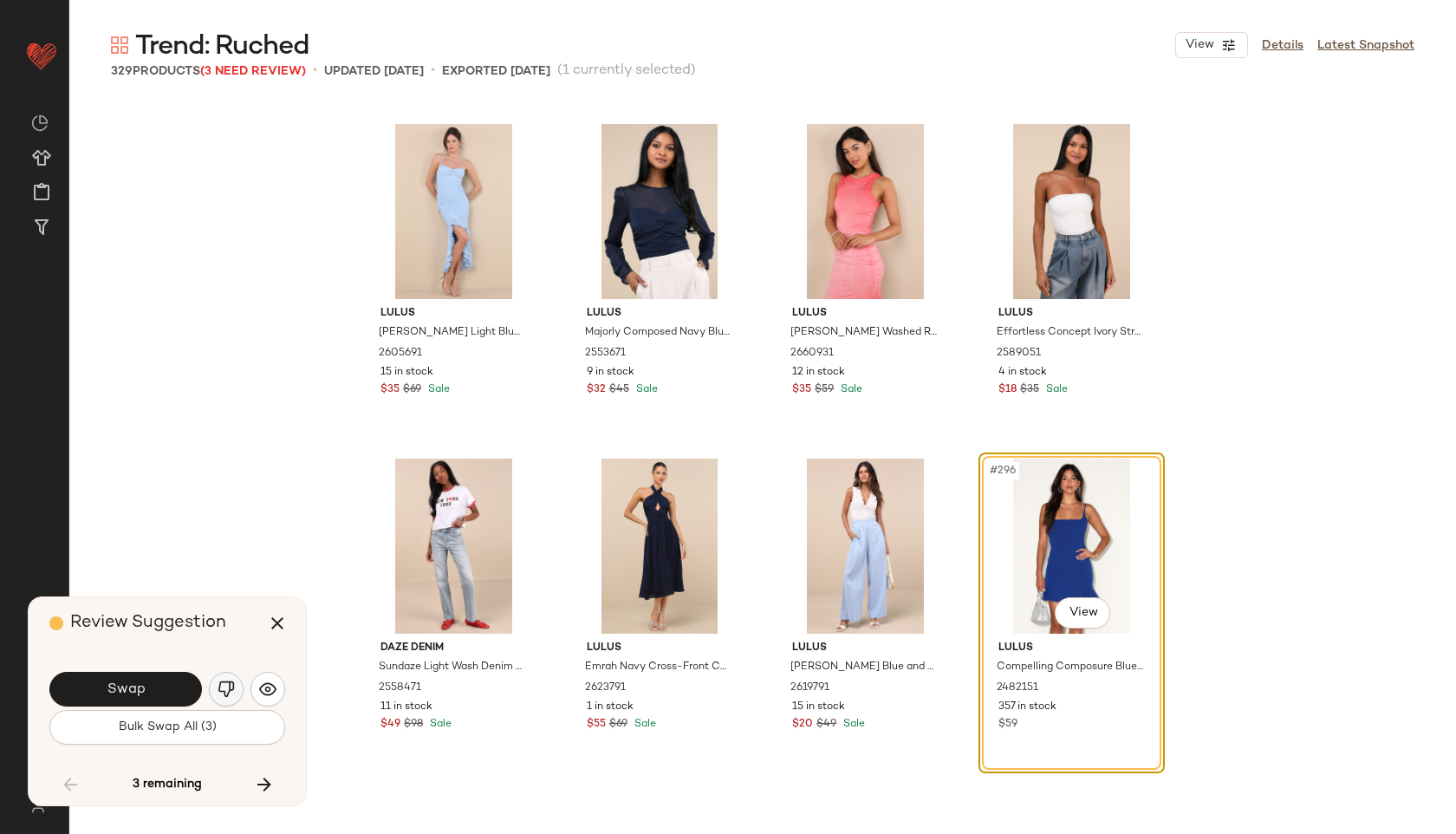
click at [219, 692] on img "button" at bounding box center [226, 689] width 17 height 17
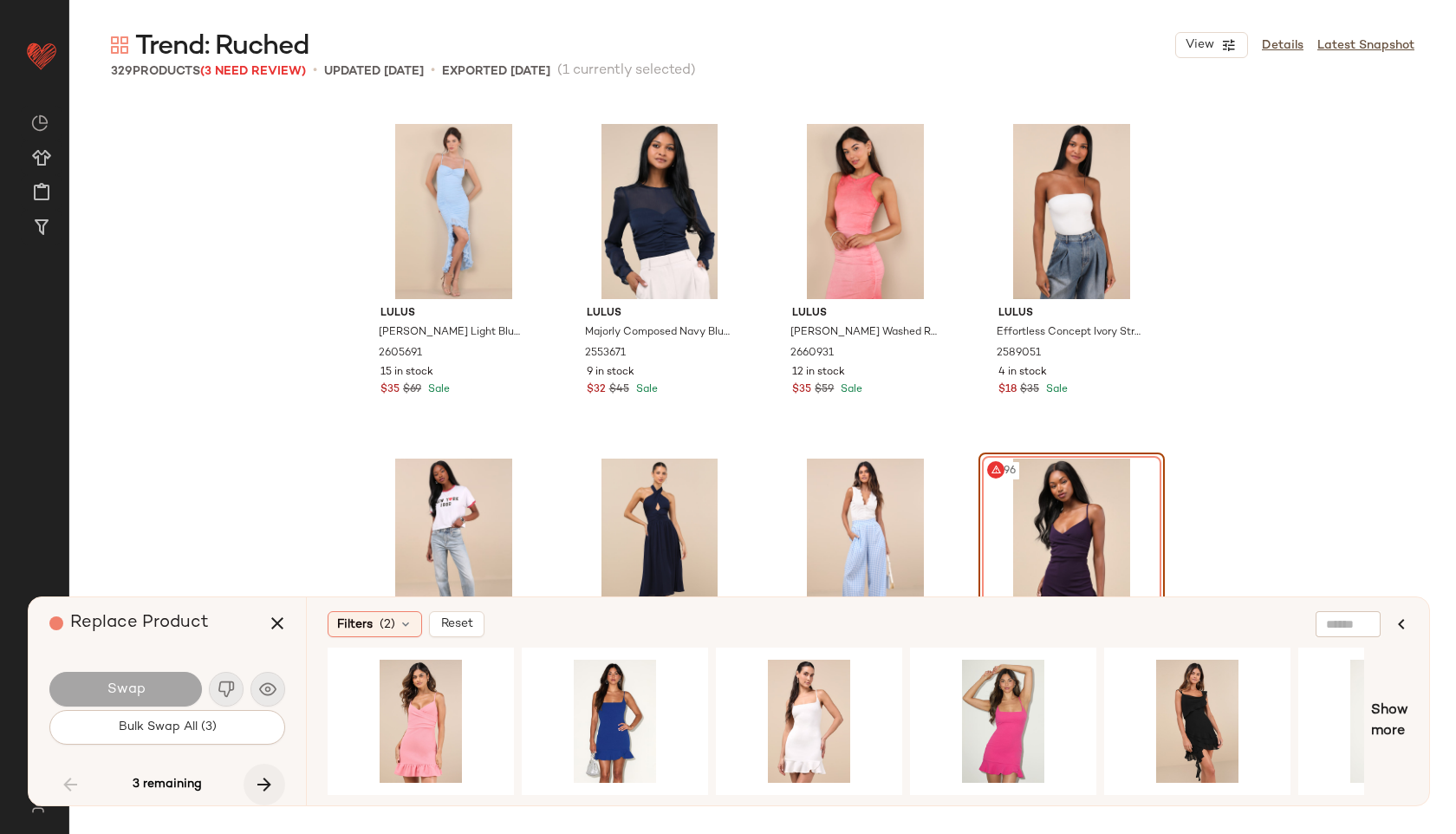
click at [262, 785] on icon "button" at bounding box center [265, 785] width 21 height 21
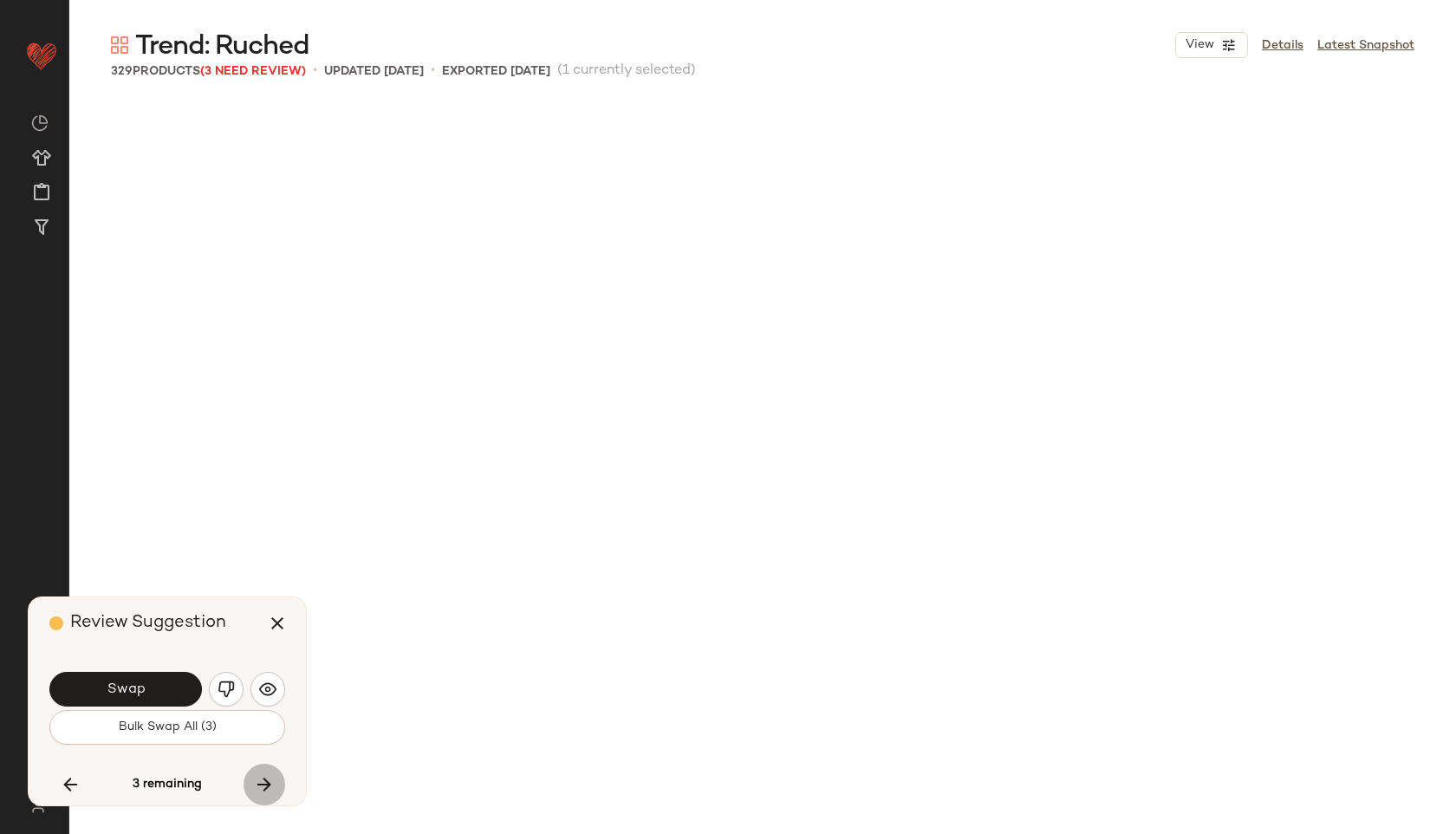
scroll to position [25103, 0]
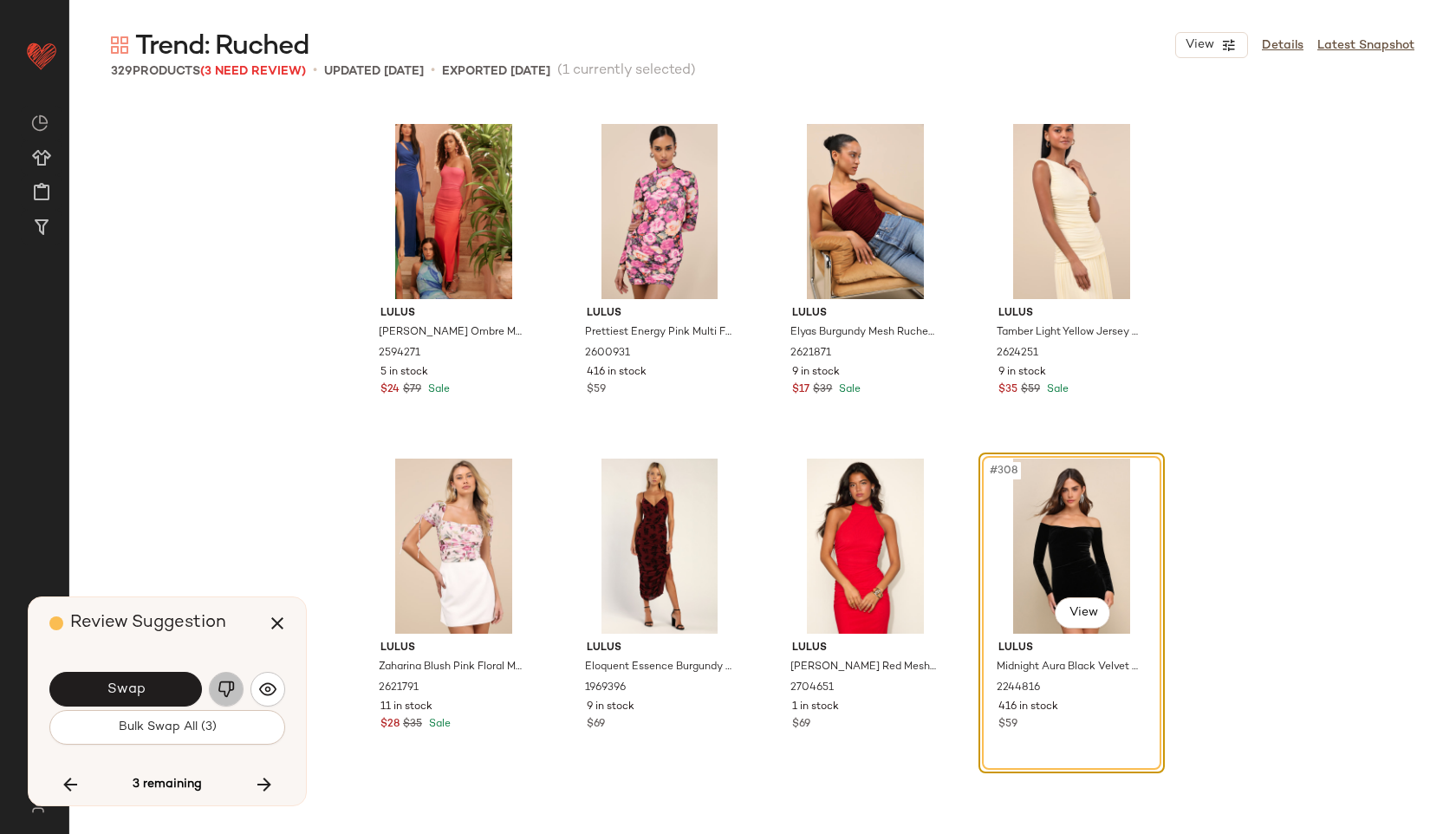
click at [238, 683] on button "button" at bounding box center [226, 689] width 35 height 35
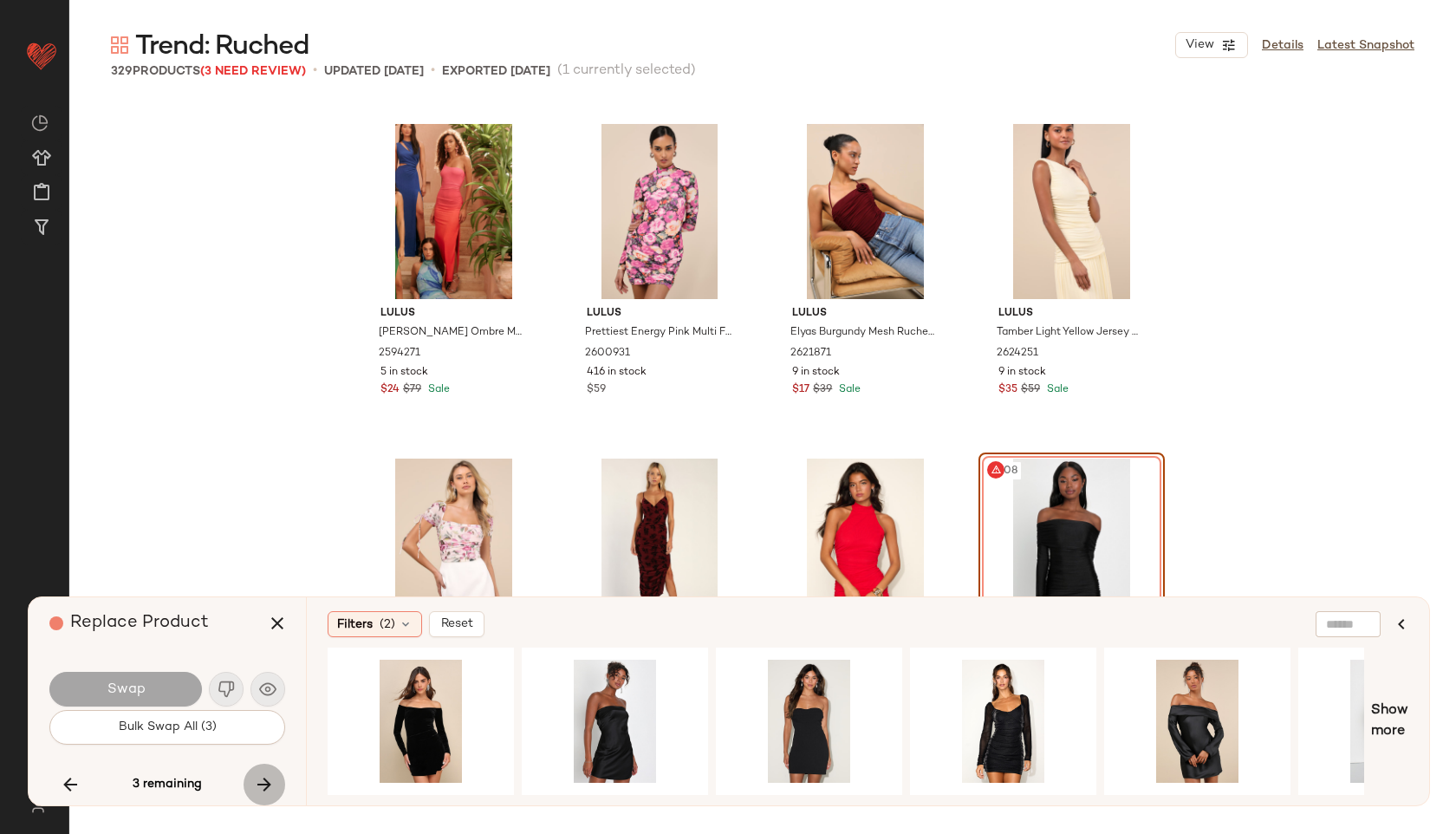
click at [280, 782] on button "button" at bounding box center [264, 784] width 41 height 41
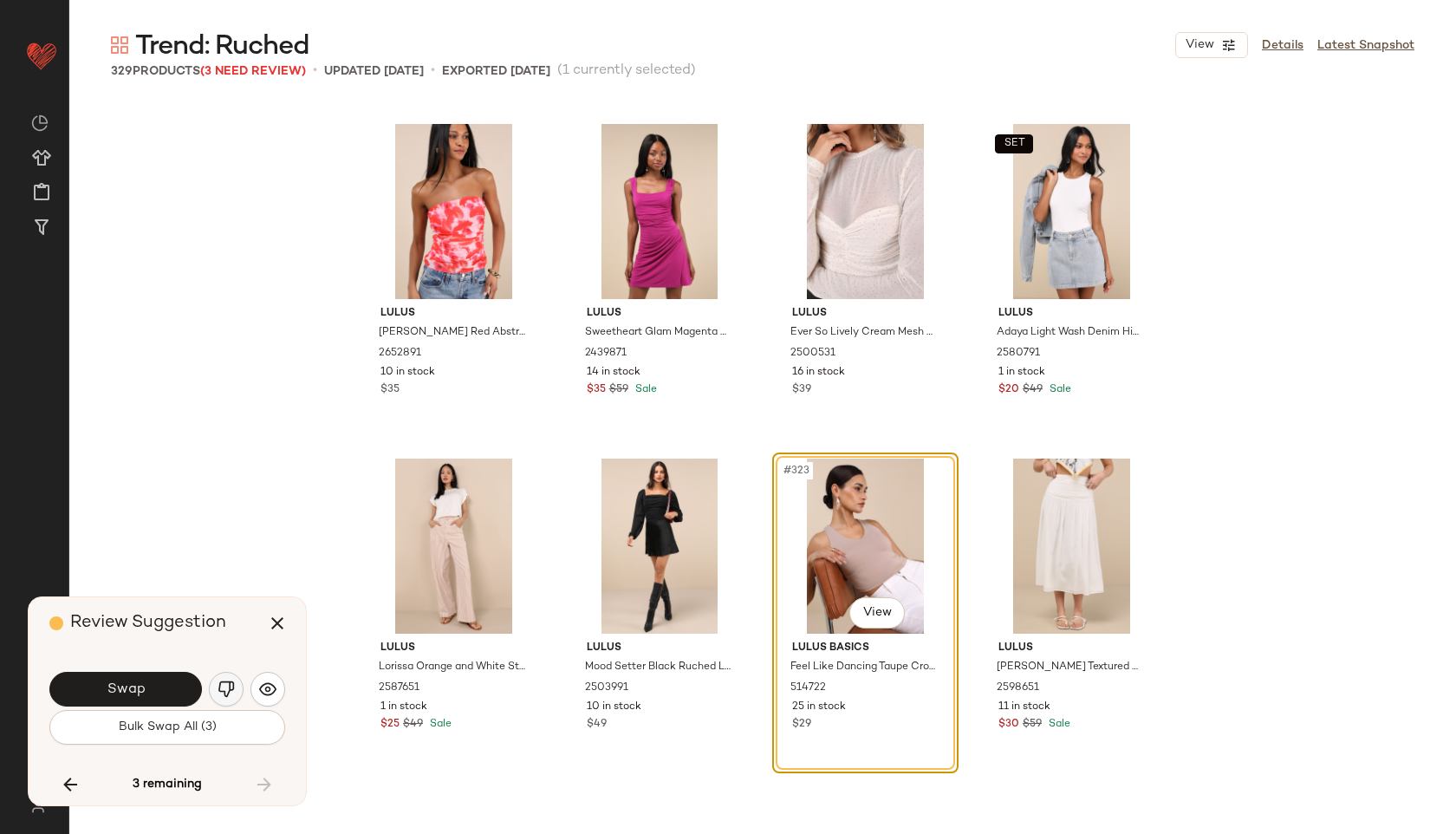
click at [234, 683] on img "button" at bounding box center [226, 689] width 17 height 17
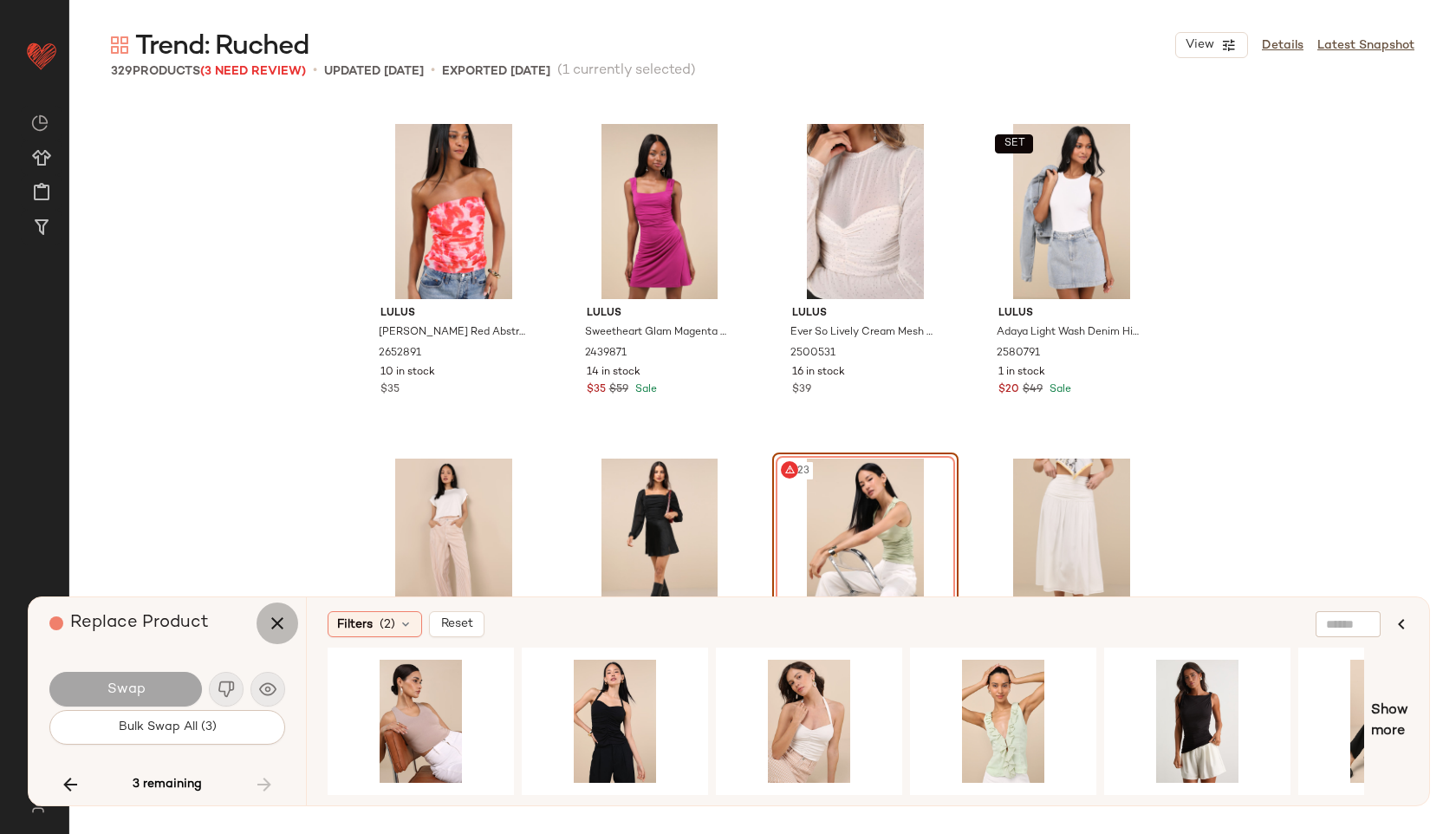
click at [276, 631] on icon "button" at bounding box center [277, 624] width 21 height 21
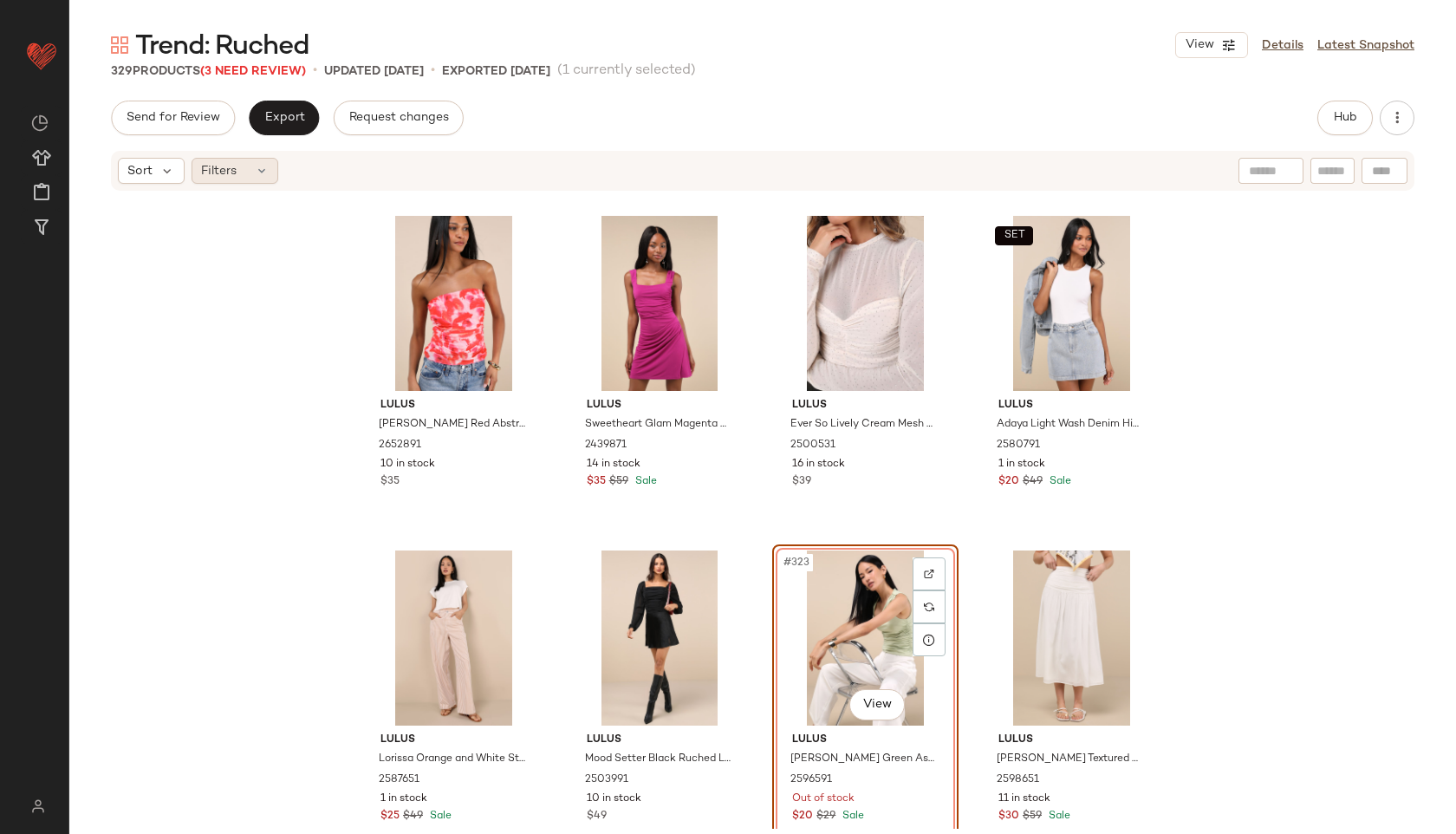
click at [245, 172] on div "Filters" at bounding box center [235, 170] width 86 height 26
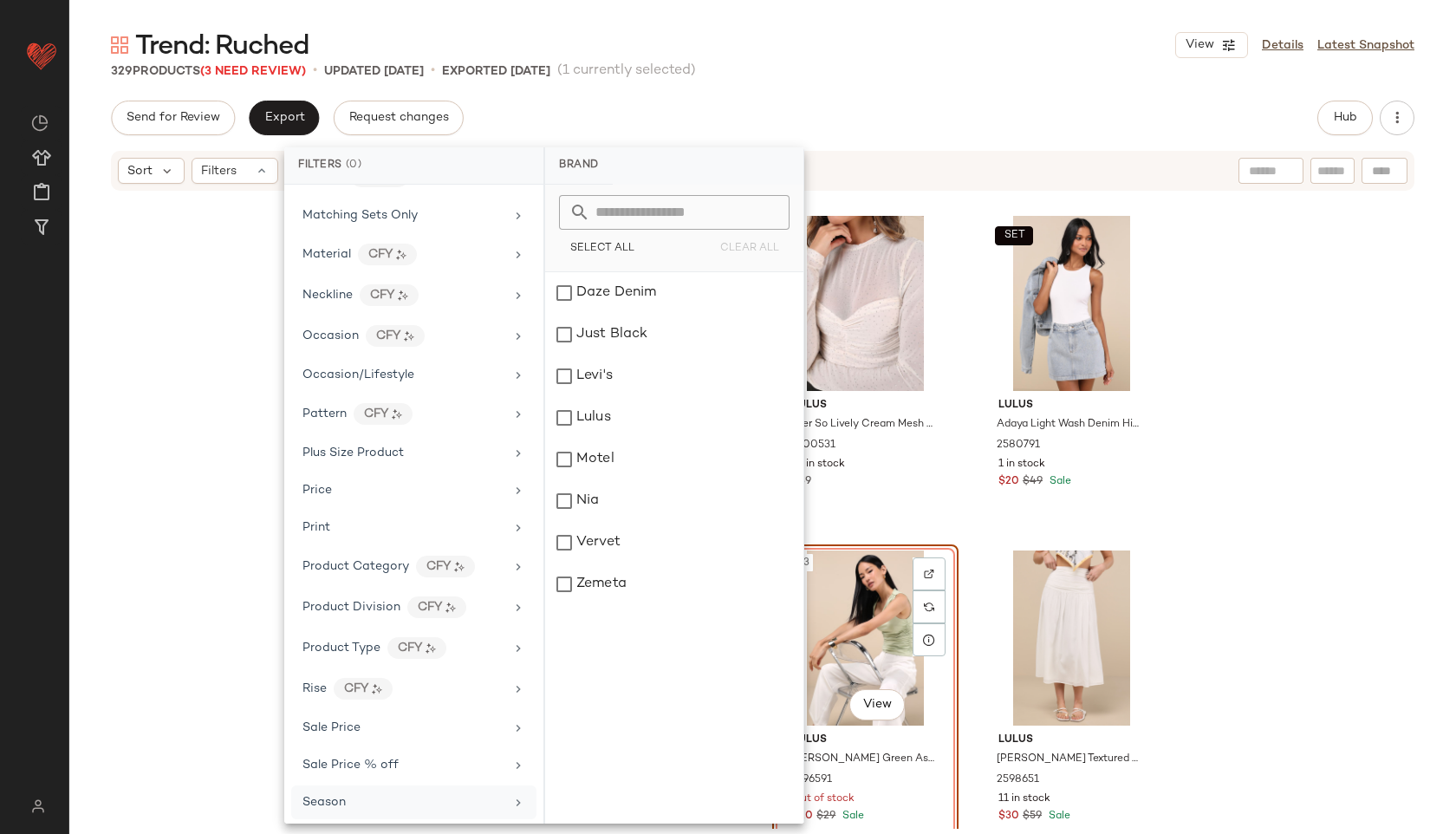
scroll to position [929, 0]
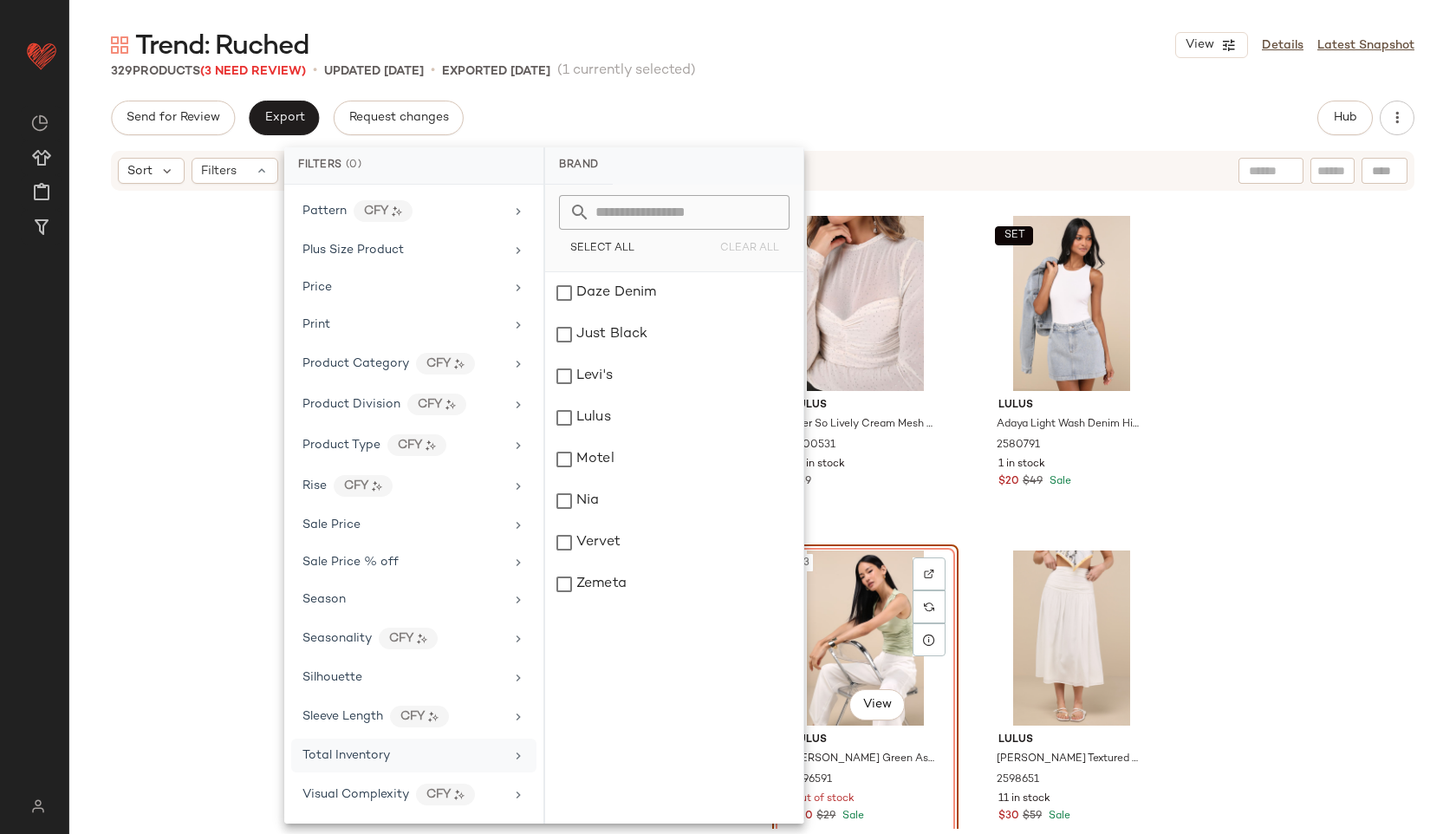
click at [402, 751] on div "Total Inventory" at bounding box center [403, 755] width 202 height 18
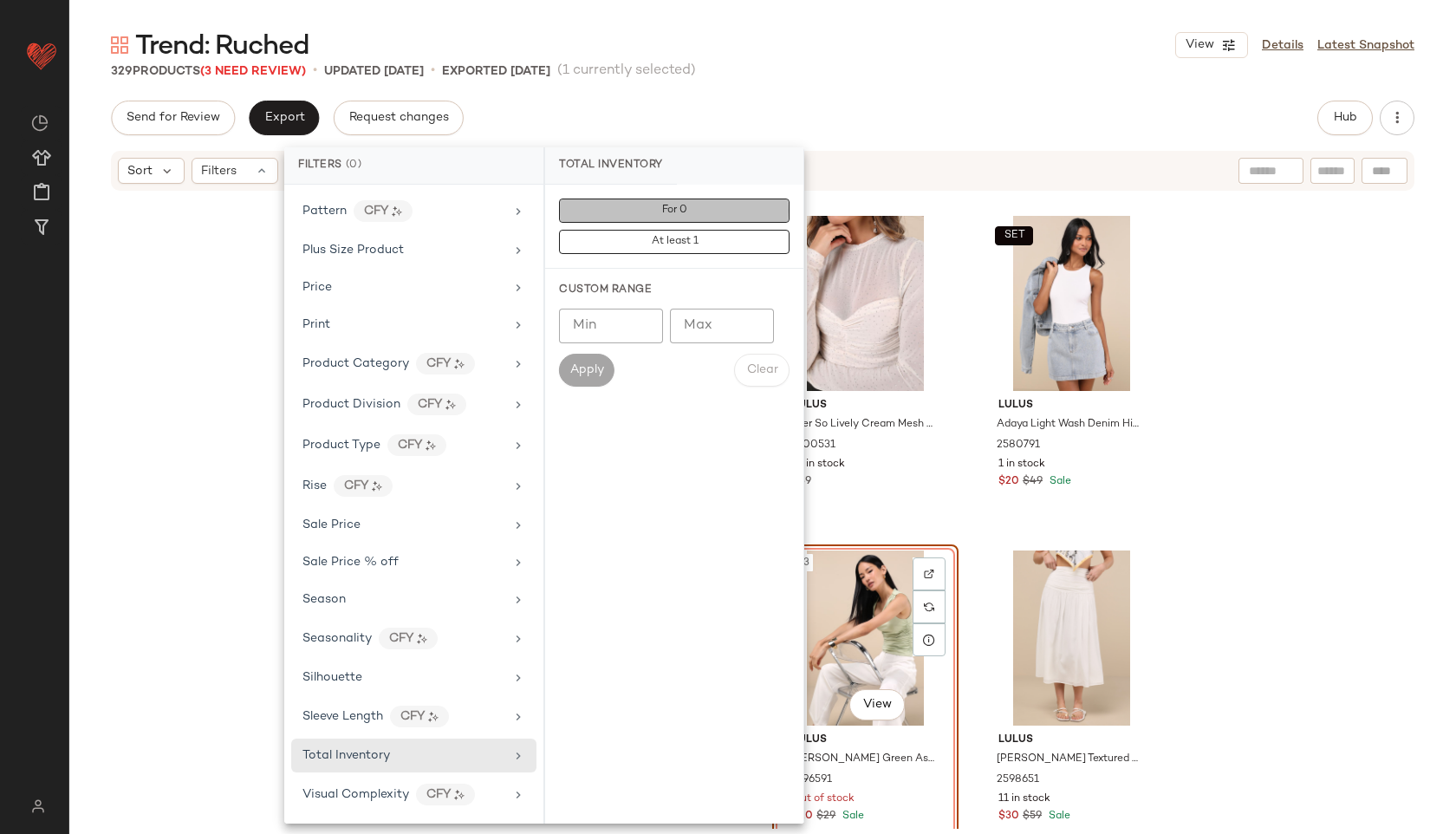
click at [623, 219] on button "For 0" at bounding box center [674, 210] width 230 height 24
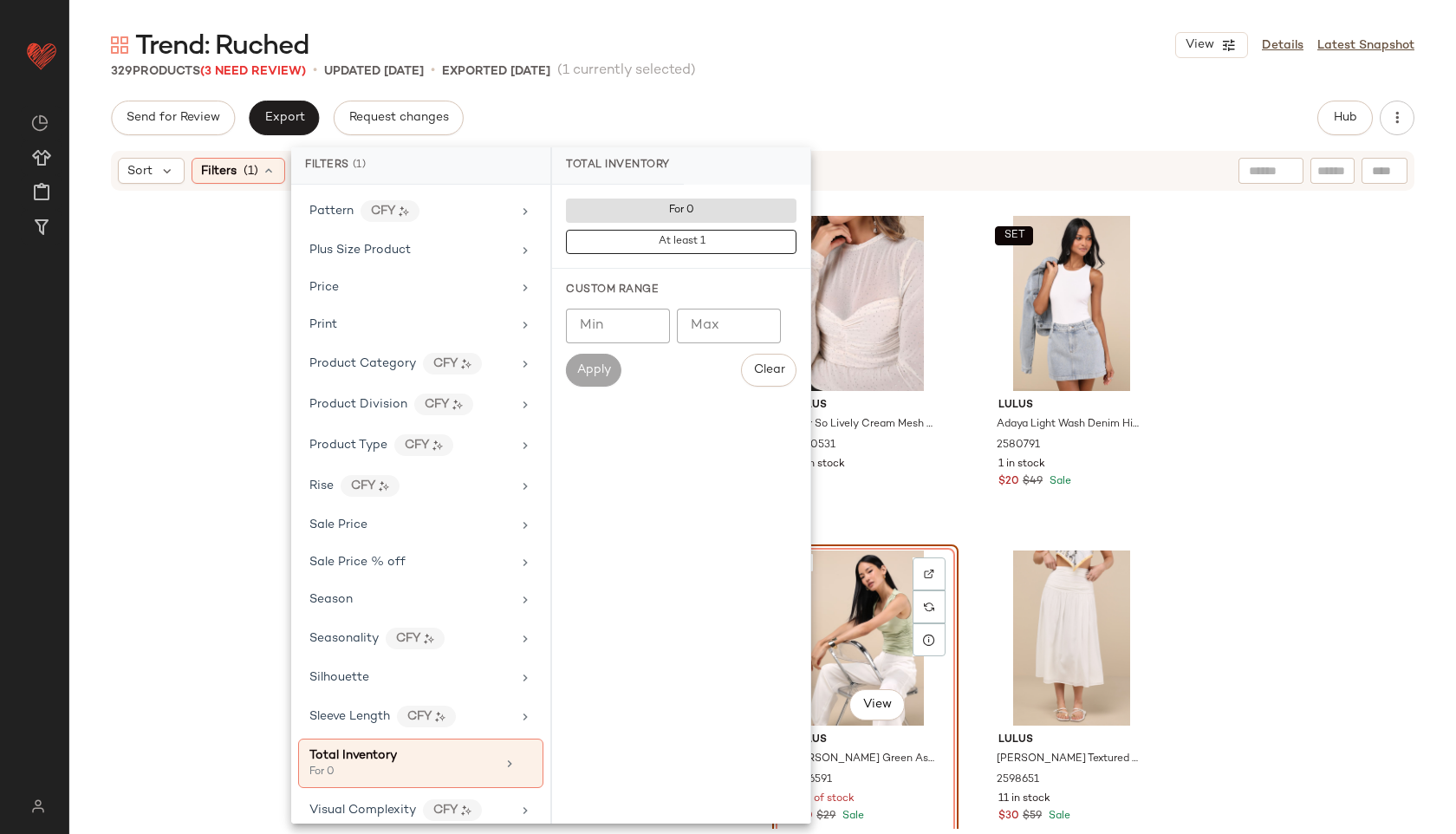
click at [803, 85] on div "Trend: Ruched View Details Latest Snapshot 329 Products (3 Need Review) • updat…" at bounding box center [763, 431] width 1387 height 806
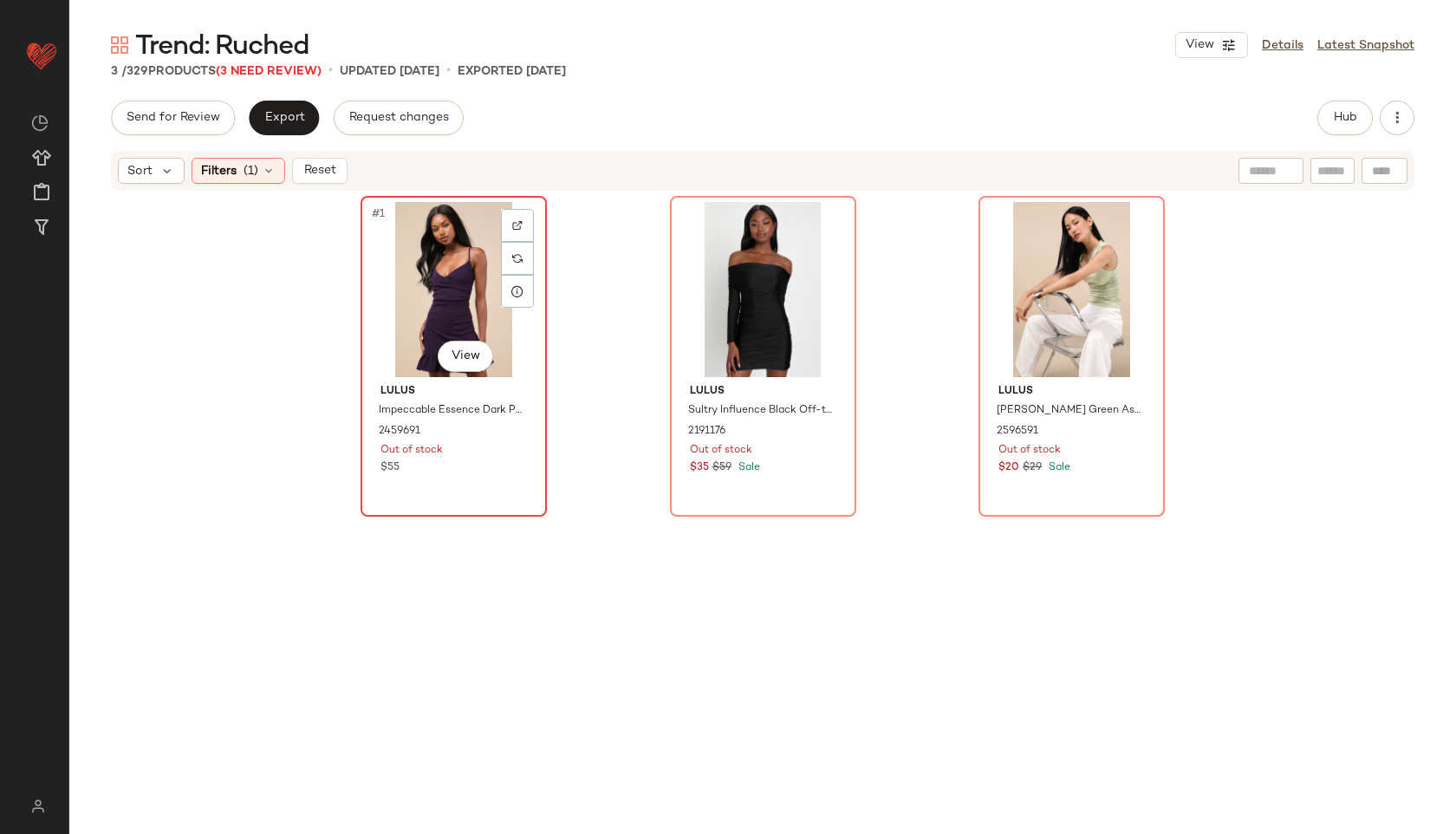
click at [417, 298] on div "#1 View" at bounding box center [454, 290] width 175 height 176
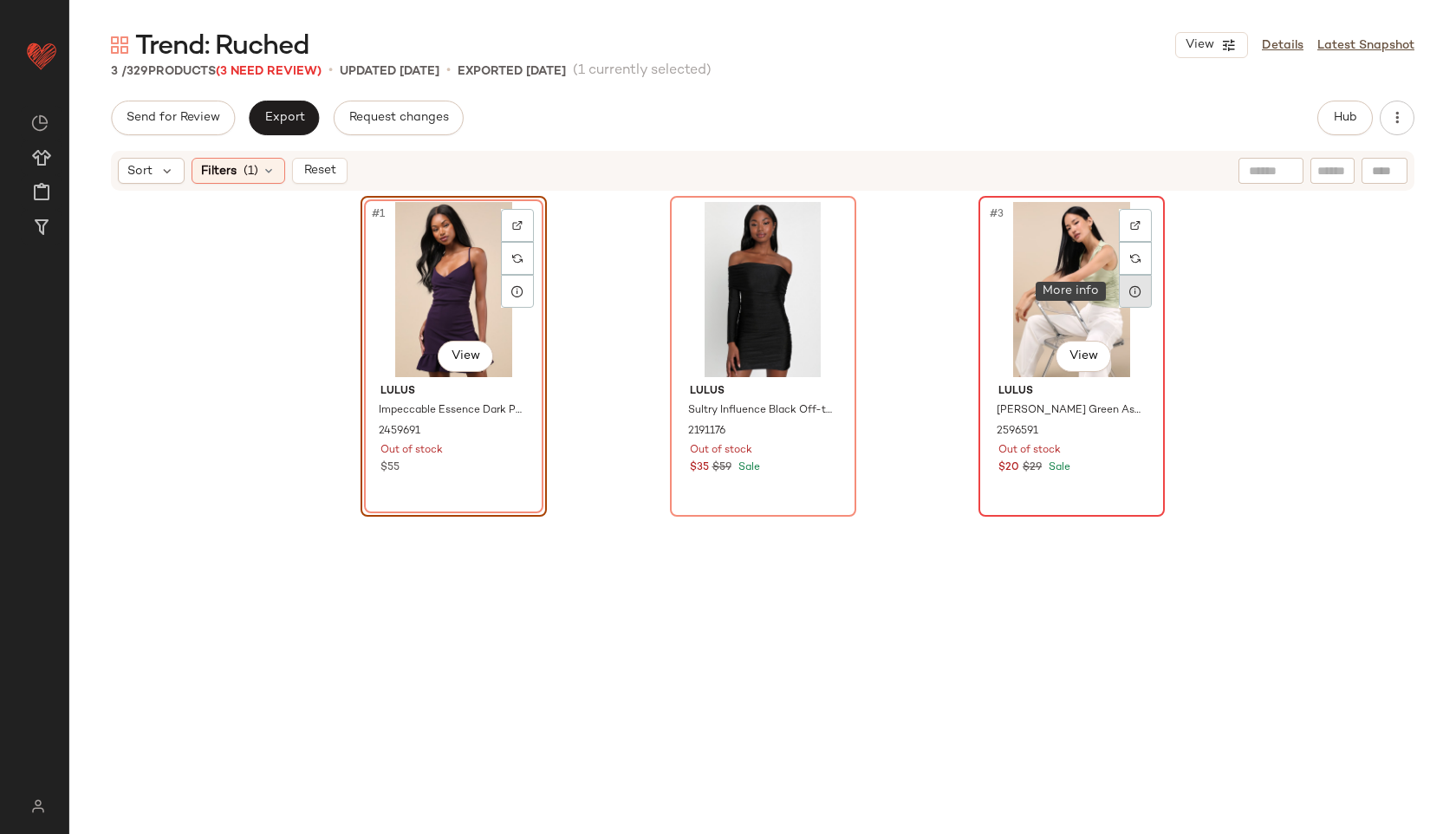
click at [1118, 298] on div at bounding box center [1135, 291] width 33 height 33
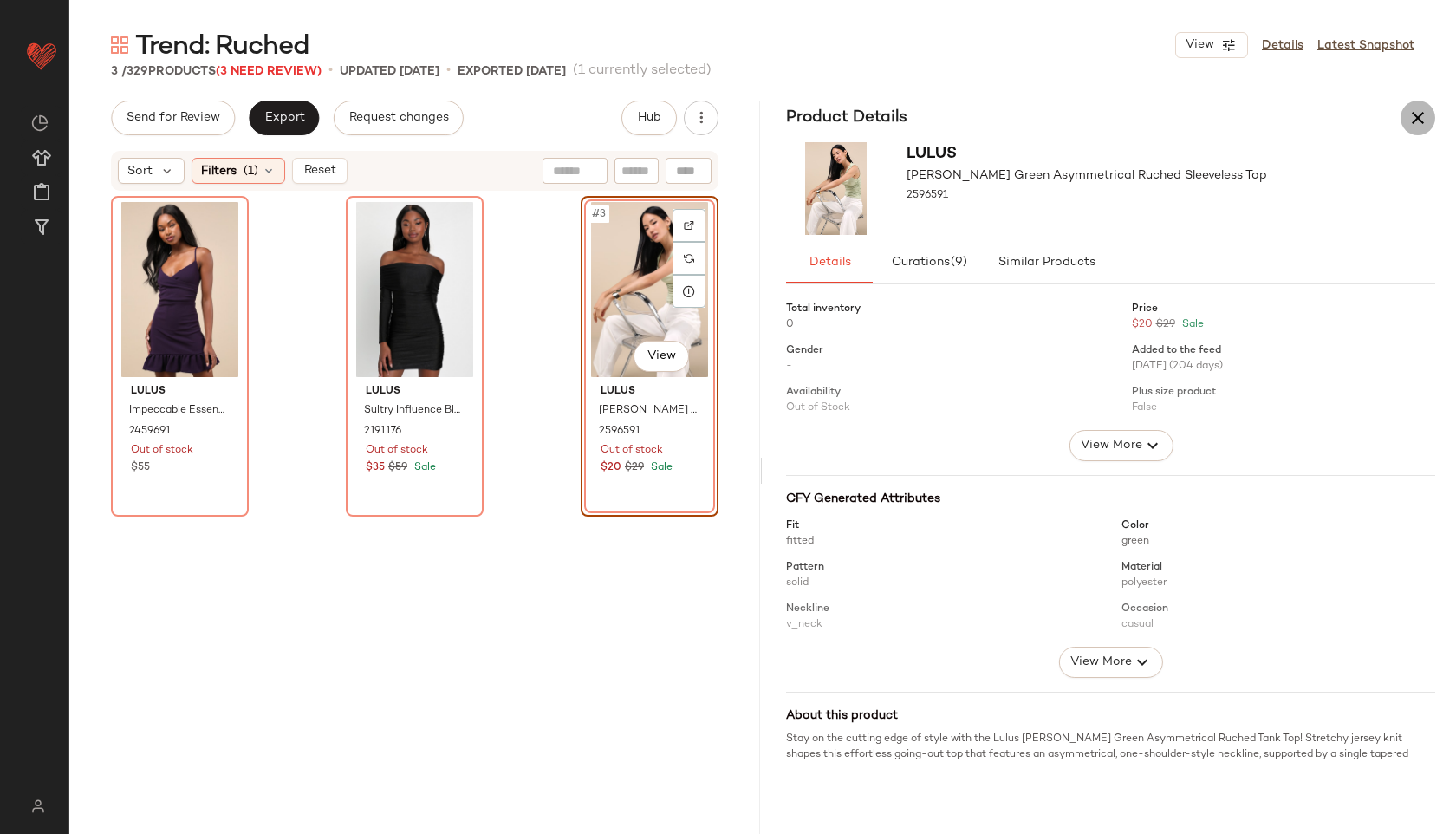
click at [1415, 105] on button "button" at bounding box center [1418, 118] width 35 height 35
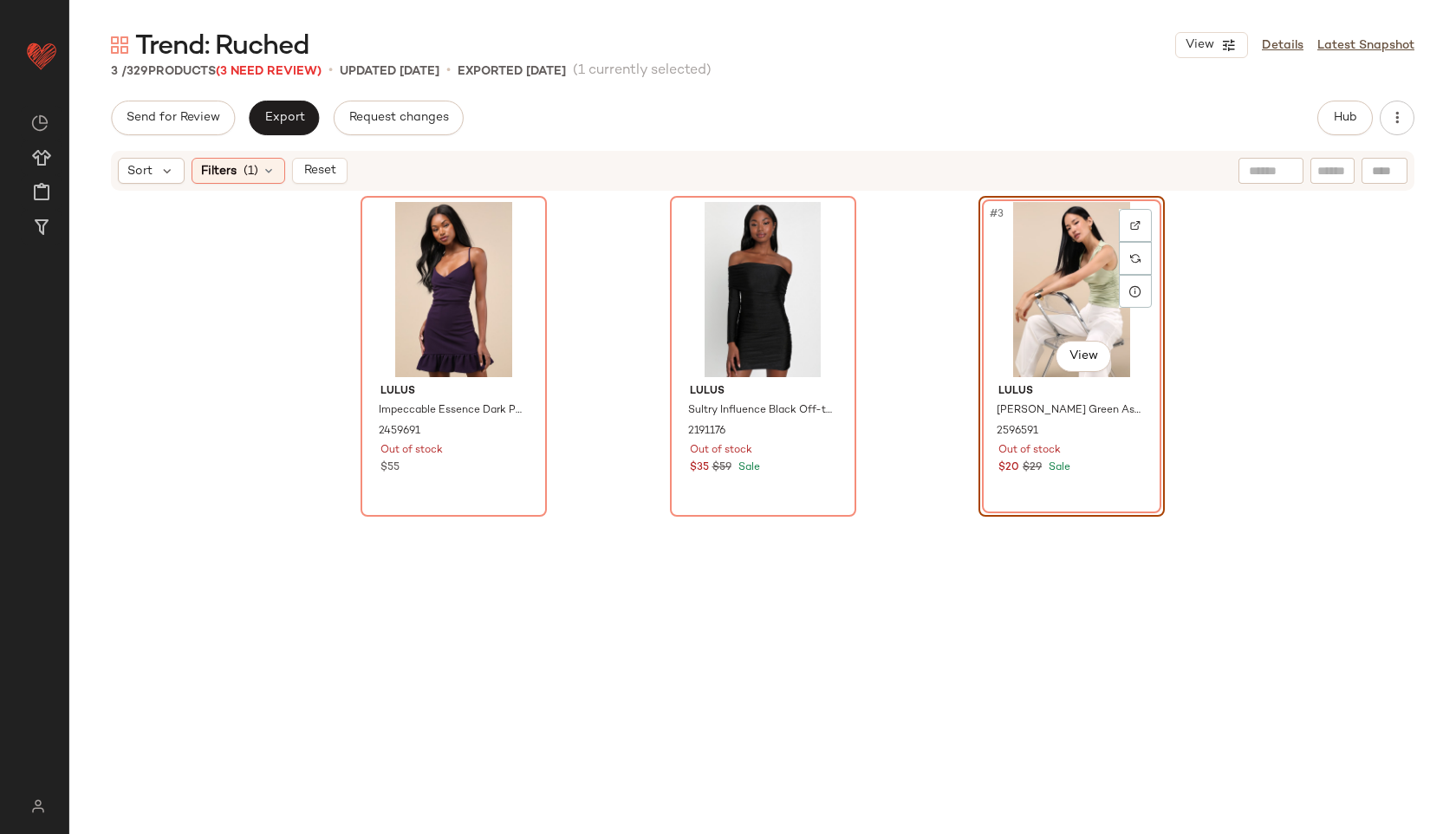
click at [1045, 289] on div "#3 View" at bounding box center [1071, 290] width 175 height 176
click at [429, 289] on div "#1 View" at bounding box center [454, 290] width 175 height 176
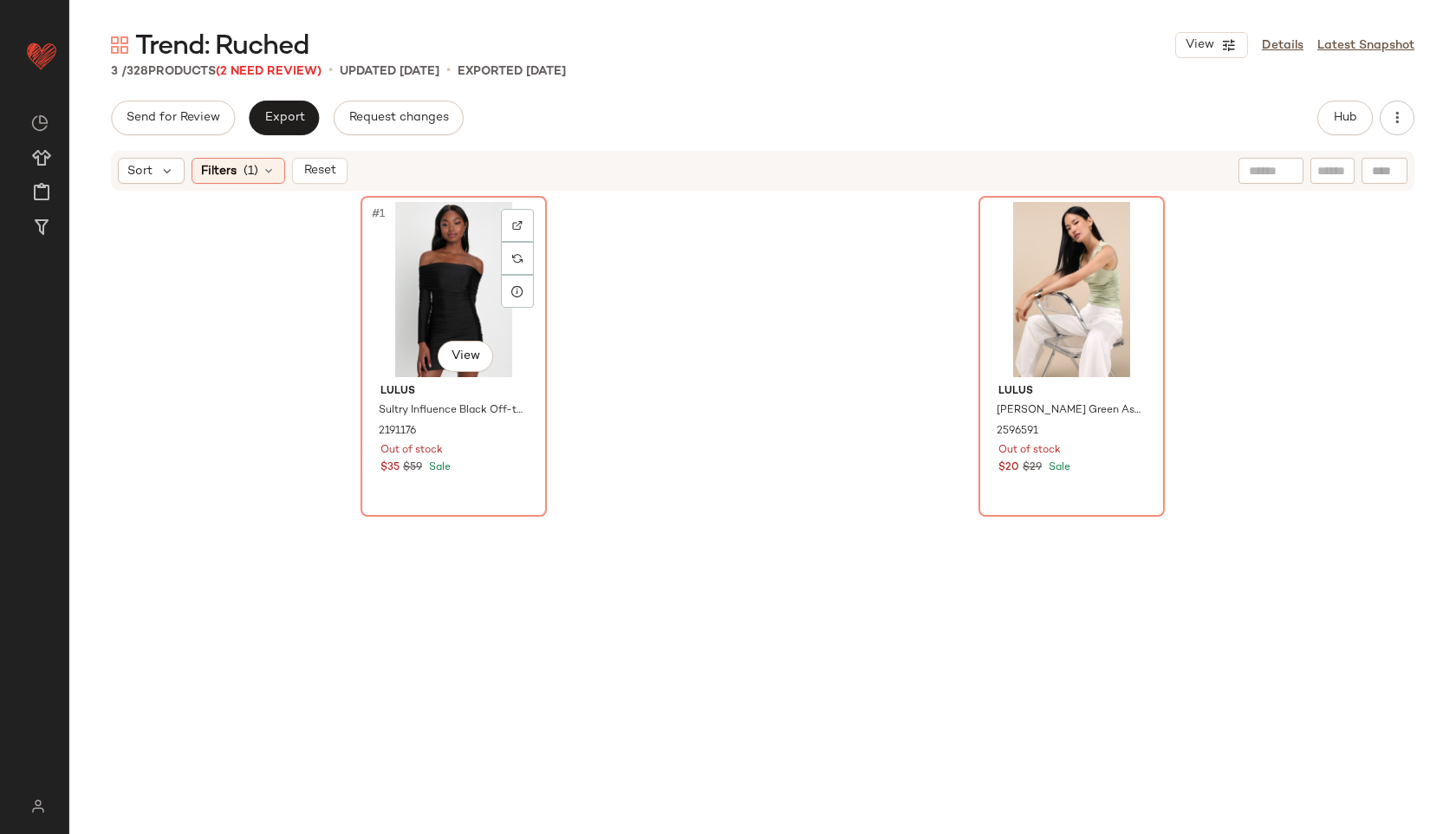
click at [427, 286] on div "#1 View" at bounding box center [454, 290] width 175 height 176
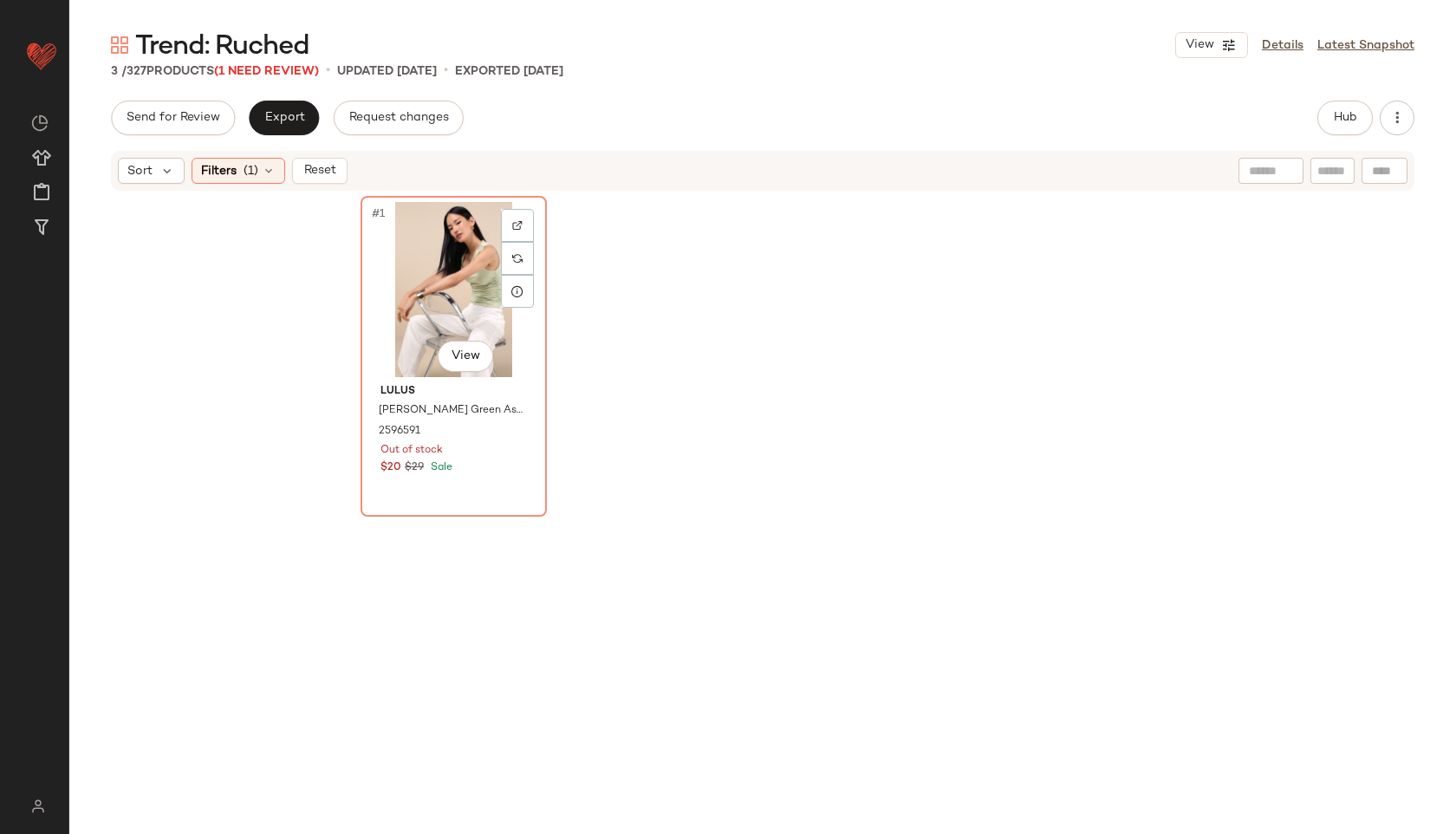
click at [427, 286] on div "#1 View" at bounding box center [454, 290] width 175 height 176
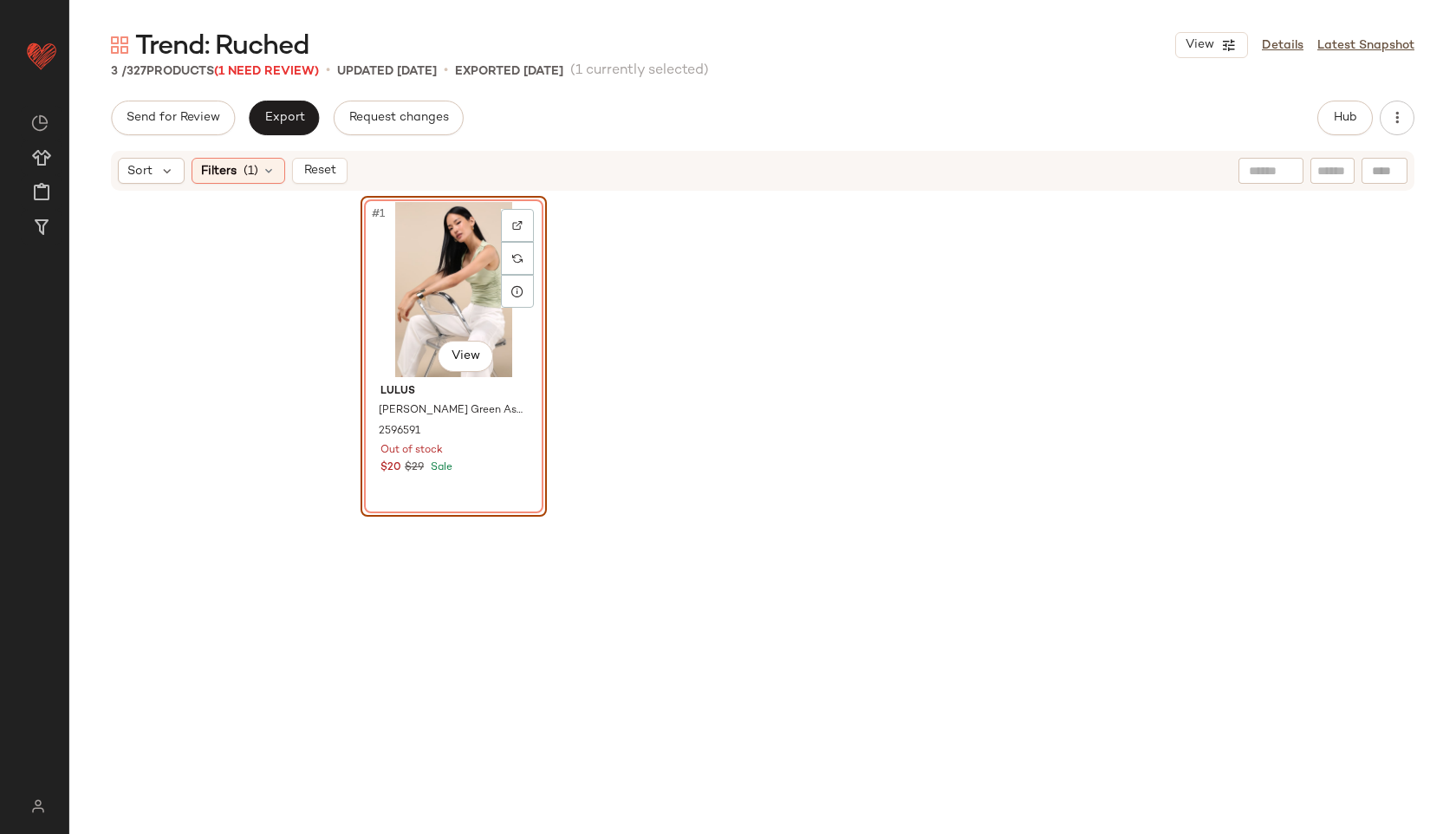
click at [427, 286] on div "#1 View" at bounding box center [454, 290] width 175 height 176
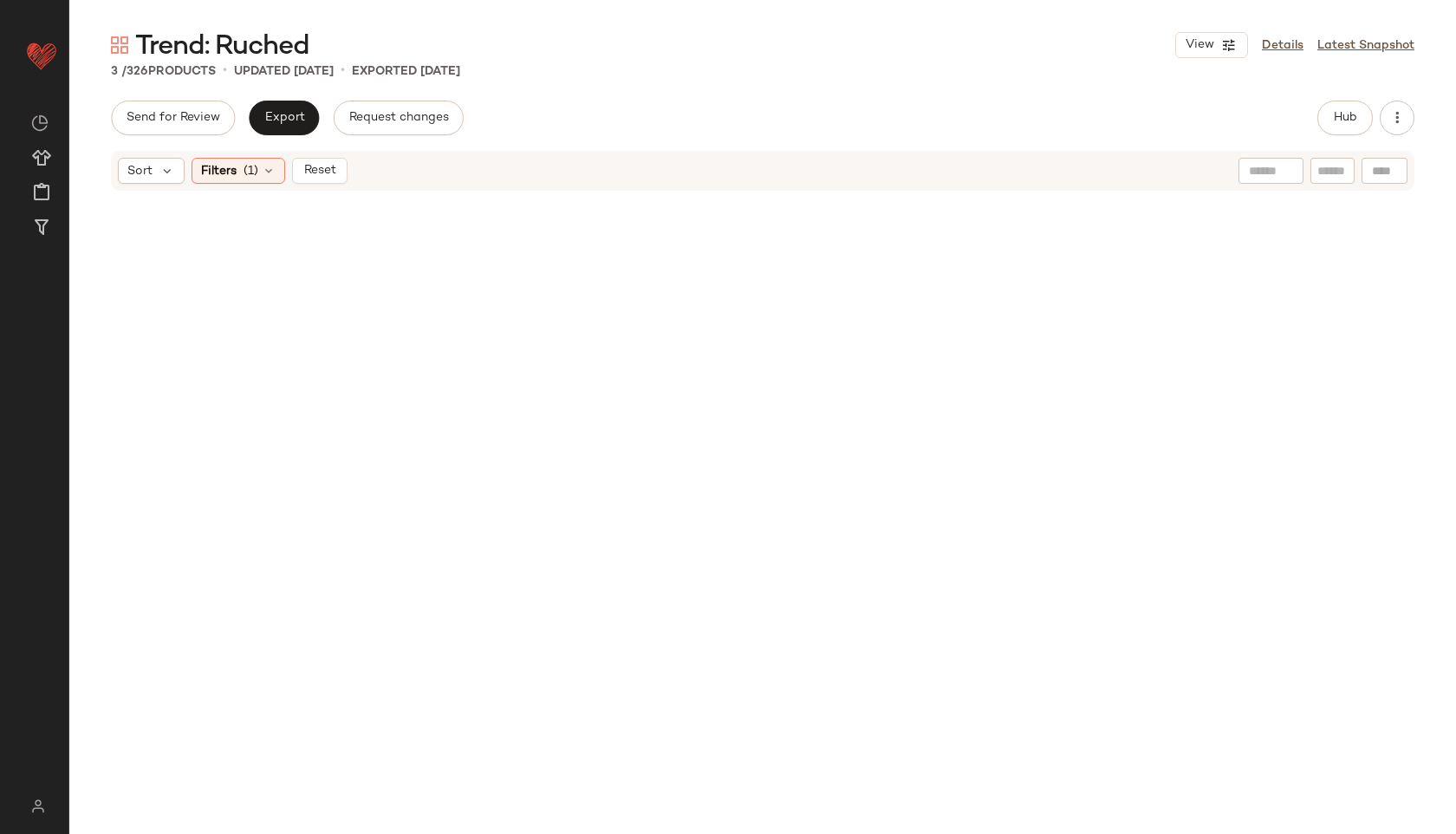
click at [345, 169] on button "Reset" at bounding box center [319, 170] width 56 height 26
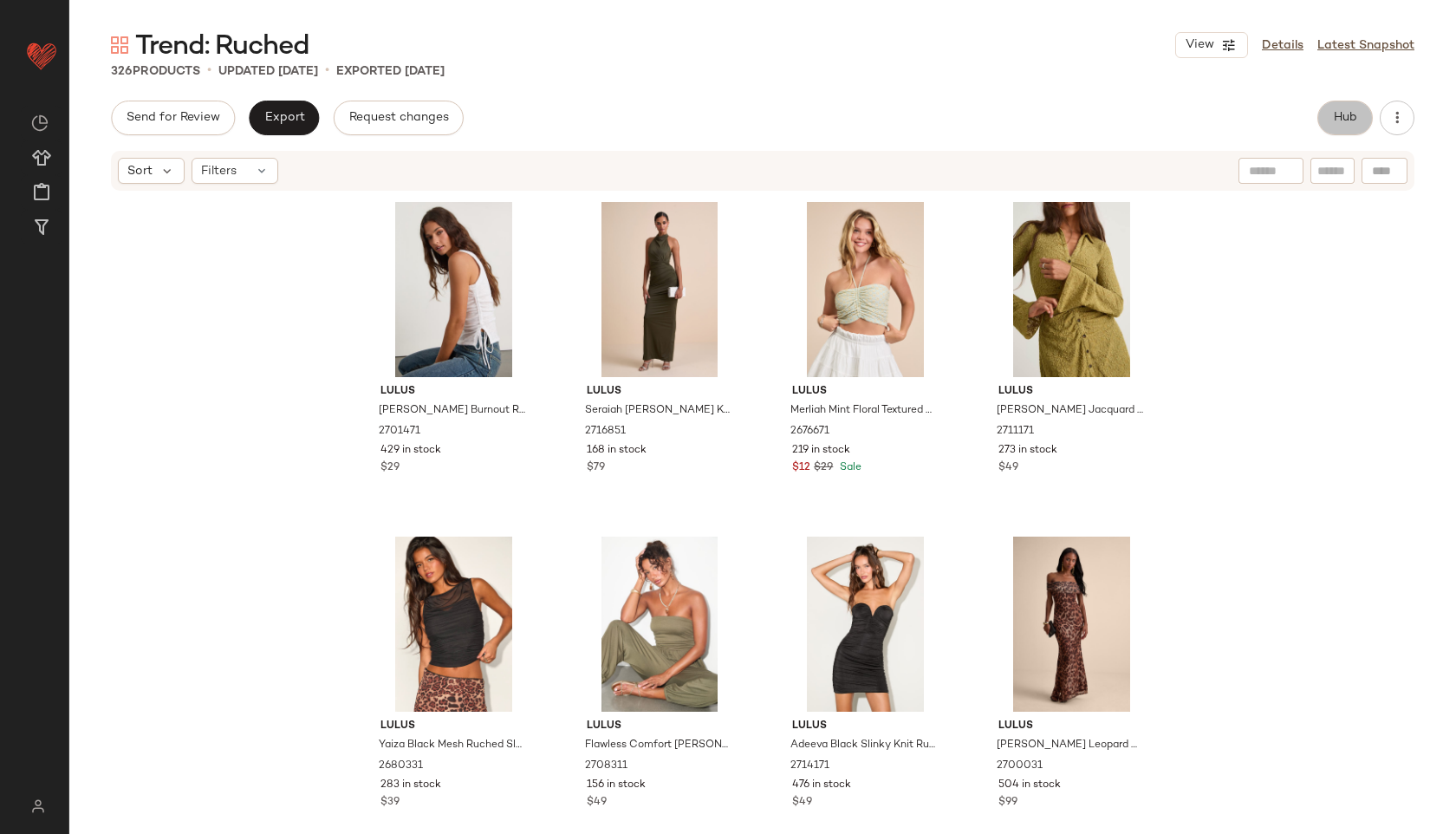
click at [1336, 112] on span "Hub" at bounding box center [1345, 118] width 24 height 13
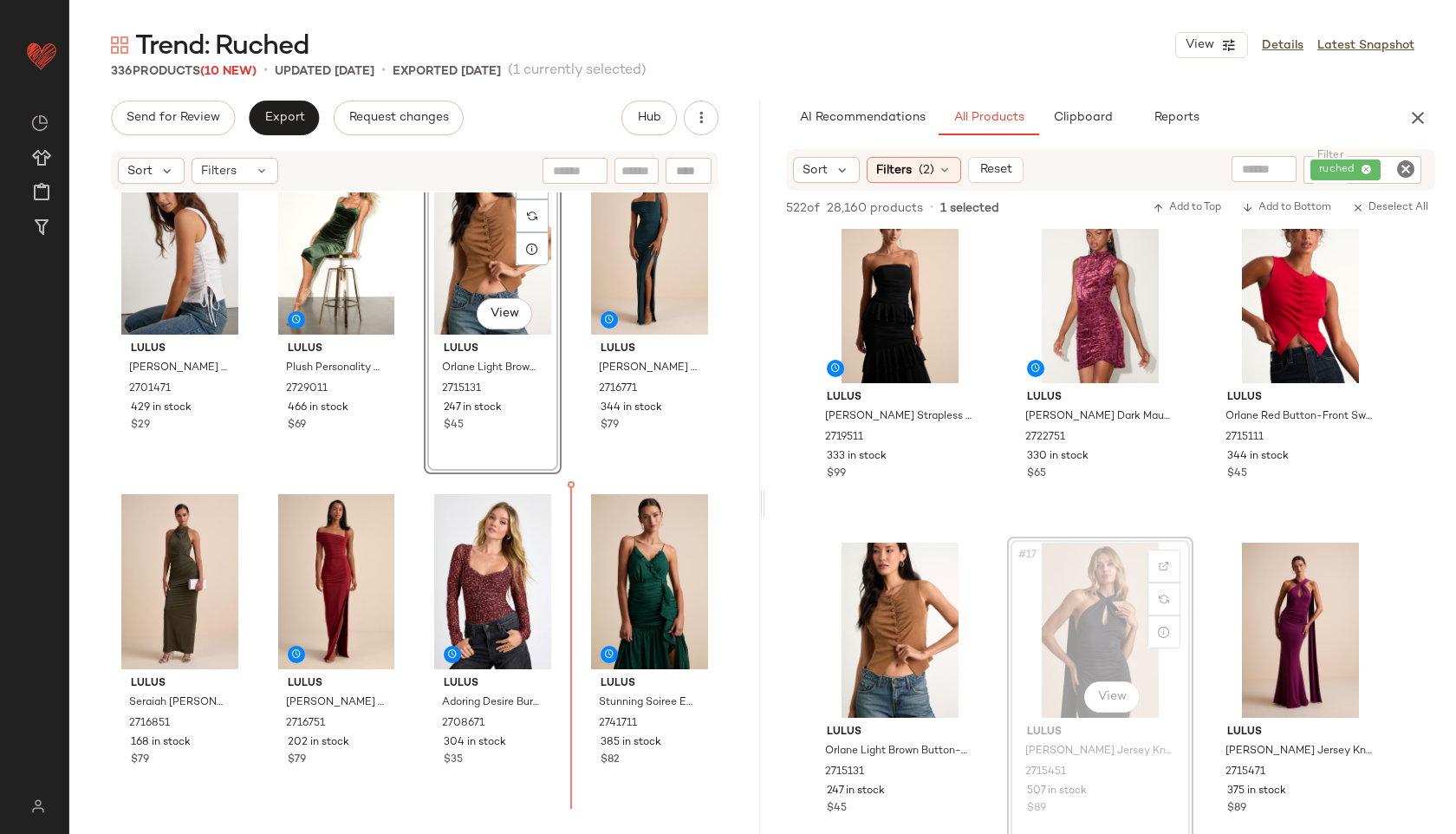
scroll to position [68, 0]
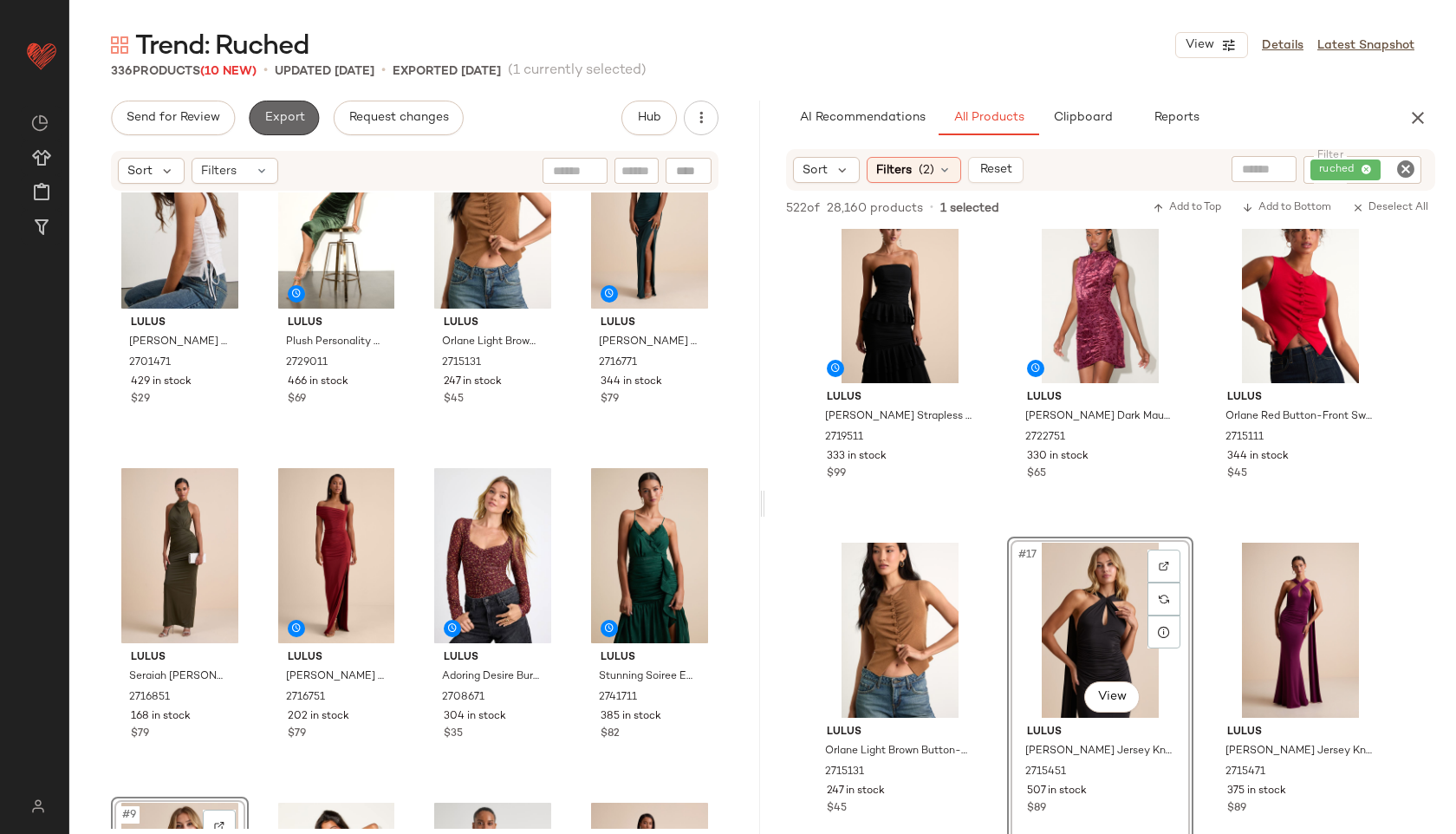
click at [269, 111] on span "Export" at bounding box center [284, 118] width 40 height 13
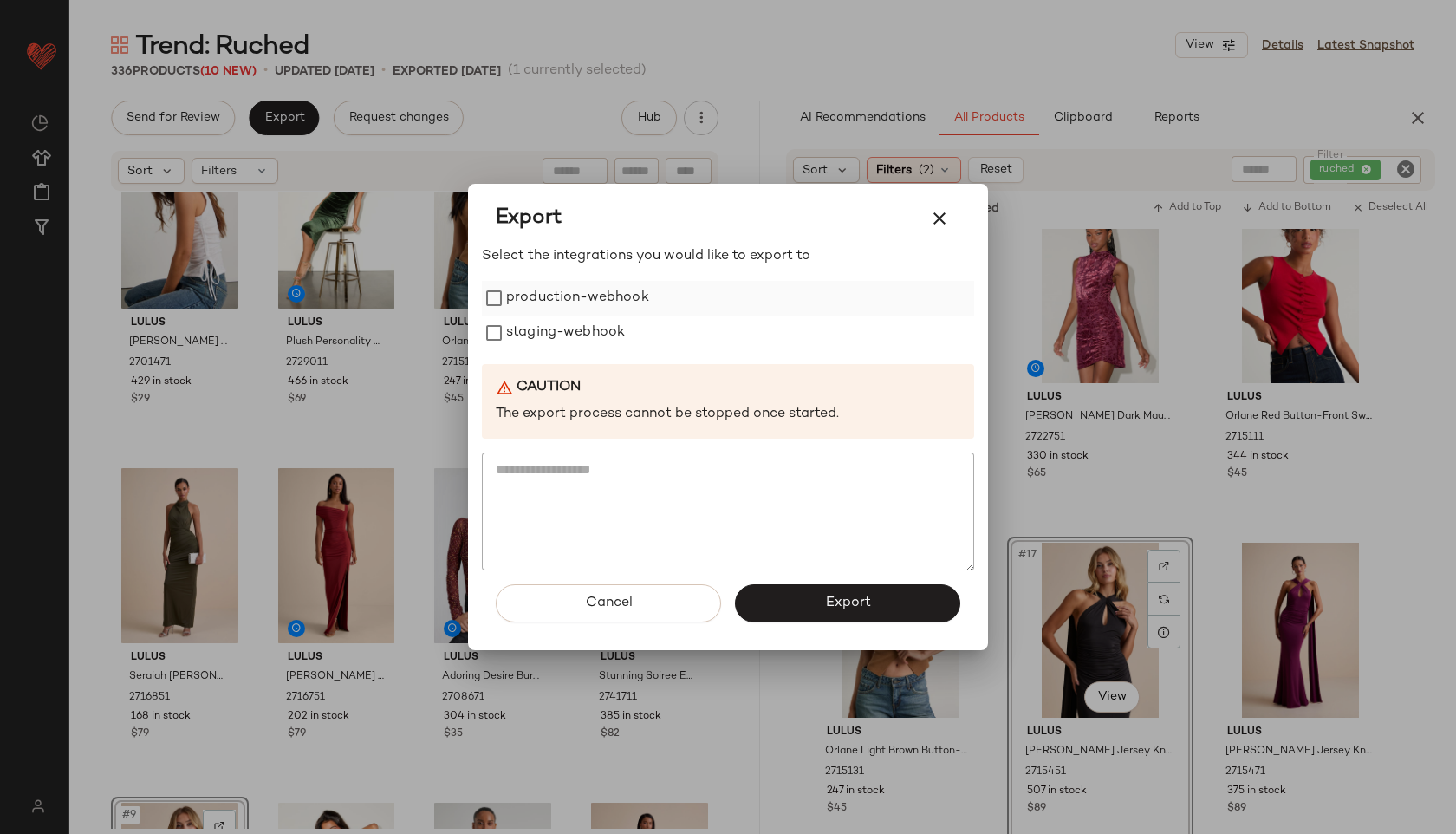
click at [580, 290] on label "production-webhook" at bounding box center [577, 298] width 143 height 35
click at [587, 322] on label "staging-webhook" at bounding box center [566, 333] width 119 height 35
click at [807, 607] on button "Export" at bounding box center [847, 604] width 225 height 38
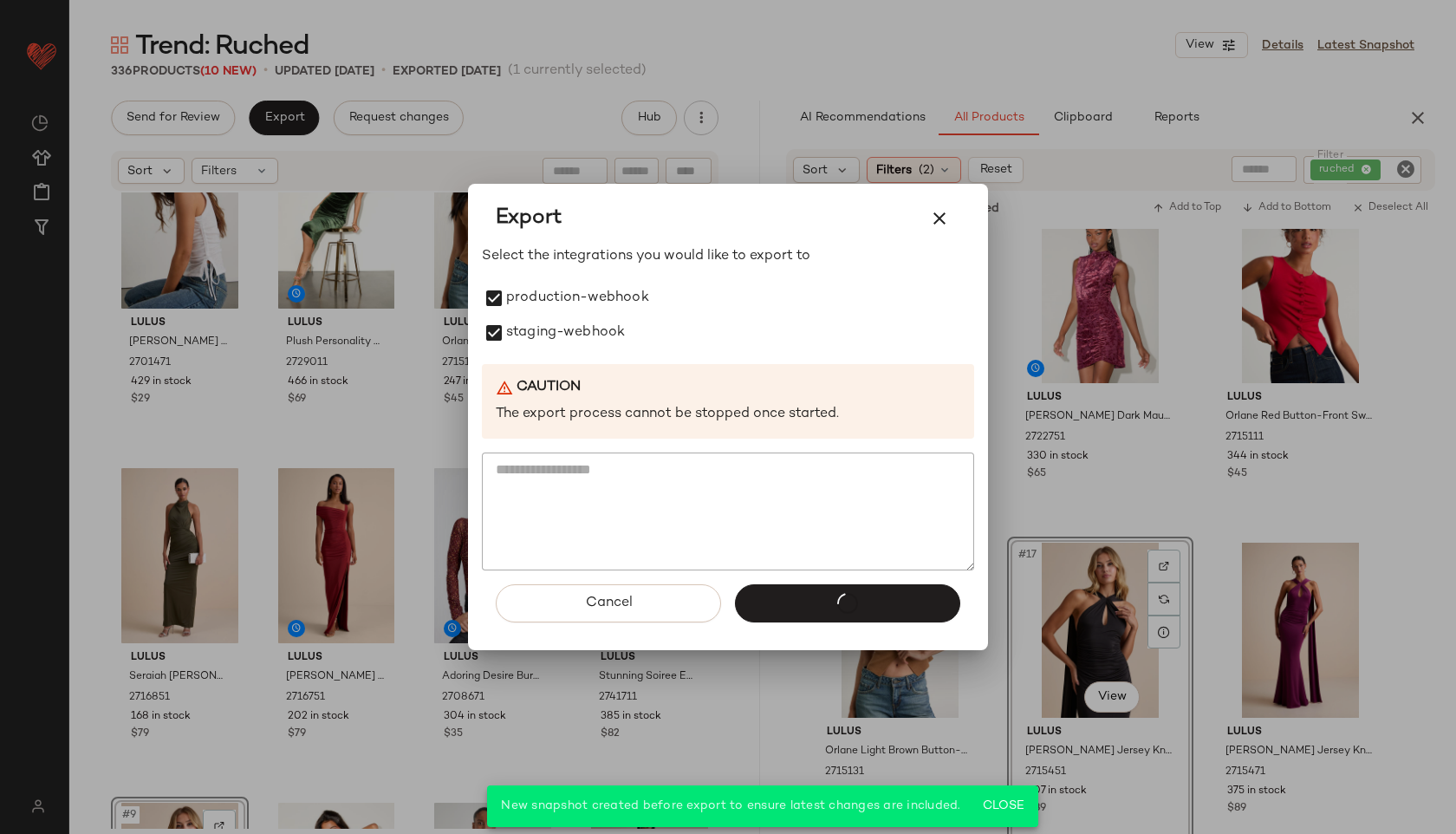
scroll to position [2035, 0]
